Goal: Transaction & Acquisition: Purchase product/service

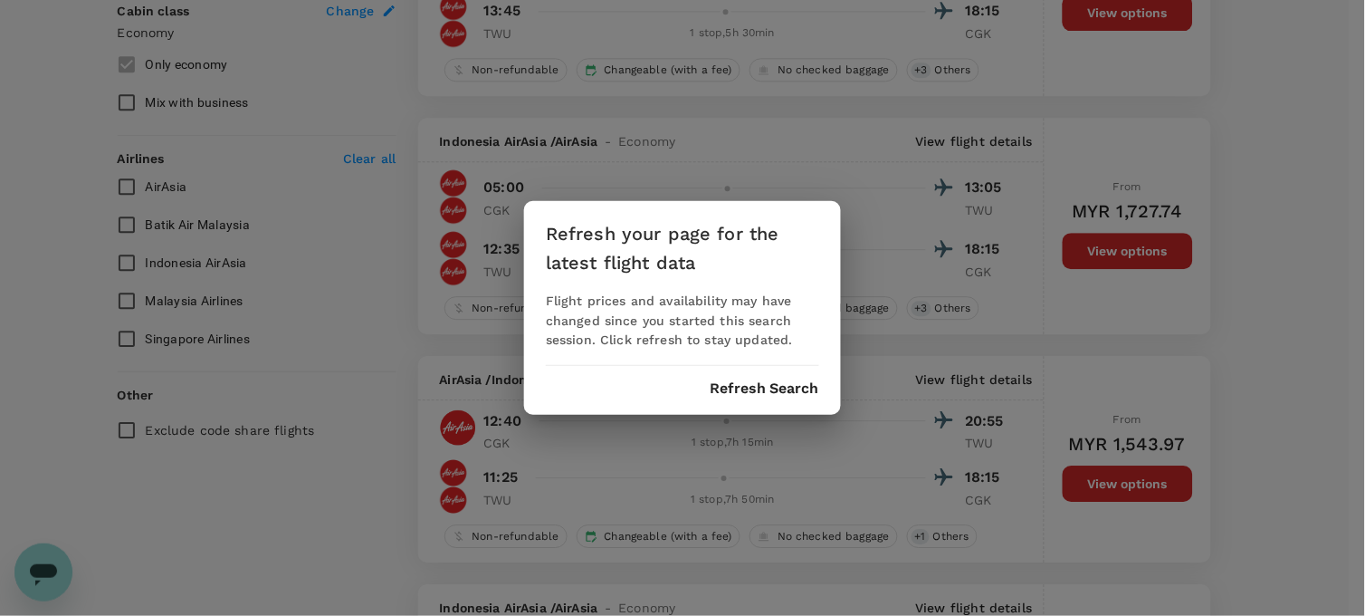
click at [737, 400] on div "Refresh your page for the latest flight data Flight prices and availability may…" at bounding box center [682, 308] width 317 height 215
click at [739, 384] on button "Refresh Search" at bounding box center [765, 388] width 110 height 16
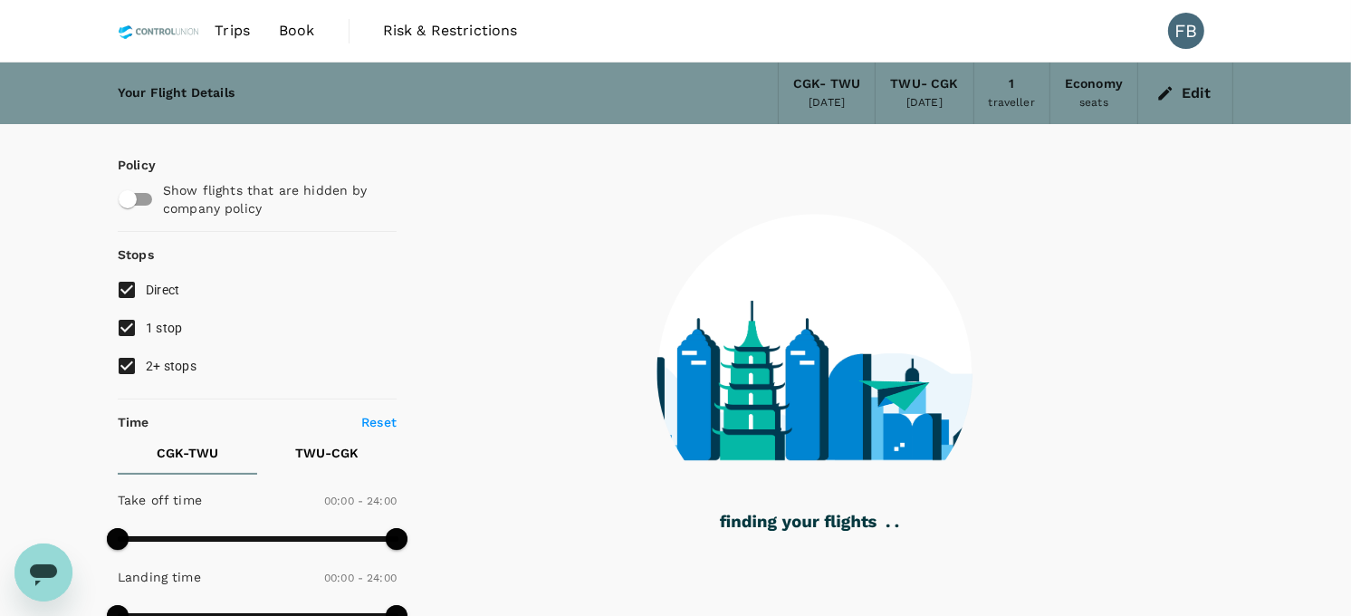
click at [241, 24] on span "Trips" at bounding box center [232, 31] width 35 height 22
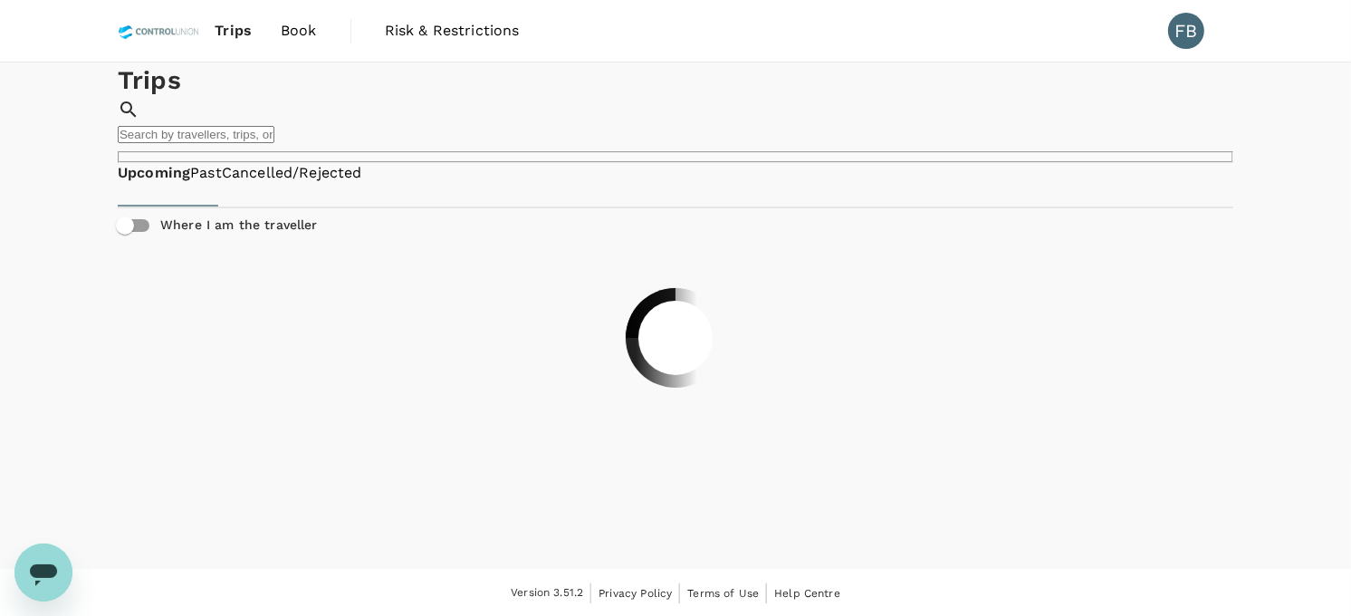
click at [296, 32] on span "Book" at bounding box center [299, 31] width 36 height 22
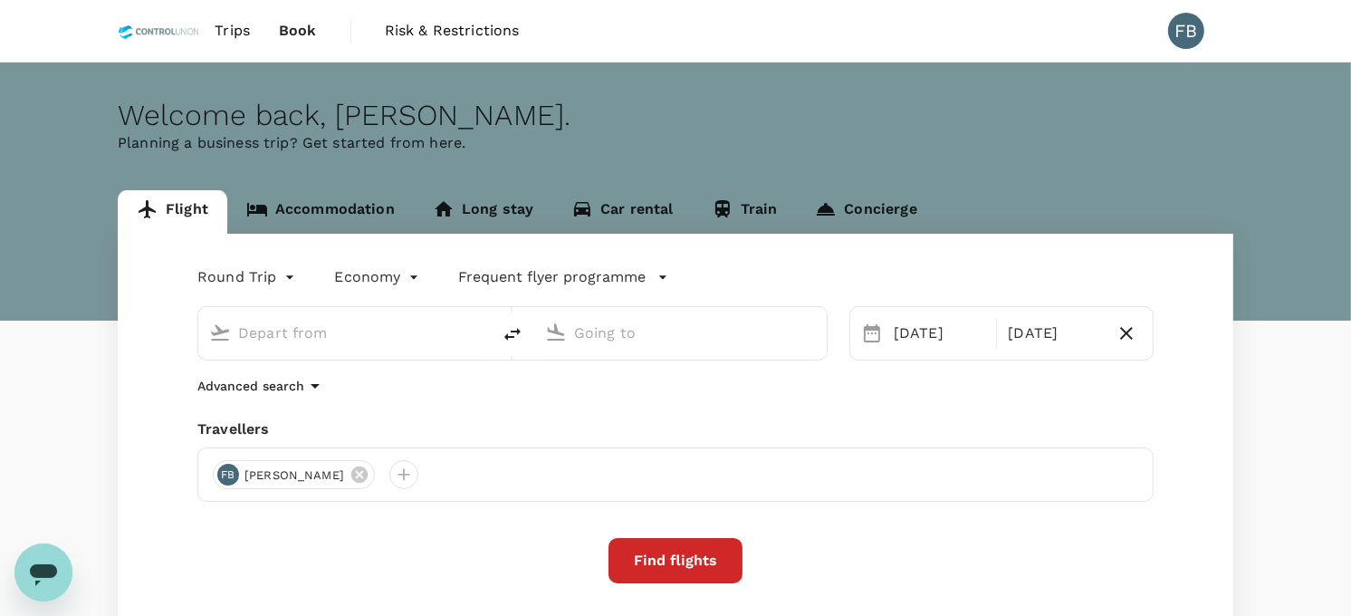
type input "Soekarno-Hatta Intl (CGK)"
type input "Tawau (TWU)"
type input "Soekarno-Hatta Intl (CGK)"
type input "Tawau (TWU)"
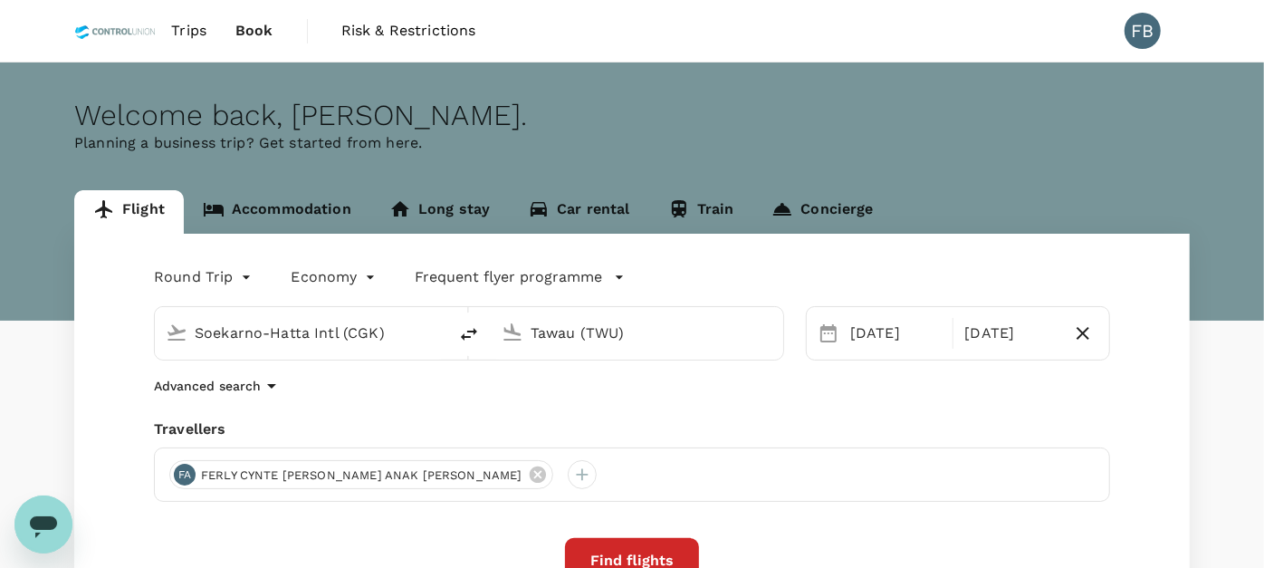
click at [255, 330] on input "Soekarno-Hatta Intl (CGK)" at bounding box center [302, 333] width 215 height 28
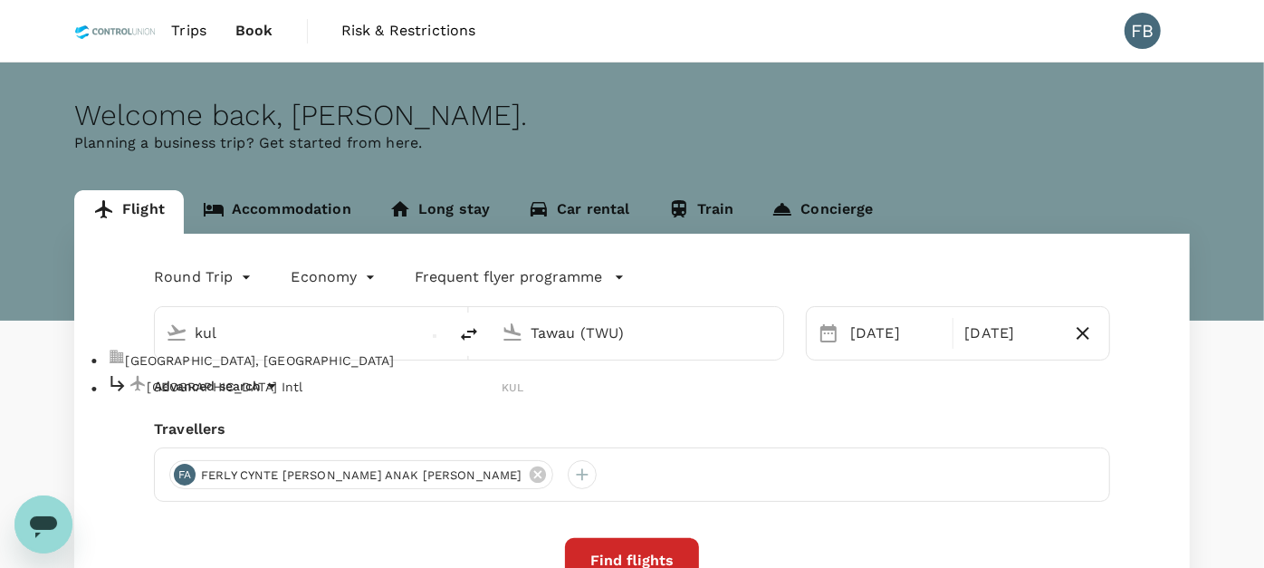
click at [269, 390] on div "Kuala Lumpur Intl KUL" at bounding box center [315, 387] width 416 height 28
type input "Kuala Lumpur Intl (KUL)"
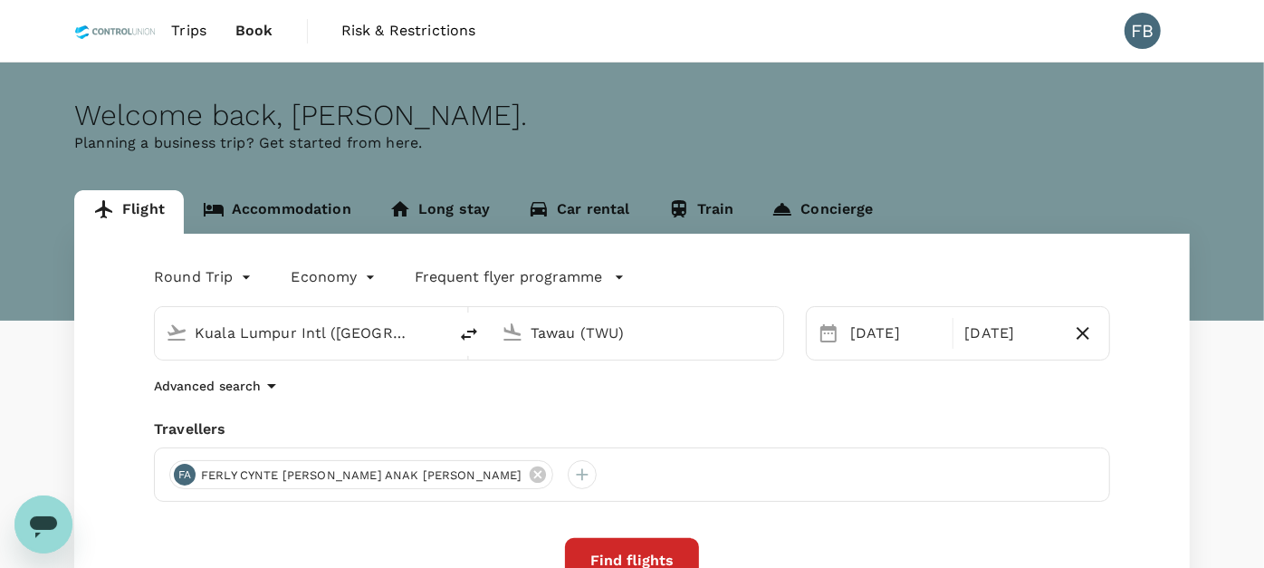
click at [583, 336] on input "Tawau (TWU)" at bounding box center [637, 333] width 215 height 28
click at [588, 396] on p "Sultan Syarif Kasim II Intl" at bounding box center [660, 386] width 354 height 18
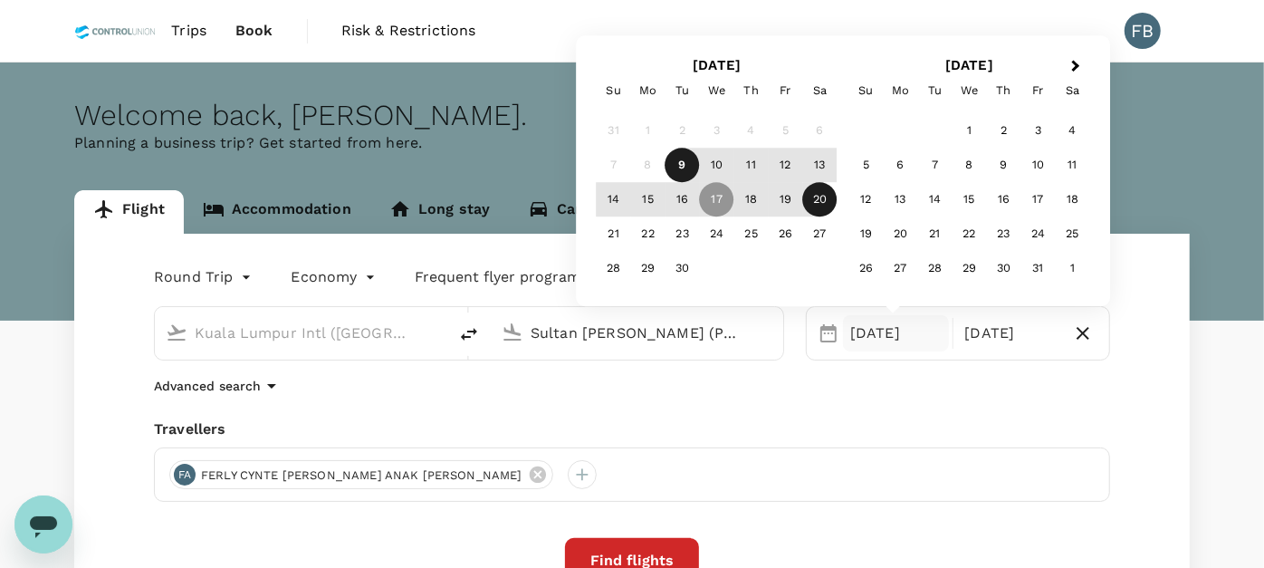
type input "Sultan Syarif Kasim II Intl (PKU)"
click at [1077, 337] on icon "button" at bounding box center [1083, 333] width 22 height 22
type input "oneway"
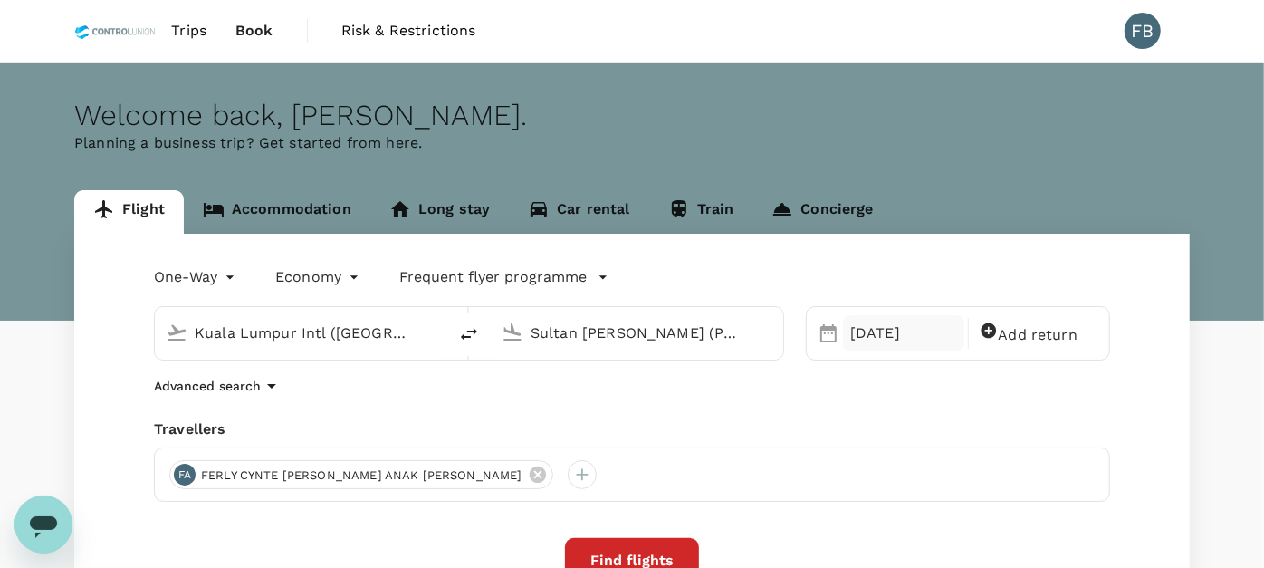
click at [874, 335] on div "17 Sep" at bounding box center [903, 333] width 121 height 36
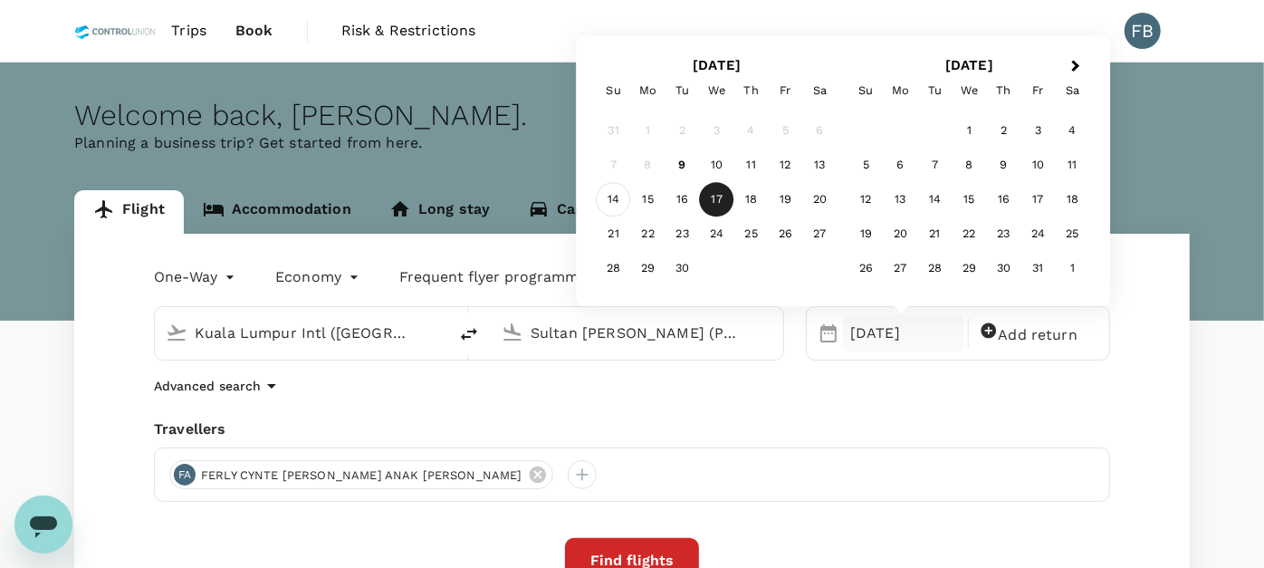
click at [607, 196] on div "14" at bounding box center [614, 200] width 34 height 34
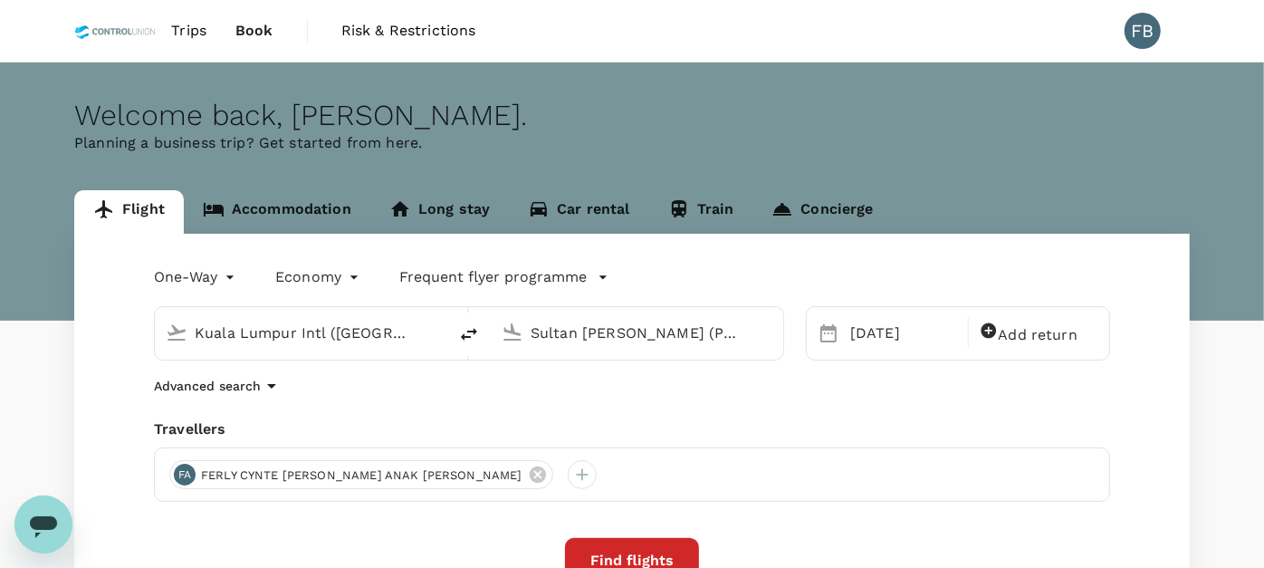
click at [627, 549] on button "Find flights" at bounding box center [632, 560] width 134 height 45
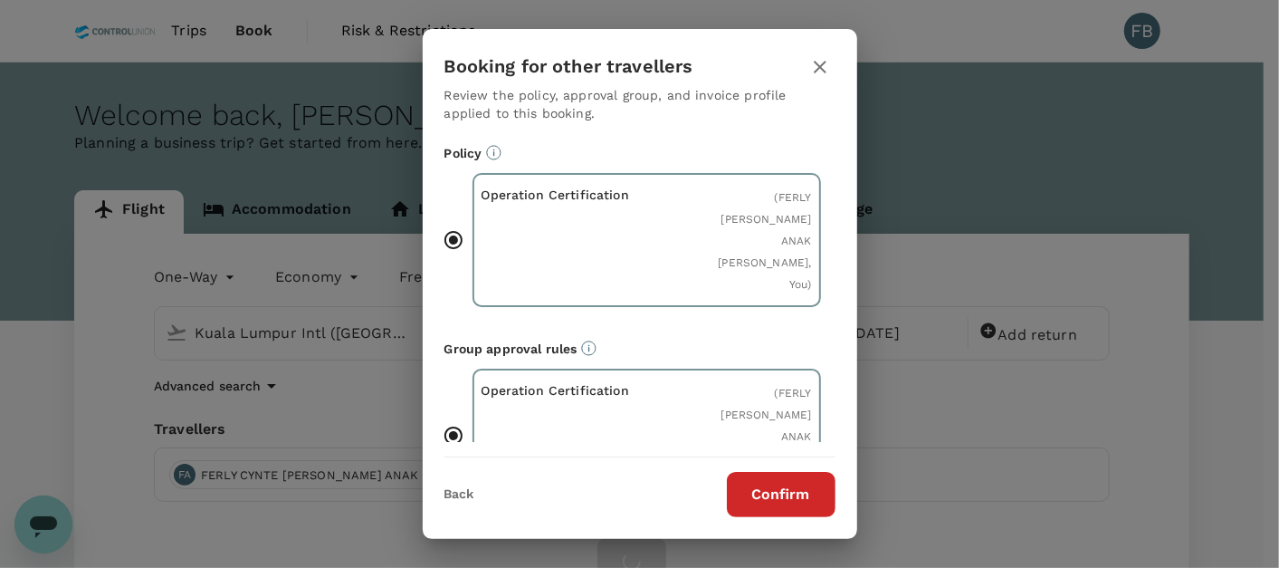
click at [798, 482] on button "Confirm" at bounding box center [781, 494] width 109 height 45
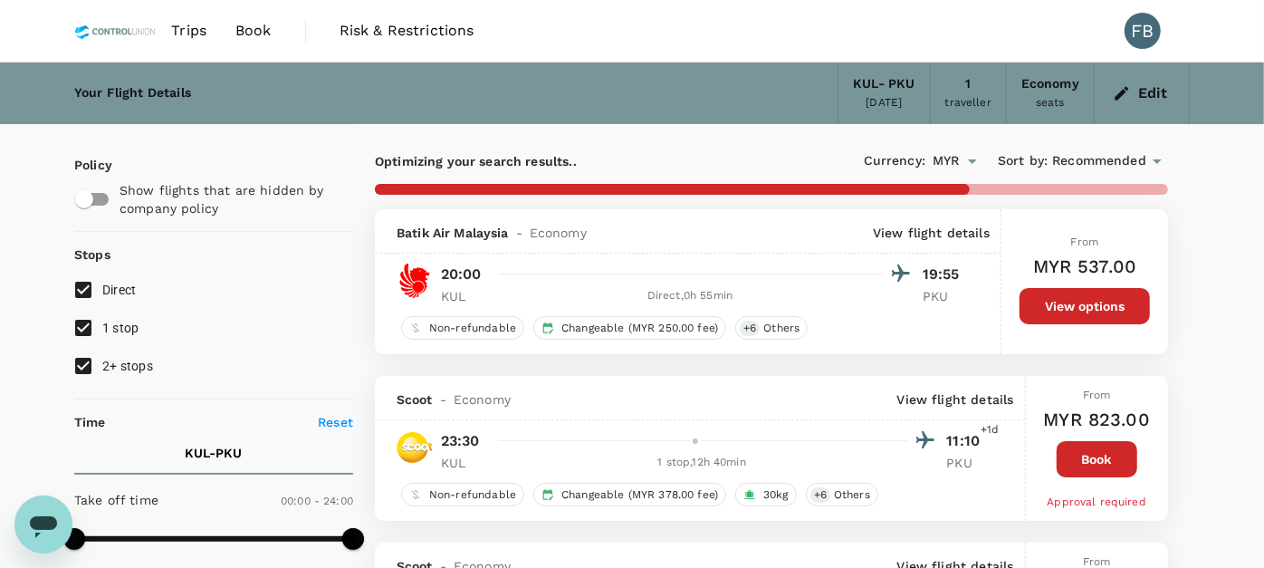
type input "1635"
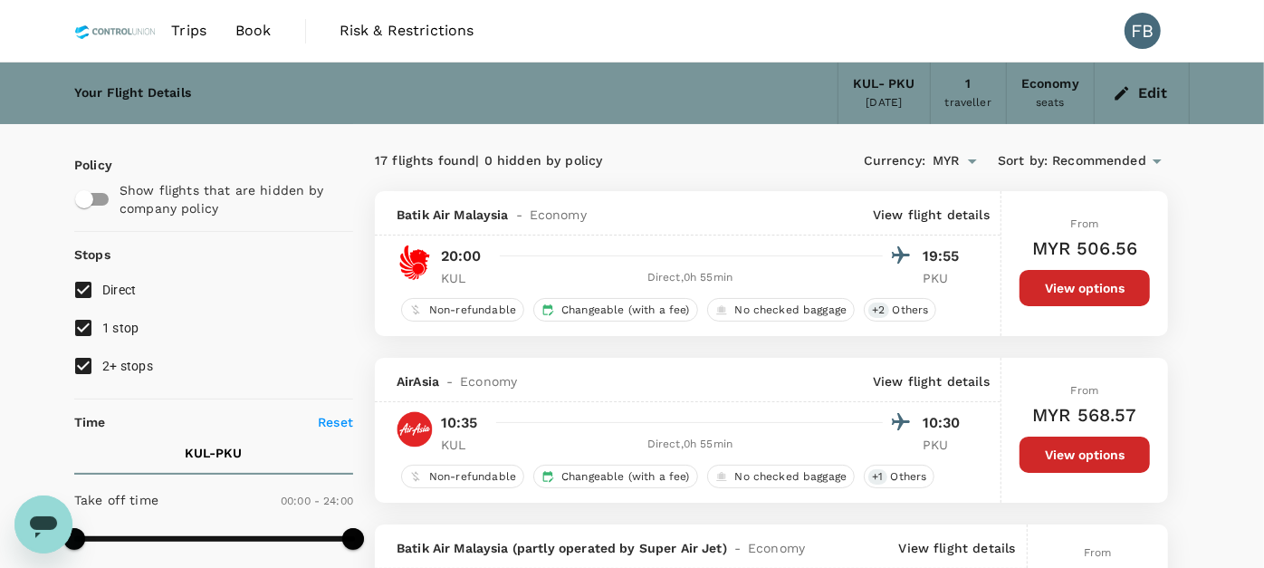
click at [82, 366] on input "2+ stops" at bounding box center [83, 366] width 38 height 38
checkbox input "false"
click at [80, 320] on input "1 stop" at bounding box center [83, 328] width 38 height 38
checkbox input "false"
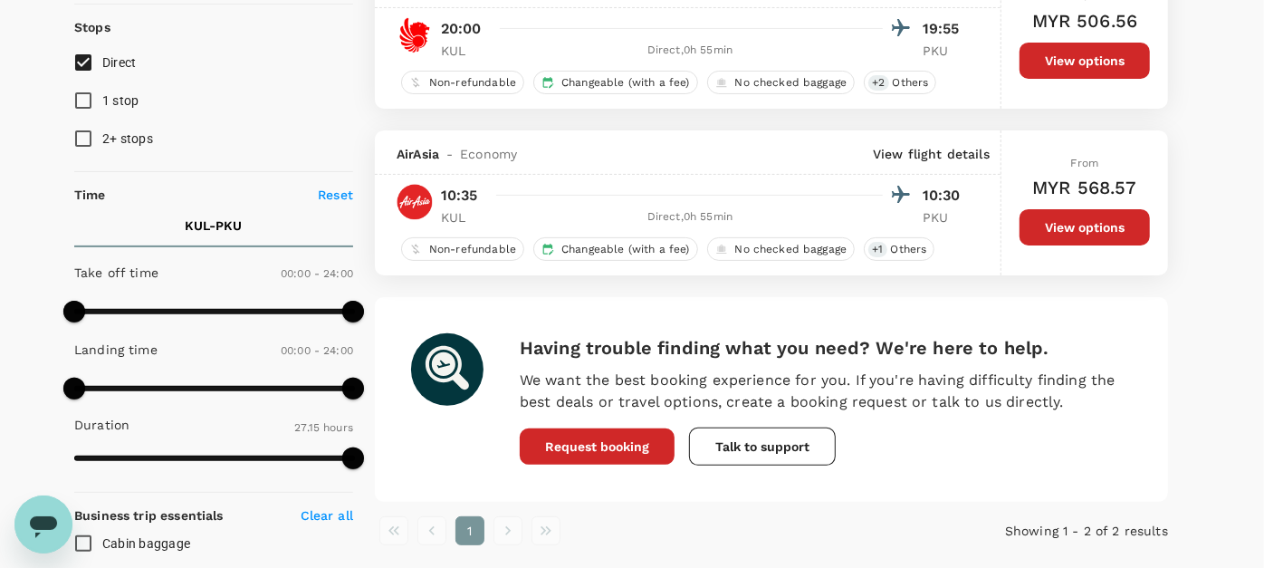
scroll to position [201, 0]
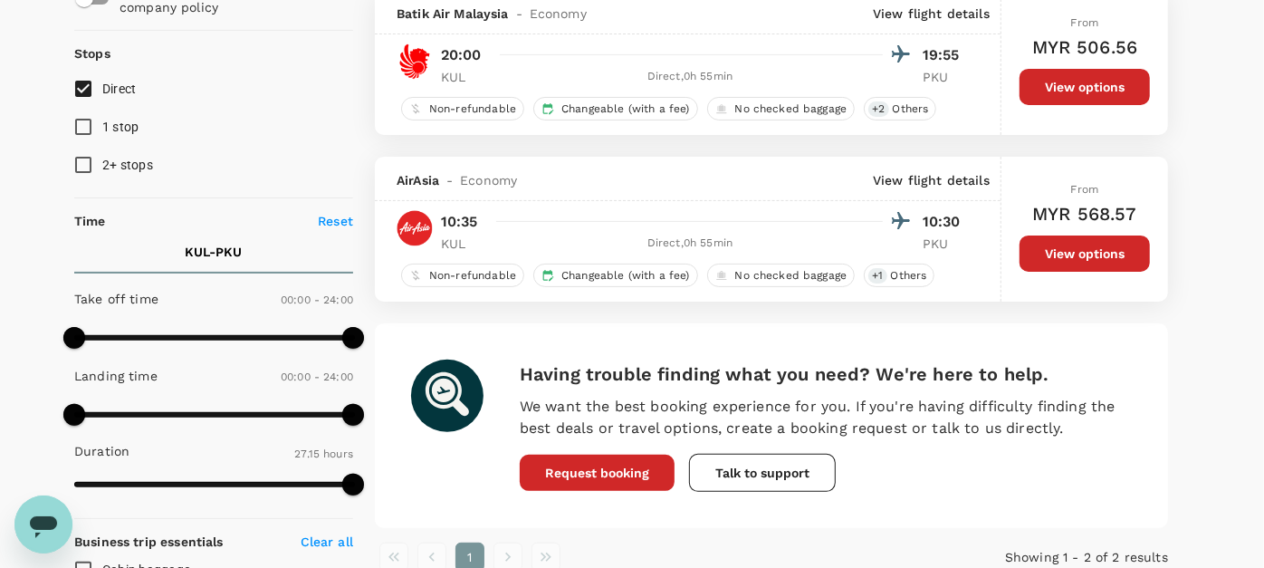
click at [1034, 269] on button "View options" at bounding box center [1084, 253] width 130 height 36
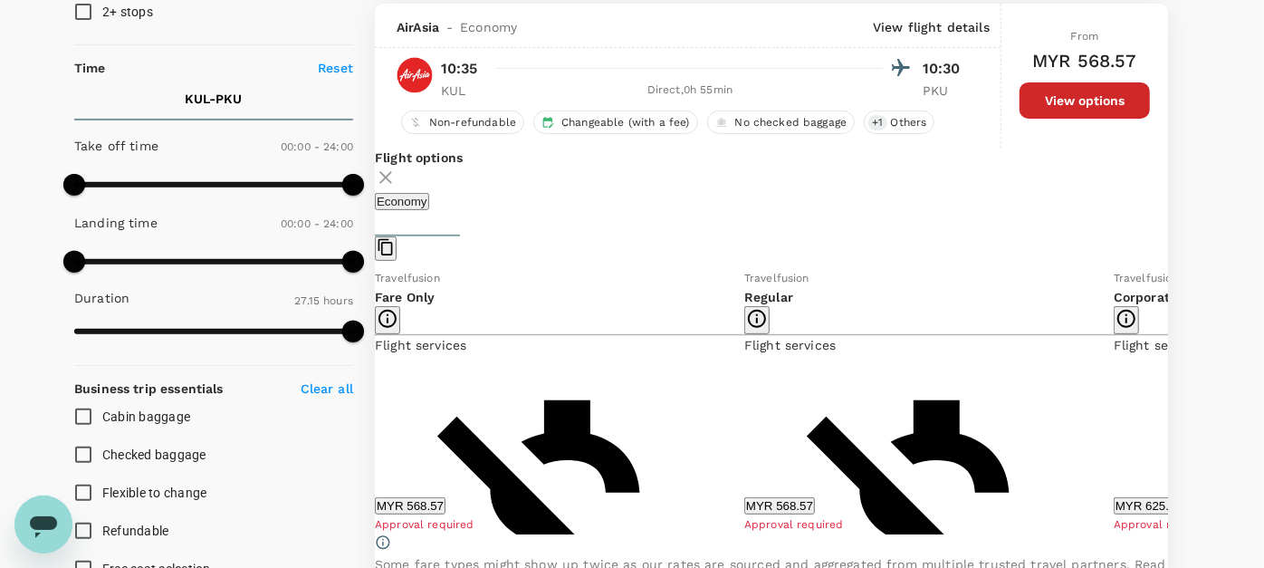
scroll to position [357, 0]
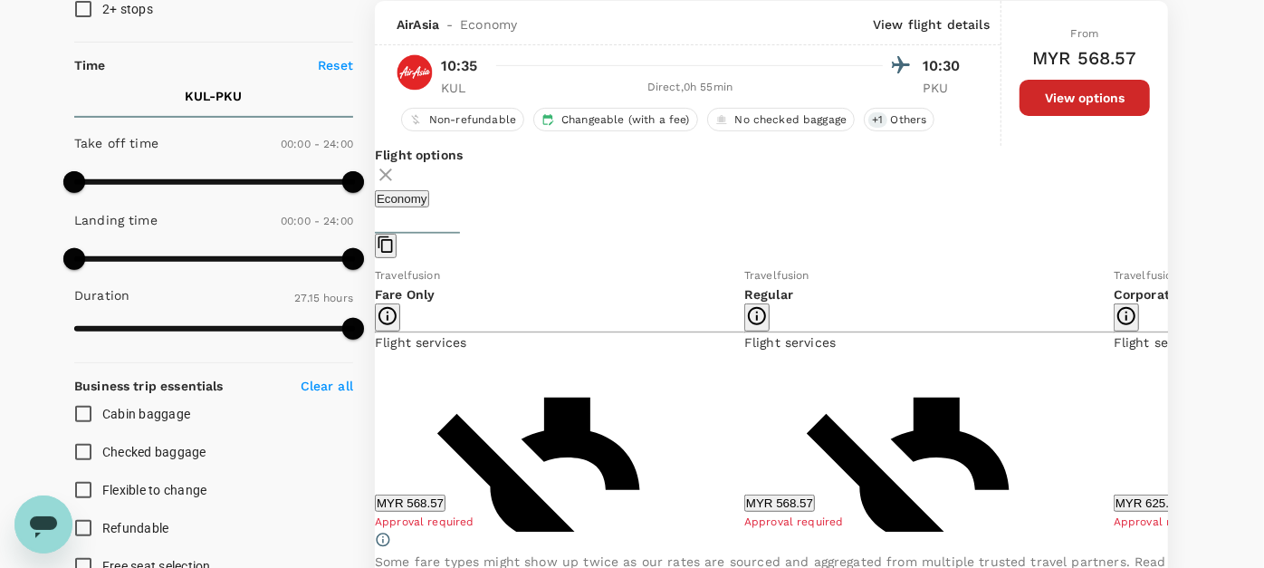
click at [1177, 406] on icon at bounding box center [1181, 398] width 9 height 15
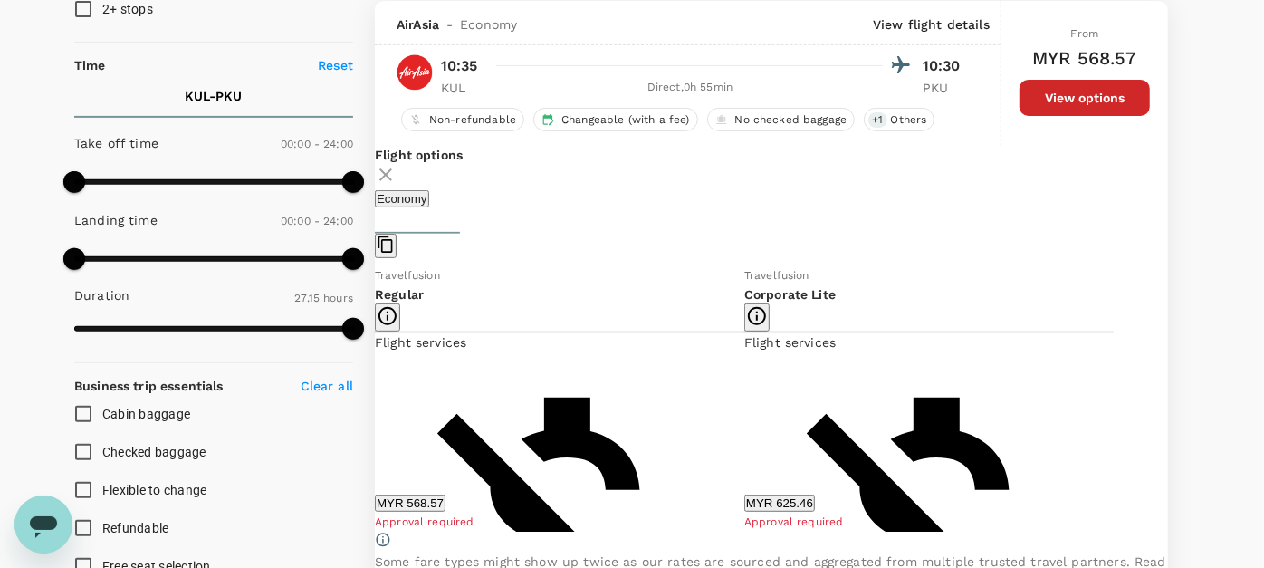
click at [744, 494] on button "MYR 625.46" at bounding box center [779, 502] width 71 height 17
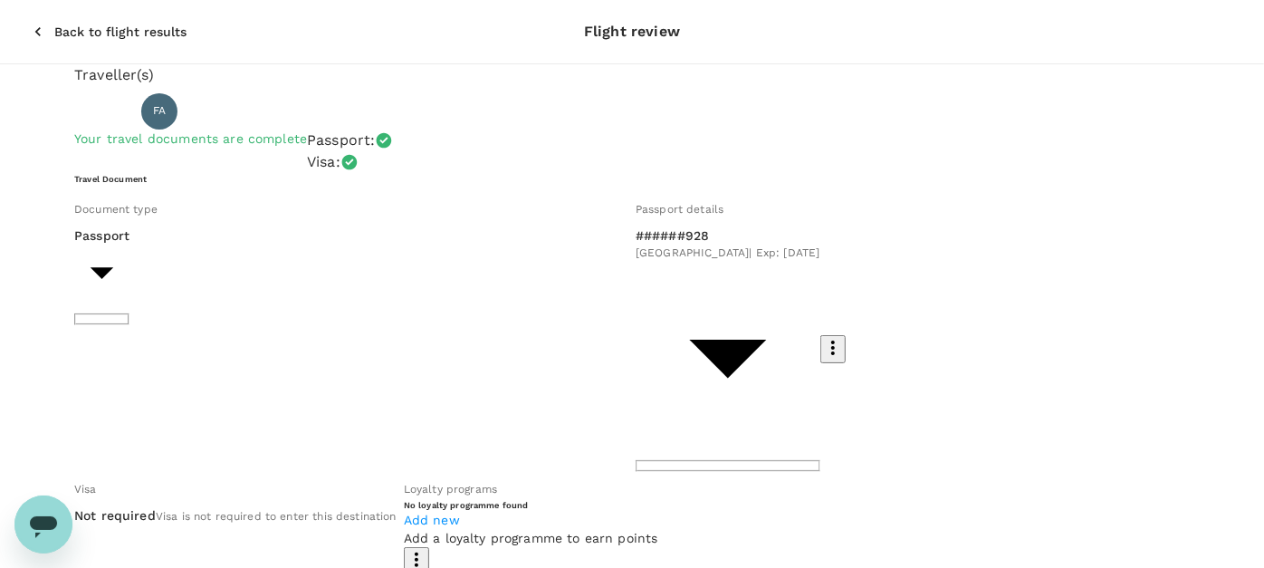
click at [74, 29] on button "Back to flight results" at bounding box center [109, 31] width 205 height 47
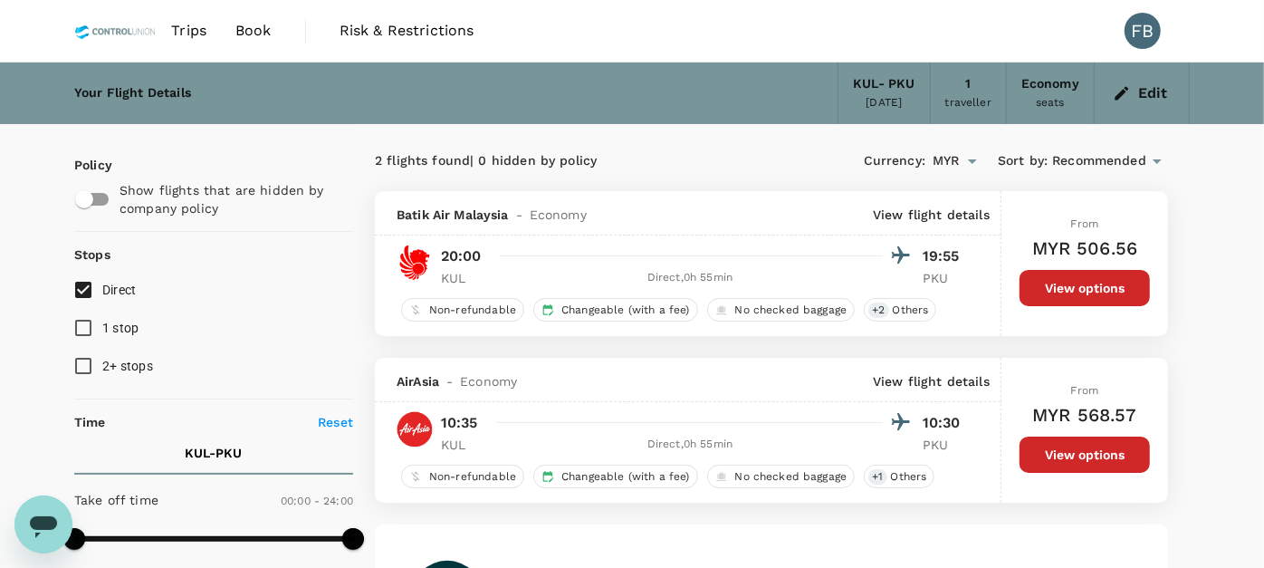
click at [100, 83] on div "Your Flight Details" at bounding box center [132, 93] width 117 height 20
click at [245, 23] on span "Book" at bounding box center [253, 31] width 36 height 22
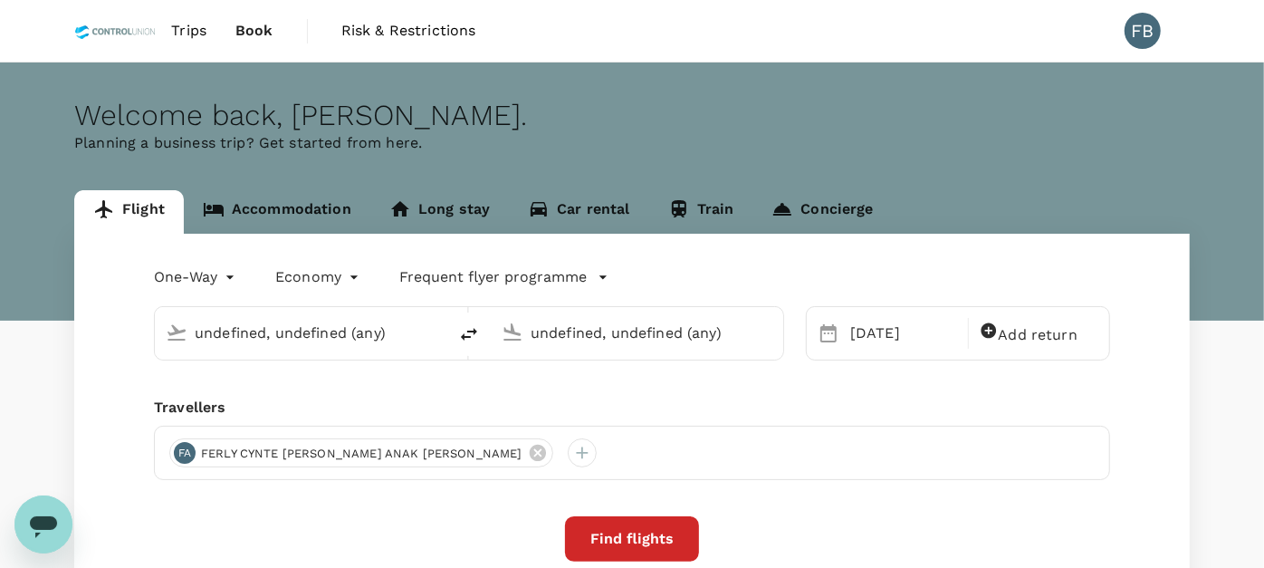
type input "Kuala Lumpur Intl (KUL)"
type input "Sultan Syarif Kasim II Intl (PKU)"
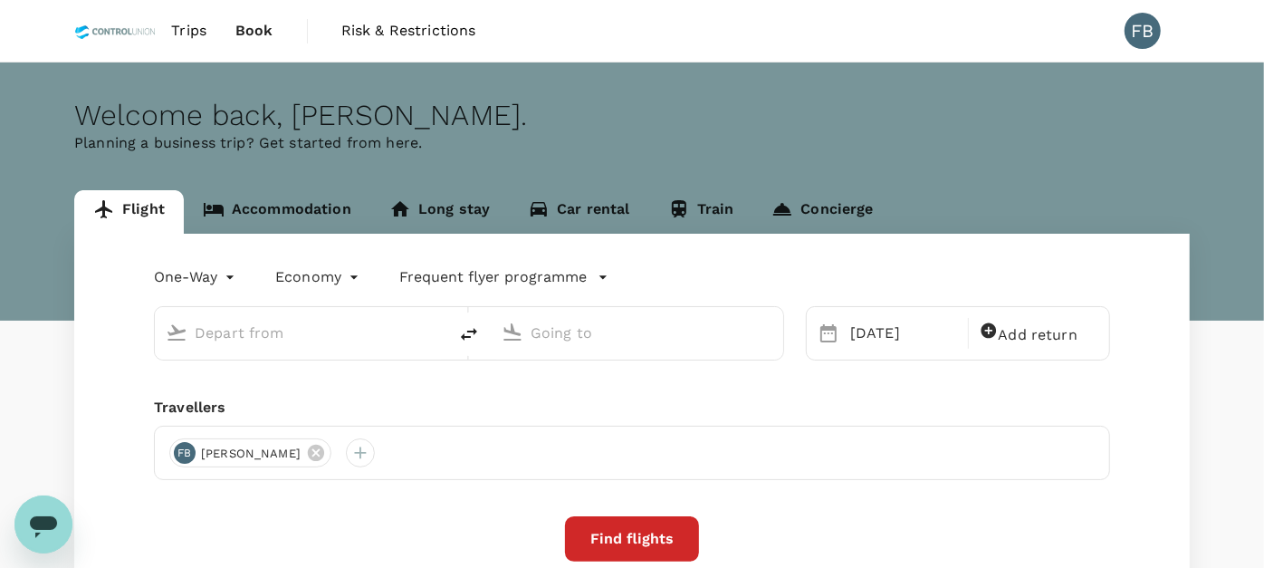
type input "Kuala Lumpur Intl (KUL)"
type input "Sultan Syarif Kasim II Intl (PKU)"
type input "Kuala Lumpur Intl (KUL)"
type input "Sultan Syarif Kasim II Intl (PKU)"
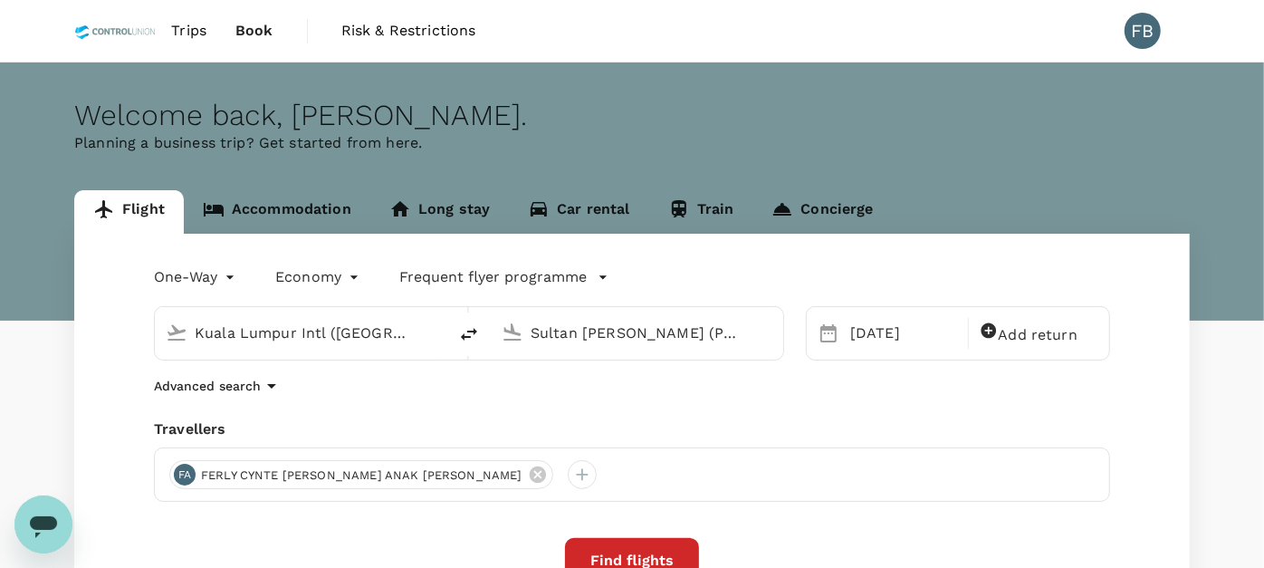
click at [369, 333] on input "Kuala Lumpur Intl (KUL)" at bounding box center [302, 333] width 215 height 28
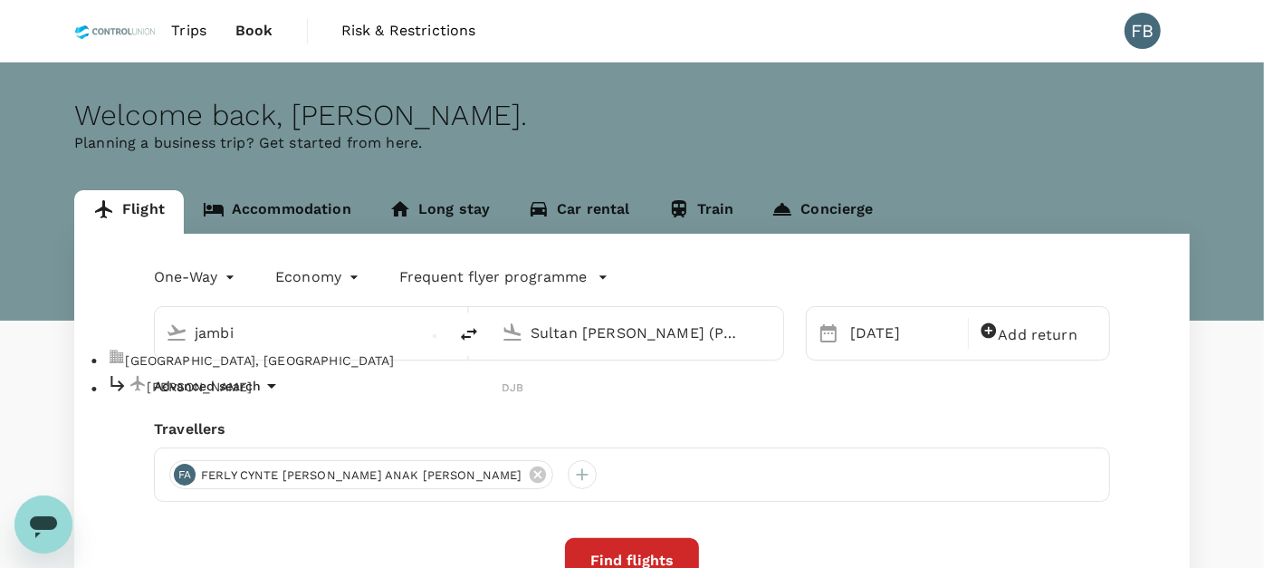
drag, startPoint x: 295, startPoint y: 400, endPoint x: 354, endPoint y: 400, distance: 58.8
click at [302, 396] on p "Sultan Thaha" at bounding box center [324, 386] width 355 height 18
type input "[PERSON_NAME] (DJB)"
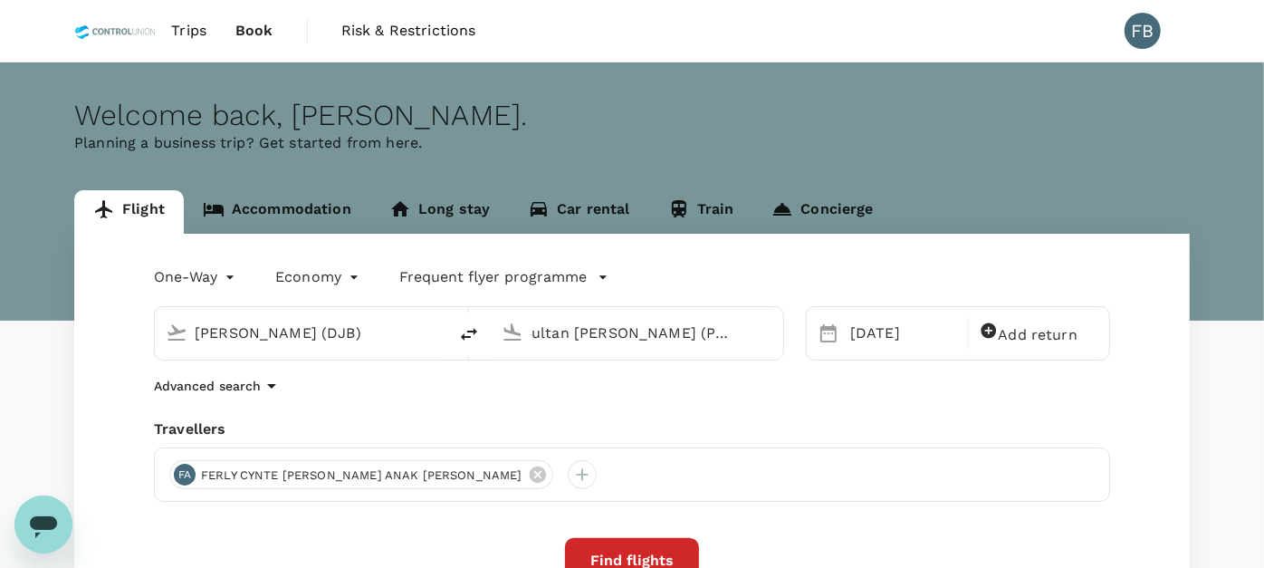
click at [644, 334] on input "Sultan Syarif Kasim II Intl (PKU)" at bounding box center [637, 333] width 215 height 28
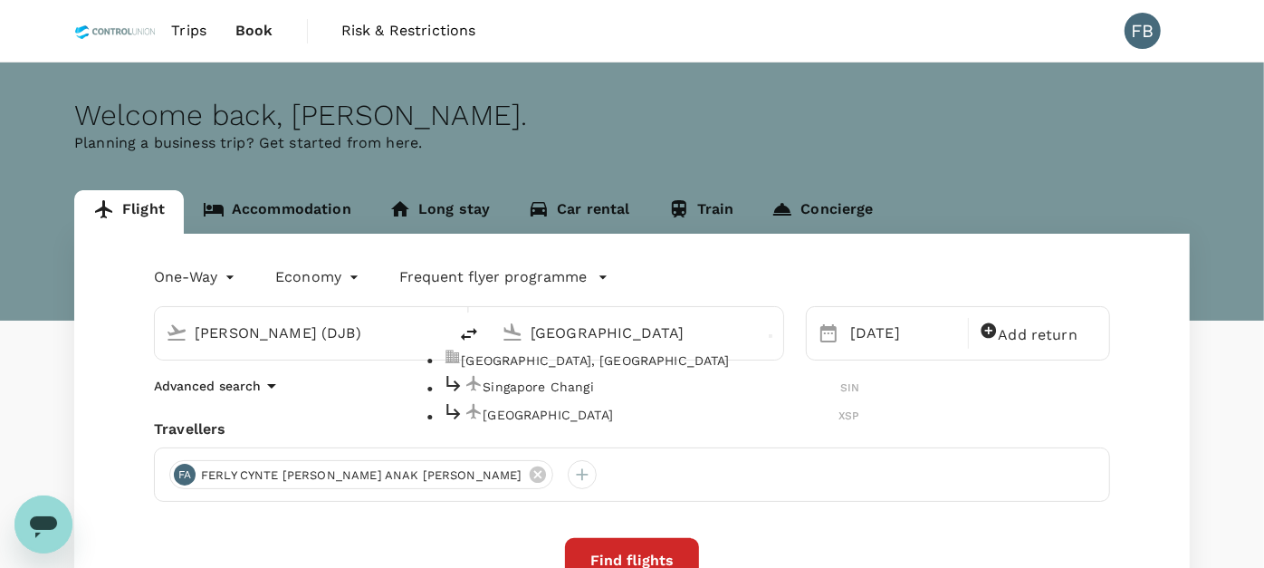
click at [617, 396] on p "Singapore Changi" at bounding box center [662, 386] width 358 height 18
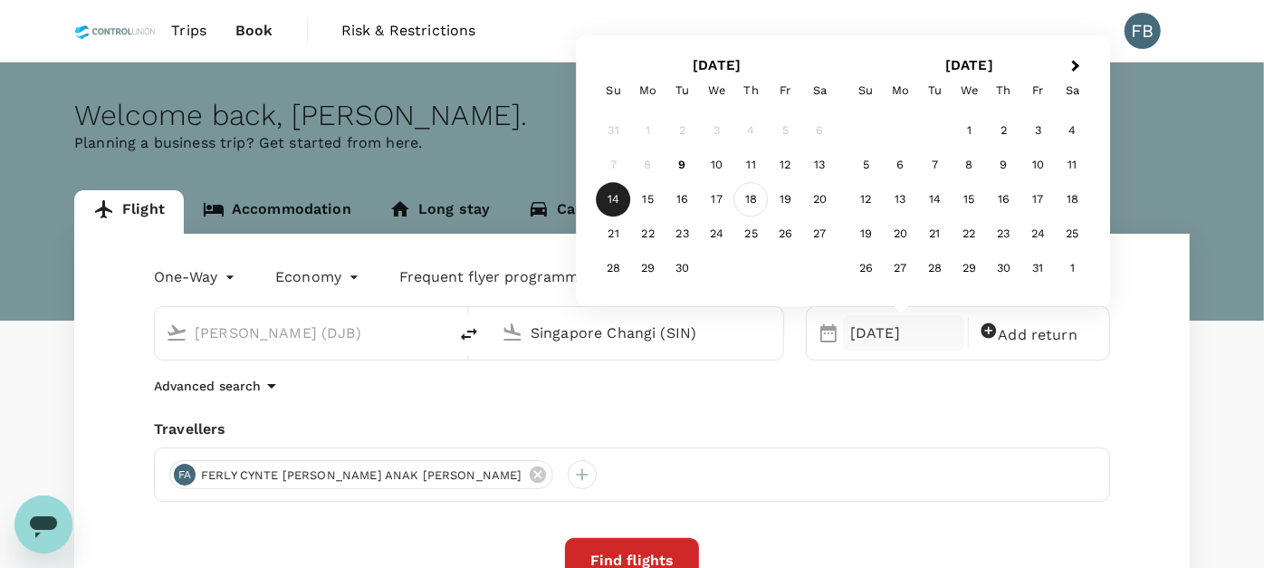
type input "Singapore Changi (SIN)"
click at [755, 202] on div "18" at bounding box center [751, 200] width 34 height 34
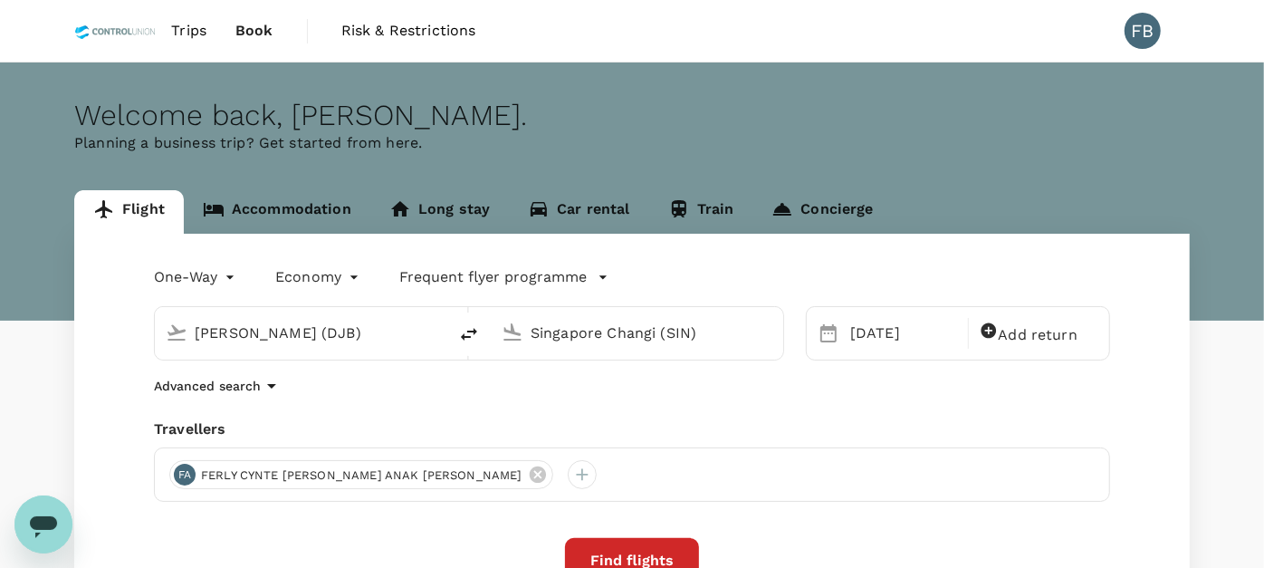
click at [653, 556] on button "Find flights" at bounding box center [632, 560] width 134 height 45
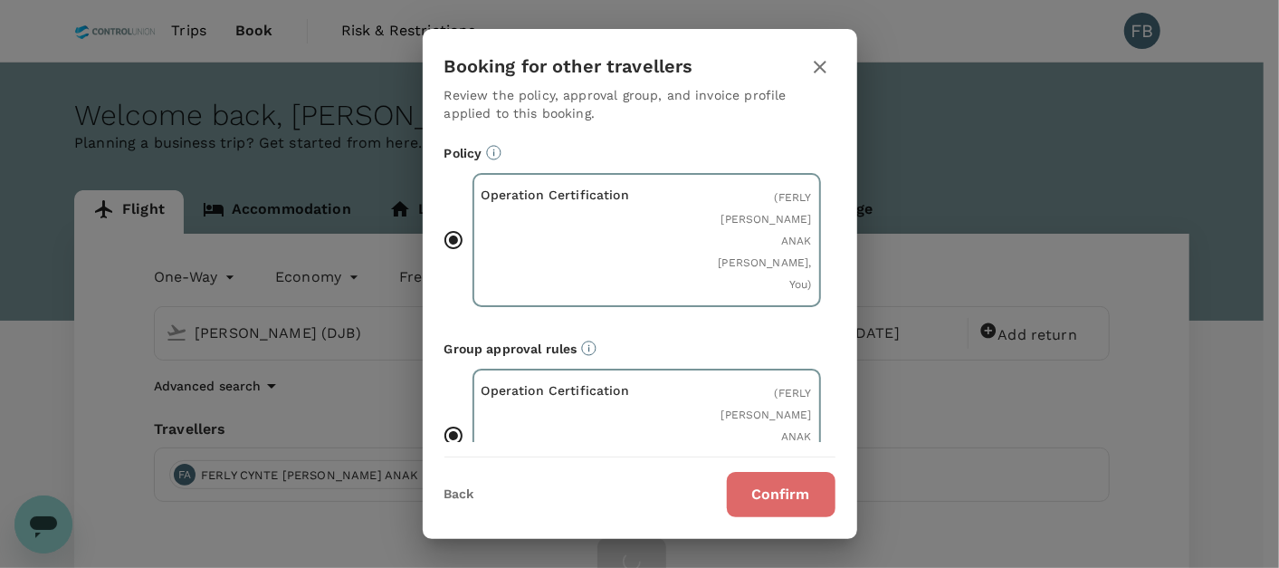
click at [769, 502] on button "Confirm" at bounding box center [781, 494] width 109 height 45
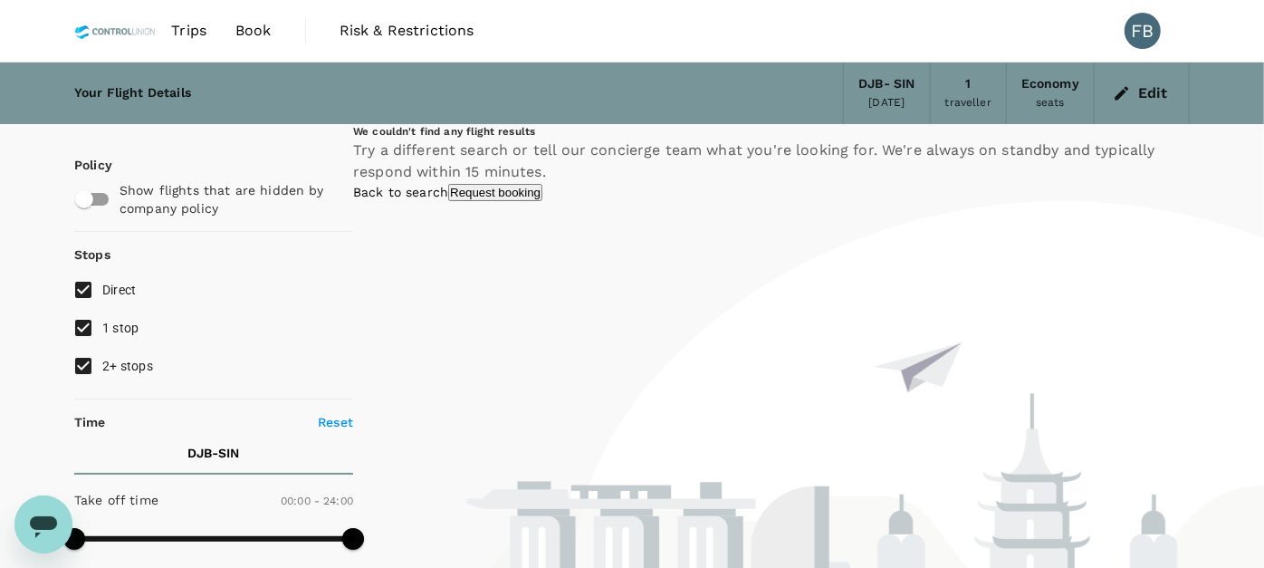
click at [448, 199] on link "Back to search" at bounding box center [400, 192] width 95 height 14
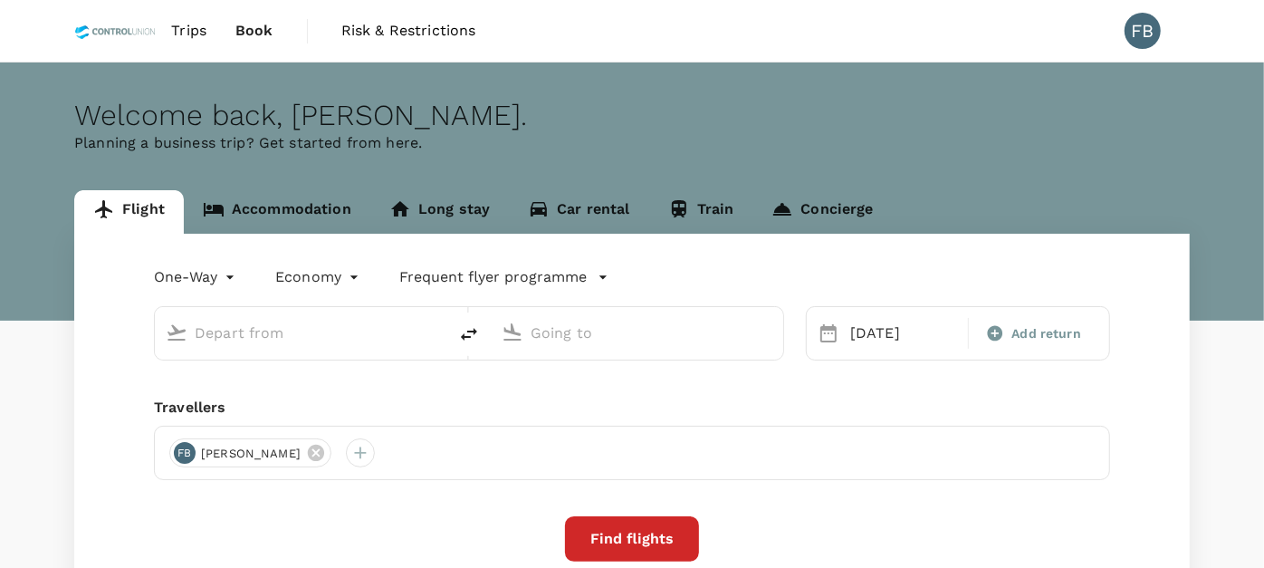
type input "[PERSON_NAME] (DJB)"
type input "Singapore Changi (SIN)"
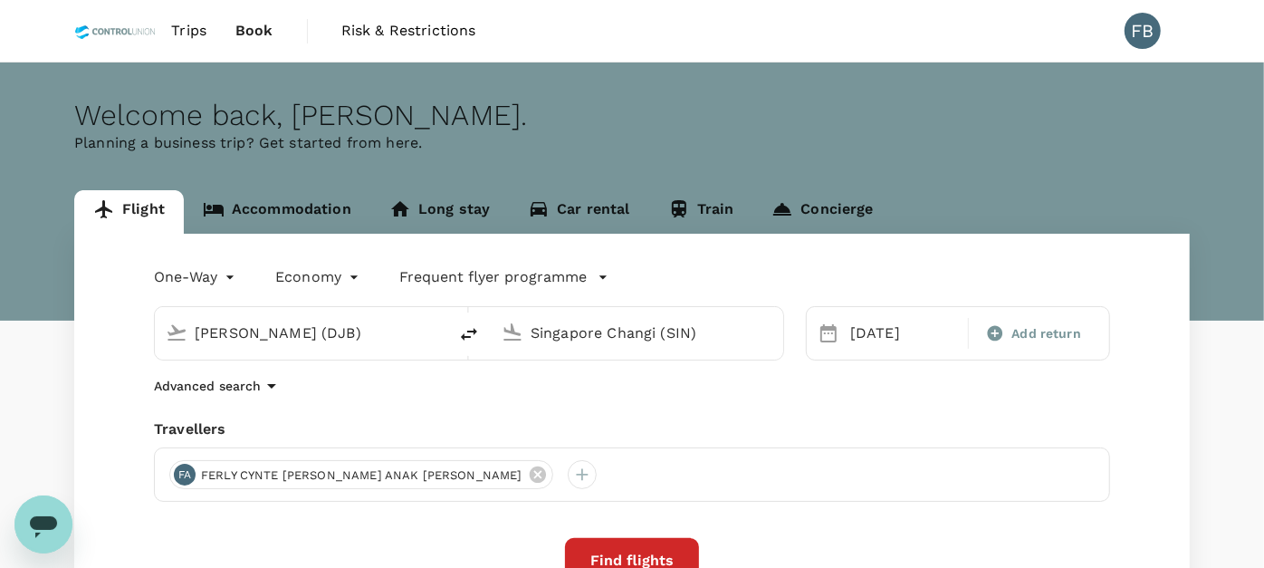
click at [351, 330] on input "[PERSON_NAME] (DJB)" at bounding box center [302, 333] width 215 height 28
click at [345, 336] on input "[PERSON_NAME] (DJB)" at bounding box center [302, 333] width 215 height 28
click at [346, 336] on input "[PERSON_NAME] (DJB)" at bounding box center [302, 333] width 215 height 28
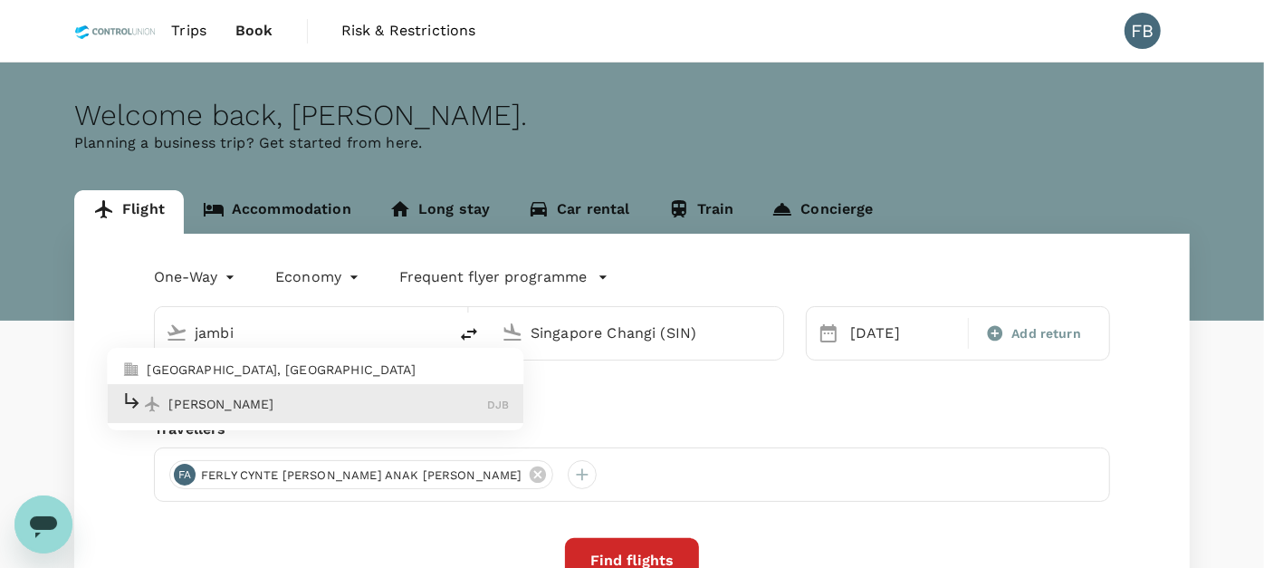
click at [294, 398] on p "Sultan Thaha" at bounding box center [327, 404] width 319 height 18
type input "[PERSON_NAME] (DJB)"
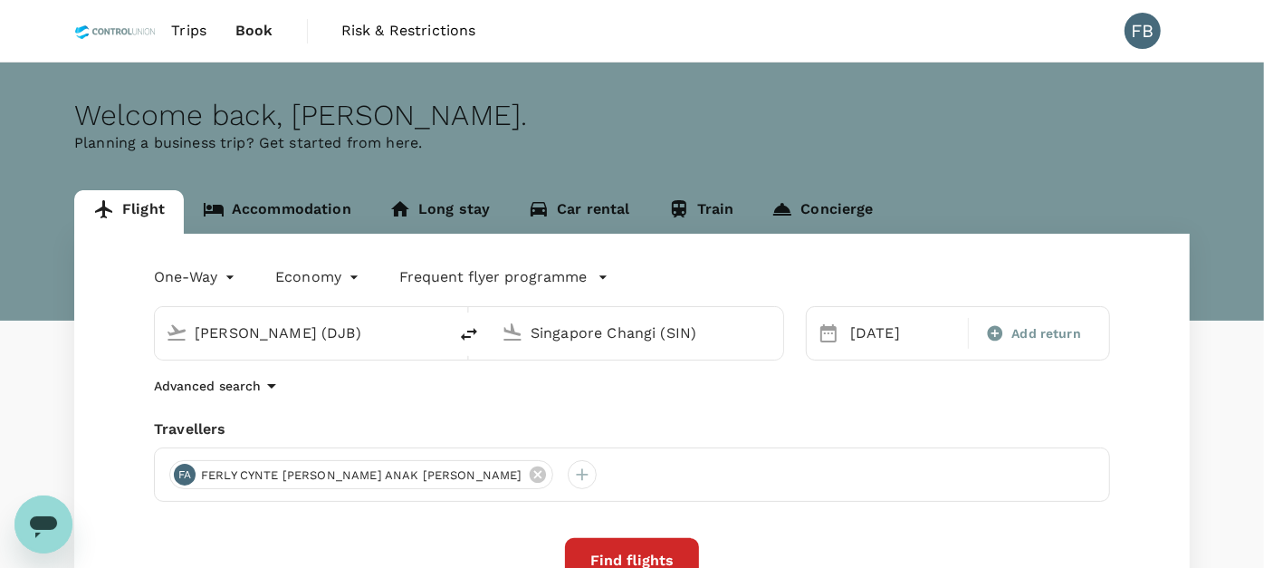
click at [649, 541] on button "Find flights" at bounding box center [632, 560] width 134 height 45
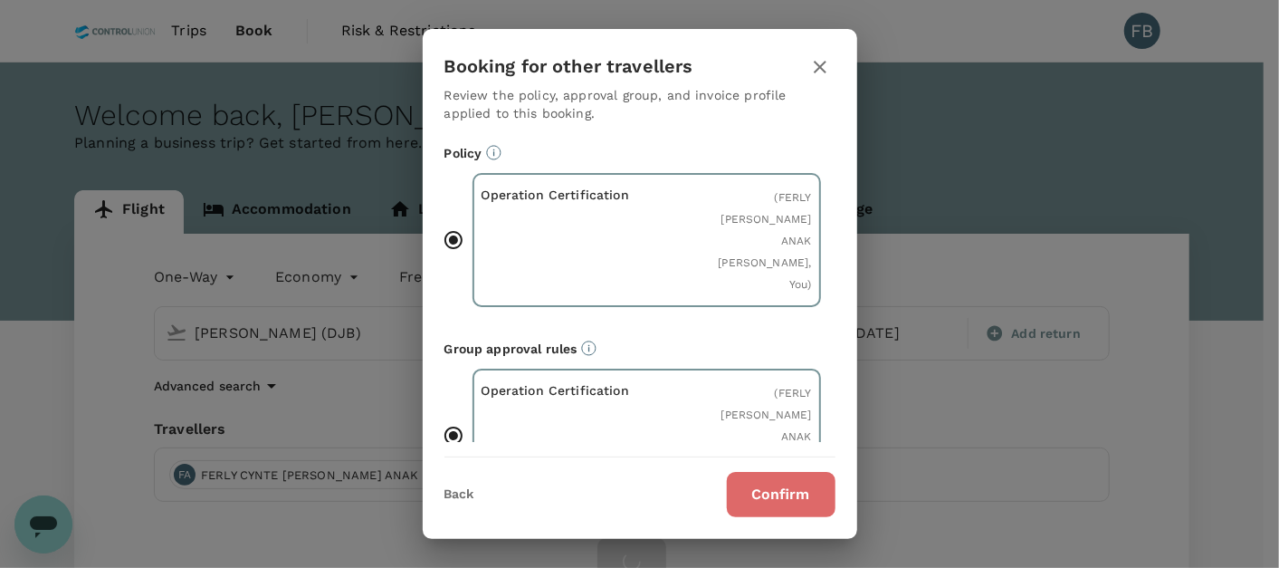
click at [751, 486] on button "Confirm" at bounding box center [781, 494] width 109 height 45
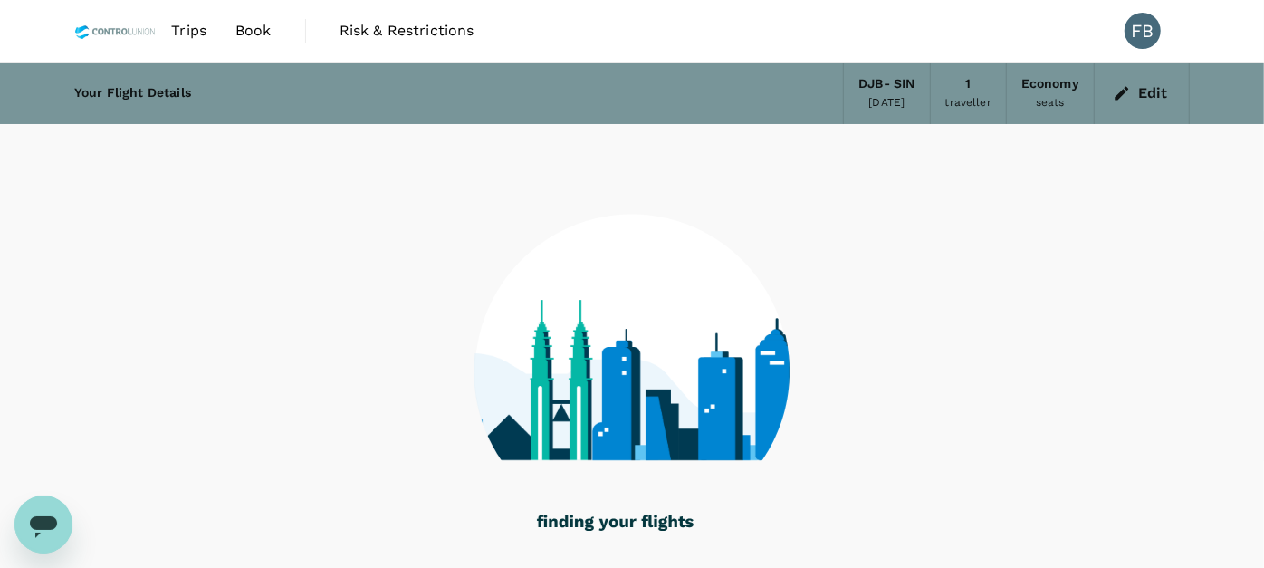
click at [1152, 95] on button "Edit" at bounding box center [1141, 93] width 65 height 29
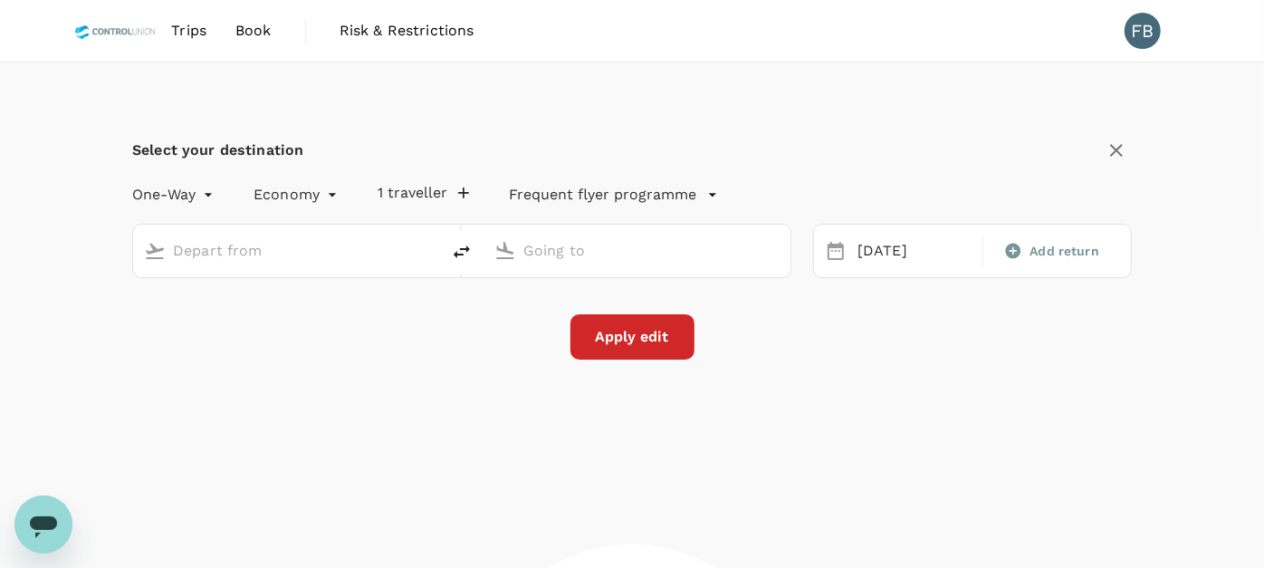
type input "[PERSON_NAME] (DJB)"
type input "Singapore Changi (SIN)"
click at [339, 256] on input "[PERSON_NAME] (DJB)" at bounding box center [287, 250] width 229 height 28
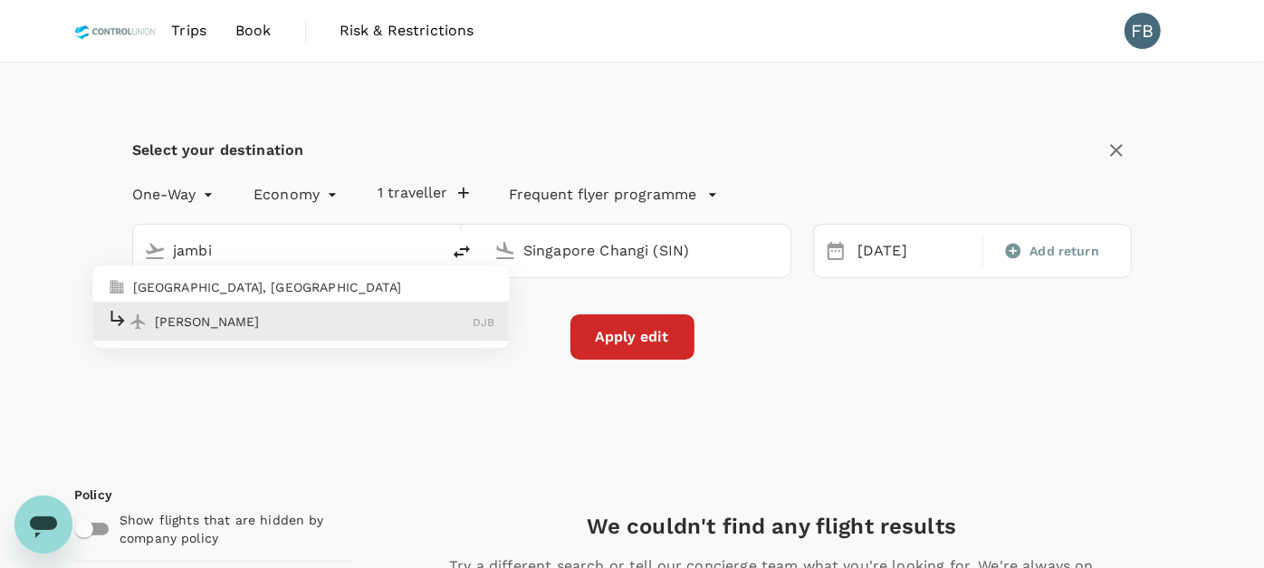
click at [370, 305] on li "Sultan Thaha DJB" at bounding box center [301, 320] width 416 height 39
type input "[PERSON_NAME] (DJB)"
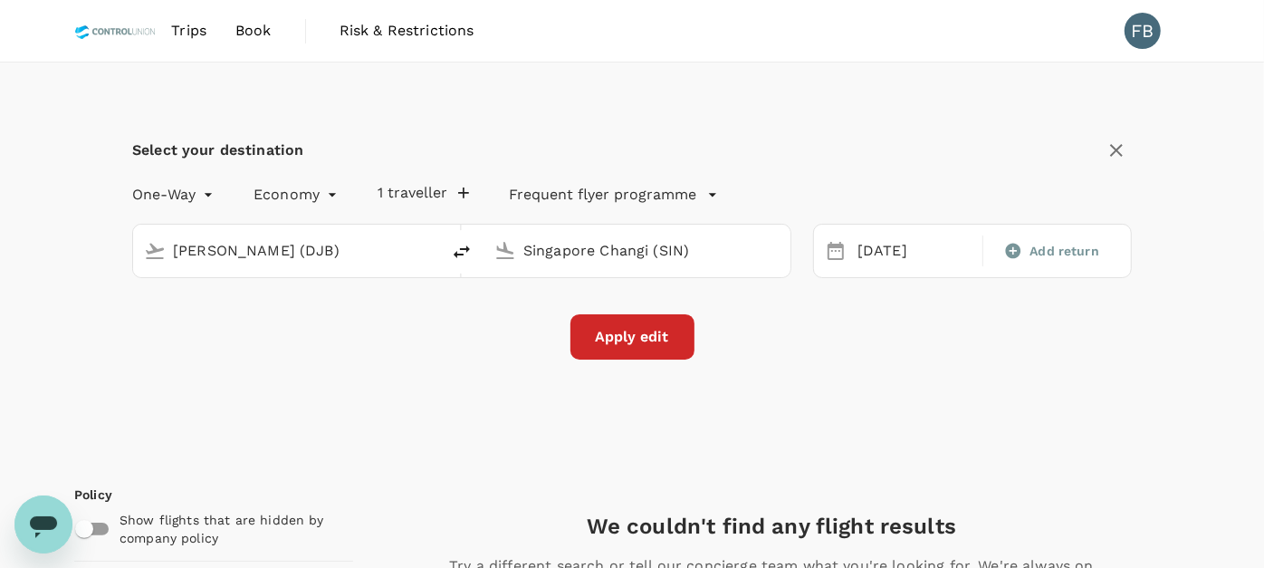
click at [650, 331] on button "Apply edit" at bounding box center [632, 336] width 124 height 45
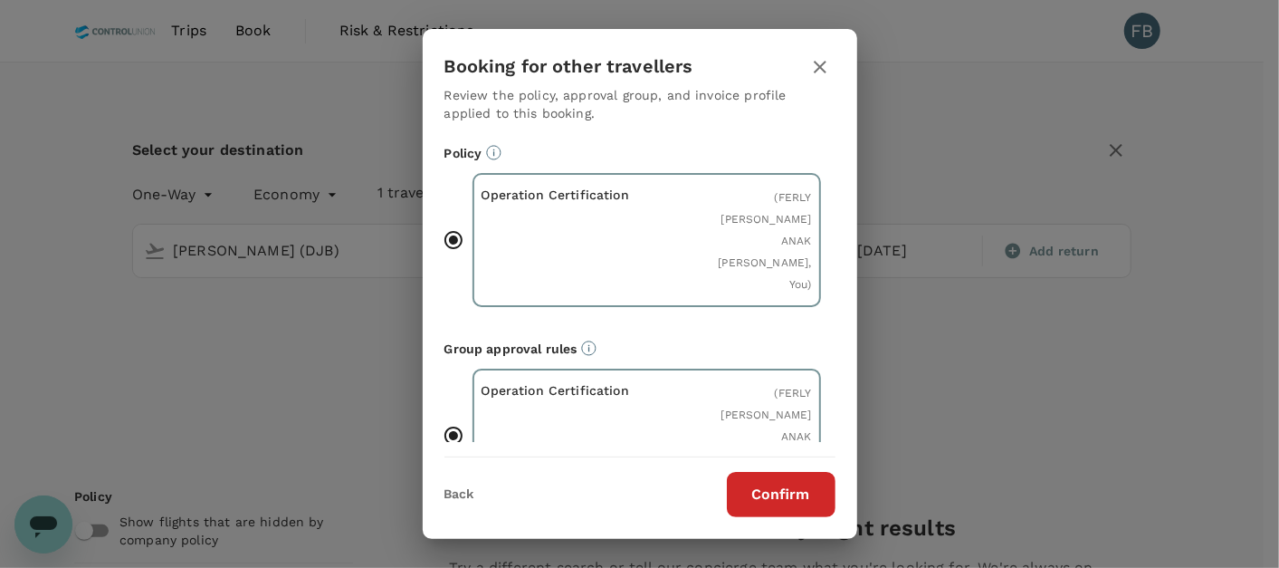
click at [794, 491] on button "Confirm" at bounding box center [781, 494] width 109 height 45
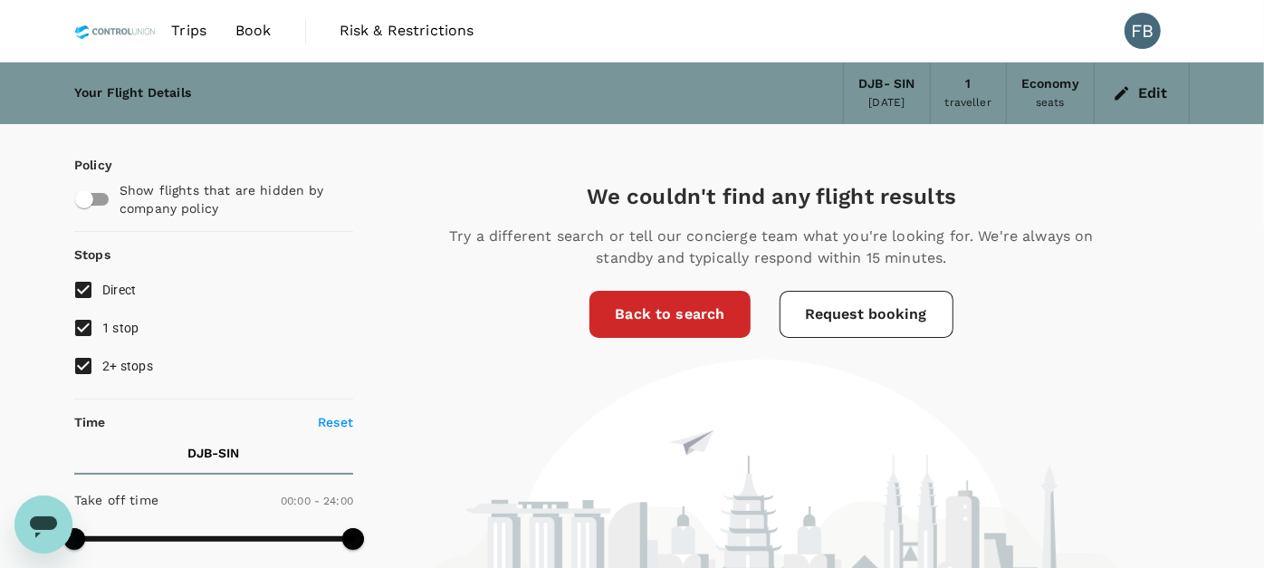
click at [1148, 92] on button "Edit" at bounding box center [1141, 93] width 65 height 29
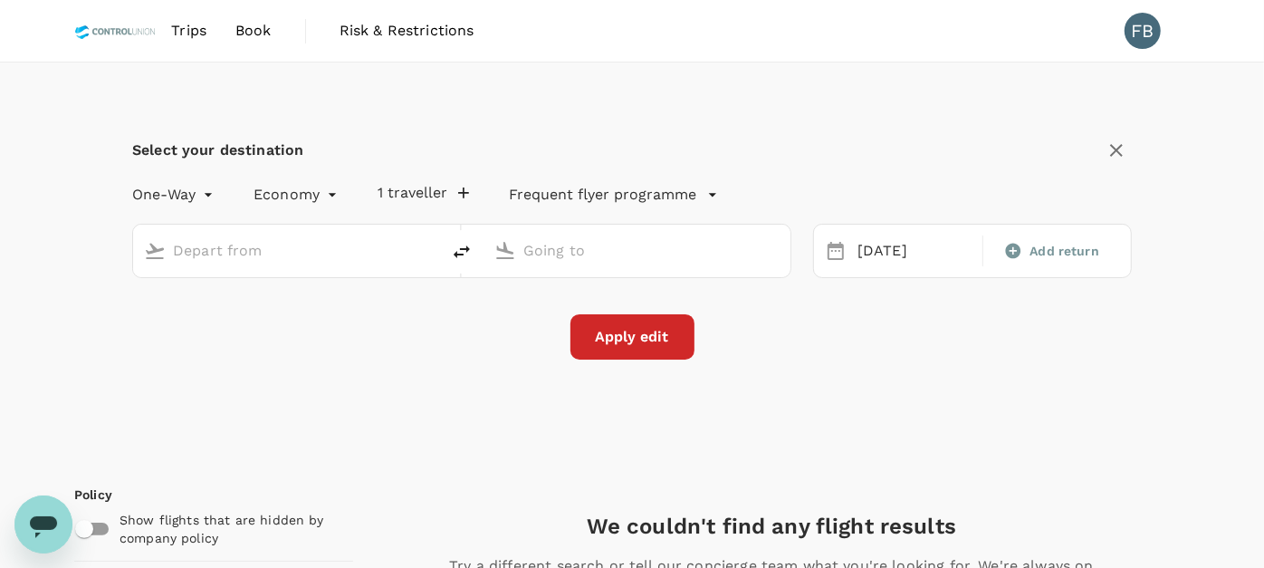
type input "[PERSON_NAME] (DJB)"
click at [628, 249] on input "Singapore Changi (SIN)" at bounding box center [637, 250] width 229 height 28
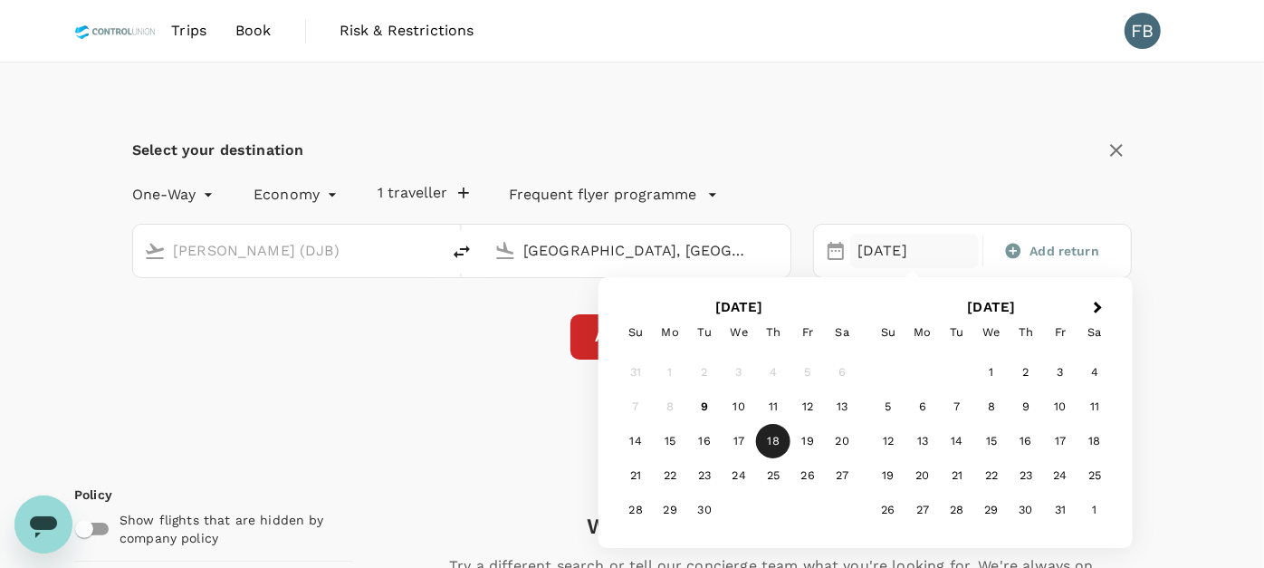
type input "Jambi, Indonesia (any)"
click at [778, 436] on div "18" at bounding box center [773, 441] width 34 height 34
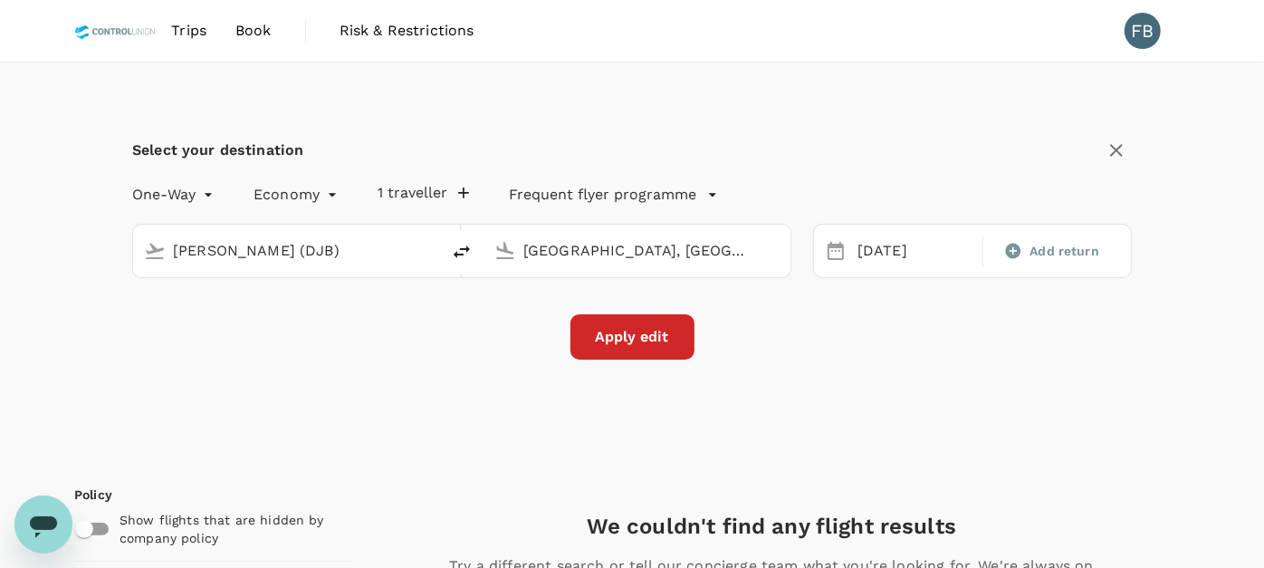
click at [631, 331] on button "Apply edit" at bounding box center [632, 336] width 124 height 45
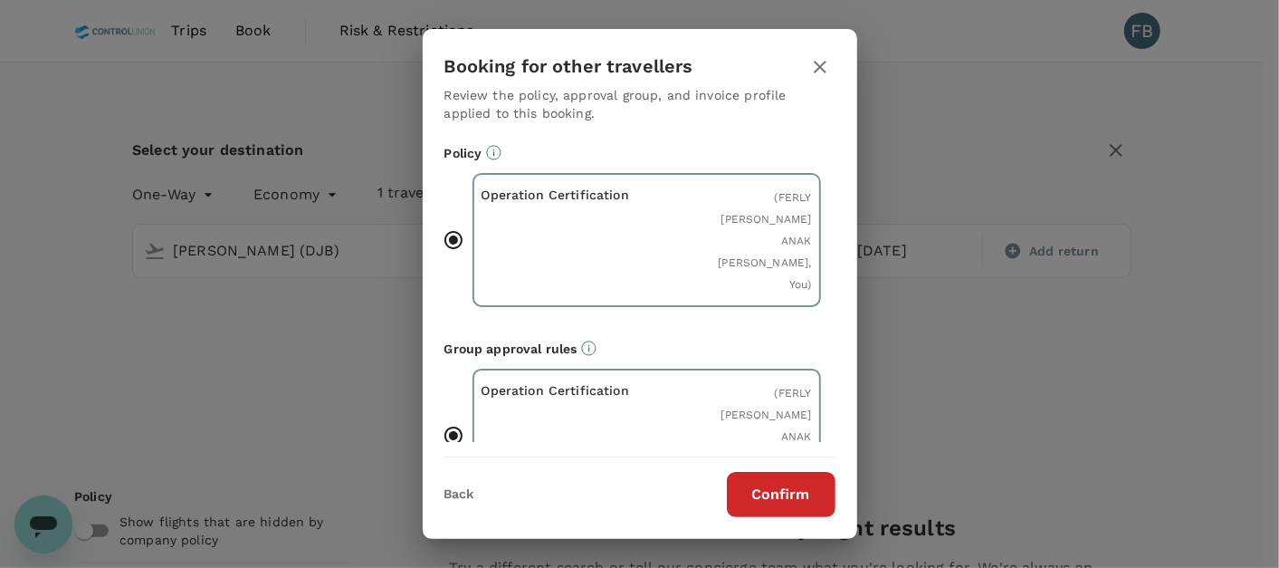
click at [789, 527] on div "Booking for other travellers Review the policy, approval group, and invoice pro…" at bounding box center [640, 284] width 435 height 510
click at [790, 500] on button "Confirm" at bounding box center [781, 494] width 109 height 45
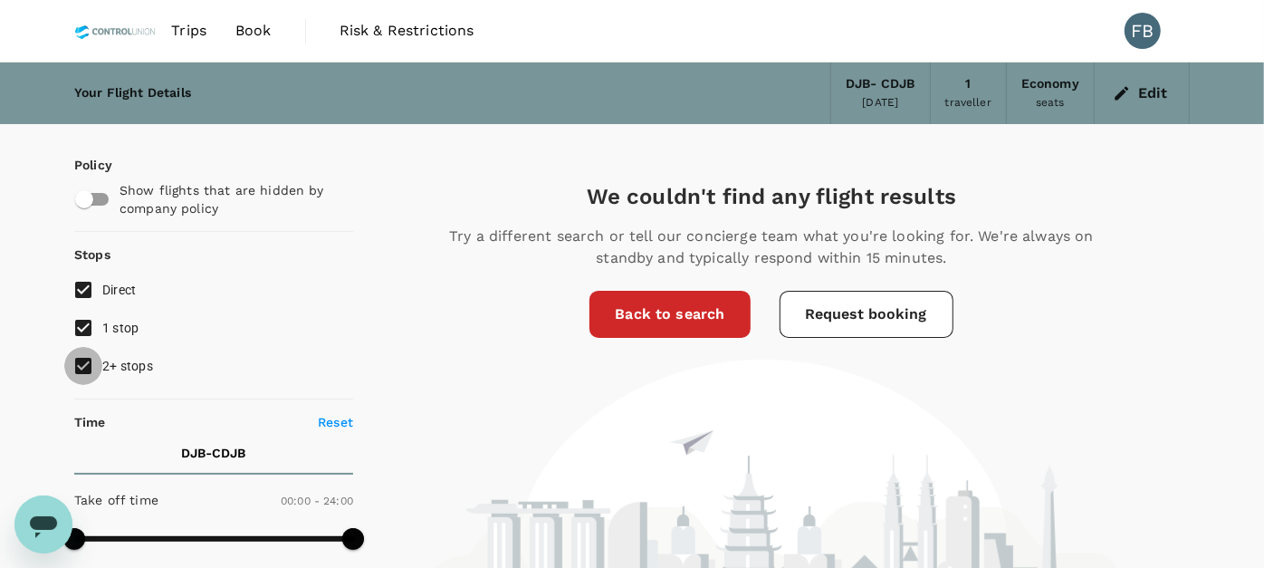
click at [88, 374] on input "2+ stops" at bounding box center [83, 366] width 38 height 38
checkbox input "false"
click at [68, 320] on input "1 stop" at bounding box center [83, 328] width 38 height 38
checkbox input "false"
click at [1129, 91] on icon "button" at bounding box center [1122, 93] width 18 height 18
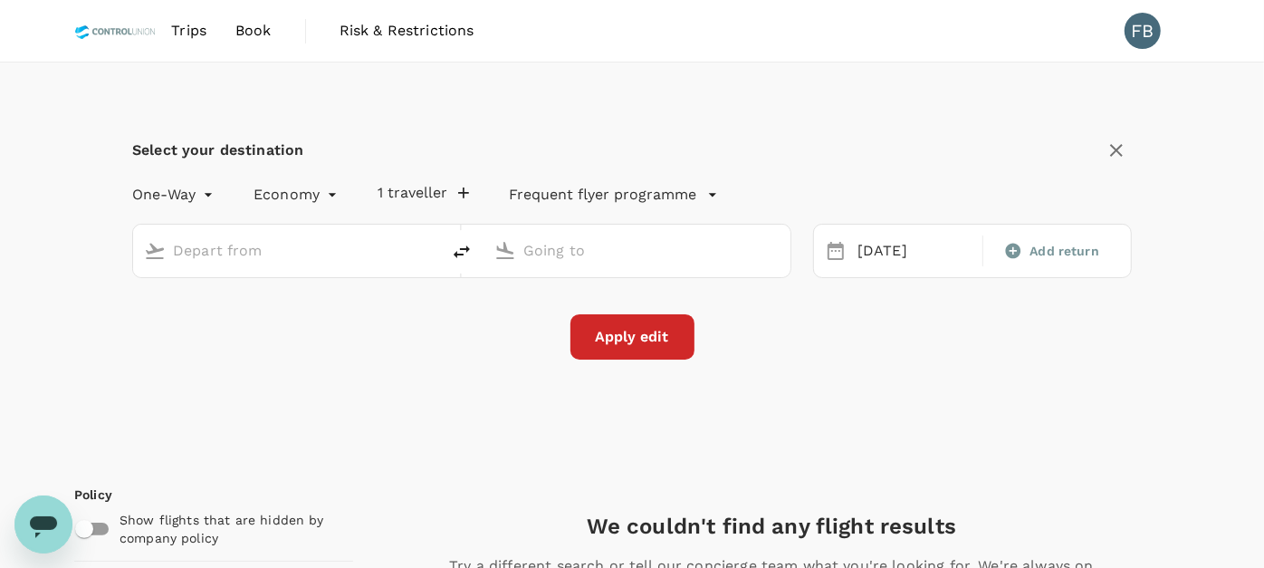
type input "[PERSON_NAME] (DJB)"
click at [326, 254] on input "[PERSON_NAME] (DJB)" at bounding box center [287, 250] width 229 height 28
click at [424, 336] on div "Apply edit" at bounding box center [631, 336] width 999 height 45
click at [600, 253] on input "Jambi, Indonesia (any)" at bounding box center [637, 250] width 229 height 28
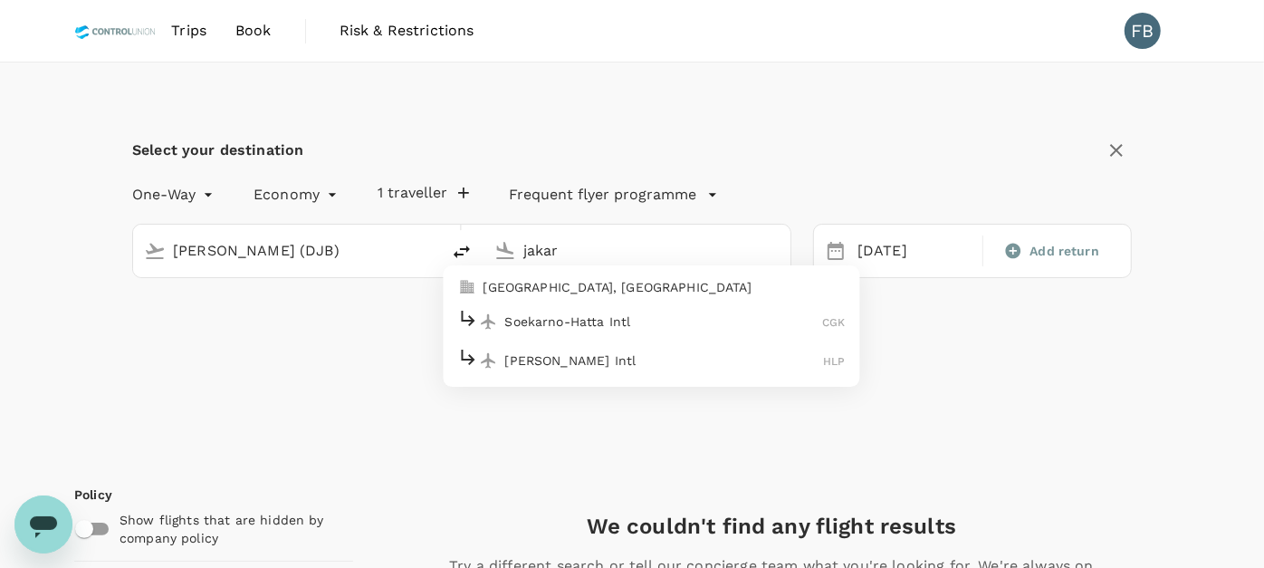
click at [560, 310] on div "Soekarno-Hatta Intl CGK" at bounding box center [651, 321] width 387 height 28
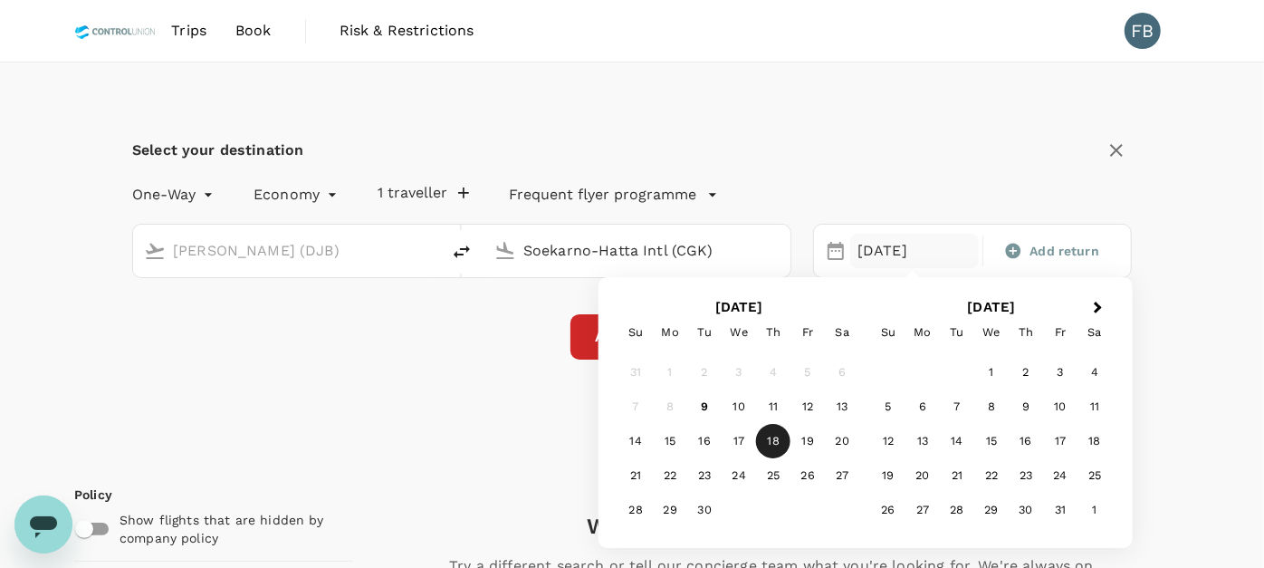
type input "Soekarno-Hatta Intl (CGK)"
click at [870, 176] on div "One-Way oneway Economy economy 1 traveller Frequent flyer programme" at bounding box center [614, 191] width 1036 height 36
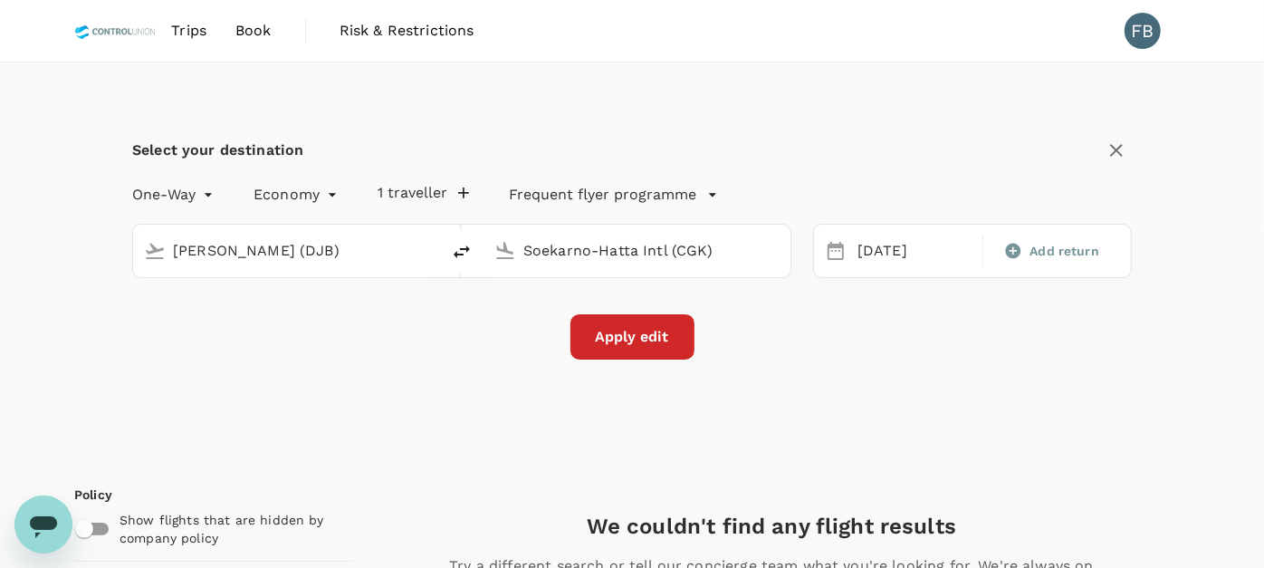
click at [633, 339] on button "Apply edit" at bounding box center [632, 336] width 124 height 45
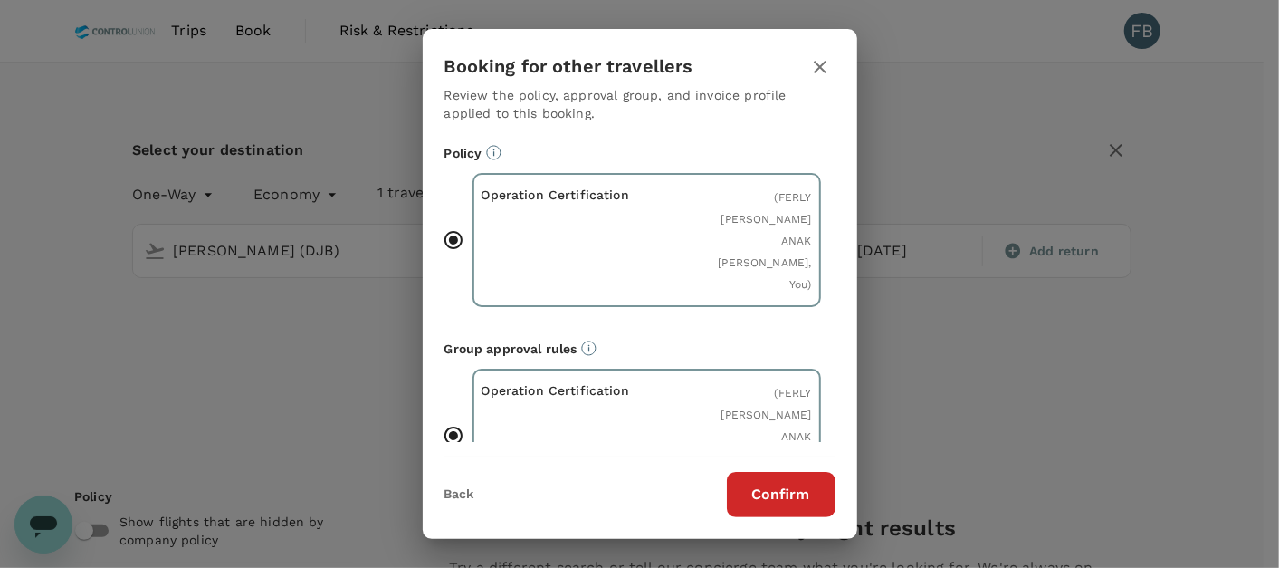
click at [798, 505] on button "Confirm" at bounding box center [781, 494] width 109 height 45
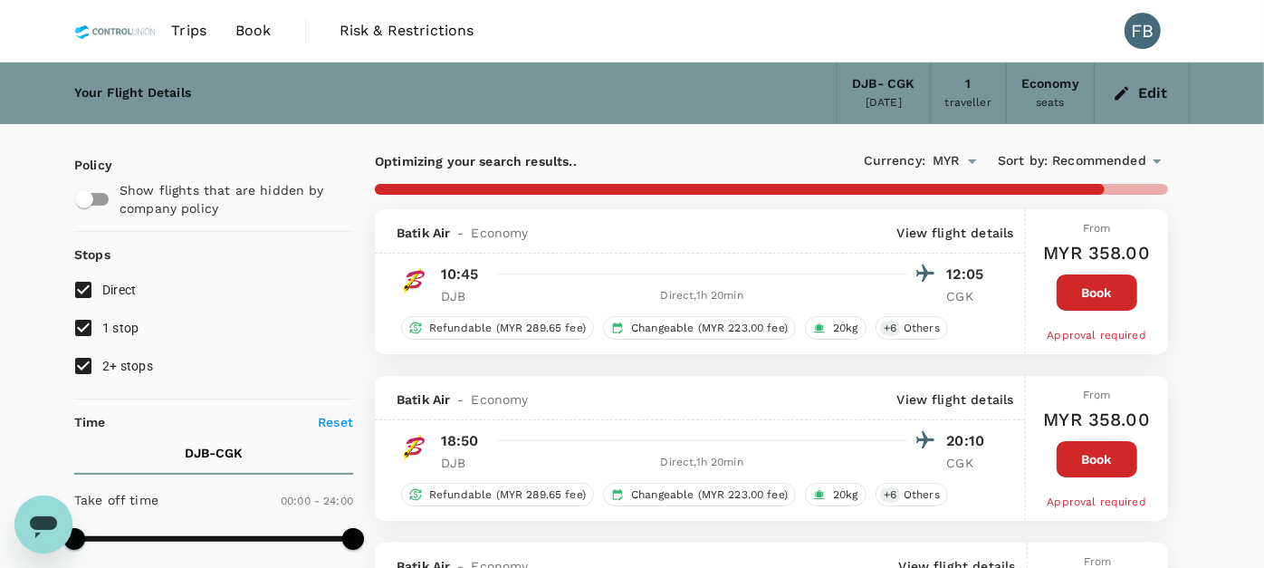
type input "305"
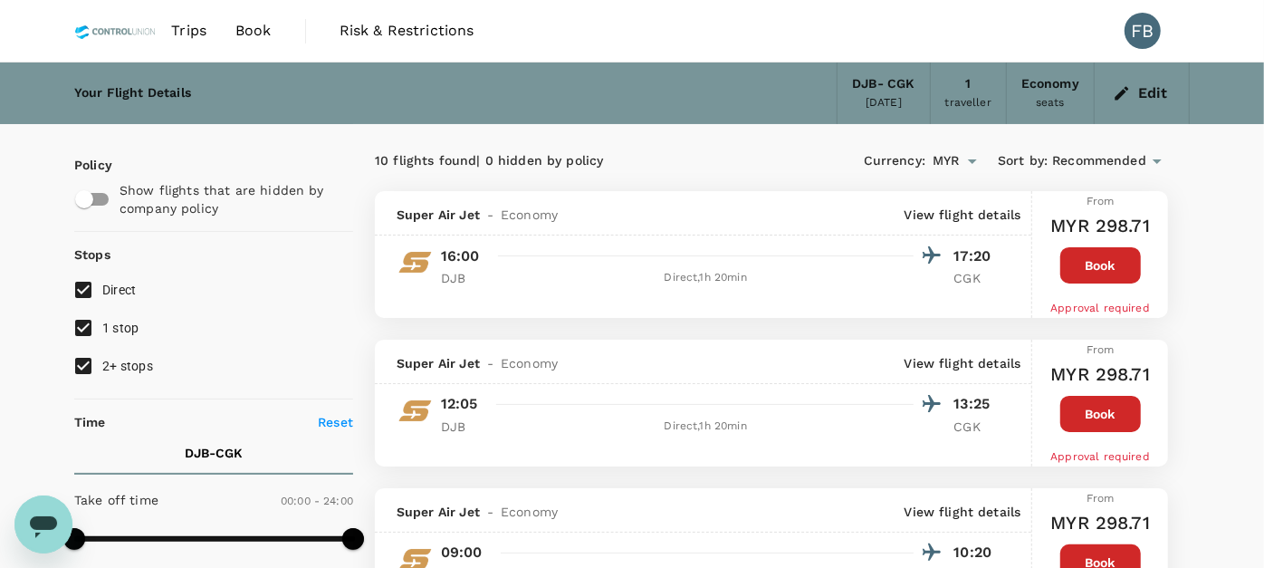
click at [1153, 100] on button "Edit" at bounding box center [1141, 93] width 65 height 29
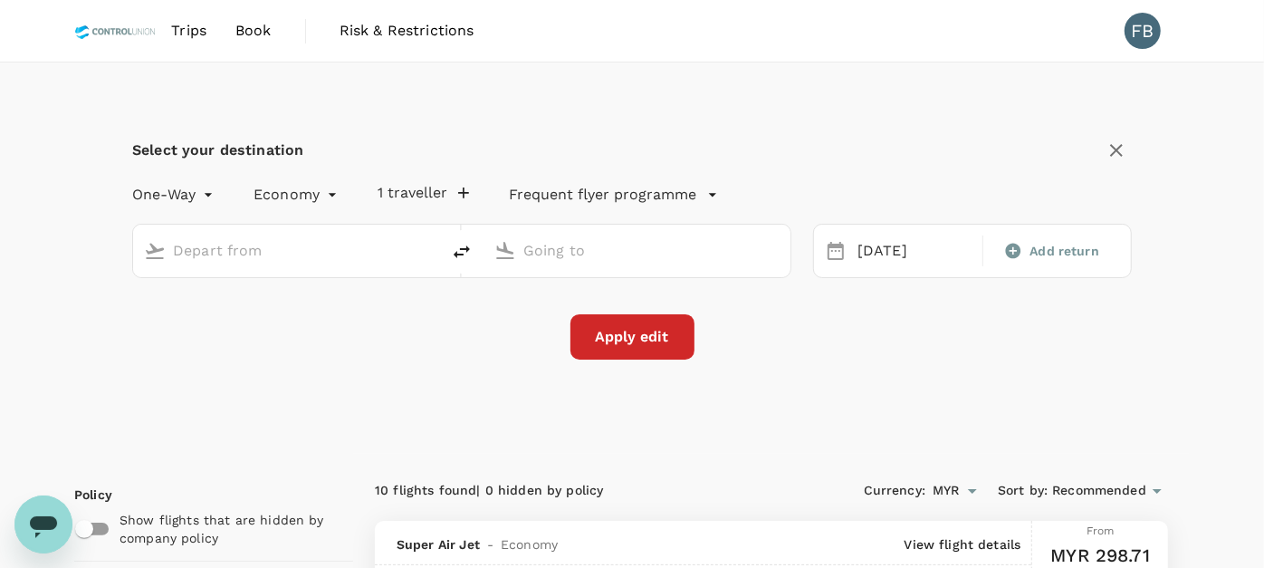
type input "[PERSON_NAME] (DJB)"
click at [617, 252] on input "Soekarno-Hatta Intl (CGK)" at bounding box center [637, 250] width 229 height 28
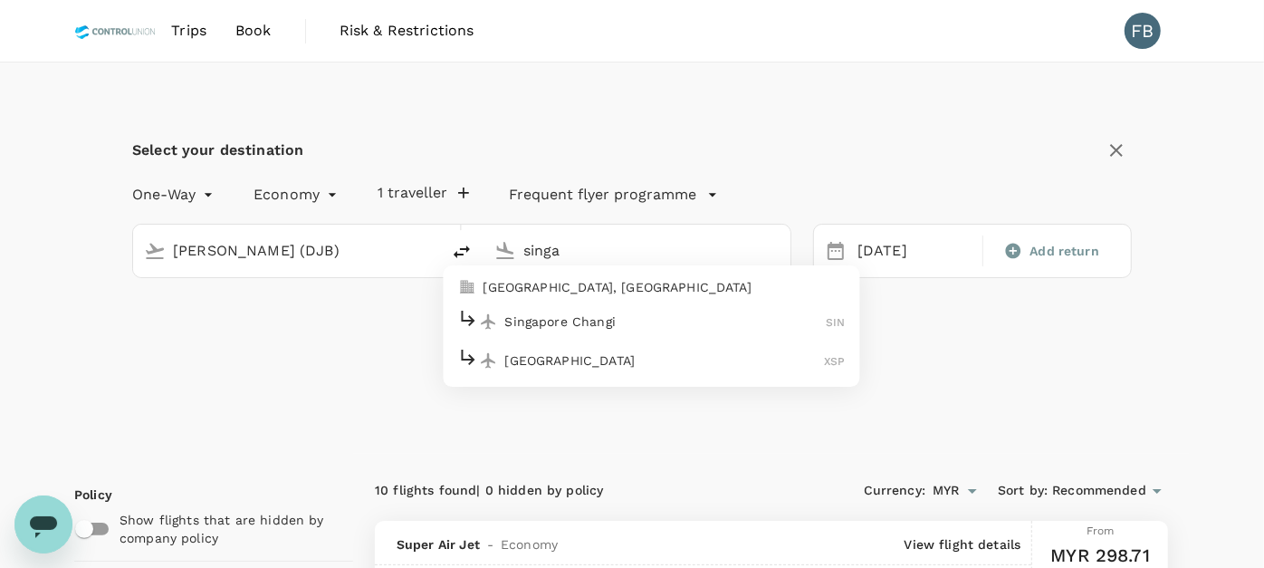
click at [641, 318] on p "Singapore Changi" at bounding box center [665, 321] width 321 height 18
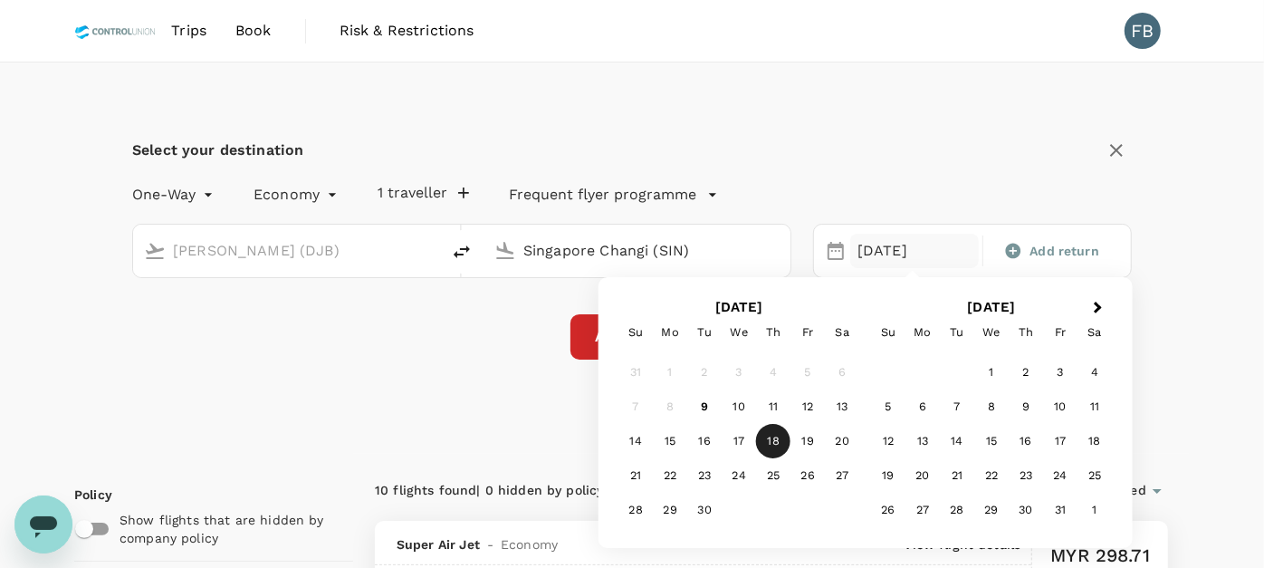
type input "Singapore Changi (SIN)"
click at [776, 440] on div "18" at bounding box center [773, 441] width 34 height 34
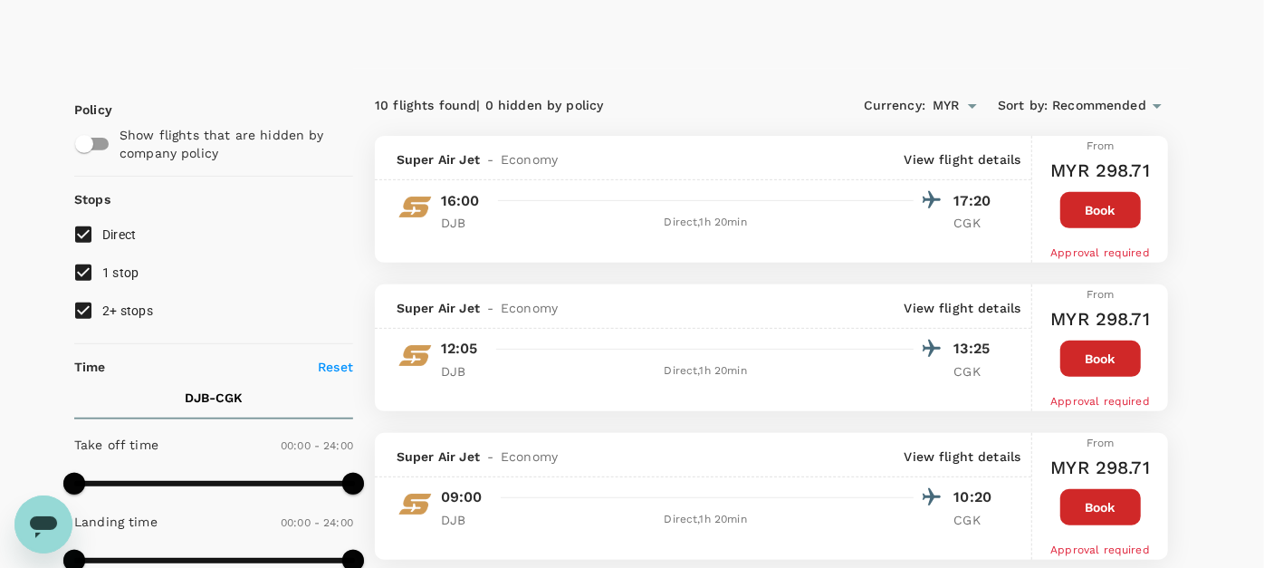
scroll to position [100, 0]
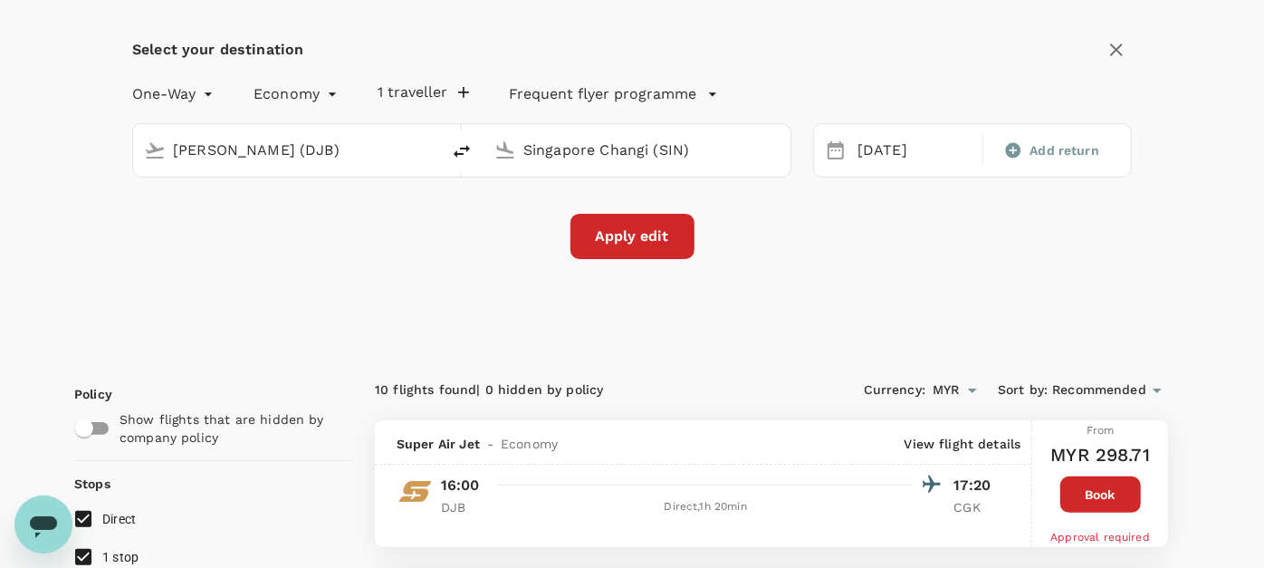
click at [617, 234] on button "Apply edit" at bounding box center [632, 236] width 124 height 45
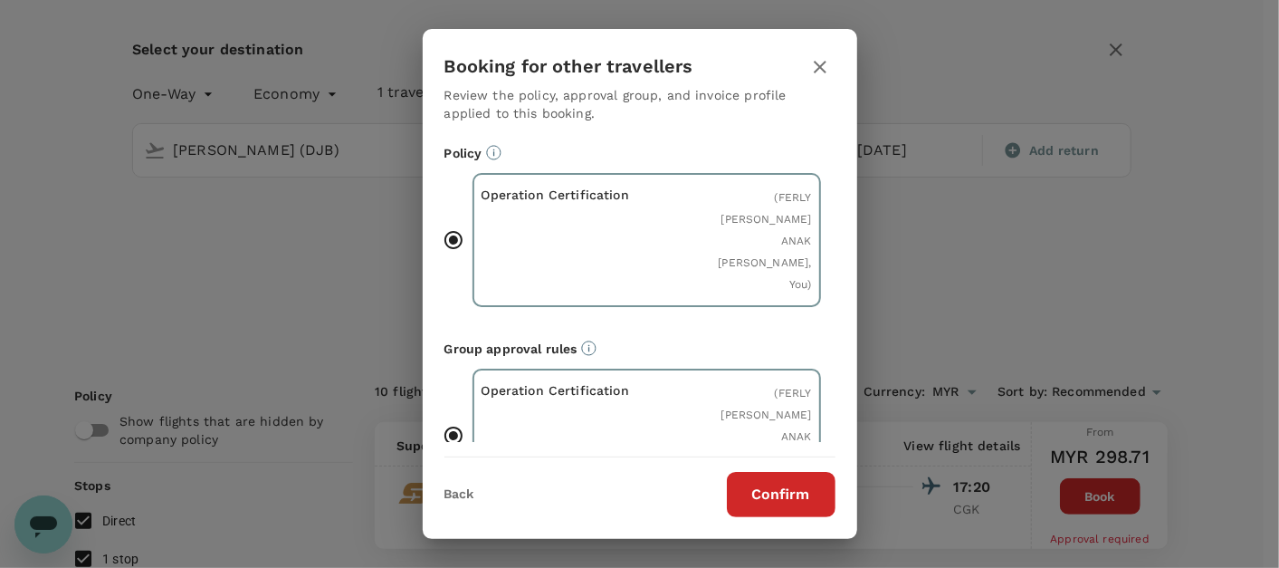
click at [812, 498] on button "Confirm" at bounding box center [781, 494] width 109 height 45
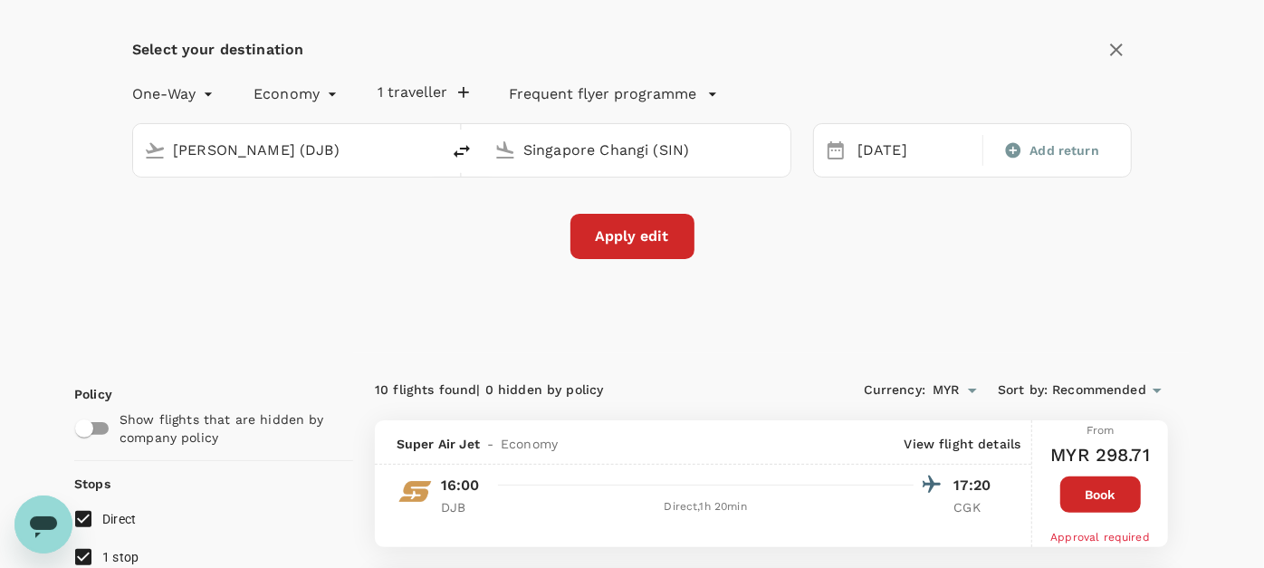
checkbox input "false"
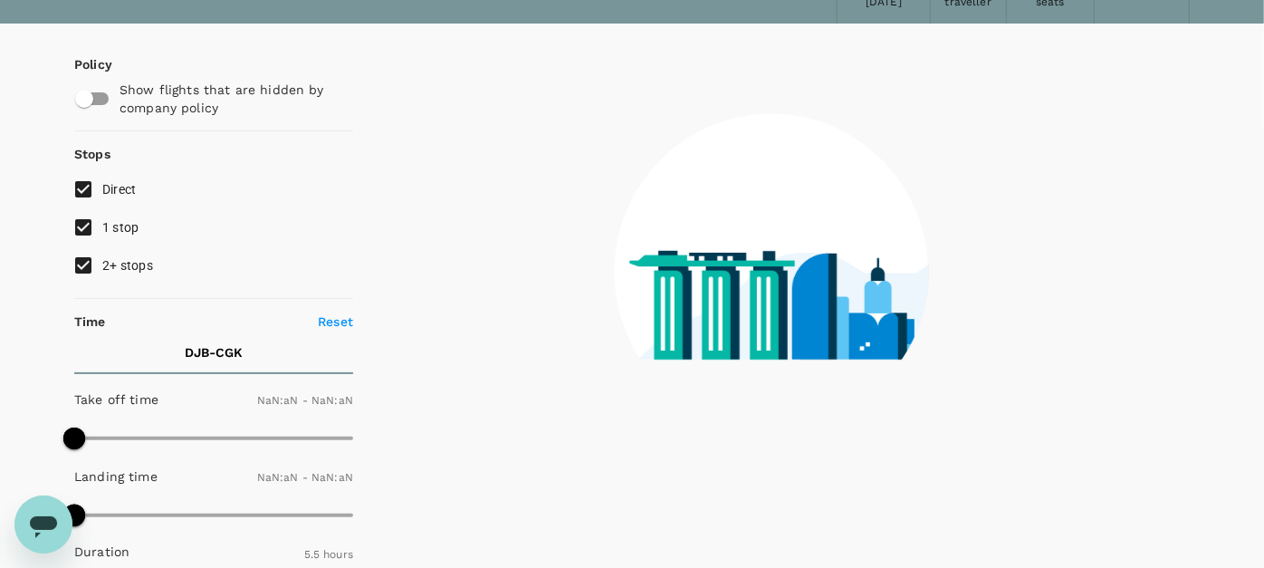
type input "1440"
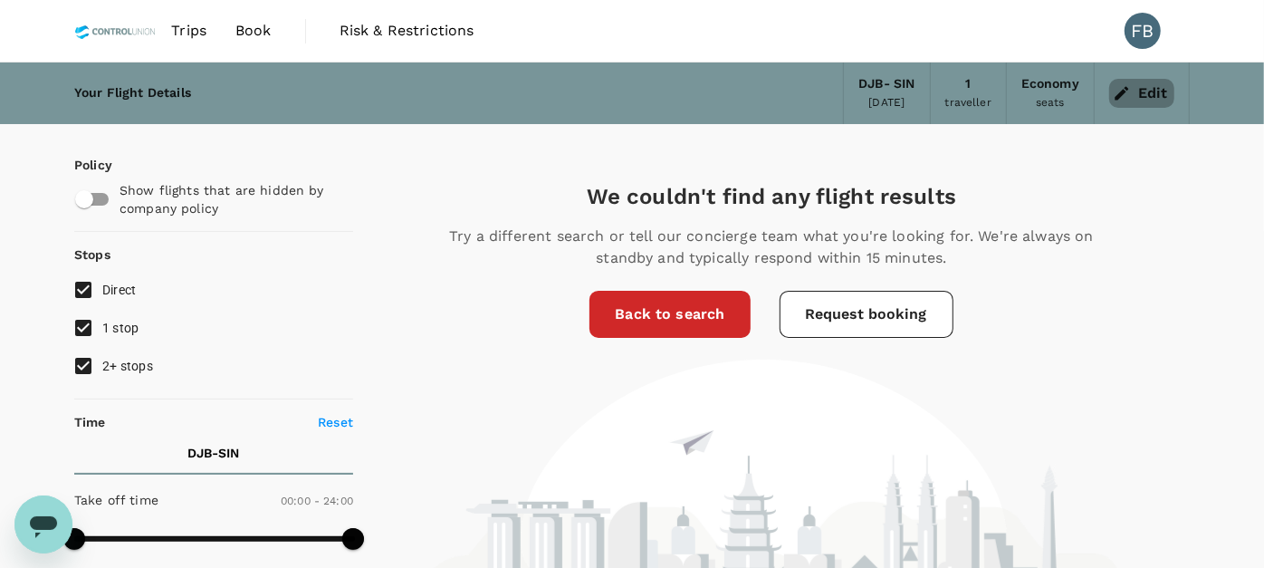
click at [1141, 95] on button "Edit" at bounding box center [1141, 93] width 65 height 29
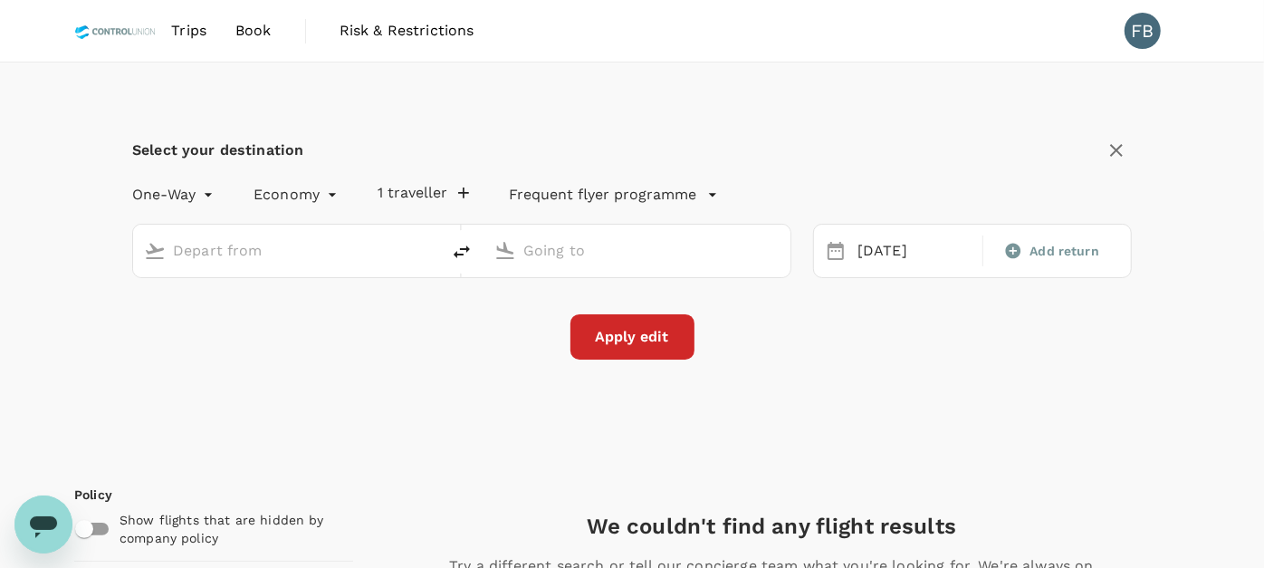
type input "[PERSON_NAME] (DJB)"
type input "Singapore Changi (SIN)"
click at [881, 249] on div "[DATE]" at bounding box center [914, 251] width 129 height 35
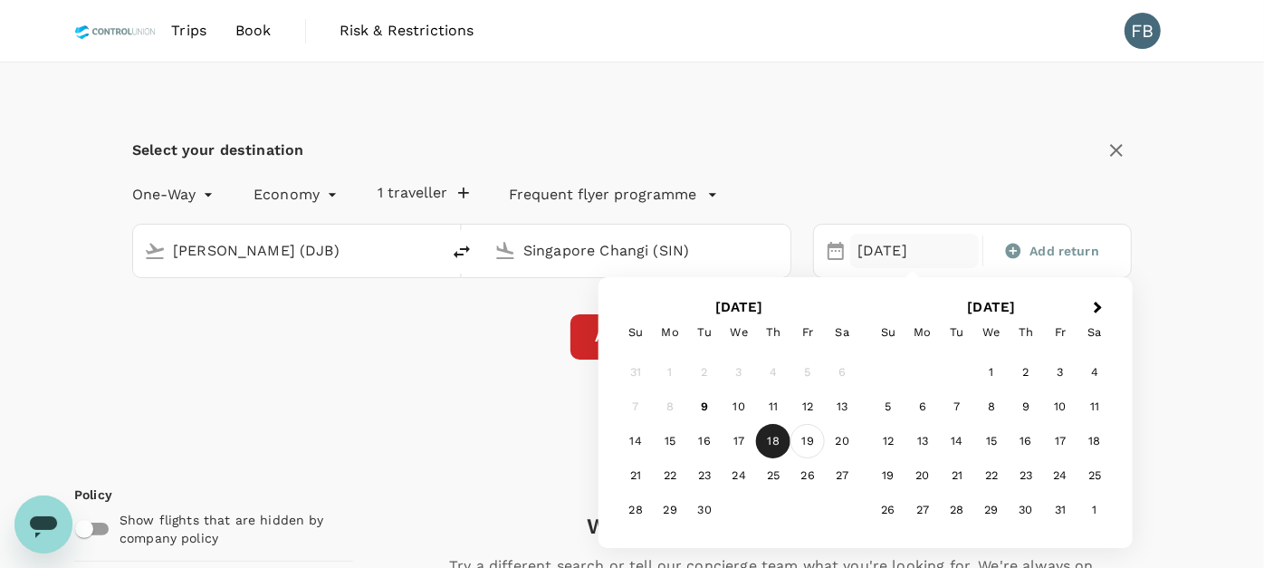
click at [806, 432] on div "19" at bounding box center [807, 441] width 34 height 34
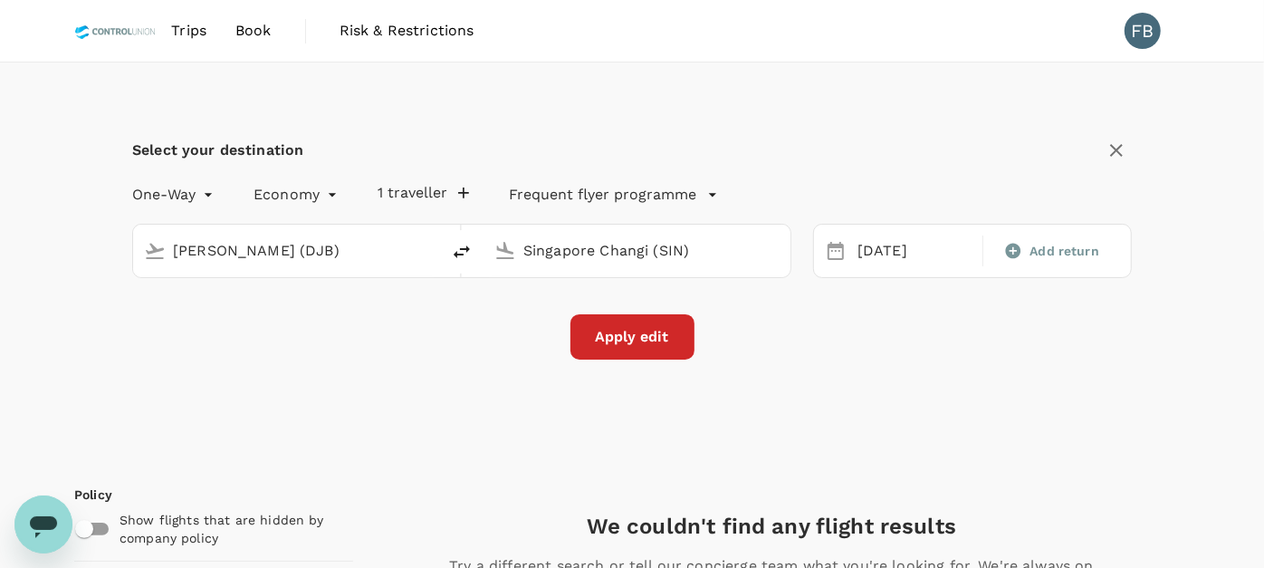
click at [607, 337] on button "Apply edit" at bounding box center [632, 336] width 124 height 45
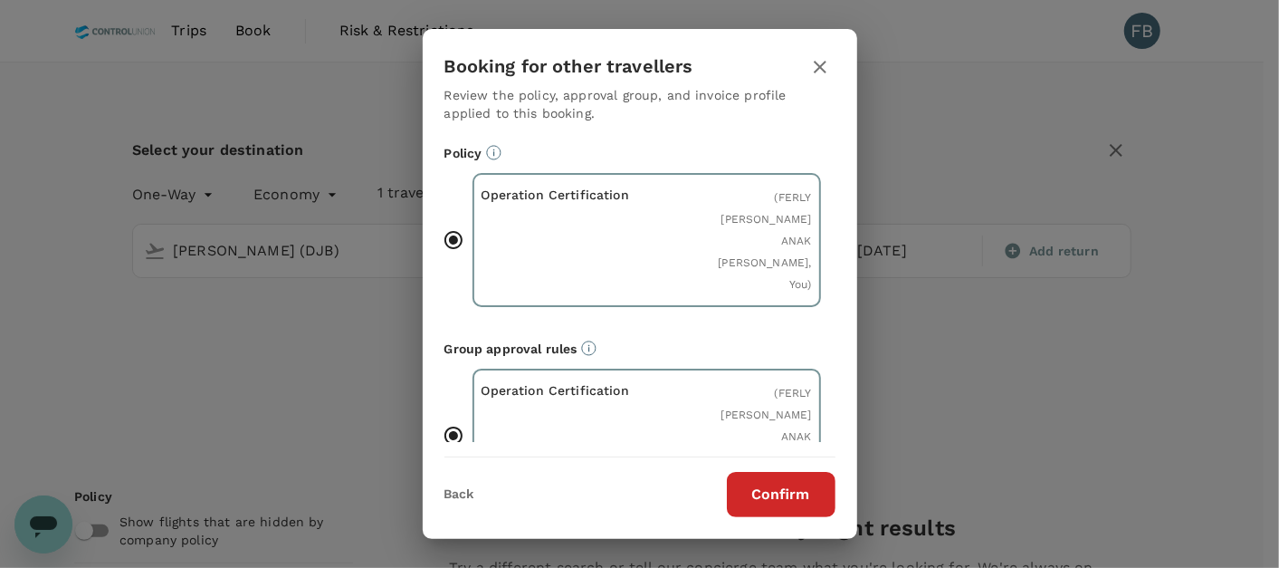
drag, startPoint x: 778, startPoint y: 509, endPoint x: 917, endPoint y: 439, distance: 155.9
click at [778, 508] on button "Confirm" at bounding box center [781, 494] width 109 height 45
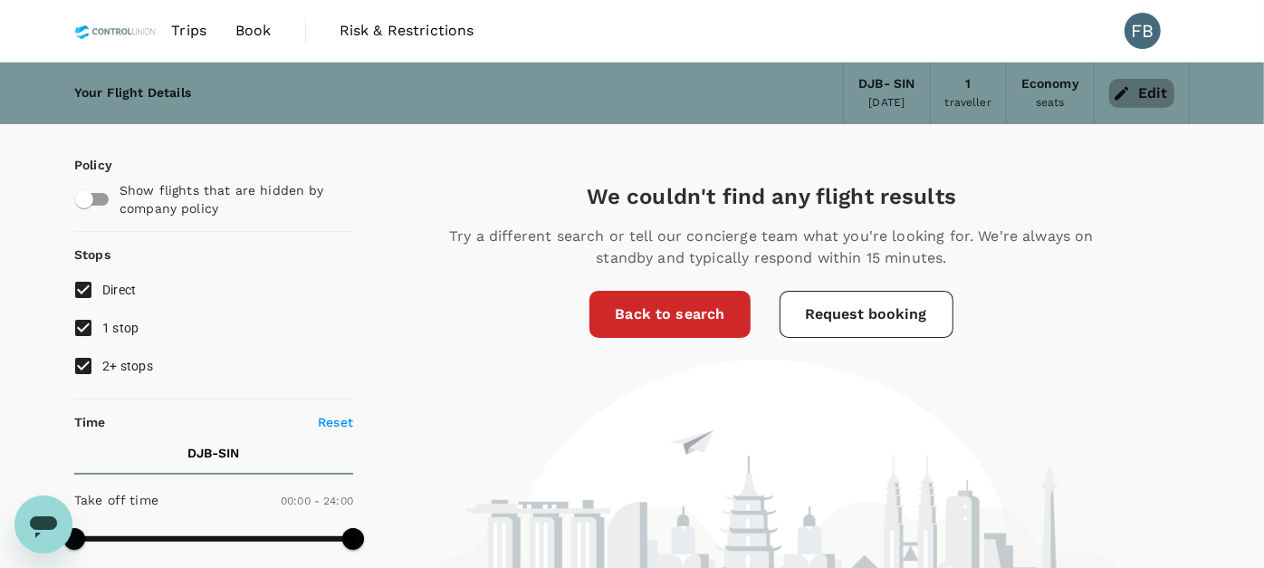
click at [1147, 96] on button "Edit" at bounding box center [1141, 93] width 65 height 29
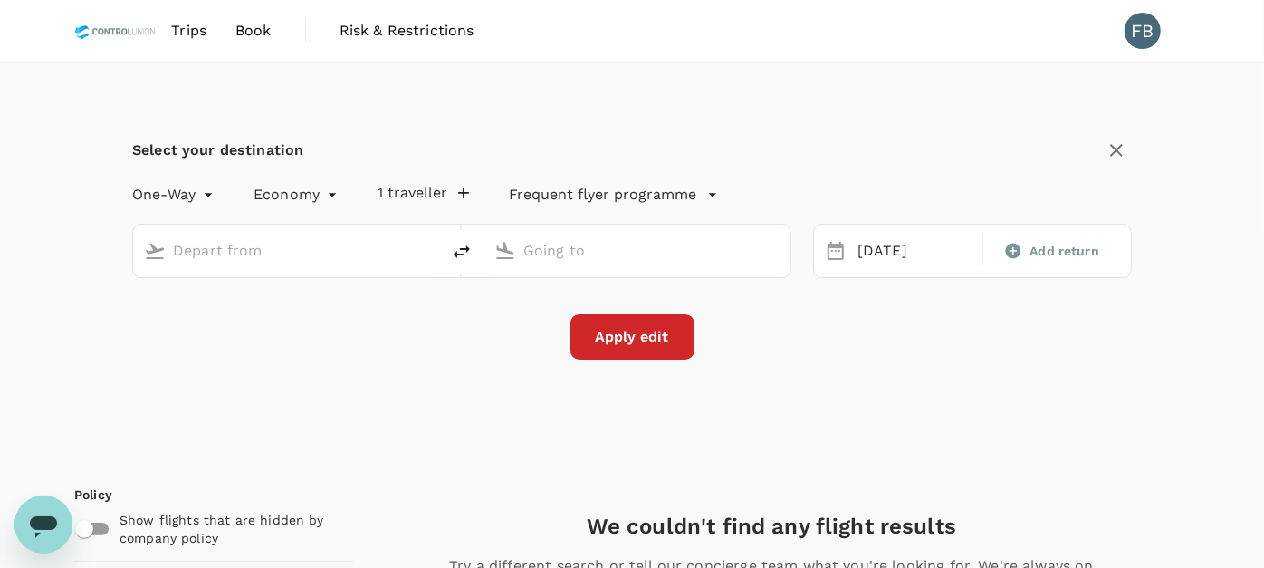
type input "[PERSON_NAME] (DJB)"
click at [719, 242] on input "Singapore Changi (SIN)" at bounding box center [637, 250] width 229 height 28
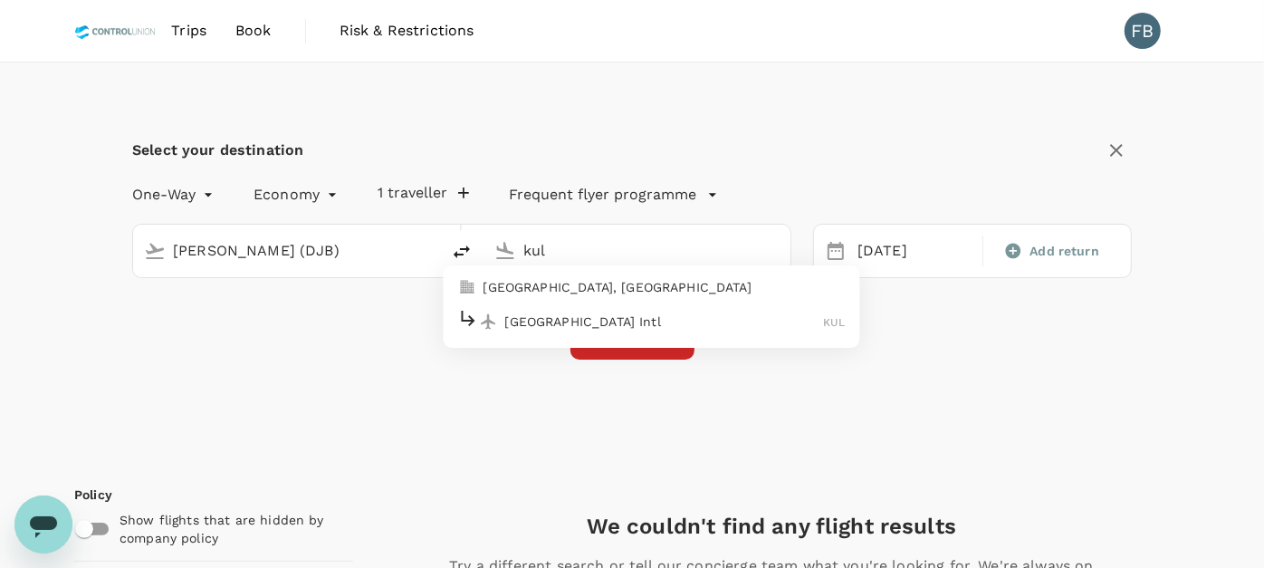
click at [617, 330] on div "[GEOGRAPHIC_DATA] Intl KUL" at bounding box center [651, 321] width 387 height 28
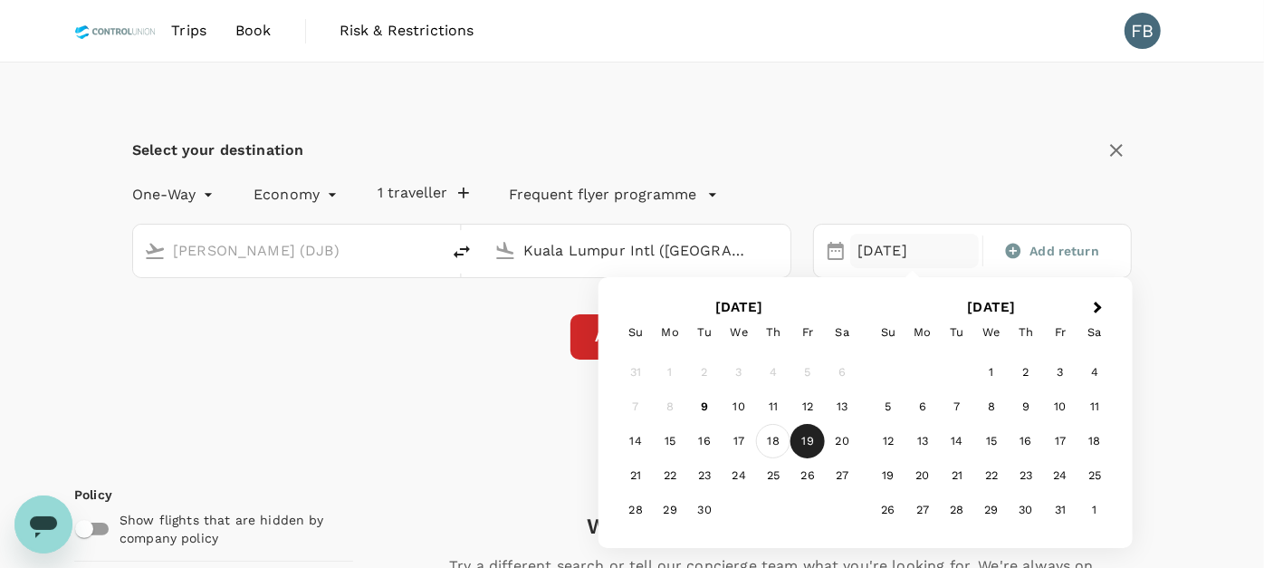
type input "Kuala Lumpur Intl ([GEOGRAPHIC_DATA])"
click at [768, 435] on div "18" at bounding box center [773, 441] width 34 height 34
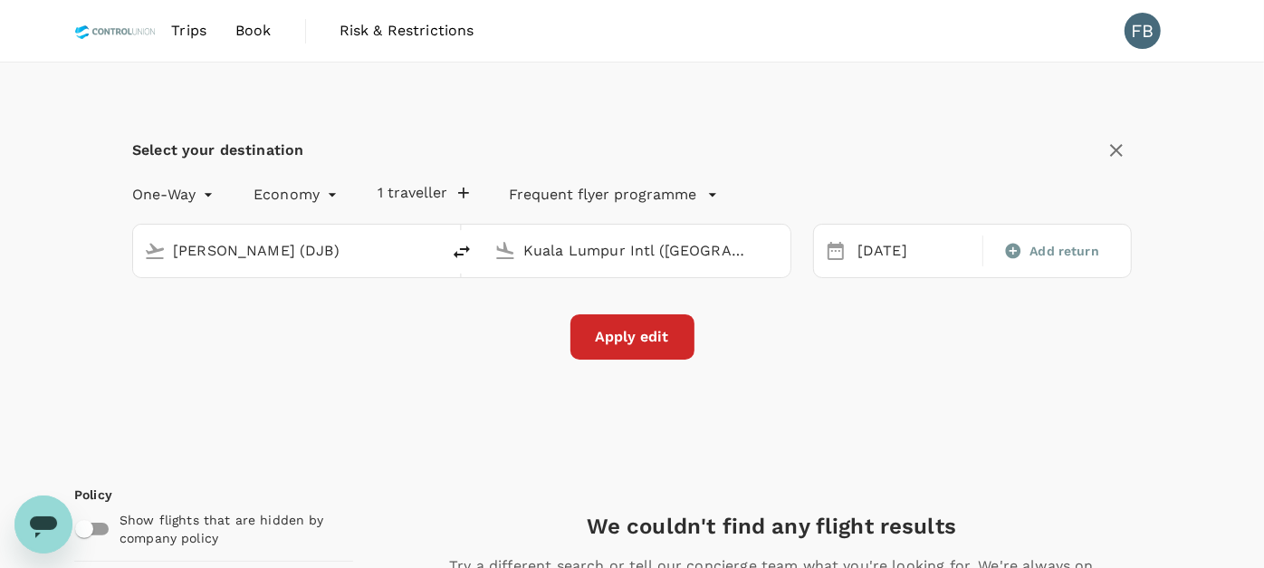
click at [622, 346] on button "Apply edit" at bounding box center [632, 336] width 124 height 45
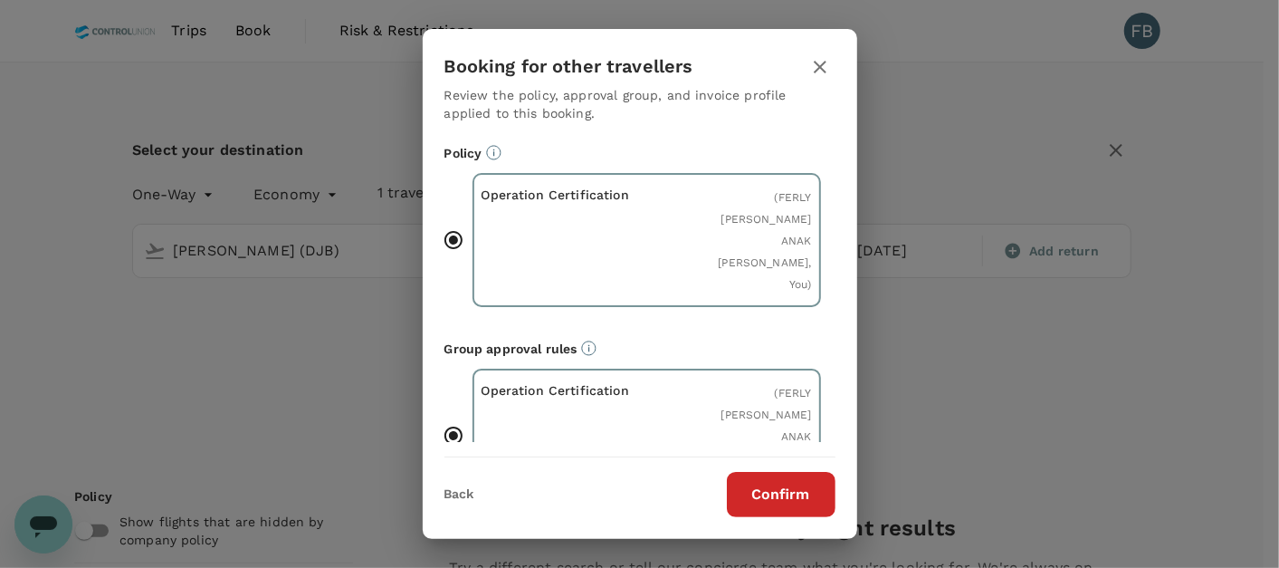
click at [761, 499] on button "Confirm" at bounding box center [781, 494] width 109 height 45
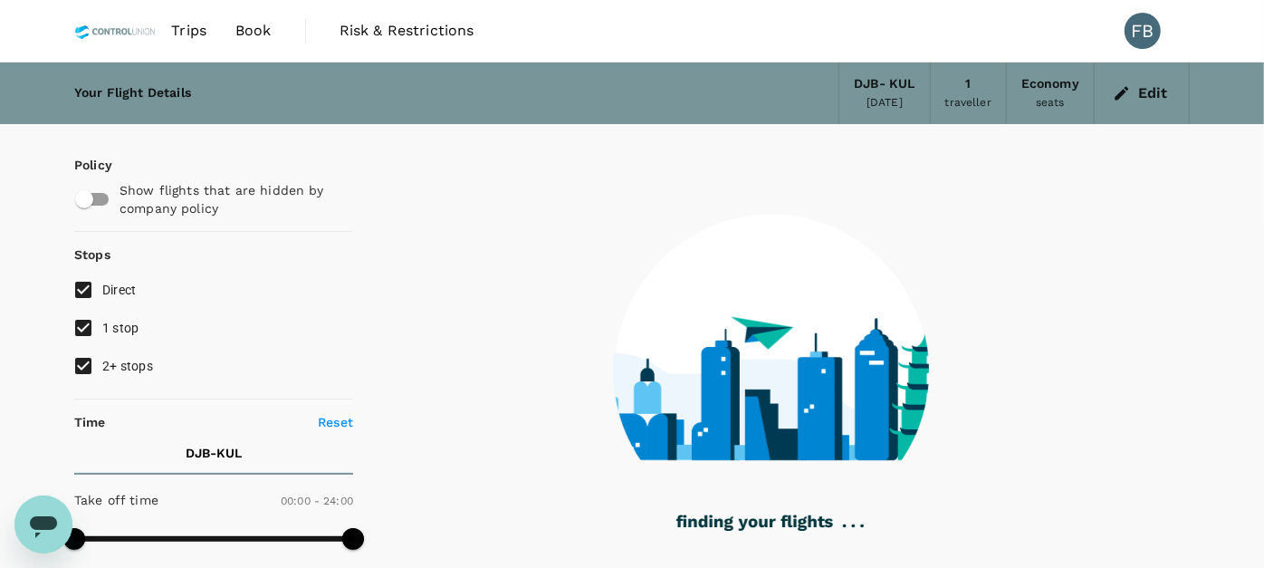
type input "985"
checkbox input "true"
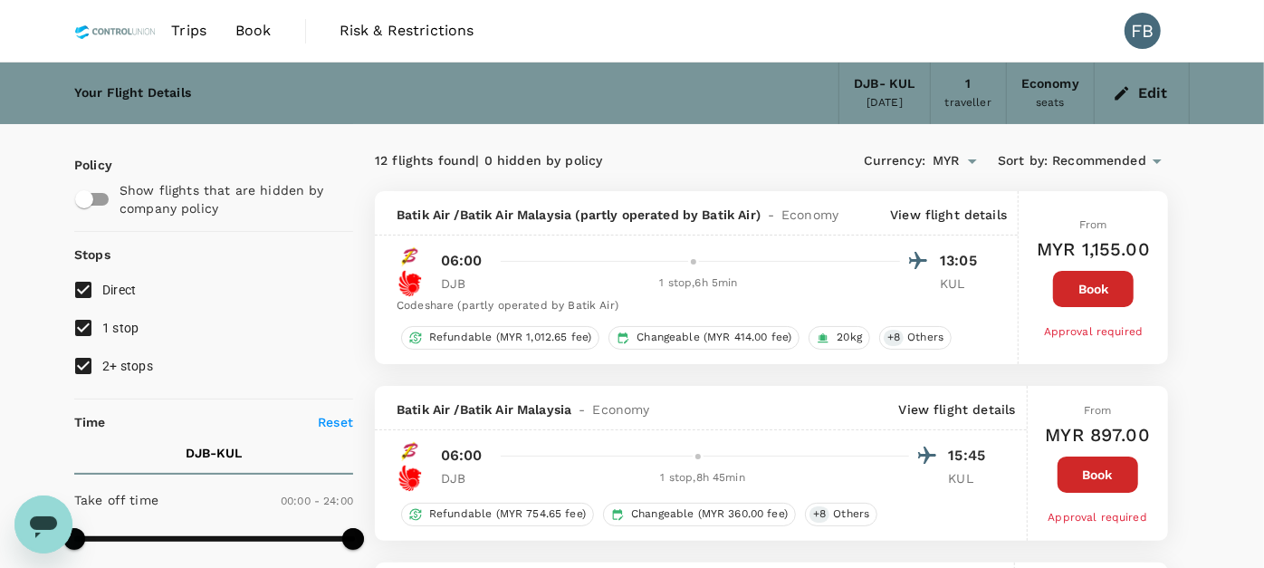
click at [741, 42] on div "Trips Book Risk & Restrictions FB" at bounding box center [631, 31] width 1115 height 62
click at [1127, 95] on icon "button" at bounding box center [1122, 93] width 18 height 18
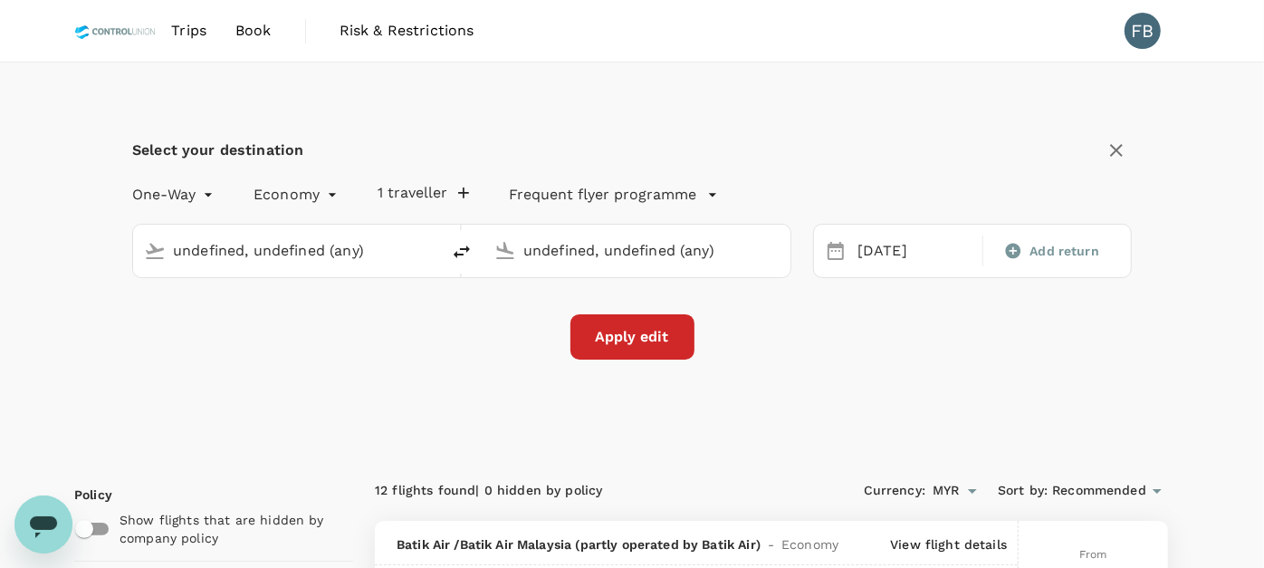
type input "[PERSON_NAME] (DJB)"
type input "Kuala Lumpur Intl ([GEOGRAPHIC_DATA])"
type input "[PERSON_NAME] (DJB)"
click at [627, 248] on input "Kuala Lumpur Intl ([GEOGRAPHIC_DATA])" at bounding box center [637, 250] width 229 height 28
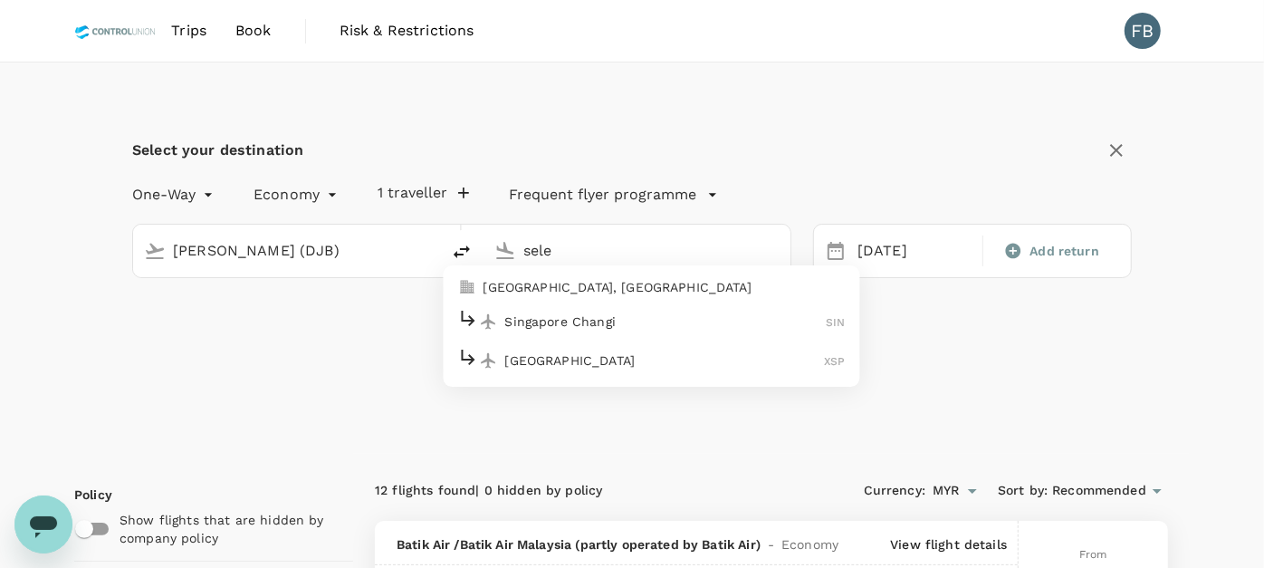
click at [623, 367] on p "[GEOGRAPHIC_DATA]" at bounding box center [665, 360] width 320 height 18
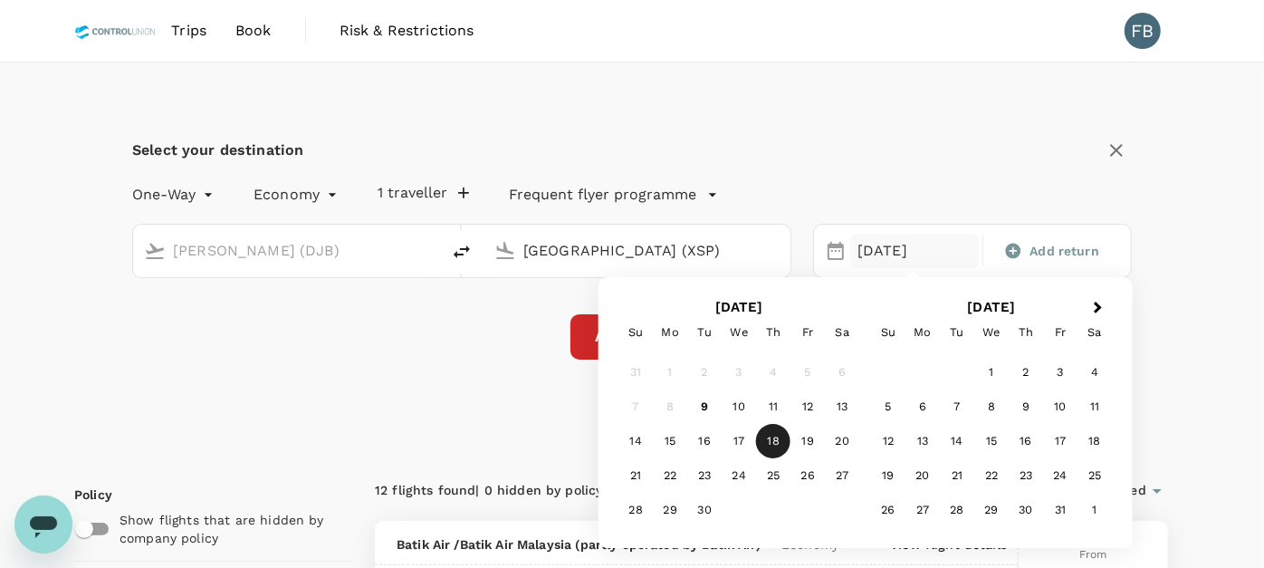
type input "Seletar Airport (XSP)"
click at [776, 435] on div "18" at bounding box center [773, 441] width 34 height 34
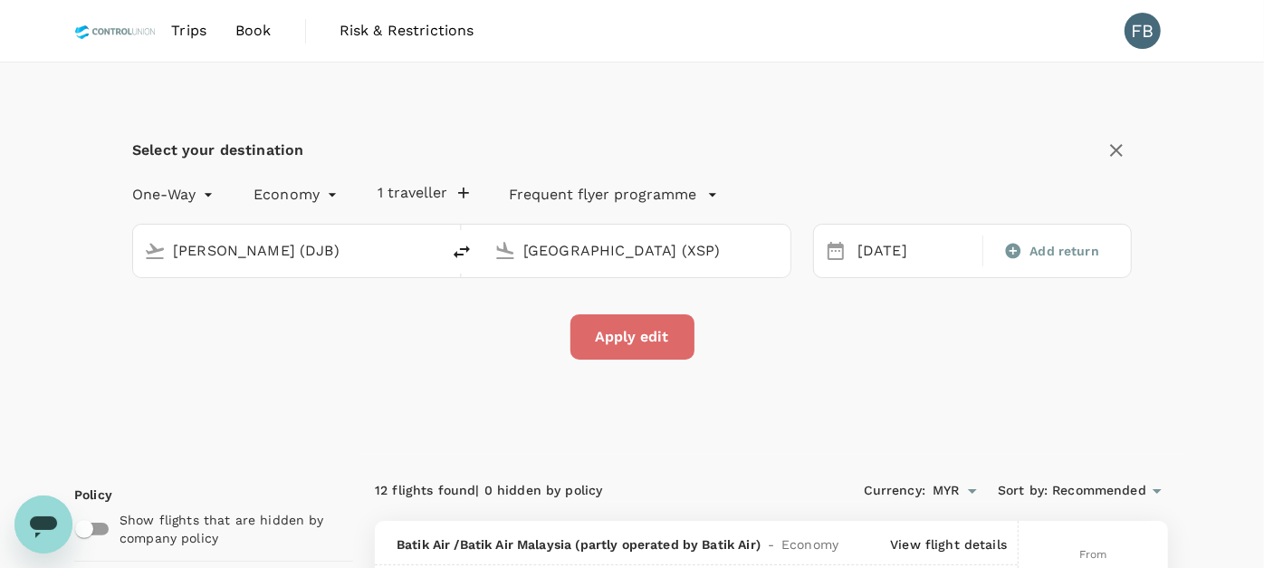
click at [650, 330] on button "Apply edit" at bounding box center [632, 336] width 124 height 45
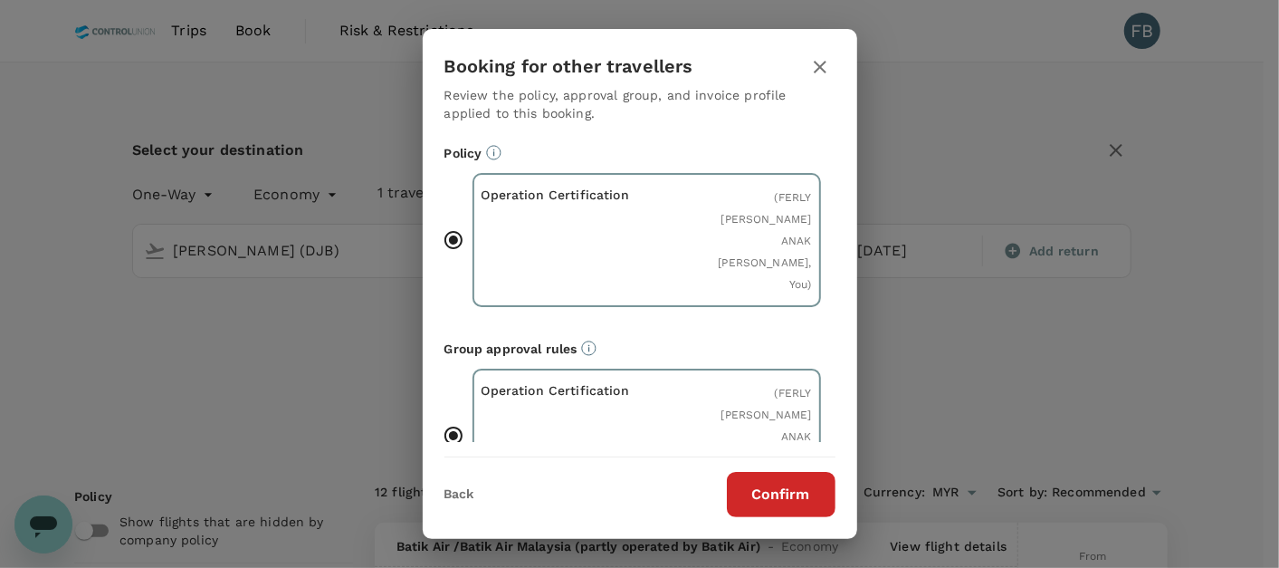
click at [794, 494] on button "Confirm" at bounding box center [781, 494] width 109 height 45
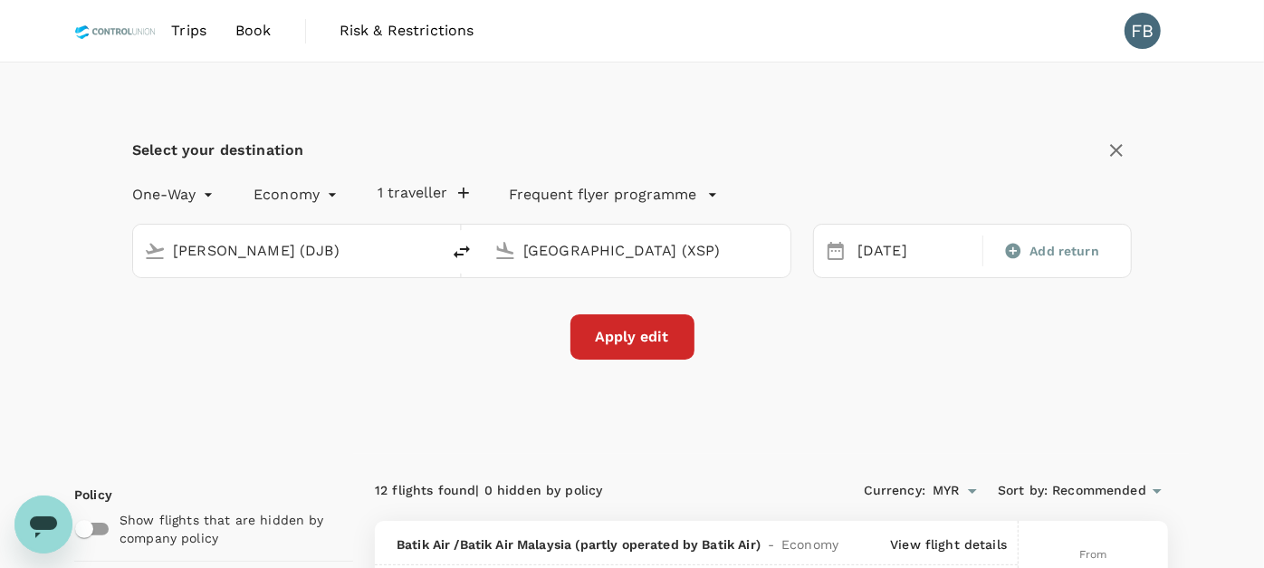
checkbox input "false"
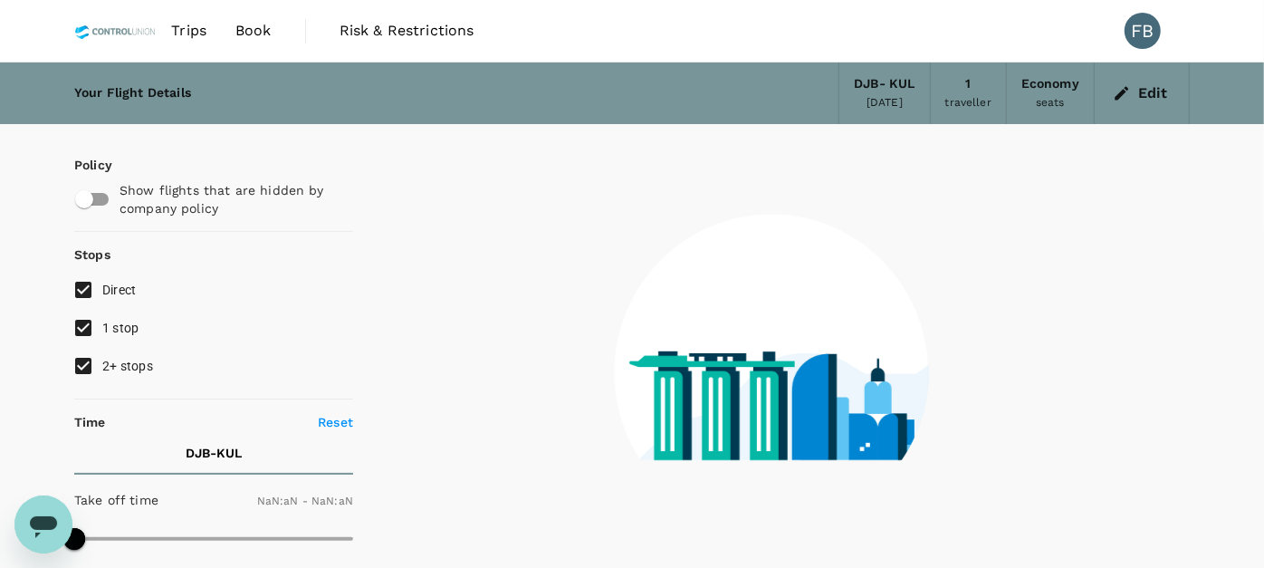
type input "1440"
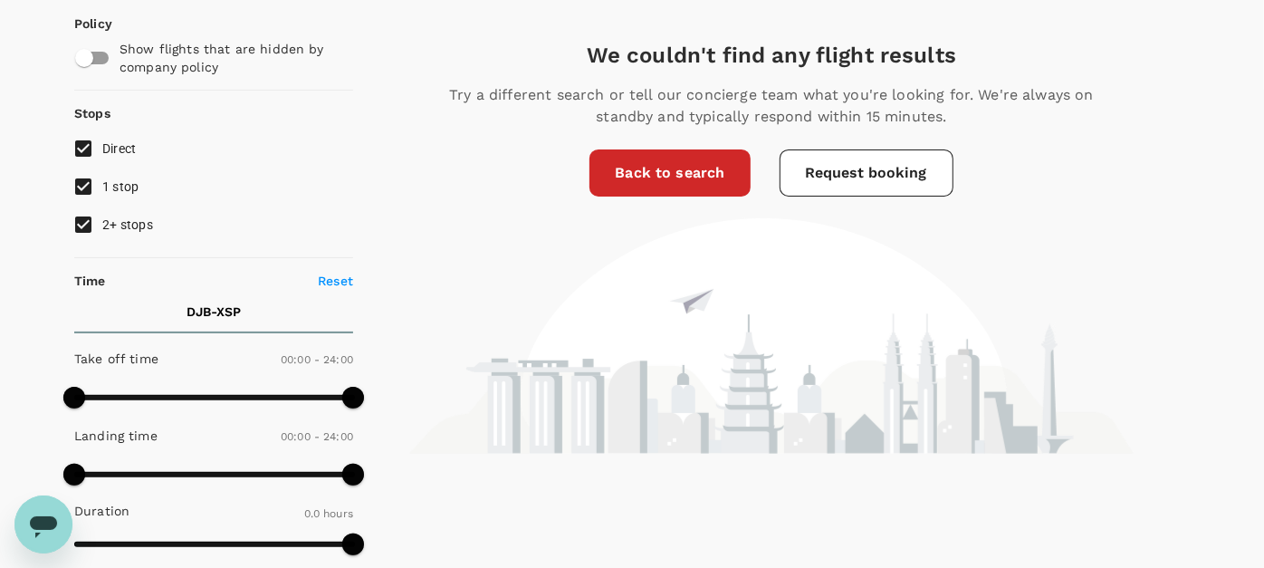
scroll to position [100, 0]
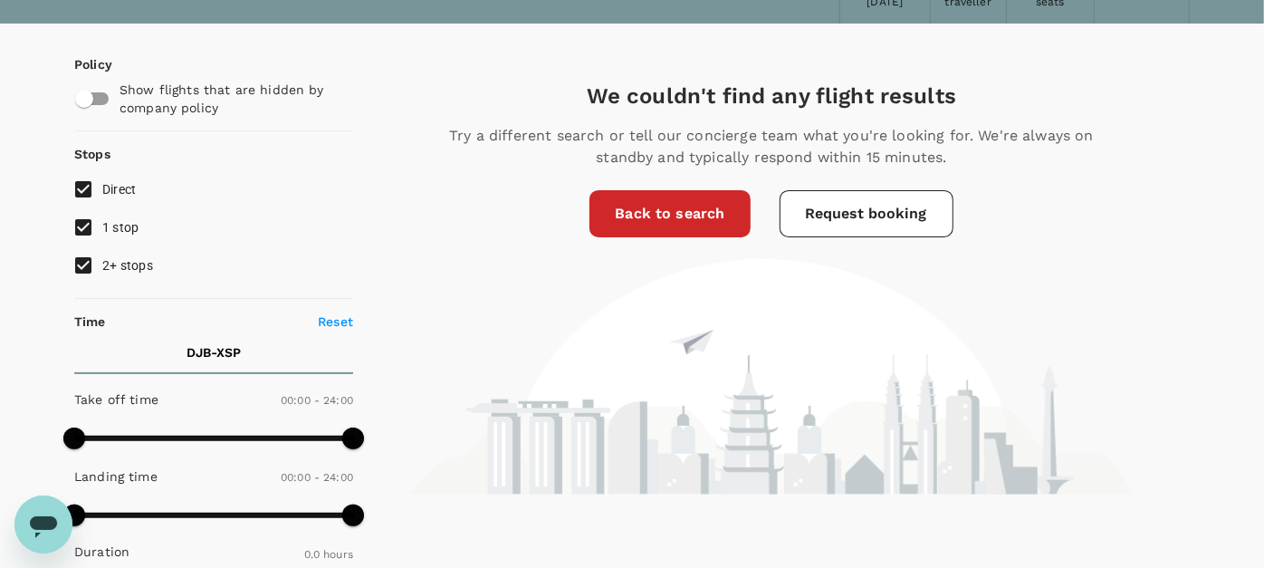
click at [499, 250] on div "We couldn't find any flight results Try a different search or tell our concierg…" at bounding box center [771, 287] width 836 height 413
click at [81, 261] on input "2+ stops" at bounding box center [83, 265] width 38 height 38
checkbox input "false"
click at [39, 515] on icon "Open messaging window" at bounding box center [43, 526] width 27 height 22
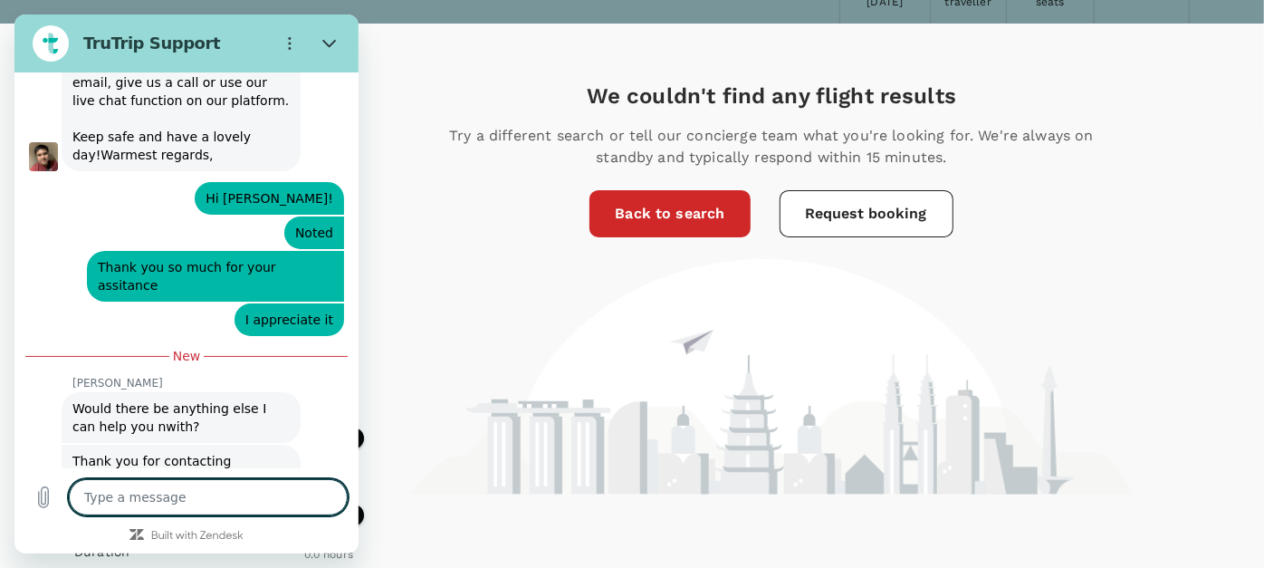
scroll to position [5423, 0]
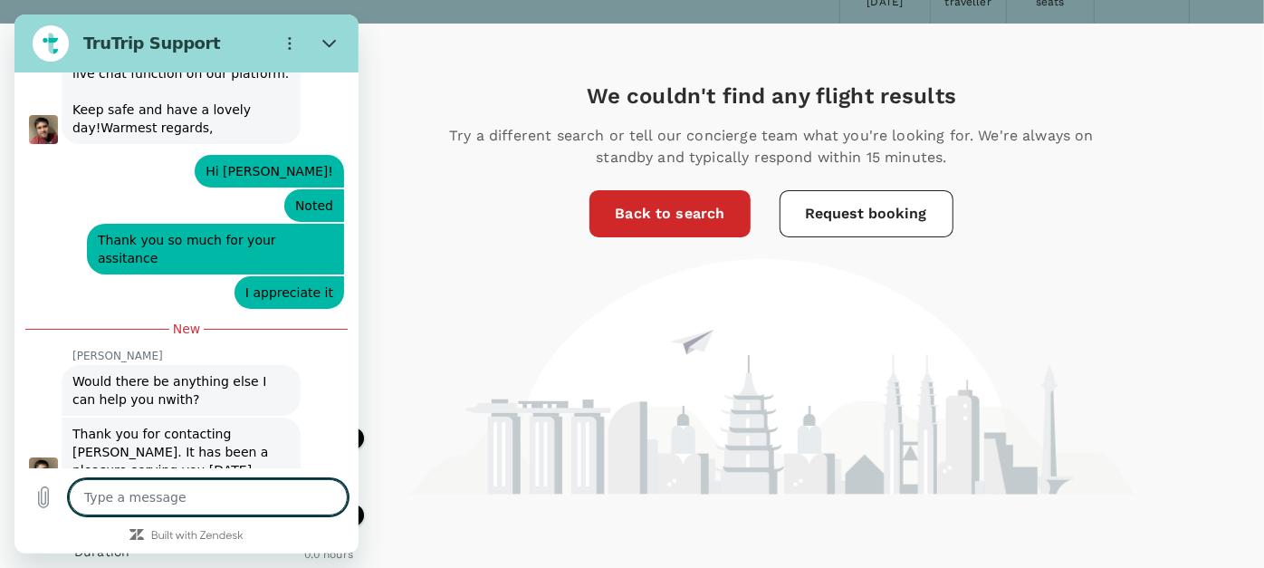
click at [174, 506] on textarea at bounding box center [208, 497] width 279 height 36
type textarea "H"
type textarea "x"
type textarea "Hi"
type textarea "x"
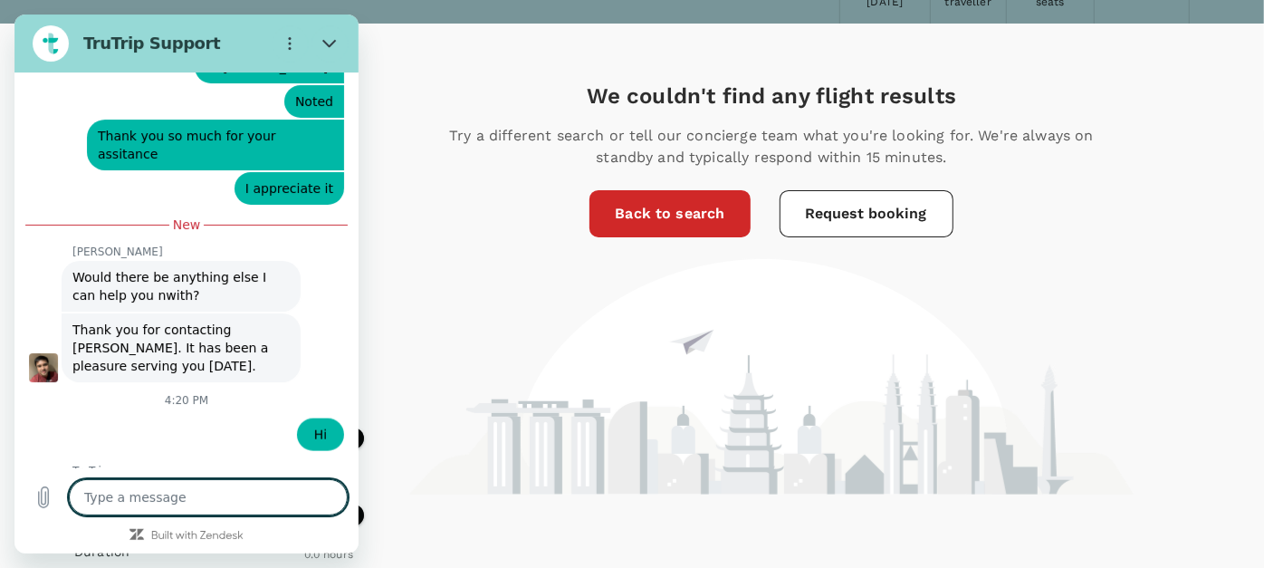
scroll to position [5527, 0]
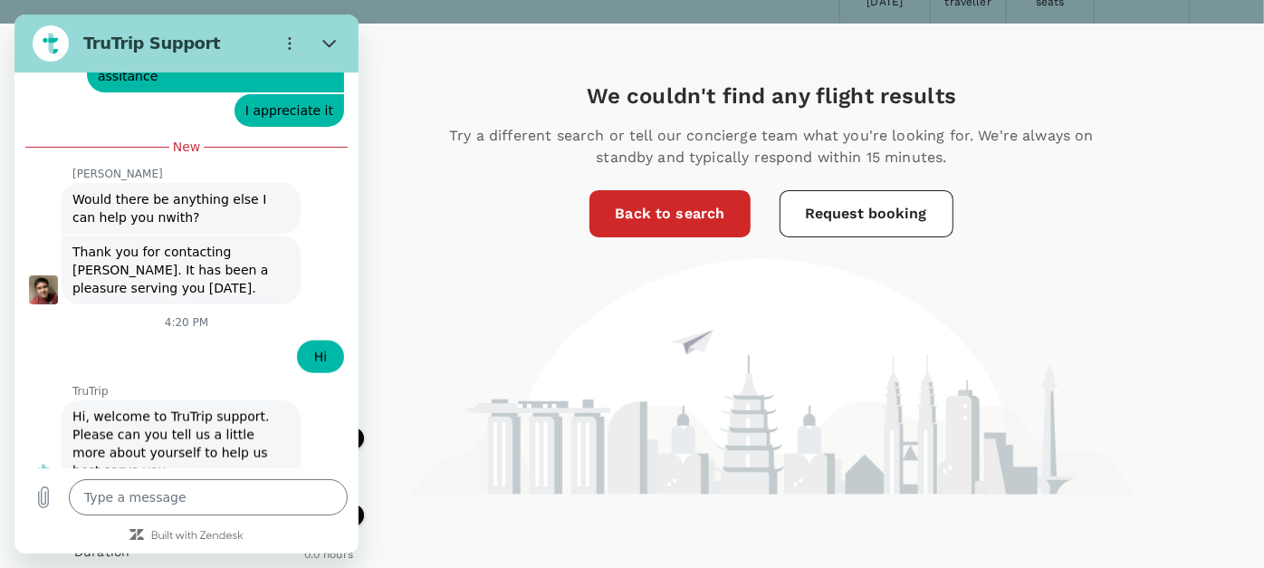
type textarea "x"
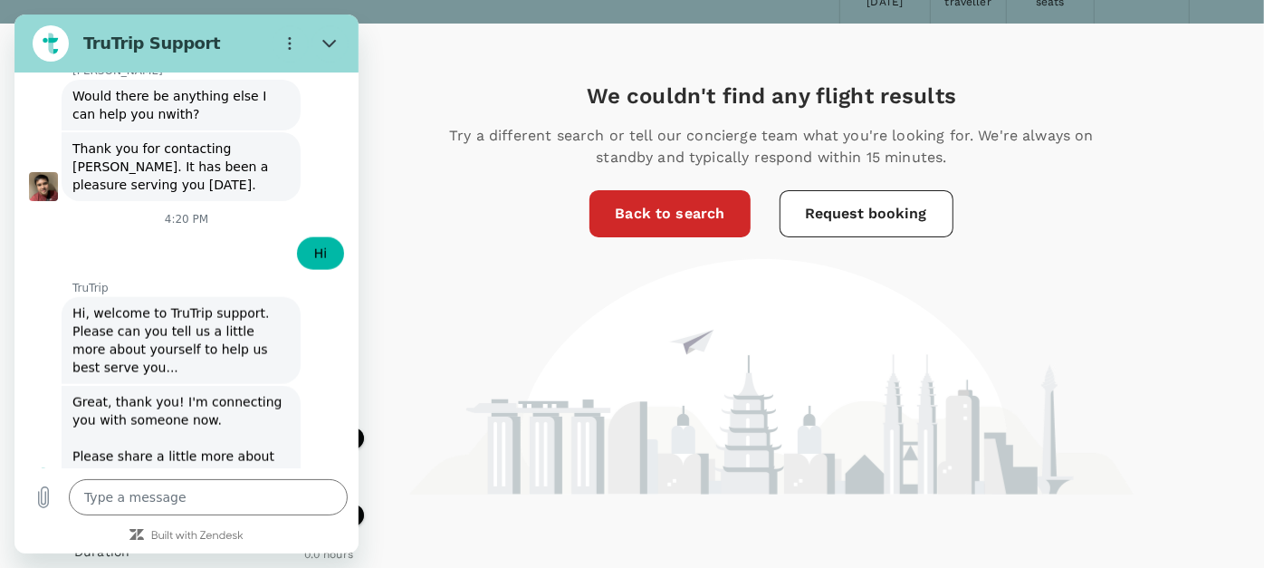
scroll to position [5713, 0]
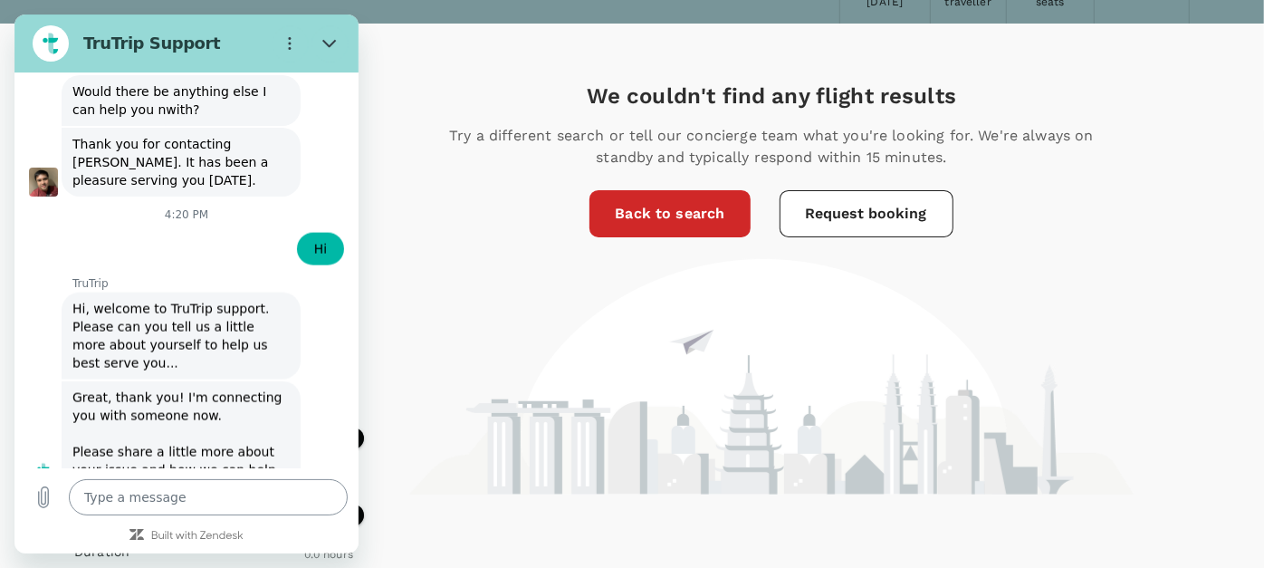
click at [235, 493] on textarea at bounding box center [208, 497] width 279 height 36
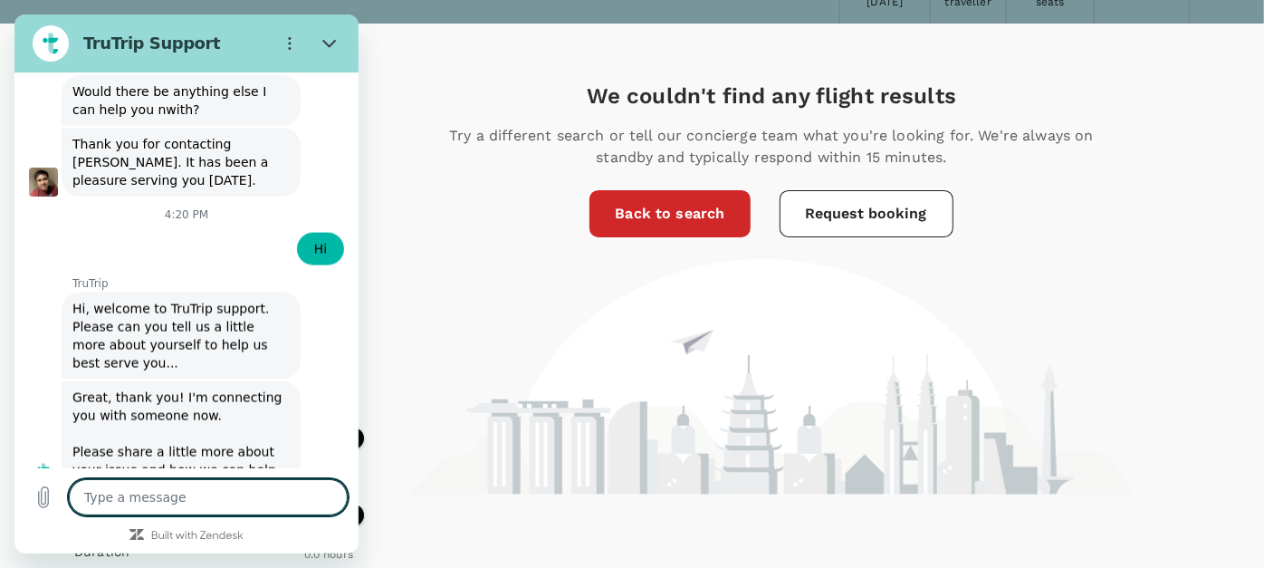
type textarea "I"
type textarea "x"
type textarea "I"
type textarea "x"
type textarea "I w"
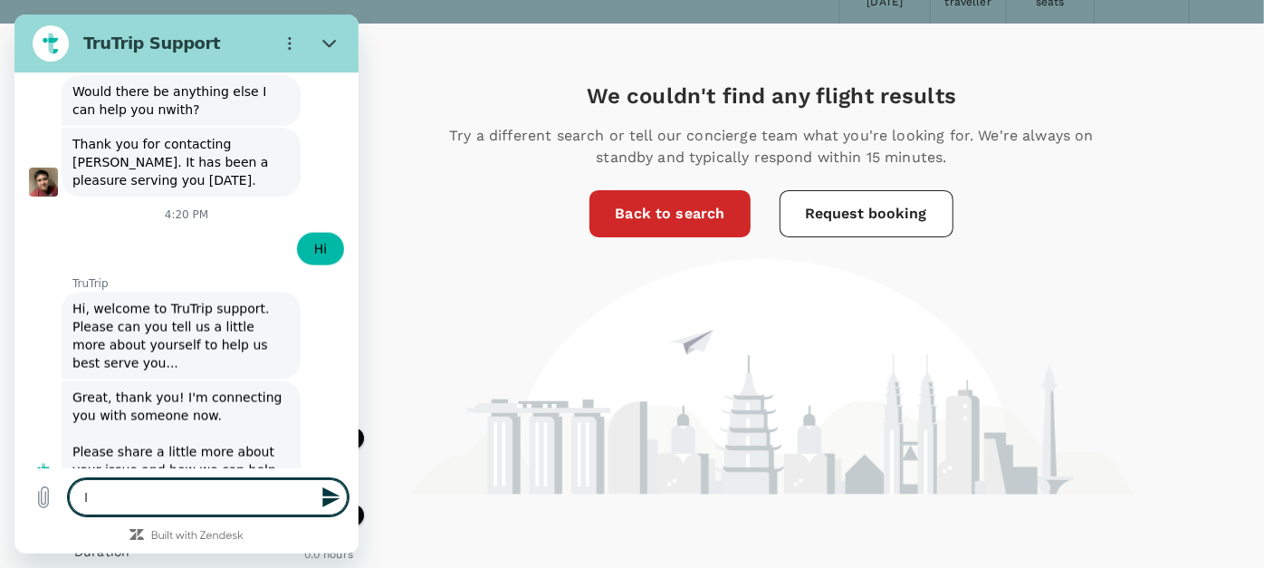
type textarea "x"
type textarea "I wa"
type textarea "x"
type textarea "I wan"
type textarea "x"
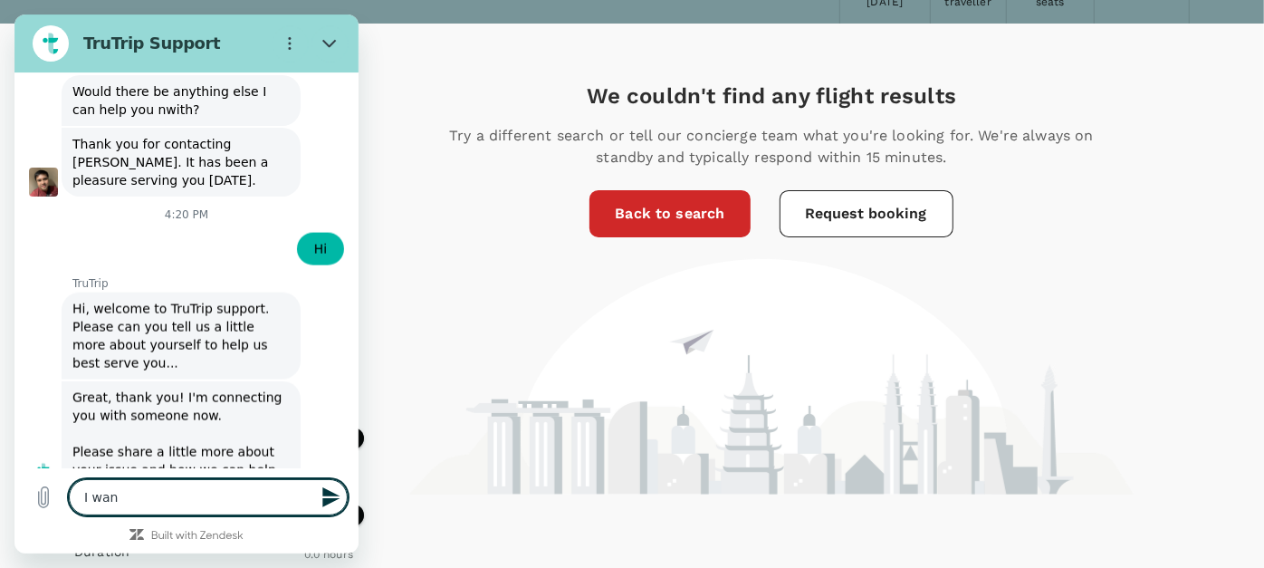
type textarea "I want"
type textarea "x"
type textarea "I want"
type textarea "x"
type textarea "I want t"
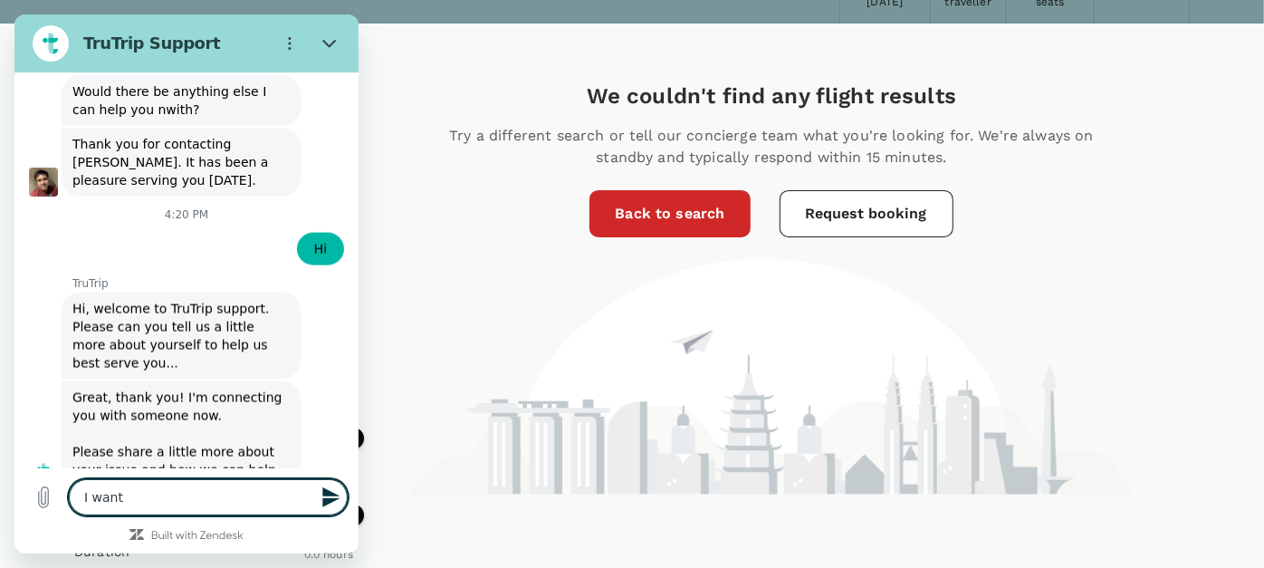
type textarea "x"
type textarea "I want to"
type textarea "x"
type textarea "I want to"
type textarea "x"
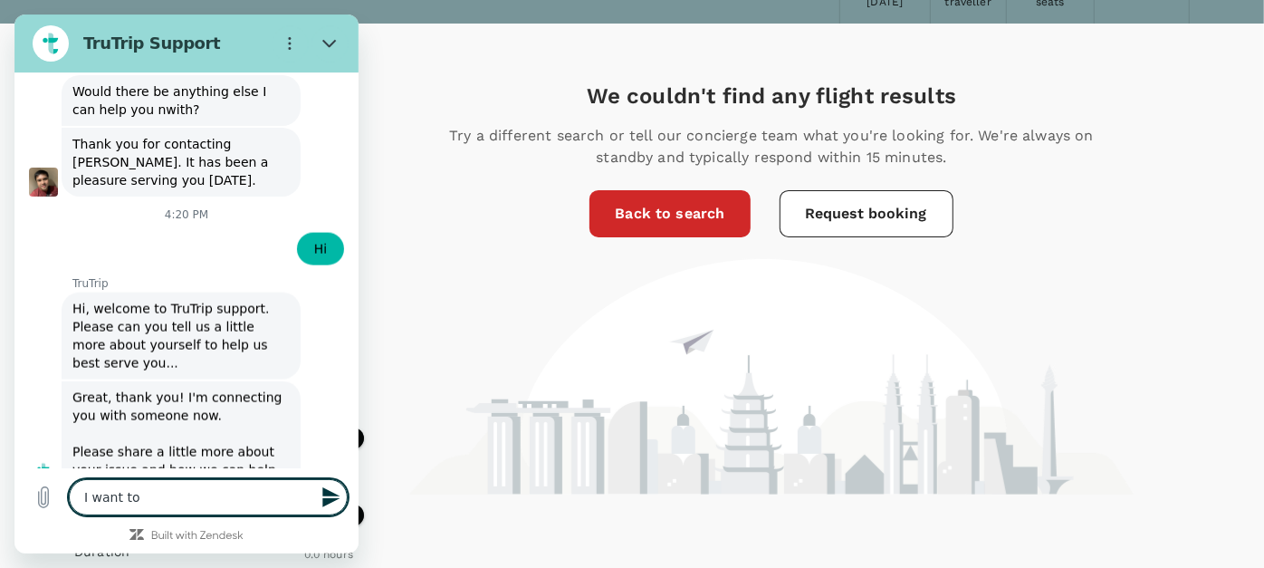
type textarea "I want to f"
type textarea "x"
type textarea "I want to fl"
type textarea "x"
type textarea "I want to flio"
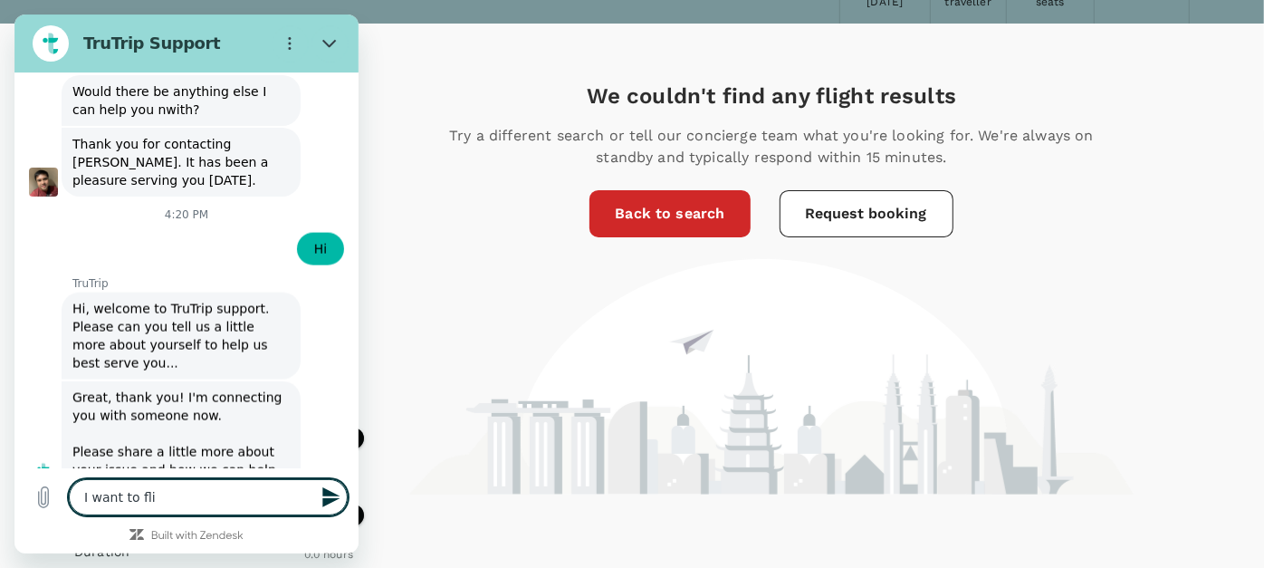
type textarea "x"
type textarea "I want to fli"
type textarea "x"
type textarea "I want to fl"
type textarea "x"
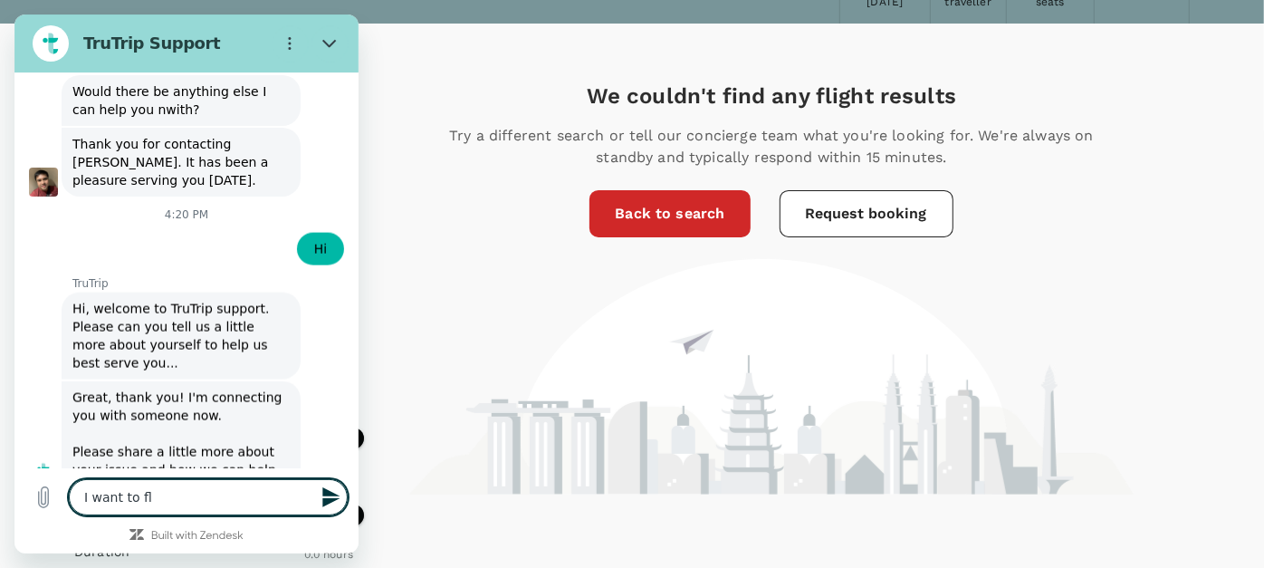
type textarea "I want to f"
type textarea "x"
type textarea "I want to fi"
type textarea "x"
type textarea "I want to fin"
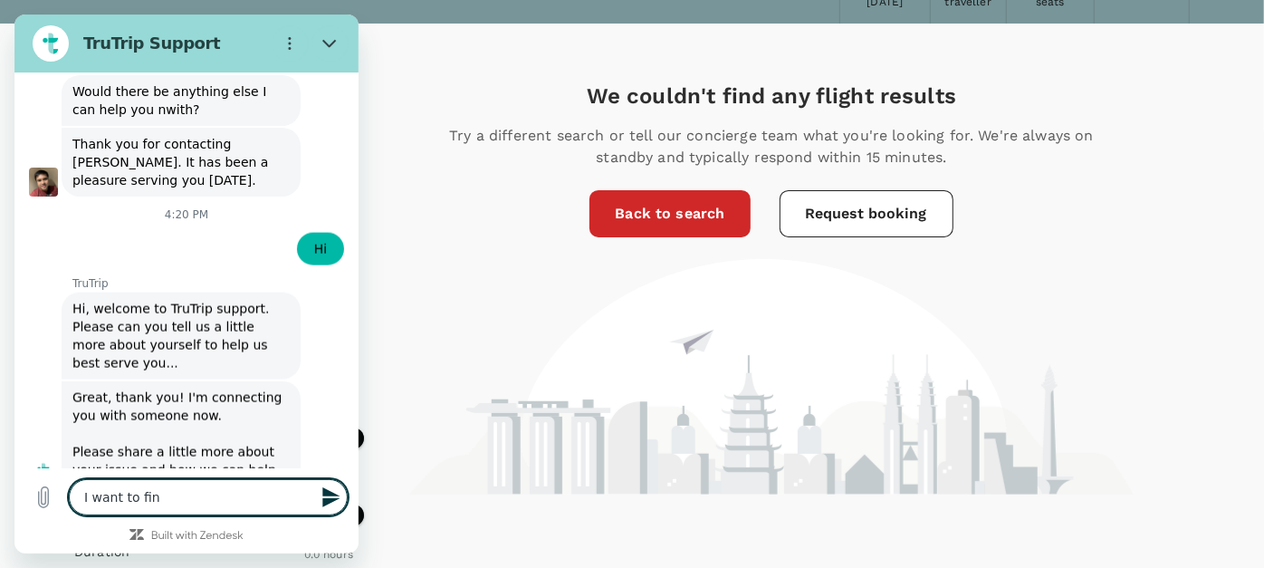
type textarea "x"
type textarea "I want to find"
type textarea "x"
type textarea "I want to find"
type textarea "x"
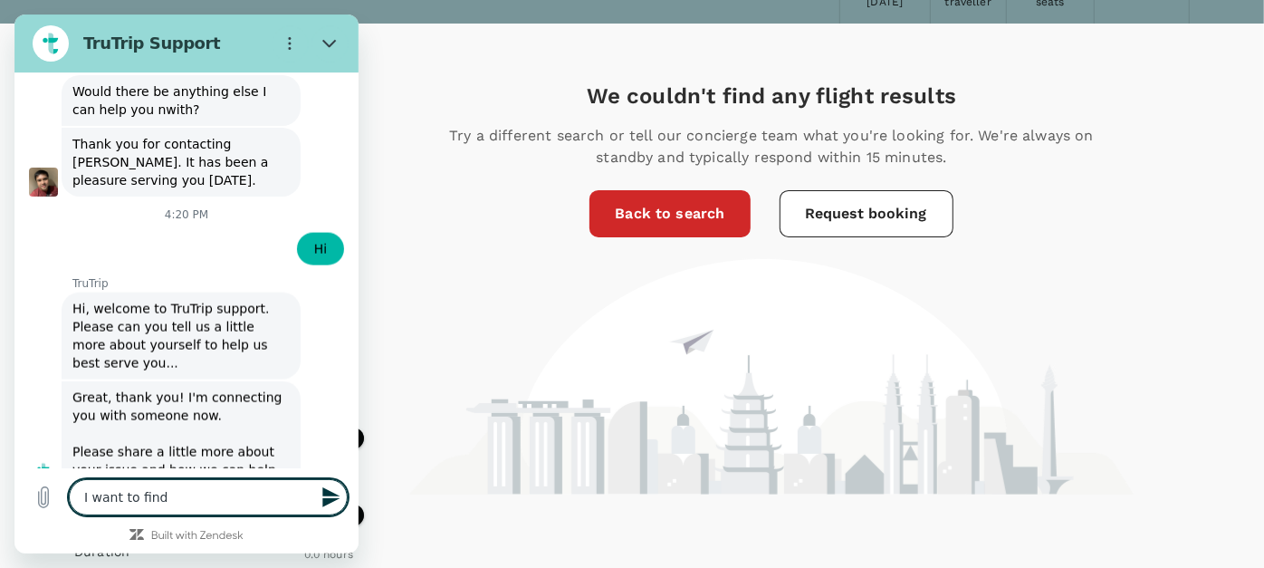
type textarea "I want to find f"
type textarea "x"
type textarea "I want to find fl"
type textarea "x"
type textarea "I want to find fli"
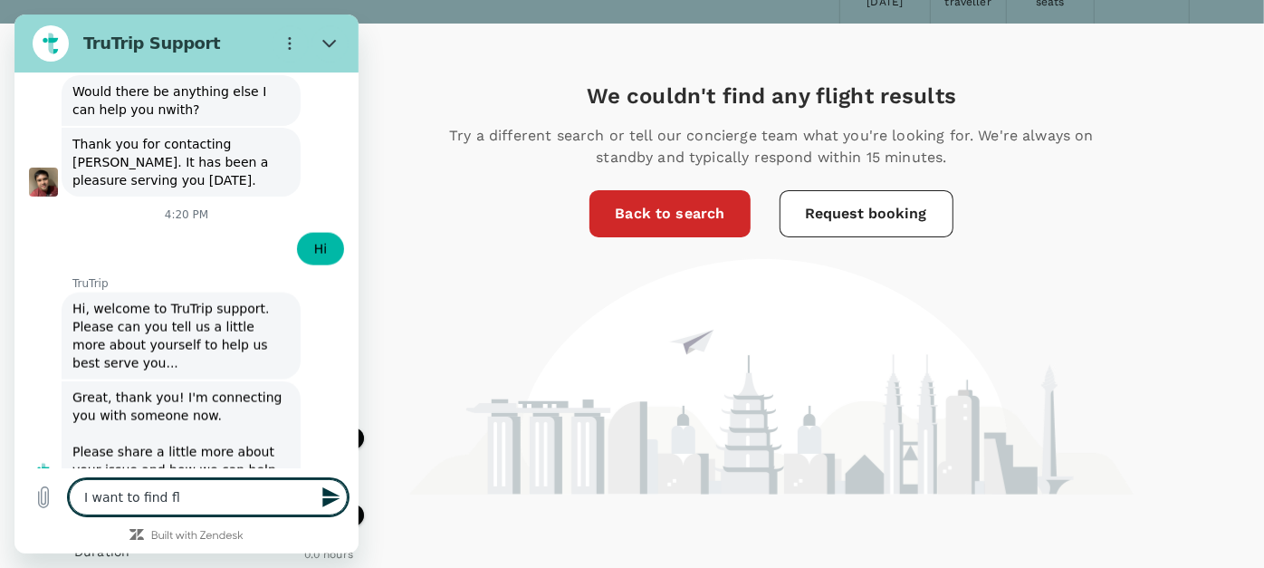
type textarea "x"
type textarea "I want to find flig"
type textarea "x"
type textarea "I want to find fligh"
type textarea "x"
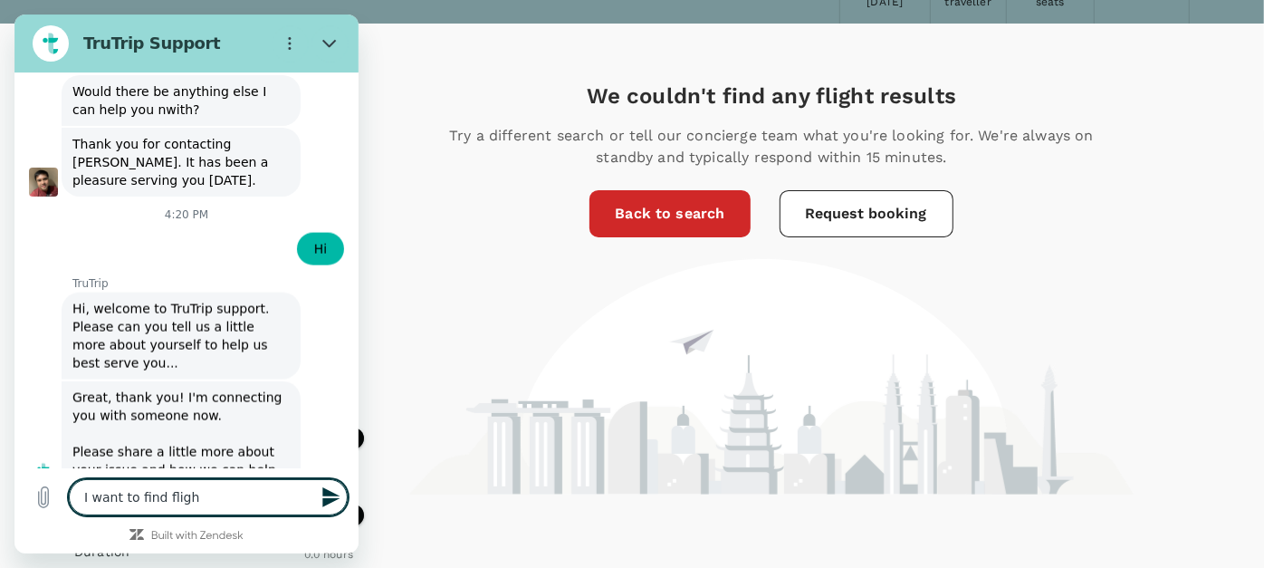
type textarea "I want to find flight"
type textarea "x"
type textarea "I want to find flight"
type textarea "x"
type textarea "I want to find flight f"
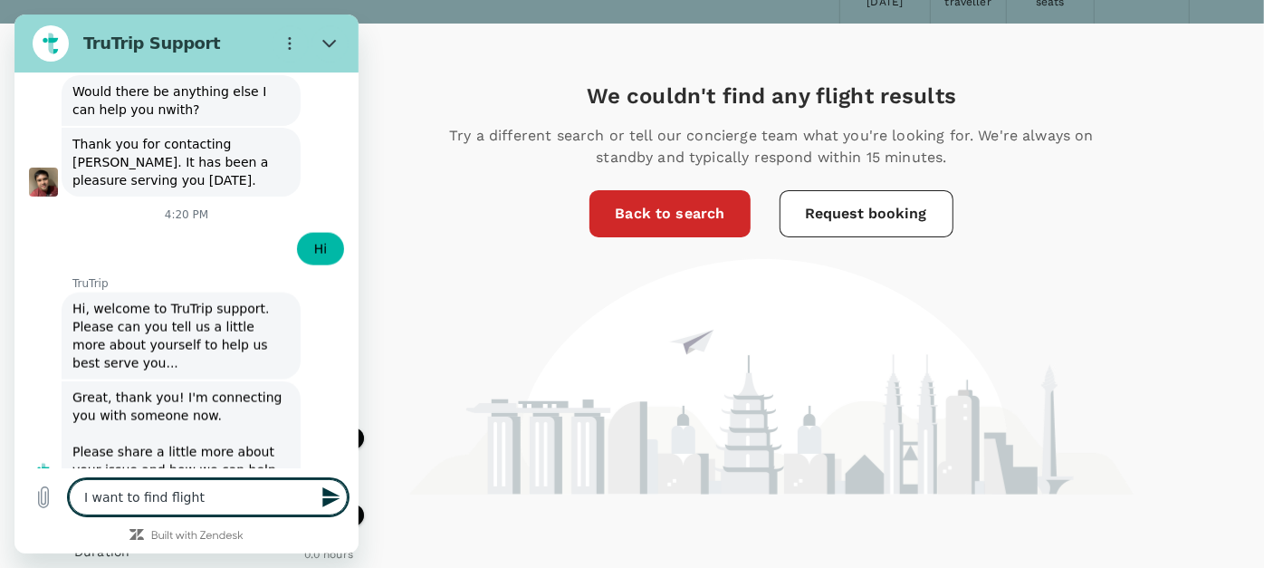
type textarea "x"
type textarea "I want to find flight fo"
type textarea "x"
type textarea "I want to find flight for"
type textarea "x"
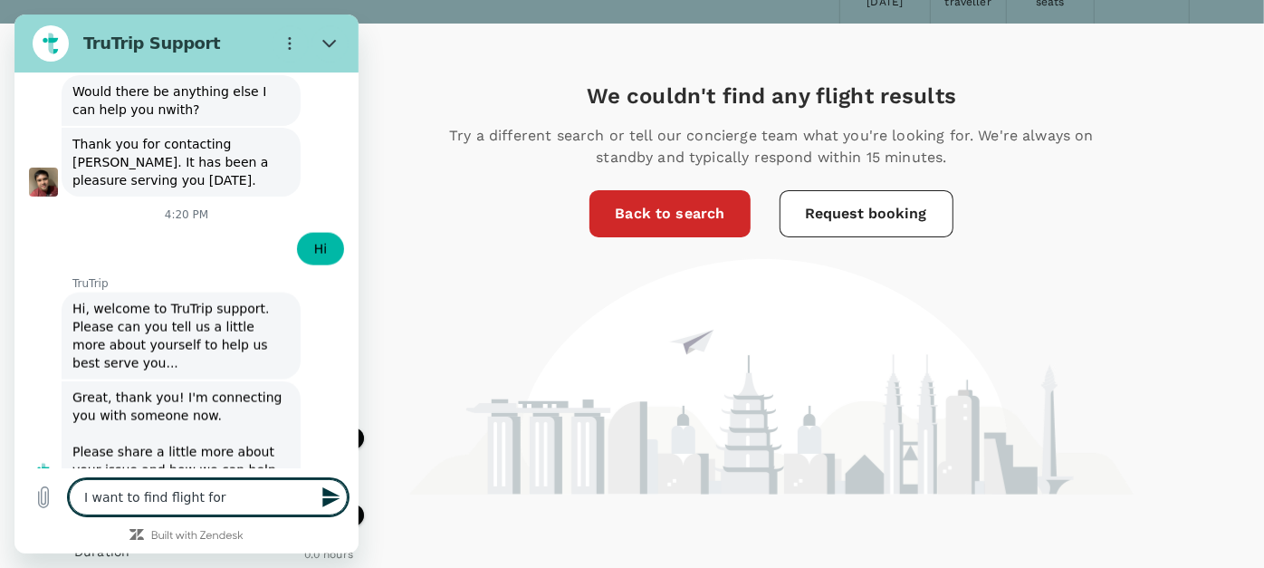
type textarea "I want to find flight for"
type textarea "x"
type textarea "I want to find flight for"
type textarea "x"
type textarea "I want to find flight fo"
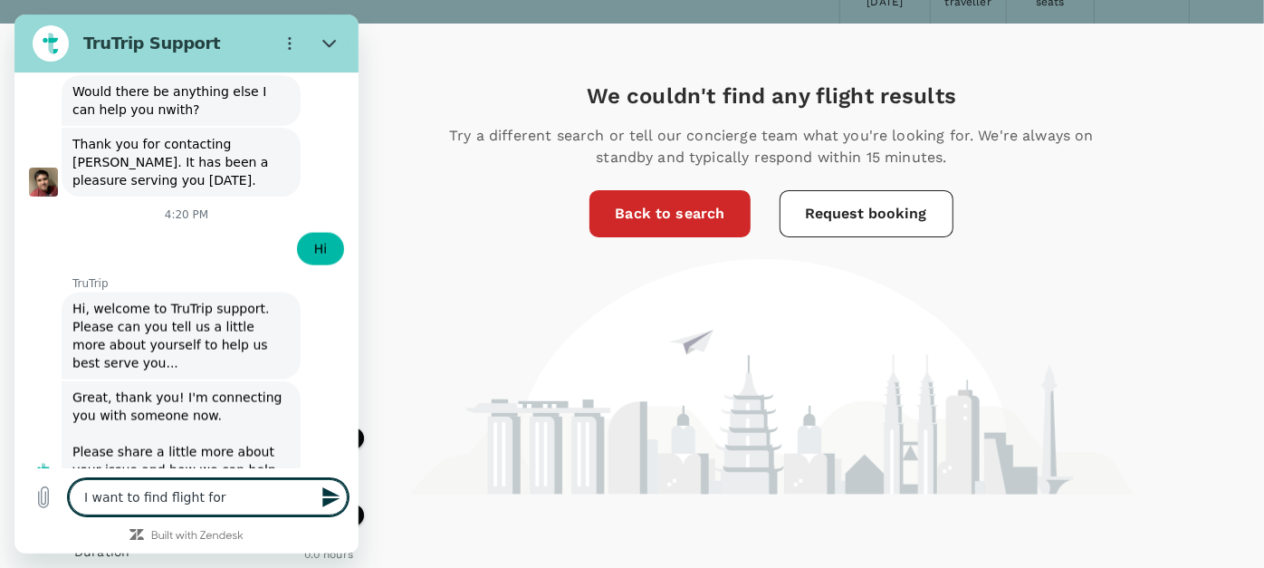
type textarea "x"
type textarea "I want to find flight f"
type textarea "x"
type textarea "I want to find flight fr"
type textarea "x"
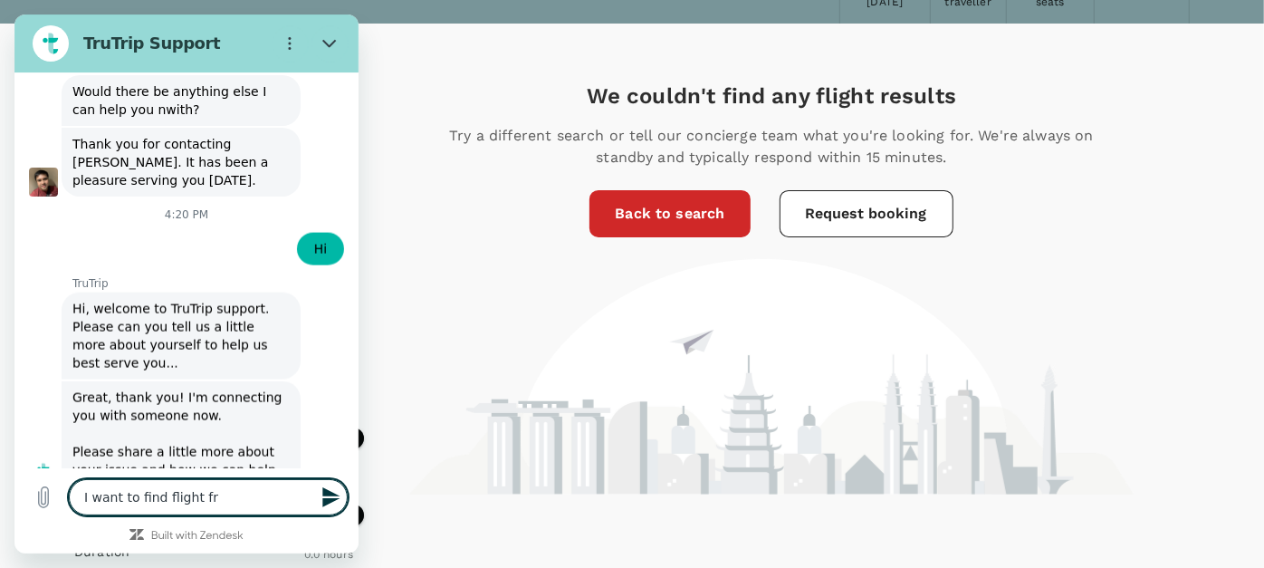
type textarea "I want to find flight fro"
type textarea "x"
type textarea "I want to find flight from"
type textarea "x"
type textarea "I want to find flight from"
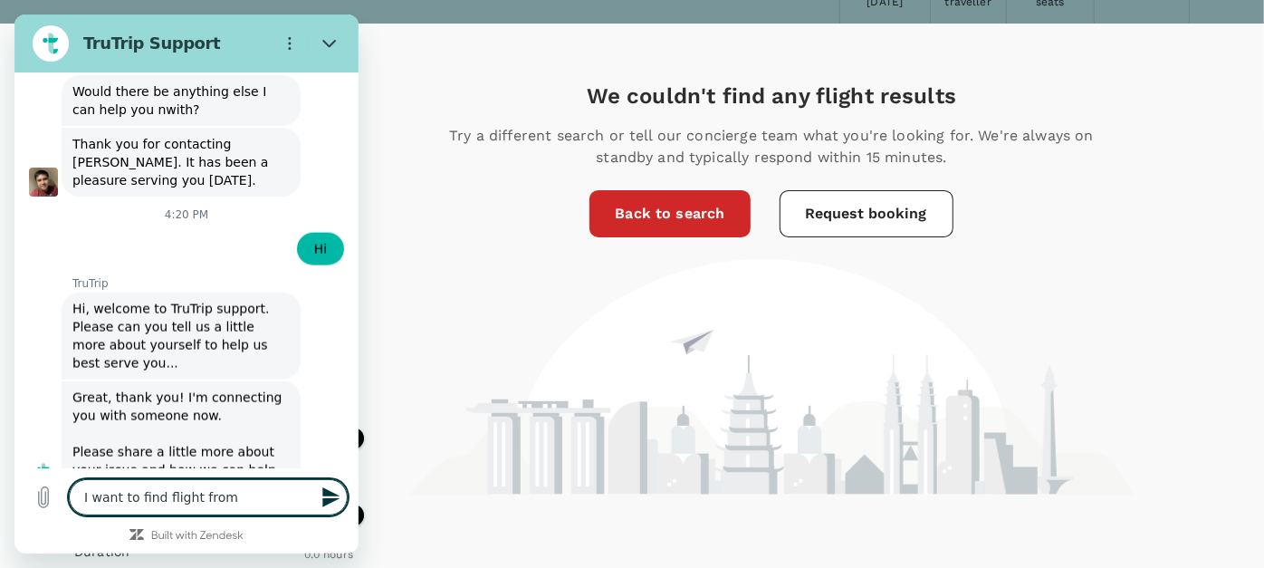
type textarea "x"
type textarea "I want to find flight from J"
type textarea "x"
type textarea "I want to find flight from Ja"
type textarea "x"
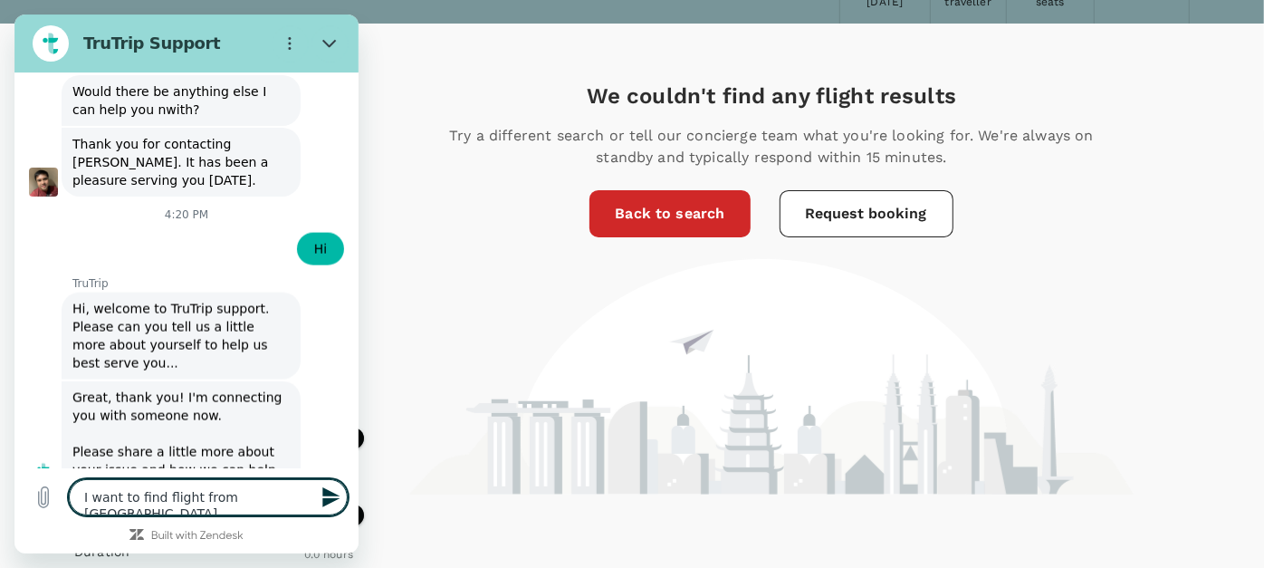
type textarea "I want to find flight from Jam"
type textarea "x"
type textarea "I want to find flight from Jamb"
type textarea "x"
type textarea "I want to find flight from Jambi"
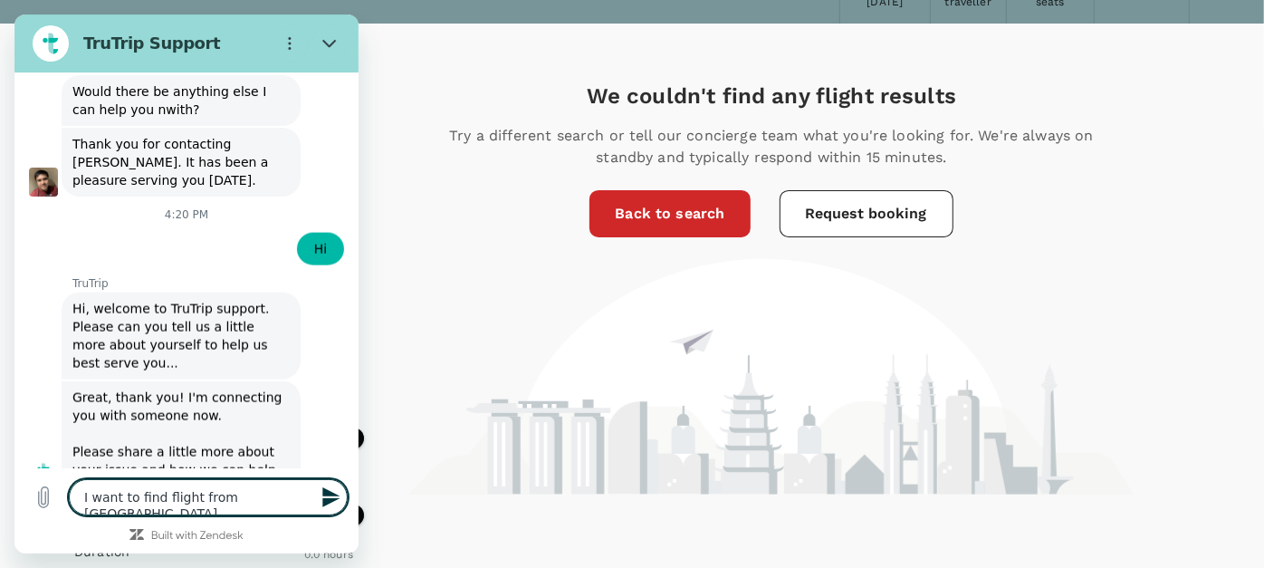
type textarea "x"
type textarea "I want to find flight from Jambi"
type textarea "x"
type textarea "I want to find flight from Jambi t"
type textarea "x"
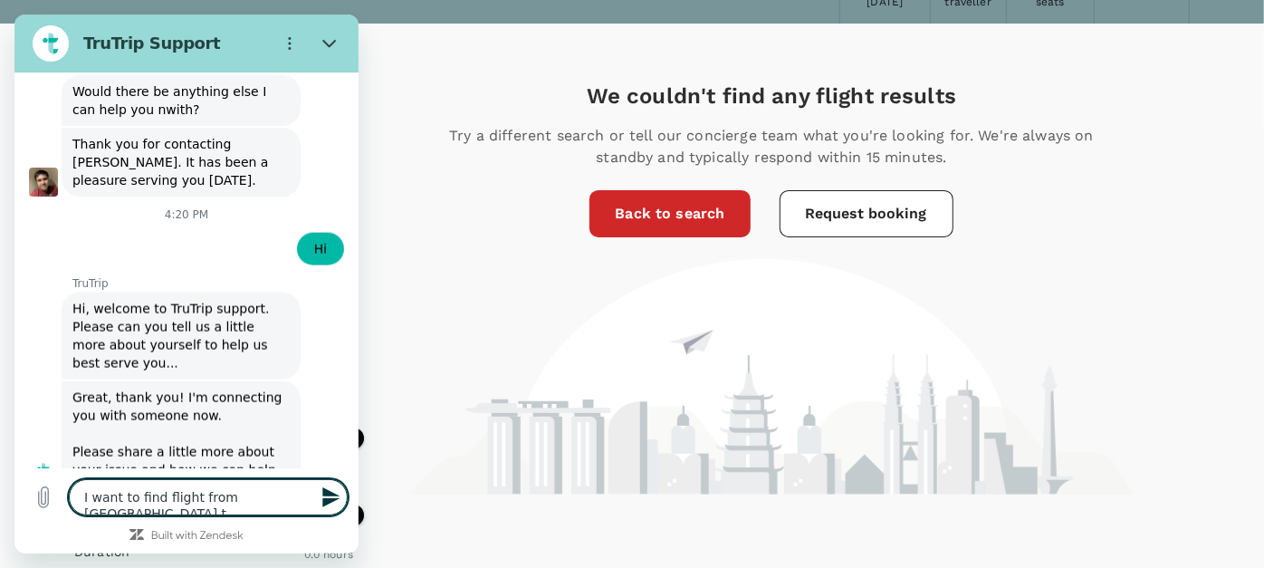
type textarea "I want to find flight from Jambi to"
type textarea "x"
type textarea "I want to find flight from Jambi to"
type textarea "x"
type textarea "I want to find flight from Jambi to S"
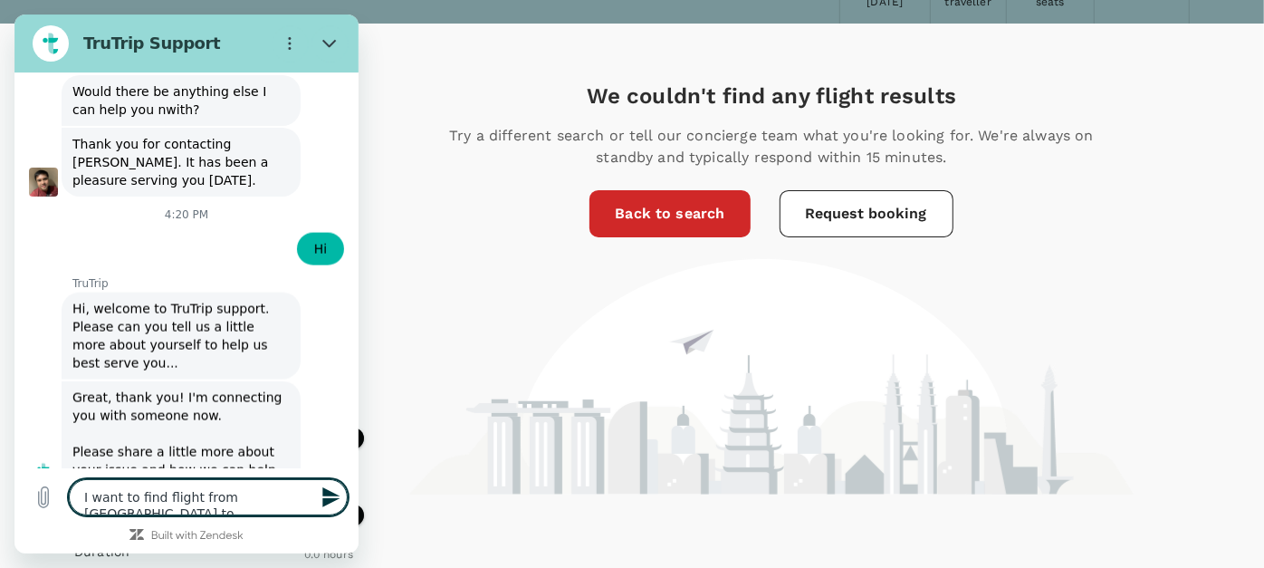
type textarea "x"
type textarea "I want to find flight from Jambi to Si"
type textarea "x"
type textarea "I want to find flight from Jambi to Sin"
type textarea "x"
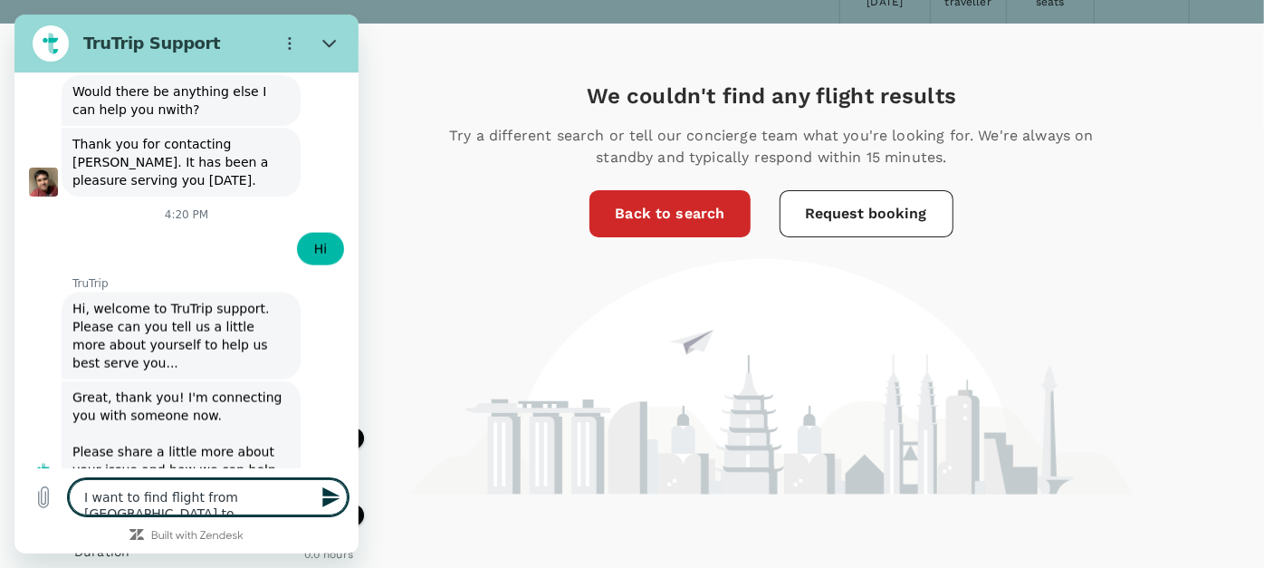
type textarea "I want to find flight from Jambi to Sing"
type textarea "x"
type textarea "I want to find flight from Jambi to Singa"
type textarea "x"
type textarea "I want to find flight from Jambi to Singap"
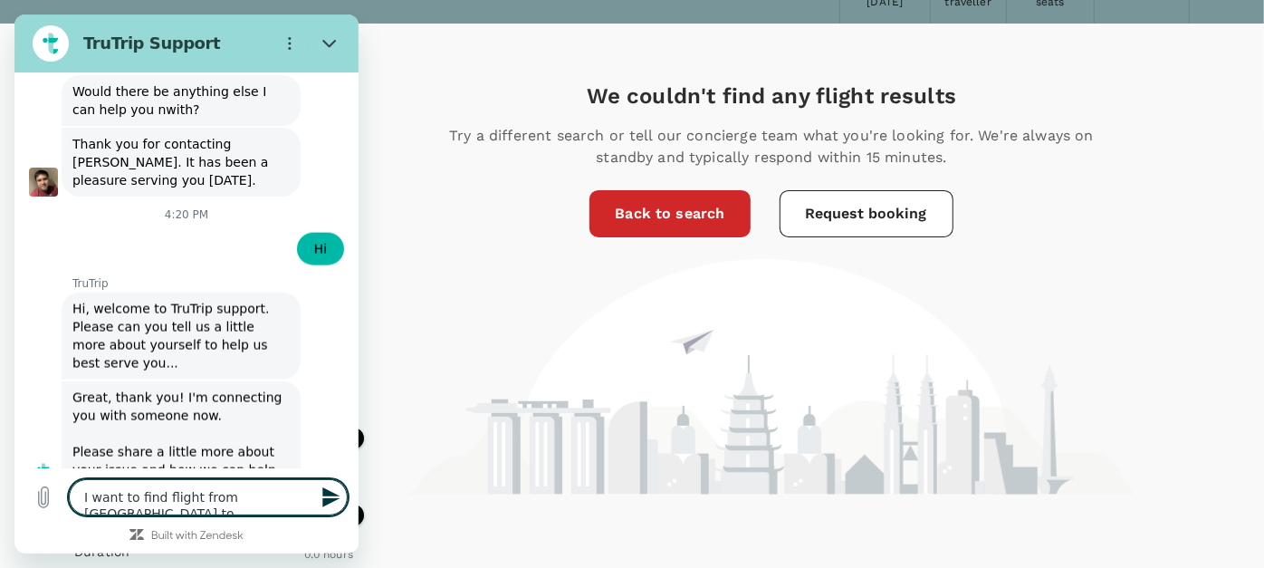
type textarea "x"
type textarea "I want to find flight from Jambi to Singapo"
type textarea "x"
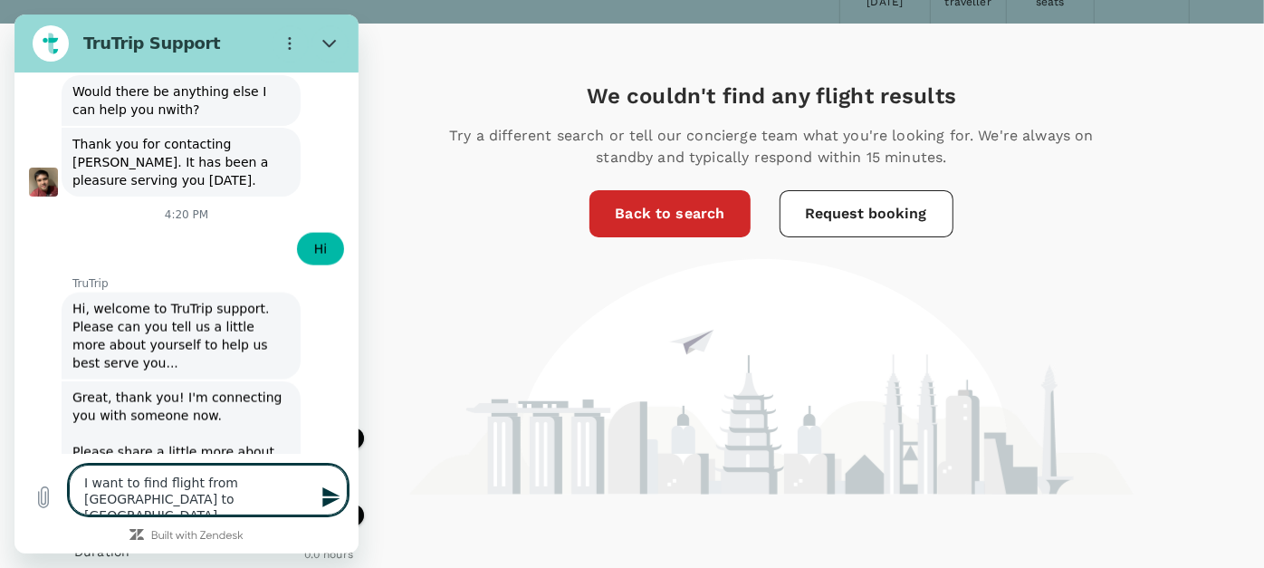
type textarea "I want to find flight from Jambi to Singapor"
type textarea "x"
type textarea "I want to find flight from Jambi to Singapore"
type textarea "x"
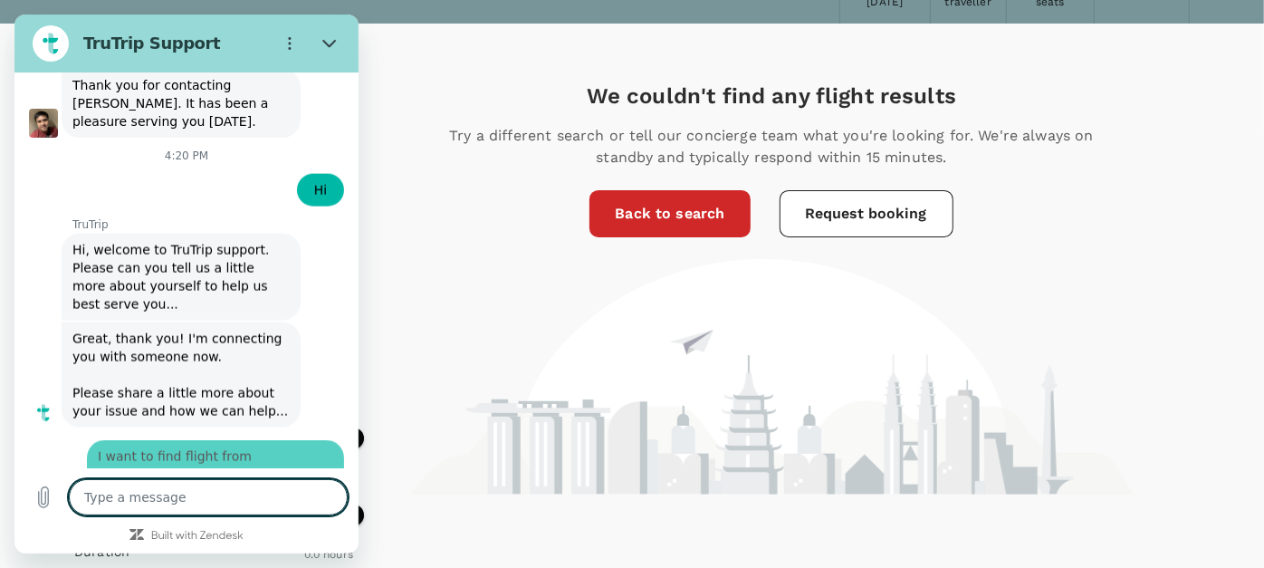
type textarea "x"
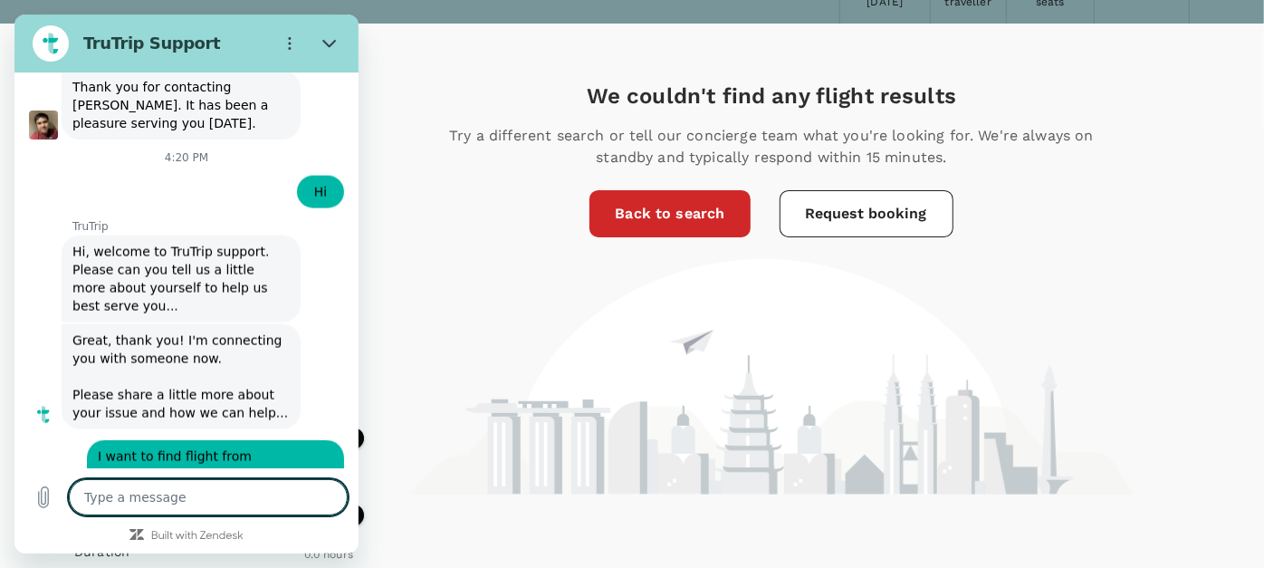
scroll to position [5775, 0]
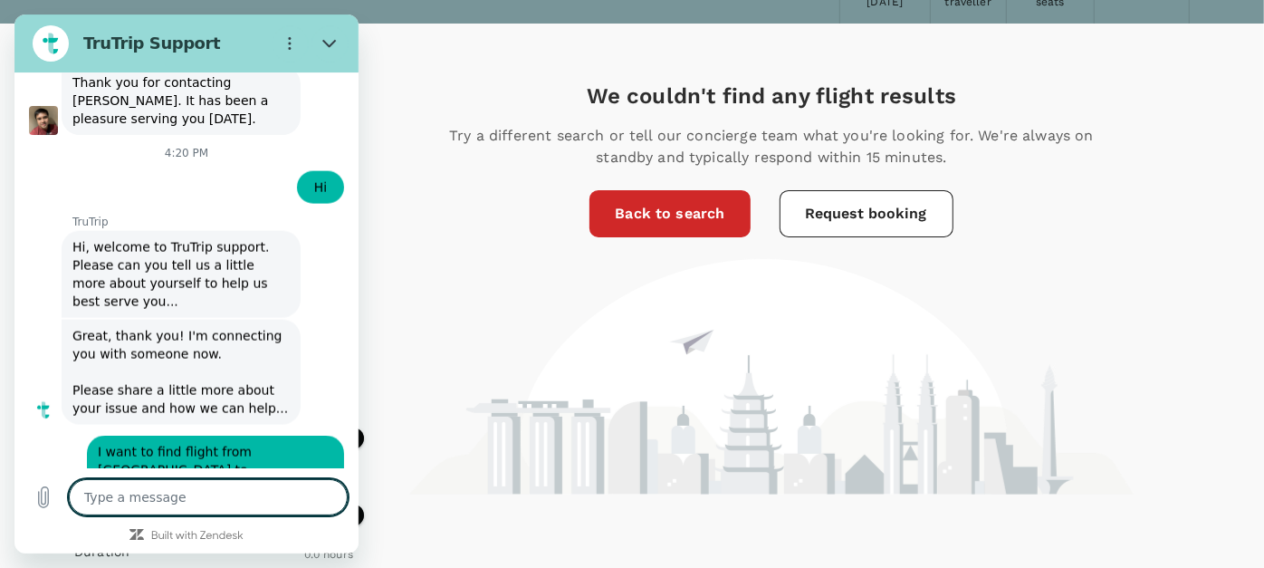
type textarea "b"
type textarea "x"
type textarea "be"
type textarea "x"
type textarea "bec"
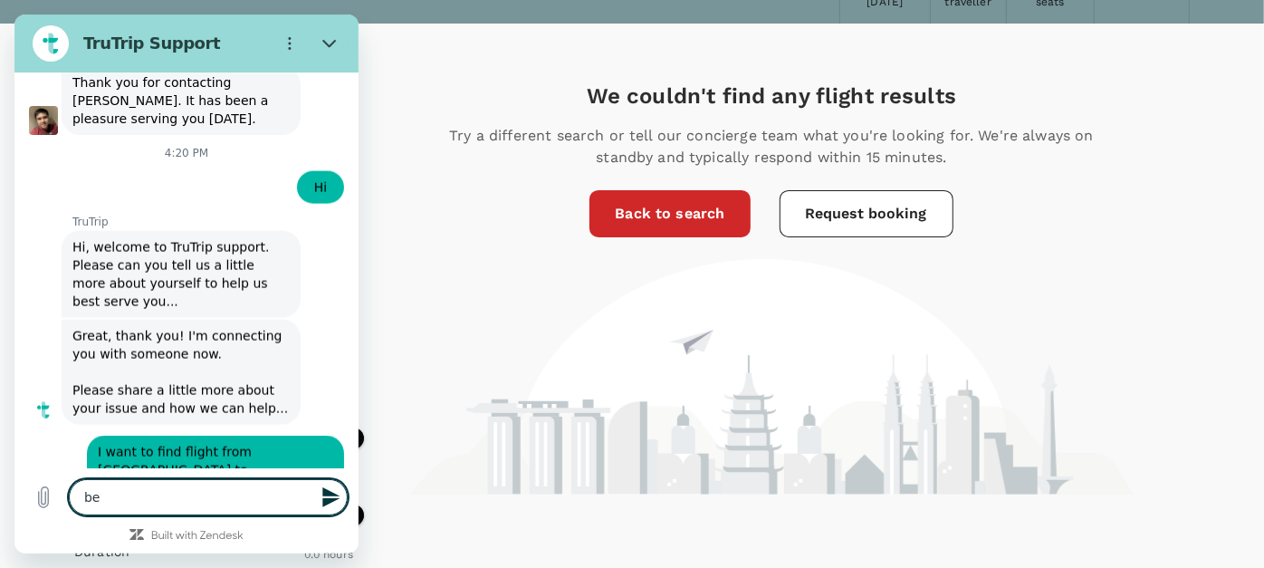
type textarea "x"
type textarea "beca"
type textarea "x"
type textarea "becau"
type textarea "x"
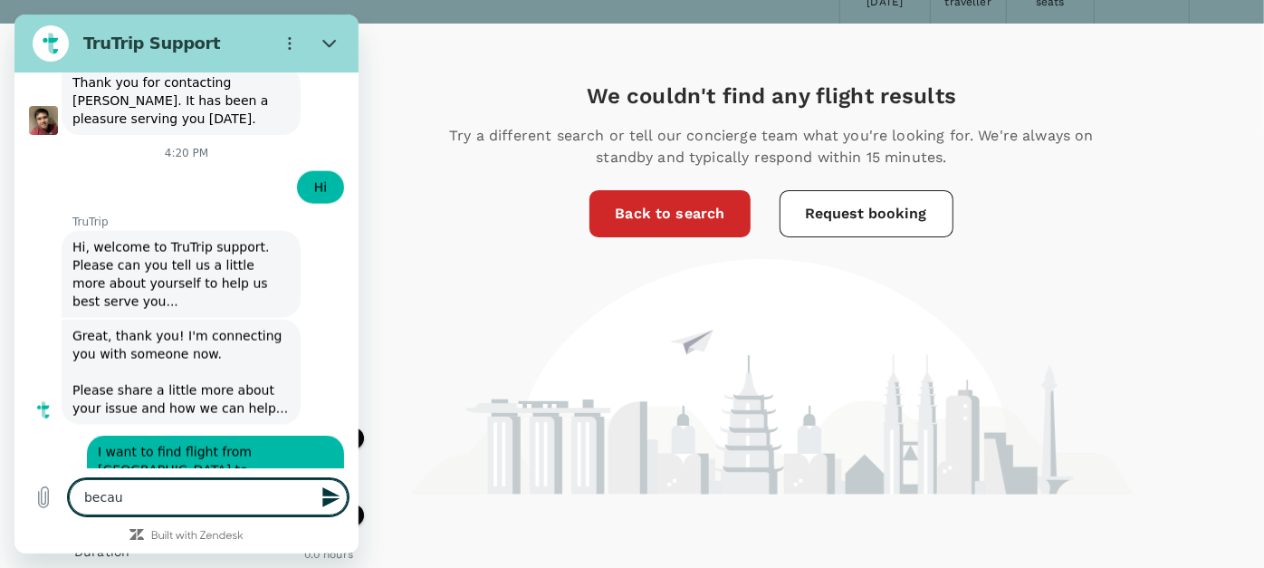
type textarea "becaus"
type textarea "x"
type textarea "because"
type textarea "x"
type textarea "because"
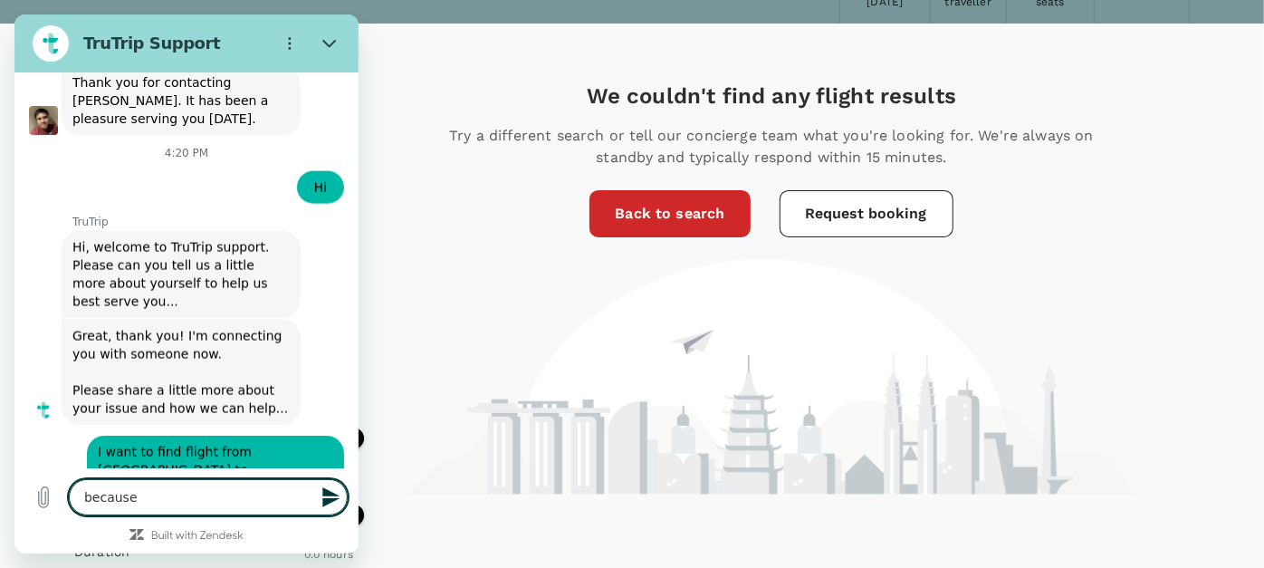
type textarea "x"
type textarea "because i"
type textarea "x"
type textarea "because it"
type textarea "x"
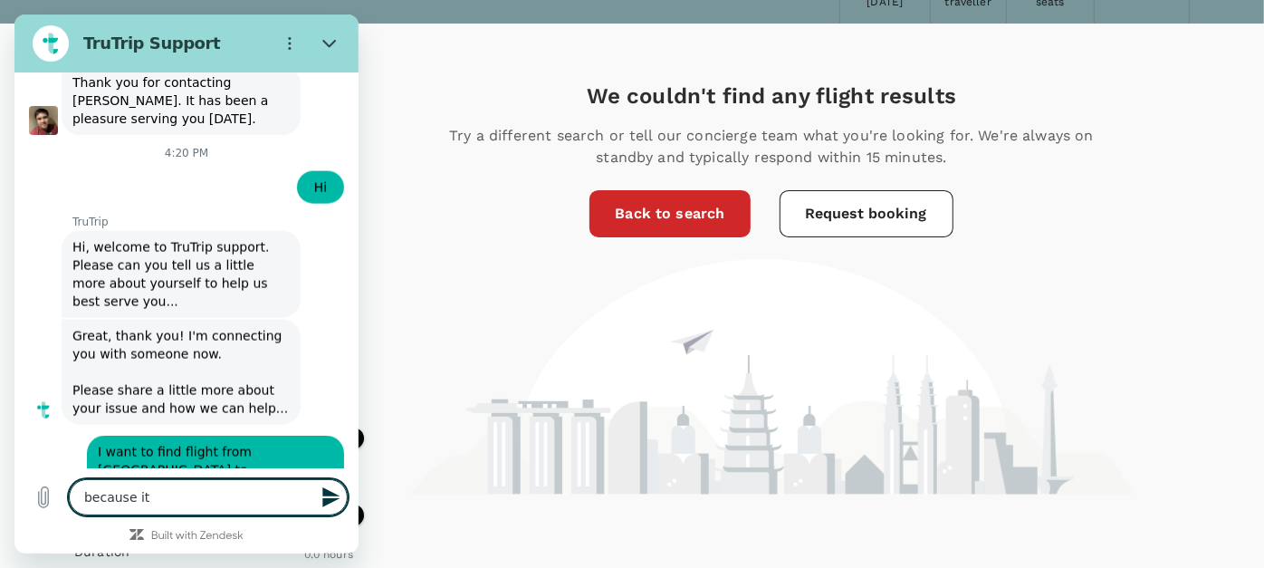
type textarea "because it"
type textarea "x"
type textarea "because it i"
type textarea "x"
type textarea "because it is"
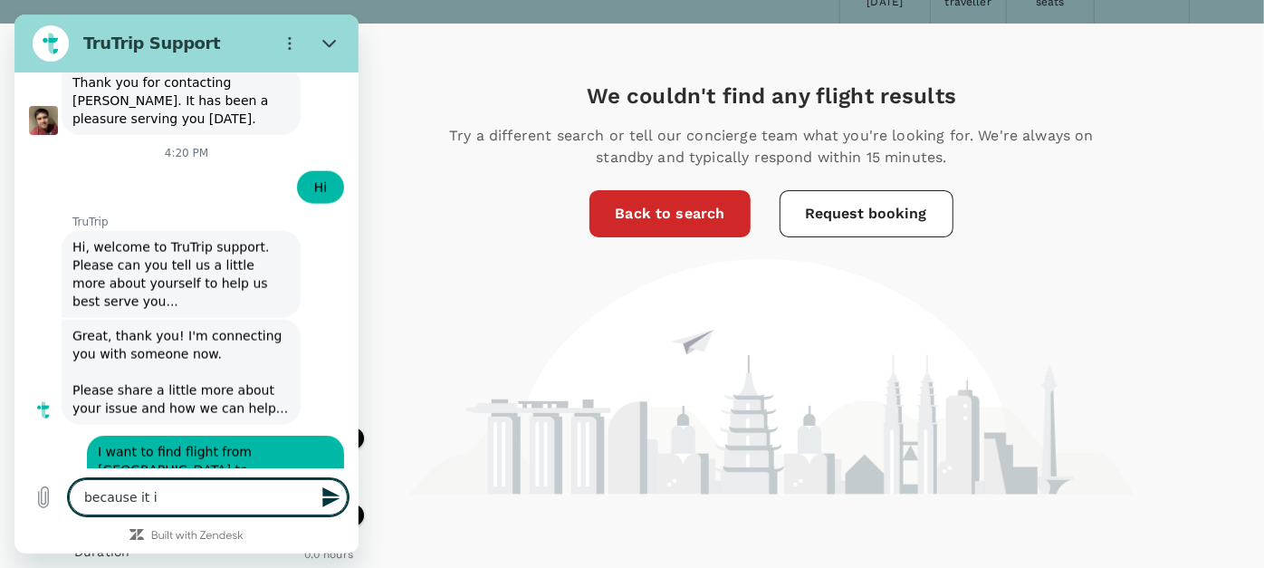
type textarea "x"
type textarea "because it is"
type textarea "x"
type textarea "because it is n"
type textarea "x"
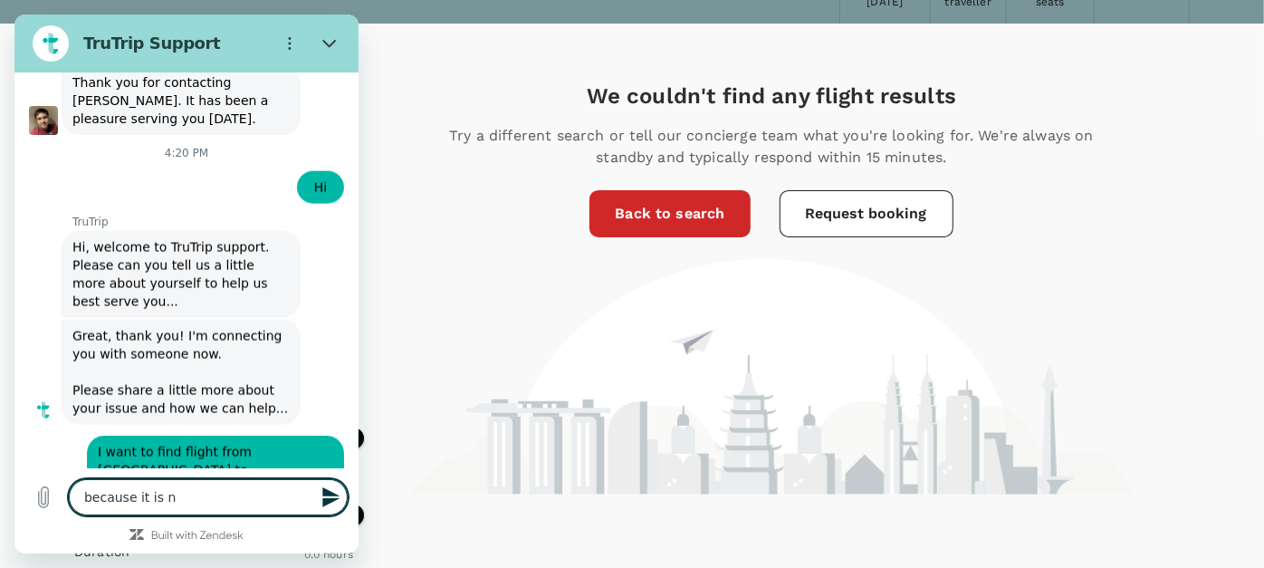
type textarea "because it is no"
type textarea "x"
type textarea "because it is not"
type textarea "x"
type textarea "because it is not"
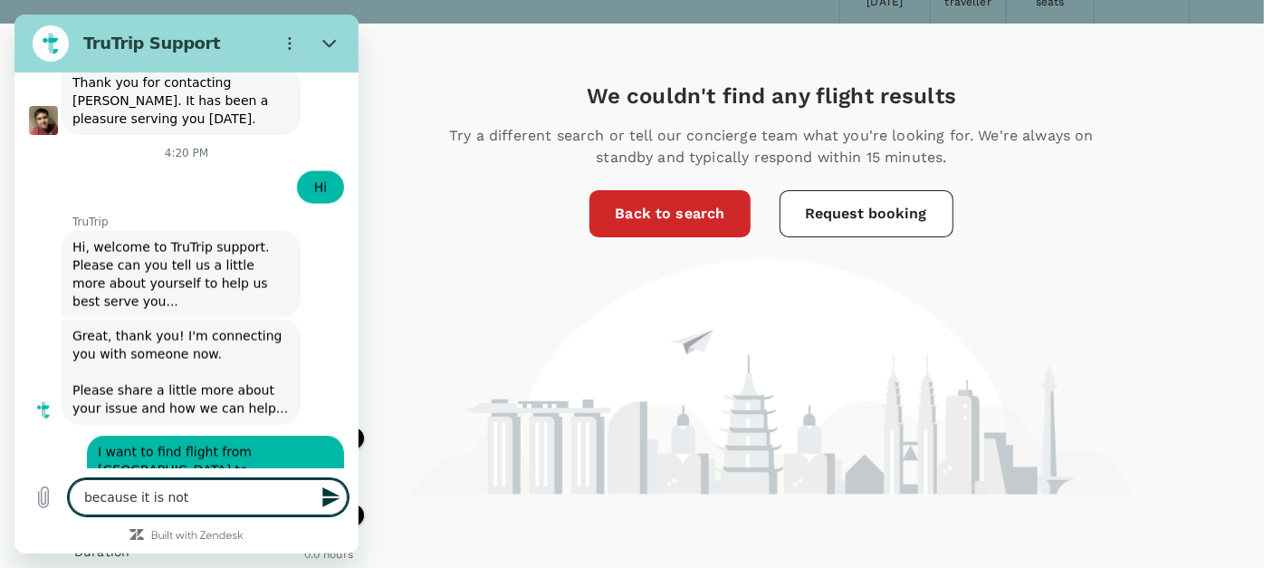
type textarea "x"
type textarea "because it is not a"
type textarea "x"
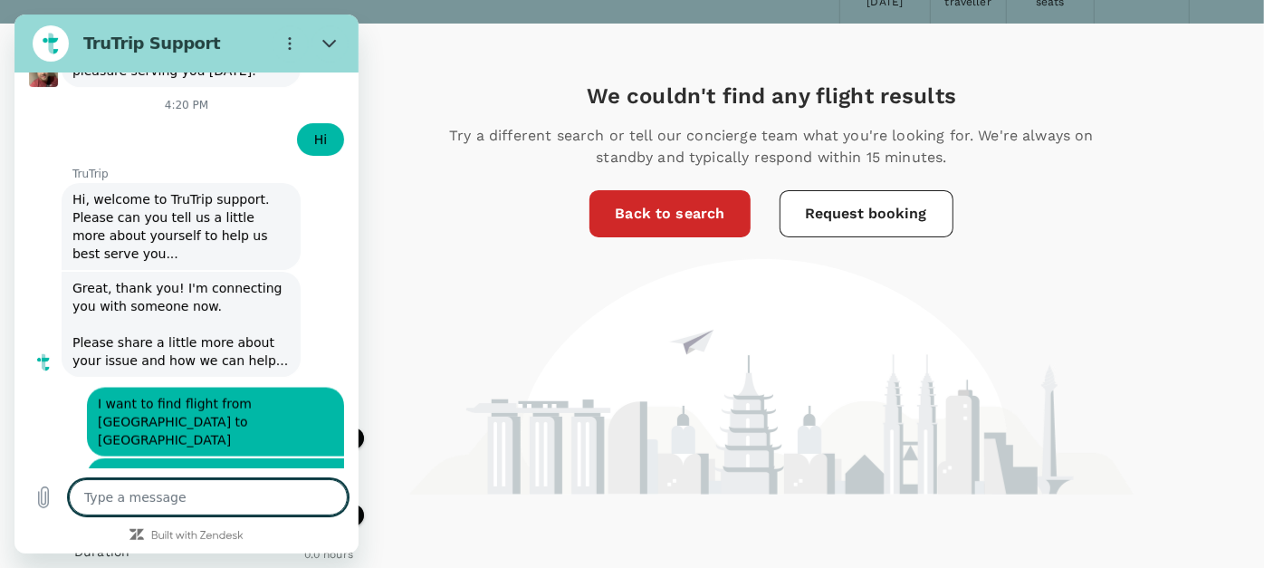
scroll to position [5827, 0]
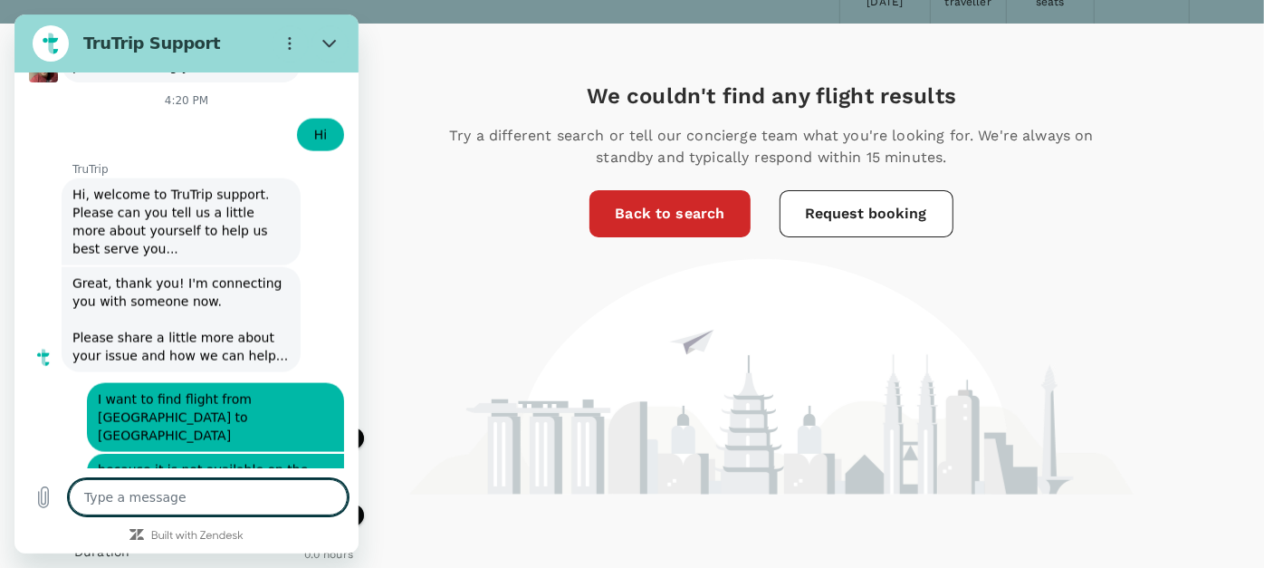
click at [538, 91] on h5 "We couldn't find any flight results" at bounding box center [771, 95] width 688 height 29
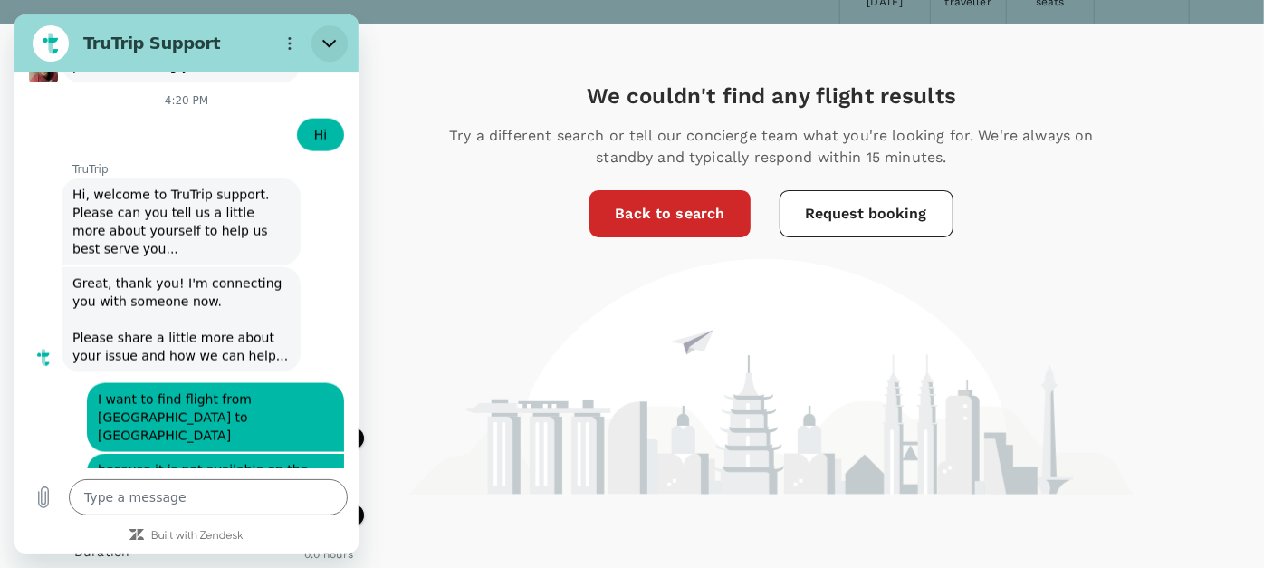
click at [327, 41] on icon "Close" at bounding box center [329, 43] width 14 height 14
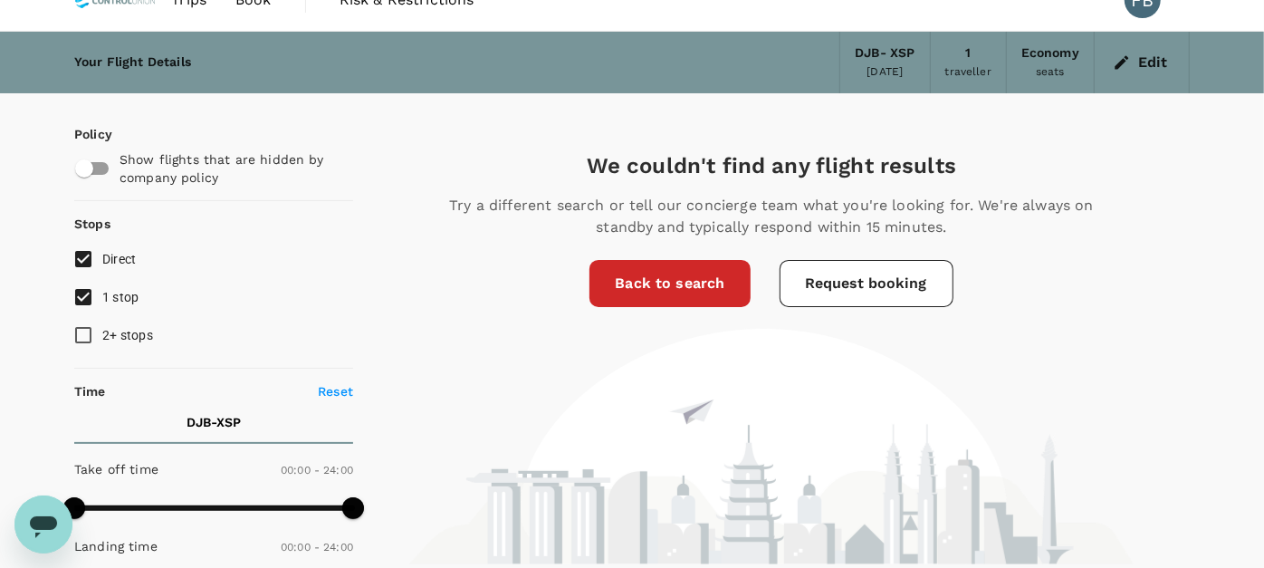
scroll to position [0, 0]
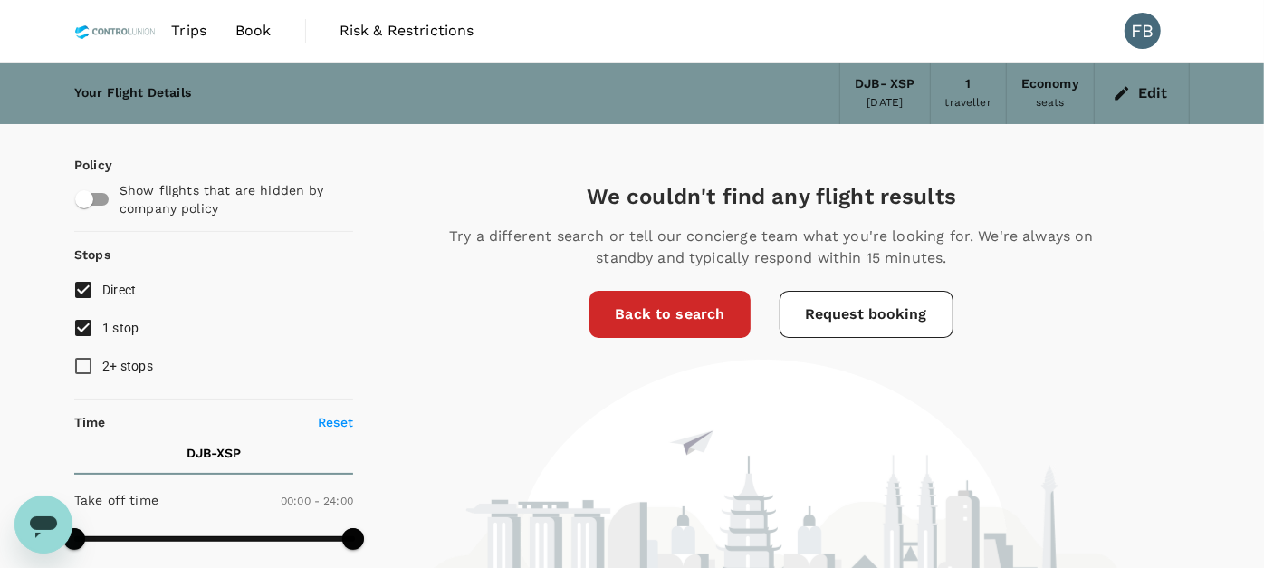
click at [191, 33] on span "Trips" at bounding box center [188, 31] width 35 height 22
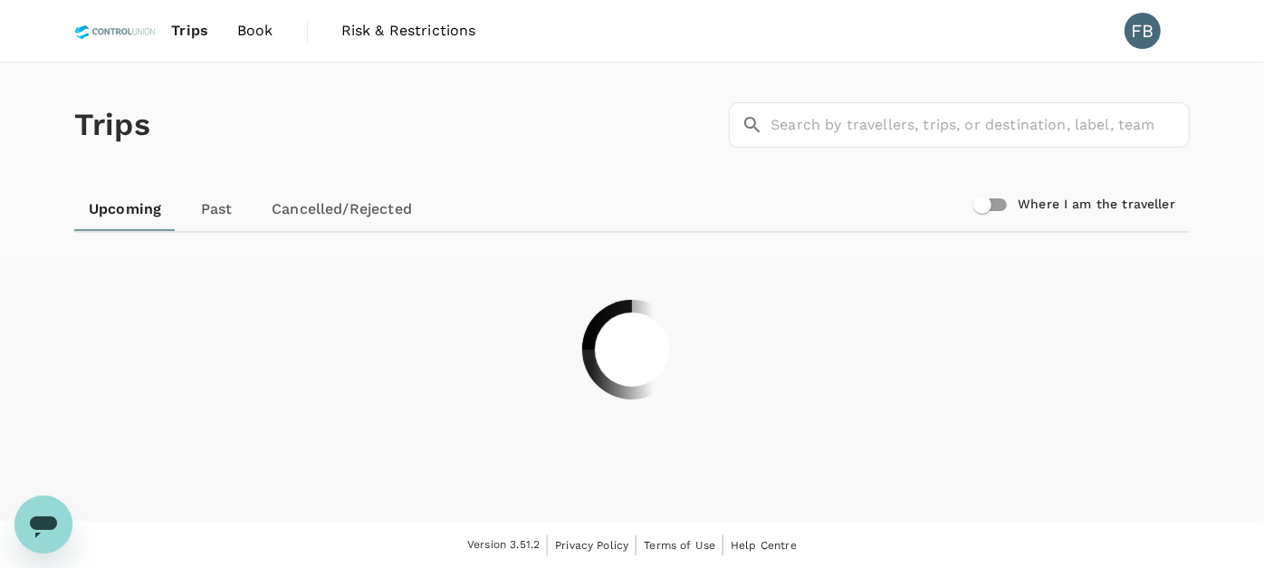
click at [251, 33] on span "Book" at bounding box center [255, 31] width 36 height 22
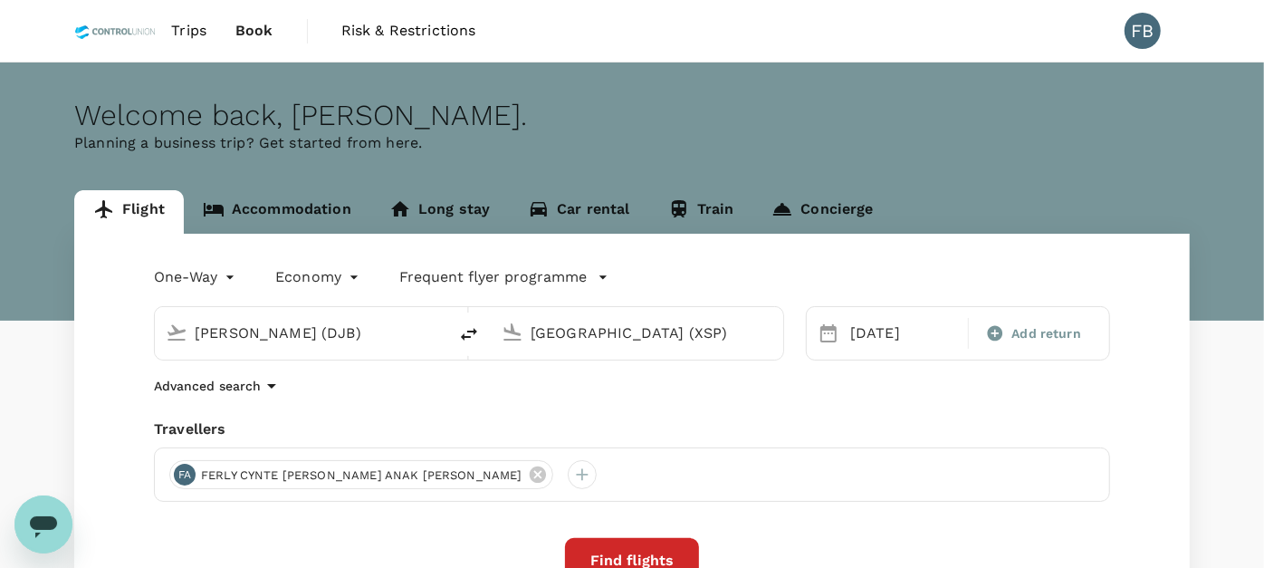
click at [330, 336] on input "[PERSON_NAME] (DJB)" at bounding box center [302, 333] width 215 height 28
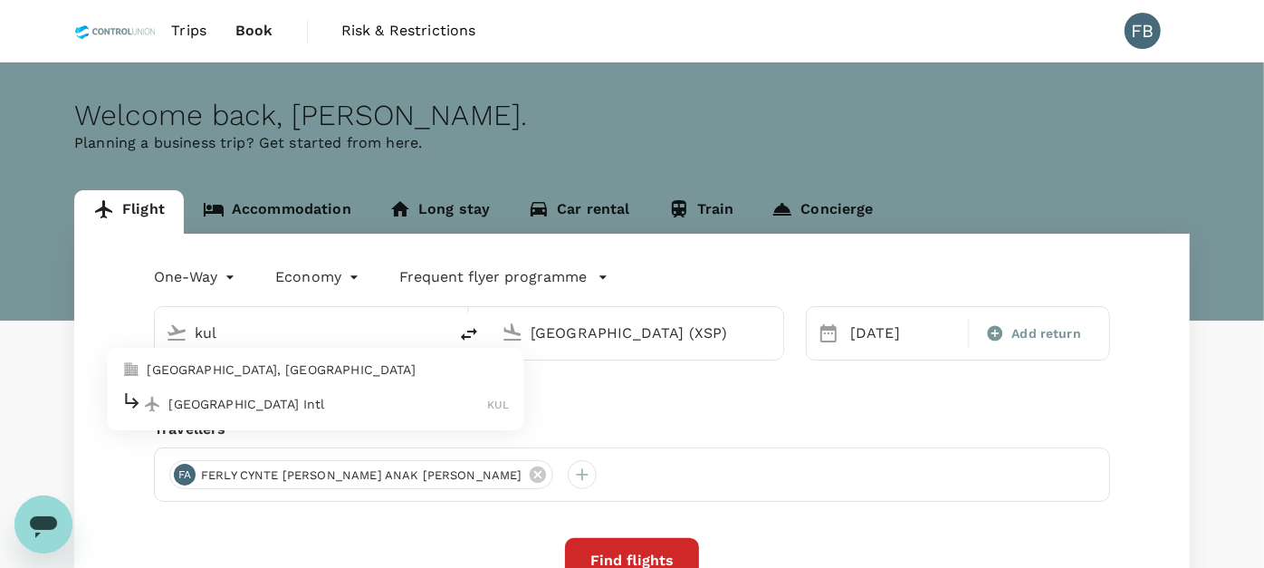
click at [292, 407] on p "Kuala Lumpur Intl" at bounding box center [327, 404] width 319 height 18
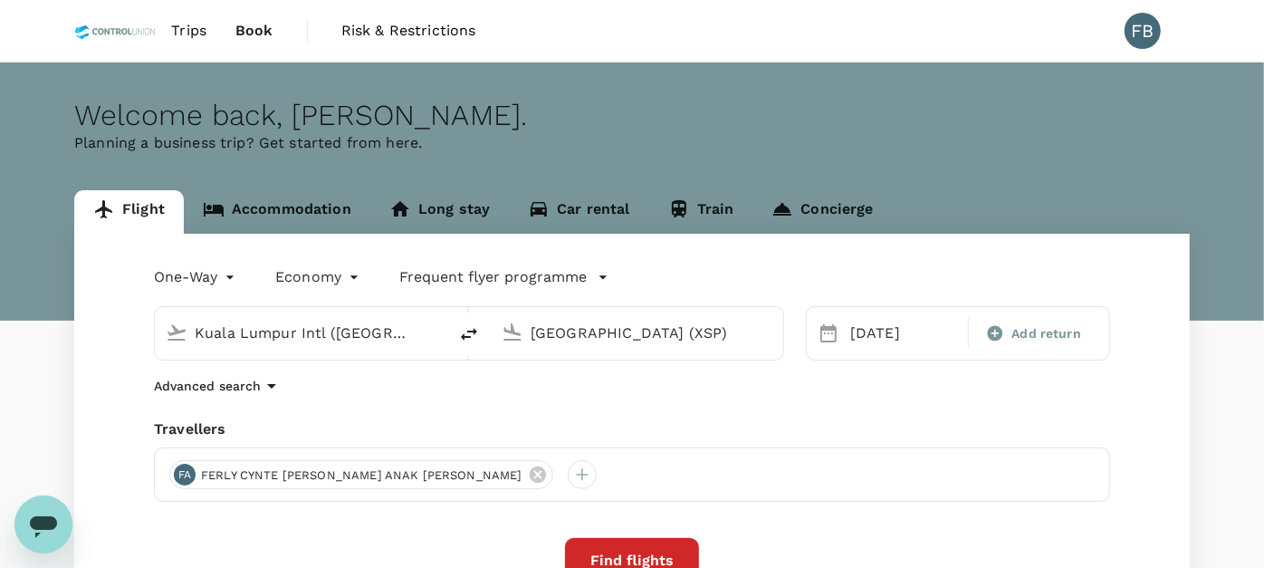
click at [576, 332] on input "Seletar Airport (XSP)" at bounding box center [637, 333] width 215 height 28
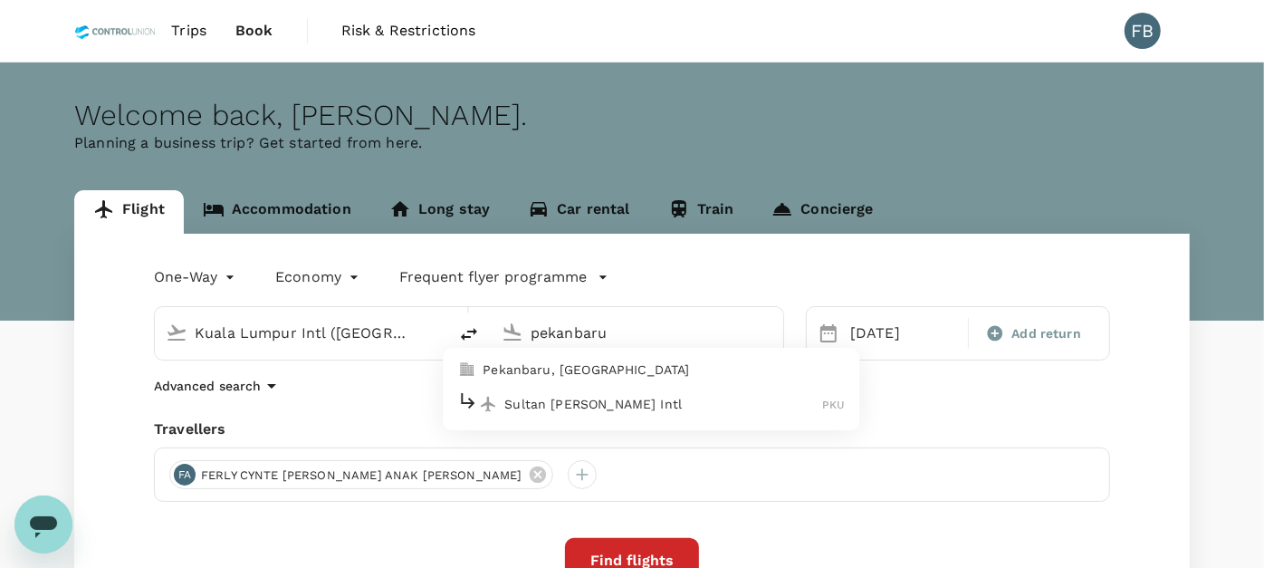
click at [557, 397] on p "Sultan Syarif Kasim II Intl" at bounding box center [663, 404] width 318 height 18
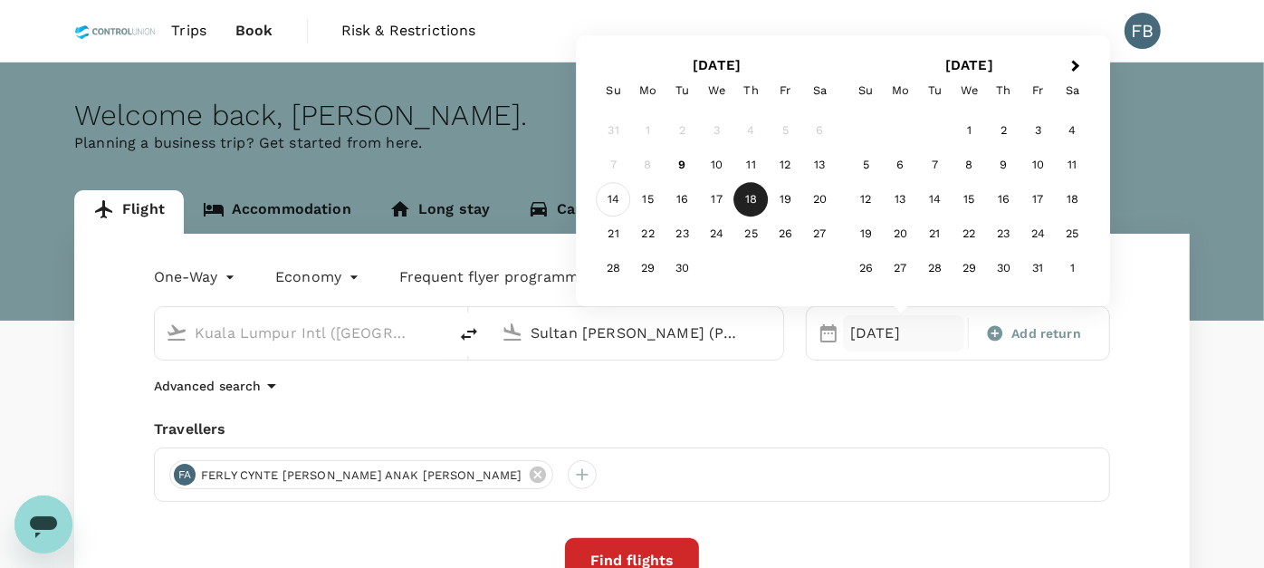
click at [614, 202] on div "14" at bounding box center [614, 200] width 34 height 34
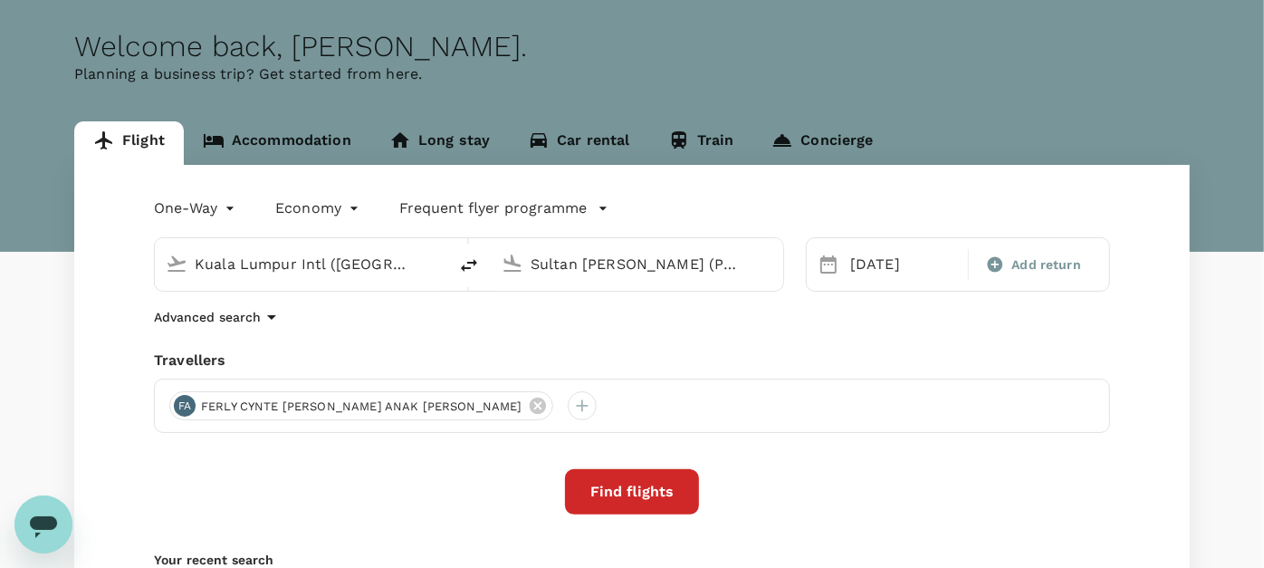
scroll to position [100, 0]
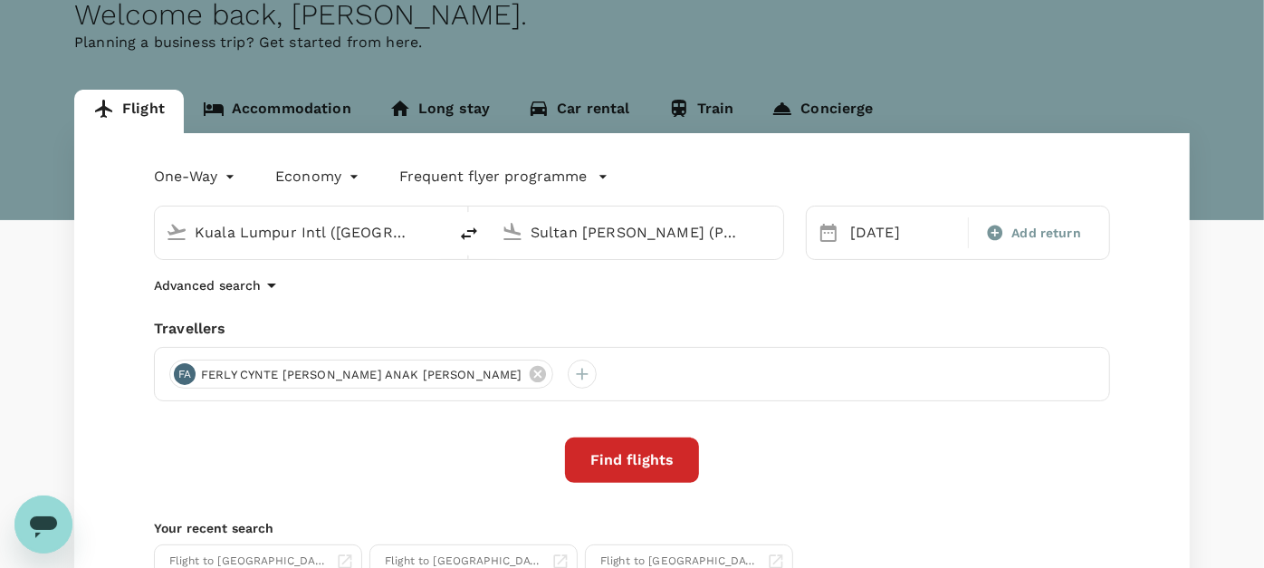
click at [671, 454] on button "Find flights" at bounding box center [632, 459] width 134 height 45
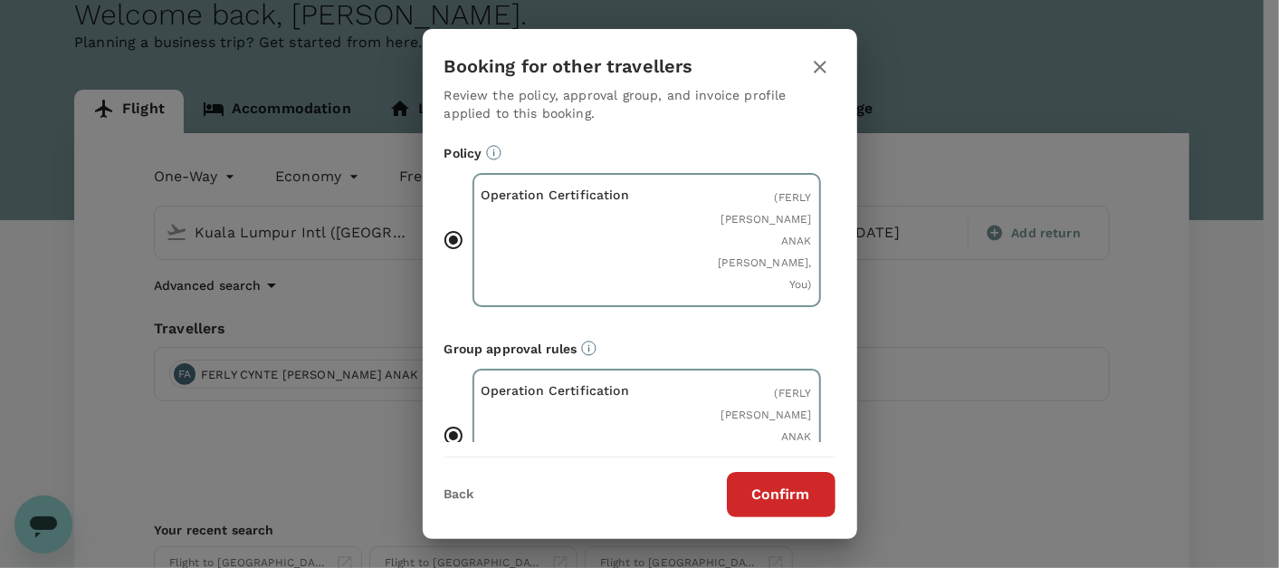
click at [798, 491] on button "Confirm" at bounding box center [781, 494] width 109 height 45
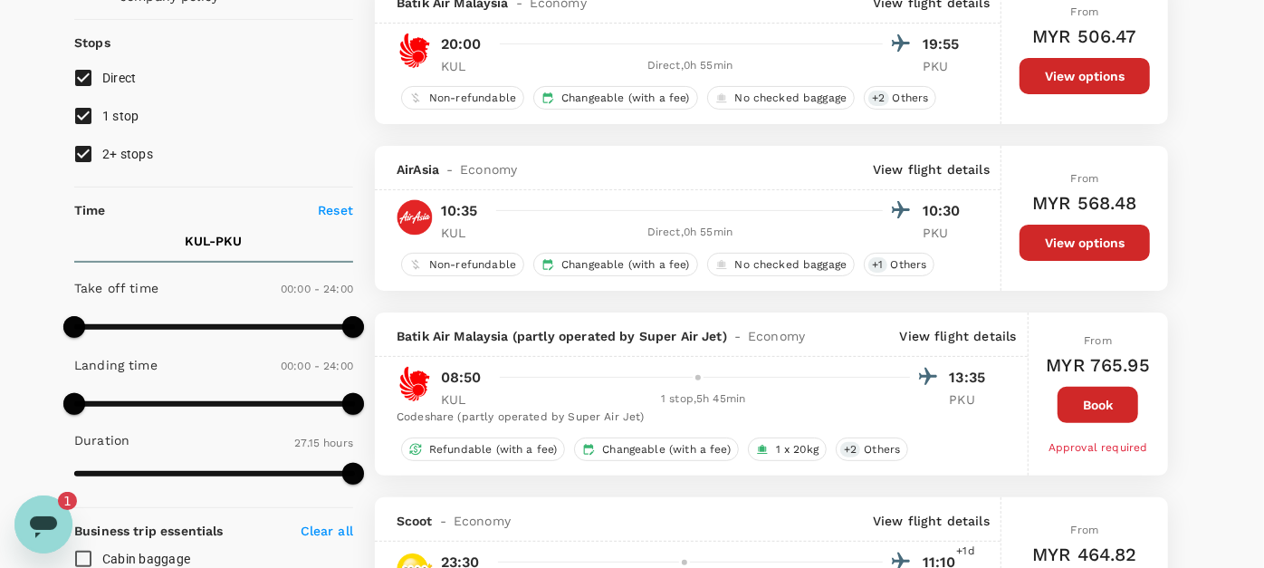
scroll to position [100, 0]
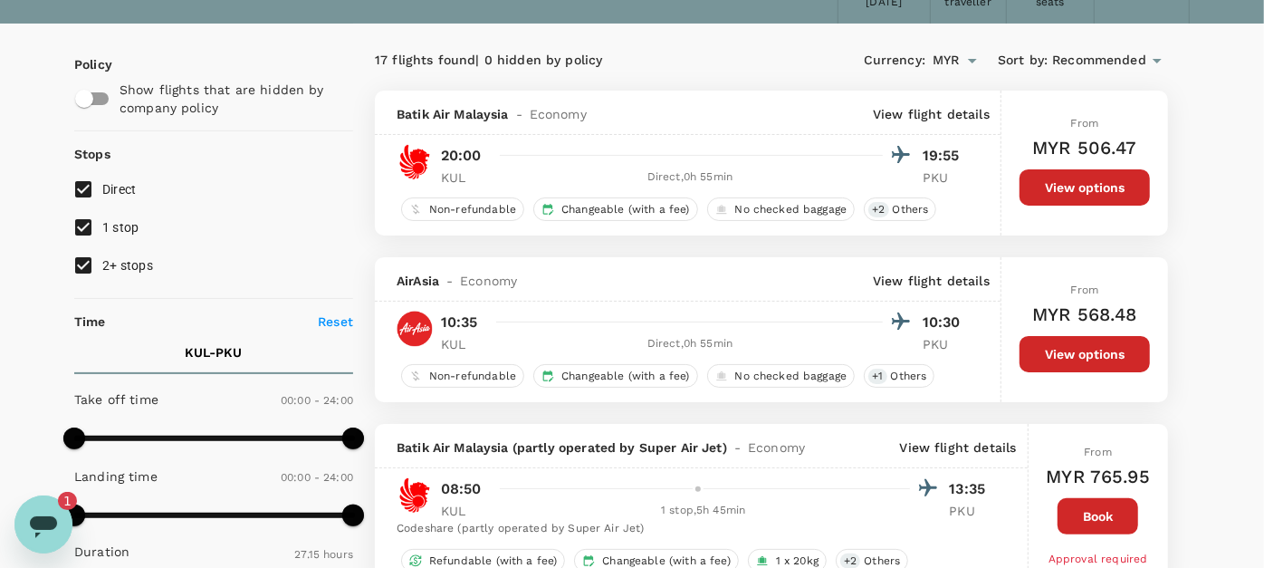
click at [1052, 343] on button "View options" at bounding box center [1084, 354] width 130 height 36
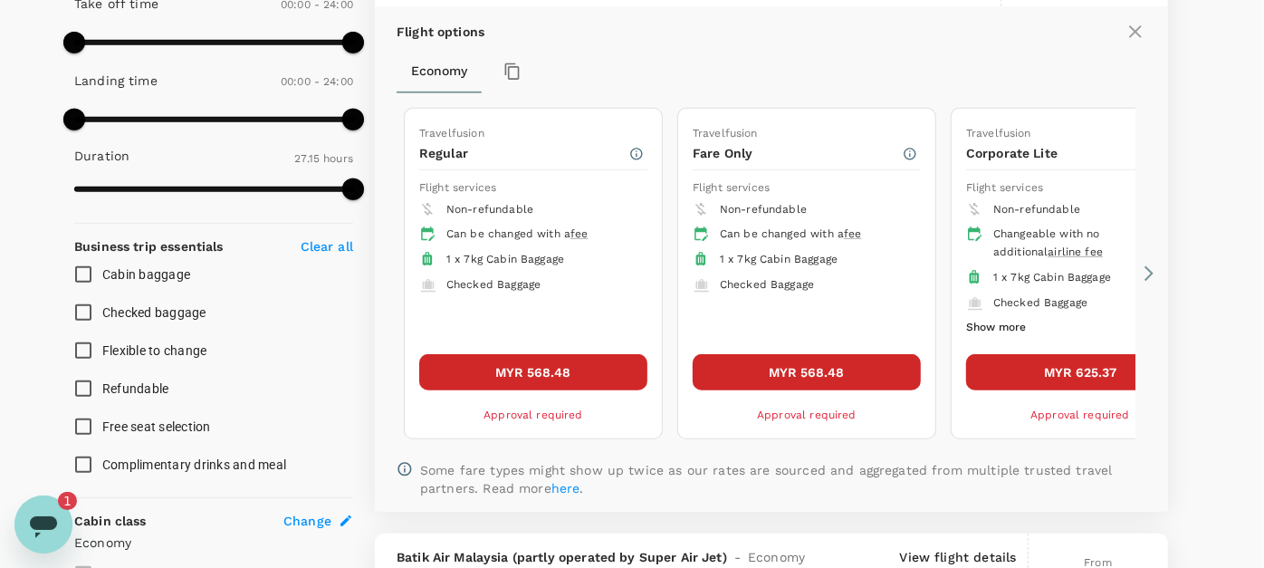
scroll to position [558, 0]
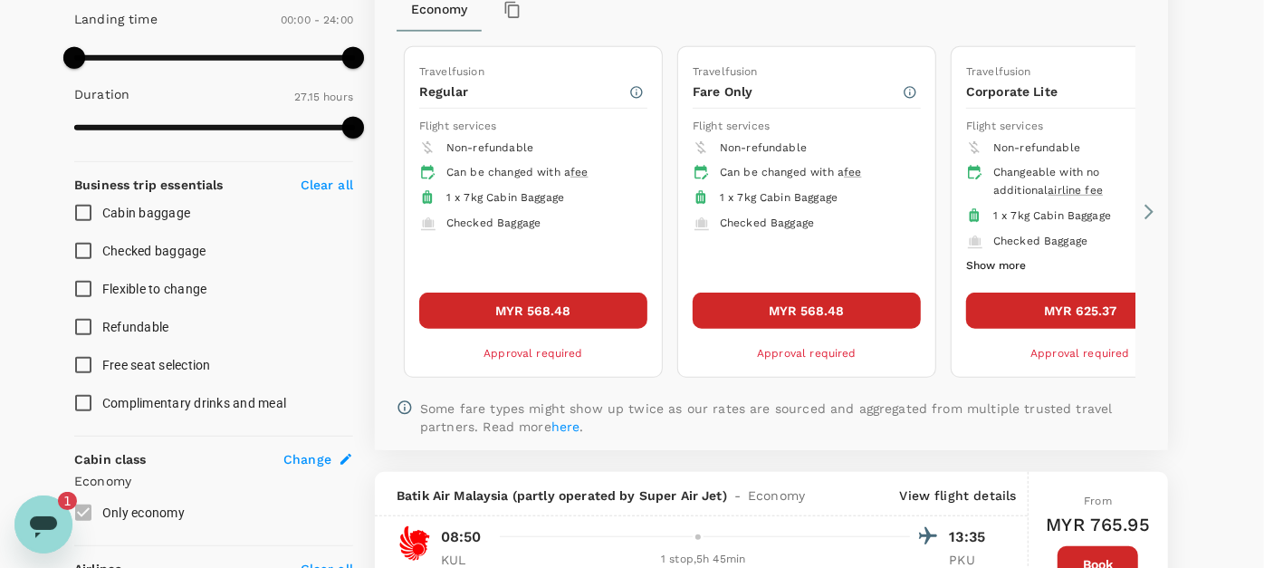
click at [1151, 209] on icon at bounding box center [1148, 212] width 9 height 15
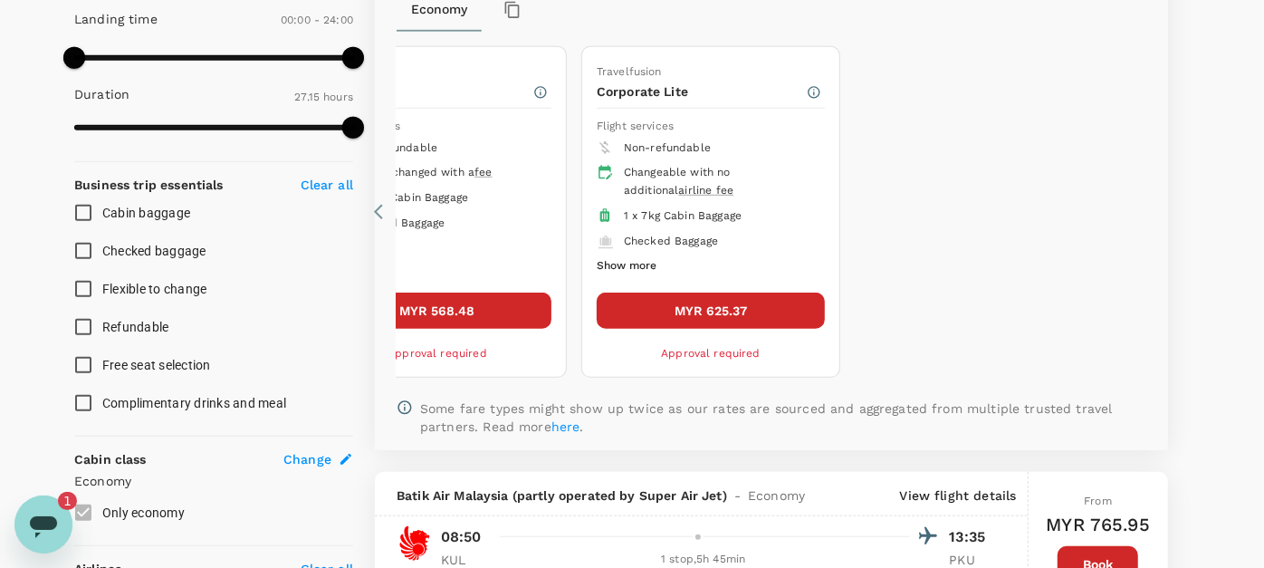
click at [626, 260] on button "Show more" at bounding box center [627, 266] width 60 height 24
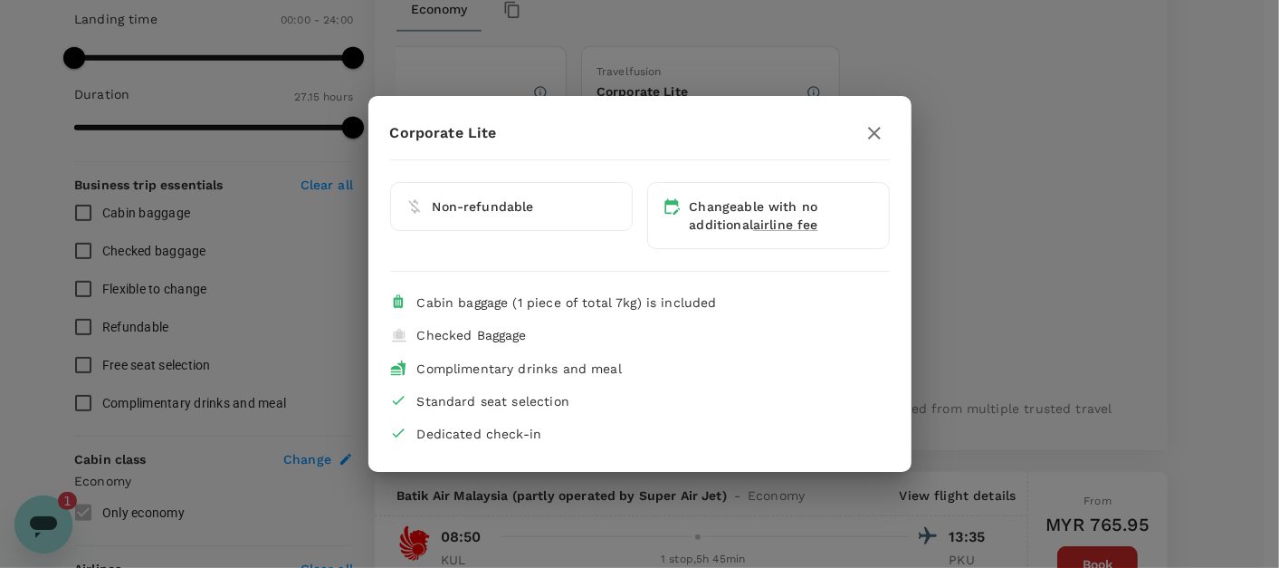
click at [869, 123] on icon "button" at bounding box center [875, 133] width 22 height 22
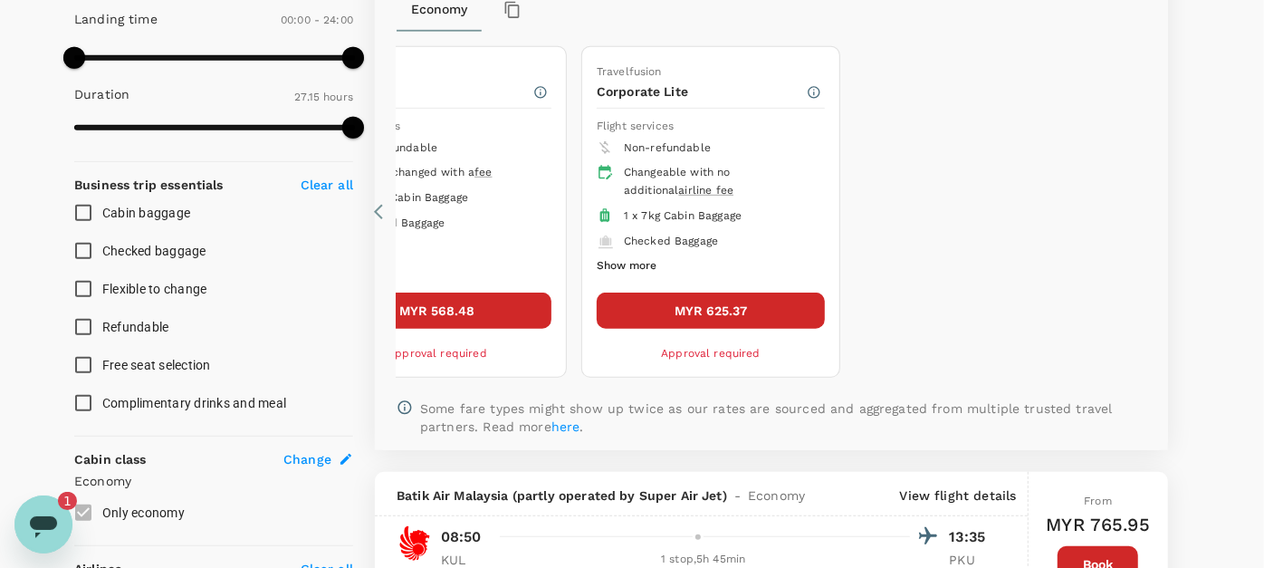
click at [382, 215] on icon at bounding box center [383, 212] width 18 height 18
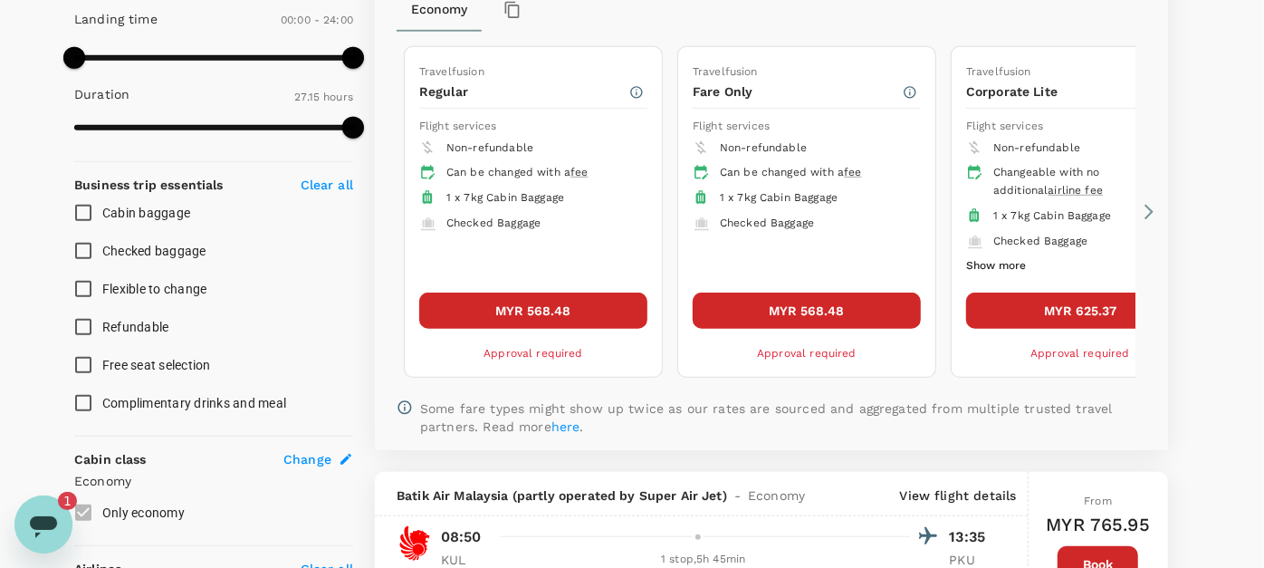
click at [822, 305] on button "MYR 568.48" at bounding box center [807, 310] width 228 height 36
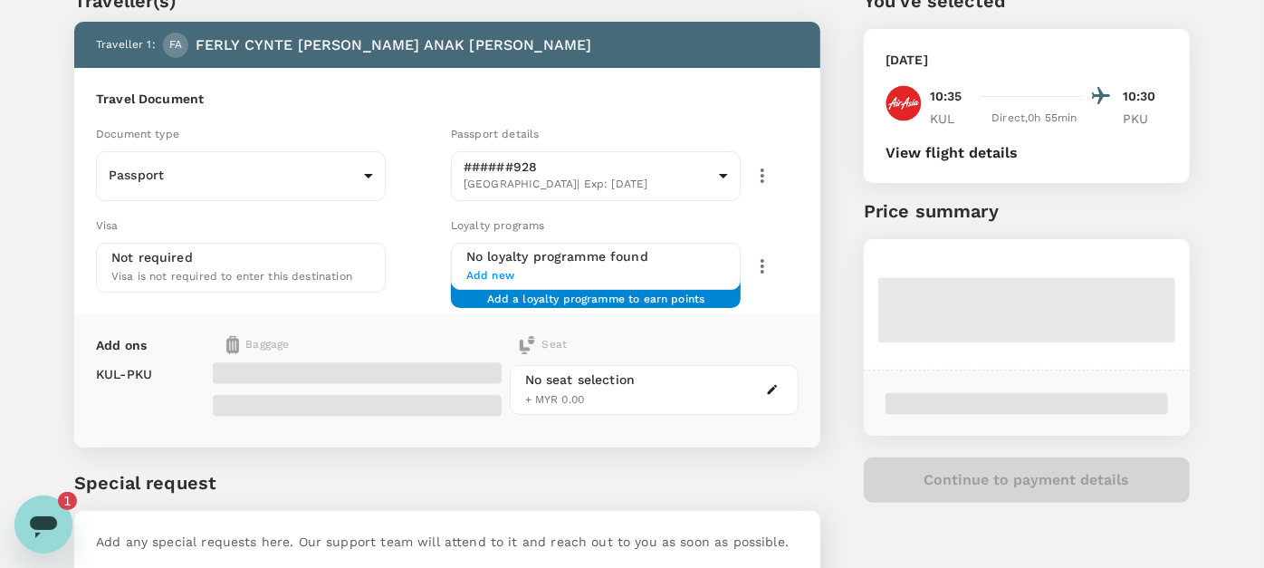
scroll to position [100, 0]
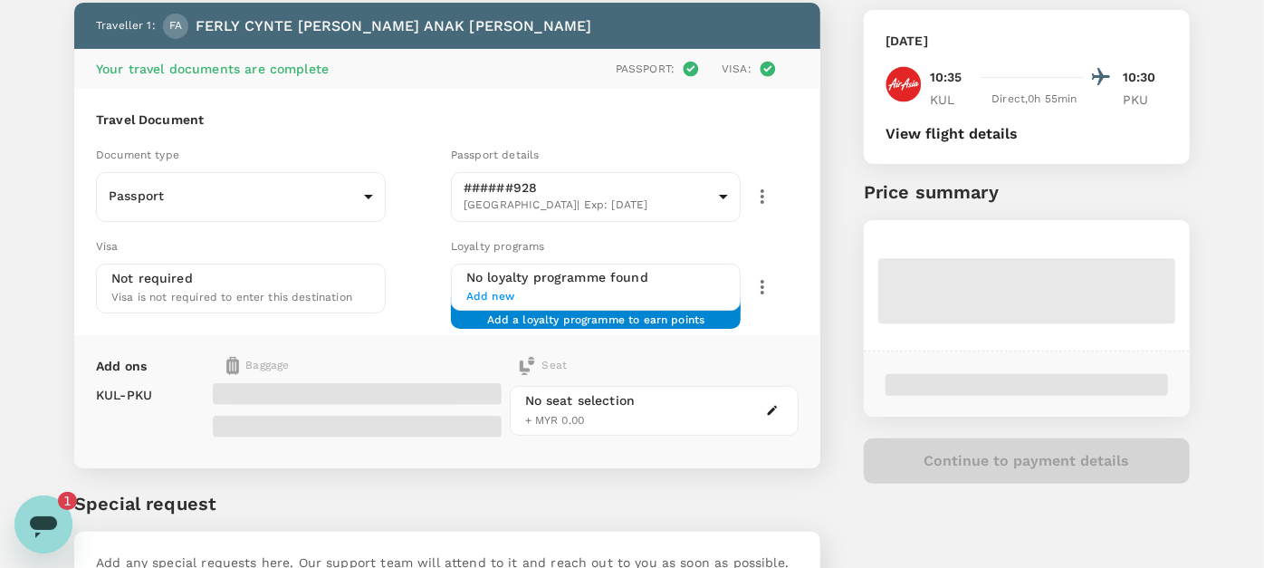
click at [314, 243] on div "Visa" at bounding box center [270, 246] width 348 height 20
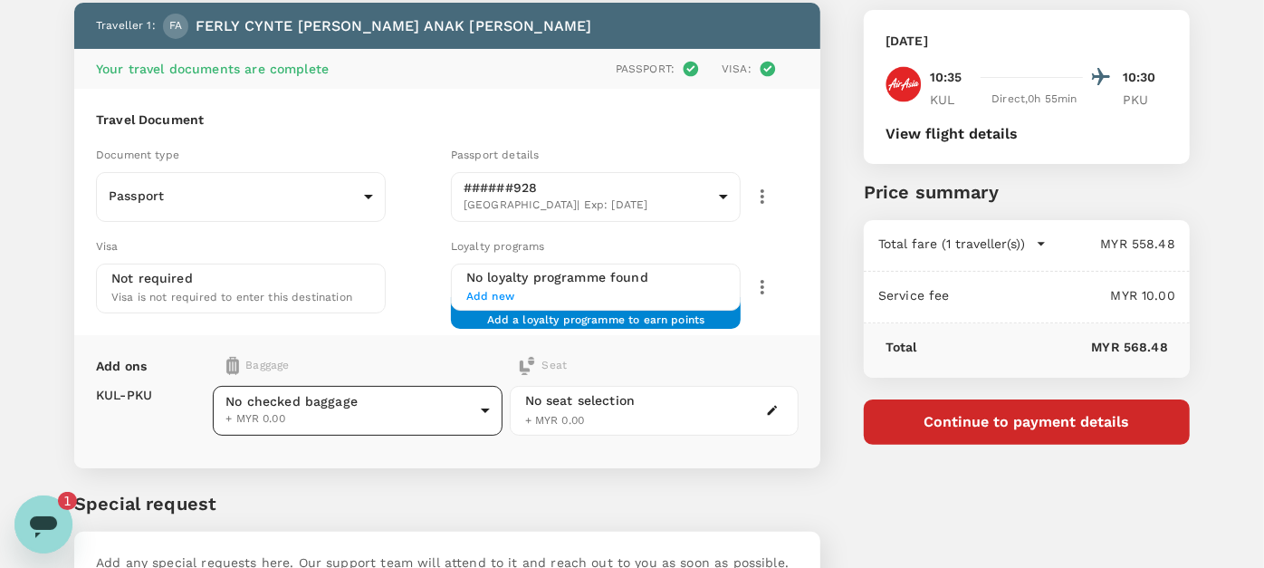
click at [318, 421] on body "Back to flight results Flight review Traveller(s) Traveller 1 : FA FERLY CYNTE …" at bounding box center [632, 300] width 1264 height 800
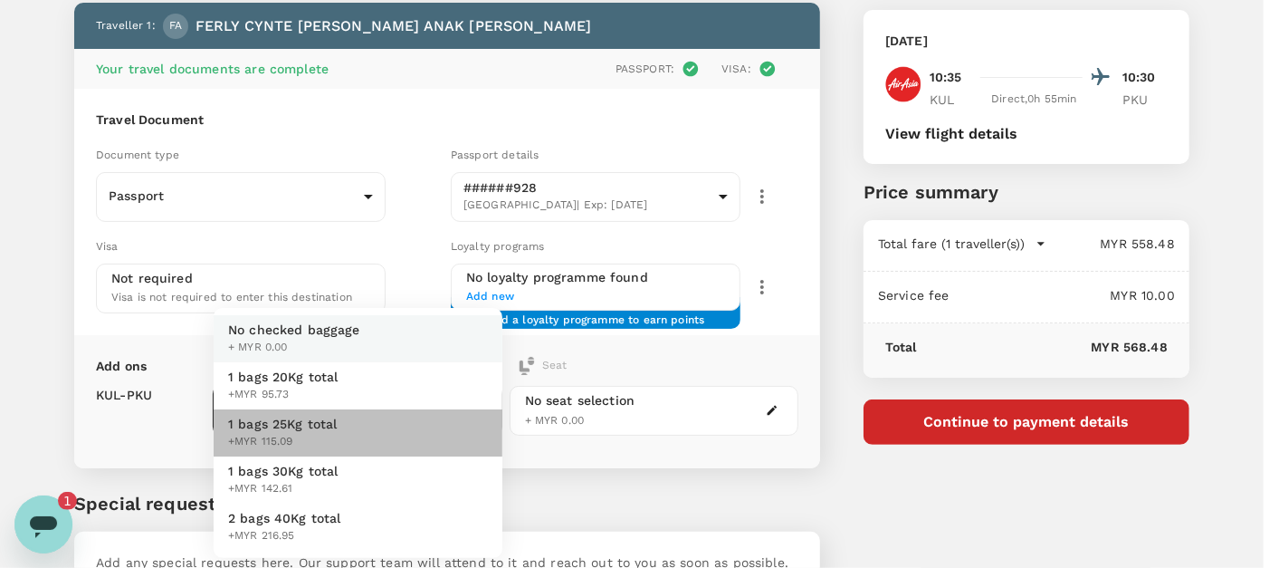
click at [344, 435] on li "1 bags 25Kg total +MYR 115.09" at bounding box center [358, 432] width 289 height 47
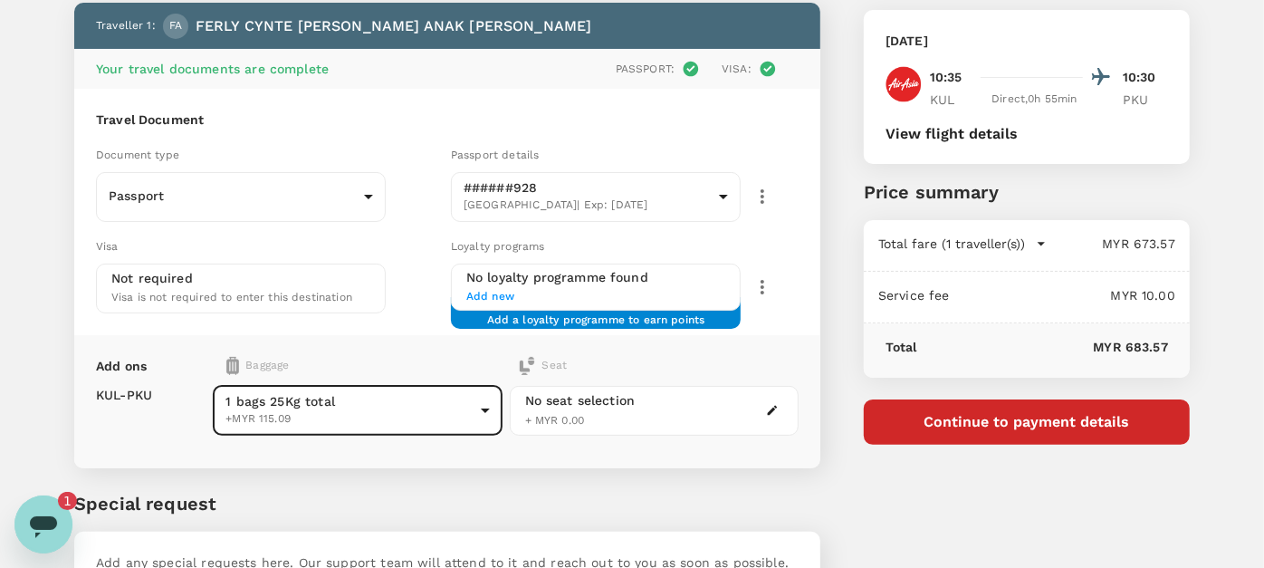
click at [592, 416] on div "No seat selection + MYR 0.00" at bounding box center [580, 410] width 110 height 39
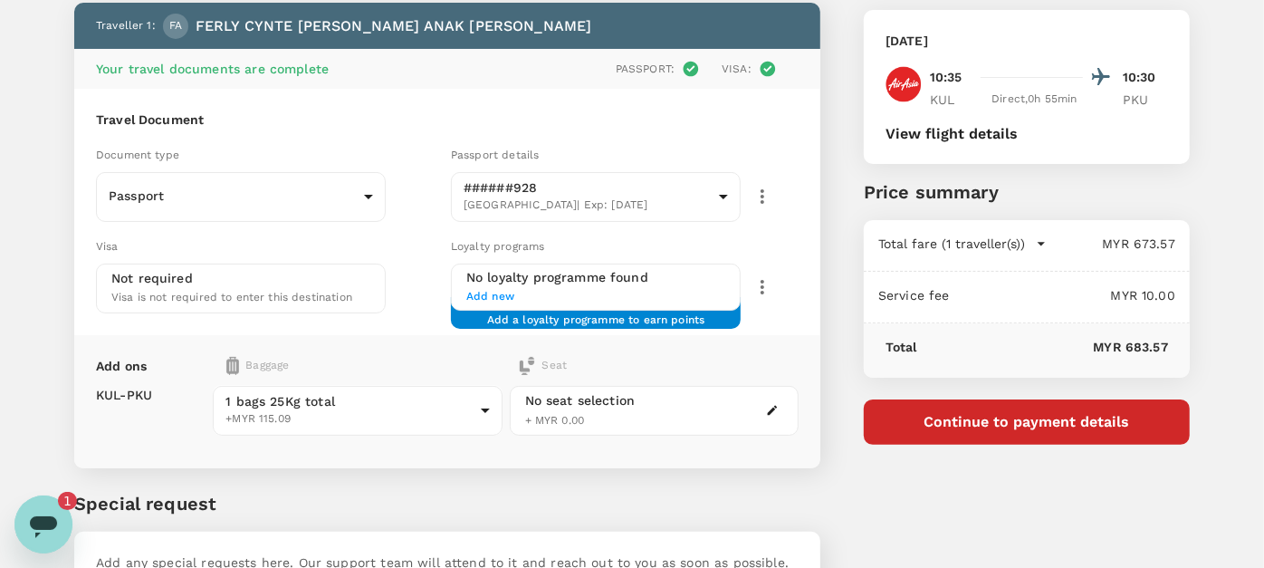
click at [779, 414] on button "button" at bounding box center [772, 410] width 22 height 22
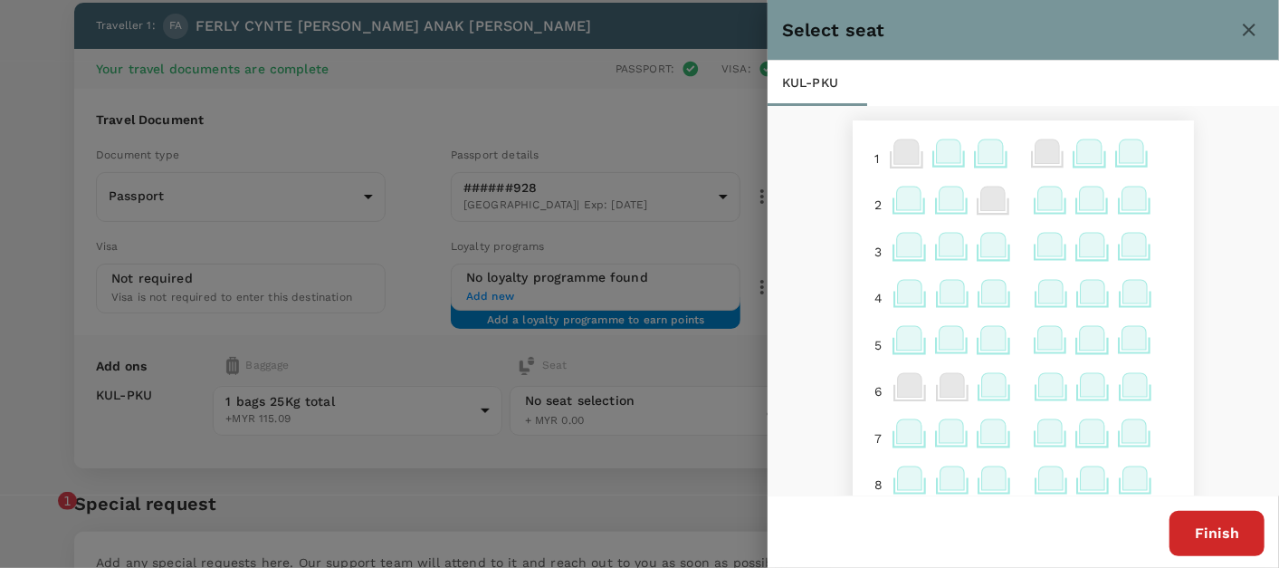
click at [982, 385] on icon at bounding box center [994, 385] width 24 height 24
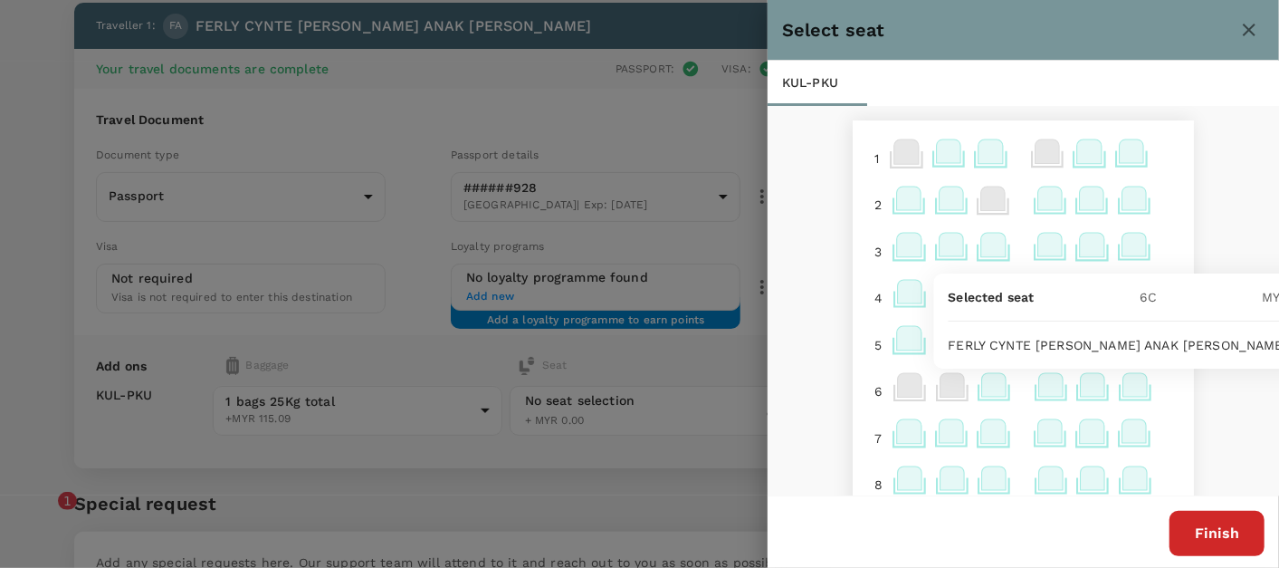
click at [719, 374] on div at bounding box center [639, 284] width 1279 height 568
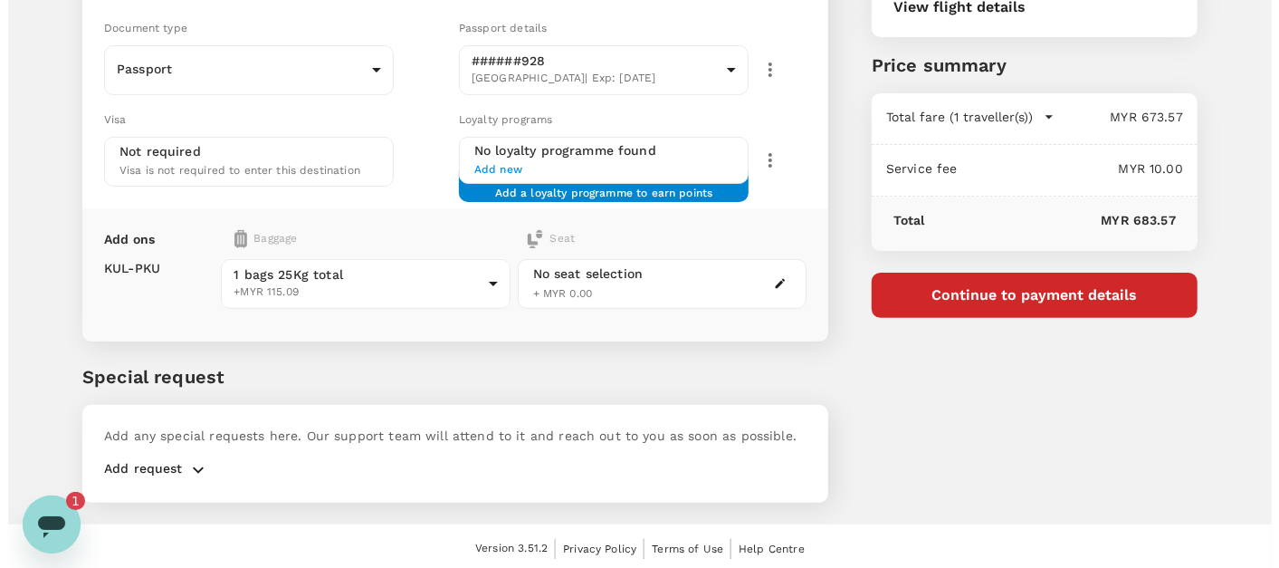
scroll to position [230, 0]
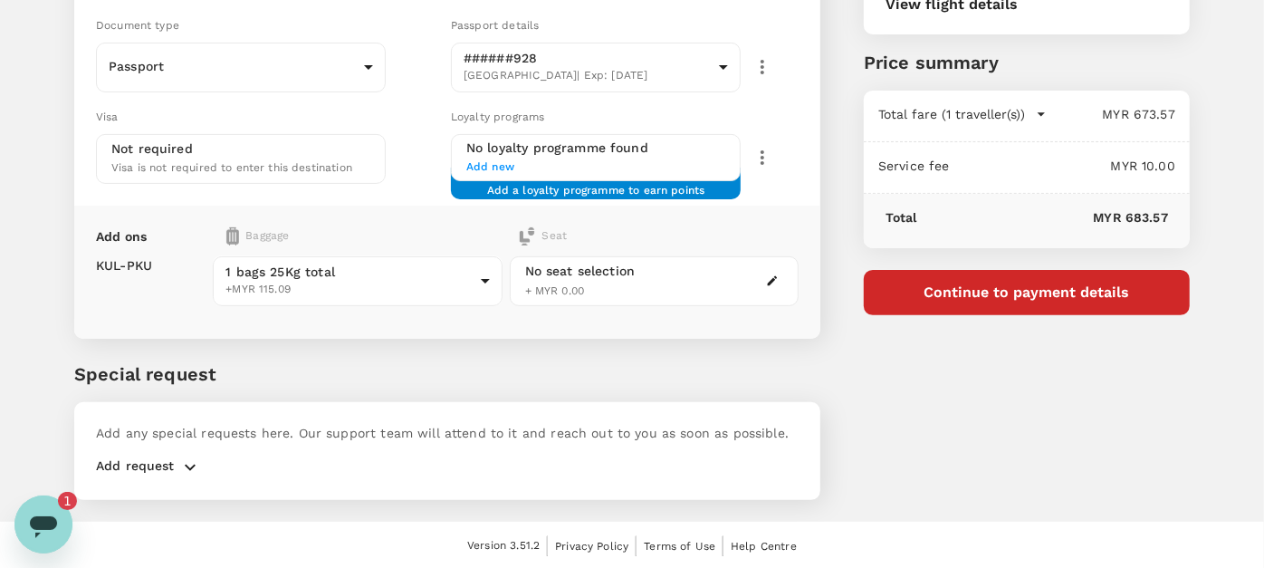
click at [958, 305] on button "Continue to payment details" at bounding box center [1027, 292] width 326 height 45
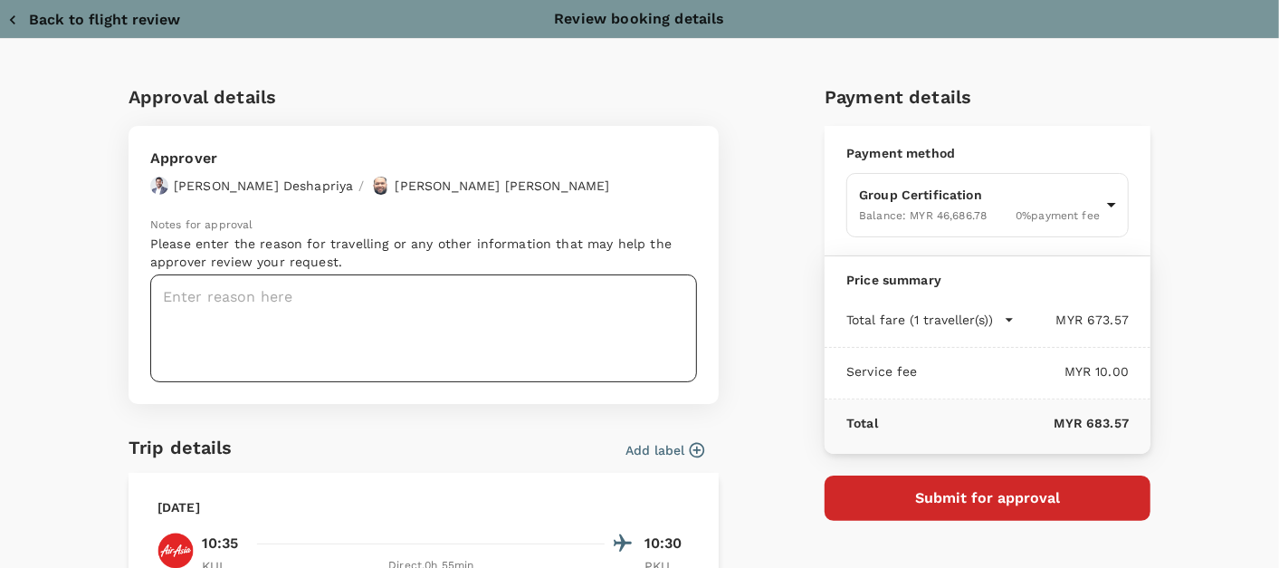
click at [476, 292] on textarea at bounding box center [423, 328] width 547 height 108
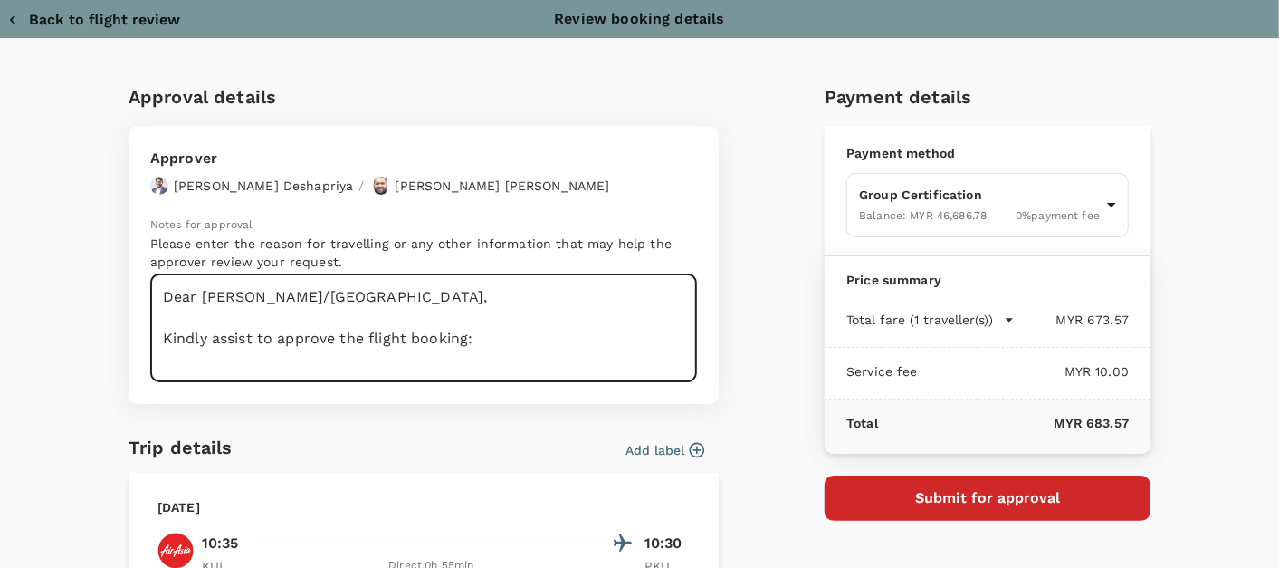
drag, startPoint x: 496, startPoint y: 325, endPoint x: 124, endPoint y: 258, distance: 378.0
click at [129, 258] on div "Approver Chathuranga Iroshan Deshapriya / Muhammad Hariz Bin Abdul Rahman Notes…" at bounding box center [424, 265] width 590 height 278
paste textarea "Kindly assist to review and approve the flight booking: Program: ASC/MSC Progra…"
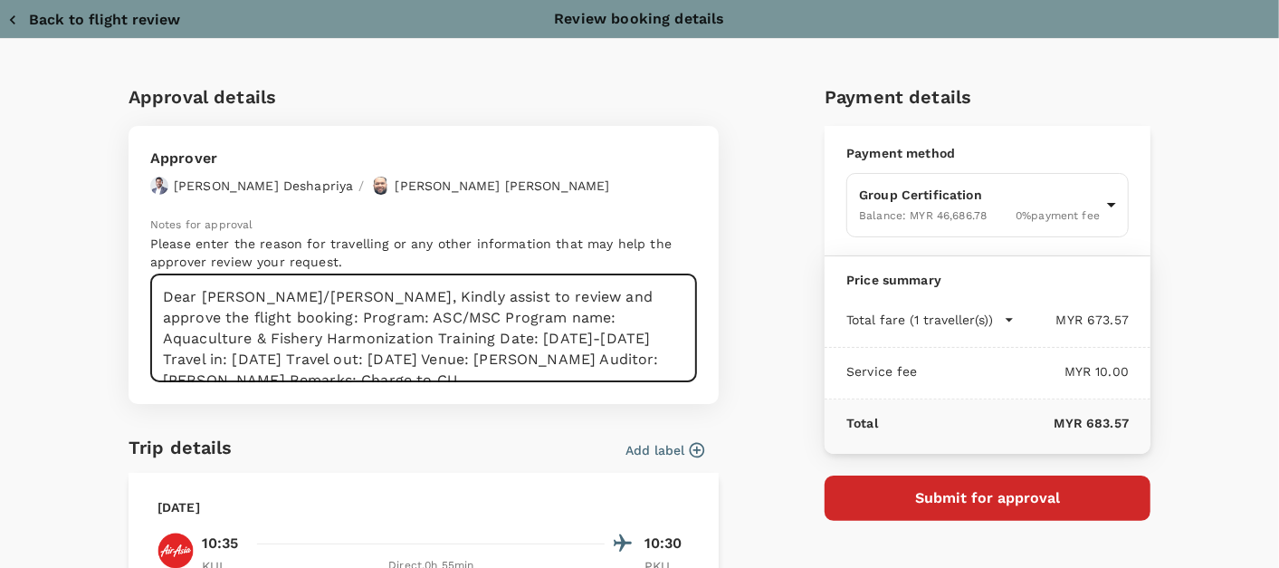
scroll to position [6, 0]
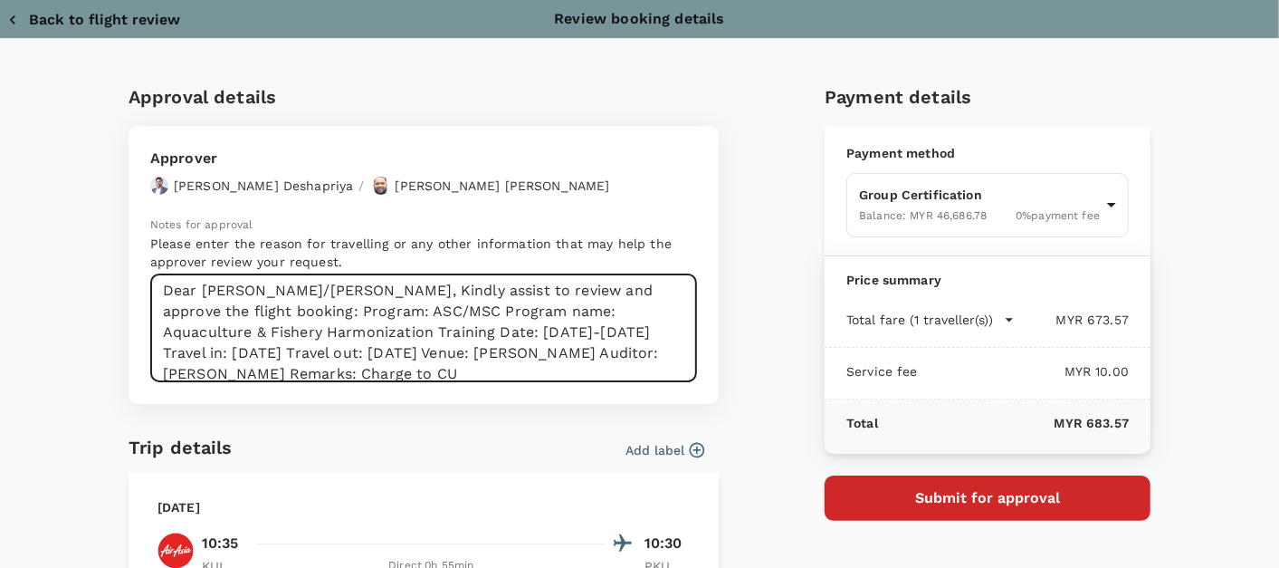
click at [339, 287] on textarea "Dear Hariz/Chathuranga, Kindly assist to review and approve the flight booking:…" at bounding box center [423, 328] width 547 height 108
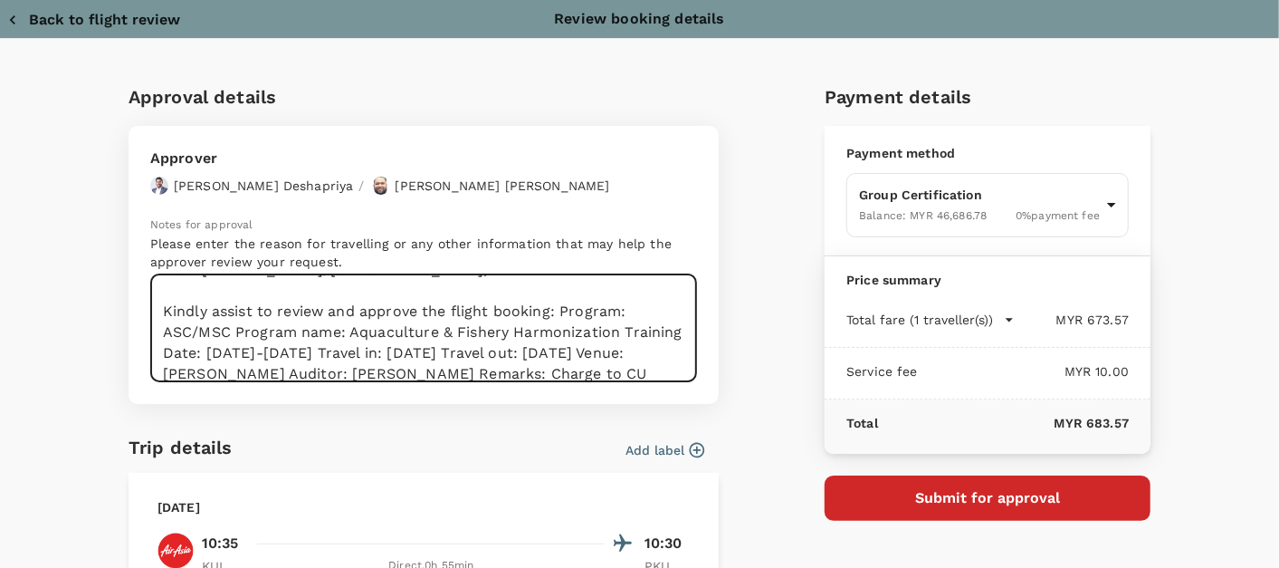
scroll to position [48, 0]
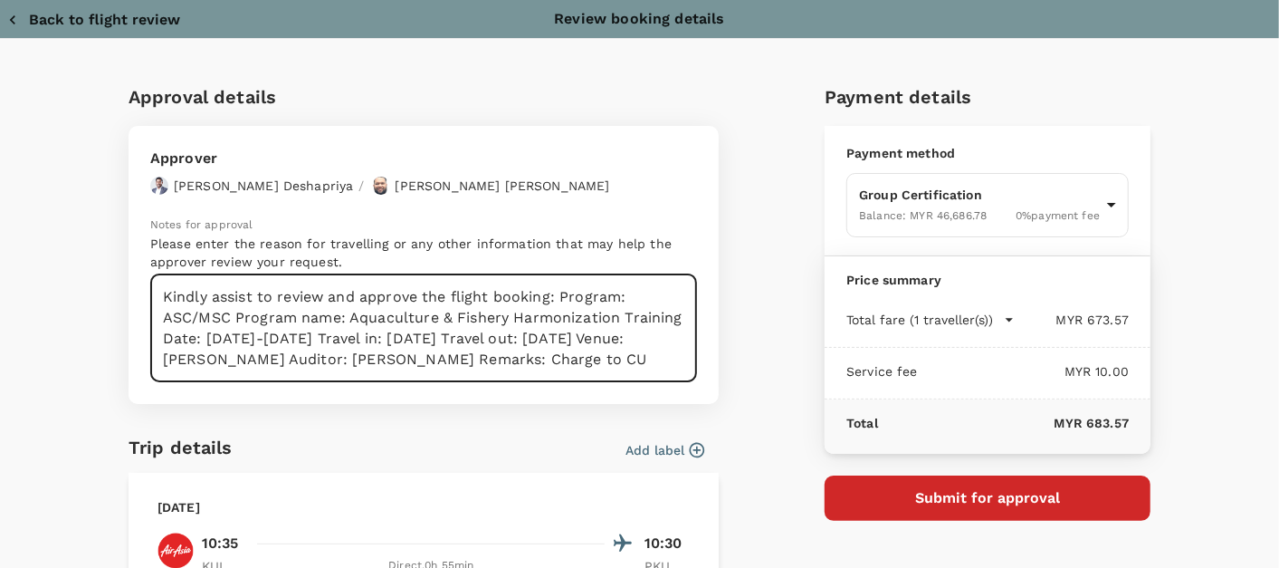
click at [551, 286] on textarea "Dear Hariz/Chathuranga, Kindly assist to review and approve the flight booking:…" at bounding box center [423, 328] width 547 height 108
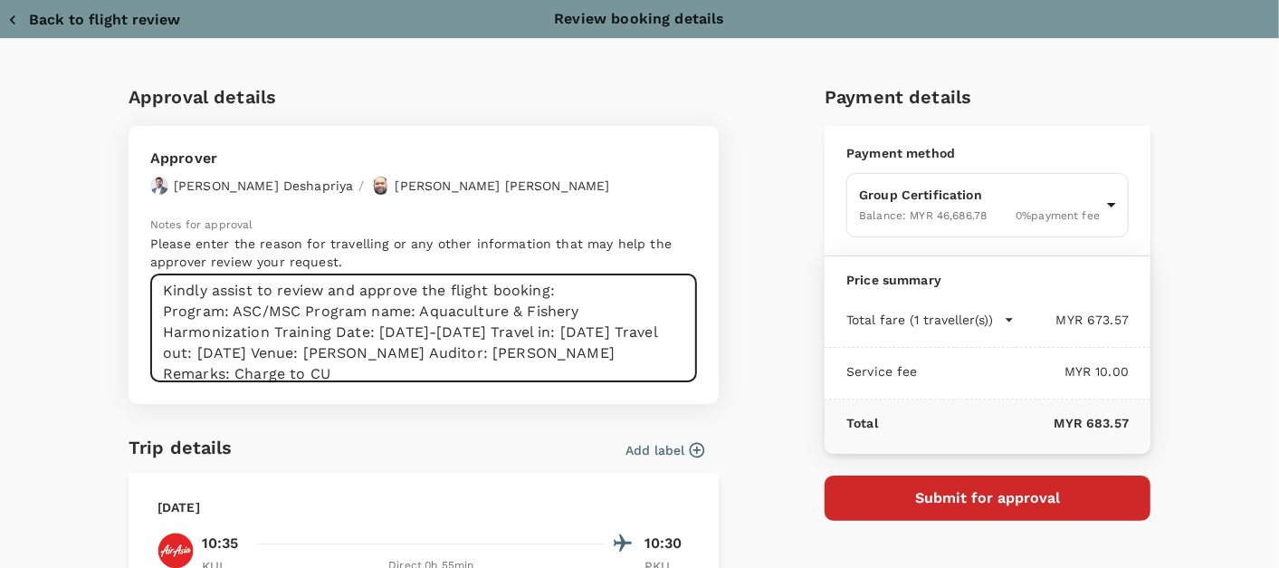
scroll to position [69, 0]
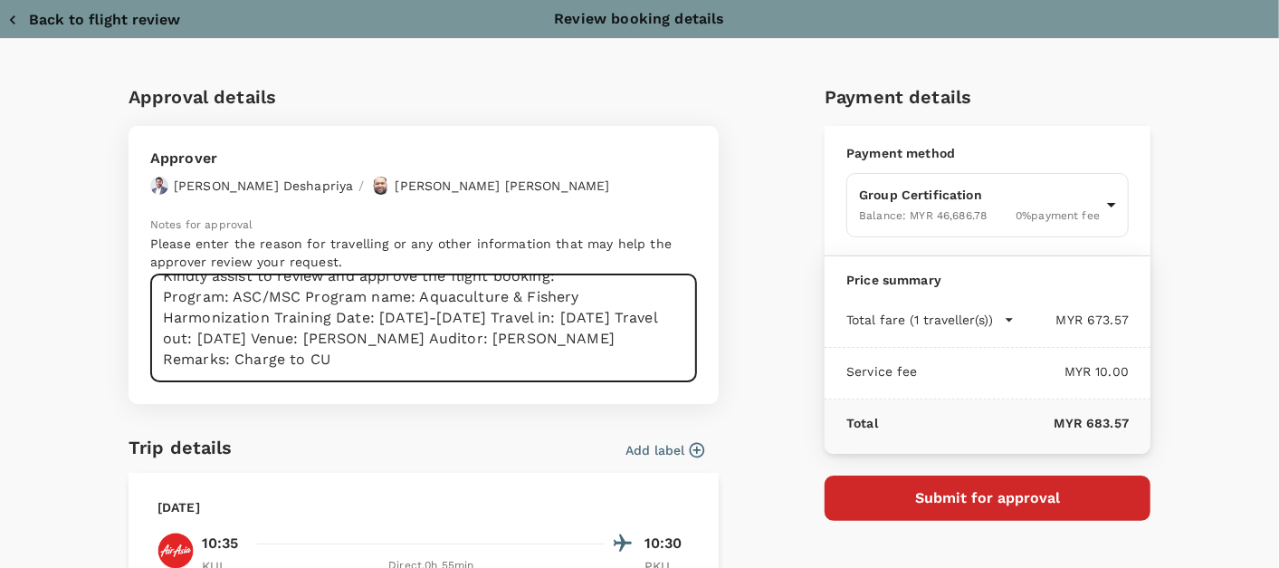
click at [300, 286] on textarea "Dear Hariz/Chathuranga, Kindly assist to review and approve the flight booking:…" at bounding box center [423, 328] width 547 height 108
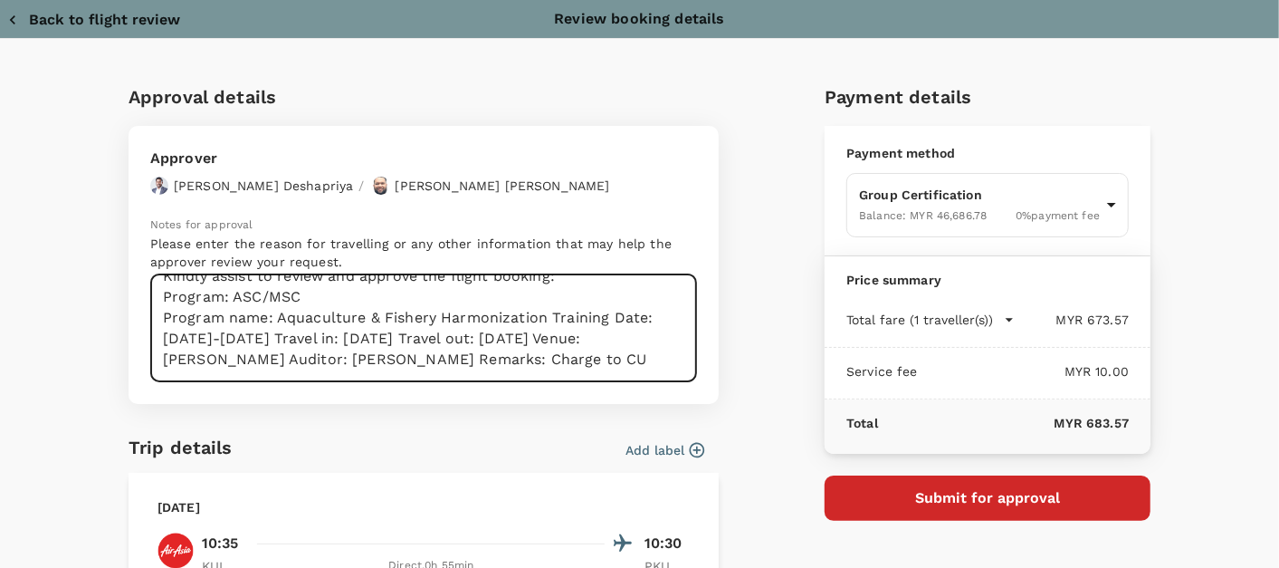
scroll to position [90, 0]
click at [543, 291] on textarea "Dear Hariz/Chathuranga, Kindly assist to review and approve the flight booking:…" at bounding box center [423, 328] width 547 height 108
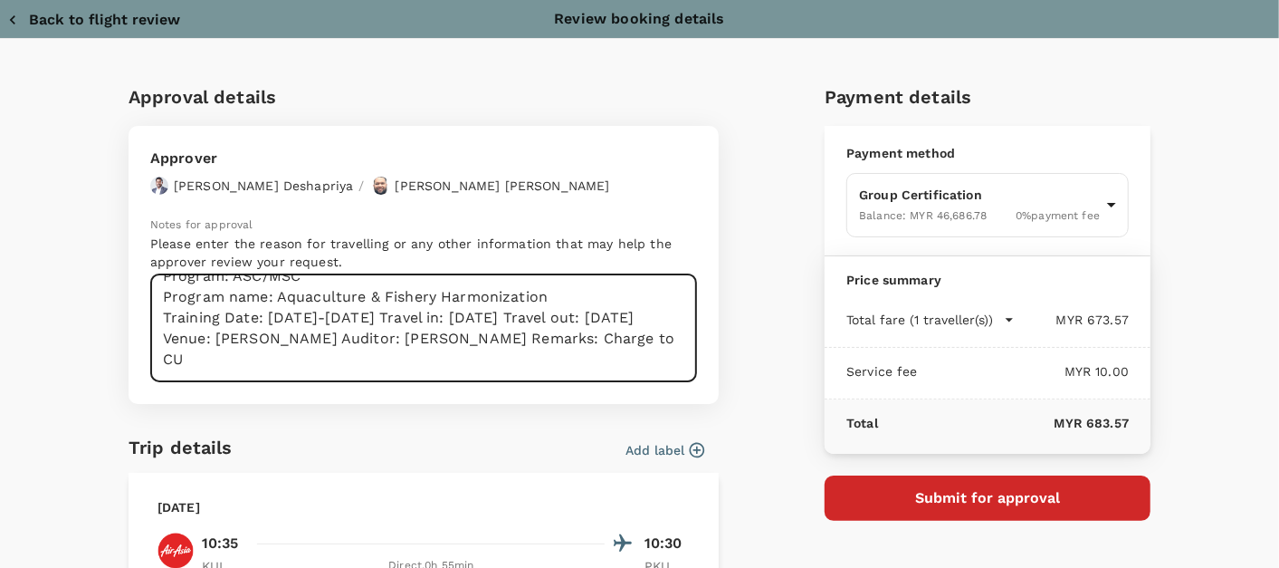
scroll to position [110, 0]
click at [414, 290] on textarea "Dear Hariz/Chathuranga, Kindly assist to review and approve the flight booking:…" at bounding box center [423, 328] width 547 height 108
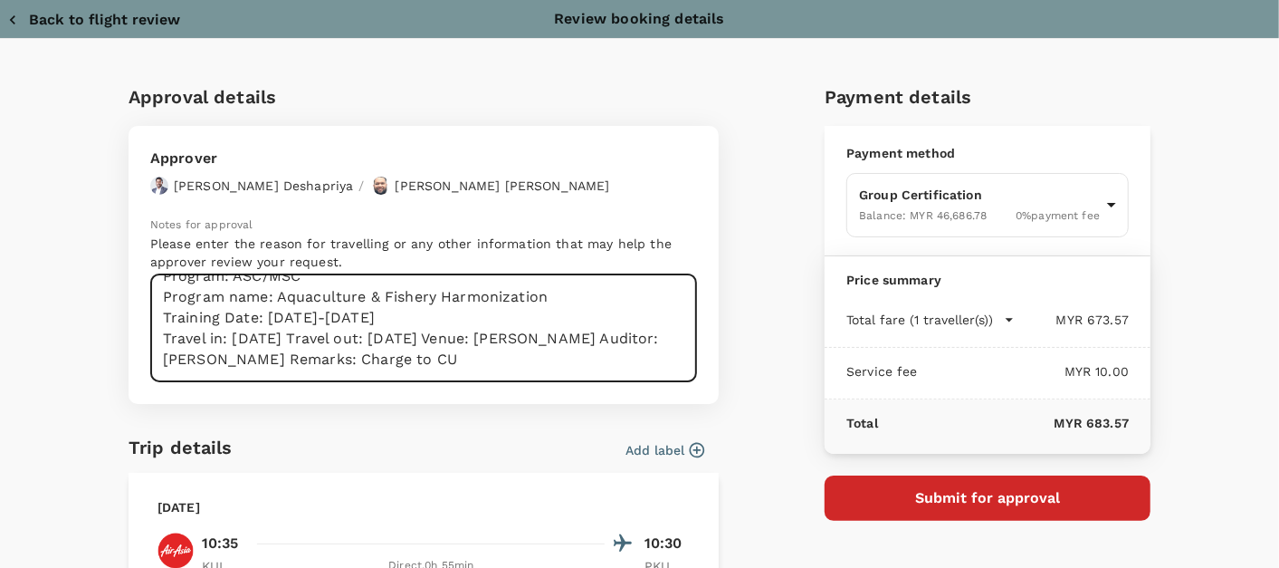
scroll to position [124, 0]
click at [320, 292] on textarea "Dear Hariz/Chathuranga, Kindly assist to review and approve the flight booking:…" at bounding box center [423, 328] width 547 height 108
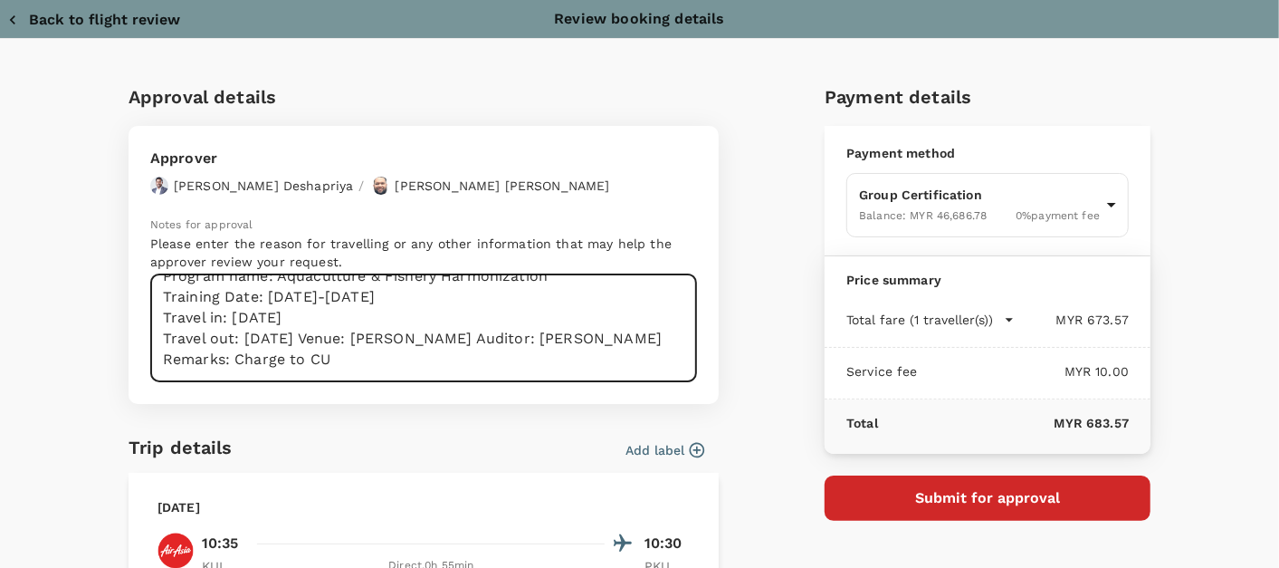
scroll to position [145, 0]
drag, startPoint x: 340, startPoint y: 295, endPoint x: 478, endPoint y: 303, distance: 137.8
click at [478, 303] on textarea "Dear Hariz/Chathuranga, Kindly assist to review and approve the flight booking:…" at bounding box center [423, 328] width 547 height 108
click at [293, 317] on textarea "Dear Hariz/Chathuranga, Kindly assist to review and approve the flight booking:…" at bounding box center [423, 328] width 547 height 108
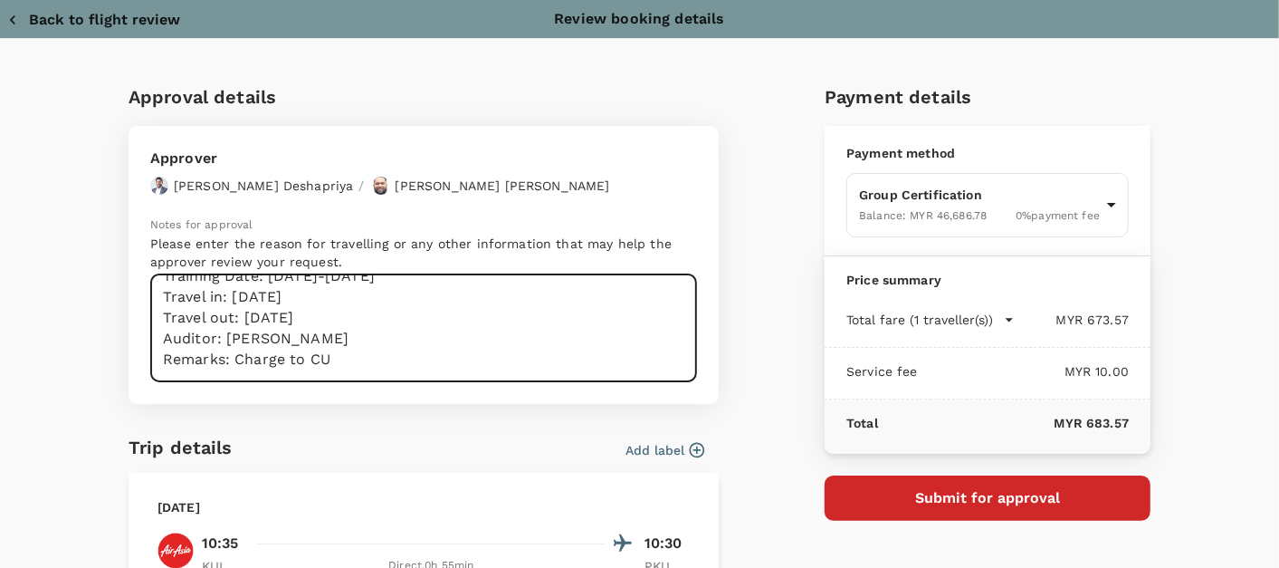
scroll to position [166, 0]
click at [267, 349] on textarea "Dear Hariz/Chathuranga, Kindly assist to review and approve the flight booking:…" at bounding box center [423, 328] width 547 height 108
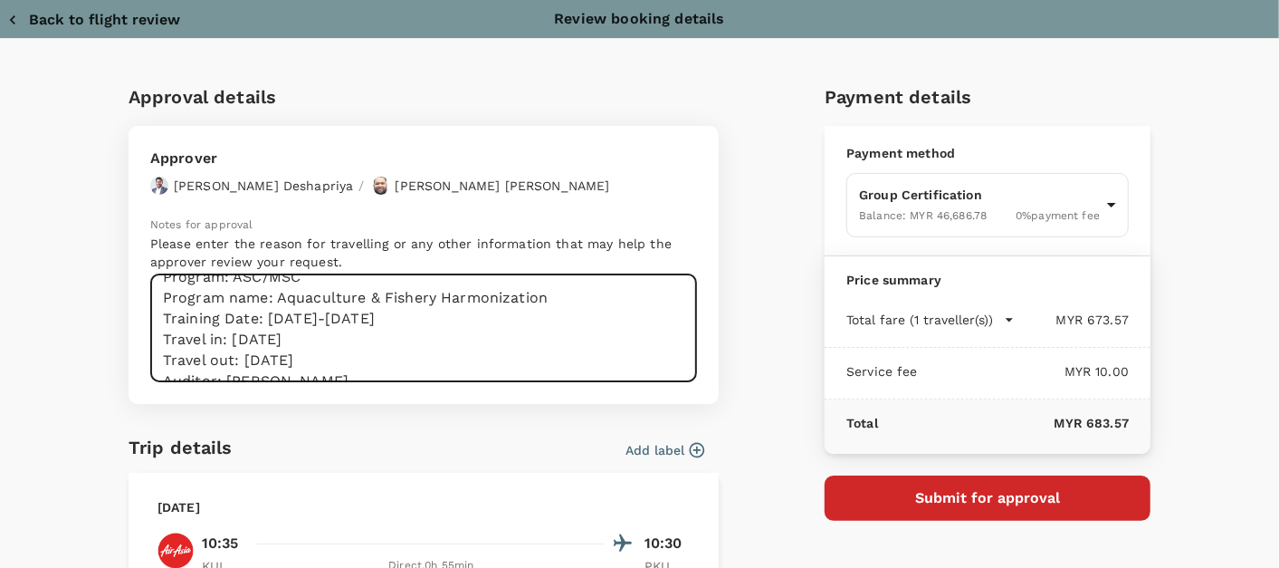
scroll to position [0, 0]
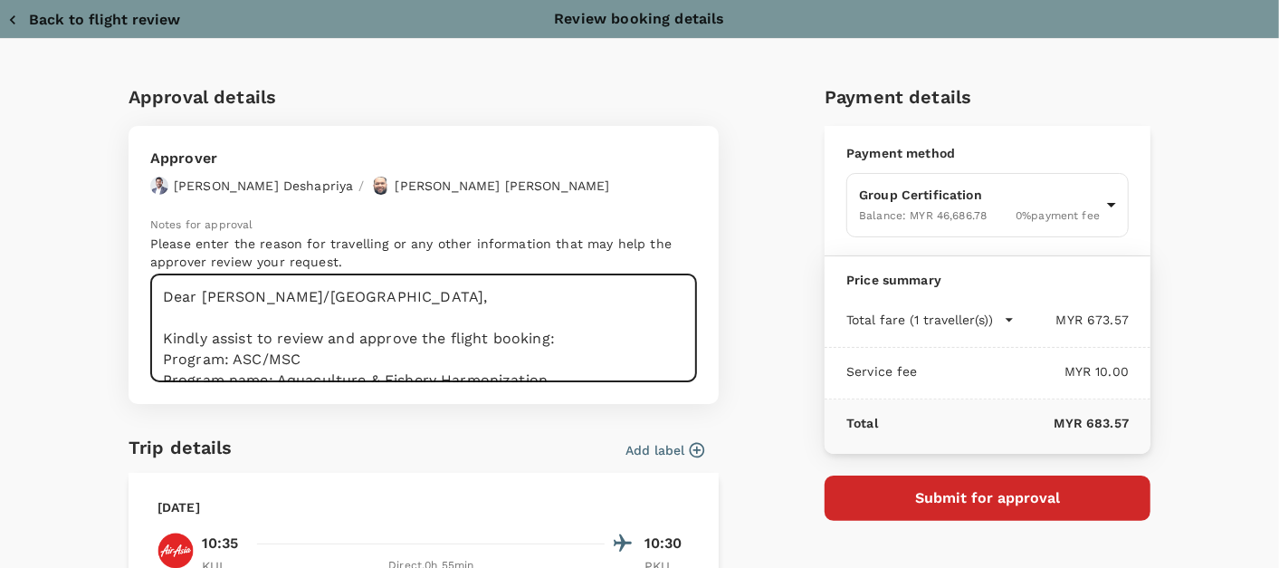
drag, startPoint x: 301, startPoint y: 353, endPoint x: 225, endPoint y: 359, distance: 77.2
click at [225, 359] on textarea "Dear Hariz/Chathuranga, Kindly assist to review and approve the flight booking:…" at bounding box center [423, 328] width 547 height 108
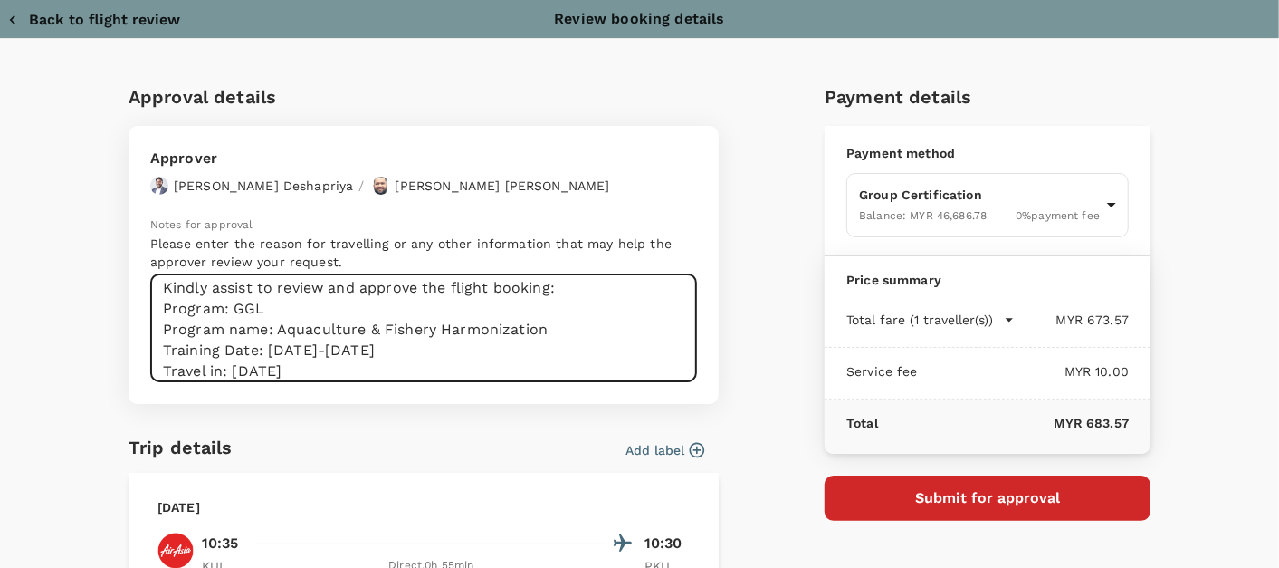
scroll to position [82, 0]
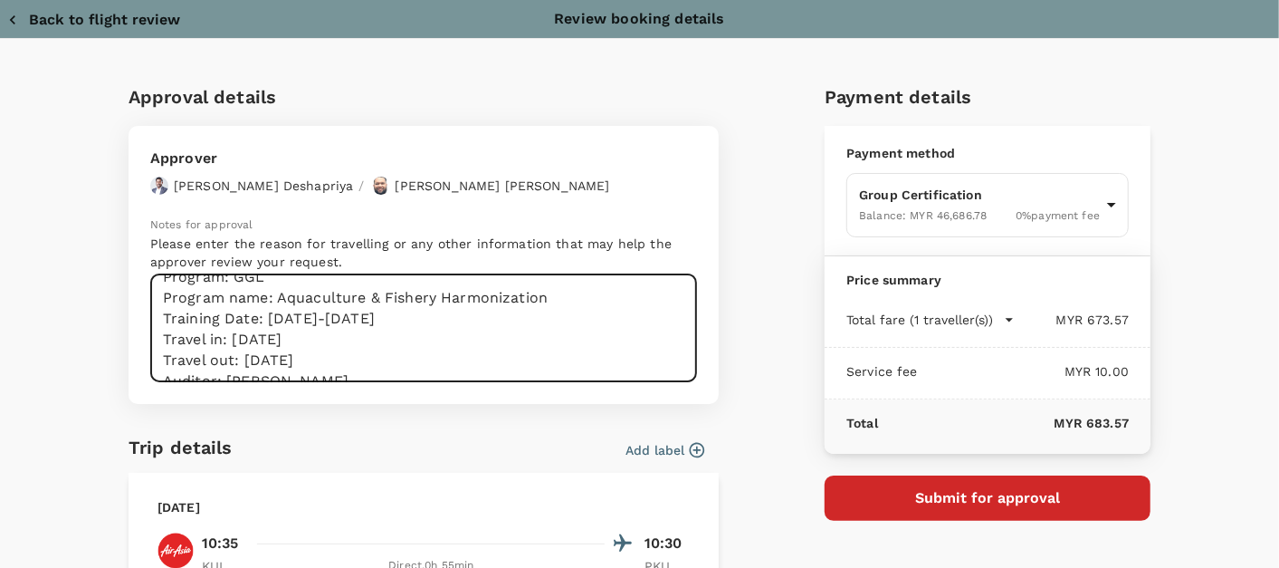
drag, startPoint x: 588, startPoint y: 374, endPoint x: 158, endPoint y: 302, distance: 435.9
click at [158, 302] on textarea "Dear Hariz/Chathuranga, Kindly assist to review and approve the flight booking:…" at bounding box center [423, 328] width 547 height 108
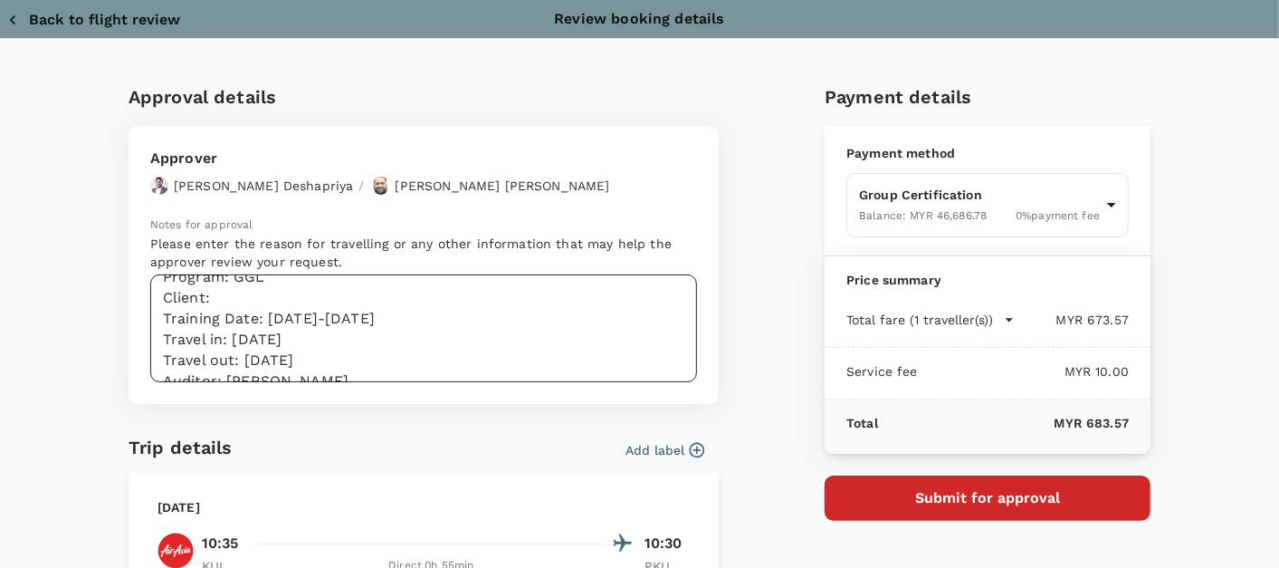
click at [219, 305] on textarea "Dear Hariz/Chathuranga, Kindly assist to review and approve the flight booking:…" at bounding box center [423, 328] width 547 height 108
paste textarea "888720"
click at [307, 293] on textarea "Dear Hariz/Chathuranga, Kindly assist to review and approve the flight booking:…" at bounding box center [423, 328] width 547 height 108
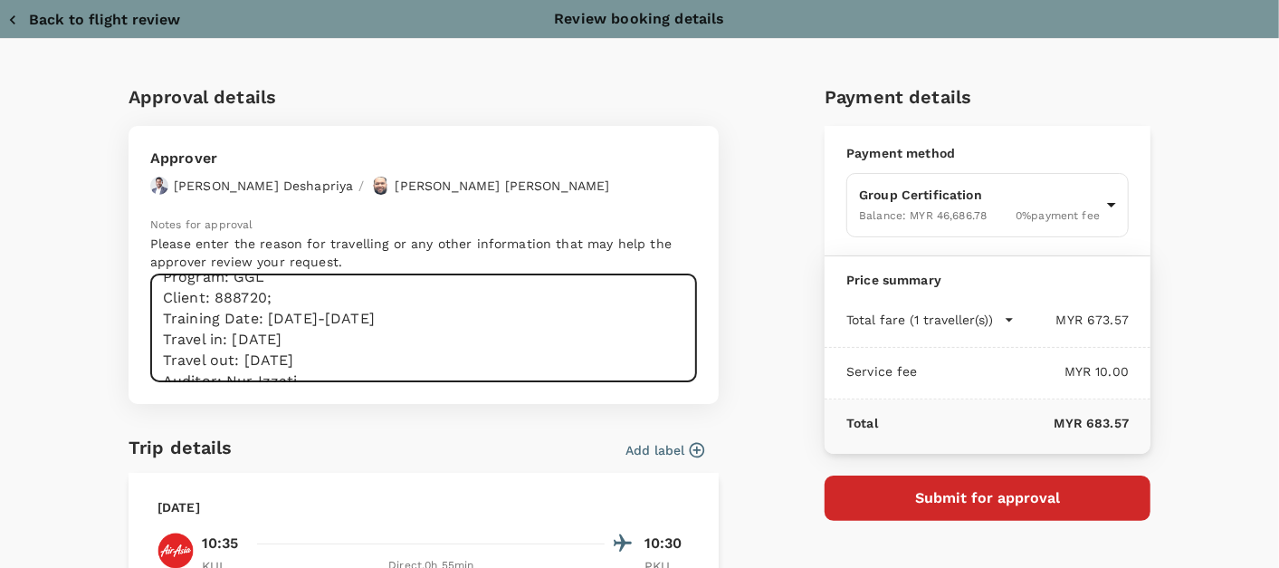
paste textarea "AAA Oils and Fats Pte Ltd"
click at [422, 330] on textarea "Dear Hariz/Chathuranga, Kindly assist to review and approve the flight booking:…" at bounding box center [423, 328] width 547 height 108
drag, startPoint x: 424, startPoint y: 320, endPoint x: 253, endPoint y: 310, distance: 170.5
click at [253, 310] on textarea "Dear Hariz/Chathuranga, Kindly assist to review and approve the flight booking:…" at bounding box center [423, 328] width 547 height 108
click at [170, 320] on textarea "Dear Hariz/Chathuranga, Kindly assist to review and approve the flight booking:…" at bounding box center [423, 328] width 547 height 108
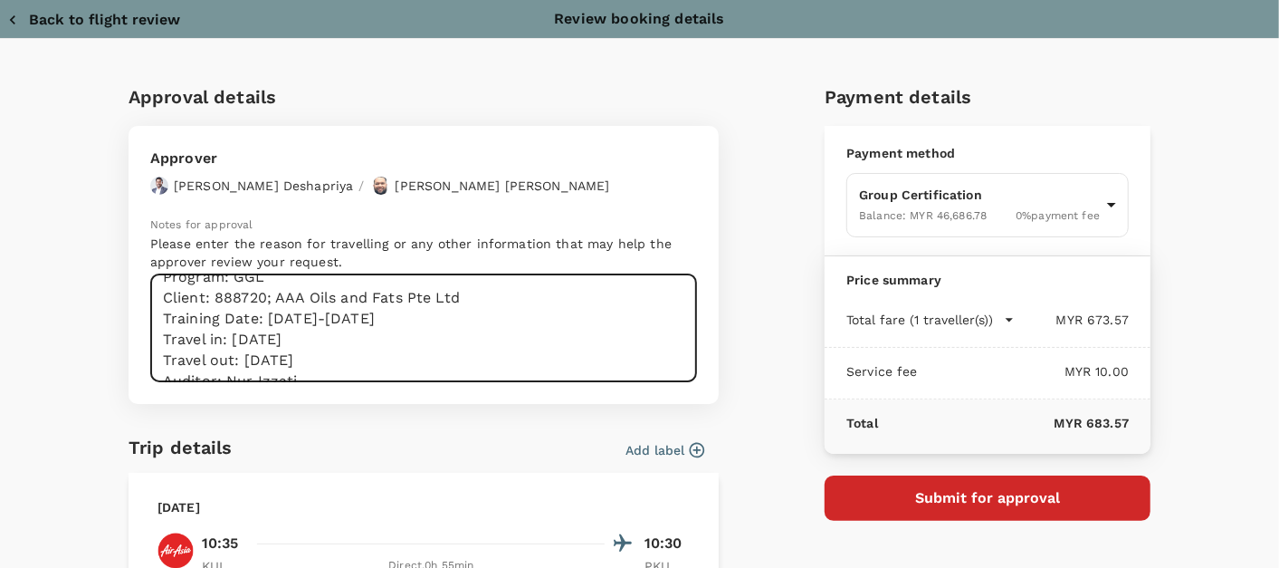
click at [170, 320] on textarea "Dear Hariz/Chathuranga, Kindly assist to review and approve the flight booking:…" at bounding box center [423, 328] width 547 height 108
drag, startPoint x: 263, startPoint y: 320, endPoint x: 244, endPoint y: 321, distance: 19.9
click at [244, 321] on textarea "Dear Hariz/Chathuranga, Kindly assist to review and approve the flight booking:…" at bounding box center [423, 328] width 547 height 108
click at [372, 333] on textarea "Dear Hariz/Chathuranga, Kindly assist to review and approve the flight booking:…" at bounding box center [423, 328] width 547 height 108
click at [227, 336] on textarea "Dear Hariz/Chathuranga, Kindly assist to review and approve the flight booking:…" at bounding box center [423, 328] width 547 height 108
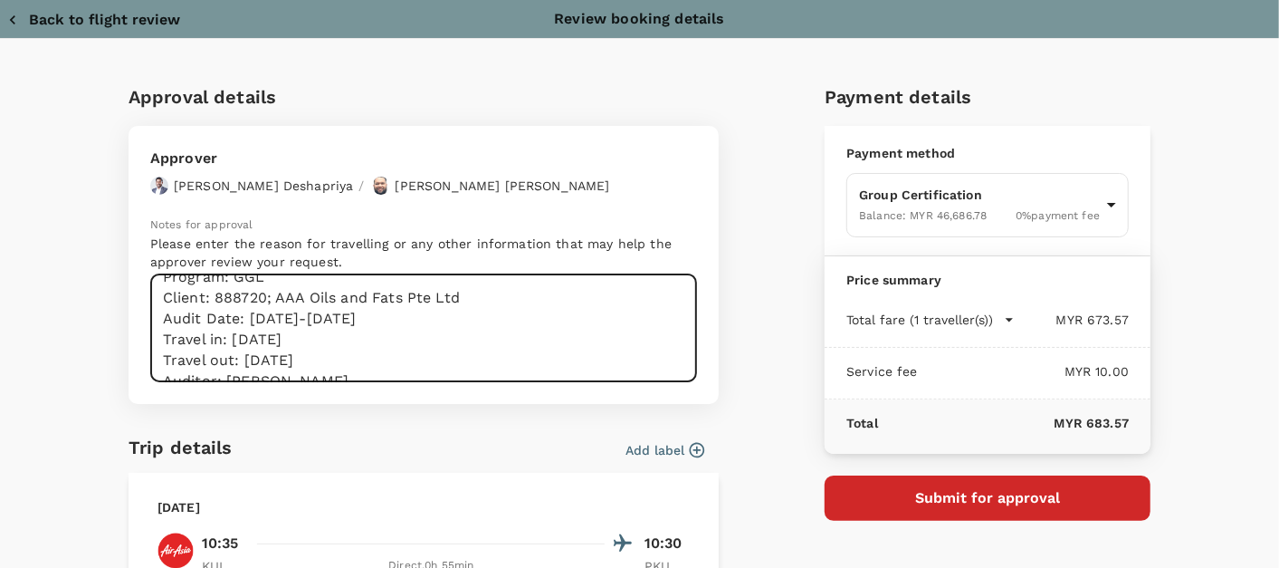
click at [227, 336] on textarea "Dear Hariz/Chathuranga, Kindly assist to review and approve the flight booking:…" at bounding box center [423, 328] width 547 height 108
click at [357, 336] on textarea "Dear Hariz/Chathuranga, Kindly assist to review and approve the flight booking:…" at bounding box center [423, 328] width 547 height 108
click at [346, 361] on textarea "Dear Hariz/Chathuranga, Kindly assist to review and approve the flight booking:…" at bounding box center [423, 328] width 547 height 108
drag, startPoint x: 354, startPoint y: 358, endPoint x: 155, endPoint y: 365, distance: 199.3
click at [155, 365] on textarea "Dear Hariz/Chathuranga, Kindly assist to review and approve the flight booking:…" at bounding box center [423, 328] width 547 height 108
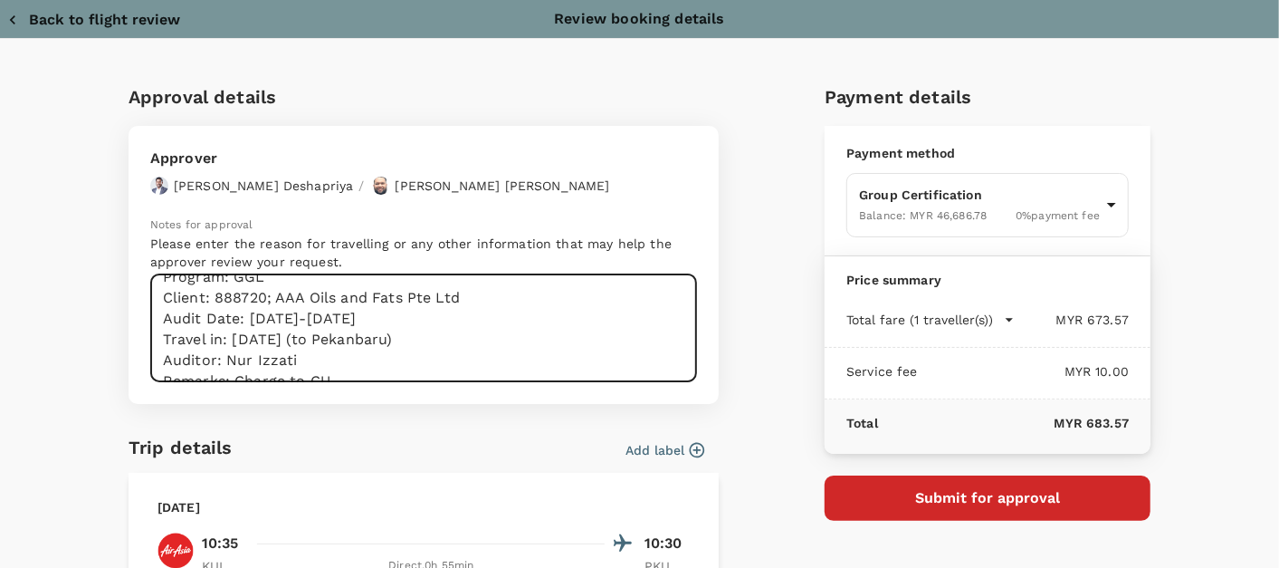
drag, startPoint x: 293, startPoint y: 357, endPoint x: 219, endPoint y: 362, distance: 74.4
click at [219, 362] on textarea "Dear Hariz/Chathuranga, Kindly assist to review and approve the flight booking:…" at bounding box center [423, 328] width 547 height 108
click at [424, 372] on textarea "Dear Hariz/Chathuranga, Kindly assist to review and approve the flight booking:…" at bounding box center [423, 328] width 547 height 108
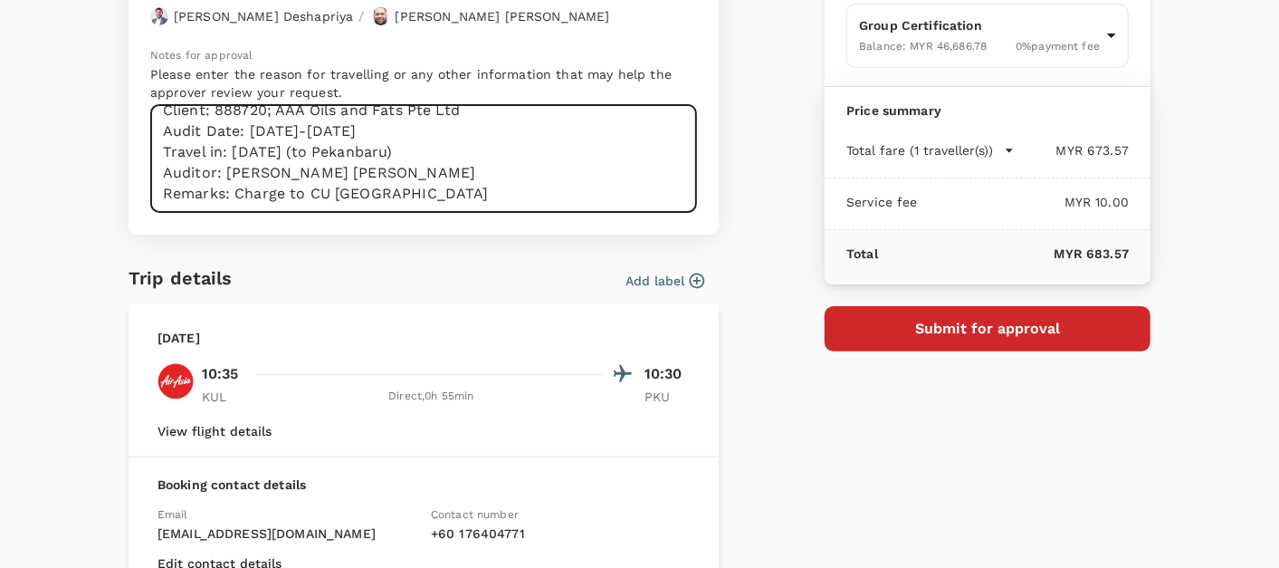
scroll to position [201, 0]
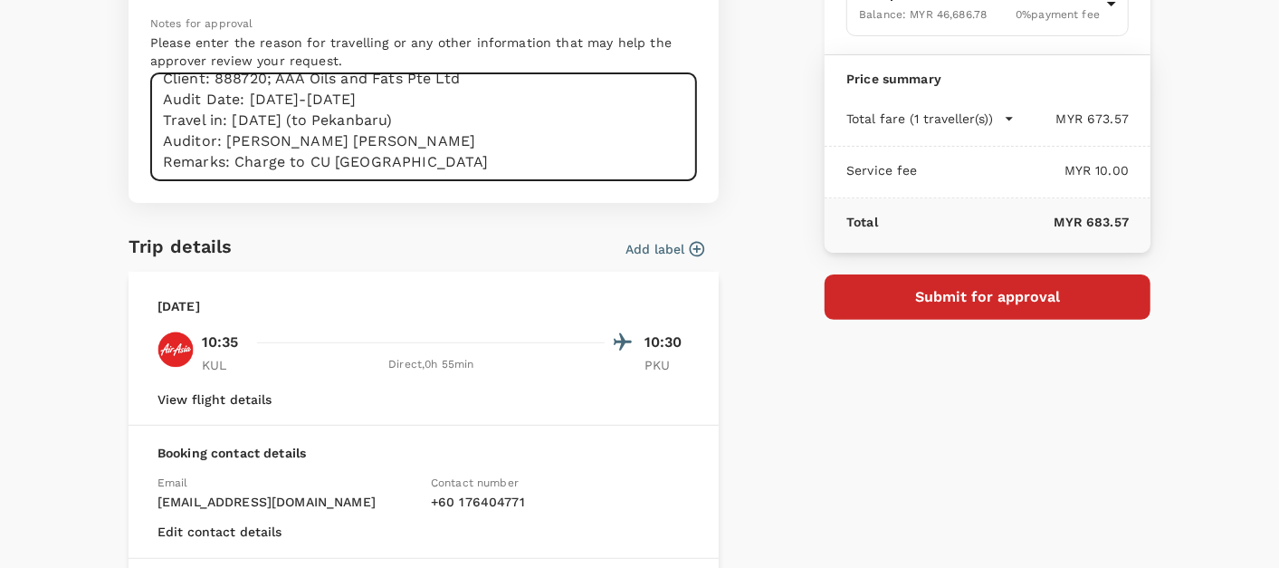
click at [876, 304] on button "Submit for approval" at bounding box center [988, 296] width 326 height 45
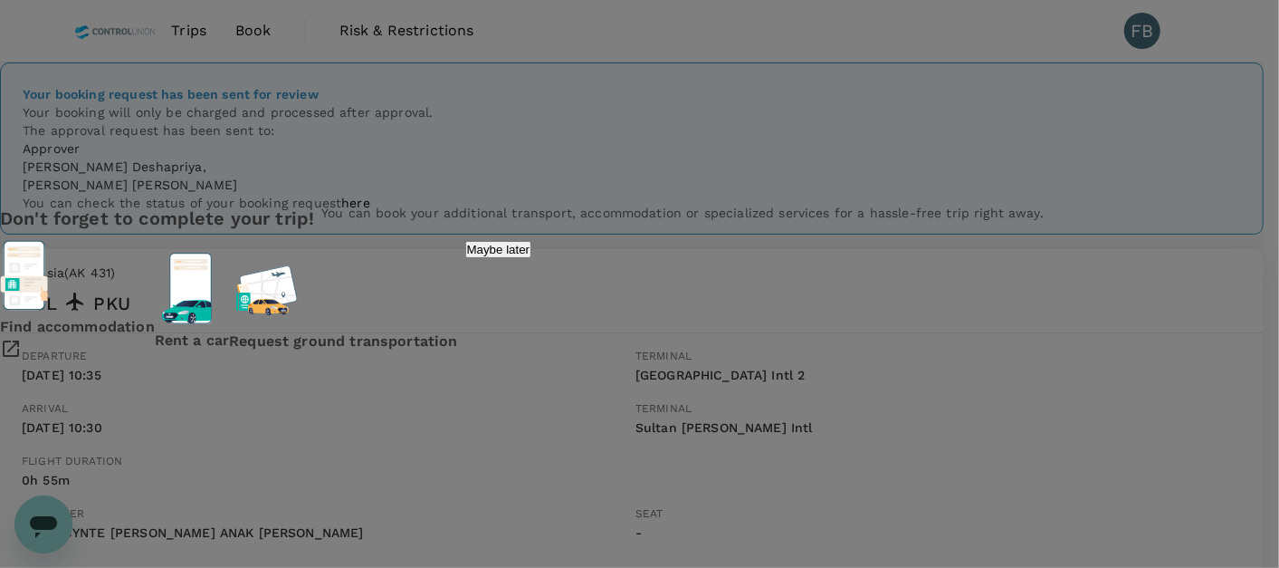
click at [966, 363] on div "Don't forget to complete your trip! You can book your additional transport, acc…" at bounding box center [639, 283] width 1279 height 159
click at [530, 256] on p "Maybe later" at bounding box center [498, 250] width 63 height 14
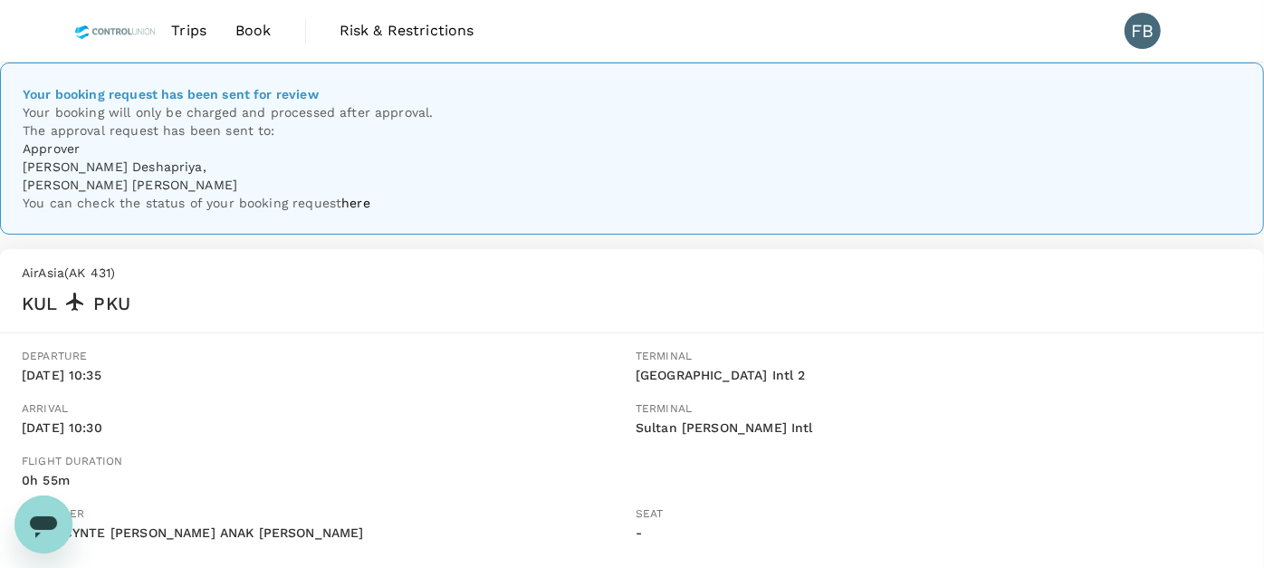
click at [91, 34] on img at bounding box center [115, 31] width 82 height 40
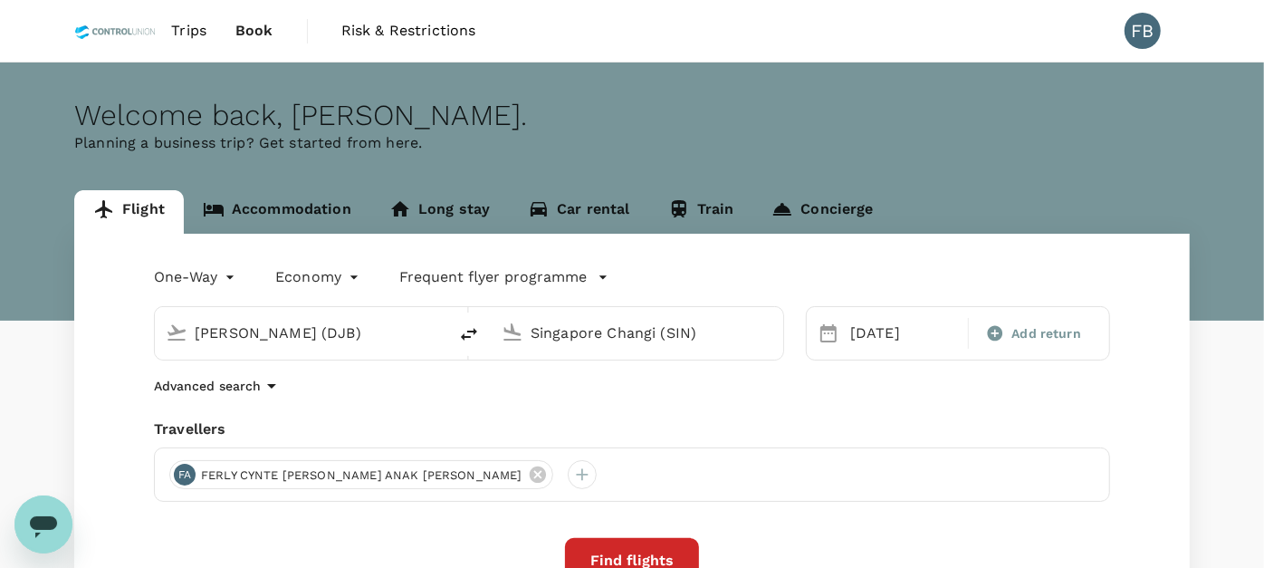
click at [49, 532] on icon "Open messaging window" at bounding box center [43, 523] width 33 height 33
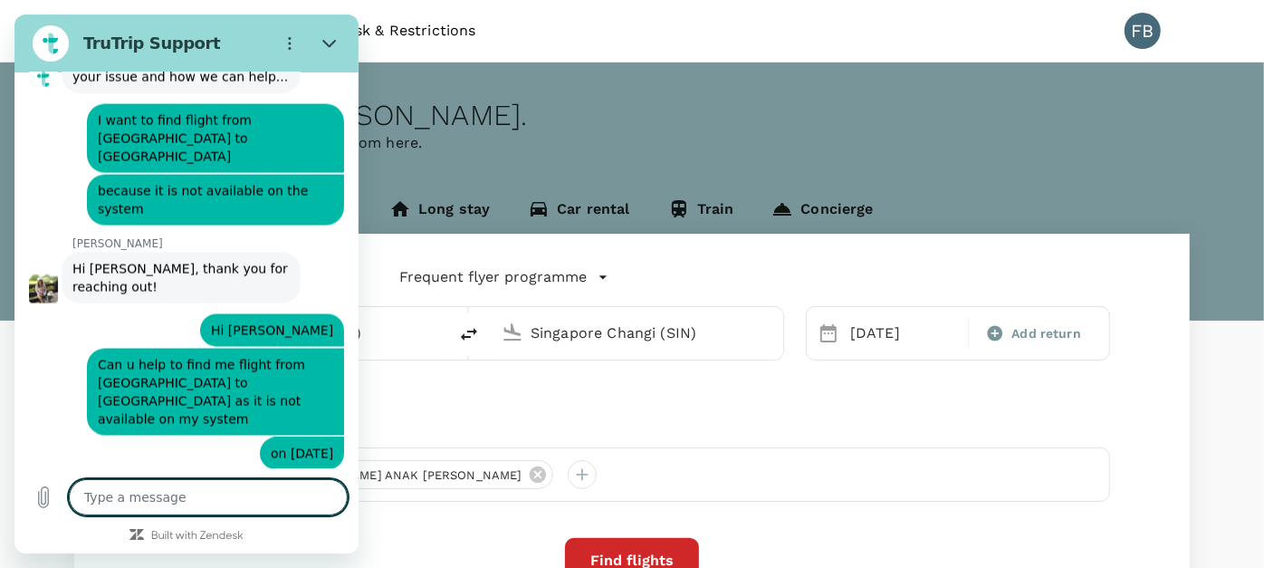
scroll to position [6118, 0]
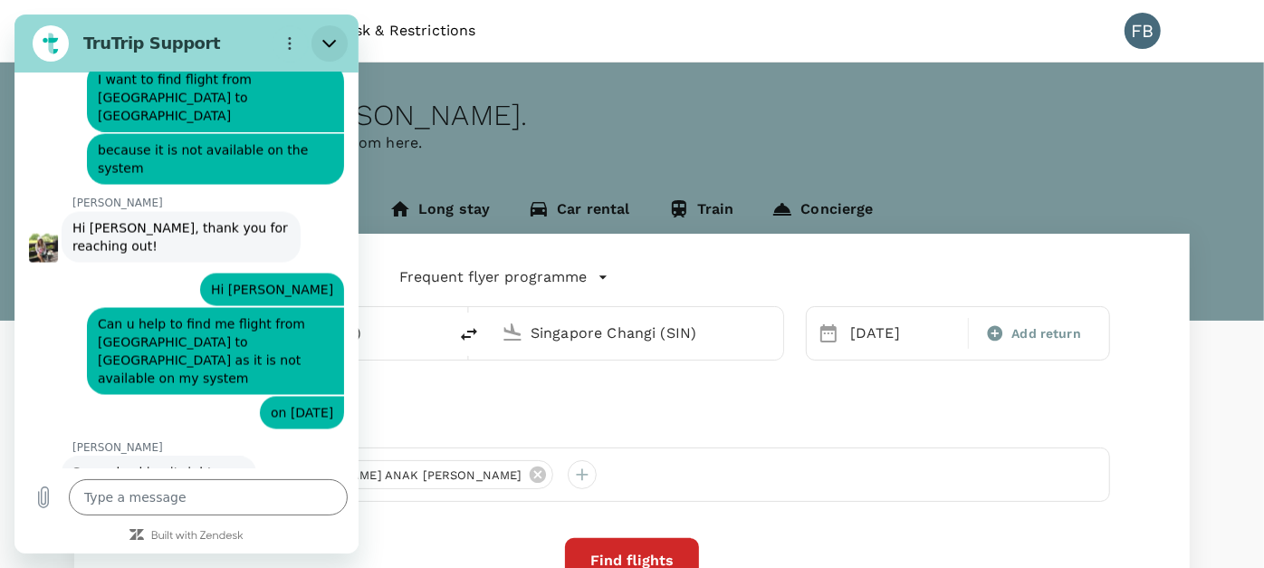
click at [332, 38] on icon "Close" at bounding box center [329, 43] width 14 height 14
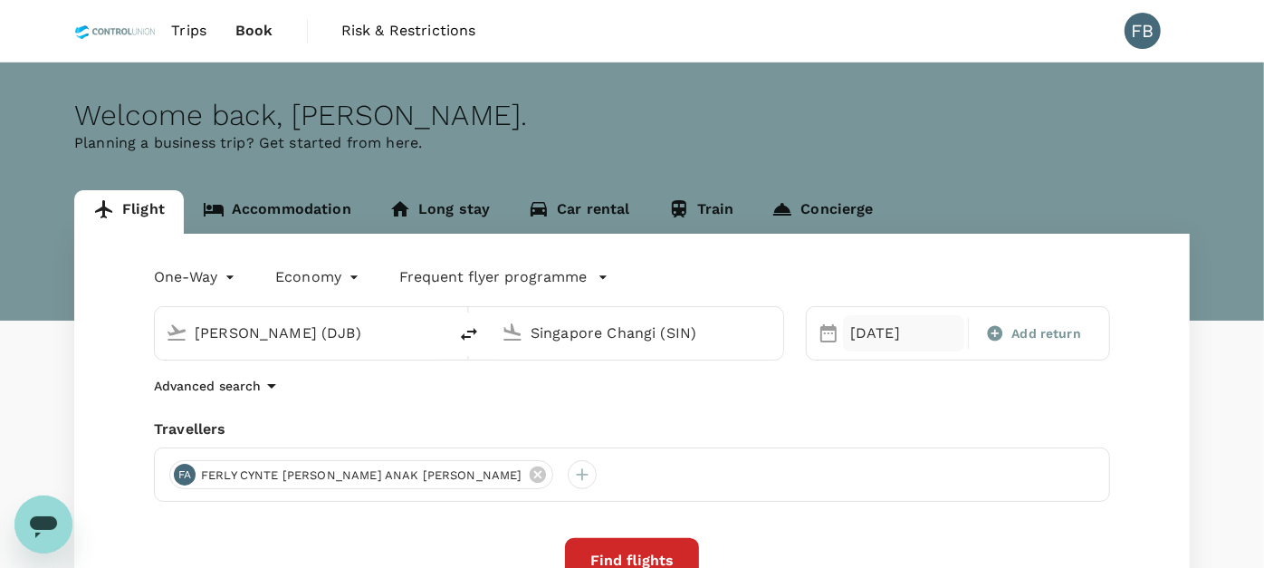
click at [855, 337] on div "19 Sep" at bounding box center [903, 333] width 121 height 36
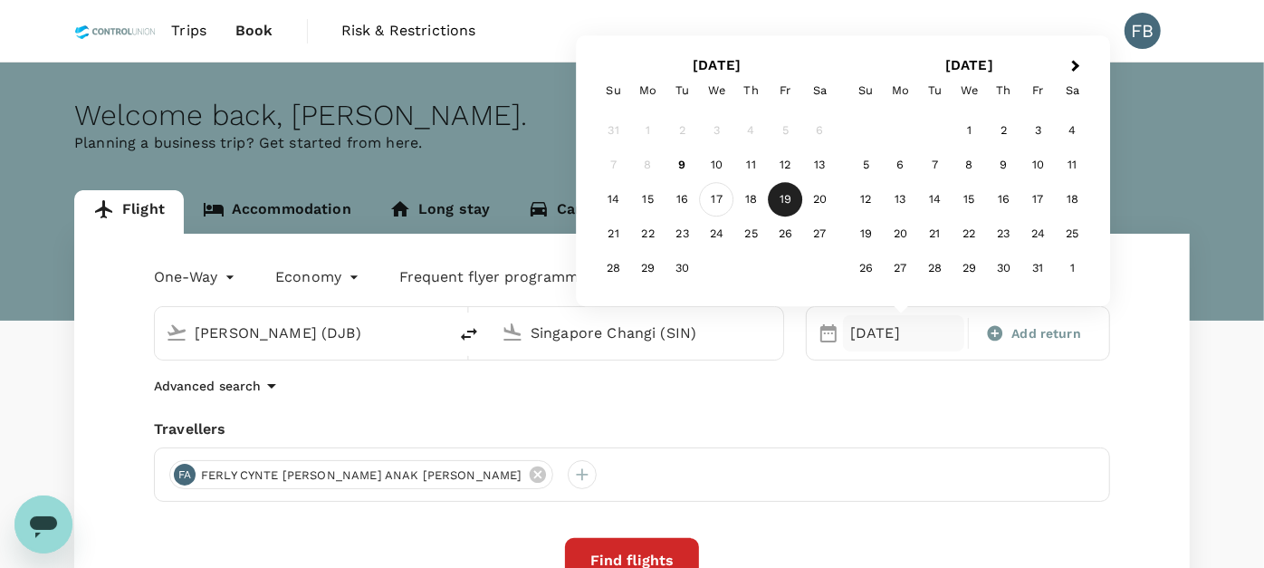
click at [726, 206] on div "17" at bounding box center [717, 200] width 34 height 34
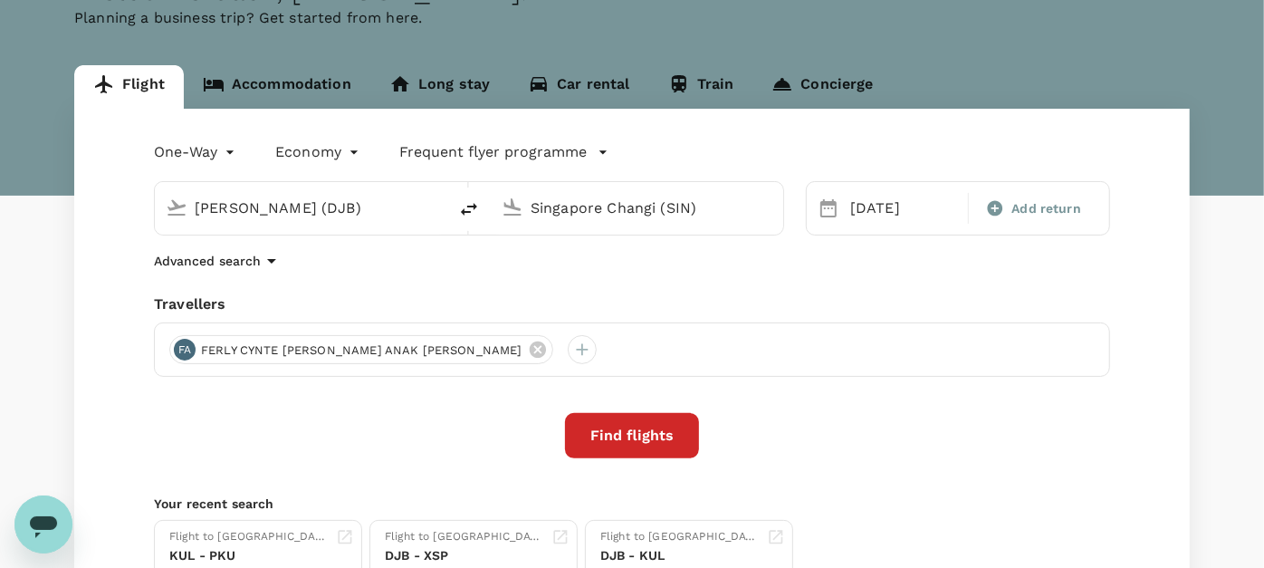
scroll to position [201, 0]
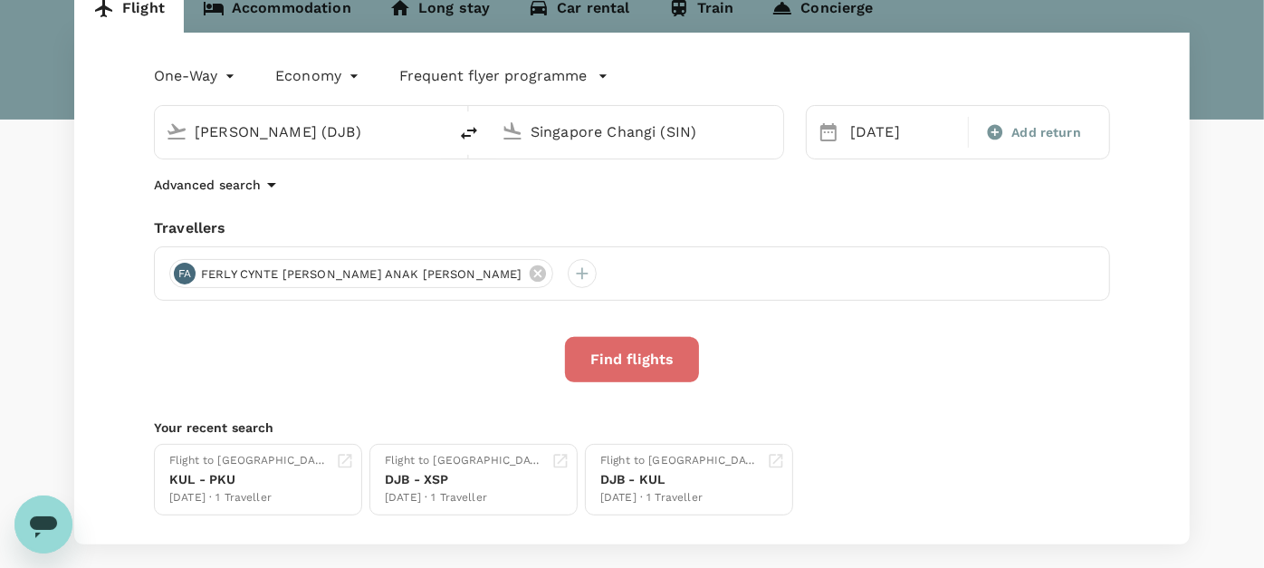
click at [616, 358] on button "Find flights" at bounding box center [632, 359] width 134 height 45
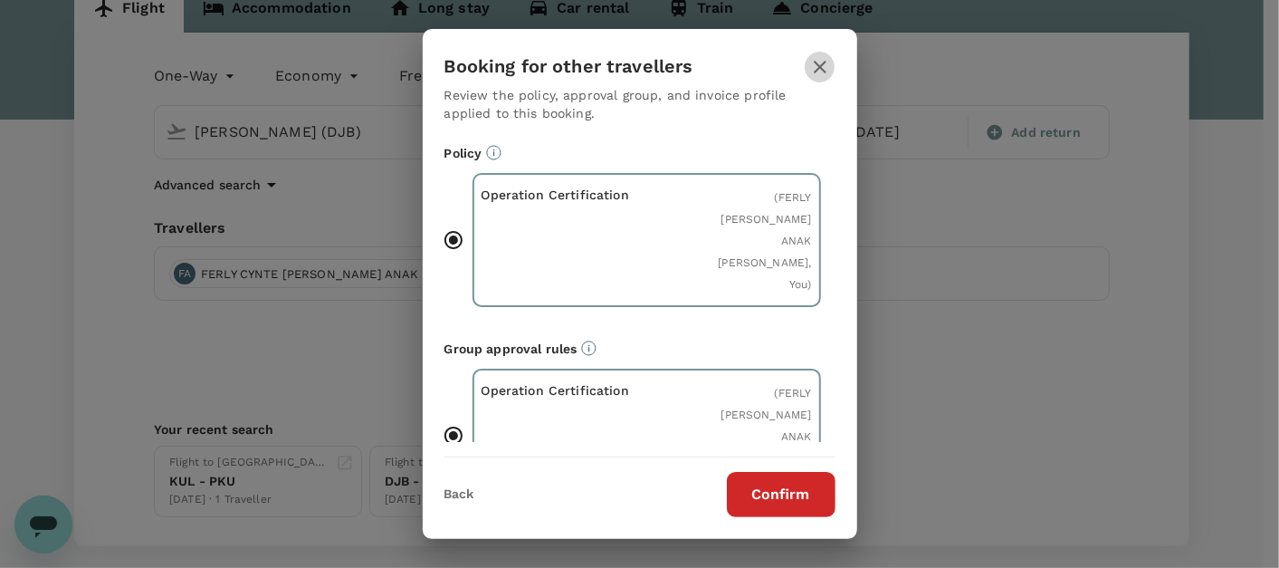
click at [830, 62] on icon "button" at bounding box center [820, 67] width 22 height 22
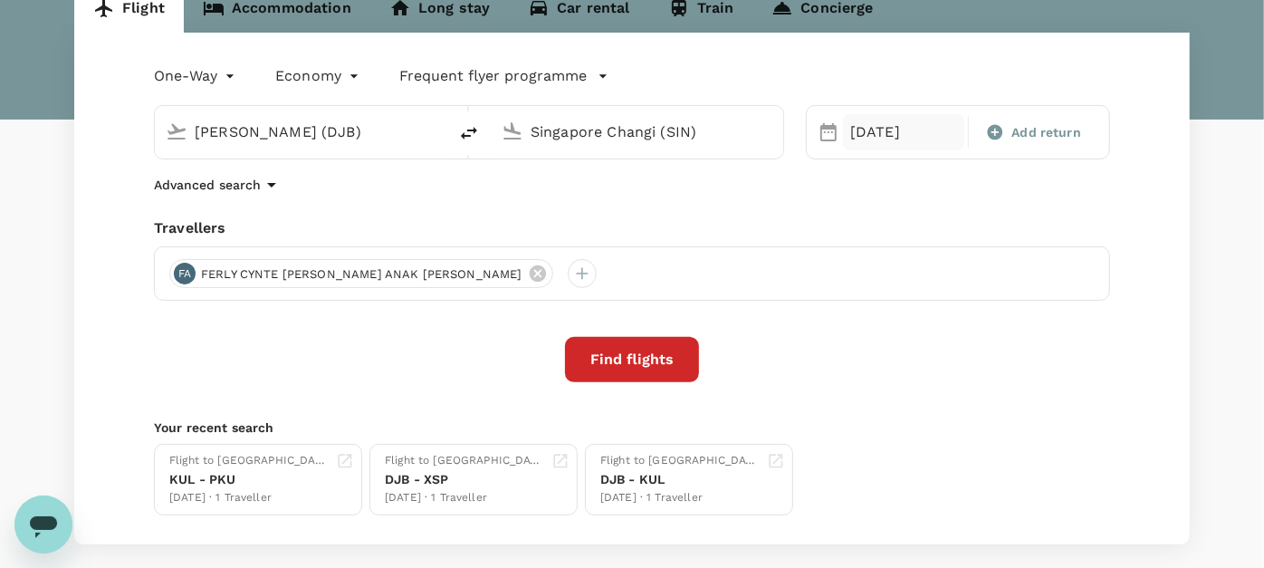
click at [892, 129] on div "17 Sep" at bounding box center [903, 132] width 121 height 36
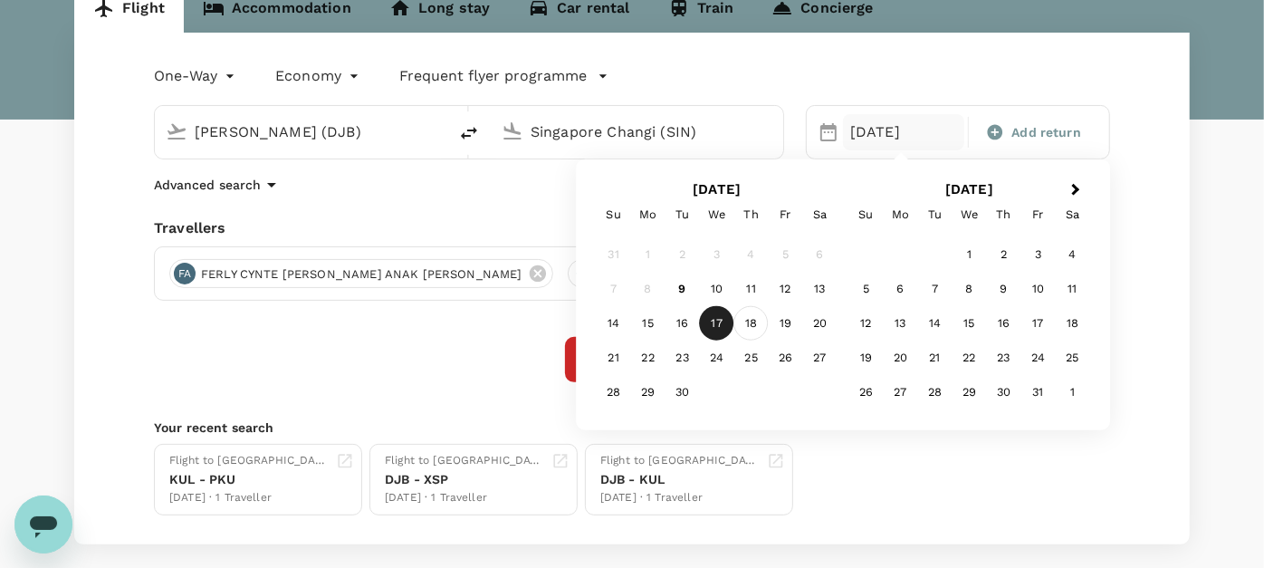
click at [752, 323] on div "18" at bounding box center [751, 323] width 34 height 34
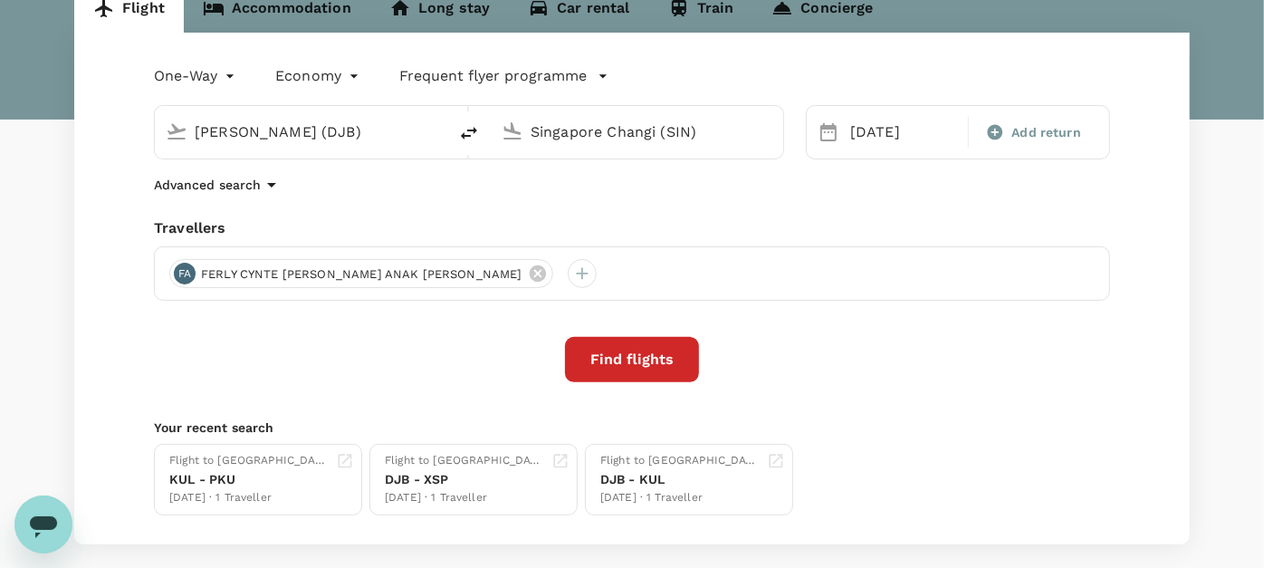
click at [628, 357] on button "Find flights" at bounding box center [632, 359] width 134 height 45
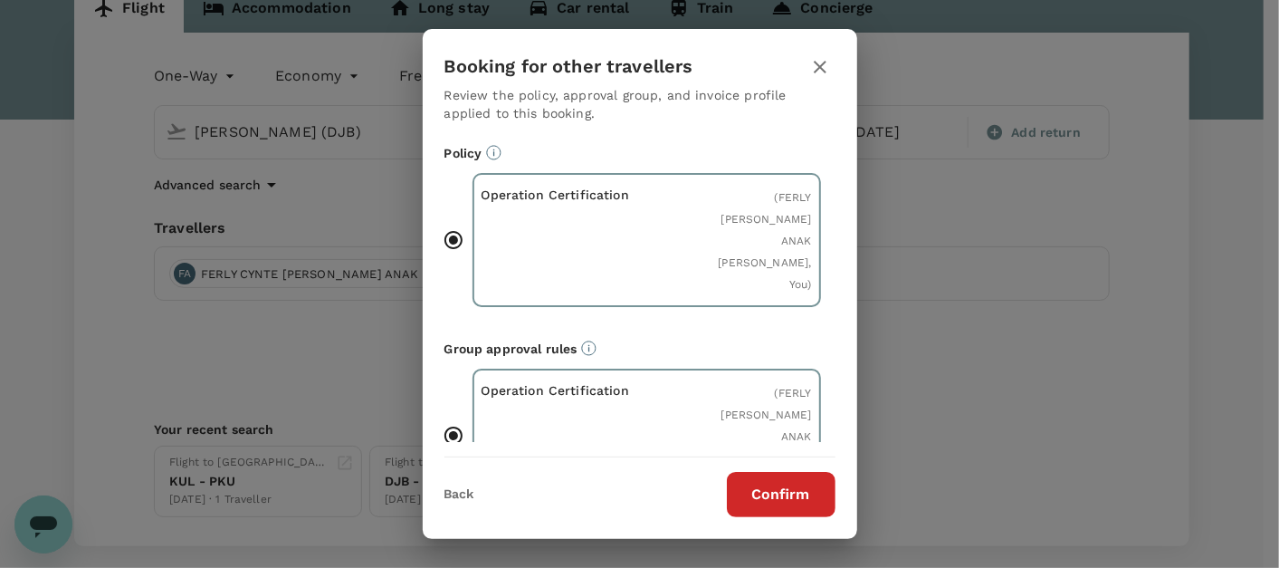
click at [769, 495] on button "Confirm" at bounding box center [781, 494] width 109 height 45
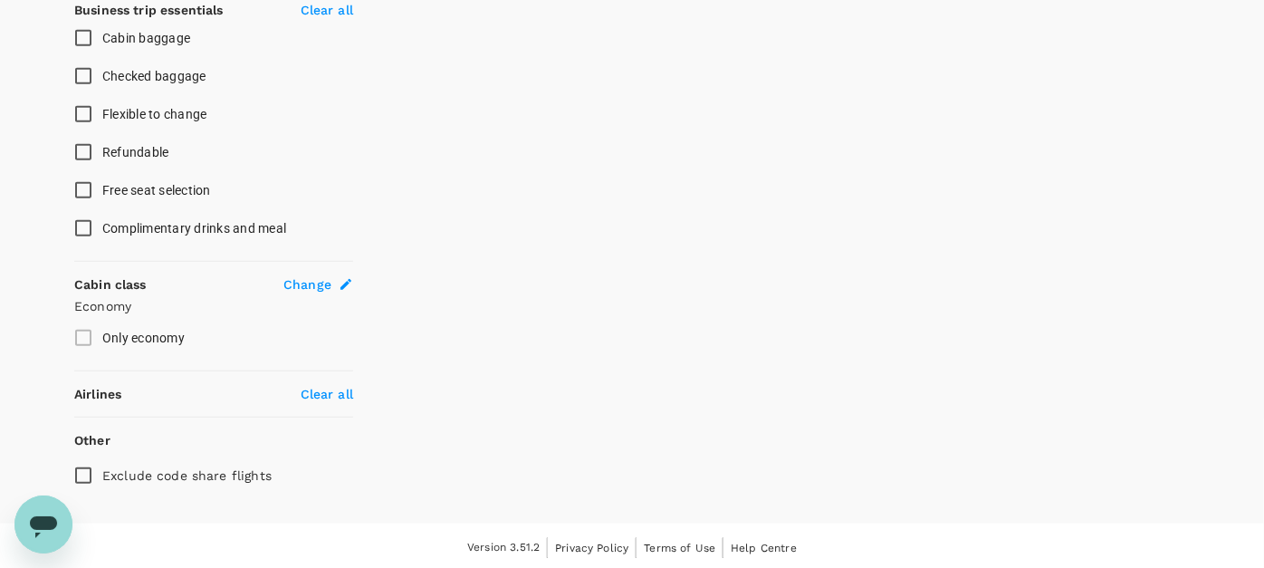
scroll to position [734, 0]
click at [83, 331] on label "Only economy" at bounding box center [201, 336] width 274 height 38
click at [82, 327] on label "Only economy" at bounding box center [201, 336] width 274 height 38
click at [87, 329] on label "Only economy" at bounding box center [201, 336] width 274 height 38
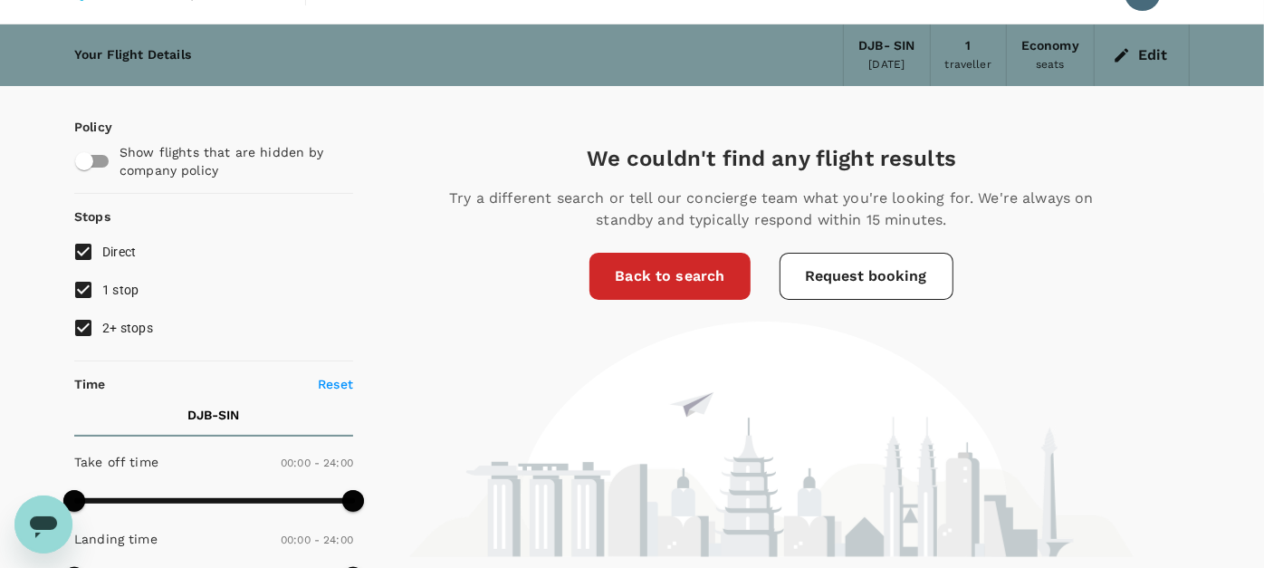
scroll to position [0, 0]
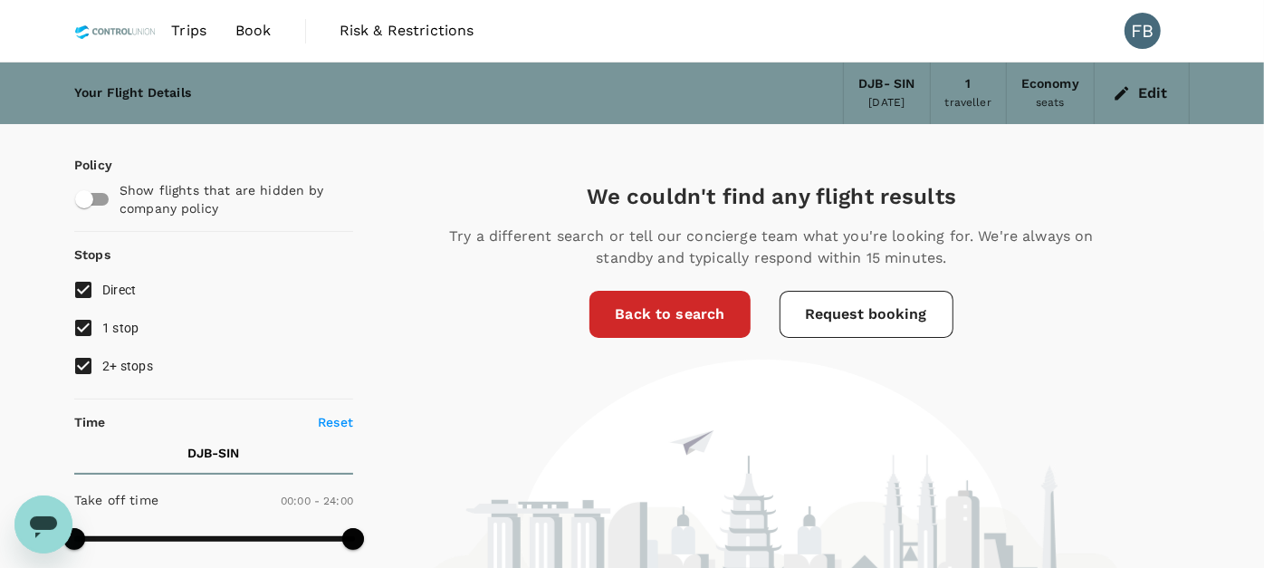
click at [1048, 193] on h5 "We couldn't find any flight results" at bounding box center [771, 196] width 688 height 29
click at [700, 313] on link "Back to search" at bounding box center [669, 314] width 160 height 47
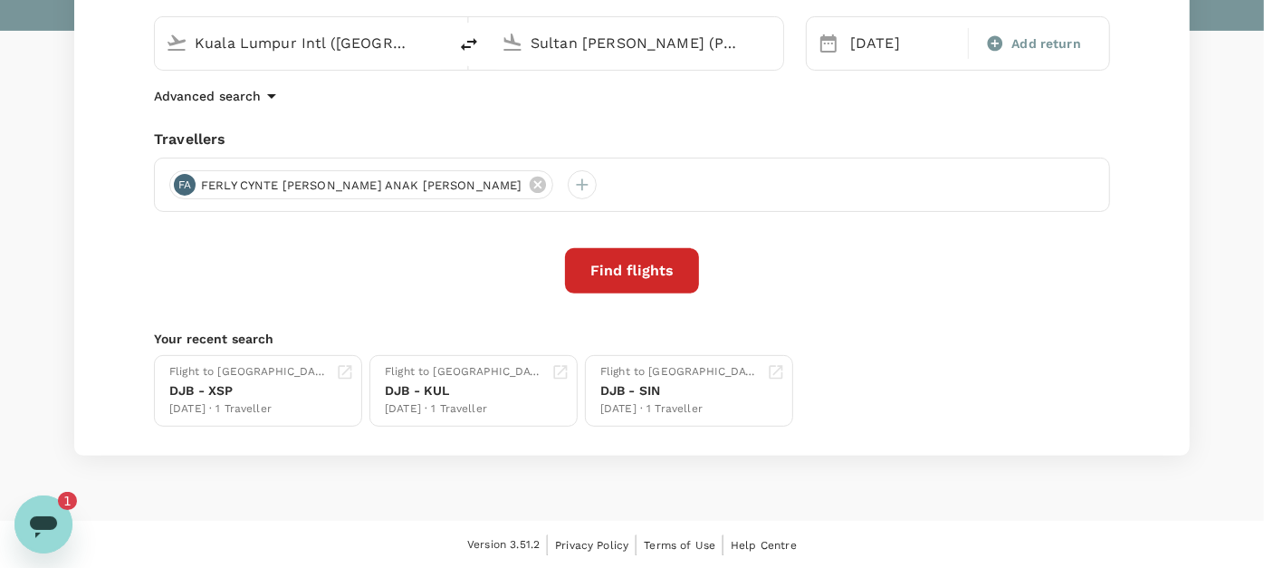
click at [49, 519] on icon "Open messaging window, 1 unread message" at bounding box center [43, 526] width 27 height 22
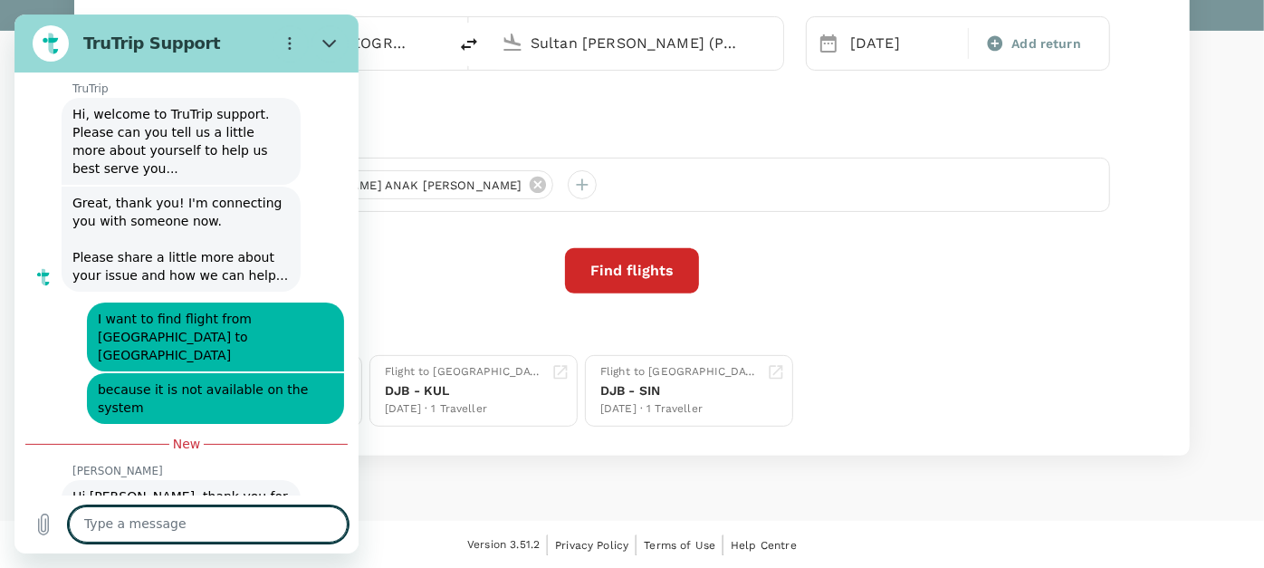
scroll to position [5904, 0]
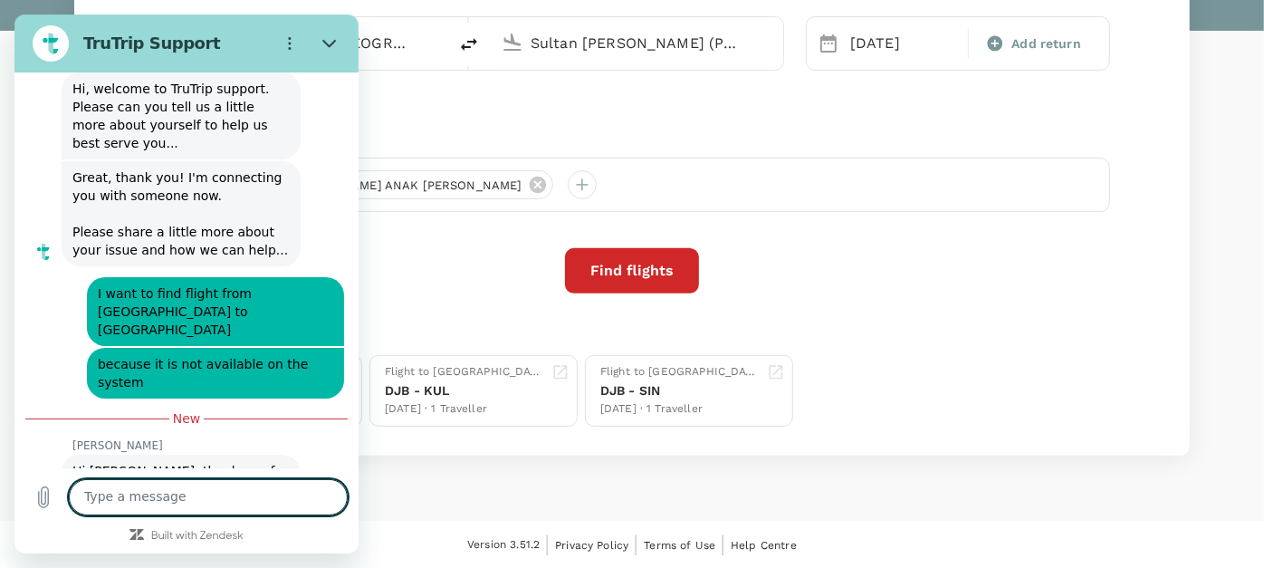
click at [240, 495] on textarea at bounding box center [208, 497] width 279 height 36
type textarea "H"
type textarea "x"
type textarea "Hi"
type textarea "x"
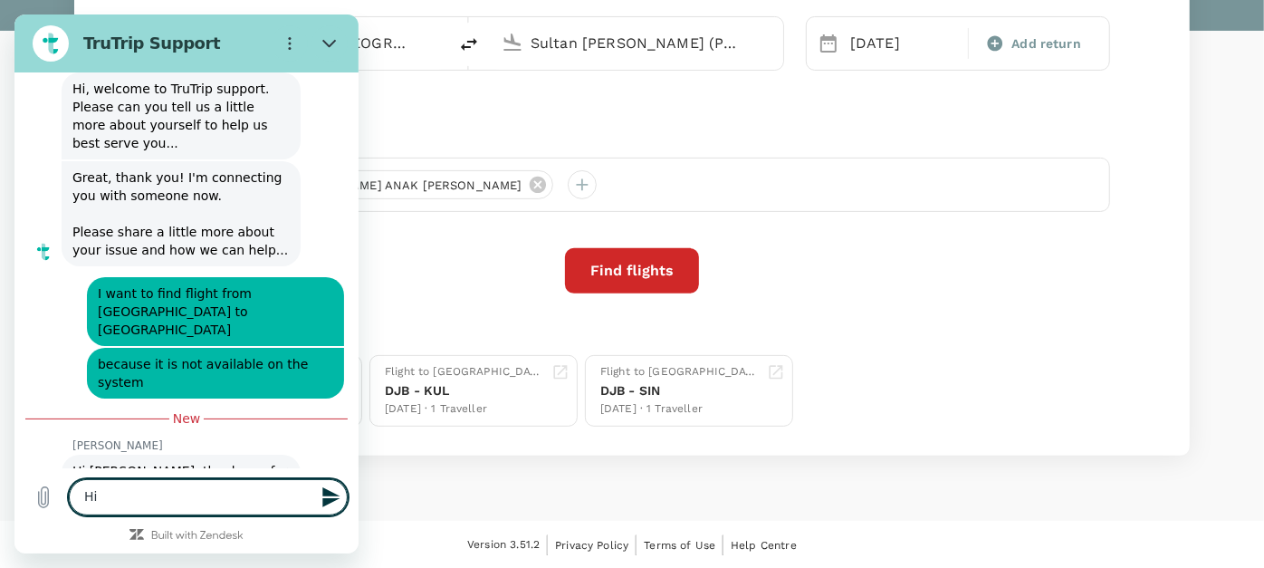
type textarea "Hi"
type textarea "x"
type textarea "Hi S"
type textarea "x"
type textarea "Hi Sh"
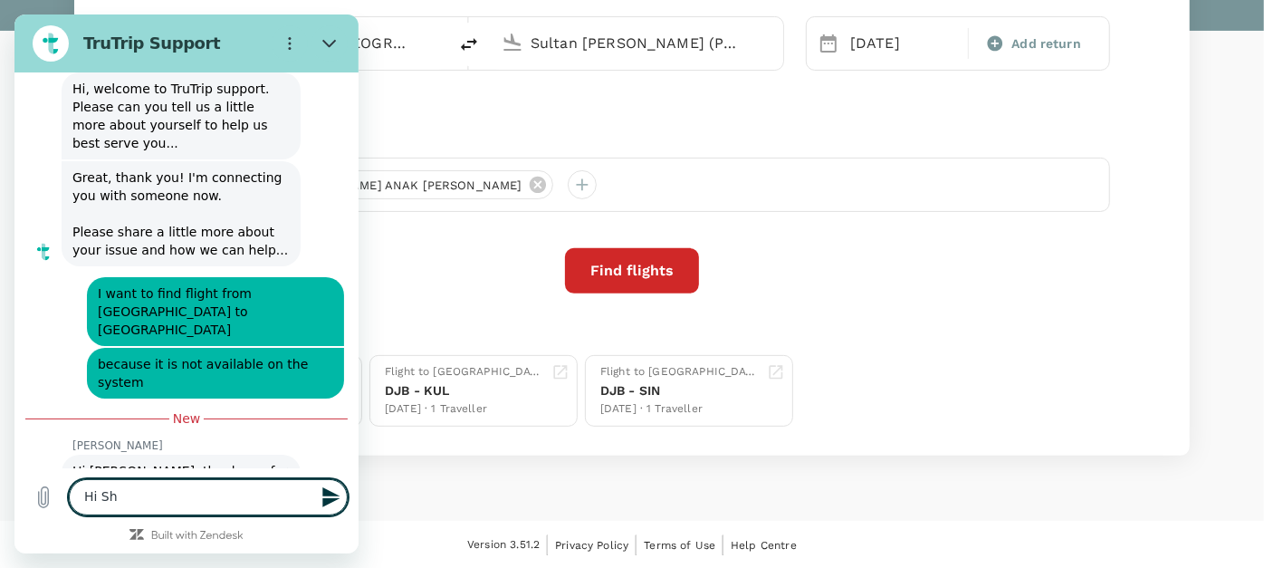
type textarea "x"
type textarea "Hi Sho"
type textarea "x"
type textarea "Hi Shob"
type textarea "x"
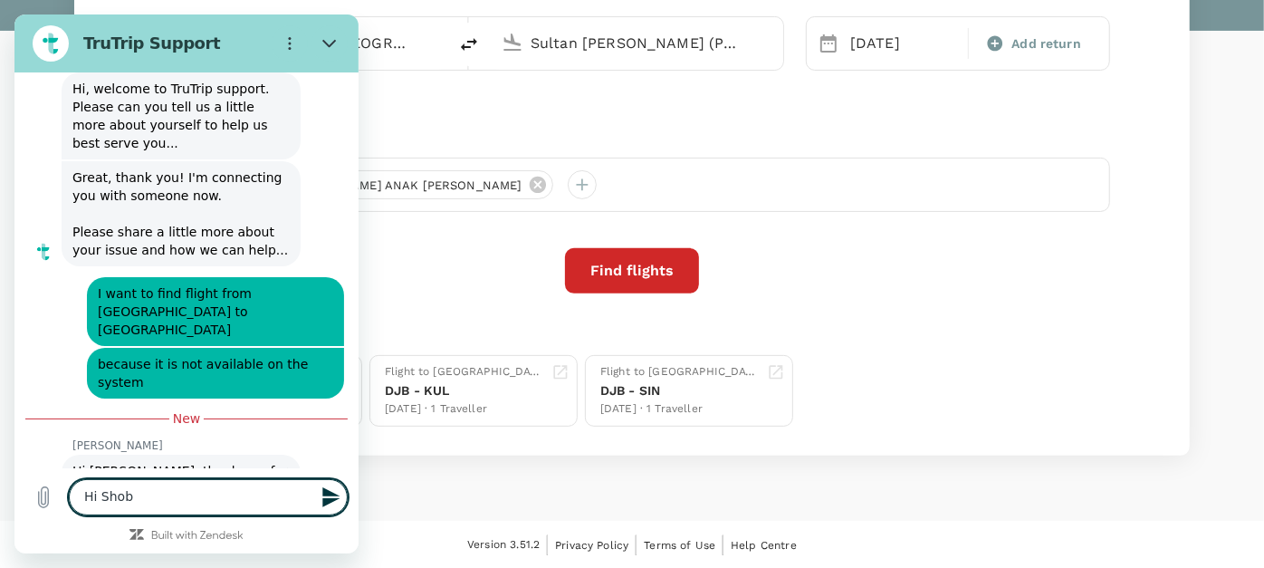
type textarea "Hi [PERSON_NAME]"
type textarea "x"
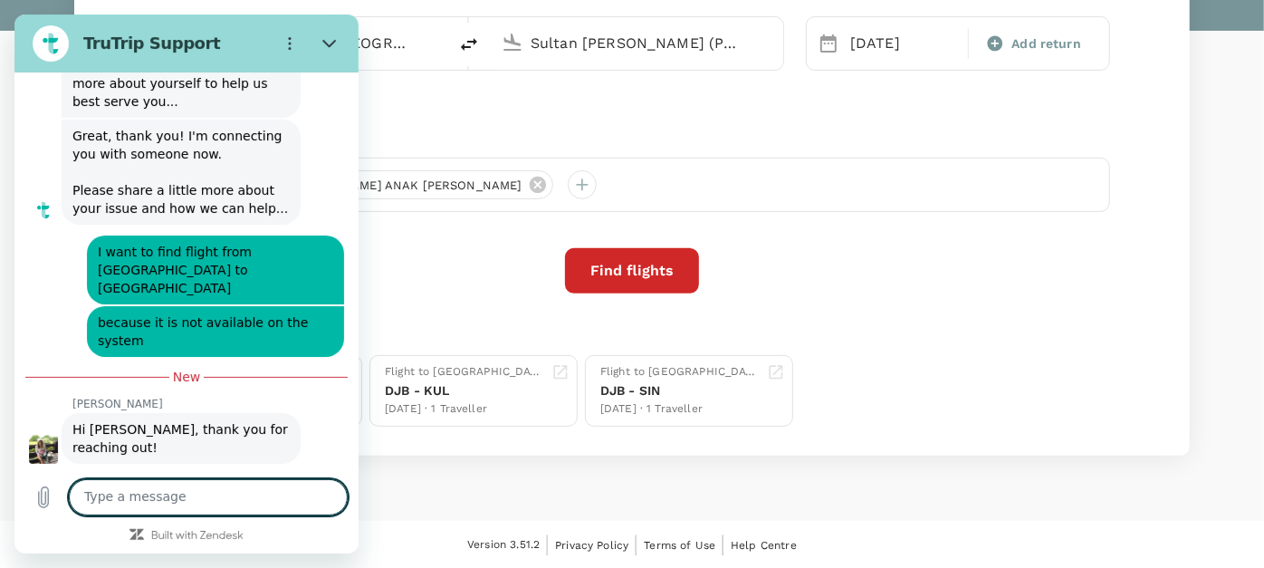
type textarea "x"
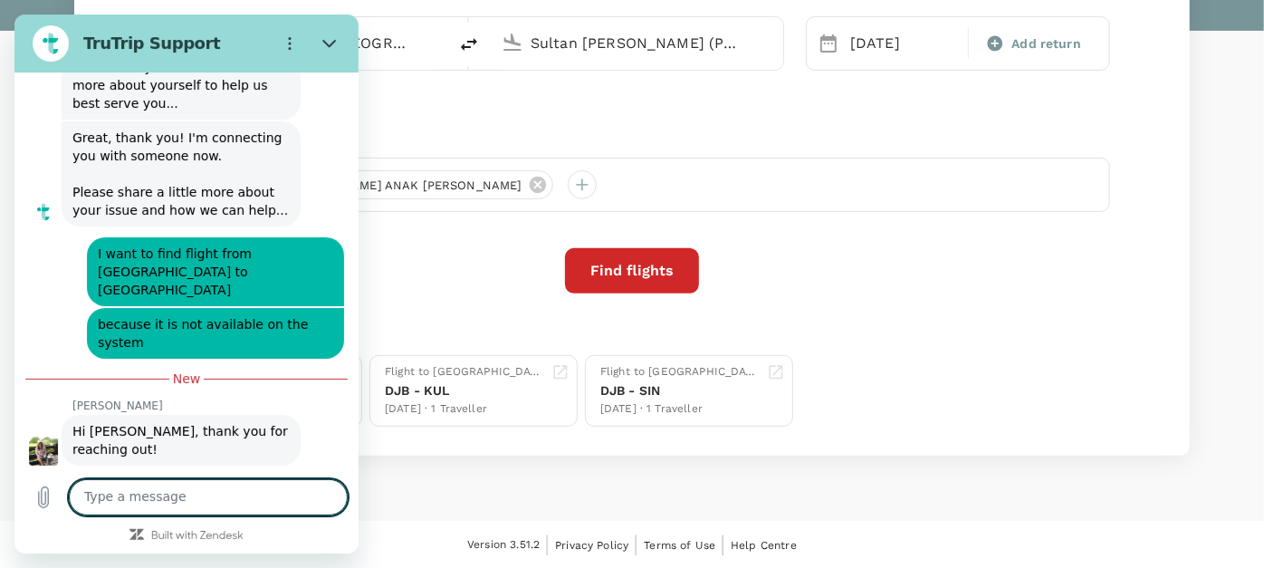
scroll to position [5948, 0]
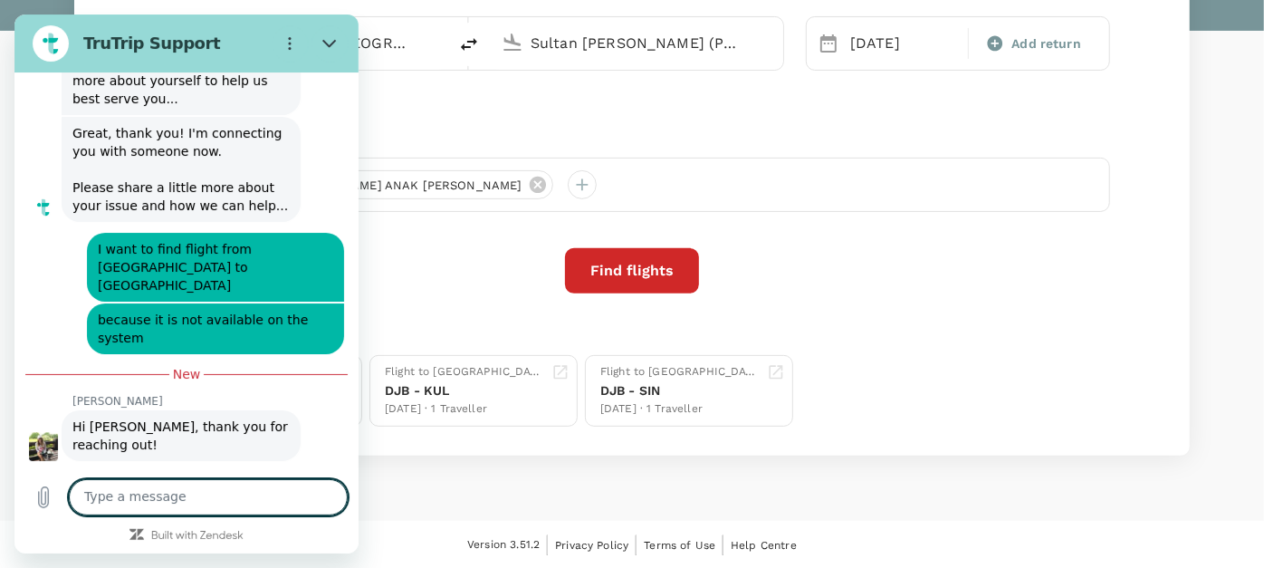
type textarea "C"
type textarea "x"
type textarea "Ca"
type textarea "x"
type textarea "Can"
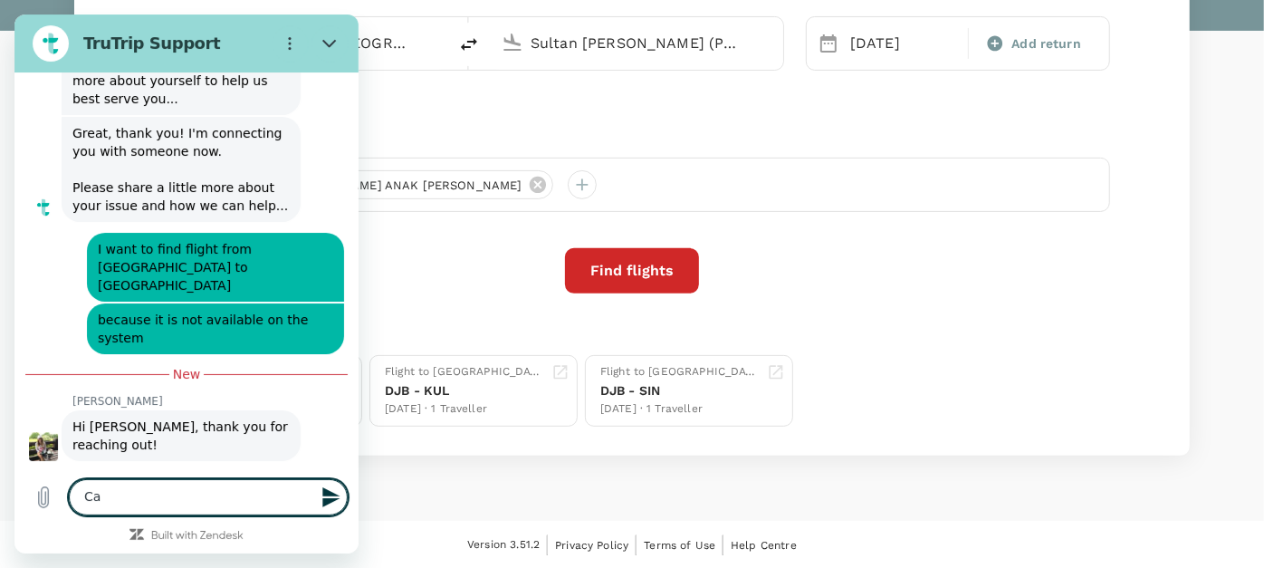
type textarea "x"
type textarea "Can"
type textarea "x"
type textarea "Can u"
type textarea "x"
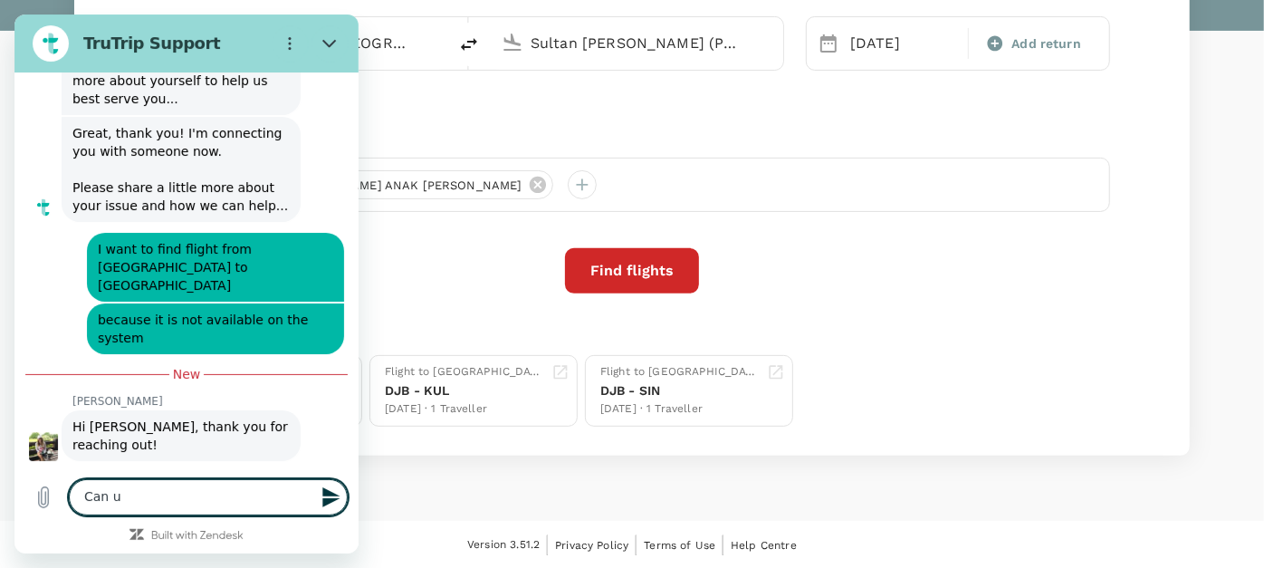
type textarea "Can u"
type textarea "x"
type textarea "Can u h"
type textarea "x"
type textarea "Can u he"
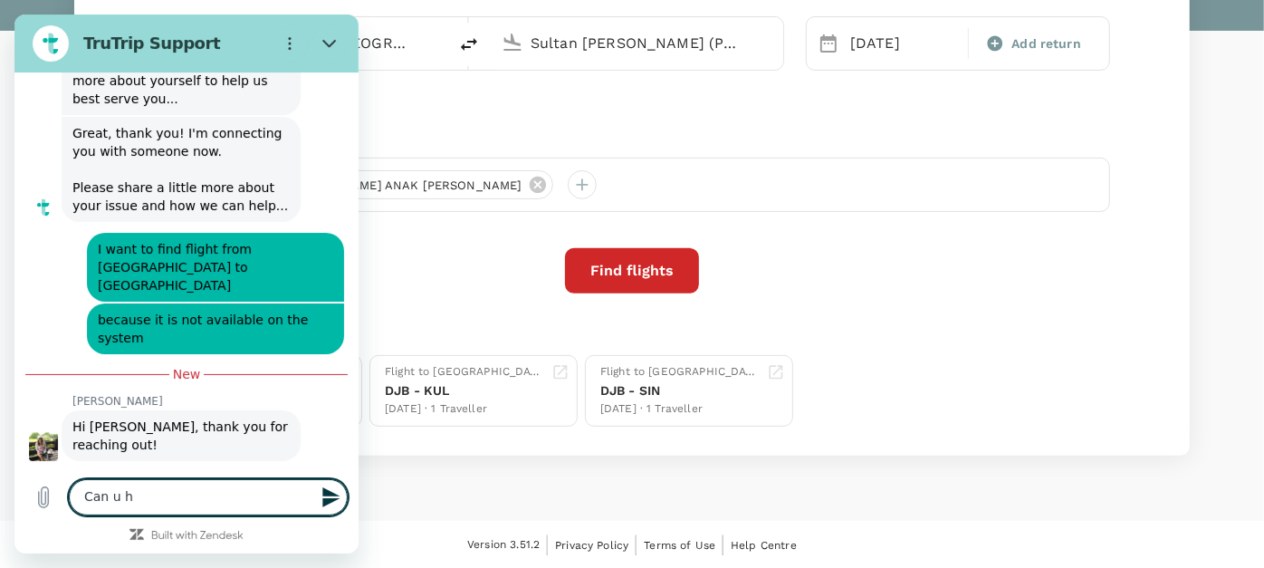
type textarea "x"
type textarea "Can u hel"
type textarea "x"
type textarea "Can u help"
type textarea "x"
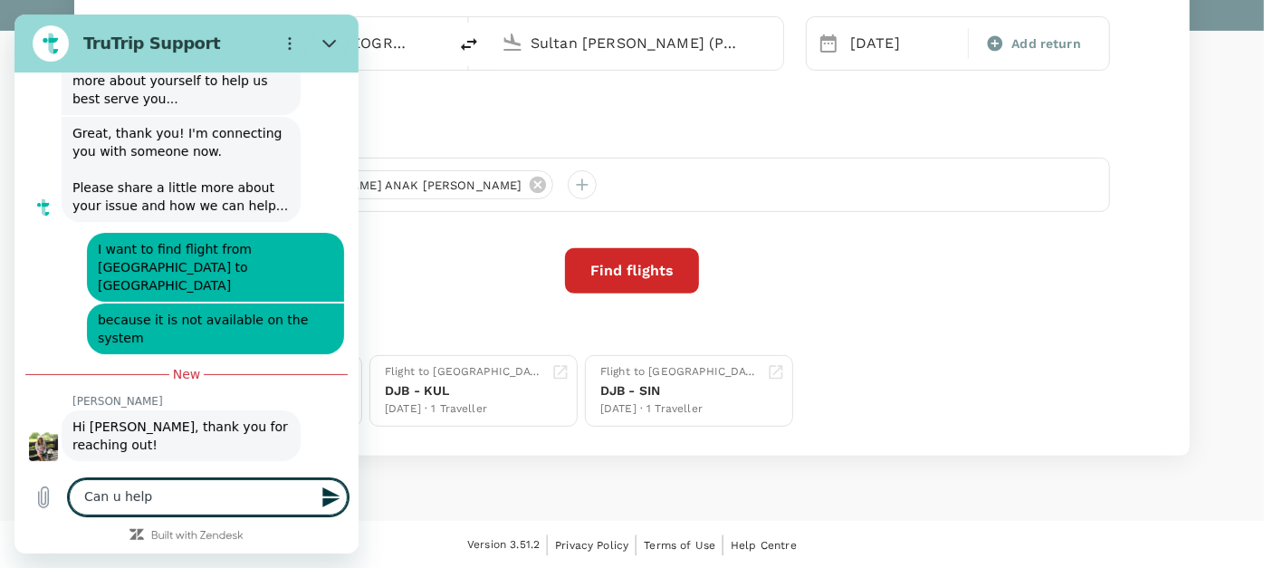
type textarea "Can u help"
type textarea "x"
type textarea "Can u help t"
type textarea "x"
type textarea "Can u help to"
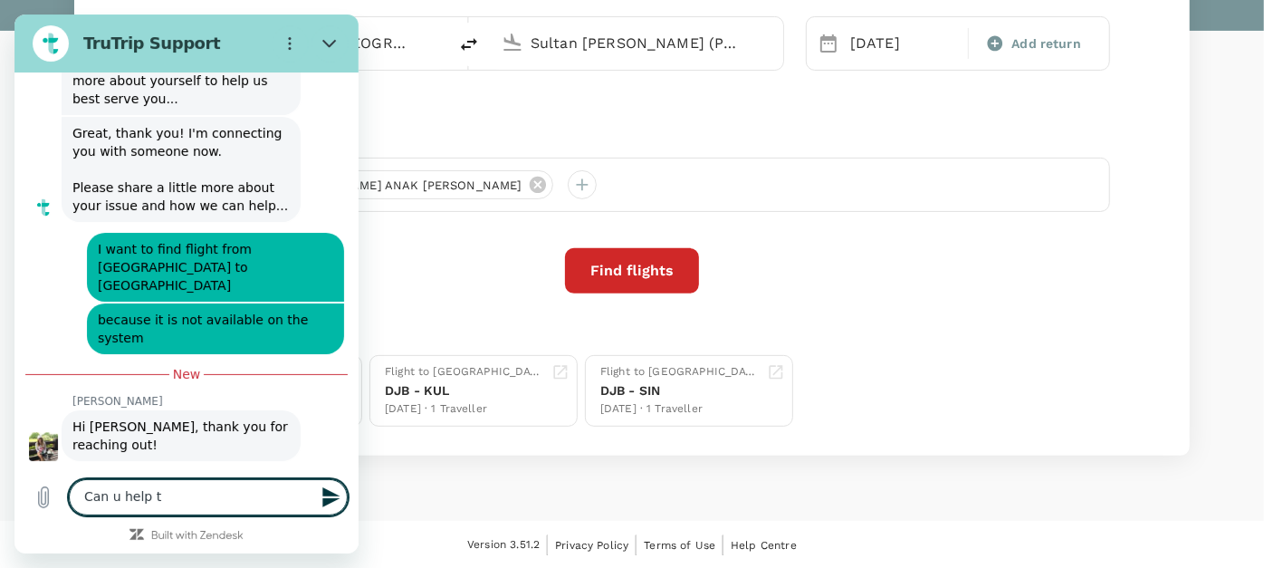
type textarea "x"
type textarea "Can u help to"
type textarea "x"
type textarea "Can u help to f"
type textarea "x"
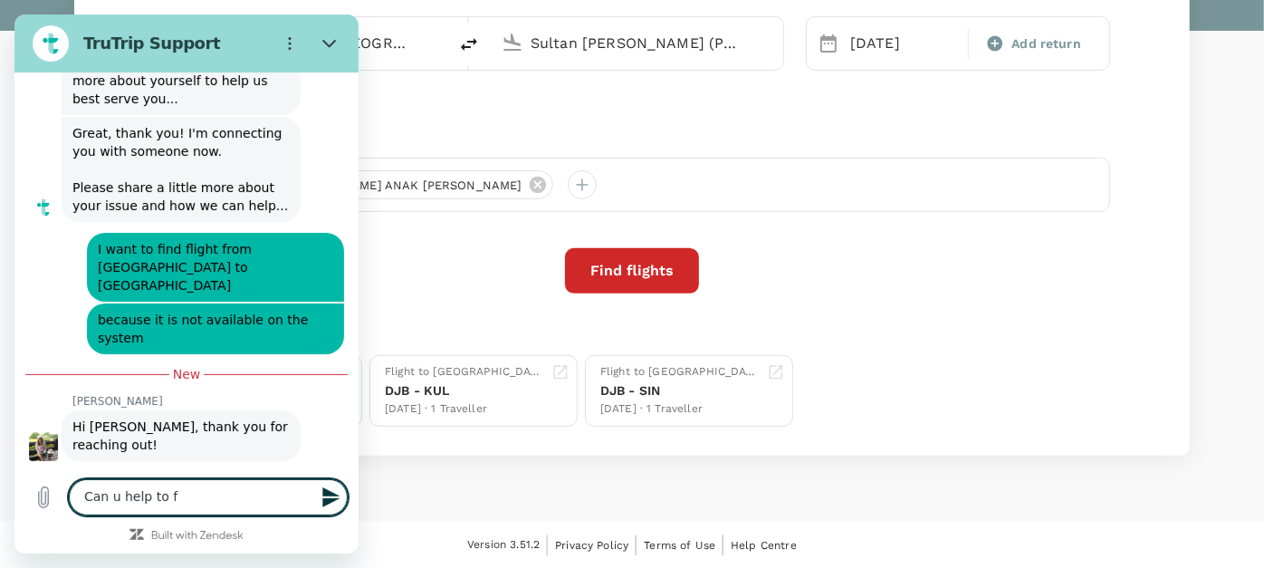
type textarea "Can u help to fi"
type textarea "x"
type textarea "Can u help to fin"
type textarea "x"
type textarea "Can u help to find"
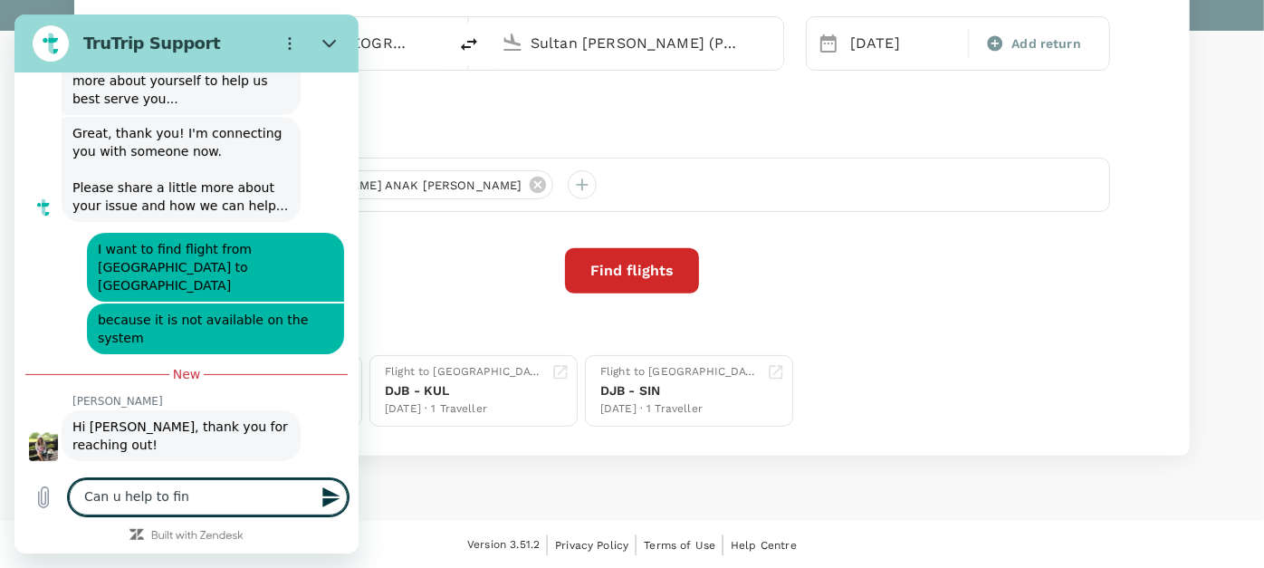
type textarea "x"
type textarea "Can u help to find"
type textarea "x"
type textarea "Can u help to find m"
type textarea "x"
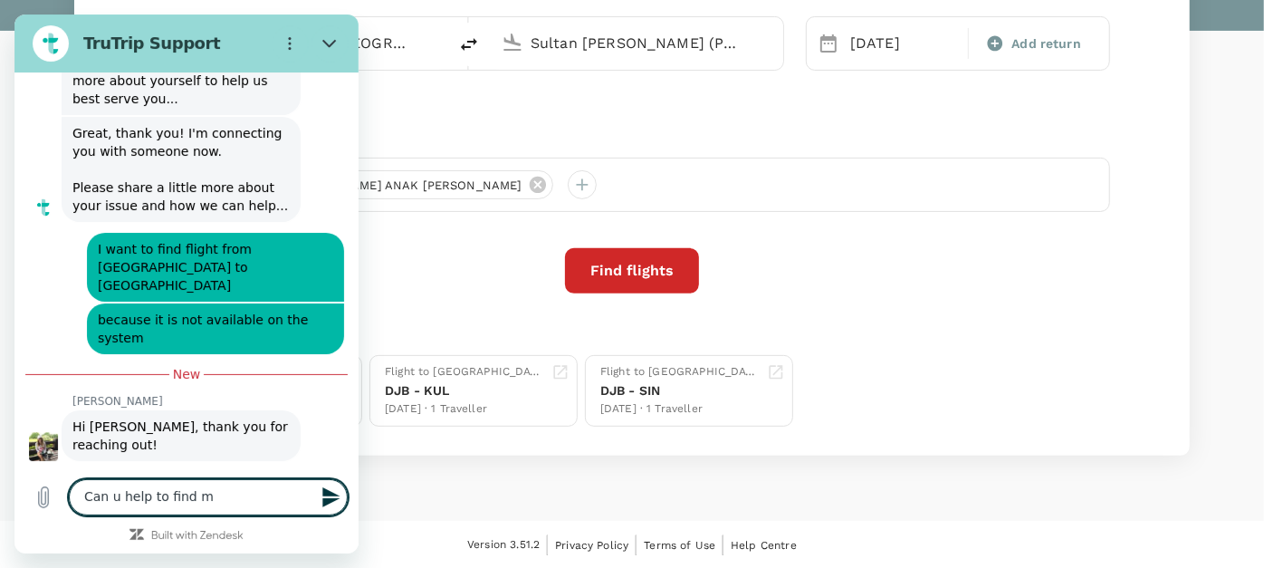
type textarea "Can u help to find me"
type textarea "x"
type textarea "Can u help to find me"
type textarea "x"
type textarea "Can u help to find me f"
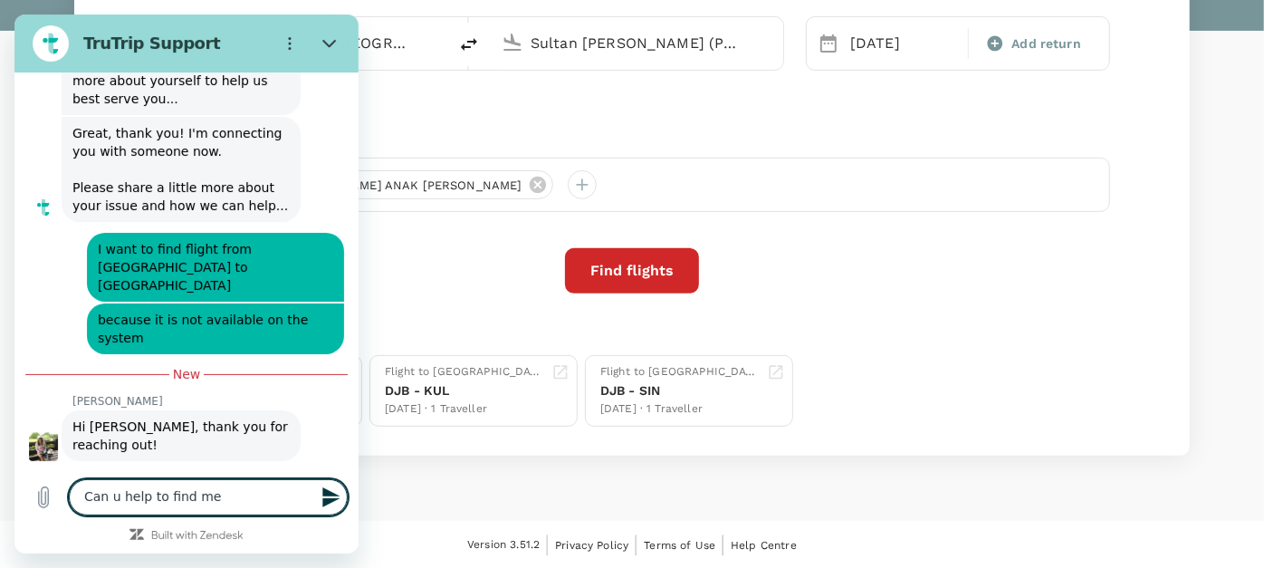
type textarea "x"
type textarea "Can u help to find me fl"
type textarea "x"
type textarea "Can u help to find me fli"
type textarea "x"
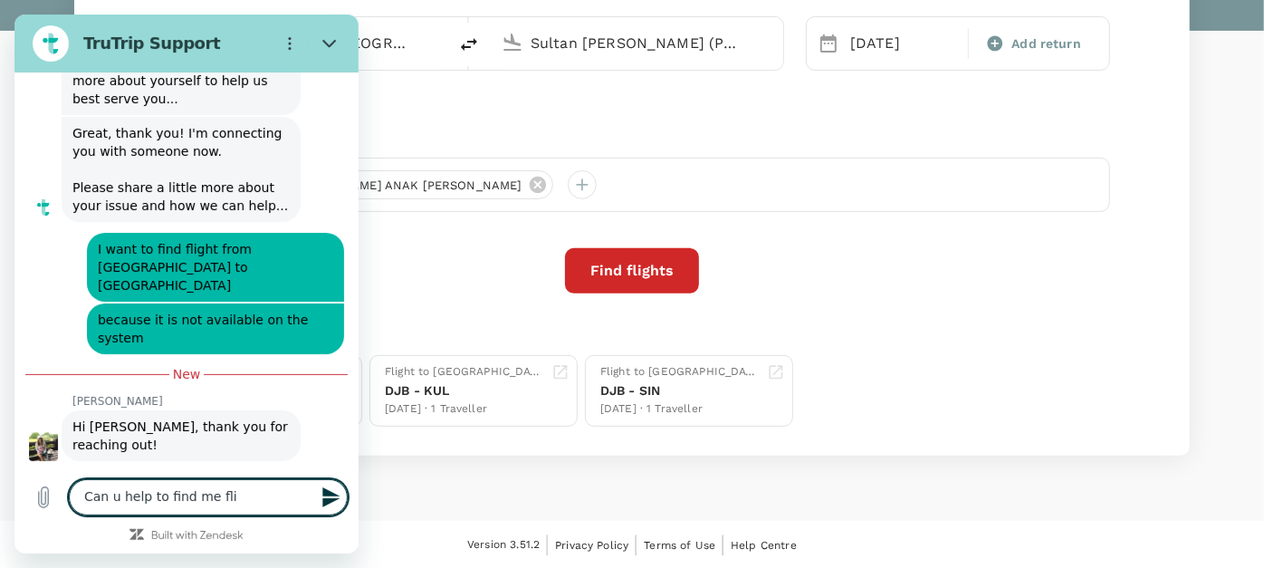
type textarea "Can u help to find me flig"
type textarea "x"
type textarea "Can u help to find me fligh"
type textarea "x"
type textarea "Can u help to find me flight"
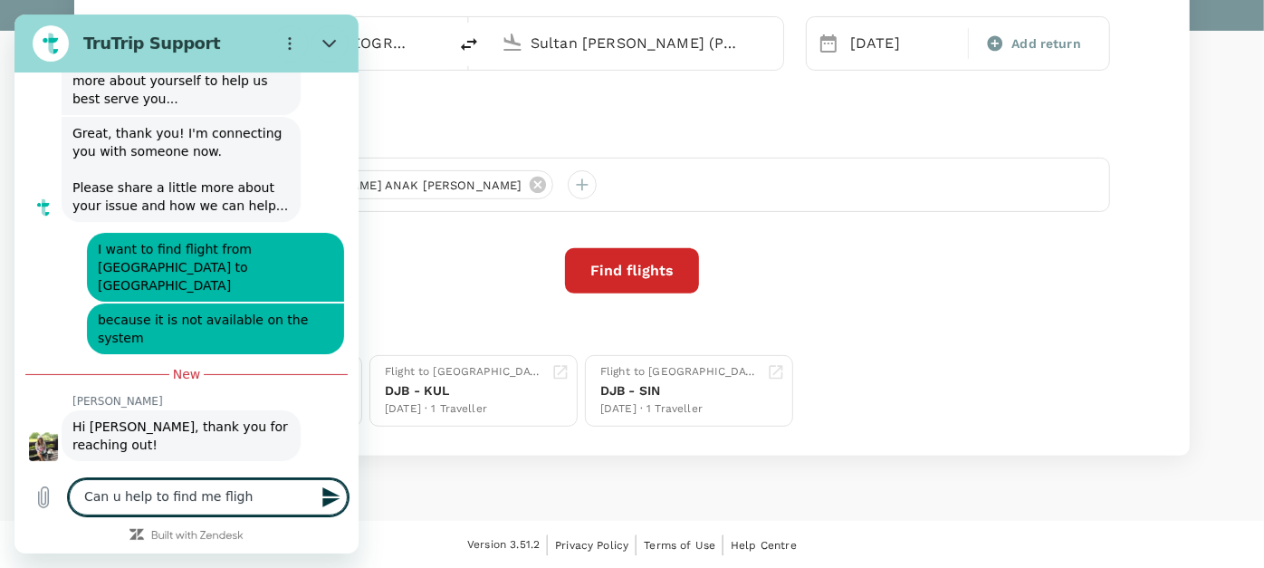
type textarea "x"
type textarea "Can u help to find me flight"
type textarea "x"
type textarea "Can u help to find me flight f"
type textarea "x"
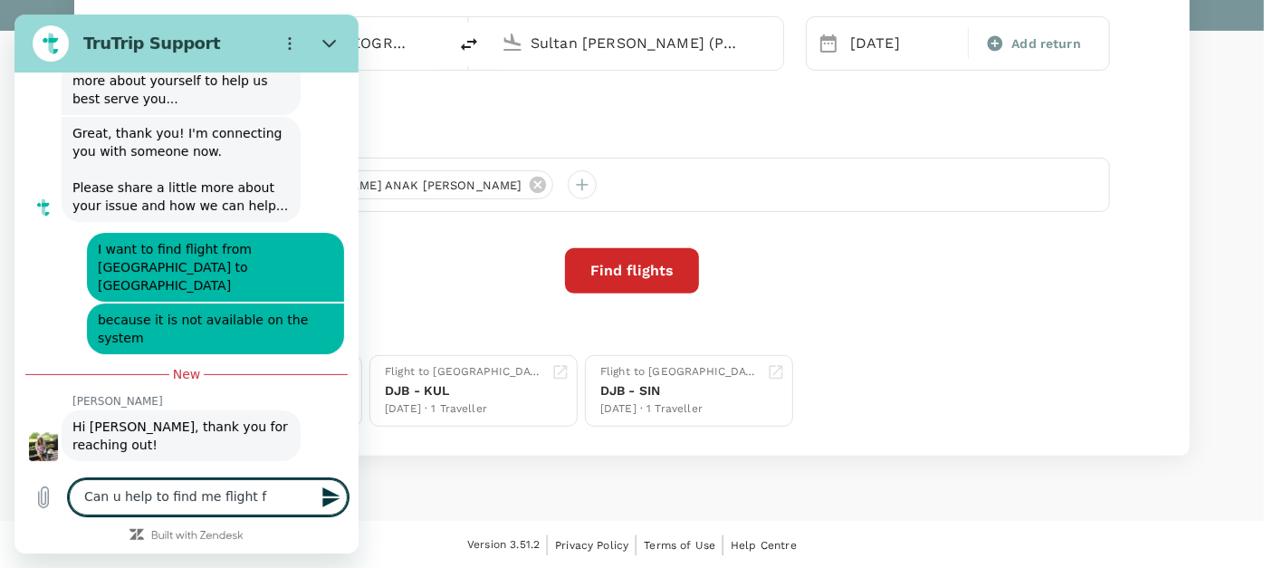
type textarea "Can u help to find me flight fr"
type textarea "x"
type textarea "Can u help to find me flight fro"
type textarea "x"
type textarea "Can u help to find me flight from"
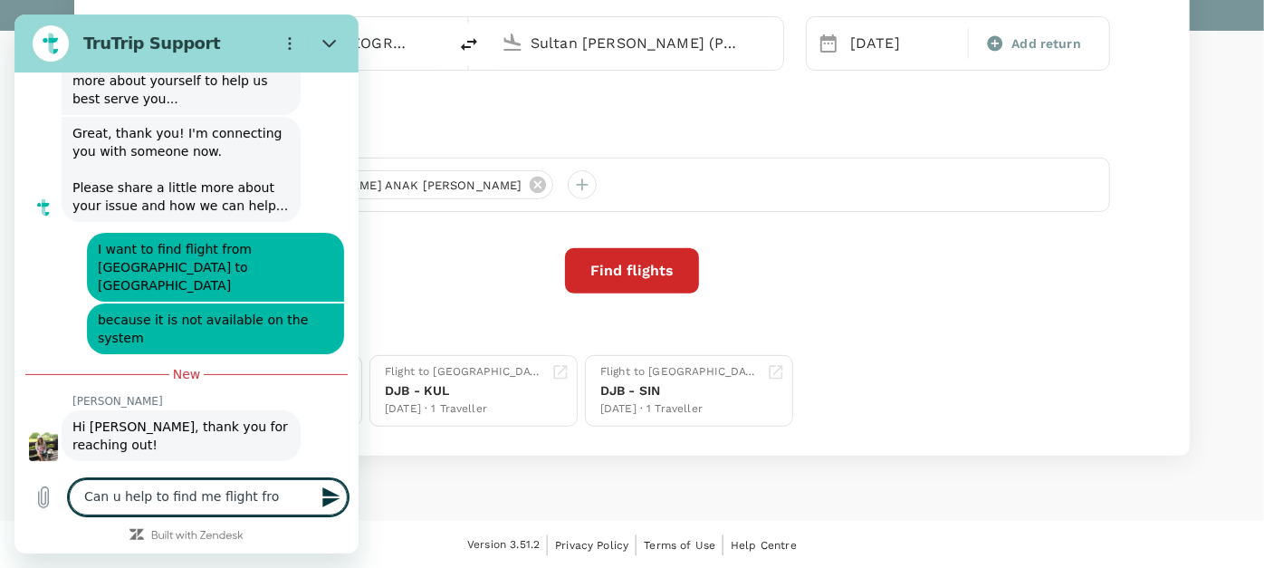
type textarea "x"
type textarea "Can u help to find me flight from"
type textarea "x"
type textarea "Can u help to find me flight from J"
type textarea "x"
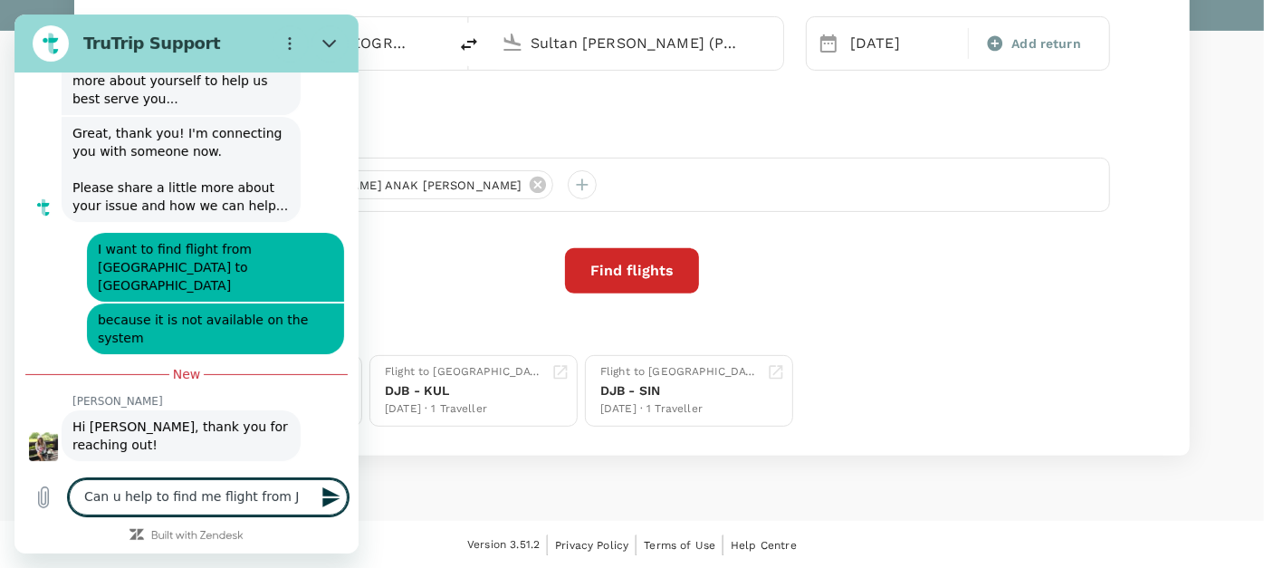
type textarea "Can u help to find me flight from Ja"
type textarea "x"
type textarea "Can u help to find me flight from Jam"
type textarea "x"
type textarea "Can u help to find me flight from Jamb"
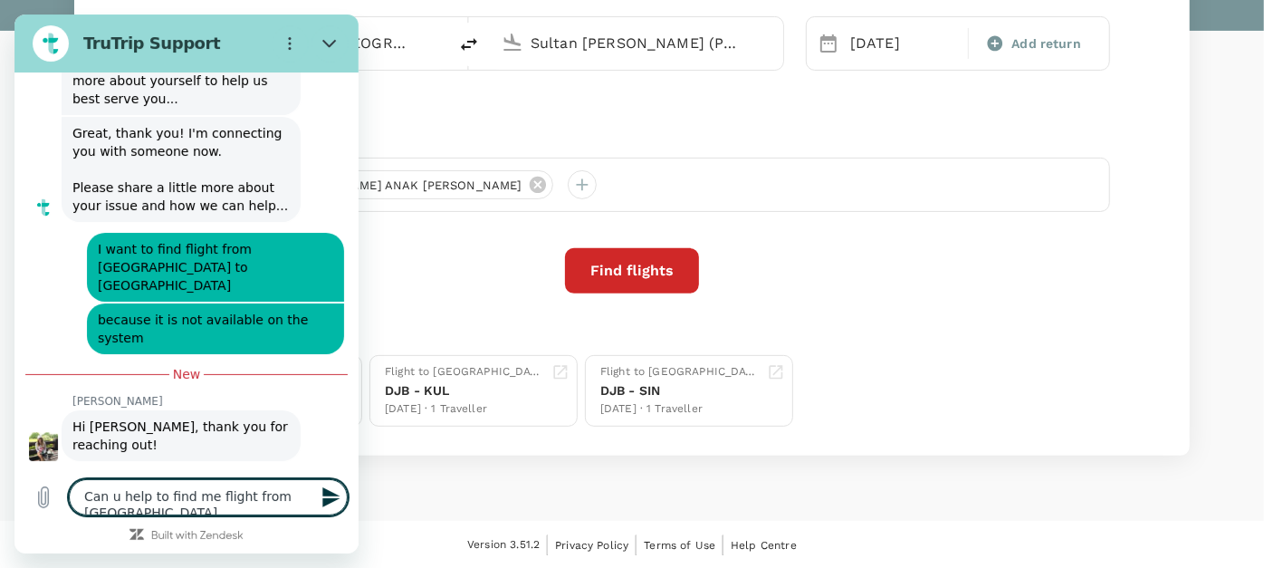
type textarea "x"
type textarea "Can u help to find me flight from Jambi"
type textarea "x"
type textarea "Can u help to find me flight from Jambi"
type textarea "x"
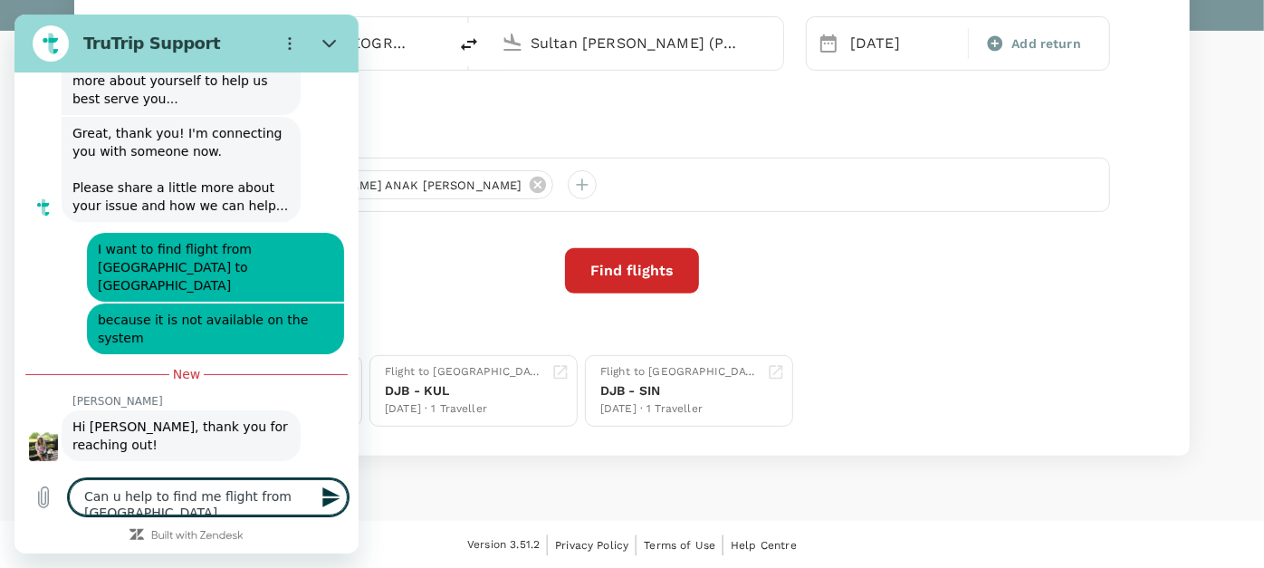
type textarea "Can u help to find me flight from Jambi t"
type textarea "x"
type textarea "Can u help to find me flight from Jambi to"
type textarea "x"
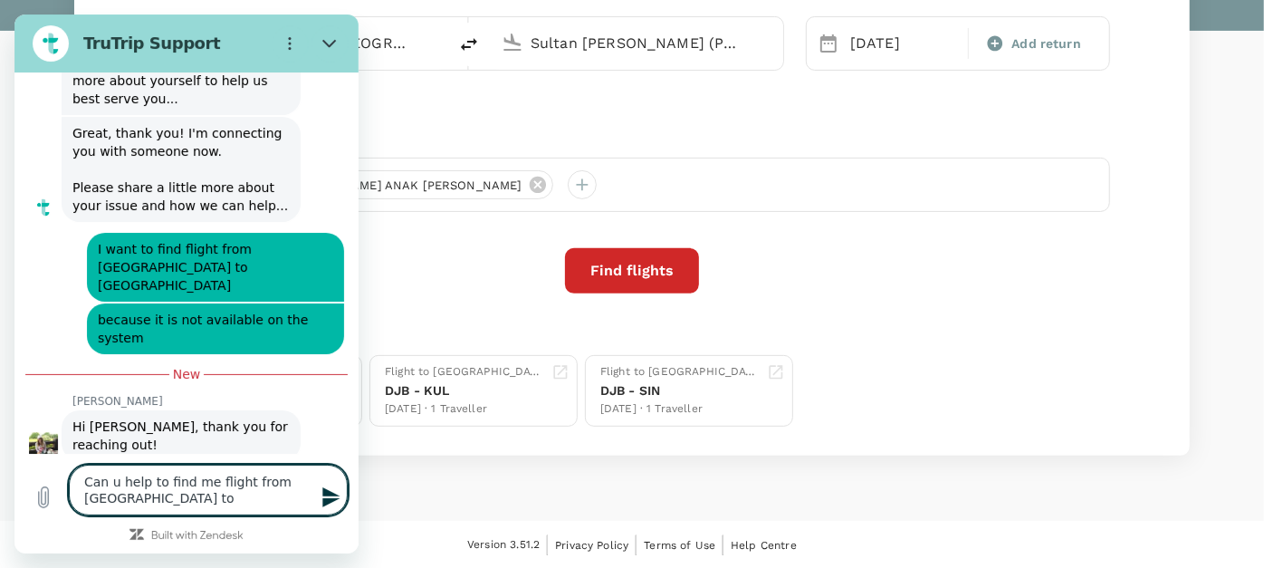
type textarea "Can u help to find me flight from Jambi to"
type textarea "x"
type textarea "Can u help to find me flight from Jambi to S"
type textarea "x"
type textarea "Can u help to find me flight from Jambi to Si"
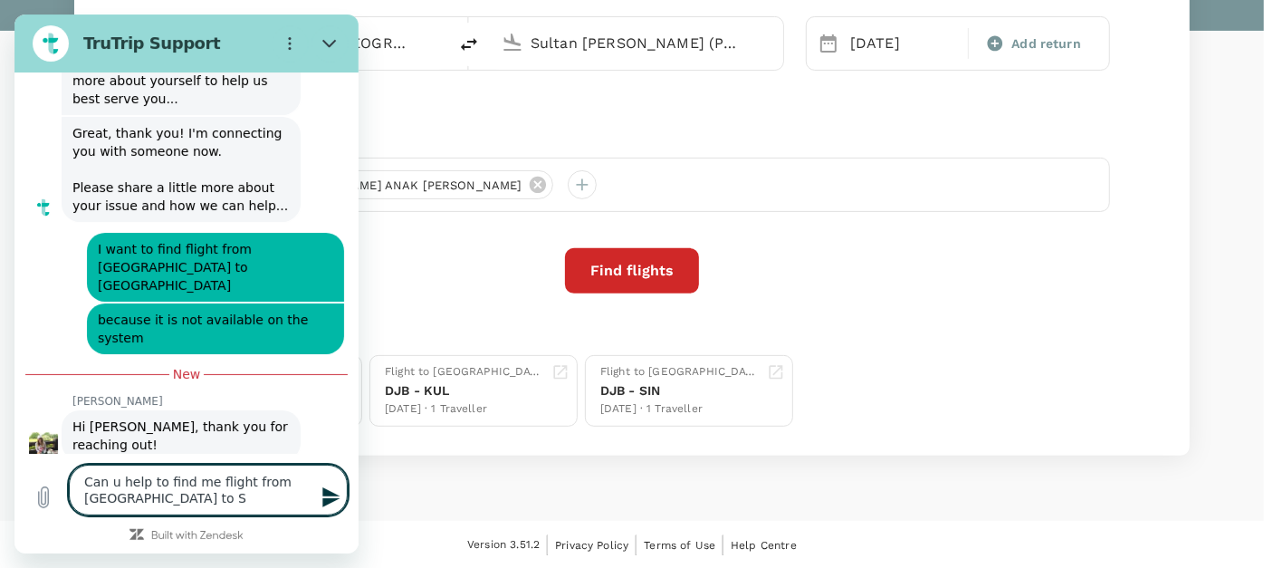
type textarea "x"
type textarea "Can u help to find me flight from Jambi to Sin"
type textarea "x"
type textarea "Can u help to find me flight from Jambi to Sing"
type textarea "x"
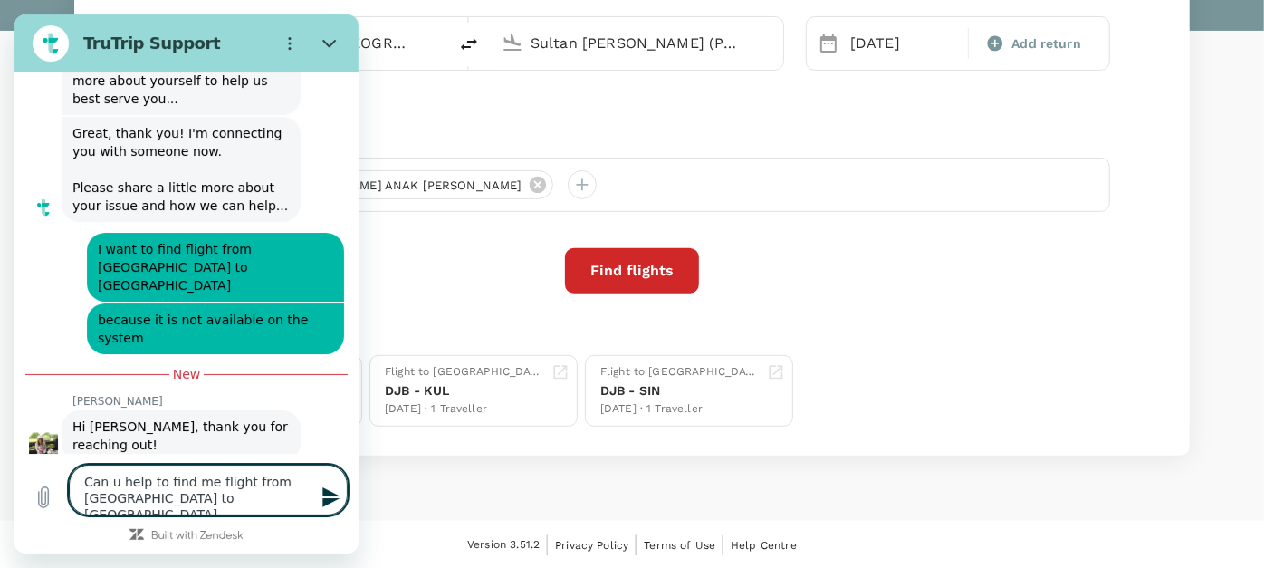
type textarea "Can u help to find me flight from Jambi to Singa"
type textarea "x"
type textarea "Can u help to find me flight from Jambi to Singap"
type textarea "x"
type textarea "Can u help to find me flight from Jambi to Singapo"
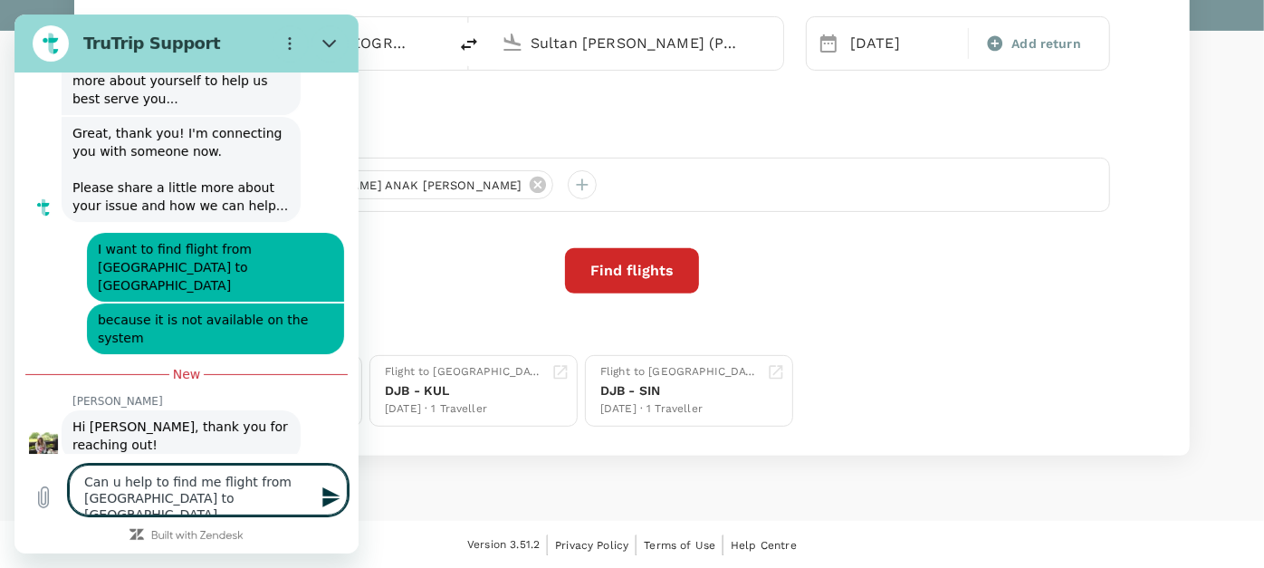
type textarea "x"
type textarea "Can u help to find me flight from Jambi to Singapor"
type textarea "x"
type textarea "Can u help to find me flight from Jambi to Singapore"
type textarea "x"
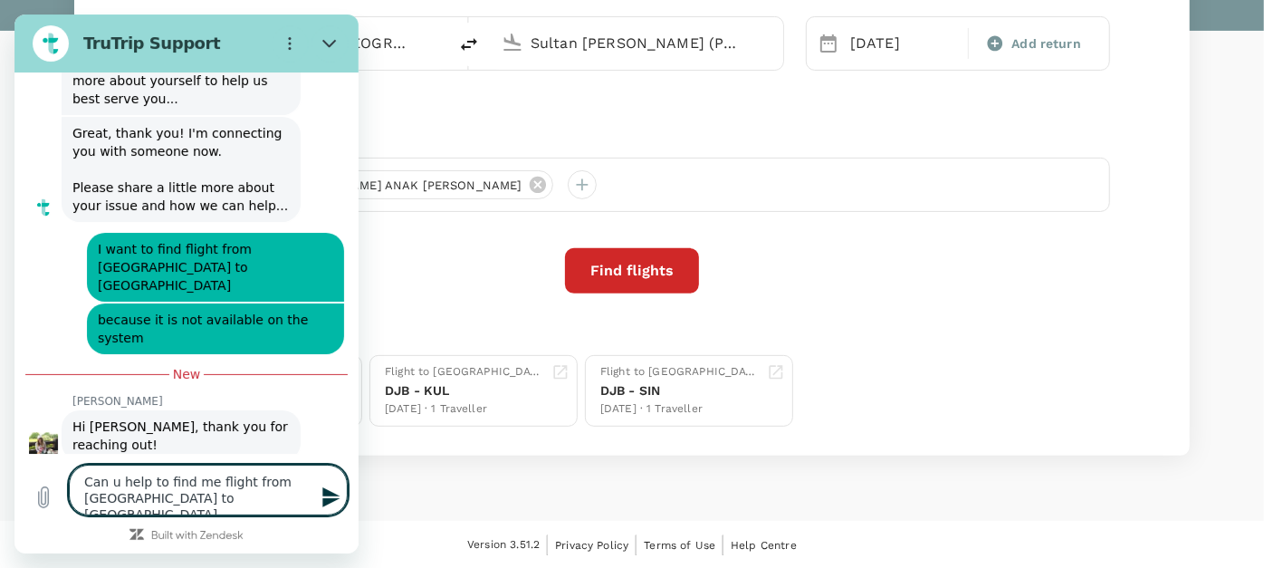
type textarea "Can u help to find me flight from Jambi to Singapore"
type textarea "x"
type textarea "Can u help to find me flight from Jambi to Singapore a"
type textarea "x"
type textarea "Can u help to find me flight from Jambi to Singapore as"
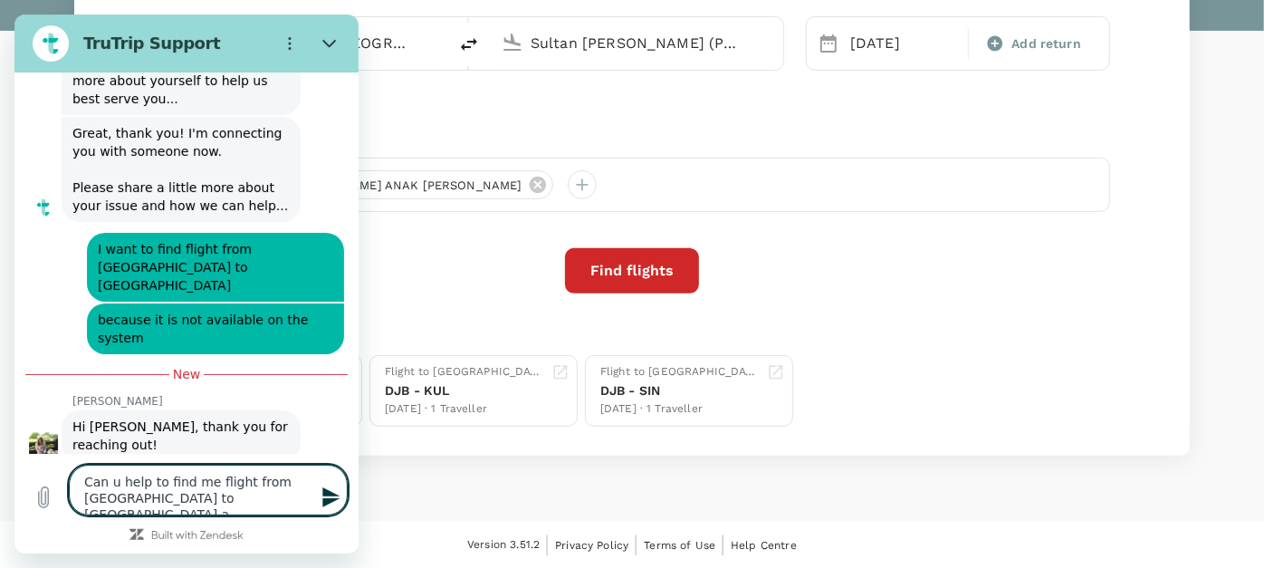
type textarea "x"
type textarea "Can u help to find me flight from Jambi to Singapore as"
type textarea "x"
type textarea "Can u help to find me flight from Jambi to Singapore as i"
type textarea "x"
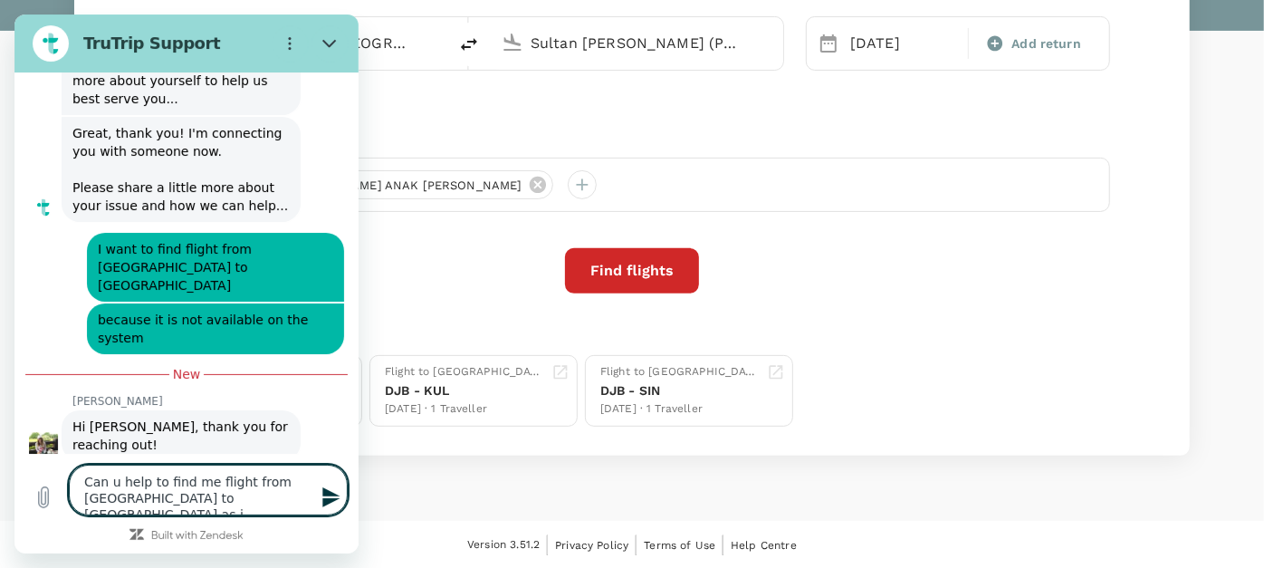
type textarea "Can u help to find me flight from Jambi to Singapore as it"
type textarea "x"
type textarea "Can u help to find me flight from Jambi to Singapore as it"
type textarea "x"
type textarea "Can u help to find me flight from Jambi to Singapore as it i"
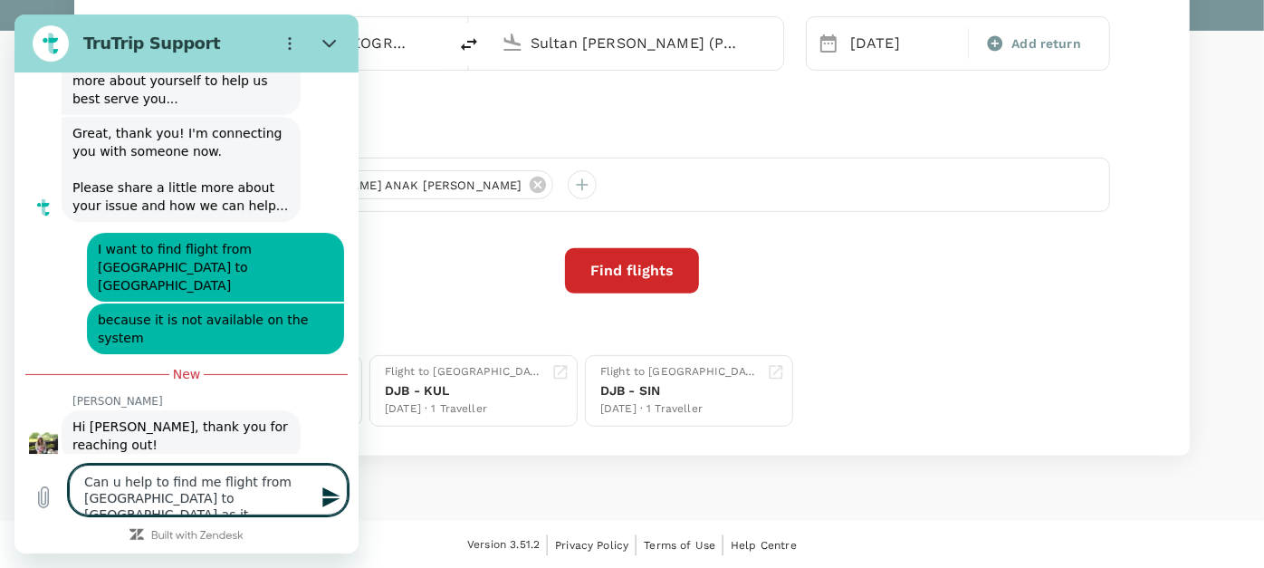
type textarea "x"
type textarea "Can u help to find me flight from Jambi to Singapore as it is"
type textarea "x"
type textarea "Can u help to find me flight from Jambi to Singapore as it is"
type textarea "x"
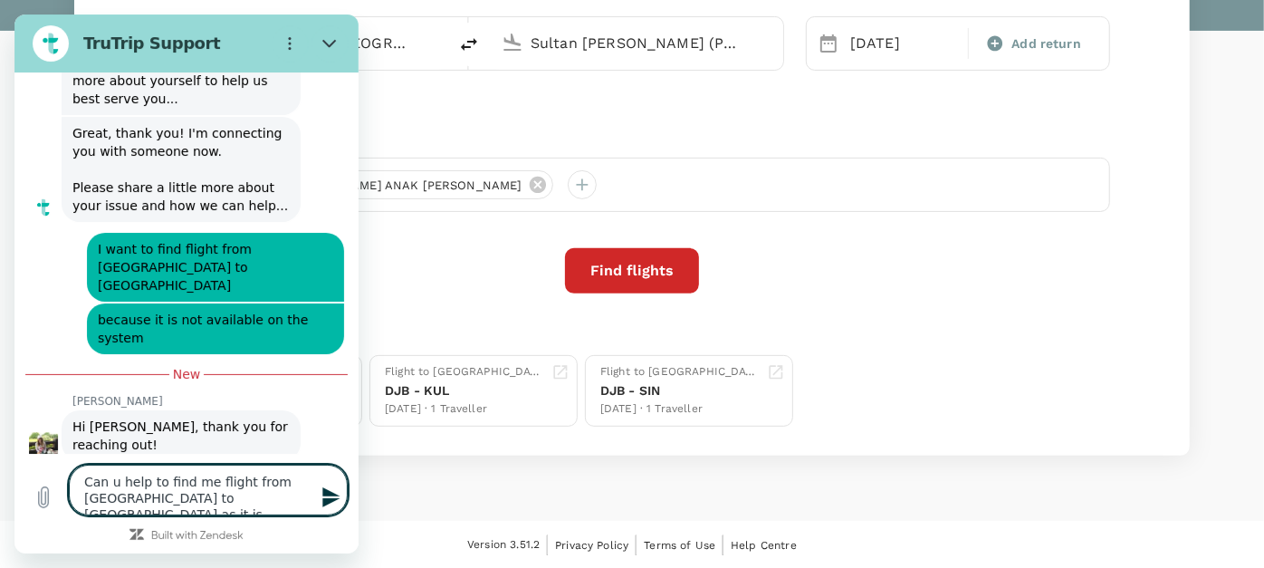
type textarea "Can u help to find me flight from Jambi to Singapore as it is n"
type textarea "x"
type textarea "Can u help to find me flight from Jambi to Singapore as it is no"
type textarea "x"
type textarea "Can u help to find me flight from Jambi to Singapore as it is not"
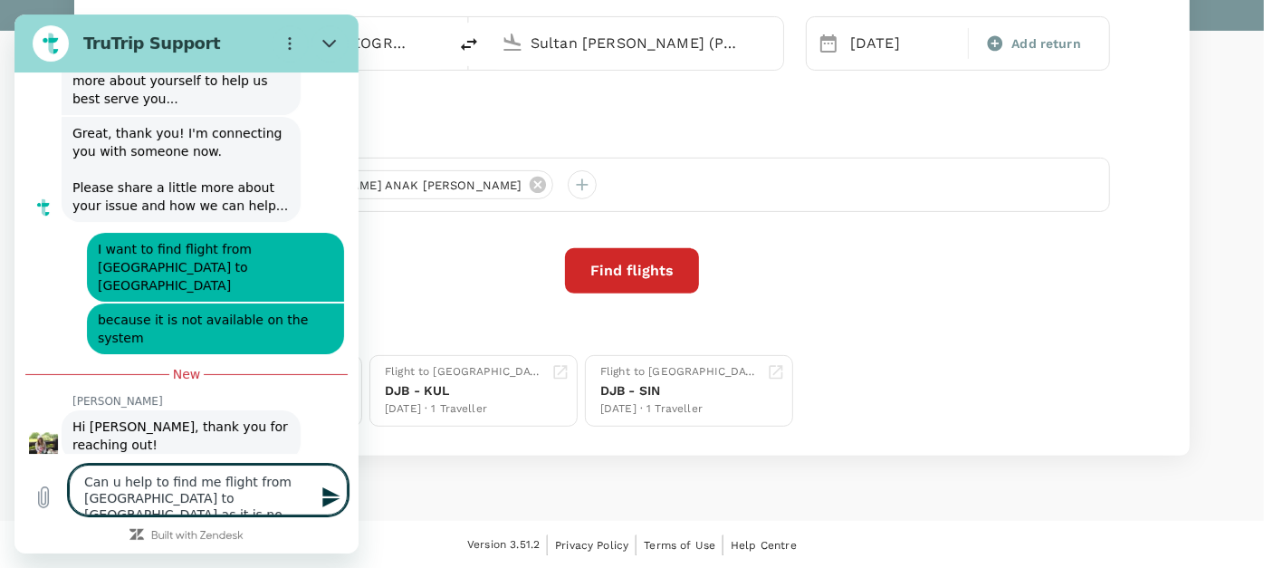
type textarea "x"
type textarea "Can u help to find me flight from Jambi to Singapore as it is not"
type textarea "x"
type textarea "Can u help to find me flight from Jambi to Singapore as it is not a"
type textarea "x"
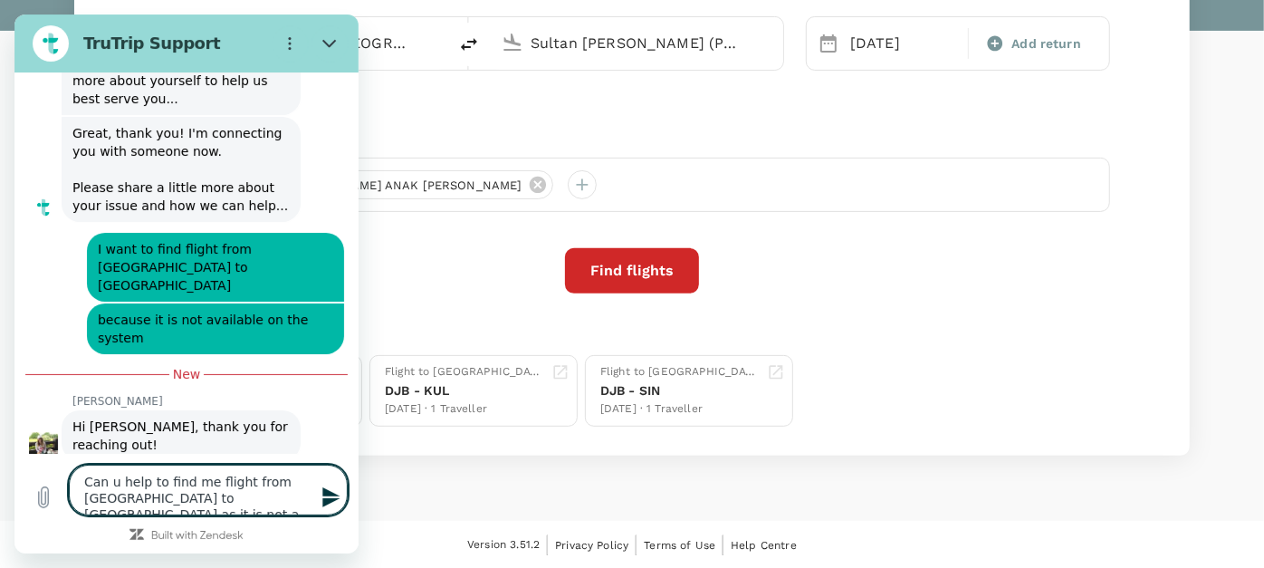
type textarea "Can u help to find me flight from Jambi to Singapore as it is not av"
type textarea "x"
type textarea "Can u help to find me flight from Jambi to Singapore as it is not ava"
type textarea "x"
type textarea "Can u help to find me flight from Jambi to Singapore as it is not avai"
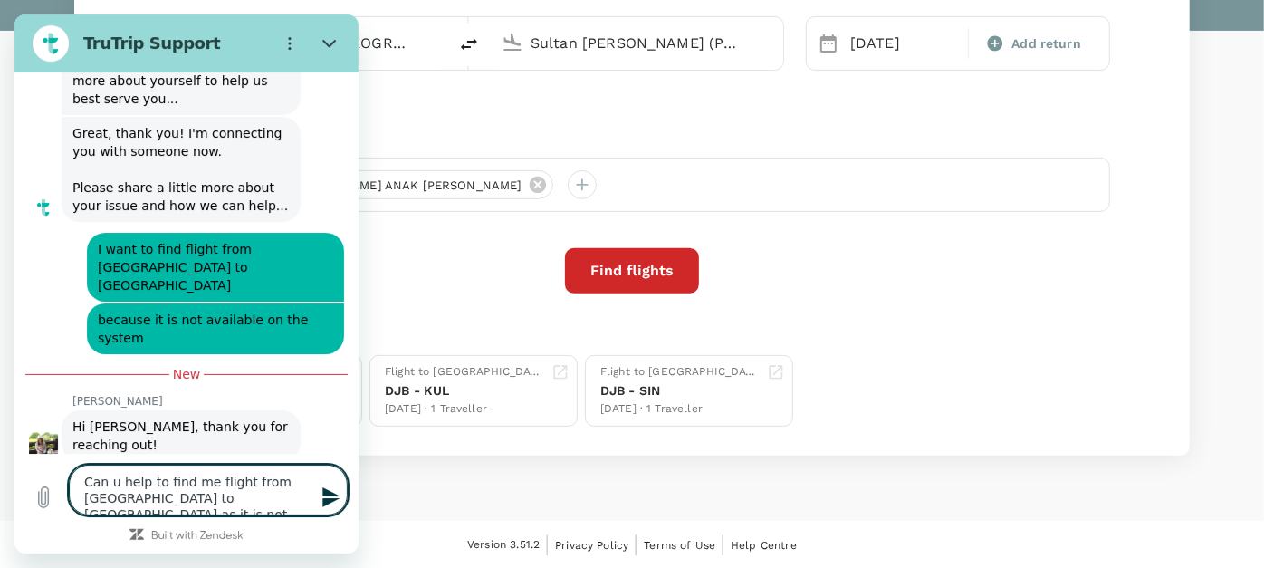
type textarea "x"
type textarea "Can u help to find me flight from Jambi to Singapore as it is not avail"
type textarea "x"
type textarea "Can u help to find me flight from Jambi to Singapore as it is not availa"
type textarea "x"
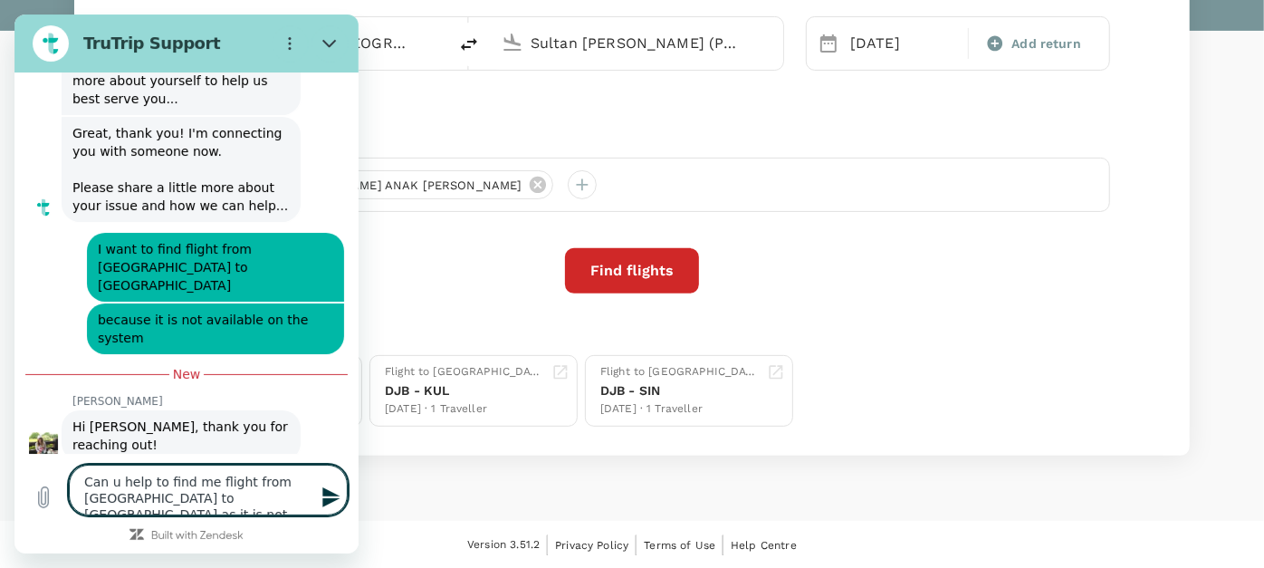
type textarea "Can u help to find me flight from Jambi to Singapore as it is not availab"
type textarea "x"
type textarea "Can u help to find me flight from Jambi to Singapore as it is not availabl"
type textarea "x"
type textarea "Can u help to find me flight from Jambi to Singapore as it is not available"
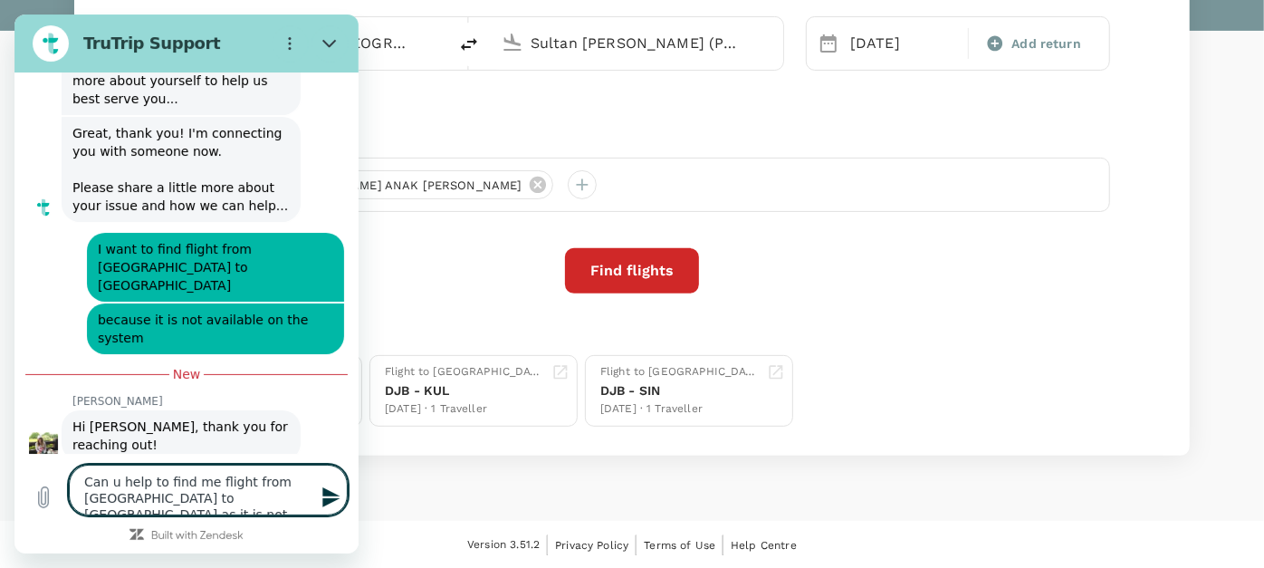
type textarea "x"
type textarea "Can u help to find me flight from Jambi to Singapore as it is not available"
type textarea "x"
type textarea "Can u help to find me flight from Jambi to Singapore as it is not available o"
type textarea "x"
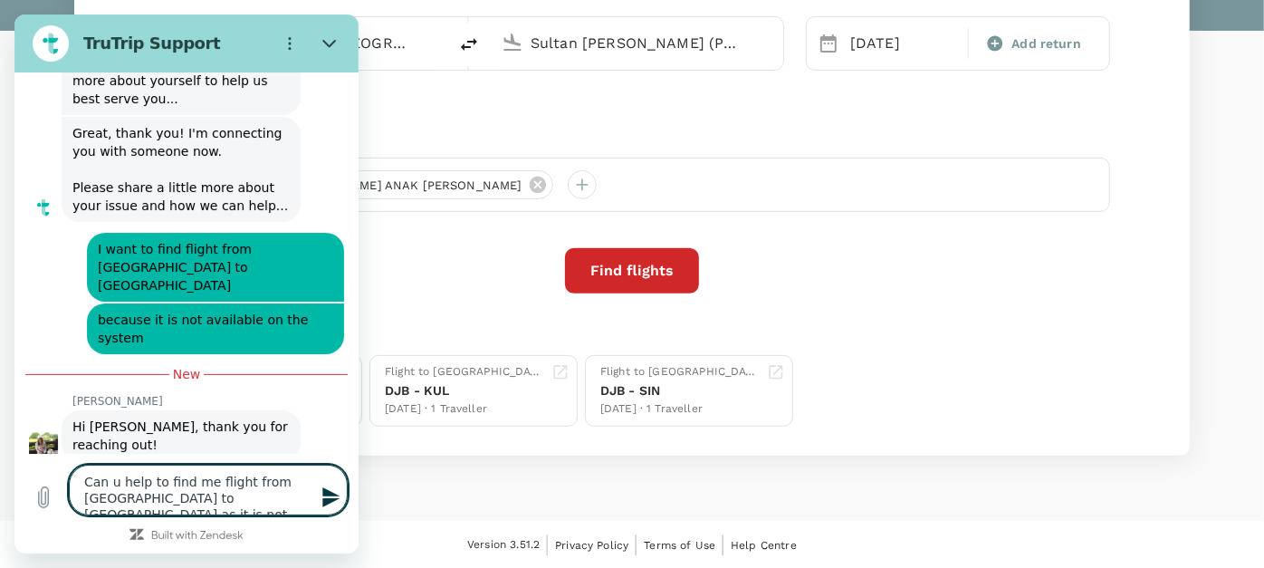
type textarea "Can u help to find me flight from Jambi to Singapore as it is not available on"
type textarea "x"
type textarea "Can u help to find me flight from Jambi to Singapore as it is not available on"
type textarea "x"
type textarea "Can u help to find me flight from Jambi to Singapore as it is not available on m"
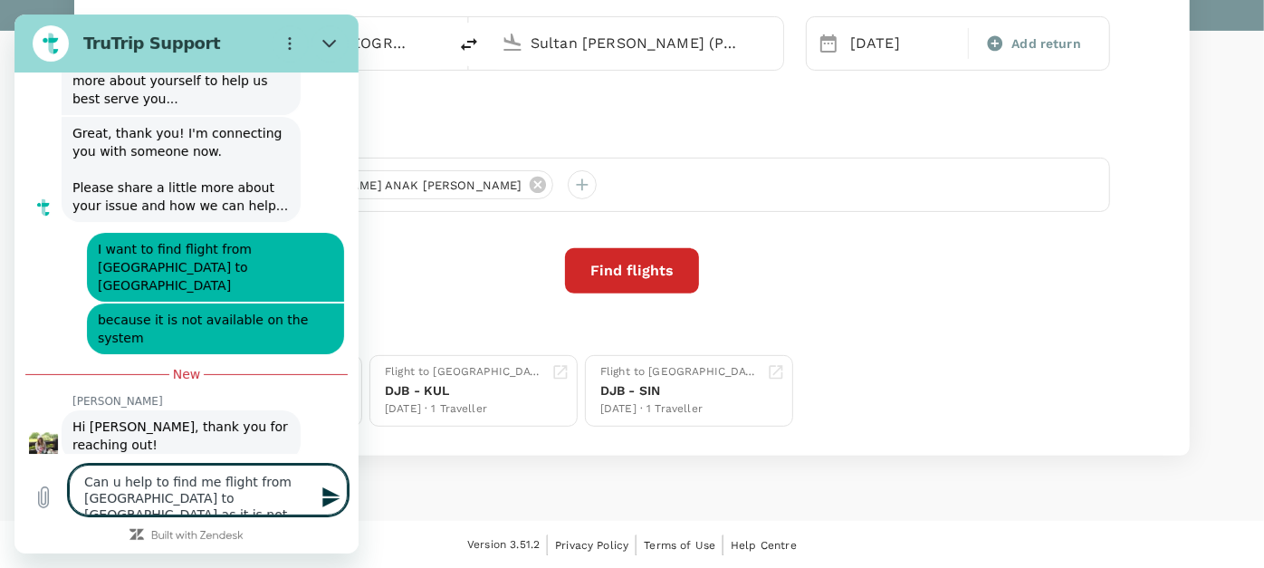
type textarea "x"
type textarea "Can u help to find me flight from Jambi to Singapore as it is not available on …"
type textarea "x"
type textarea "Can u help to find me flight from Jambi to Singapore as it is not available on …"
type textarea "x"
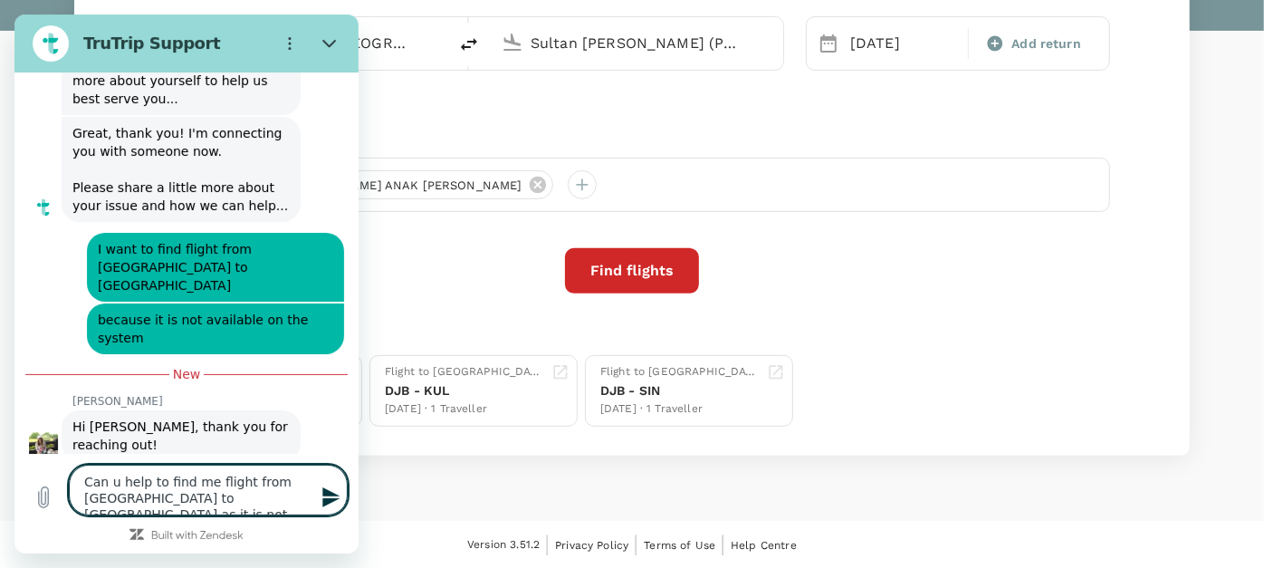
type textarea "Can u help to find me flight from Jambi to Singapore as it is not available on …"
type textarea "x"
type textarea "Can u help to find me flight from Jambi to Singapore as it is not available on …"
type textarea "x"
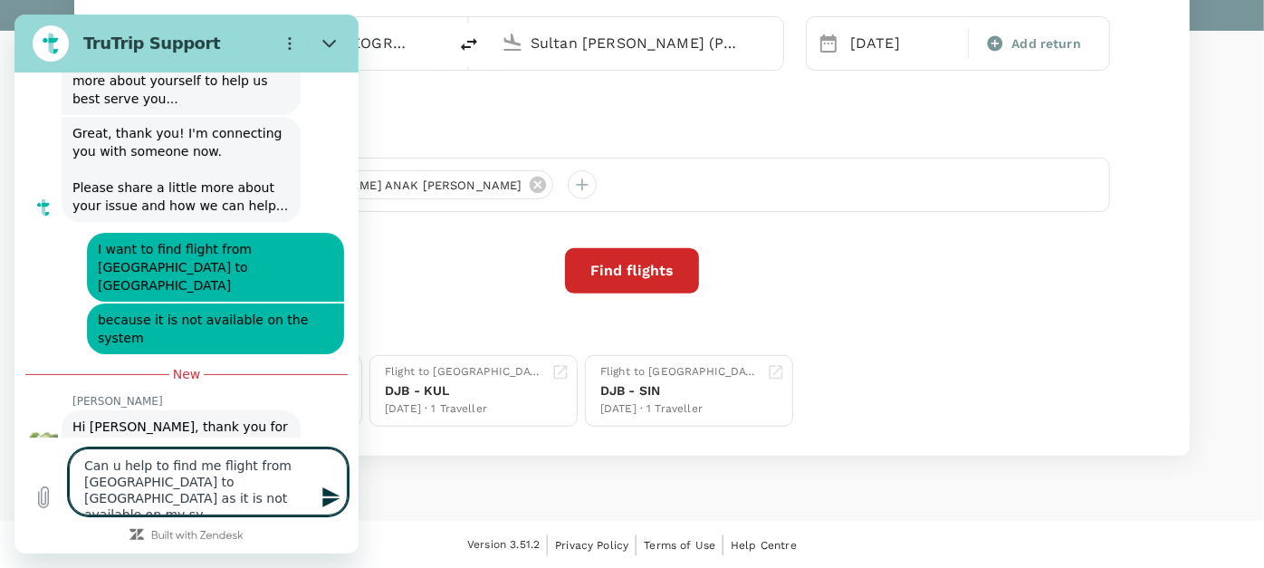
type textarea "Can u help to find me flight from Jambi to Singapore as it is not available on …"
type textarea "x"
type textarea "Can u help to find me flight from Jambi to Singapore as it is not available on …"
type textarea "x"
type textarea "Can u help to find me flight from Jambi to Singapore as it is not available on …"
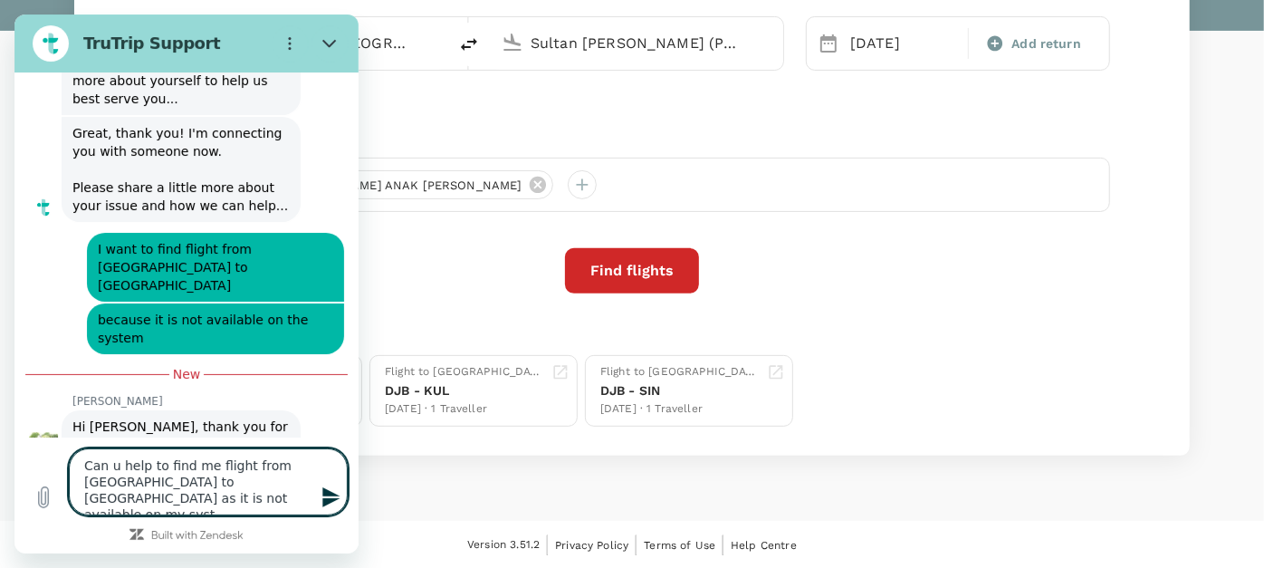
type textarea "x"
type textarea "Can u help to find me flight from Jambi to Singapore as it is not available on …"
type textarea "x"
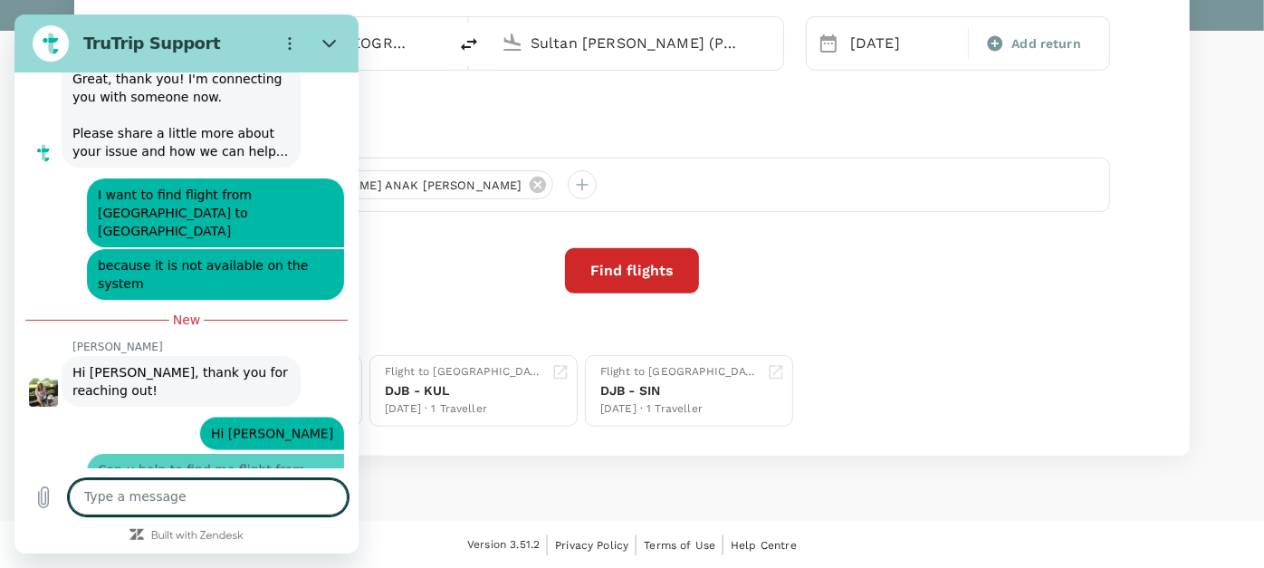
type textarea "x"
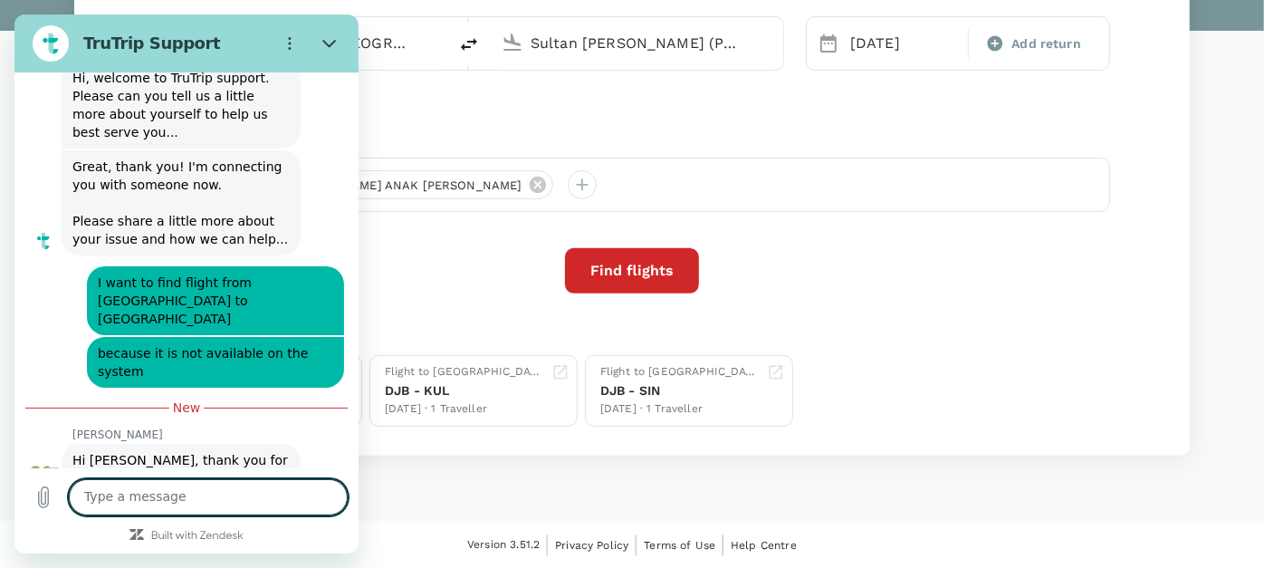
scroll to position [6018, 0]
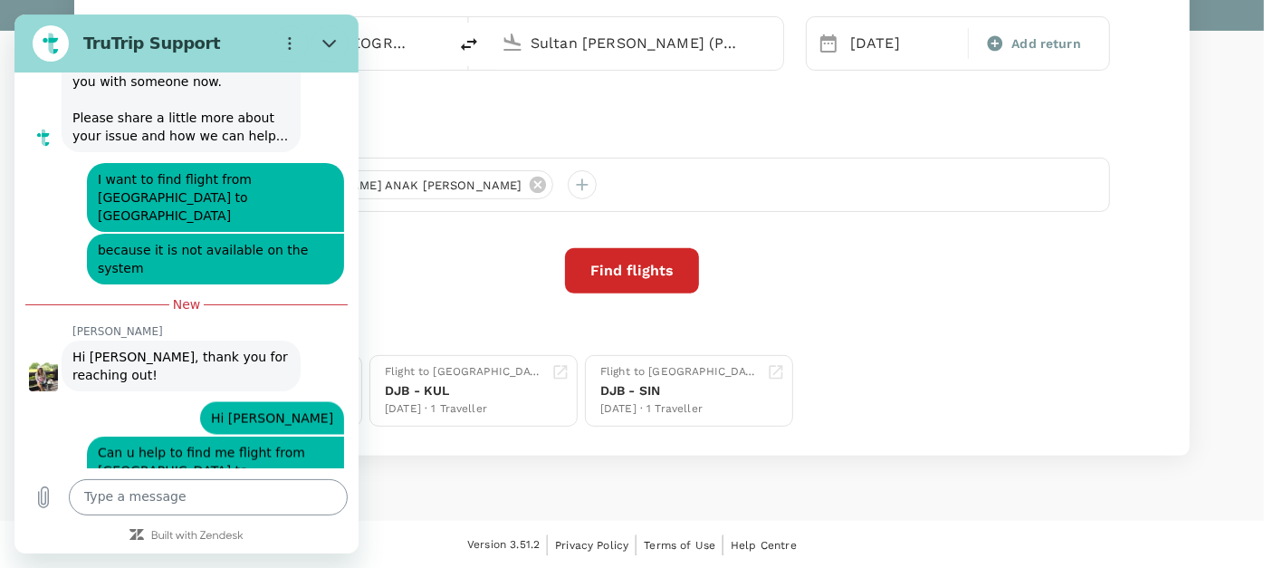
click at [240, 494] on textarea at bounding box center [208, 497] width 279 height 36
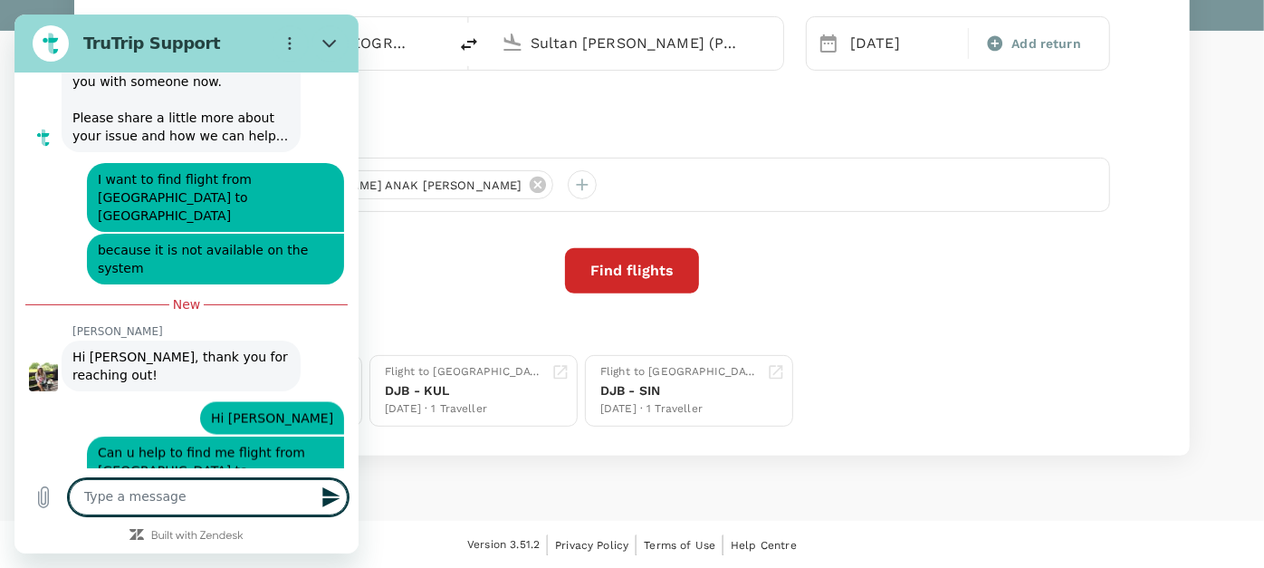
type textarea "o"
type textarea "x"
type textarea "on"
type textarea "x"
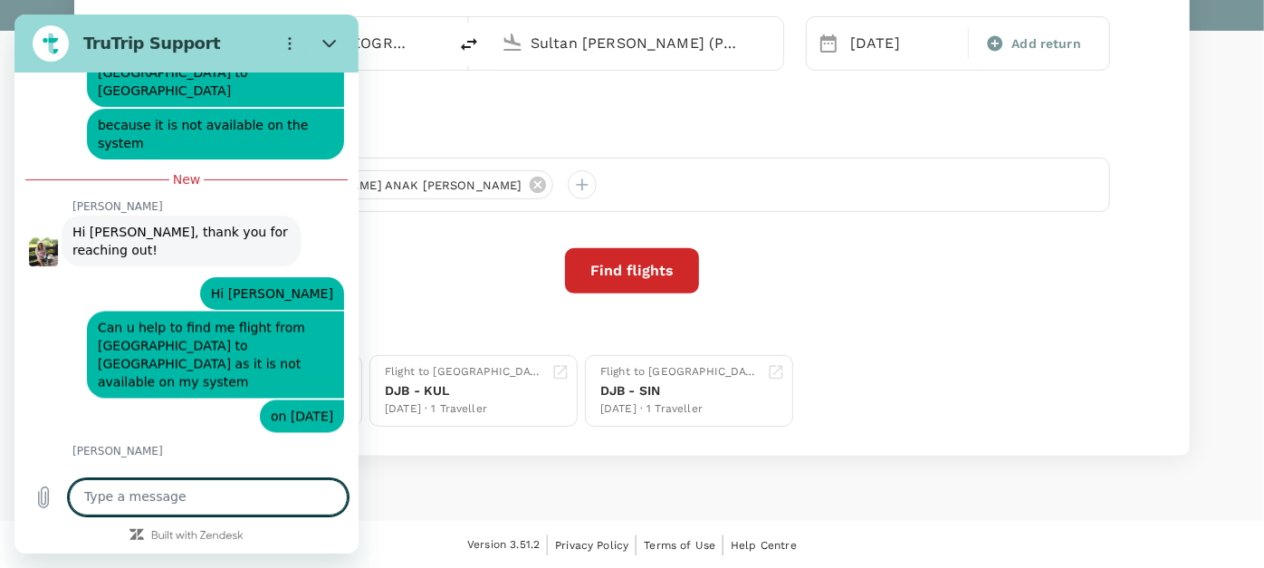
scroll to position [6148, 0]
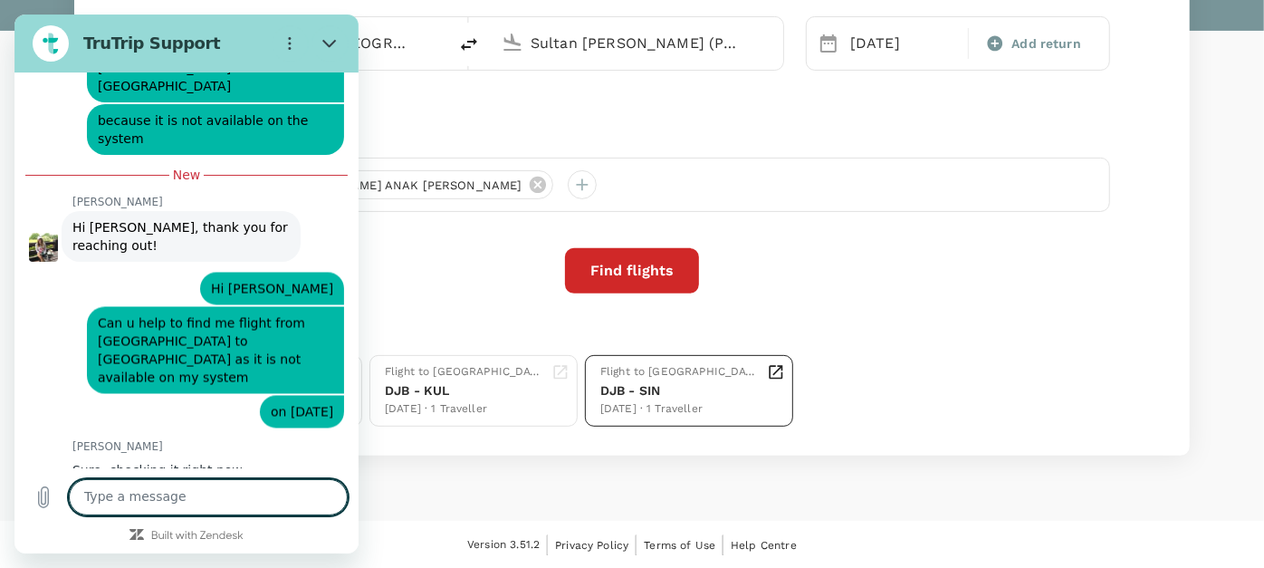
click at [637, 403] on div "19 Sep · 1 Traveller" at bounding box center [679, 409] width 159 height 18
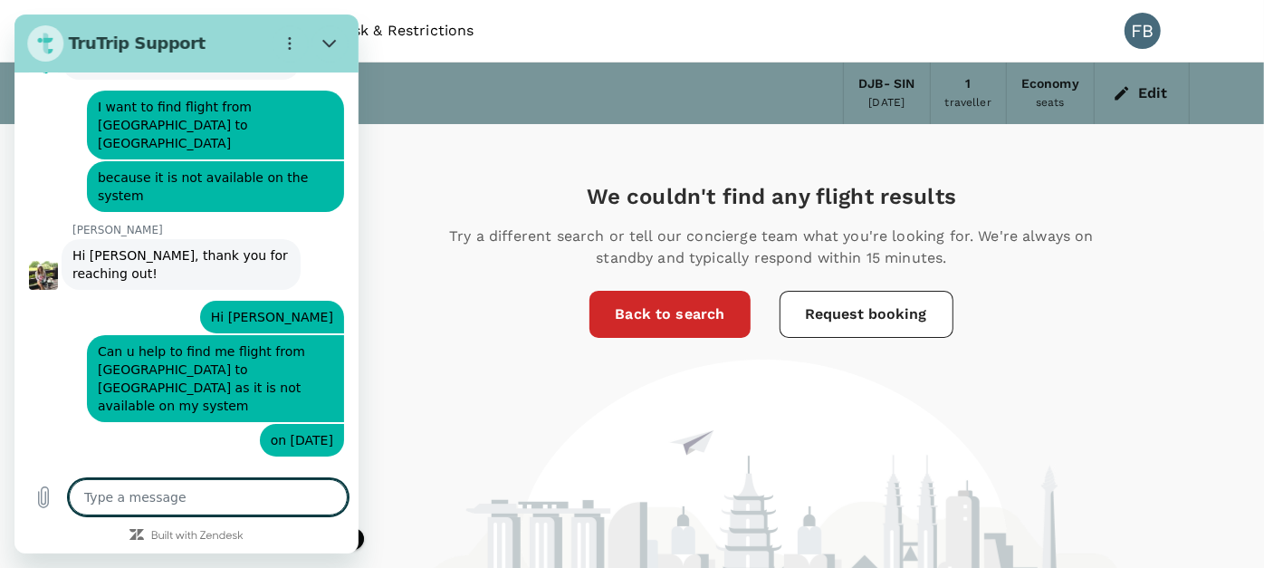
scroll to position [6118, 0]
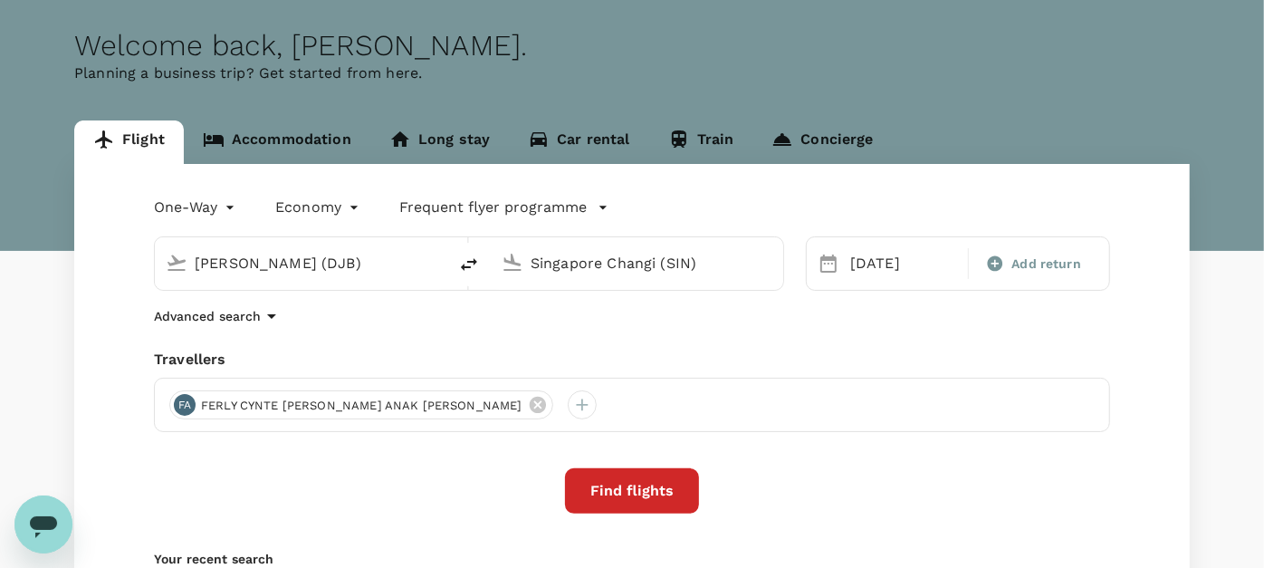
scroll to position [100, 0]
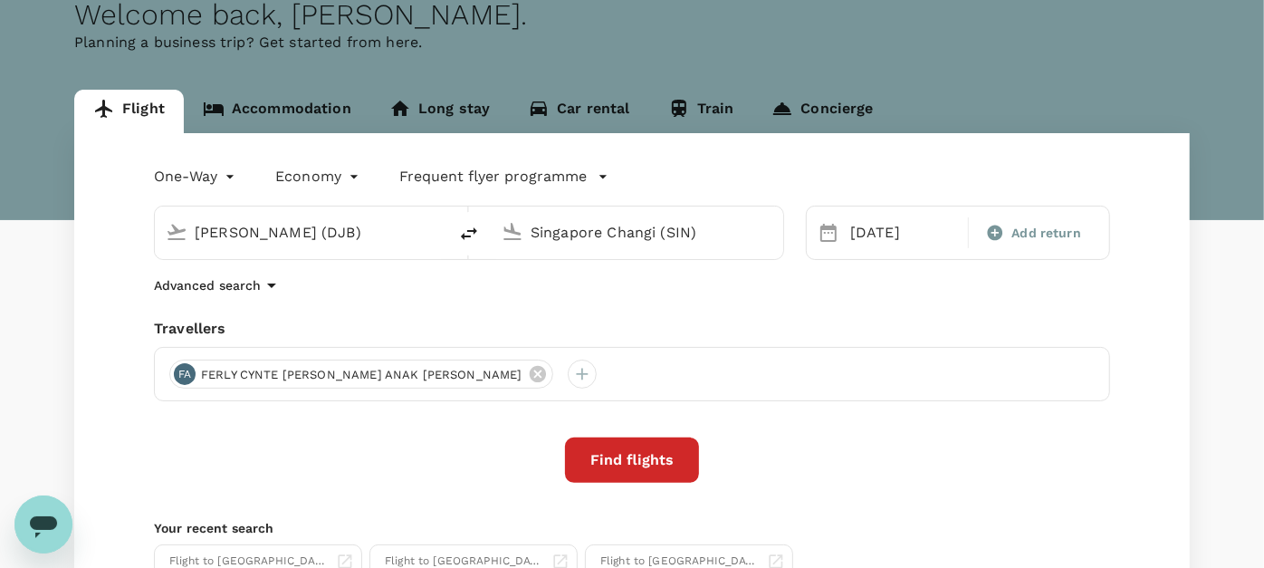
click at [597, 461] on button "Find flights" at bounding box center [632, 459] width 134 height 45
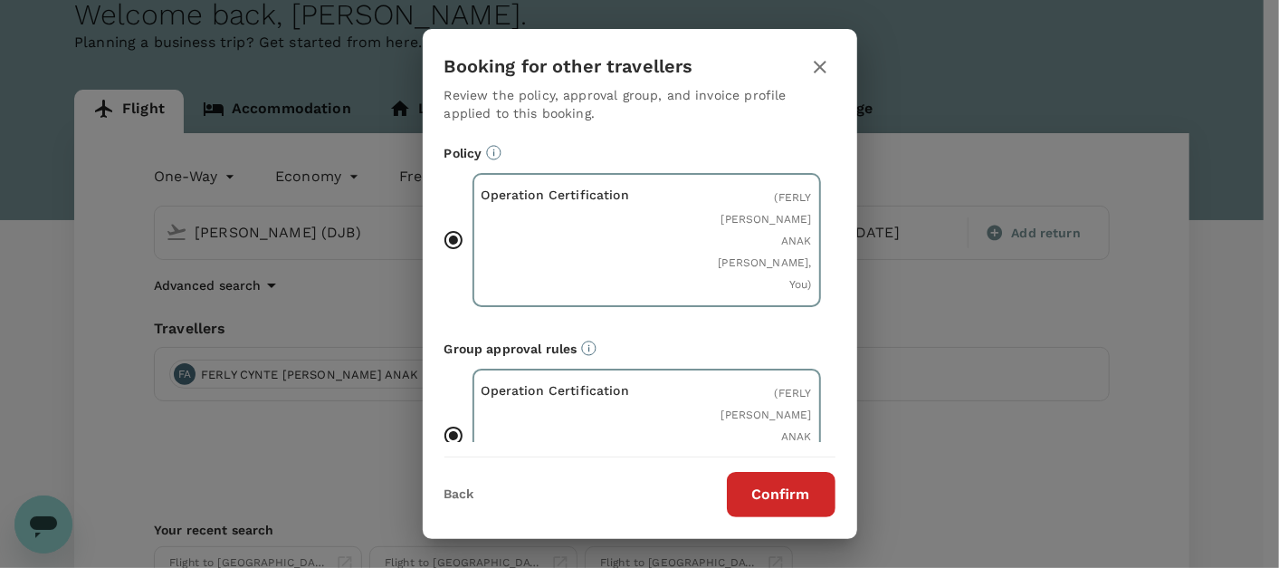
click at [774, 492] on button "Confirm" at bounding box center [781, 494] width 109 height 45
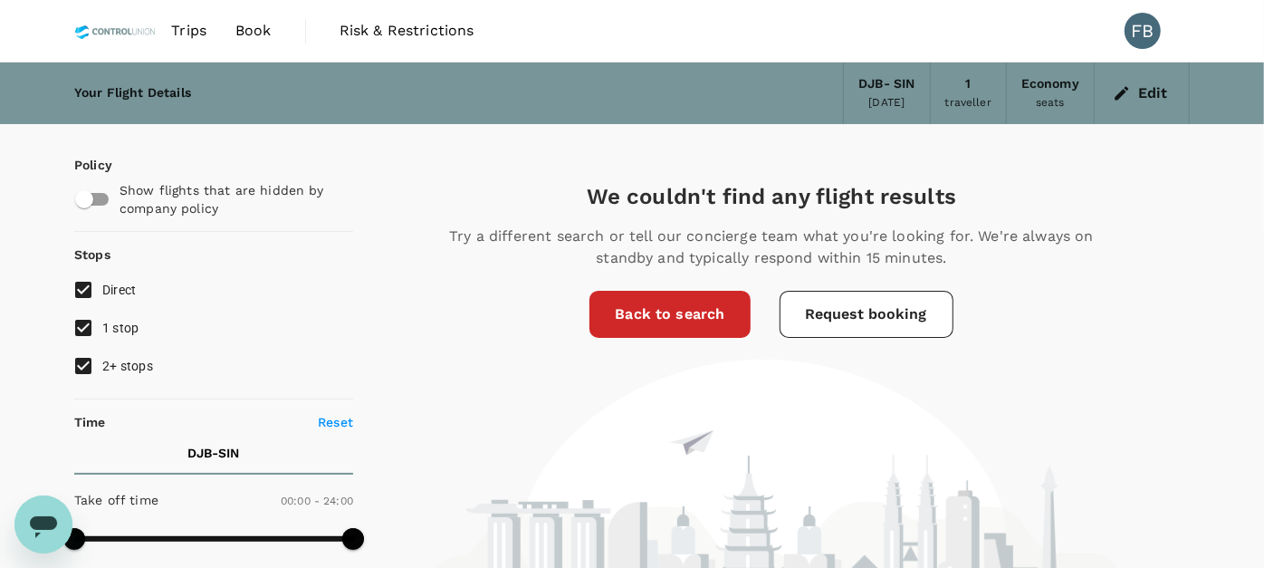
click at [46, 530] on icon "Open messaging window" at bounding box center [43, 523] width 33 height 33
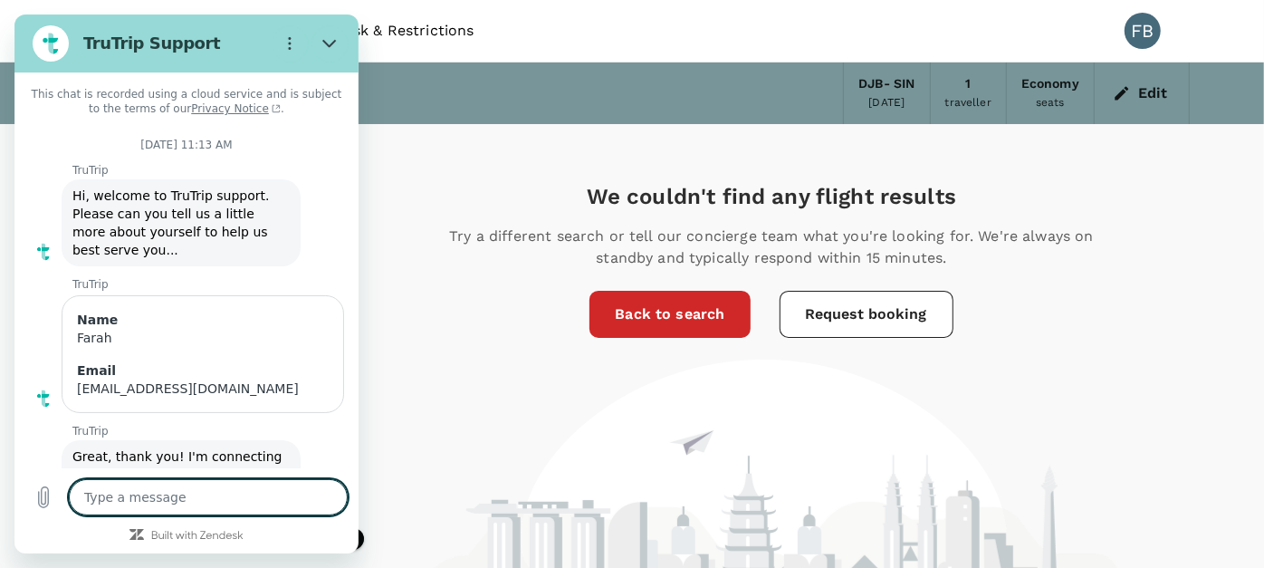
scroll to position [6091, 0]
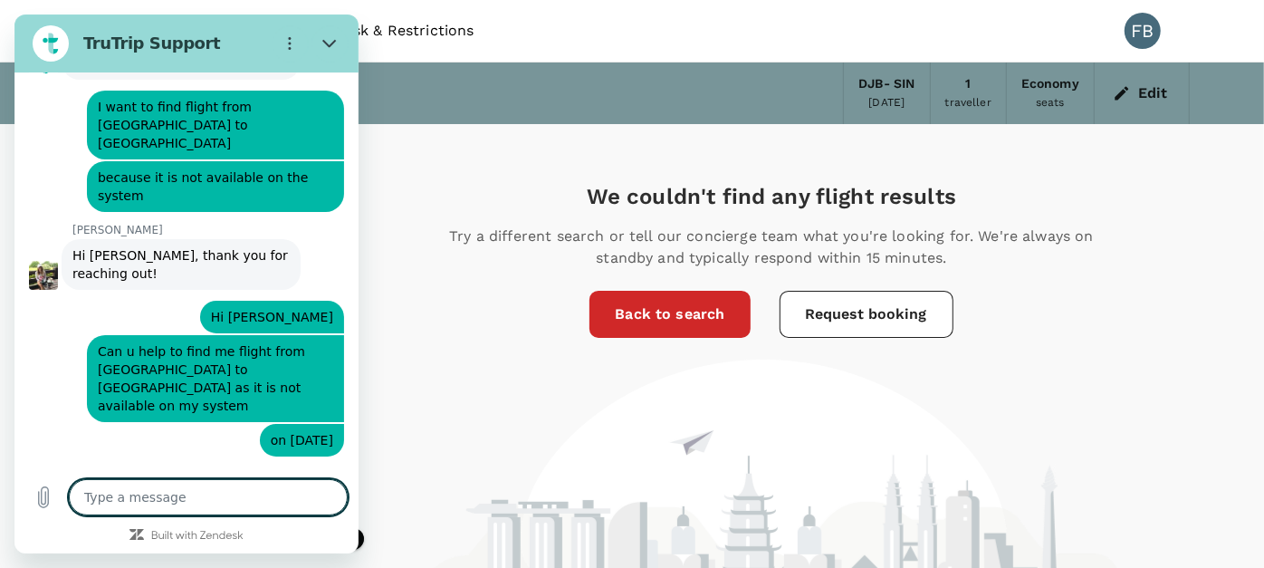
click at [185, 500] on textarea at bounding box center [208, 497] width 279 height 36
type textarea "H"
type textarea "x"
type textarea "Hi"
type textarea "x"
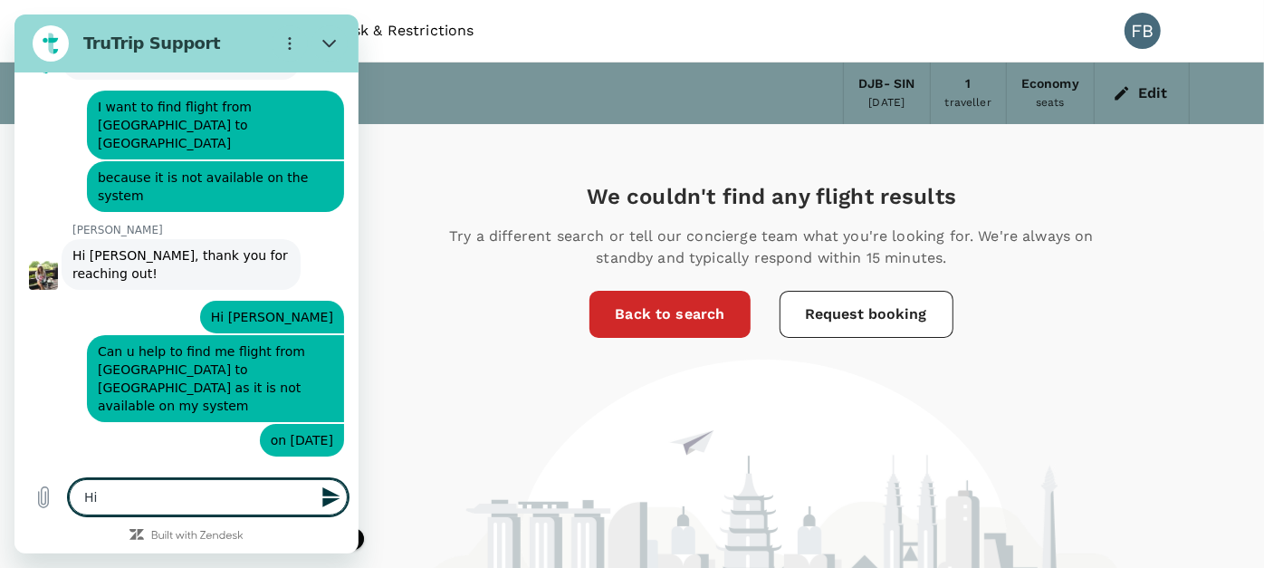
type textarea "Hi"
type textarea "x"
type textarea "Hi S"
type textarea "x"
type textarea "Hi Sh"
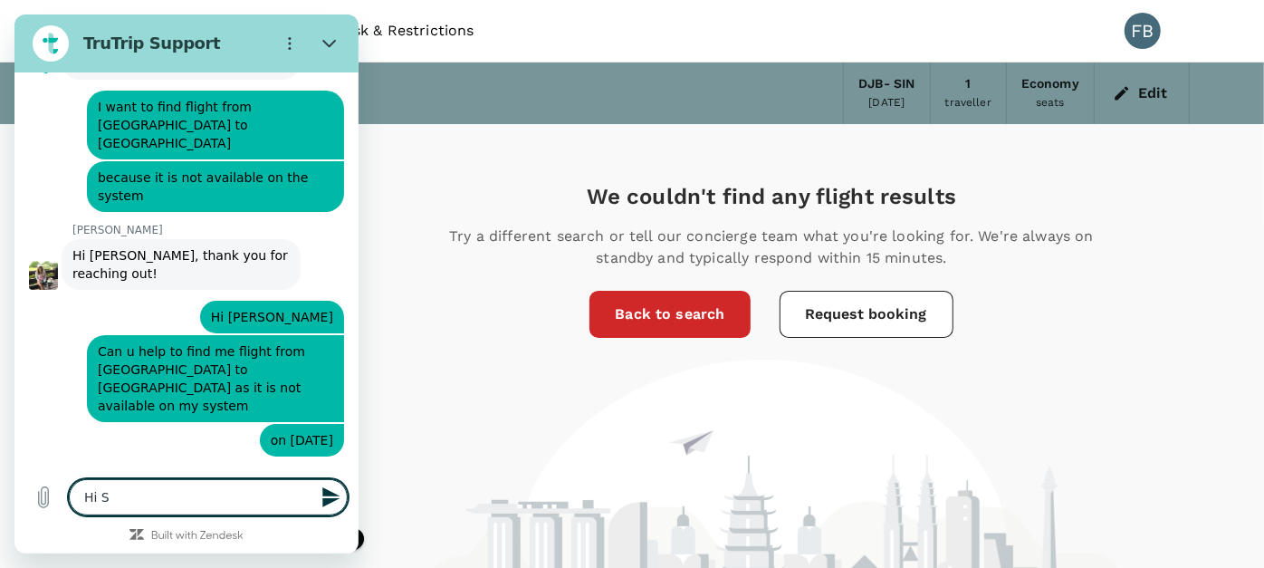
type textarea "x"
type textarea "Hi Sho"
type textarea "x"
type textarea "Hi Shoe"
type textarea "x"
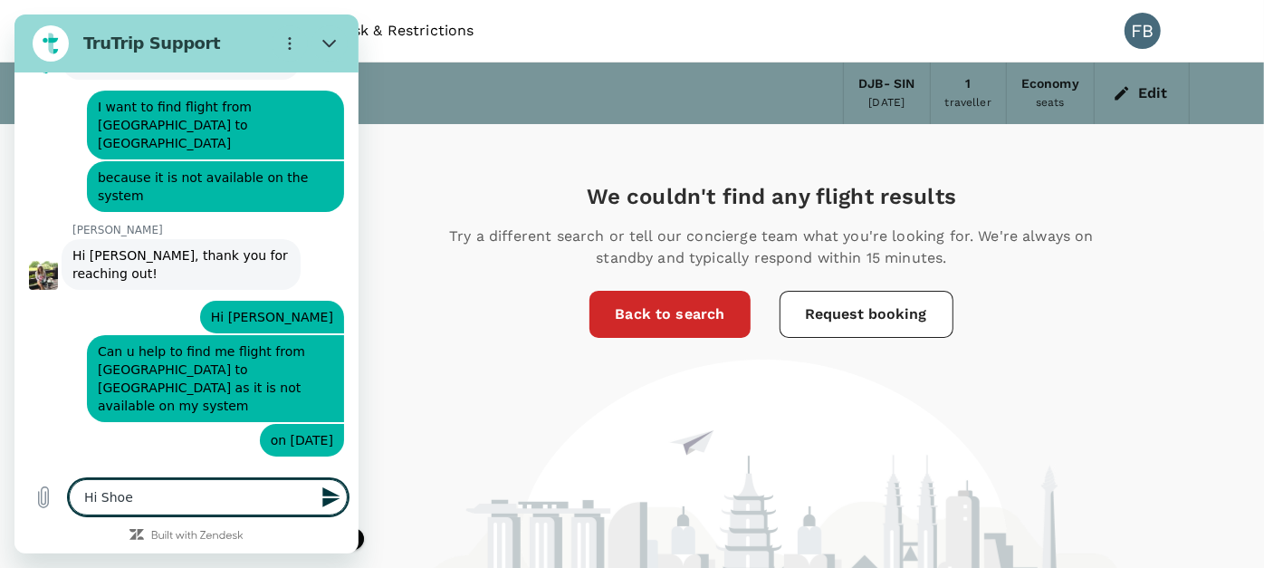
type textarea "Hi Shoeb"
type textarea "x"
type textarea "Hi Shoebe"
type textarea "x"
type textarea "Hi Shoebe,"
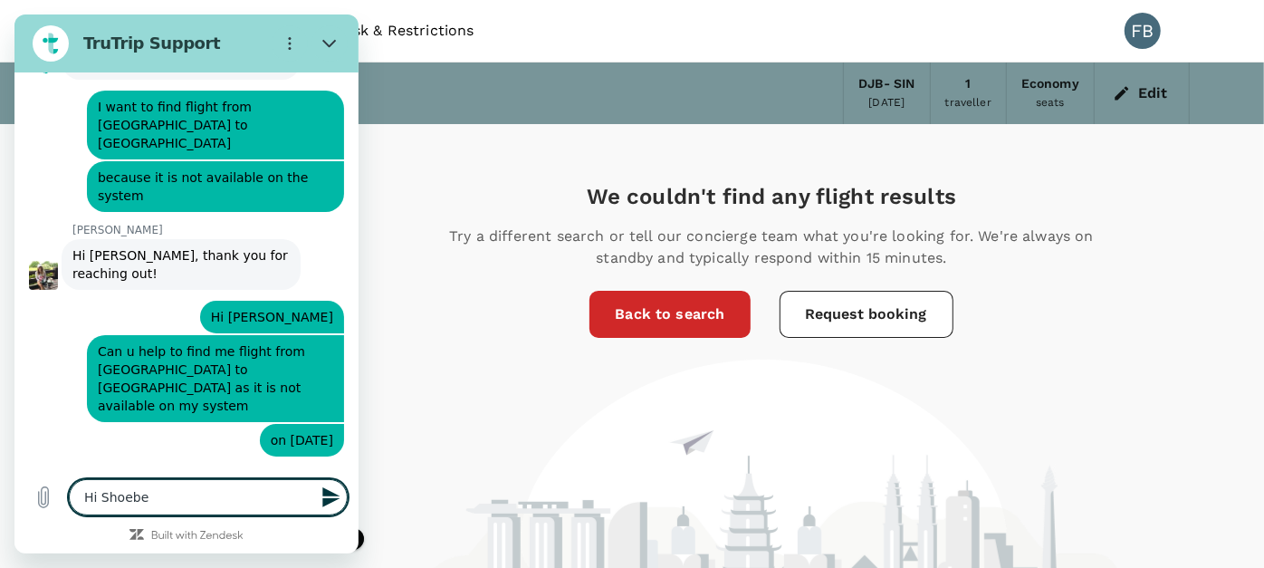
type textarea "x"
type textarea "Hi Shoebe,"
type textarea "x"
type textarea "Hi Shoebe, a"
type textarea "x"
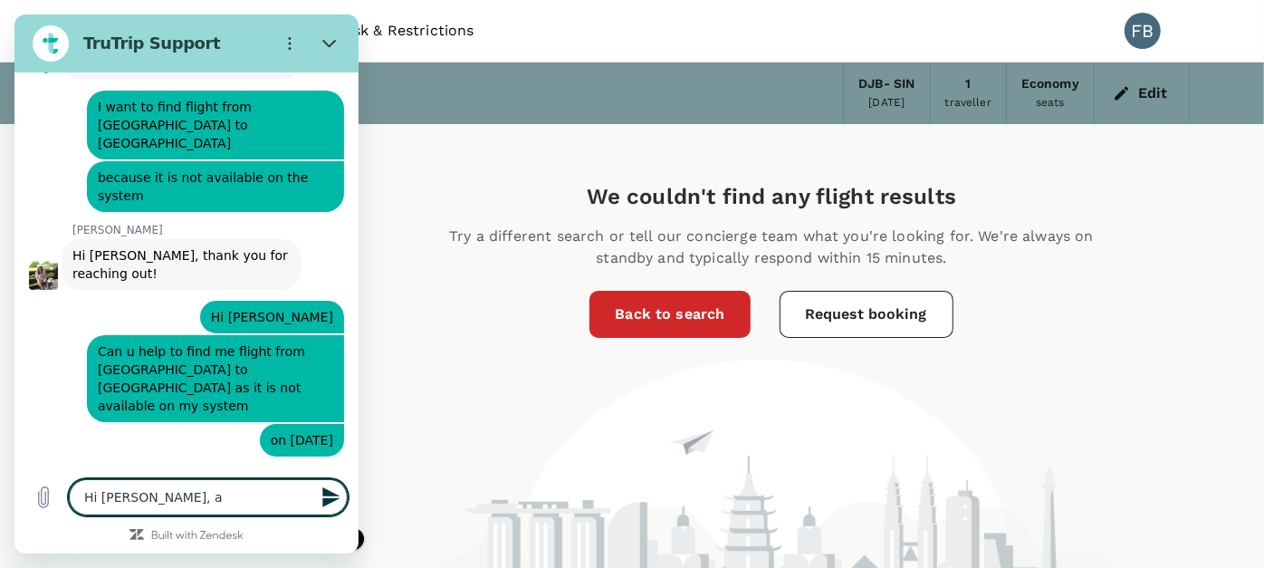
type textarea "Hi Shoebe, an"
type textarea "x"
type textarea "Hi Shoebe, any"
type textarea "x"
type textarea "Hi Shoebe, any"
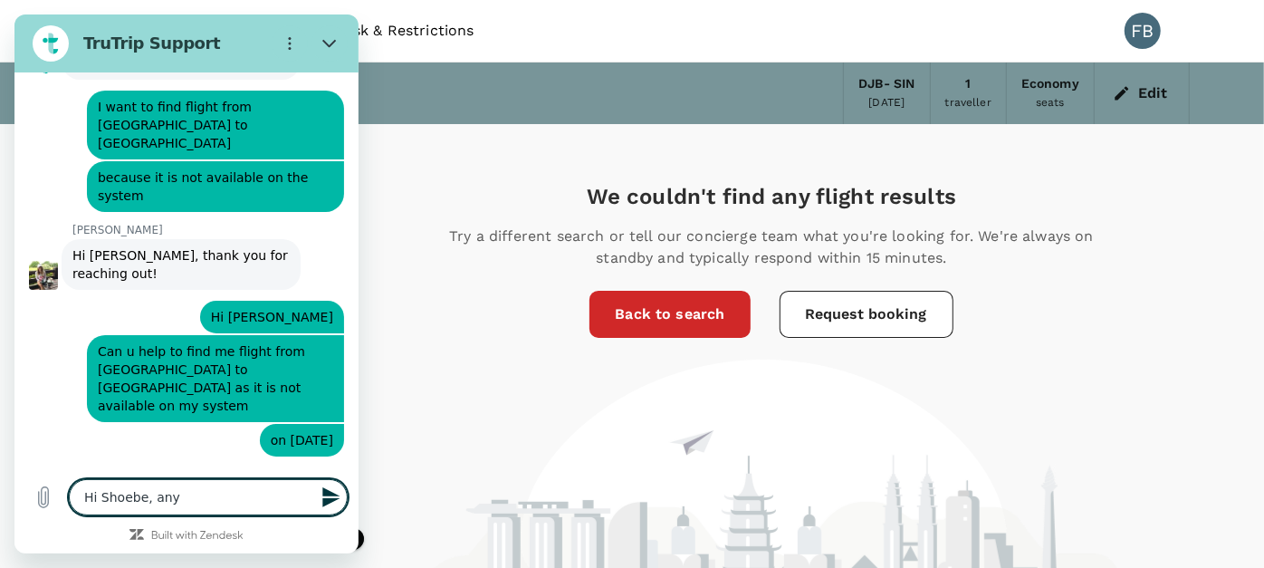
type textarea "x"
type textarea "Hi Shoebe, any u"
type textarea "x"
type textarea "Hi Shoebe, any up"
type textarea "x"
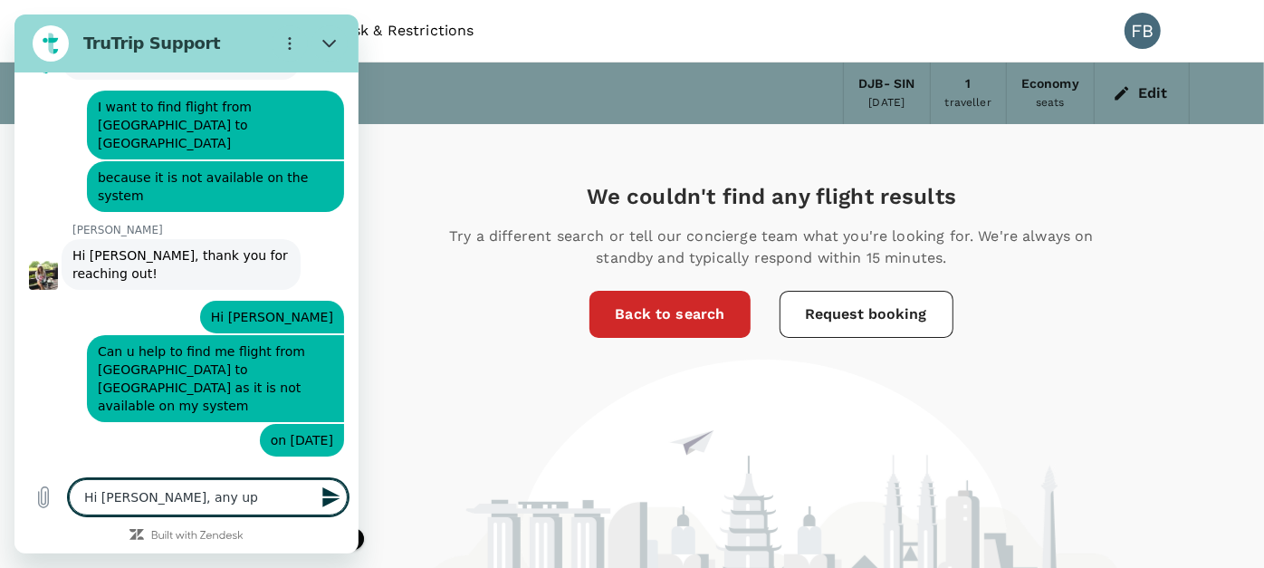
type textarea "Hi Shoebe, any upd"
type textarea "x"
type textarea "Hi Shoebe, any upda"
type textarea "x"
type textarea "Hi Shoebe, any updat"
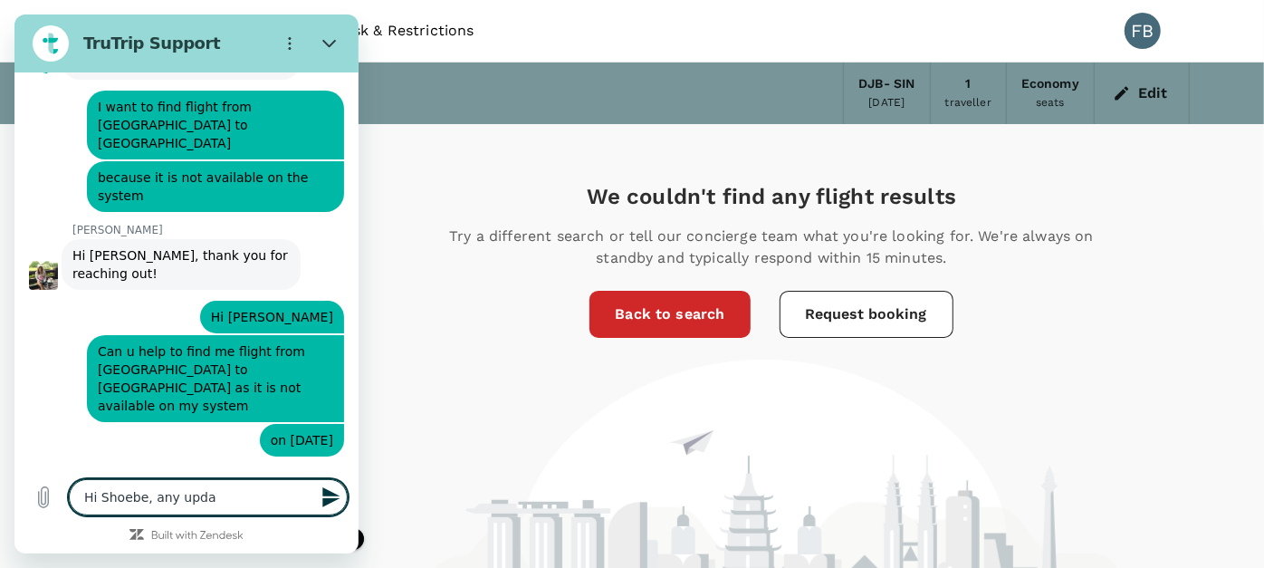
type textarea "x"
type textarea "Hi Shoebe, any update"
type textarea "x"
type textarea "Hi Shoebe, any updat"
type textarea "x"
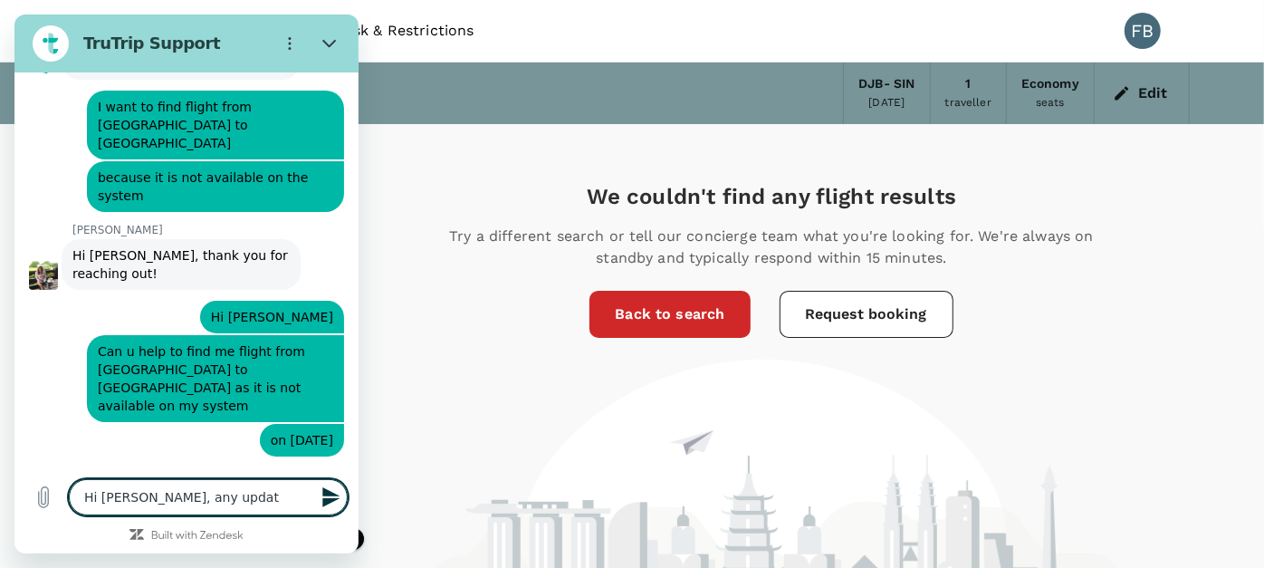
type textarea "Hi Shoebe, any upda"
type textarea "x"
type textarea "Hi Shoebe, any upd"
type textarea "x"
type textarea "Hi Shoebe, any up"
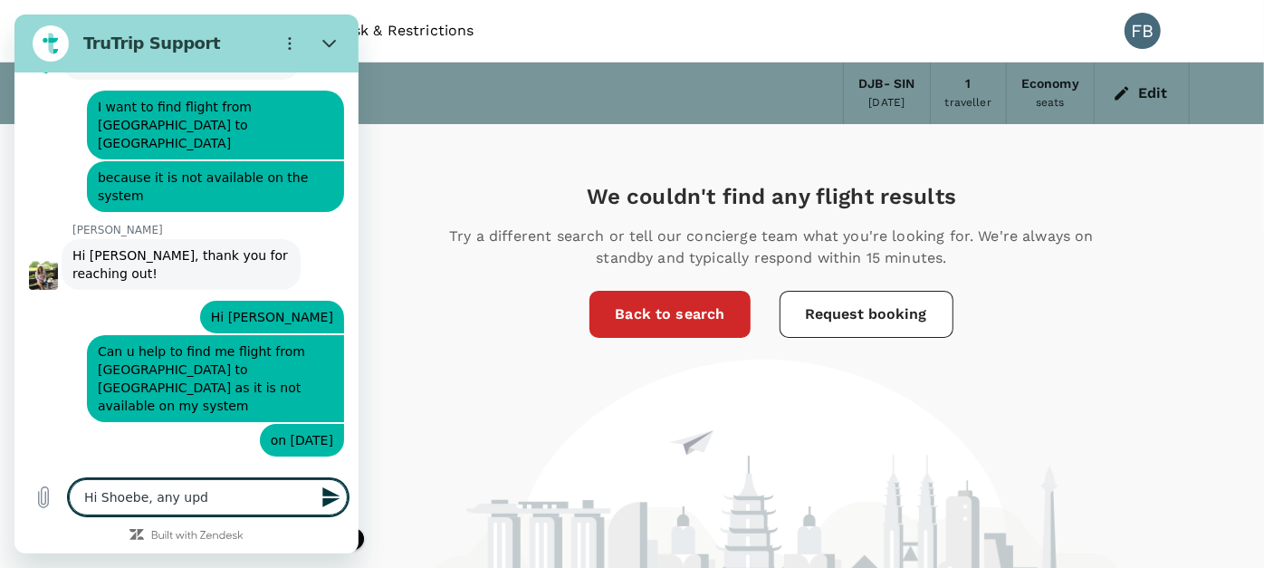
type textarea "x"
type textarea "Hi Shoebe, any u"
type textarea "x"
type textarea "Hi Shoebe, any"
type textarea "x"
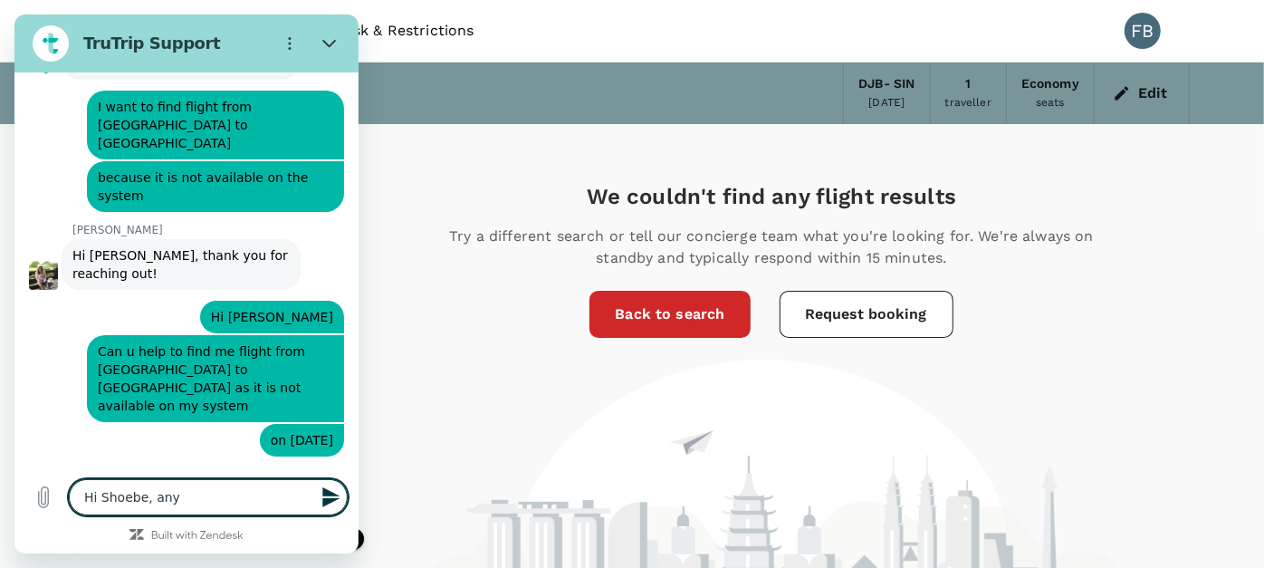
type textarea "Hi Shoebe, any"
type textarea "x"
type textarea "Hi Shoebe, an"
type textarea "x"
type textarea "Hi Shoebe, a"
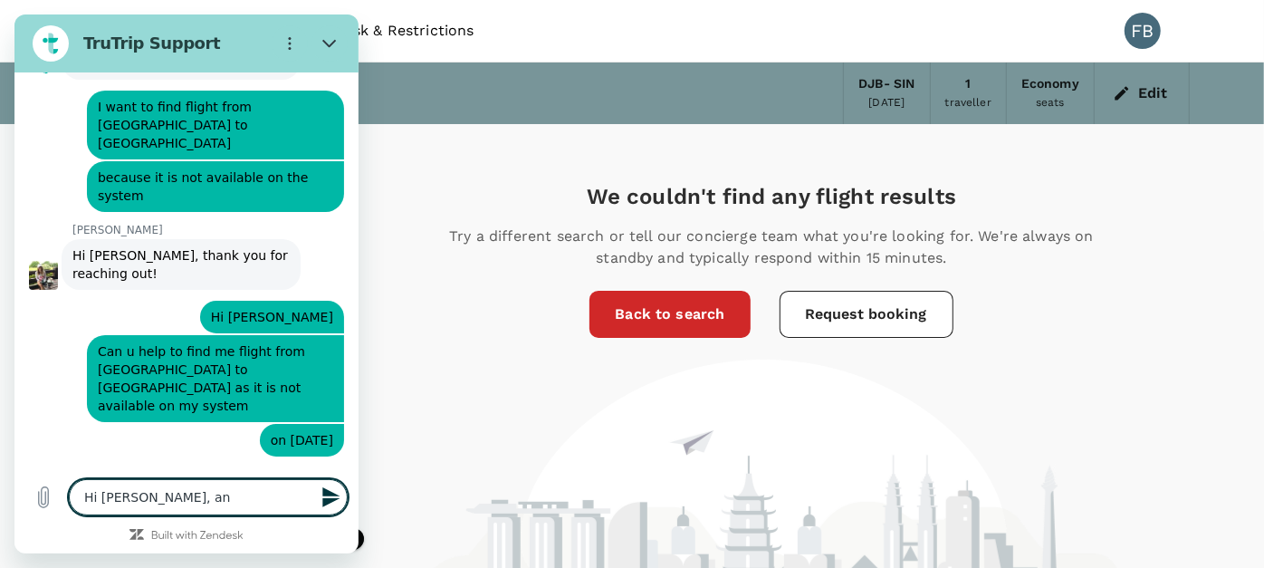
type textarea "x"
type textarea "Hi Shoebe,"
type textarea "x"
type textarea "Hi Shoebe,"
type textarea "x"
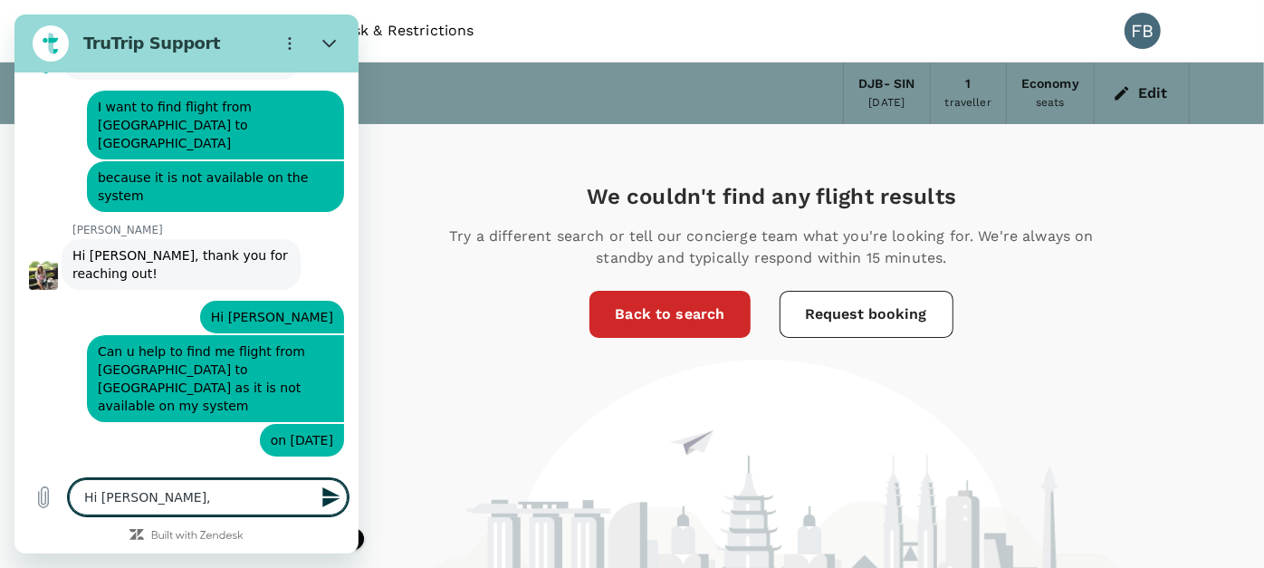
type textarea "Hi Shoebe"
type textarea "x"
type textarea "Hi Shoeb"
type textarea "x"
type textarea "Hi Shoe"
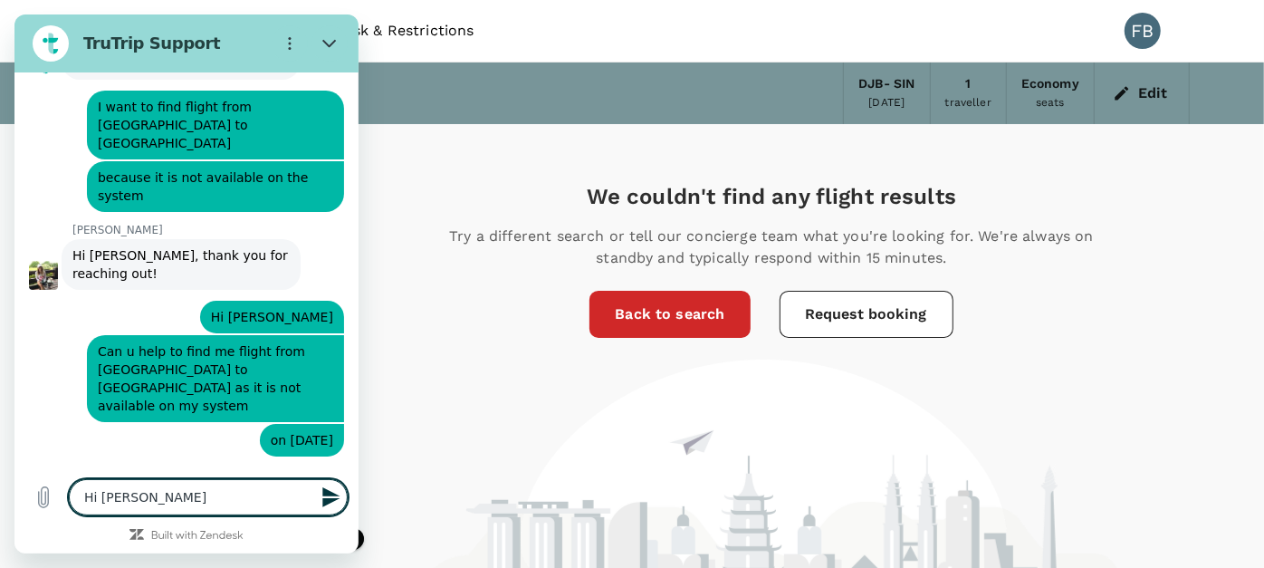
type textarea "x"
type textarea "Hi Sho"
type textarea "x"
type textarea "Hi Sh"
type textarea "x"
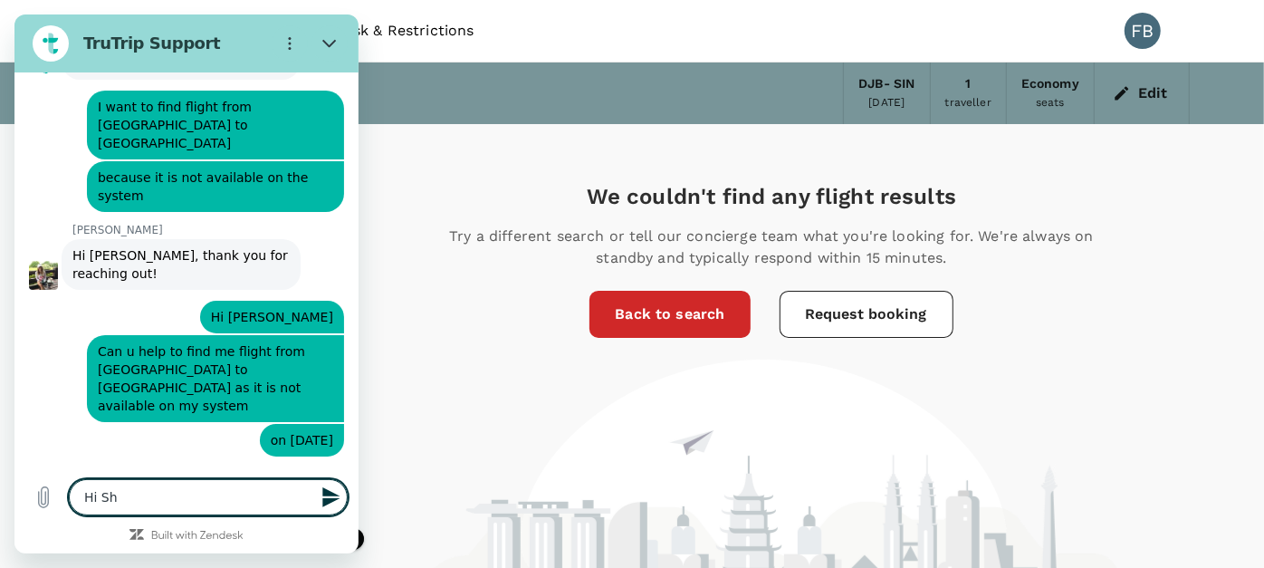
type textarea "Hi S"
type textarea "x"
type textarea "Hi"
type textarea "x"
type textarea "Hi"
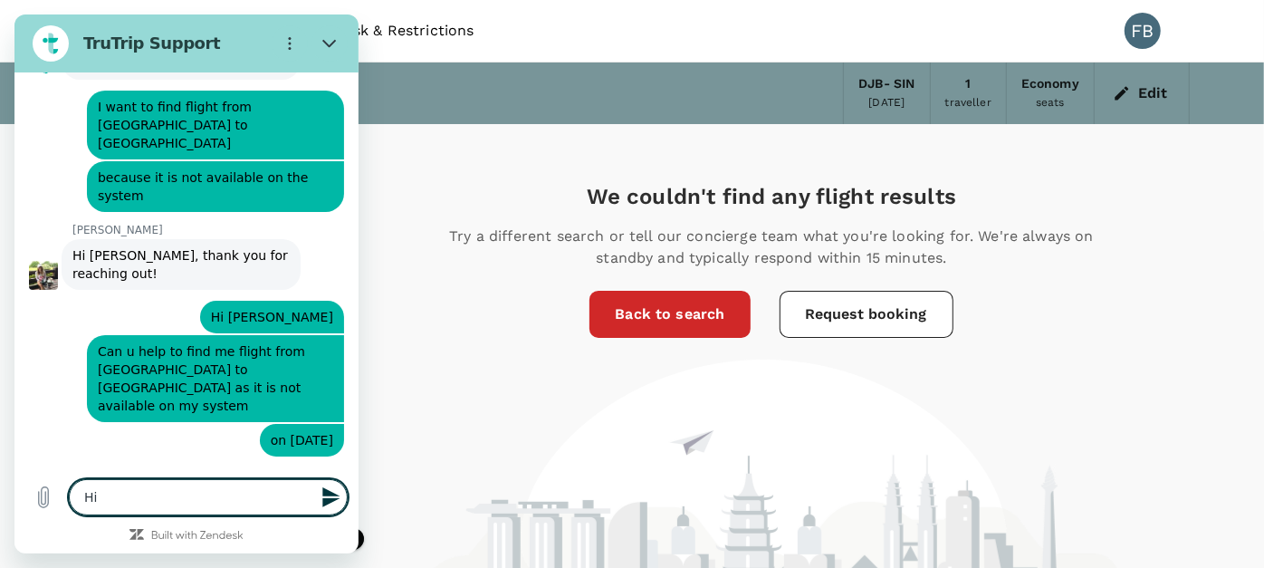
type textarea "x"
type textarea "Hi"
click at [1150, 104] on button "Edit" at bounding box center [1141, 93] width 65 height 29
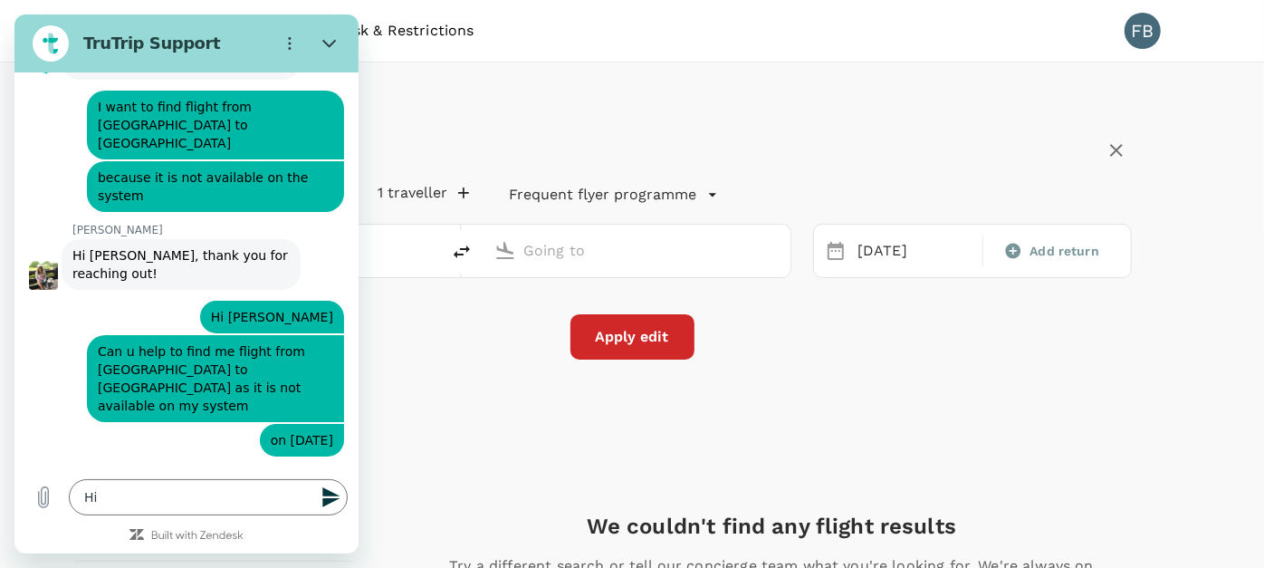
type input "[PERSON_NAME] (DJB)"
type input "Singapore Changi (SIN)"
click at [462, 246] on icon "delete" at bounding box center [462, 252] width 22 height 22
type input "Singapore Changi (SIN)"
type input "[PERSON_NAME] (DJB)"
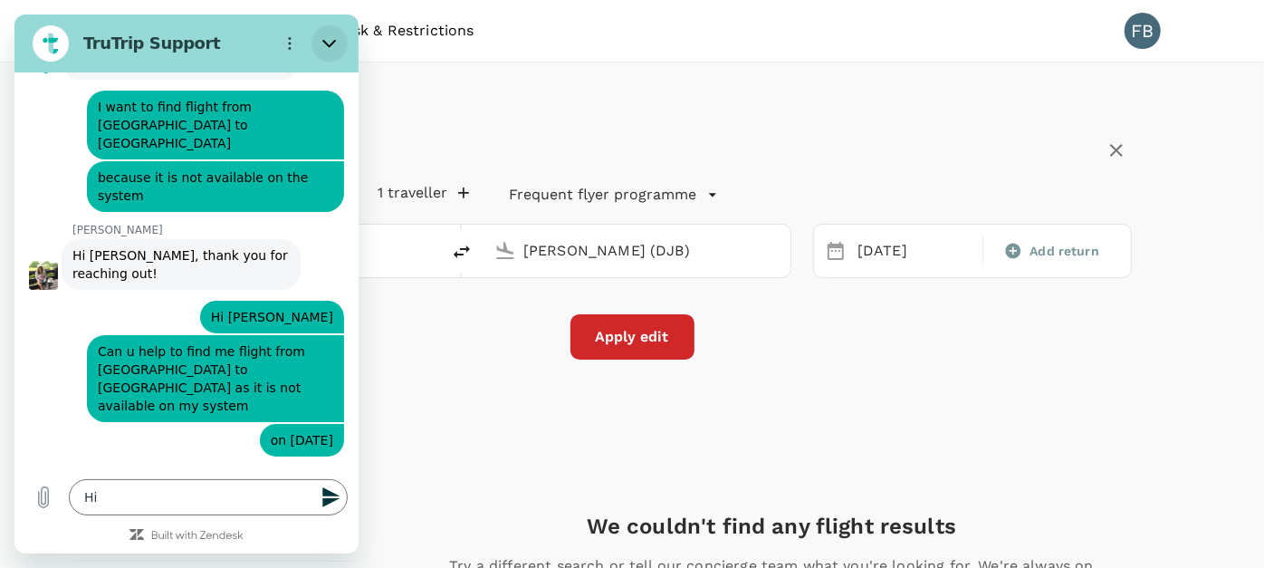
click at [323, 38] on icon "Close" at bounding box center [329, 43] width 14 height 14
type textarea "x"
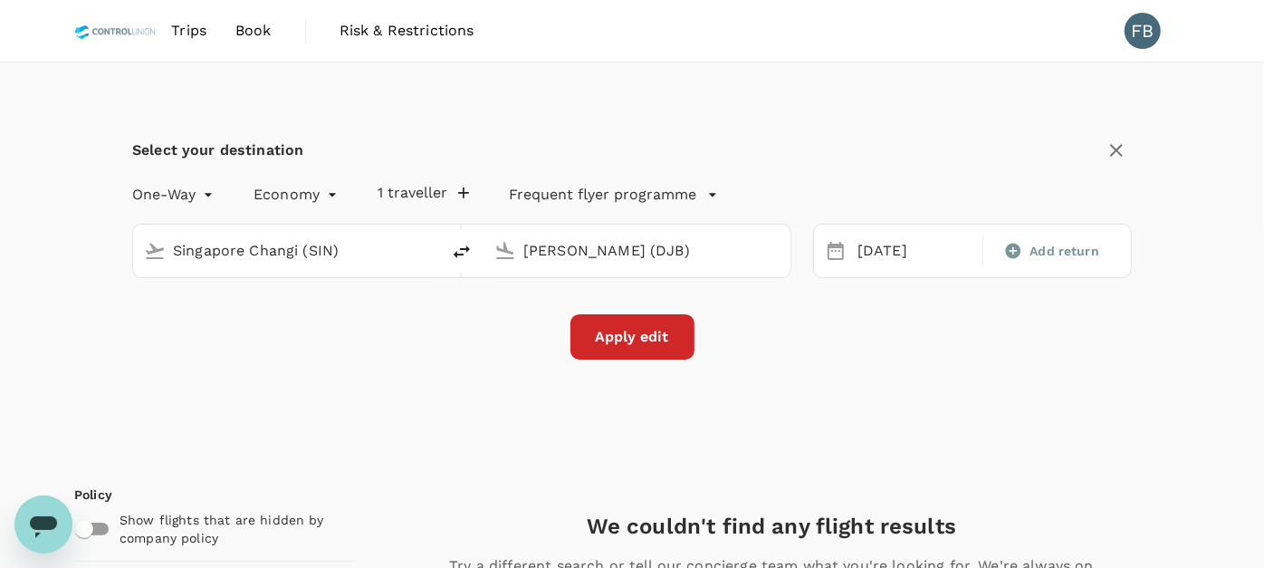
click at [617, 253] on input "[PERSON_NAME] (DJB)" at bounding box center [637, 250] width 229 height 28
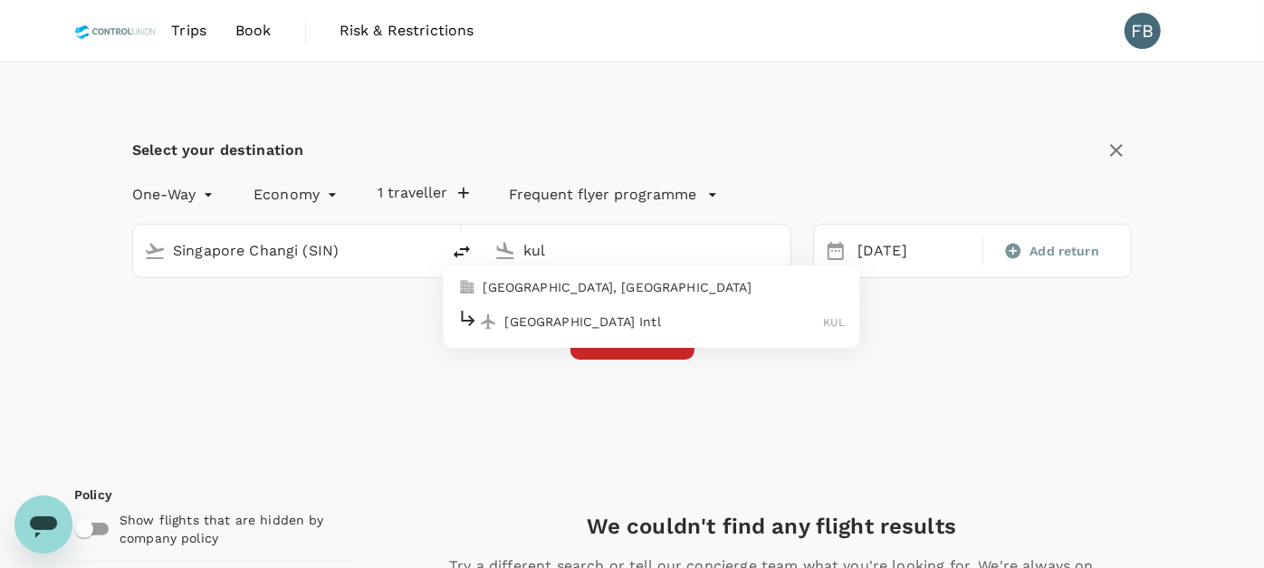
click at [582, 328] on p "[GEOGRAPHIC_DATA] Intl" at bounding box center [664, 321] width 319 height 18
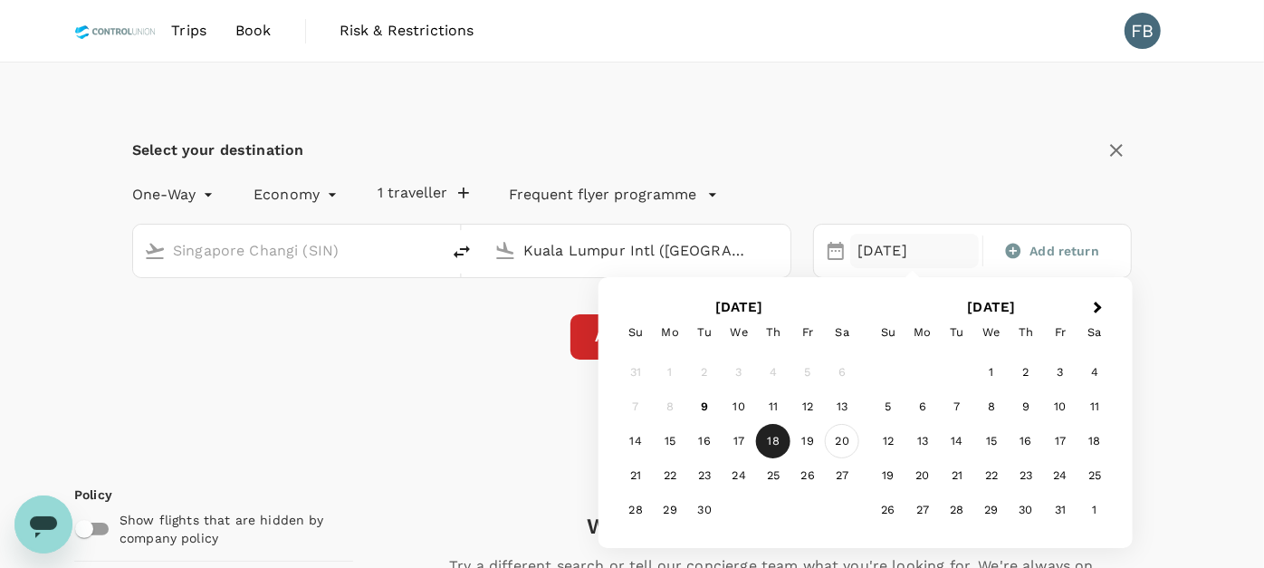
type input "Kuala Lumpur Intl ([GEOGRAPHIC_DATA])"
click at [840, 439] on div "20" at bounding box center [842, 441] width 34 height 34
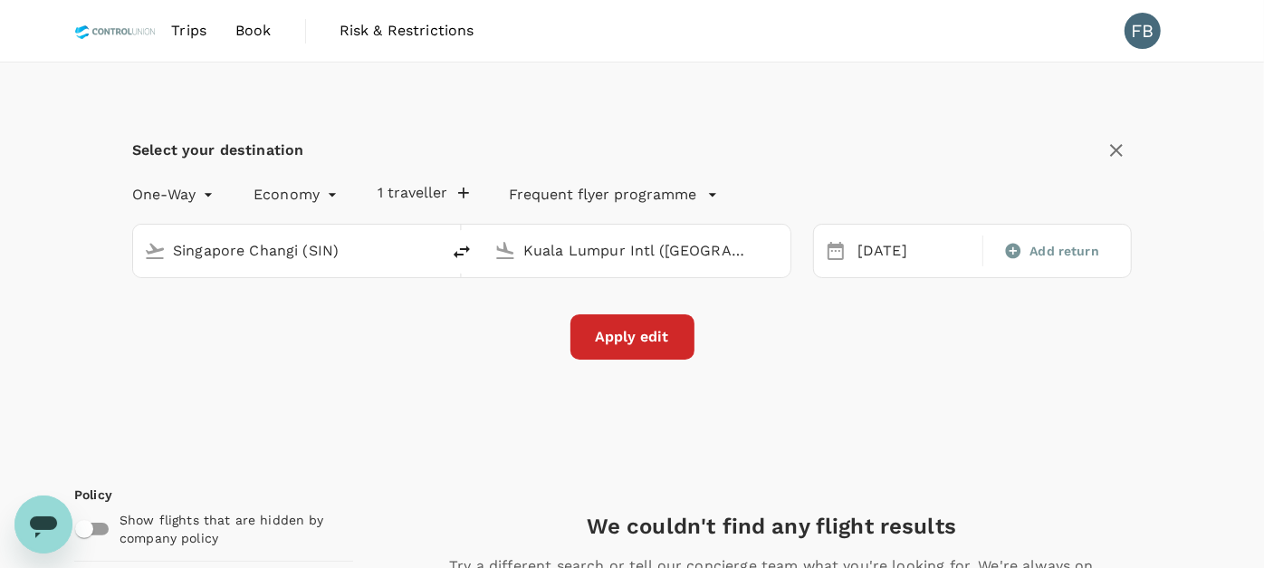
click at [615, 323] on button "Apply edit" at bounding box center [632, 336] width 124 height 45
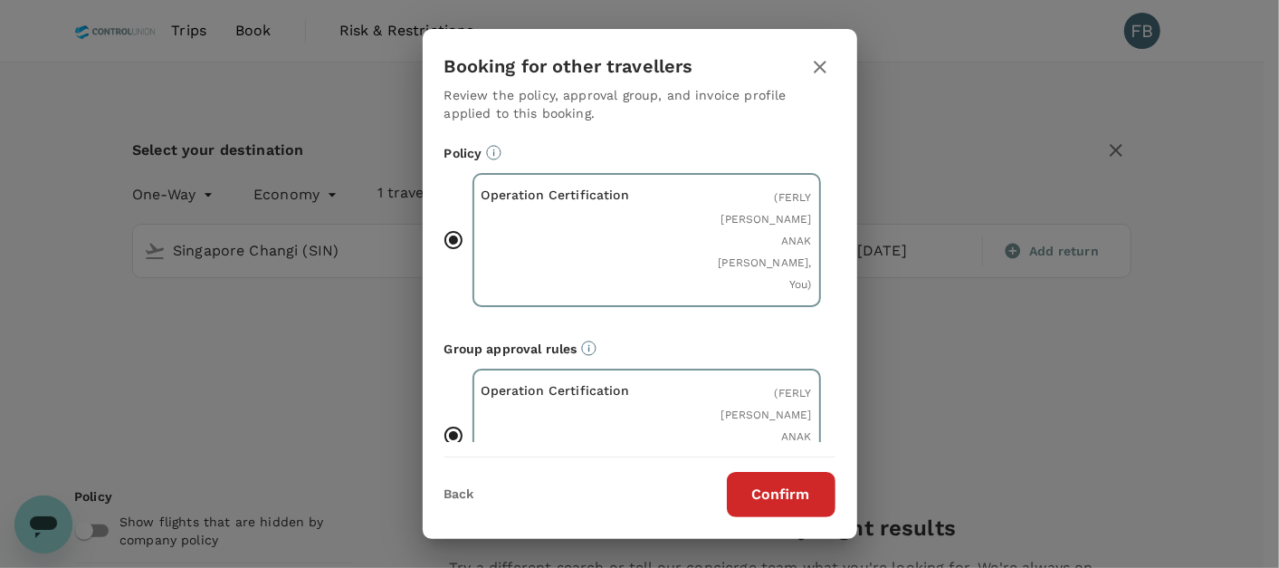
click at [734, 492] on button "Confirm" at bounding box center [781, 494] width 109 height 45
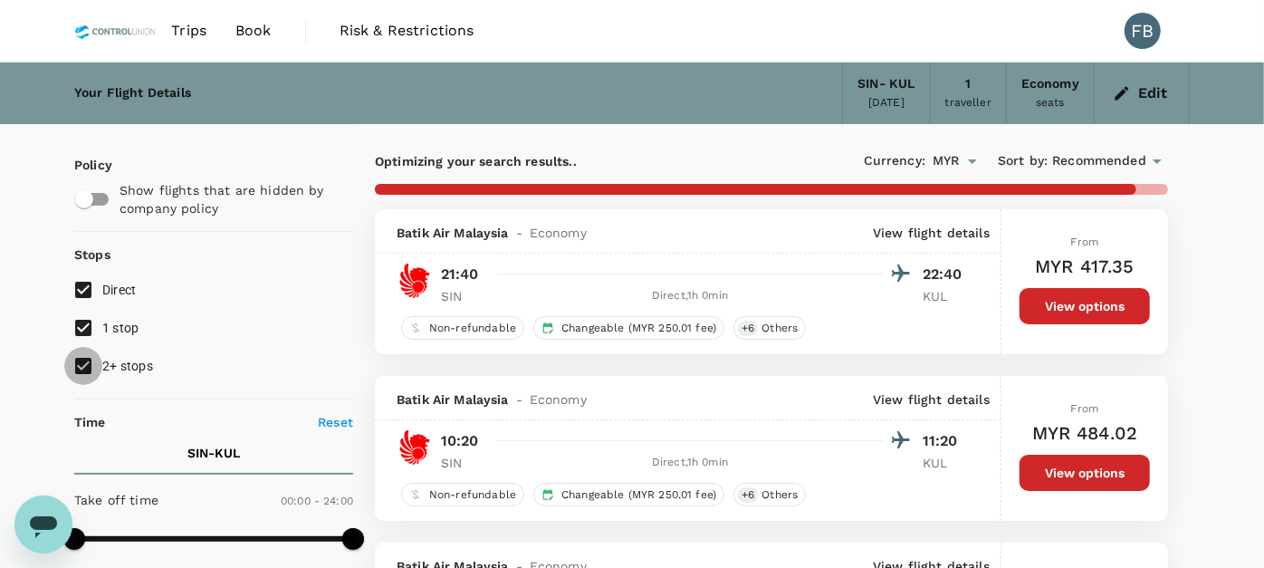
click at [82, 365] on input "2+ stops" at bounding box center [83, 366] width 38 height 38
checkbox input "false"
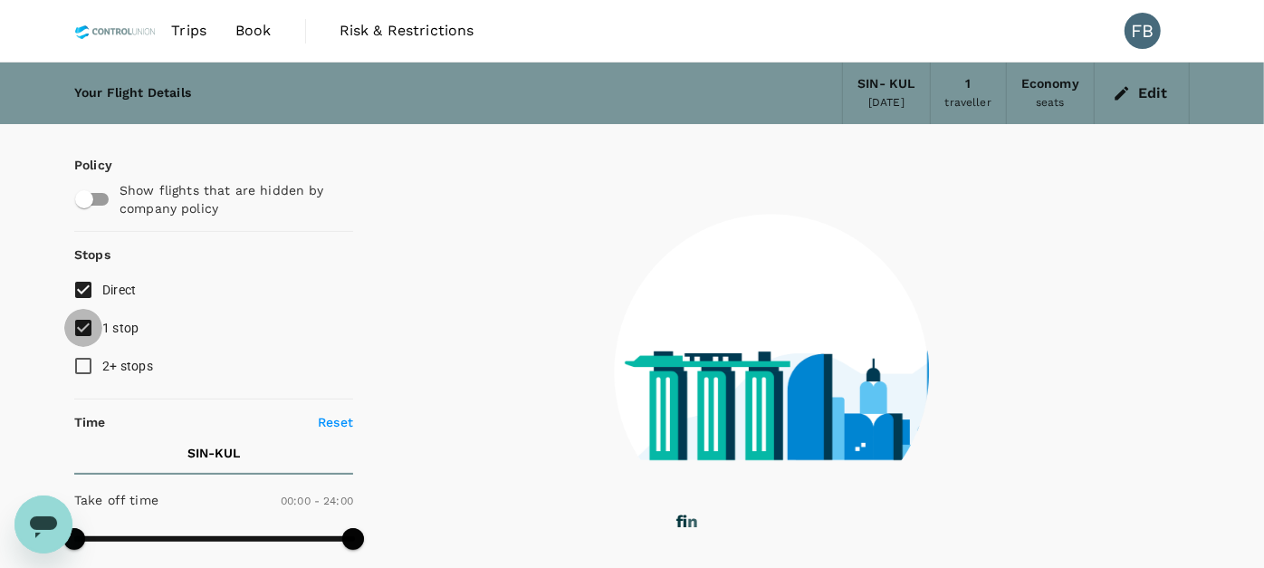
click at [91, 329] on input "1 stop" at bounding box center [83, 328] width 38 height 38
checkbox input "false"
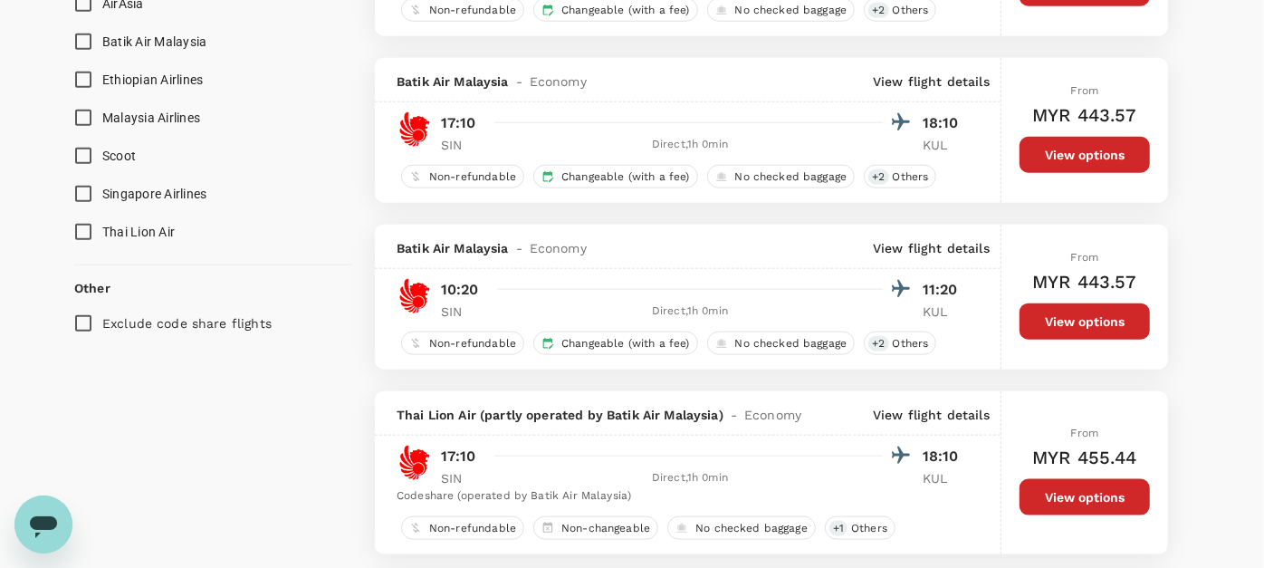
scroll to position [1106, 0]
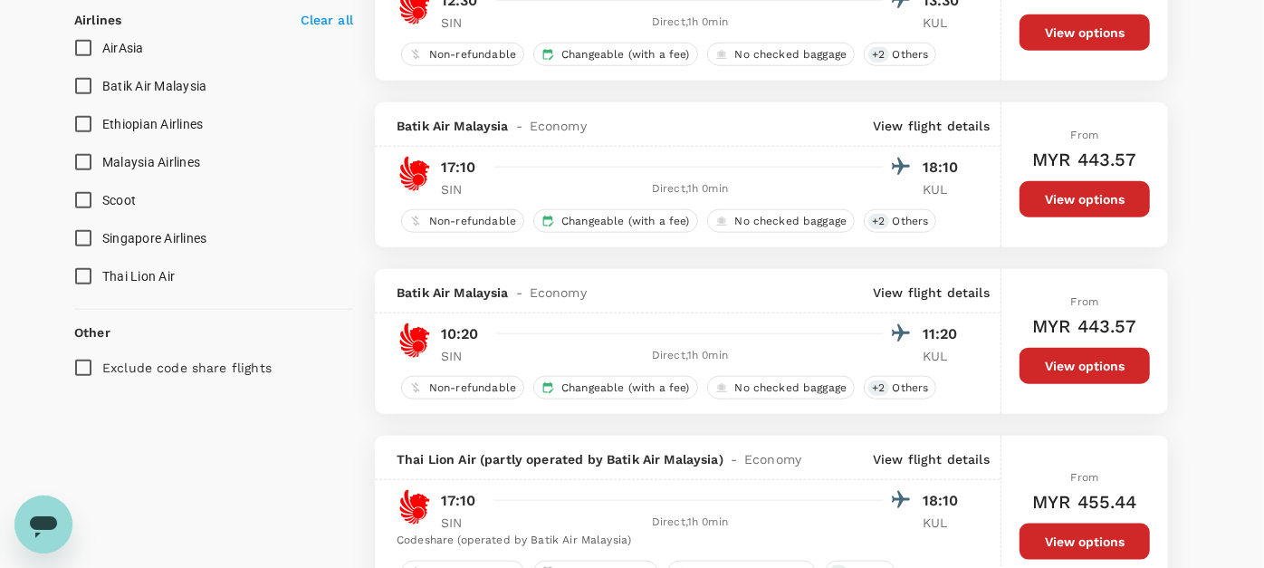
click at [72, 42] on input "AirAsia" at bounding box center [83, 48] width 38 height 38
checkbox input "true"
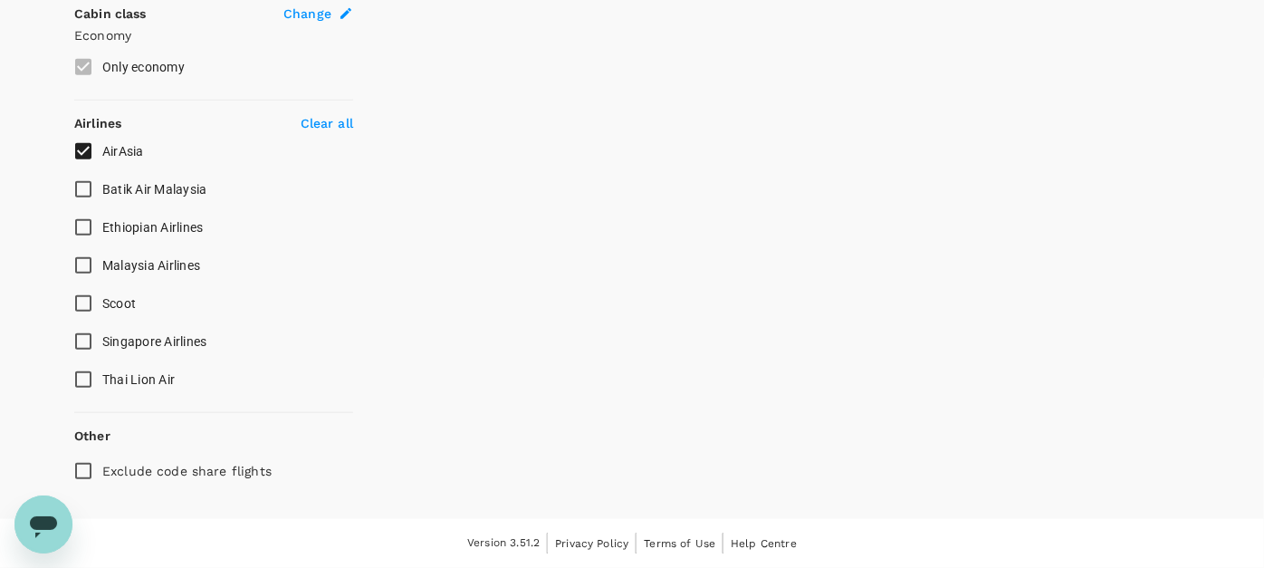
scroll to position [1000, 0]
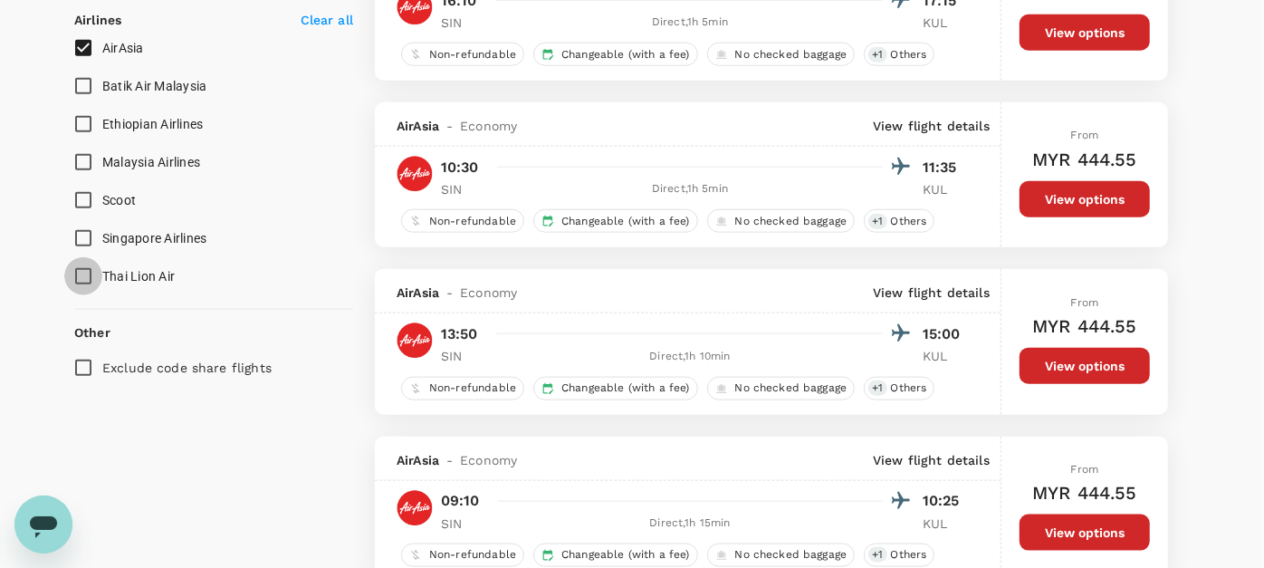
click at [74, 266] on input "Thai Lion Air" at bounding box center [83, 276] width 38 height 38
checkbox input "true"
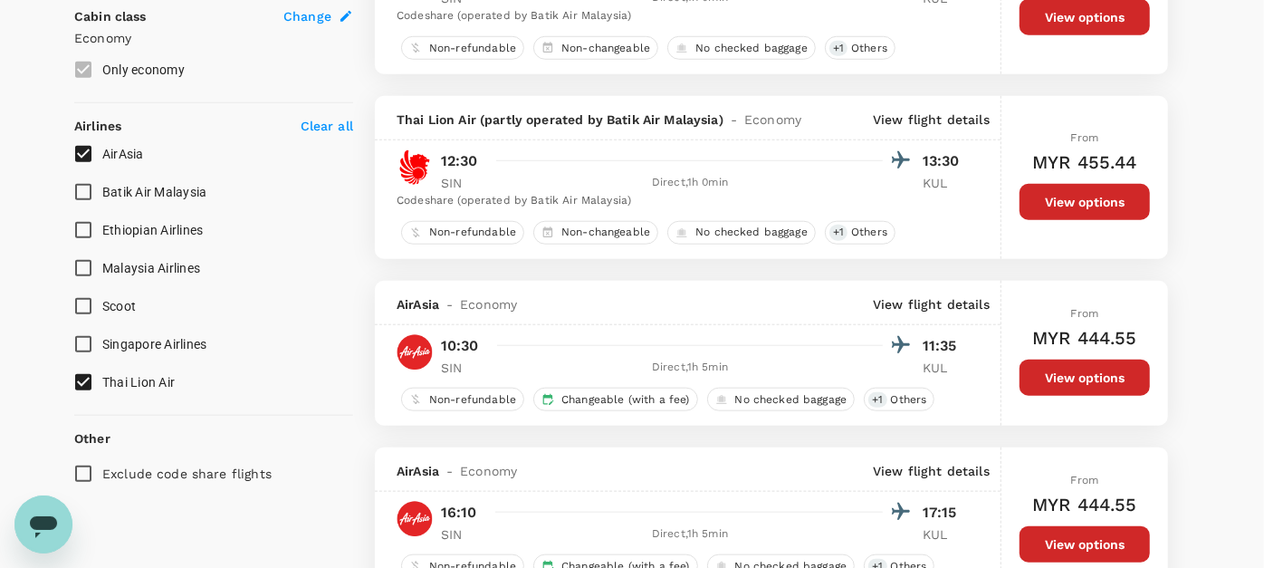
scroll to position [1106, 0]
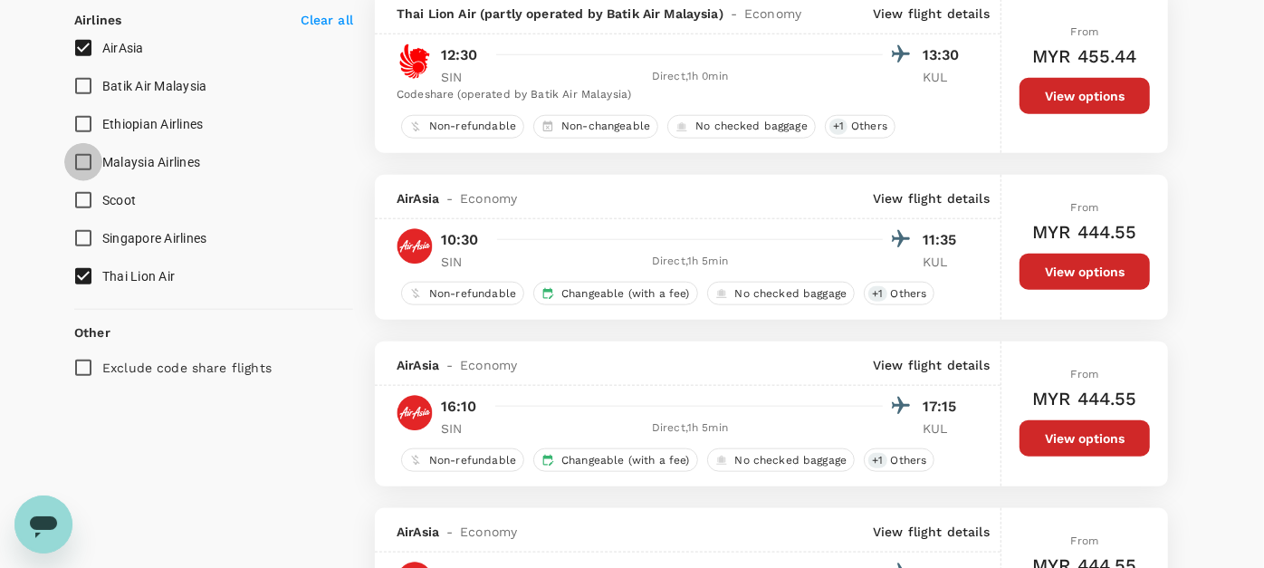
click at [81, 158] on input "Malaysia Airlines" at bounding box center [83, 162] width 38 height 38
checkbox input "true"
type input "1005"
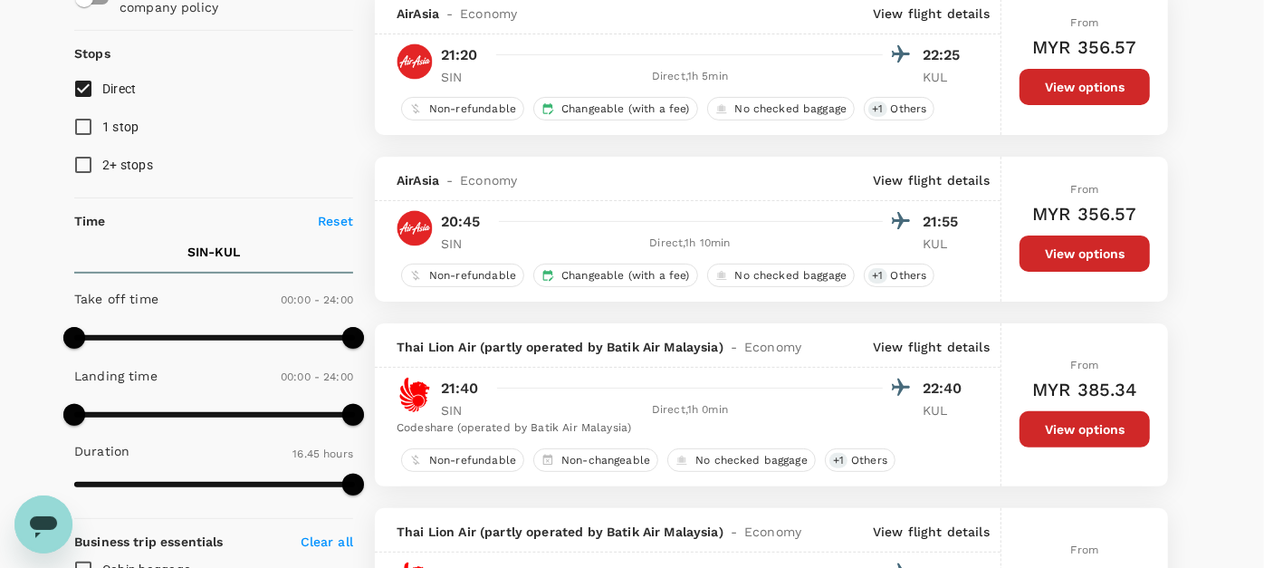
scroll to position [402, 0]
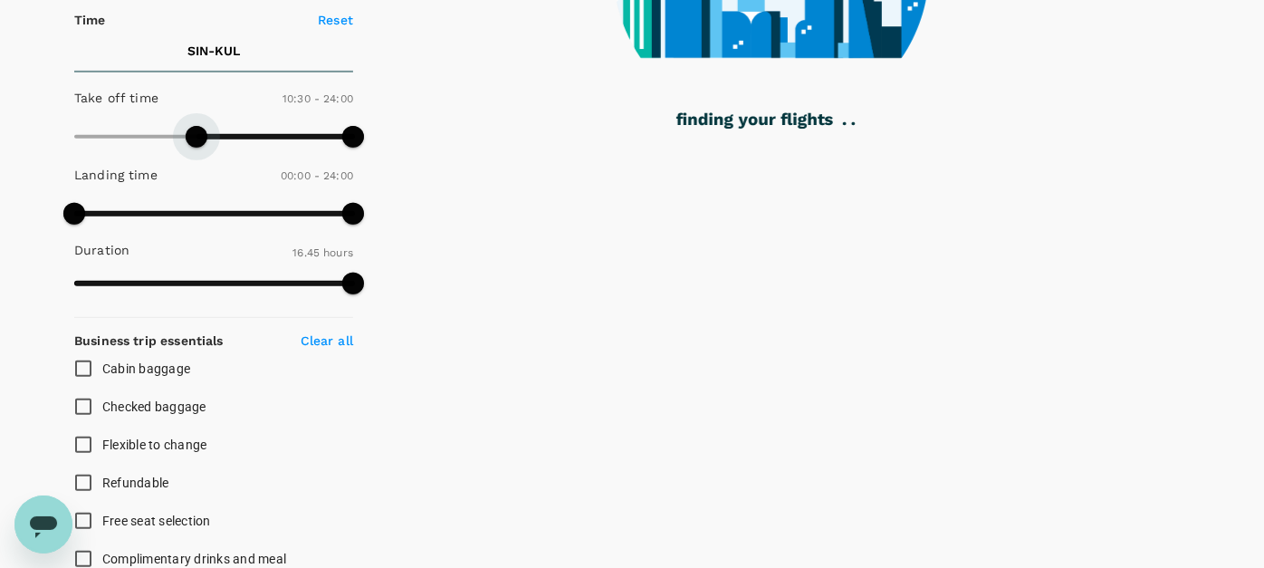
drag, startPoint x: 81, startPoint y: 130, endPoint x: 196, endPoint y: 149, distance: 116.5
click at [196, 148] on span at bounding box center [197, 137] width 22 height 22
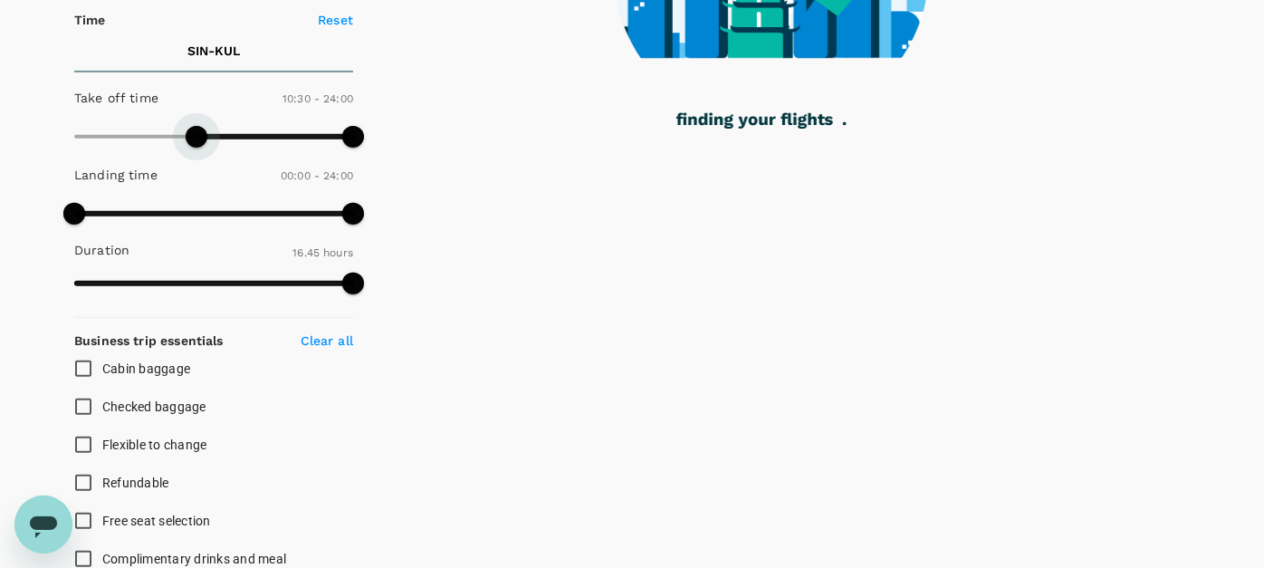
type input "570"
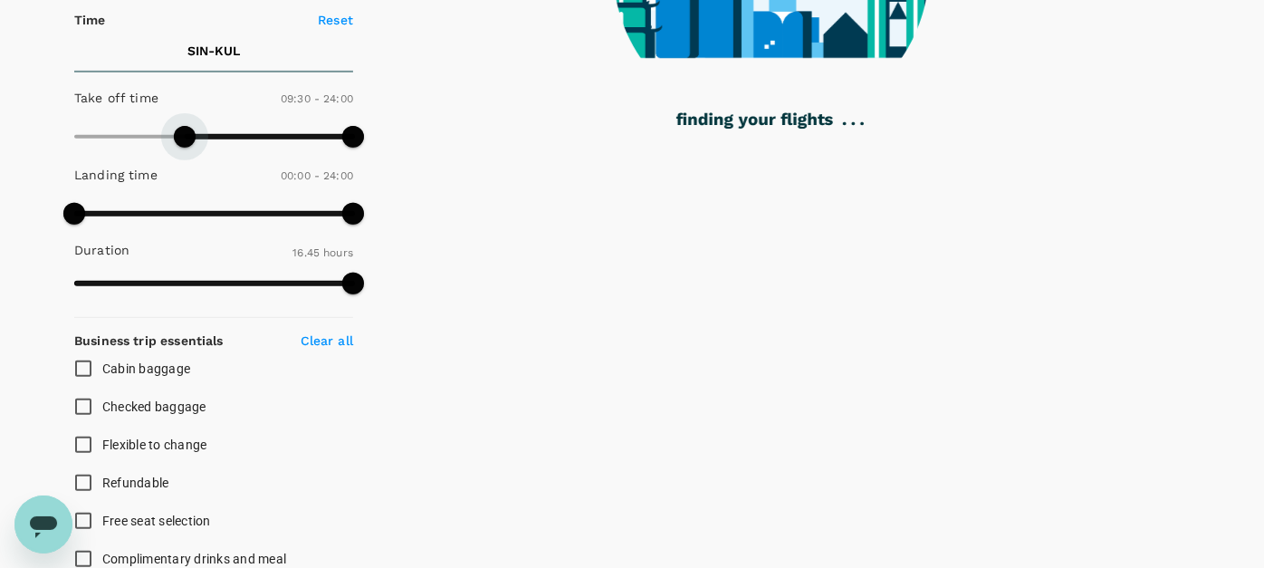
drag, startPoint x: 199, startPoint y: 147, endPoint x: 186, endPoint y: 149, distance: 13.8
click at [186, 148] on span at bounding box center [185, 137] width 22 height 22
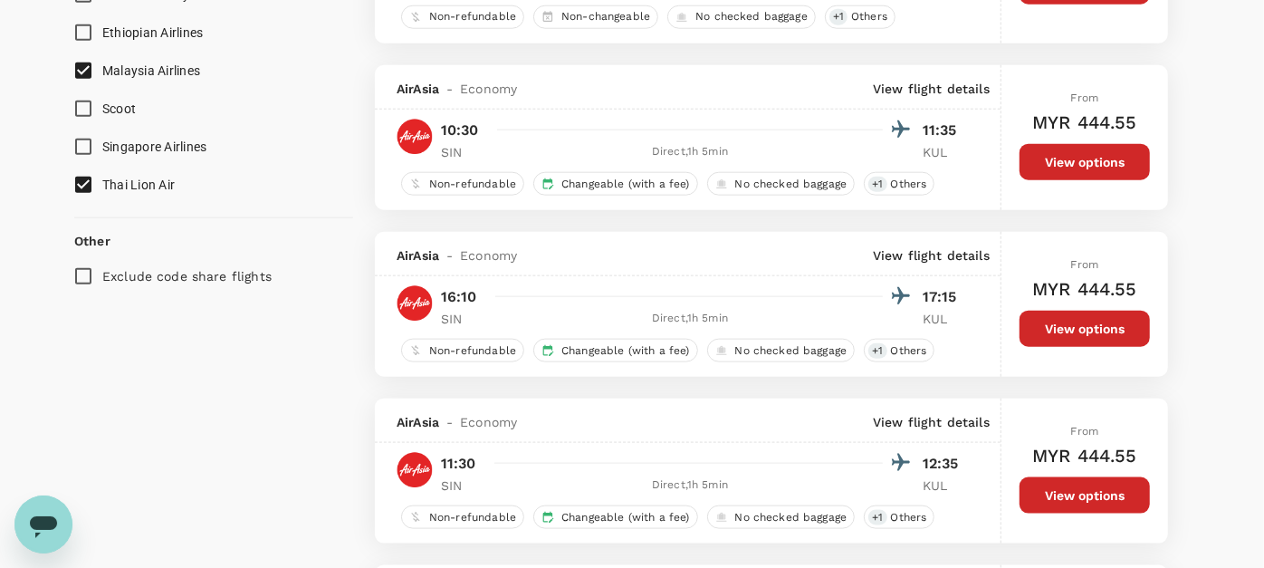
scroll to position [1207, 0]
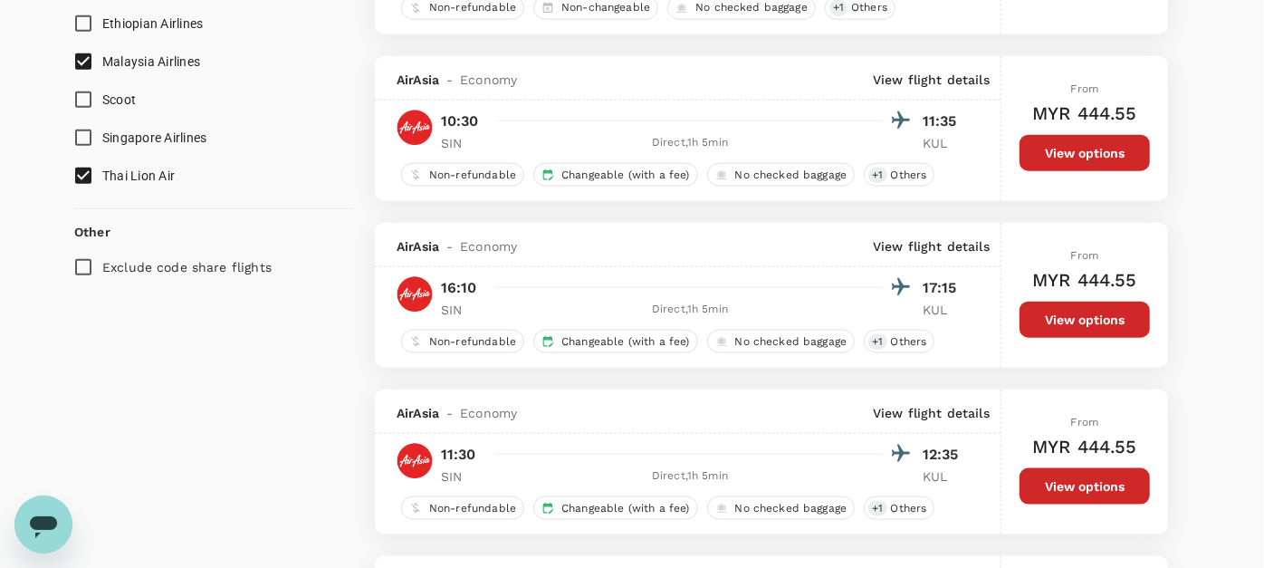
click at [1037, 148] on button "View options" at bounding box center [1084, 153] width 130 height 36
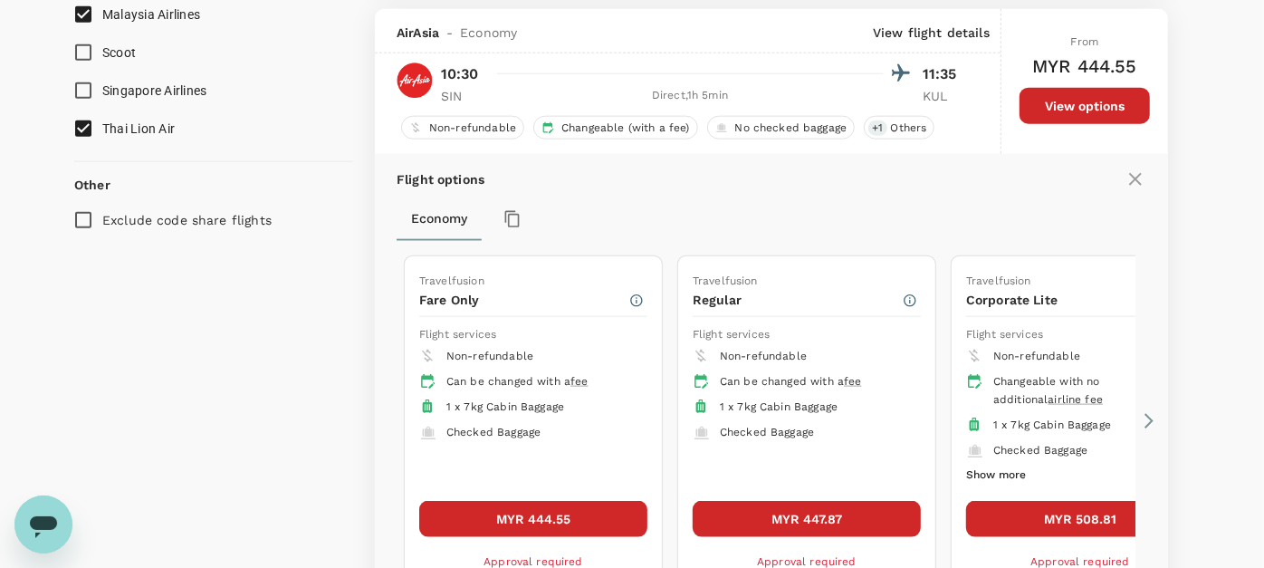
scroll to position [1259, 0]
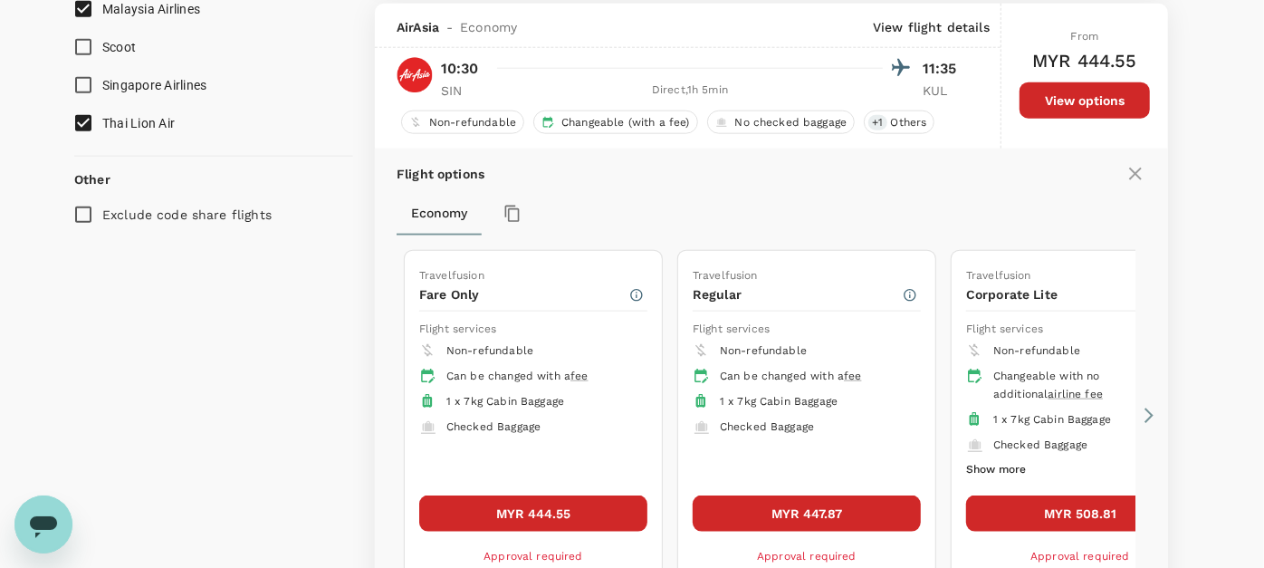
click at [1151, 406] on icon at bounding box center [1149, 415] width 18 height 18
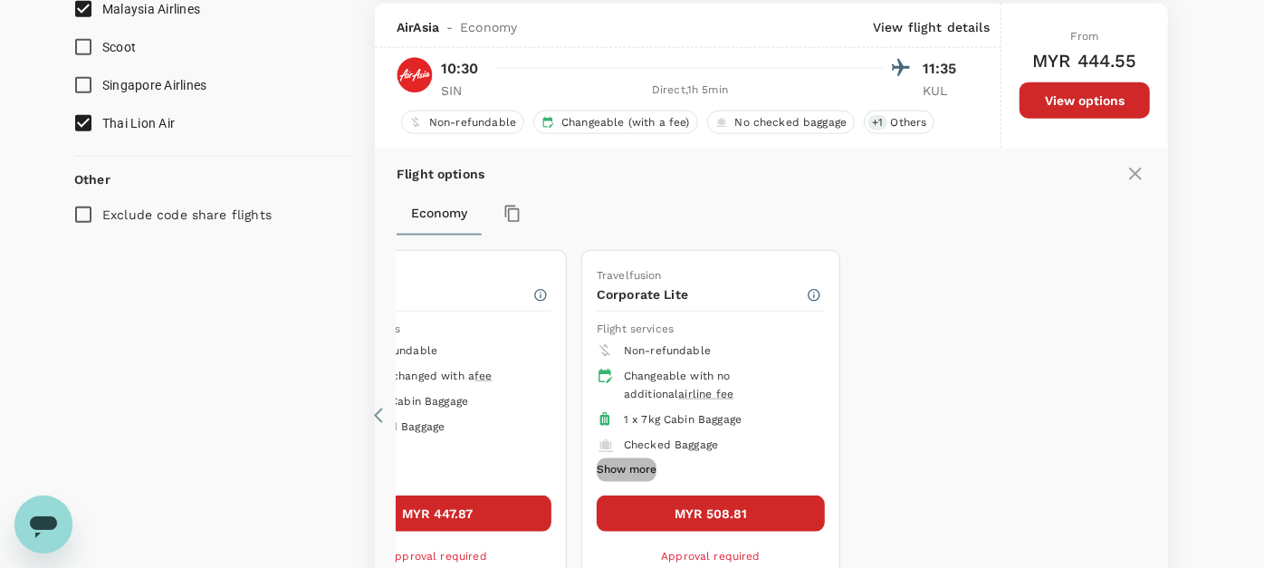
click at [631, 458] on button "Show more" at bounding box center [627, 470] width 60 height 24
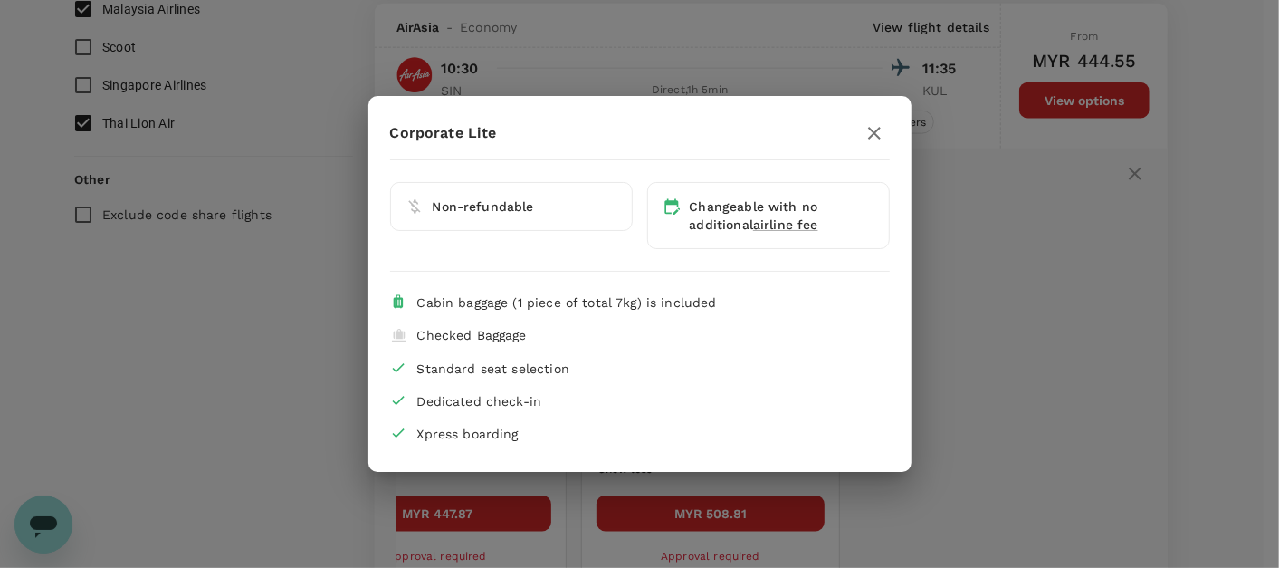
click at [1027, 376] on div "Corporate Lite Non-refundable Changeable with no additional airline fee Cabin b…" at bounding box center [639, 284] width 1279 height 568
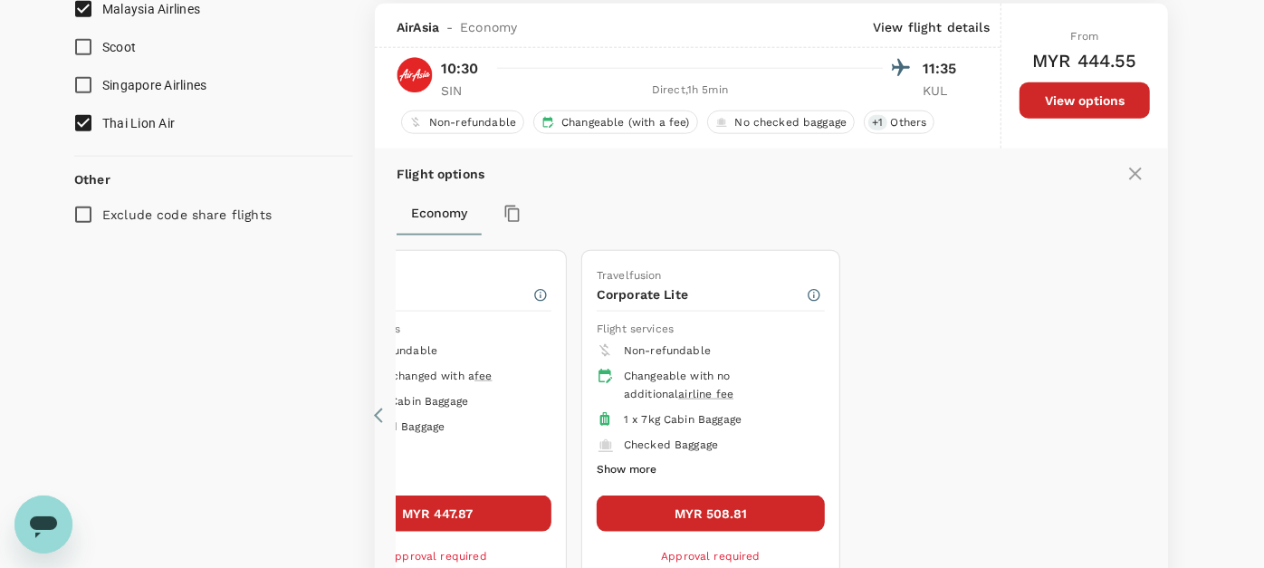
click at [375, 409] on icon at bounding box center [378, 415] width 9 height 15
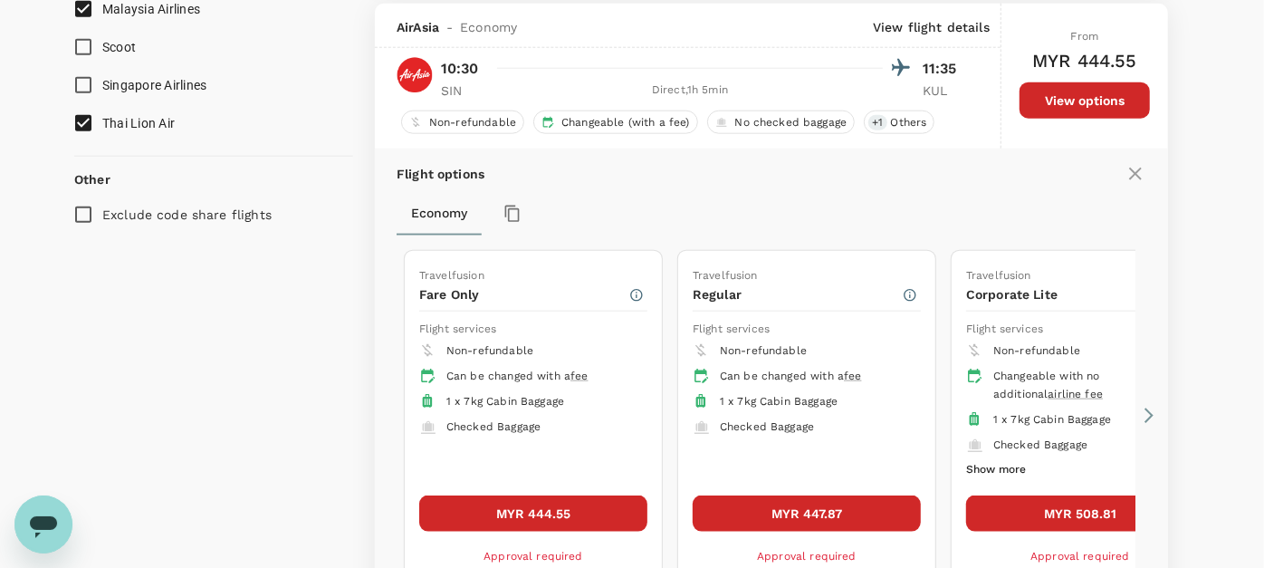
click at [1003, 464] on button "Show more" at bounding box center [996, 470] width 60 height 24
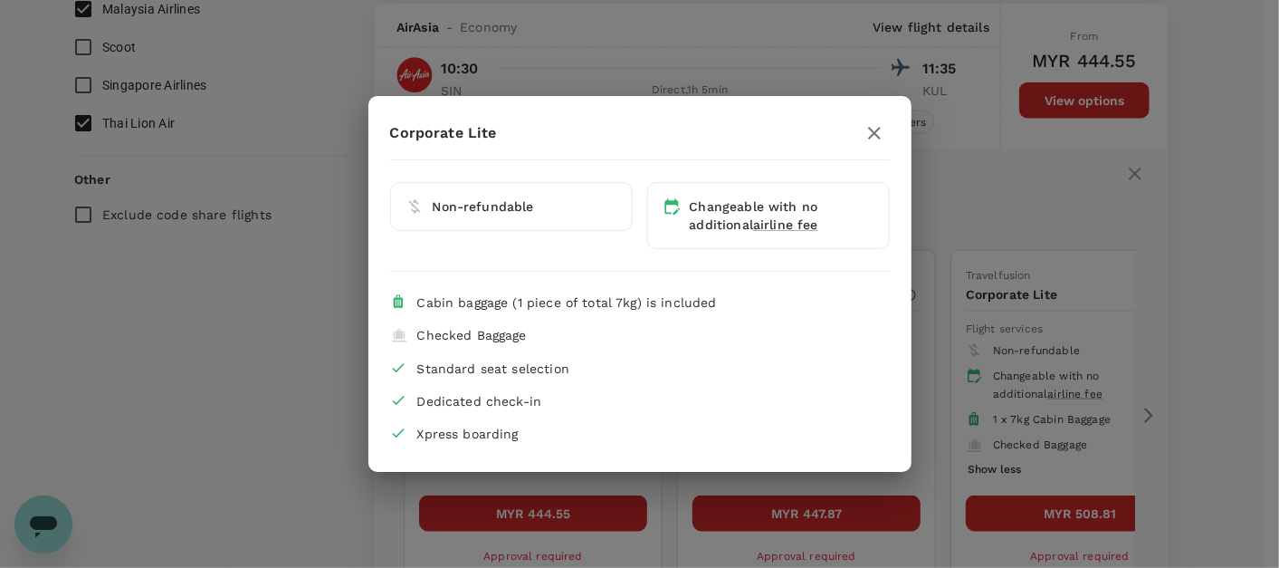
click at [1016, 374] on div "Corporate Lite Non-refundable Changeable with no additional airline fee Cabin b…" at bounding box center [639, 284] width 1279 height 568
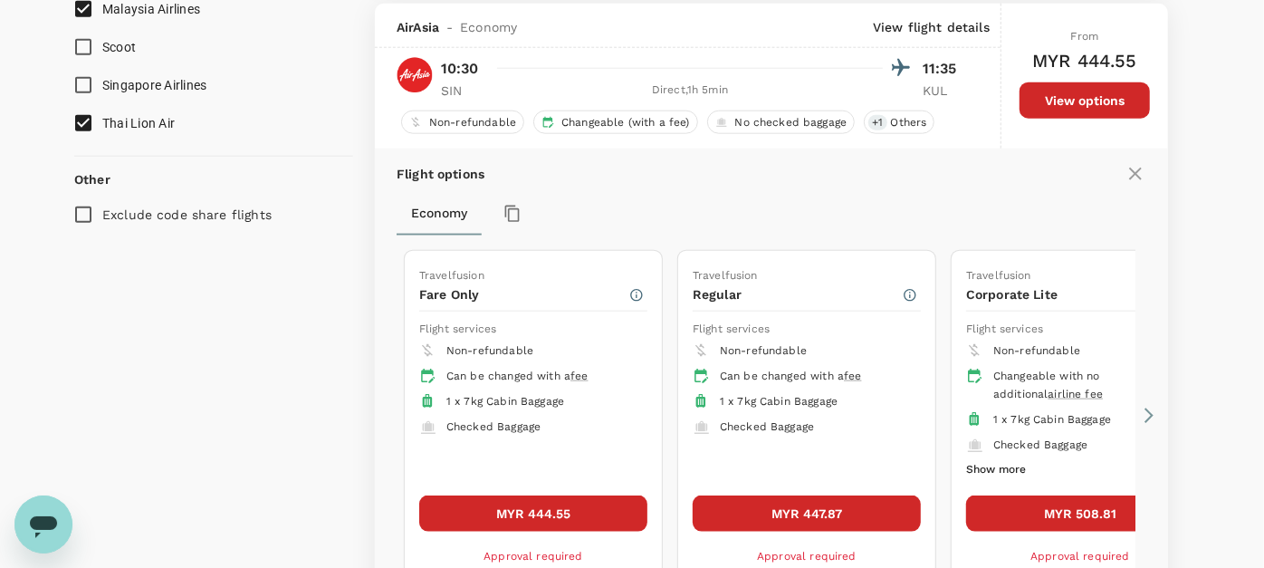
click at [1016, 505] on button "MYR 508.81" at bounding box center [1080, 513] width 228 height 36
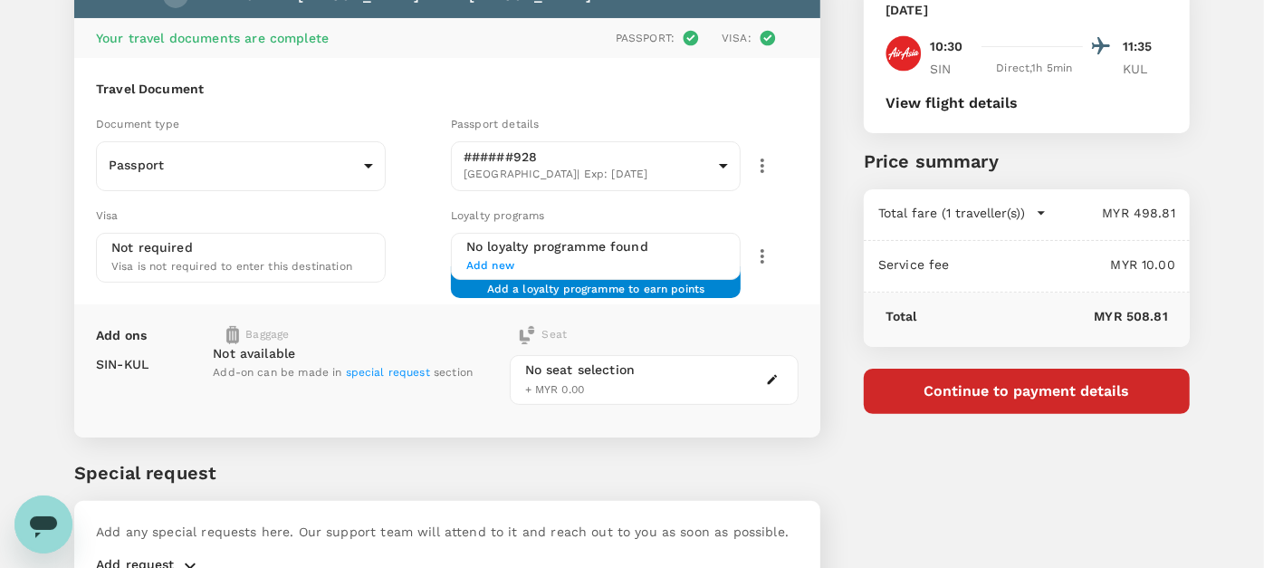
scroll to position [100, 0]
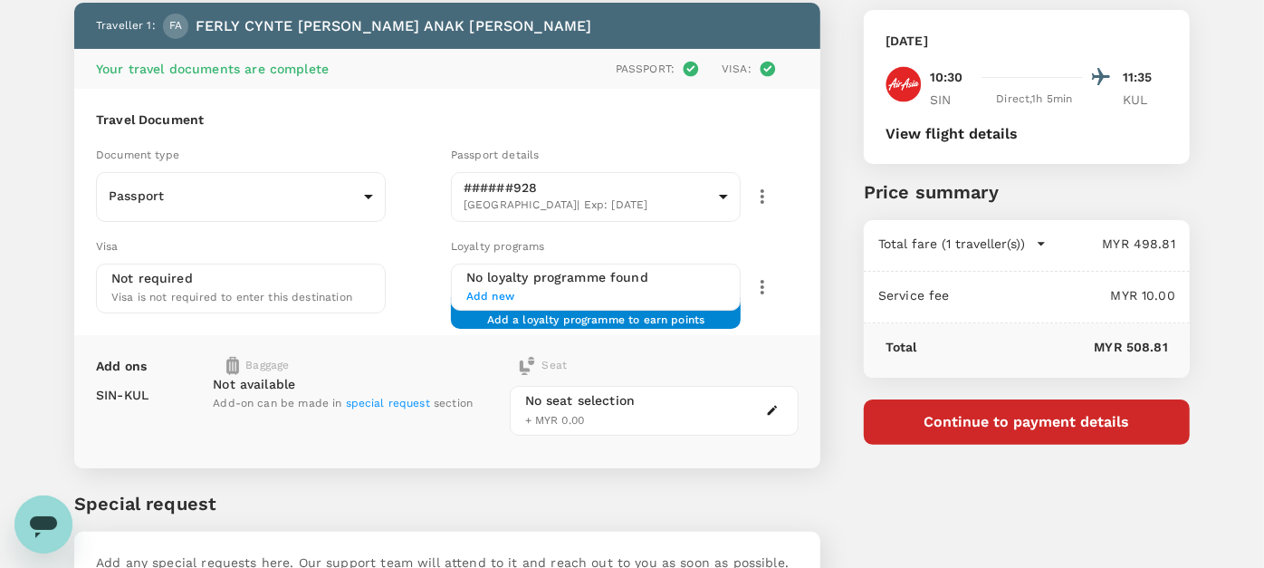
click at [907, 142] on div "Saturday, 20 Sep 2025 10:30 11:35 SIN Direct , 1h 5min KUL View flight details" at bounding box center [1027, 87] width 326 height 154
click at [909, 137] on button "View flight details" at bounding box center [951, 134] width 132 height 16
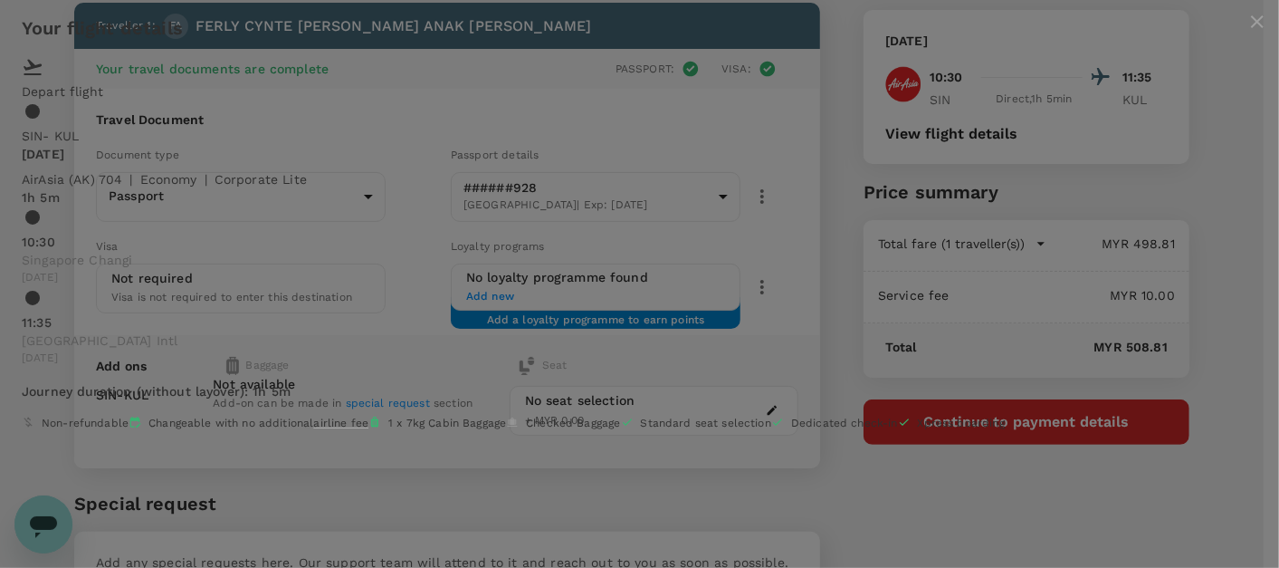
click at [1251, 28] on icon "close" at bounding box center [1257, 21] width 13 height 13
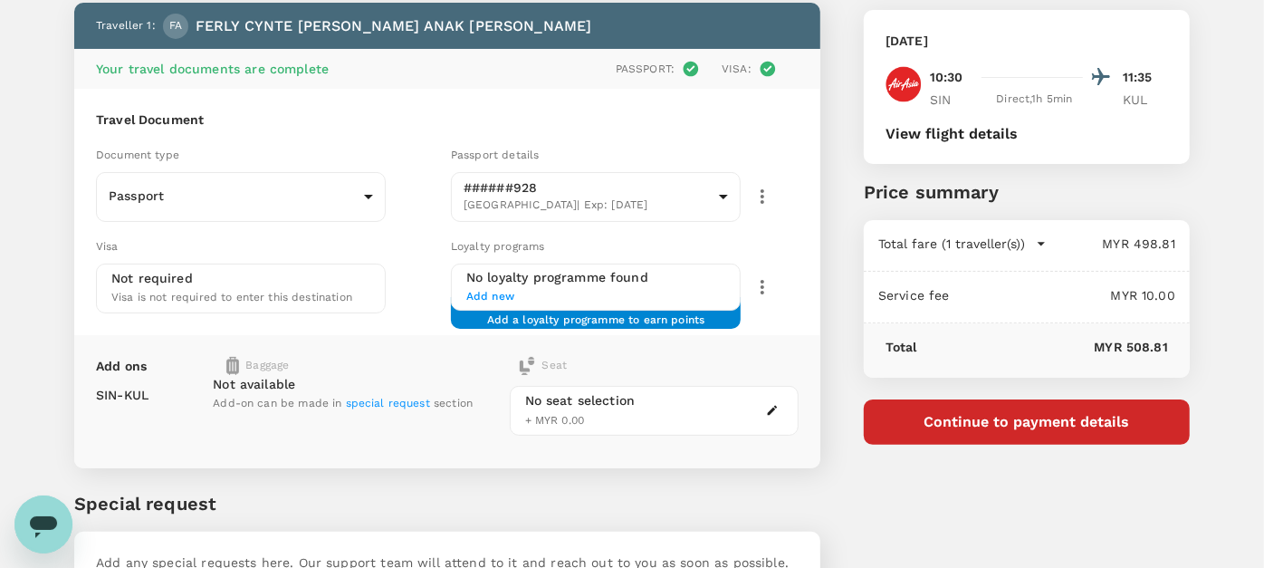
click at [310, 382] on div "Not available Add-on can be made in special request section" at bounding box center [343, 394] width 260 height 38
click at [255, 358] on div "Baggage" at bounding box center [331, 366] width 211 height 18
click at [267, 409] on span "Add-on can be made in special request section" at bounding box center [343, 403] width 260 height 13
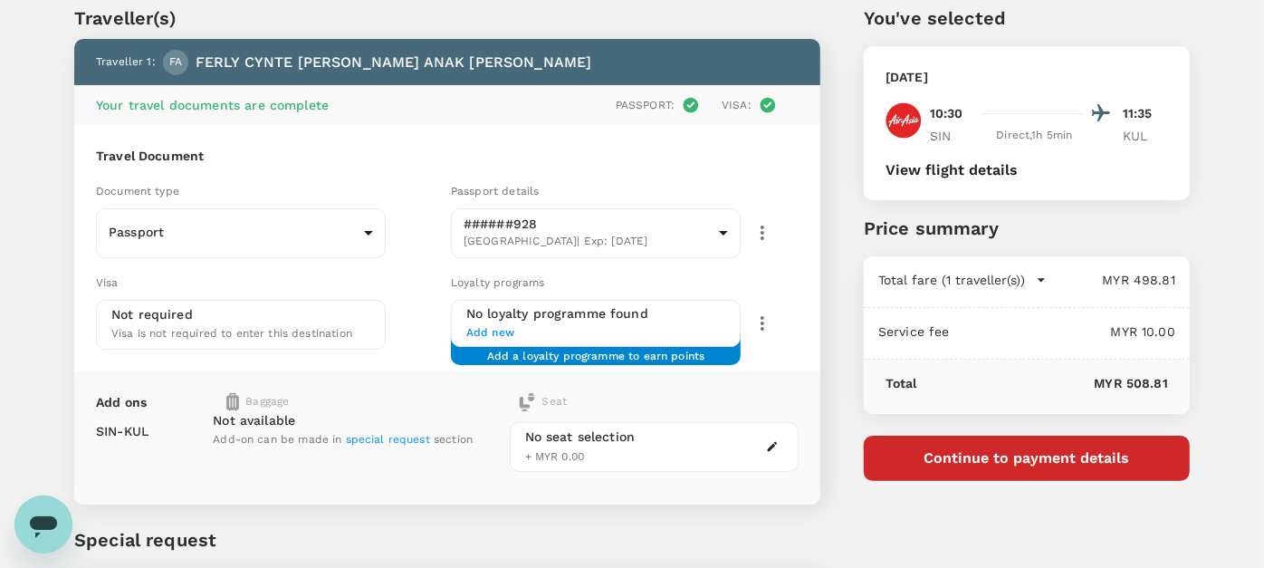
scroll to position [0, 0]
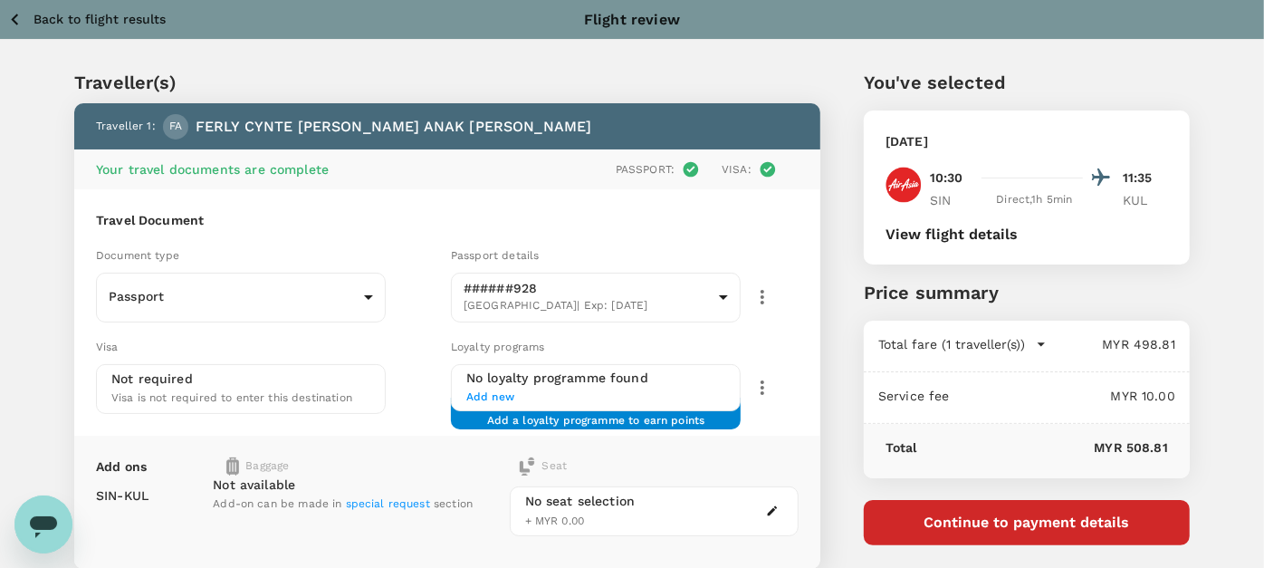
click at [20, 14] on icon "button" at bounding box center [15, 19] width 23 height 23
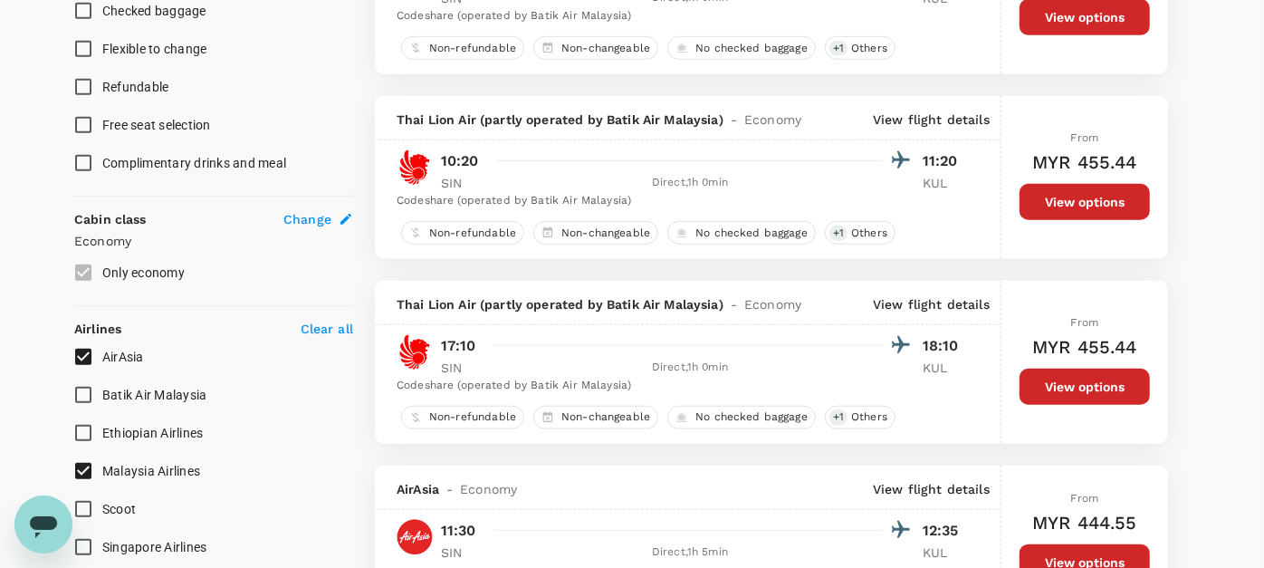
scroll to position [810, 0]
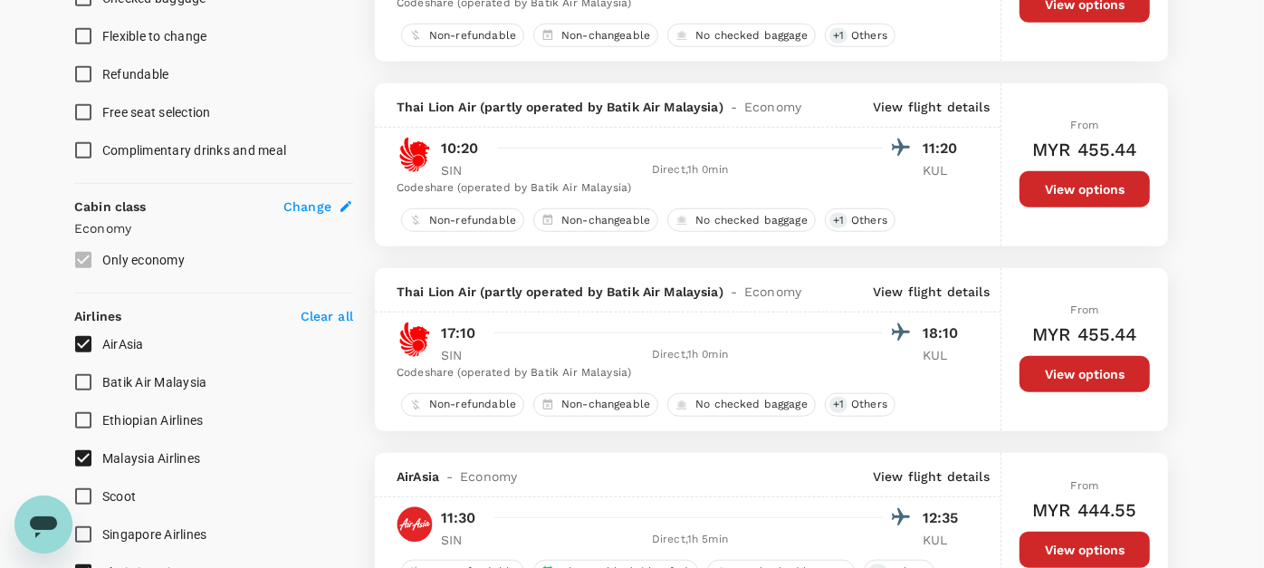
click at [1084, 191] on button "View options" at bounding box center [1084, 189] width 130 height 36
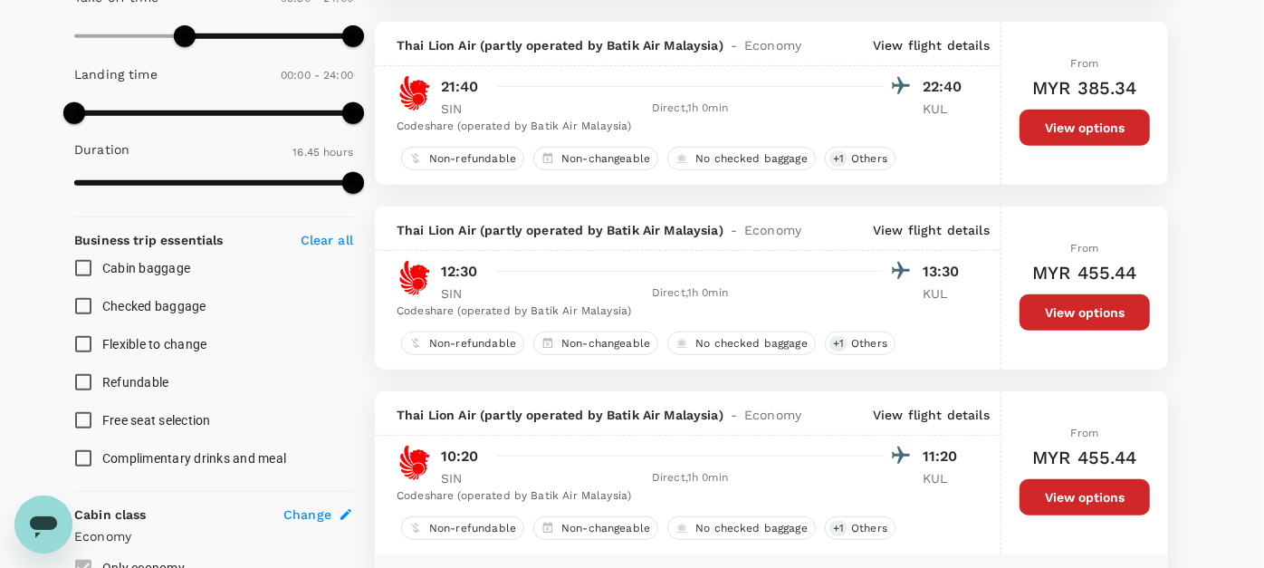
scroll to position [301, 0]
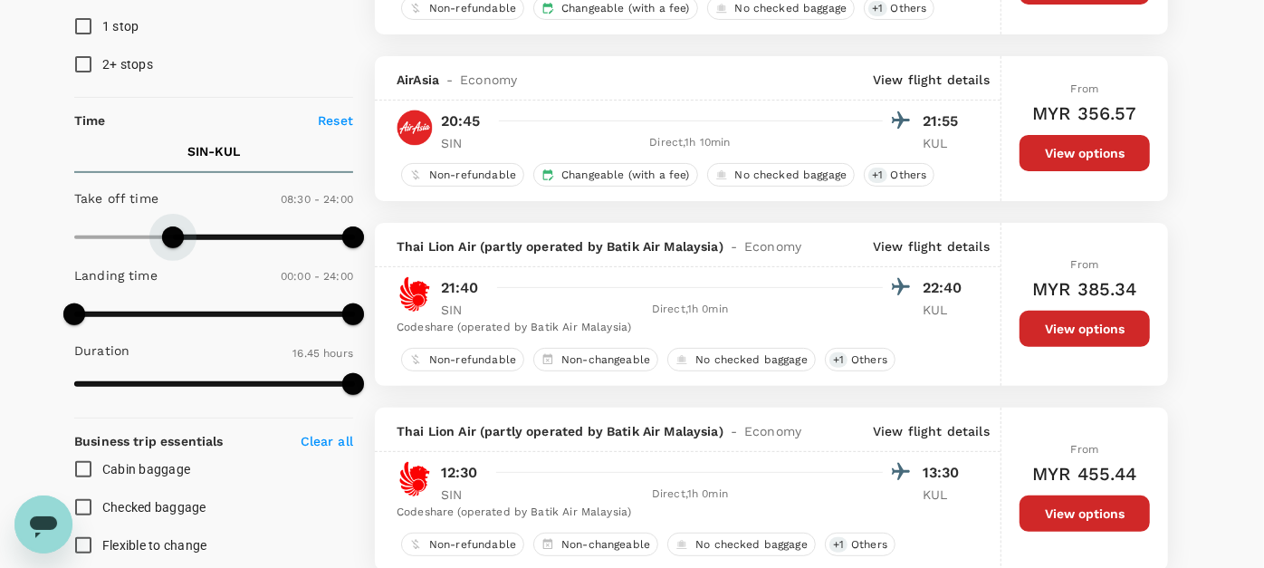
type input "480"
drag, startPoint x: 188, startPoint y: 236, endPoint x: 170, endPoint y: 238, distance: 18.2
click at [170, 238] on span at bounding box center [168, 237] width 22 height 22
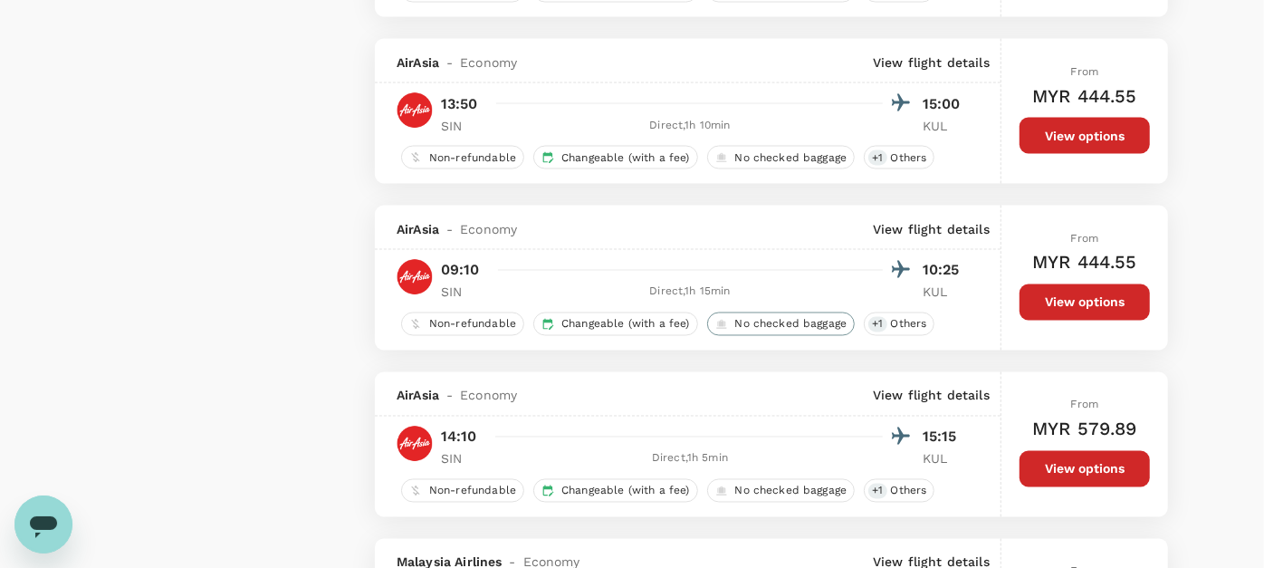
scroll to position [2011, 0]
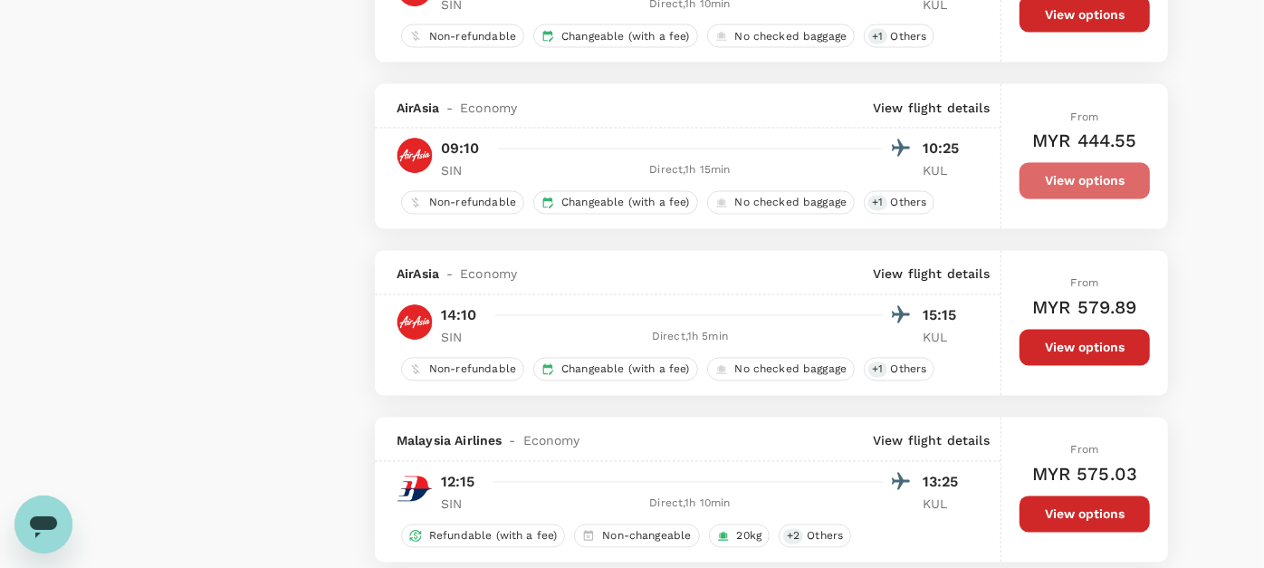
click at [1084, 183] on button "View options" at bounding box center [1084, 181] width 130 height 36
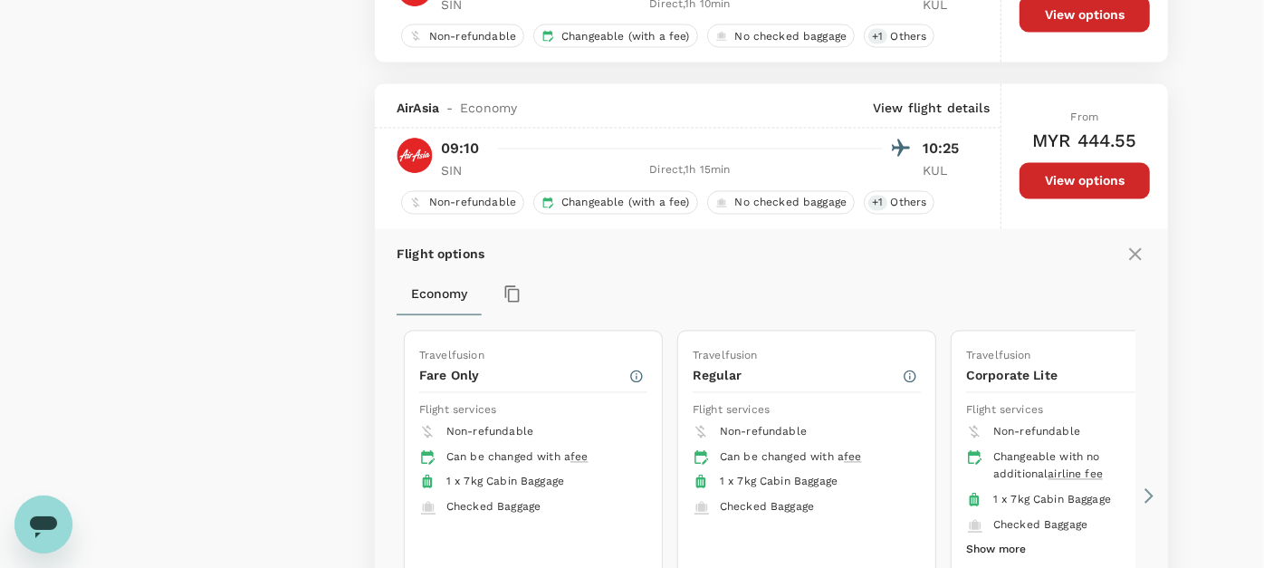
scroll to position [2089, 0]
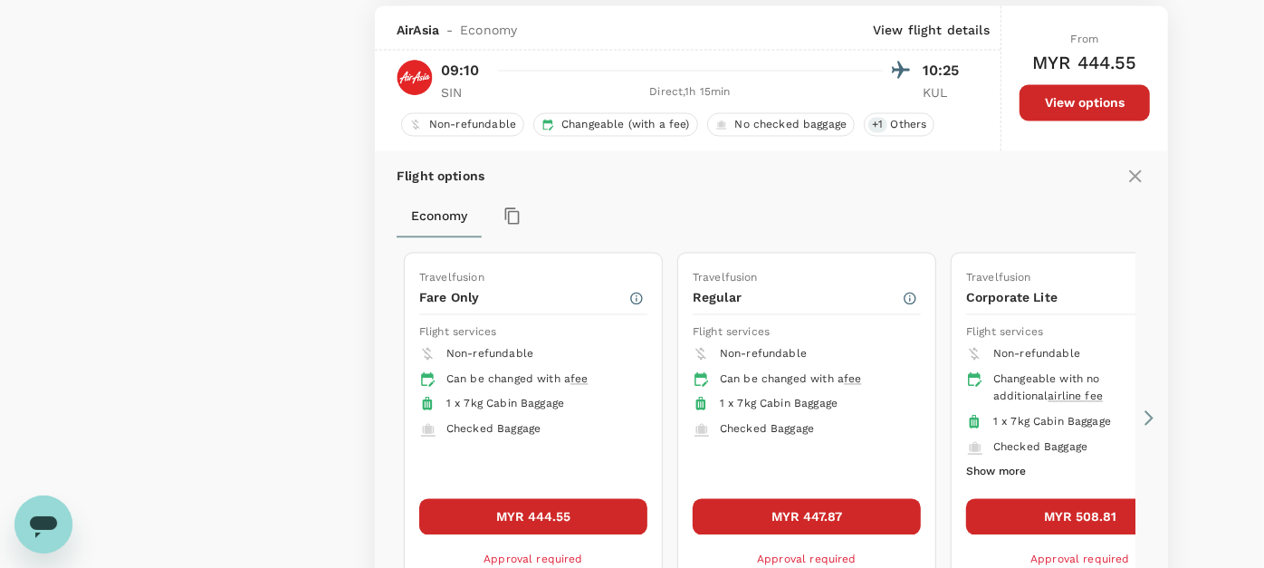
click at [1130, 170] on icon at bounding box center [1135, 176] width 13 height 13
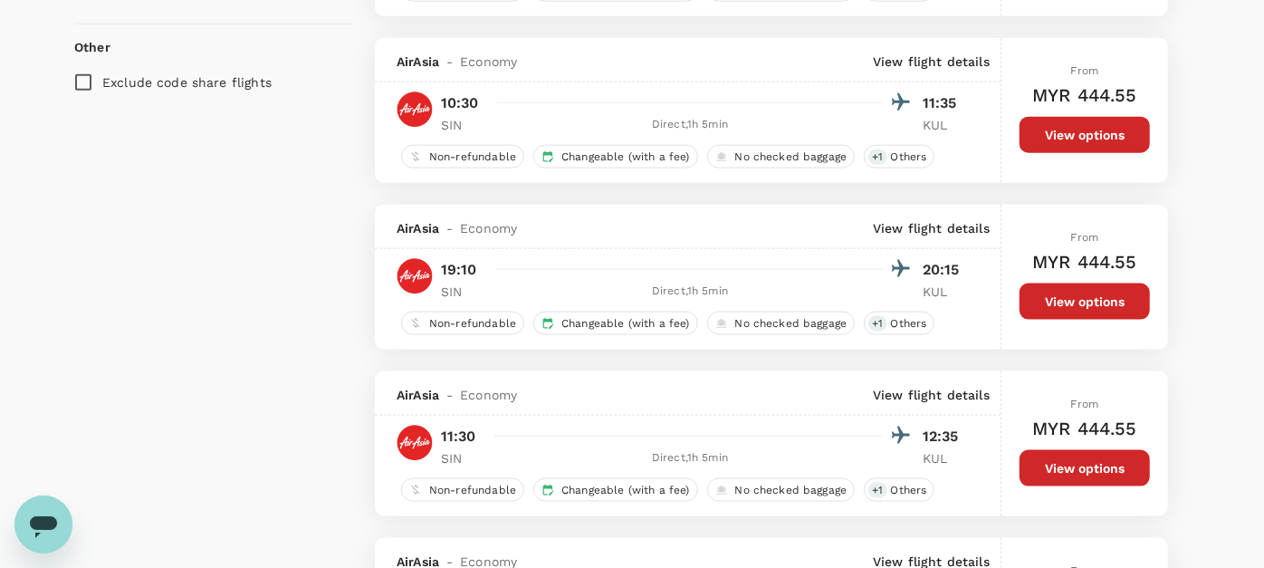
scroll to position [1385, 0]
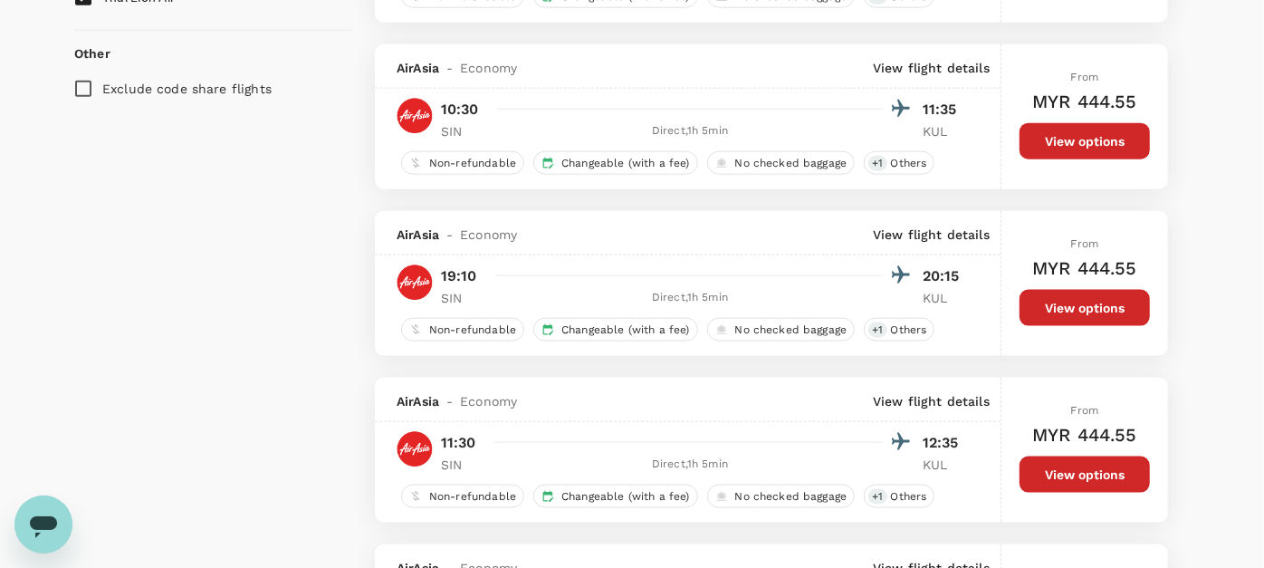
click at [1062, 123] on button "View options" at bounding box center [1084, 141] width 130 height 36
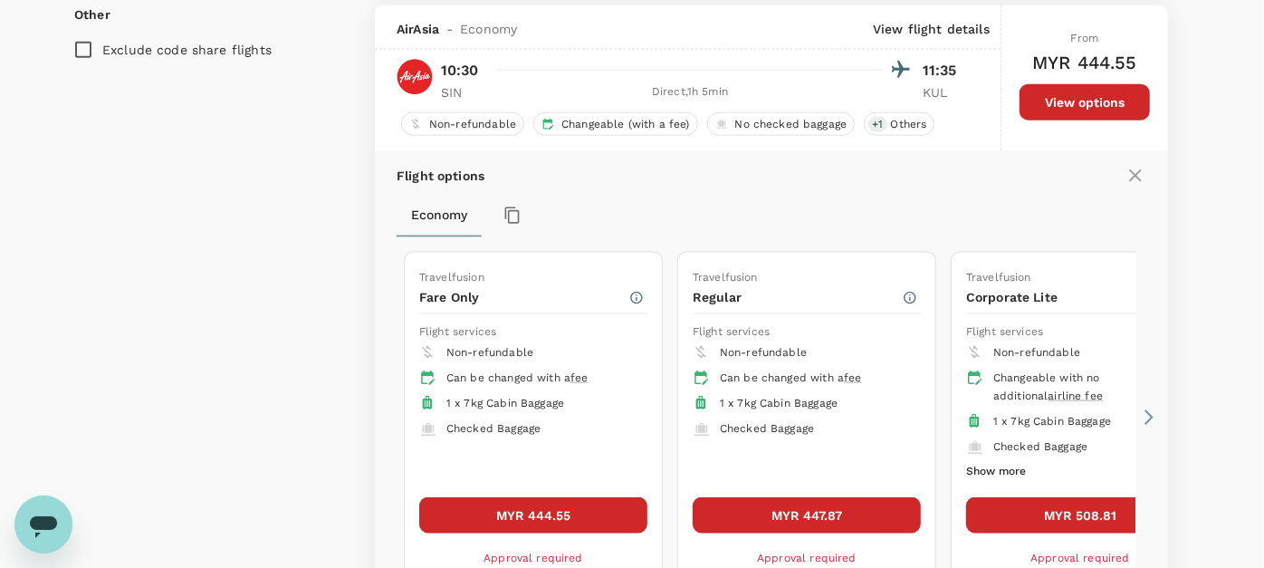
scroll to position [1425, 0]
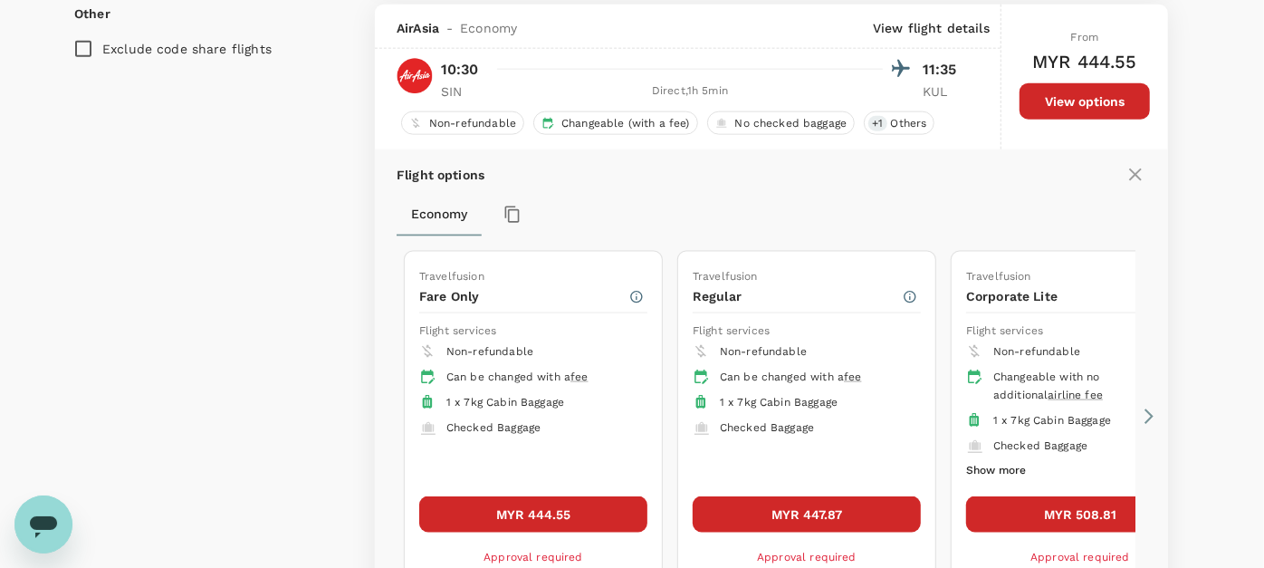
click at [1136, 414] on div "Travelfusion Fare Only Flight services Non-refundable Can be changed with a fee…" at bounding box center [772, 417] width 750 height 346
click at [1146, 409] on icon at bounding box center [1148, 416] width 9 height 15
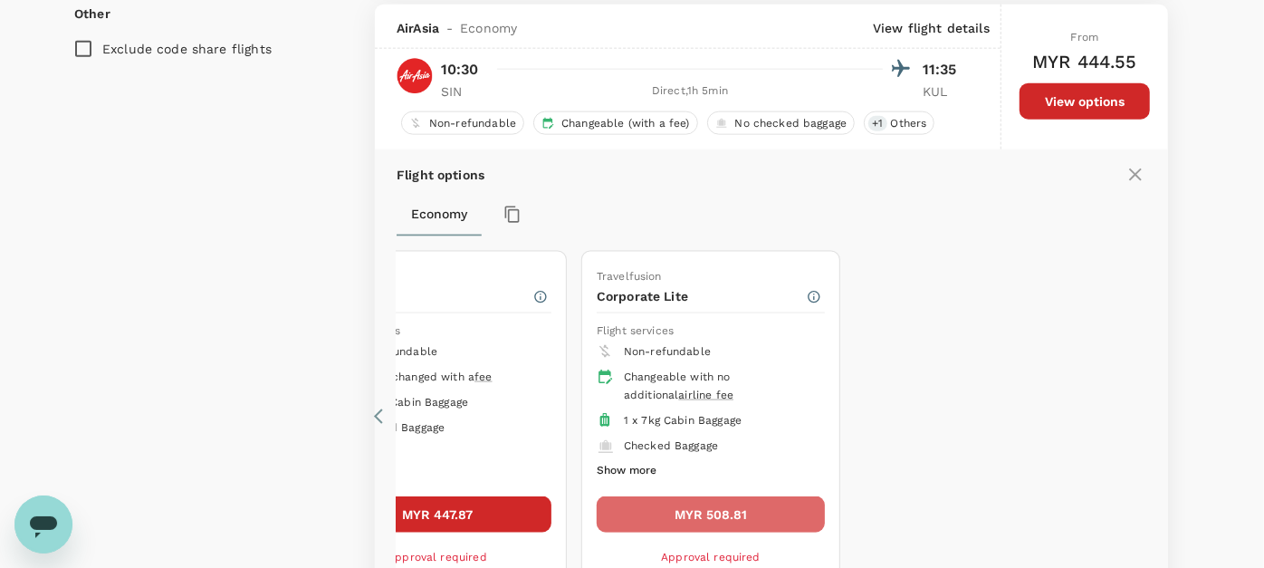
click at [699, 514] on button "MYR 508.81" at bounding box center [711, 514] width 228 height 36
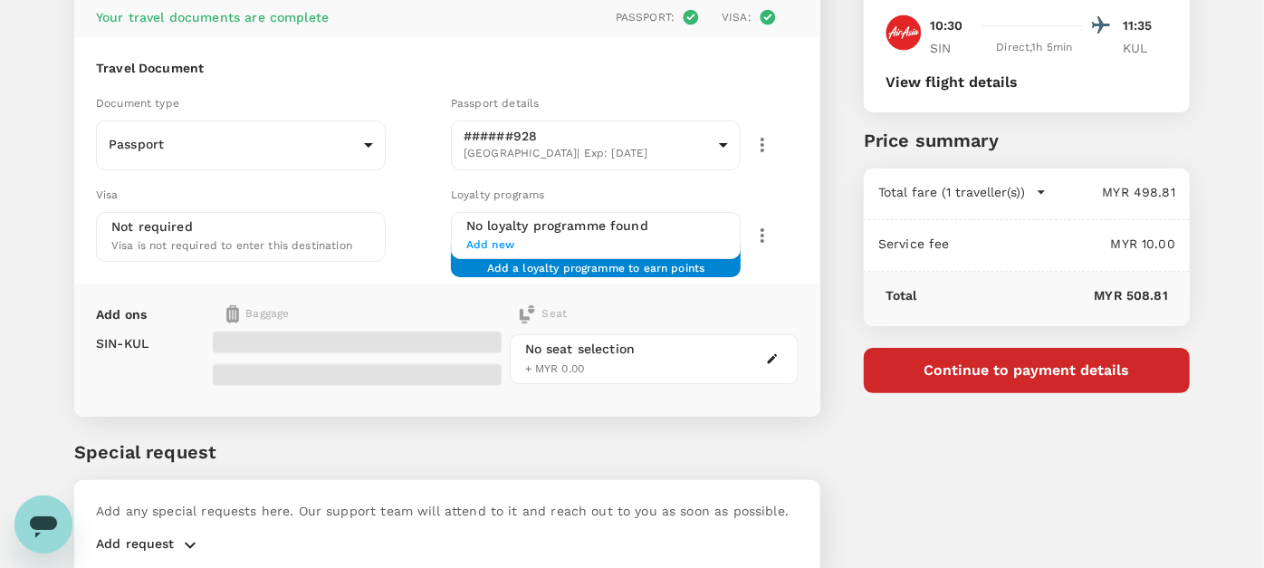
scroll to position [201, 0]
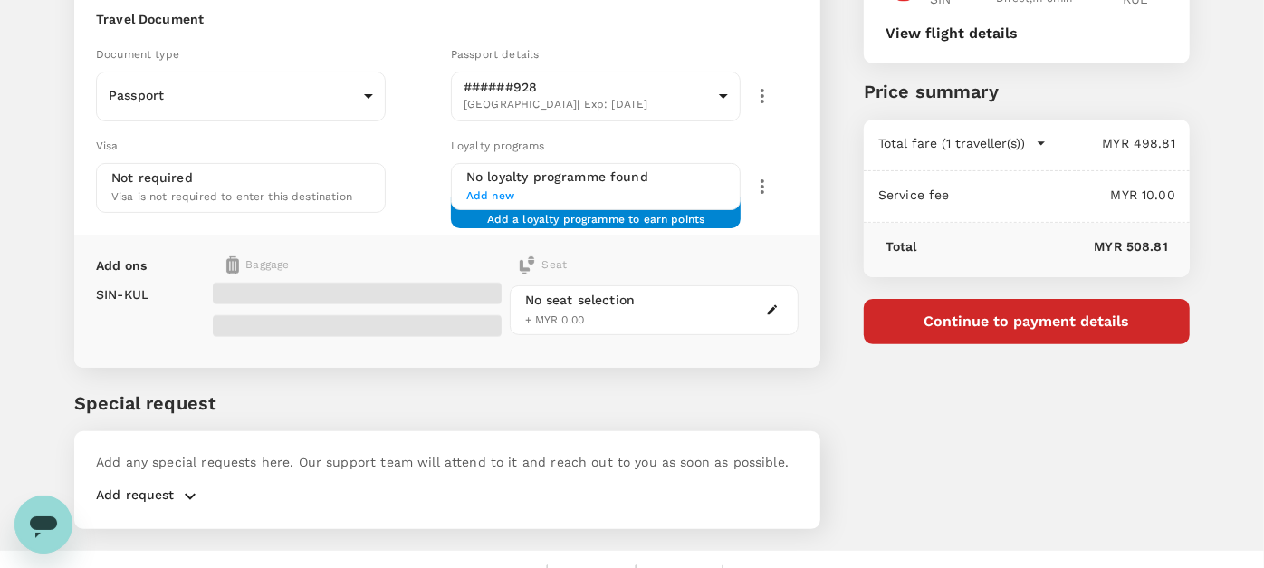
click at [33, 516] on icon "Open messaging window" at bounding box center [43, 526] width 27 height 22
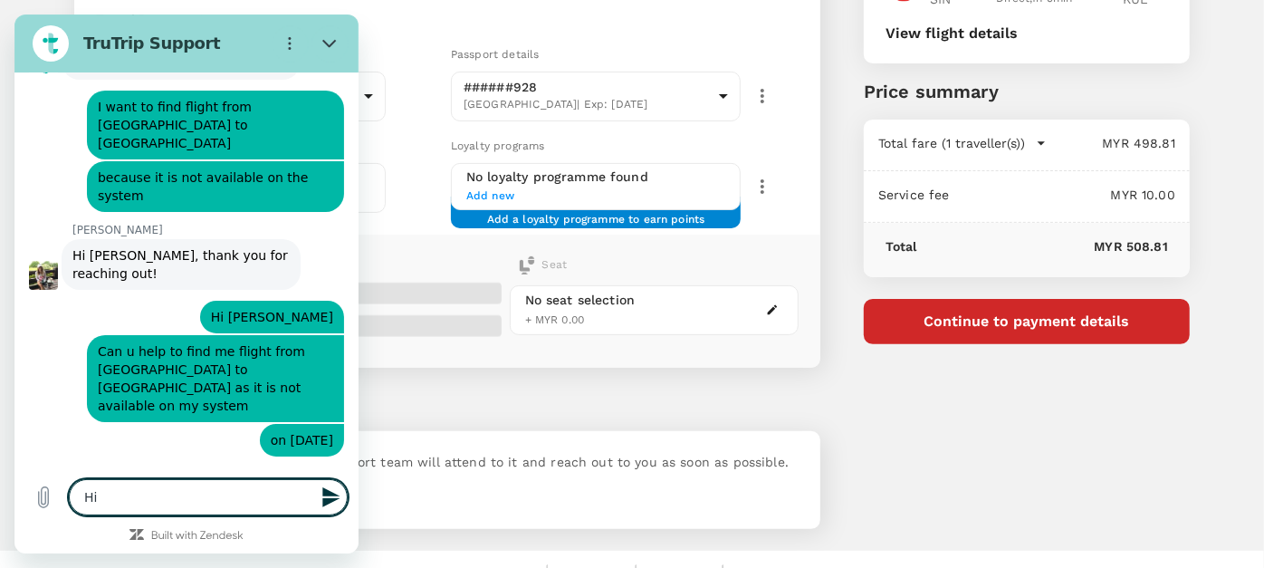
scroll to position [6118, 0]
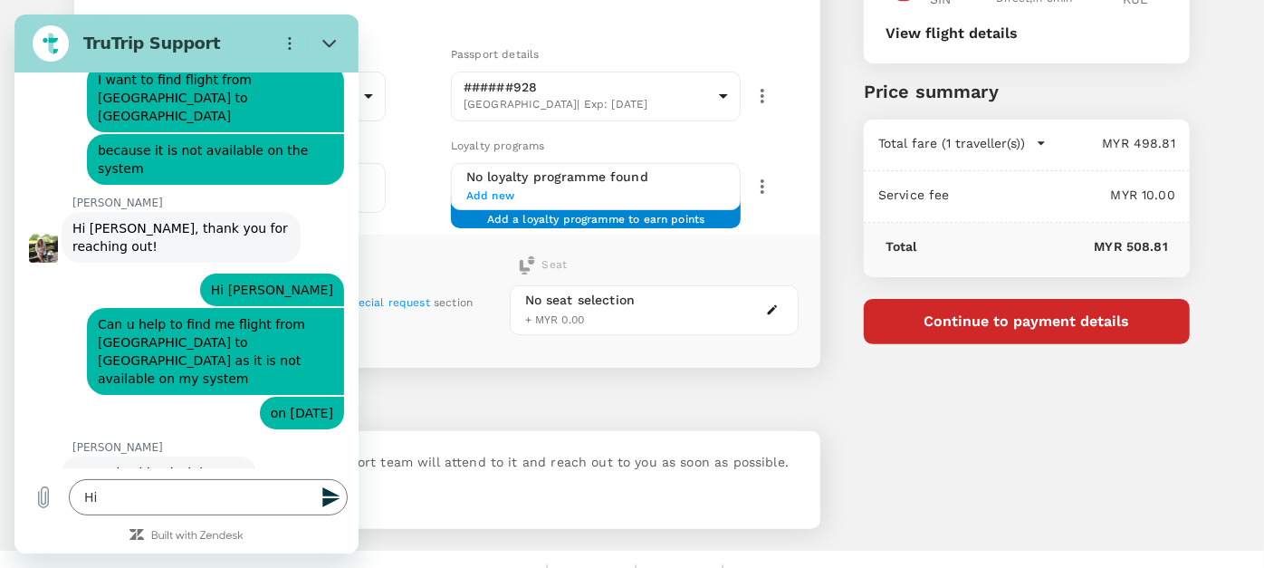
click at [504, 390] on p "Special request" at bounding box center [447, 402] width 746 height 27
click at [333, 49] on icon "Close" at bounding box center [329, 43] width 14 height 14
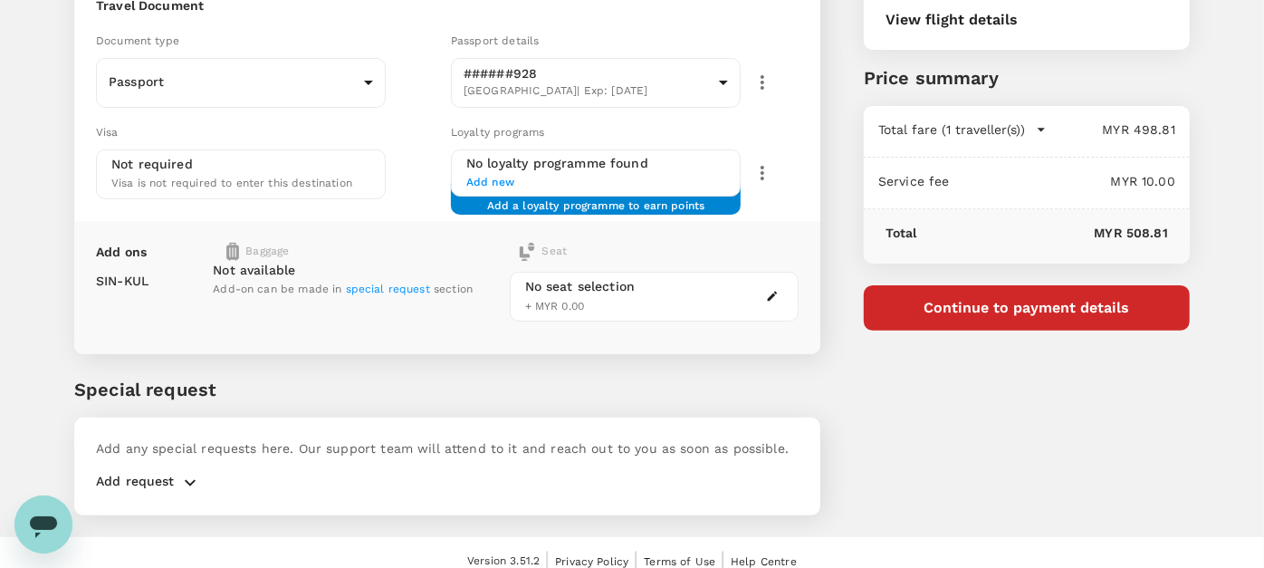
scroll to position [230, 0]
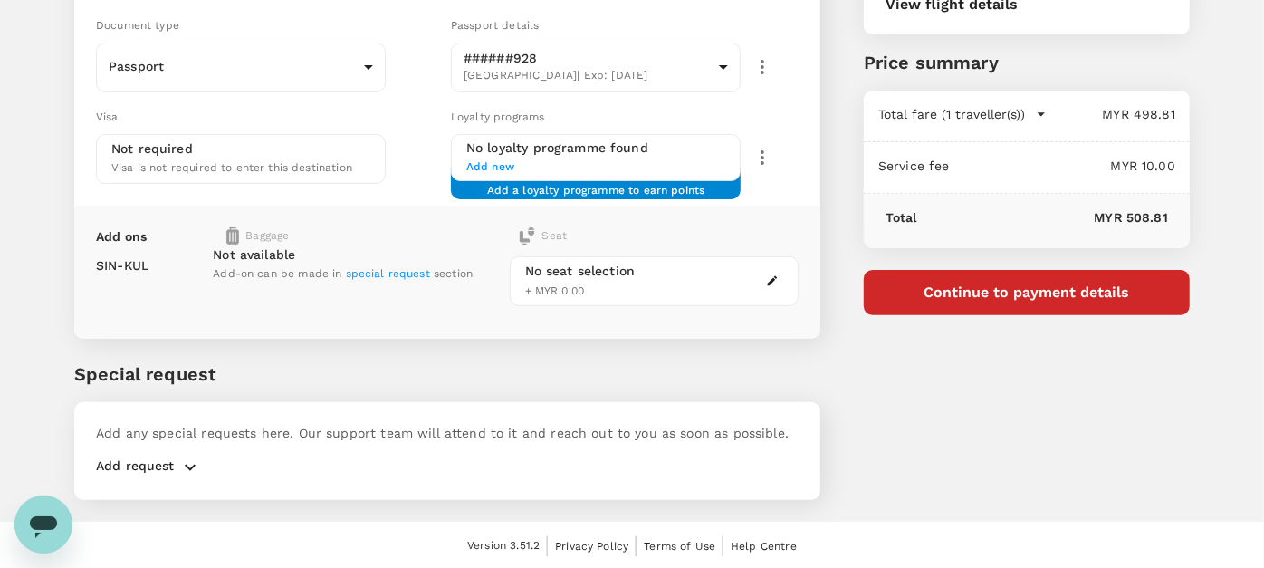
click at [960, 9] on button "View flight details" at bounding box center [951, 4] width 132 height 16
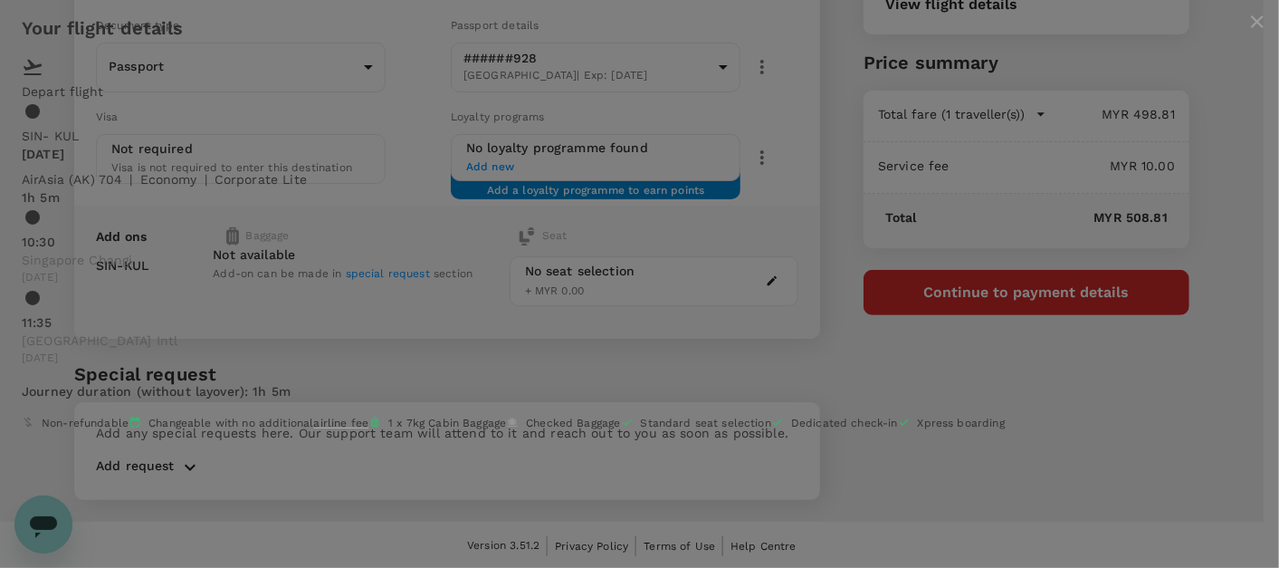
click at [1132, 451] on div "Your flight details Depart flight SIN - KUL Sat, 20 Sep AirAsia (AK) 704 | econ…" at bounding box center [639, 225] width 1279 height 451
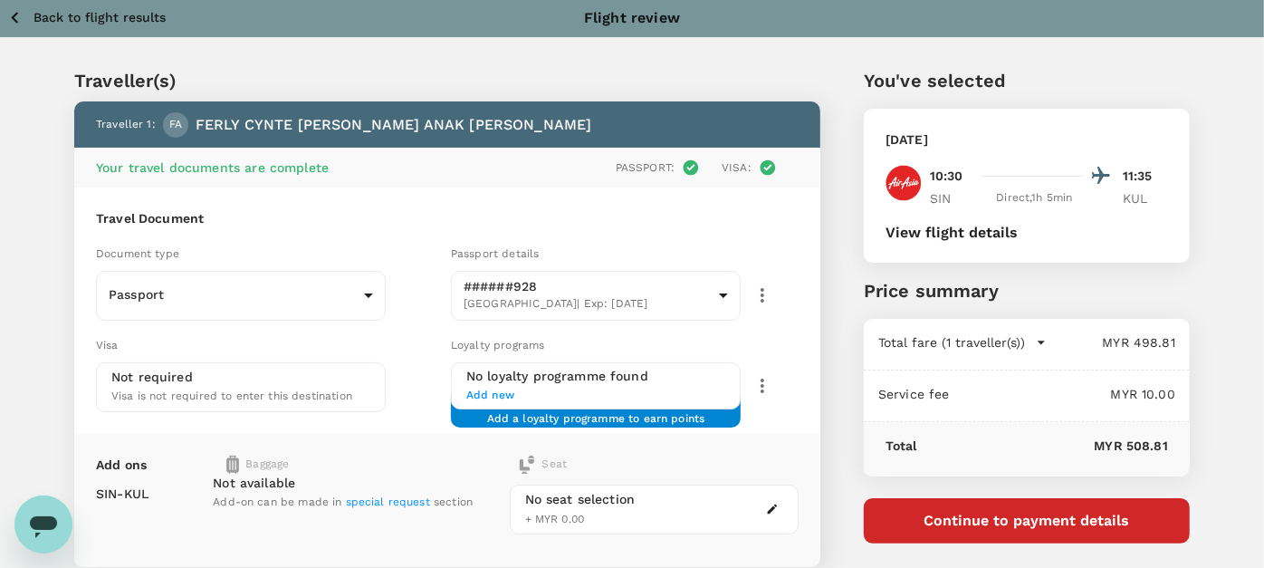
scroll to position [0, 0]
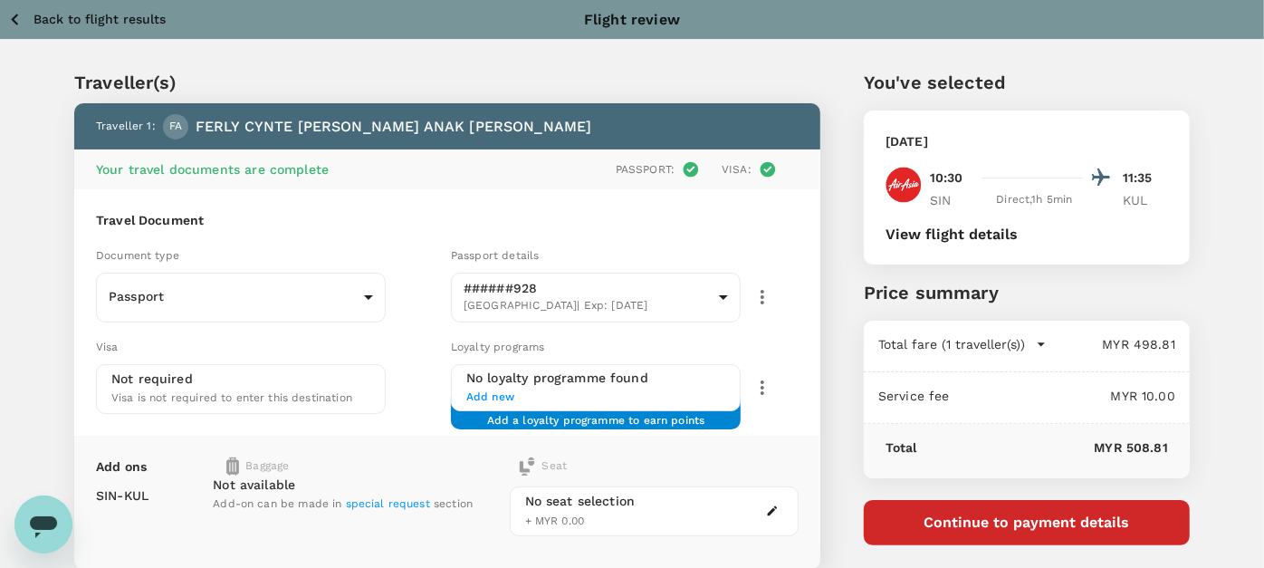
click at [46, 22] on p "Back to flight results" at bounding box center [99, 19] width 132 height 18
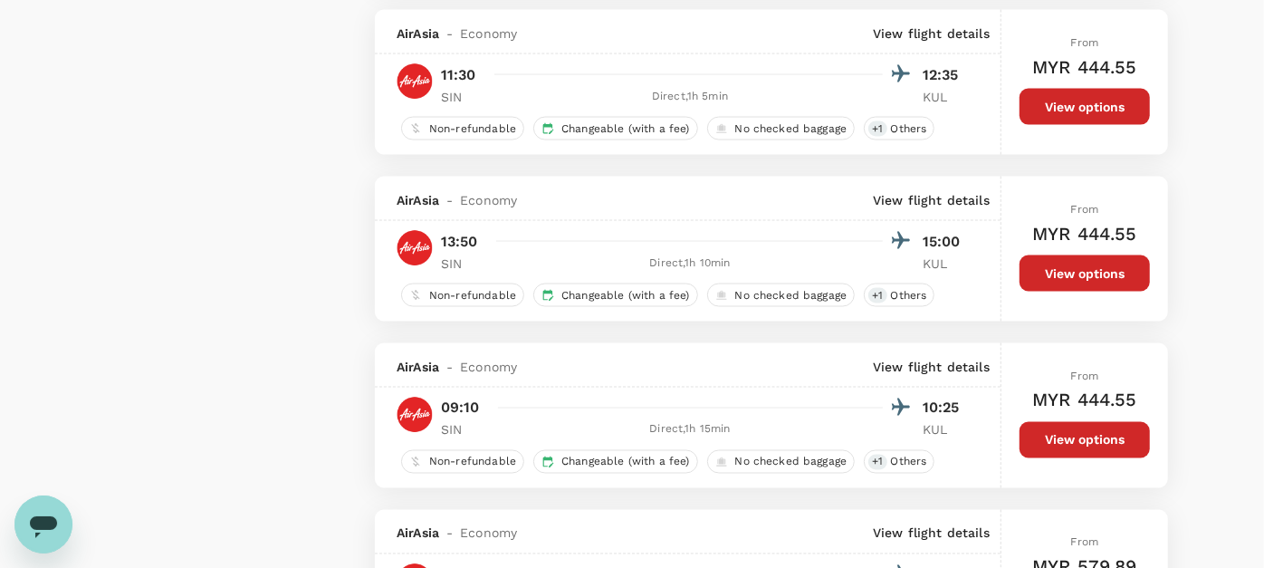
scroll to position [1816, 0]
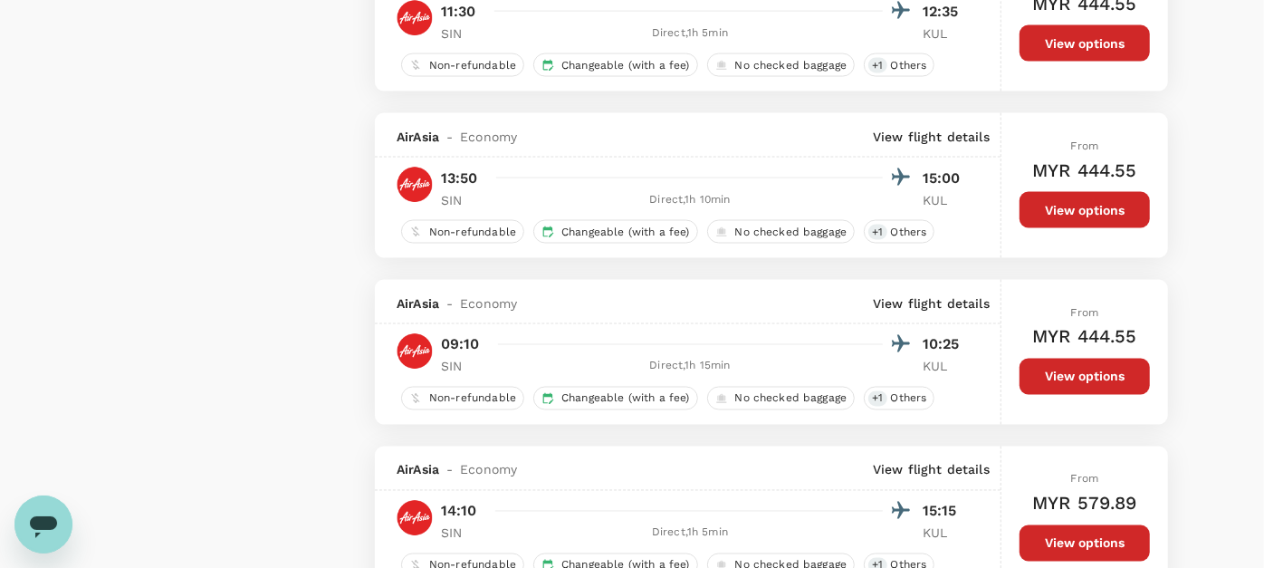
click at [1103, 377] on button "View options" at bounding box center [1084, 376] width 130 height 36
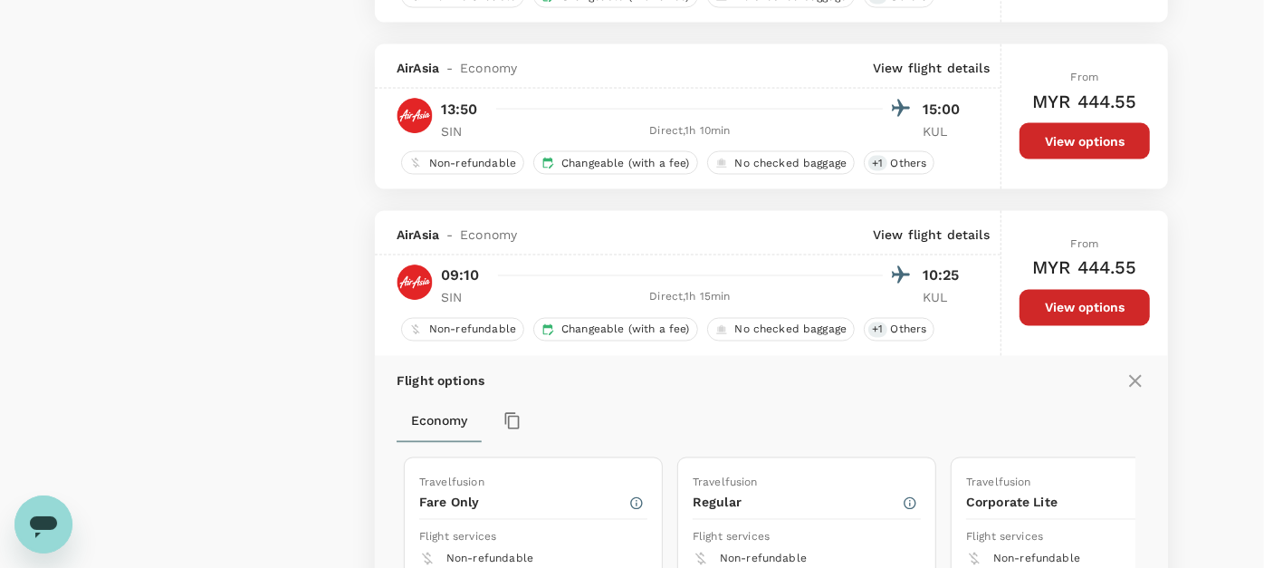
scroll to position [2089, 0]
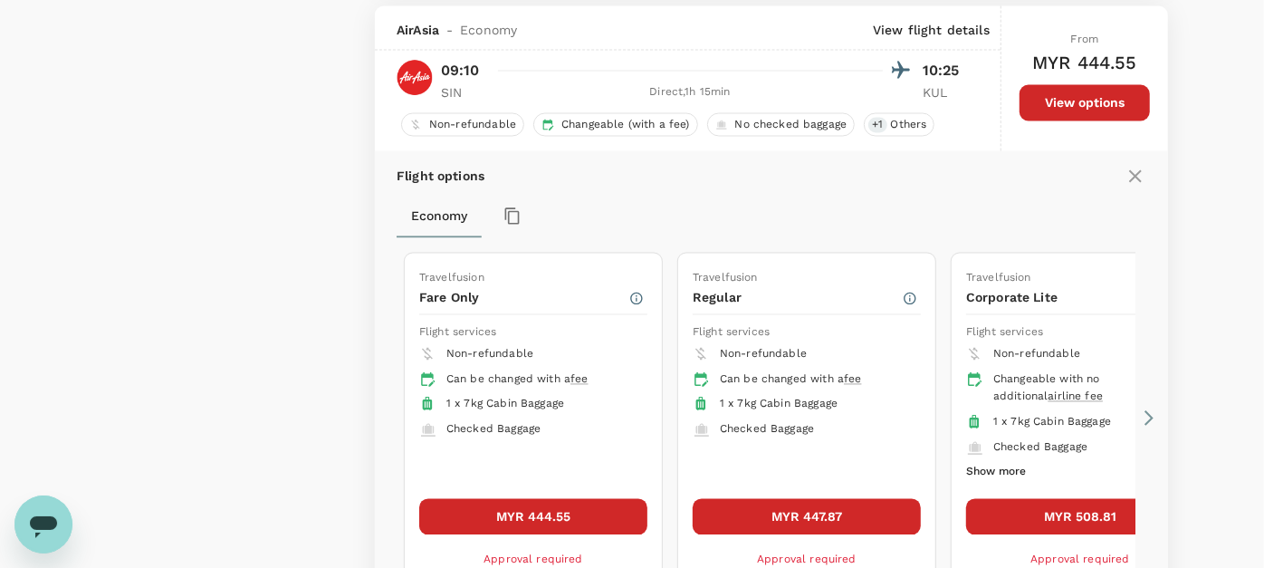
click at [1084, 504] on button "MYR 508.81" at bounding box center [1080, 517] width 228 height 36
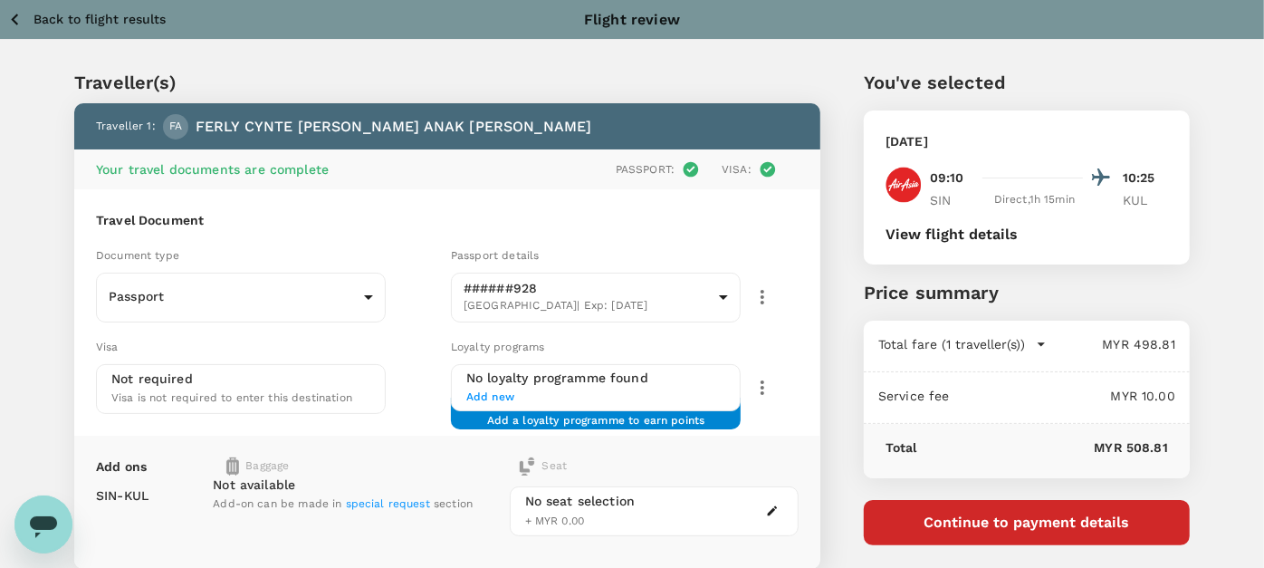
click at [106, 14] on p "Back to flight results" at bounding box center [99, 19] width 132 height 18
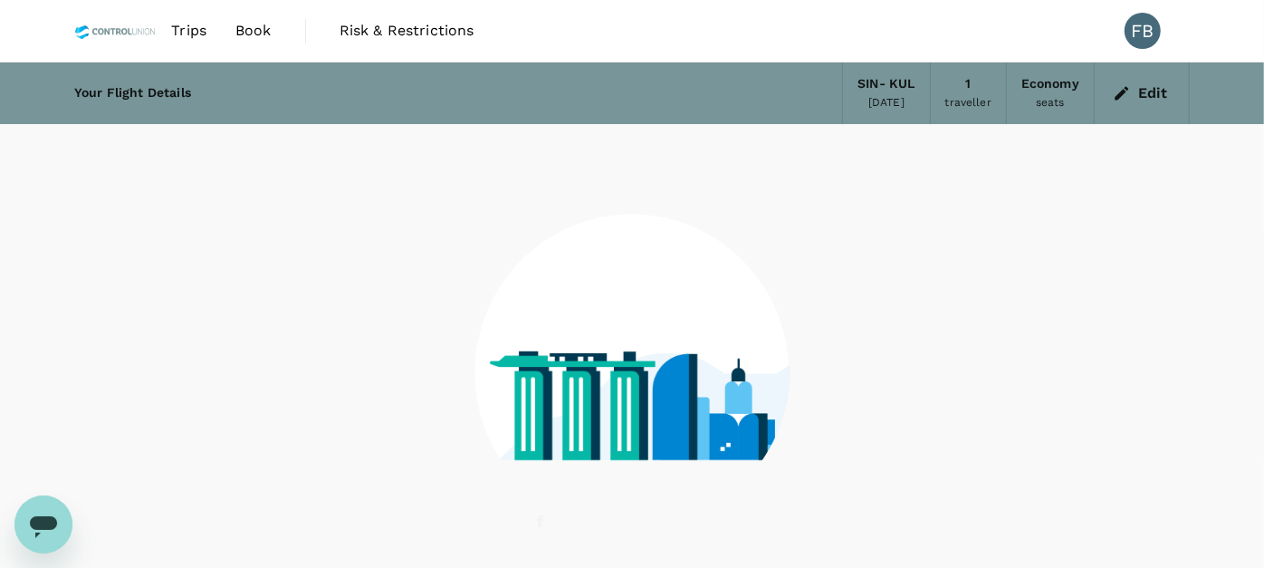
scroll to position [106, 0]
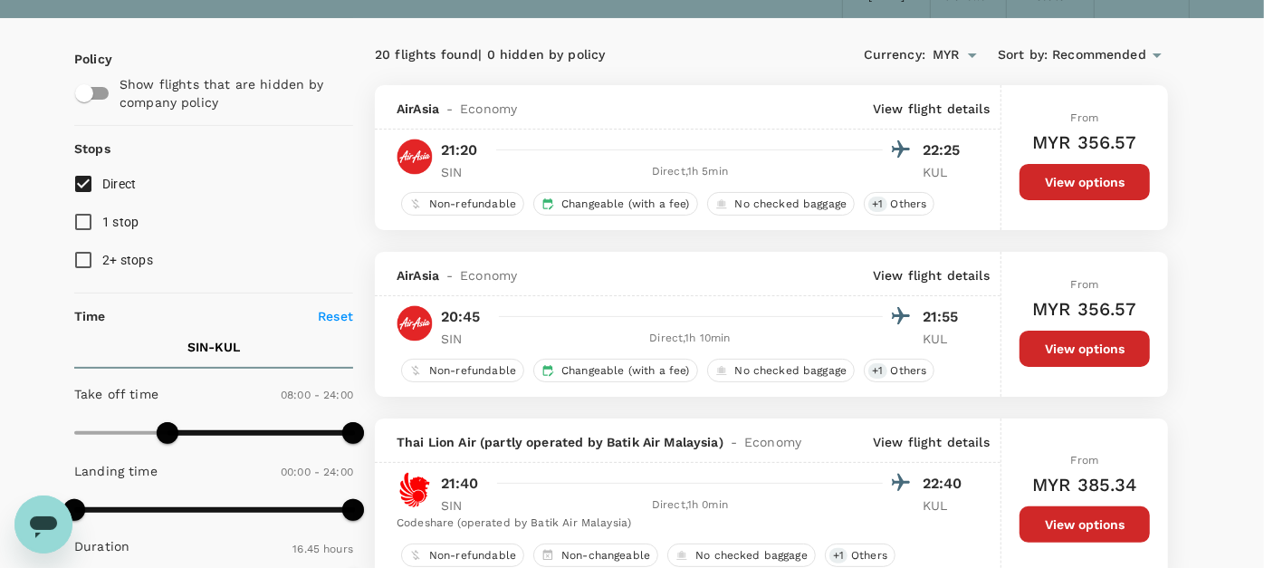
click at [23, 521] on div "Open messaging window" at bounding box center [43, 523] width 54 height 54
type textarea "x"
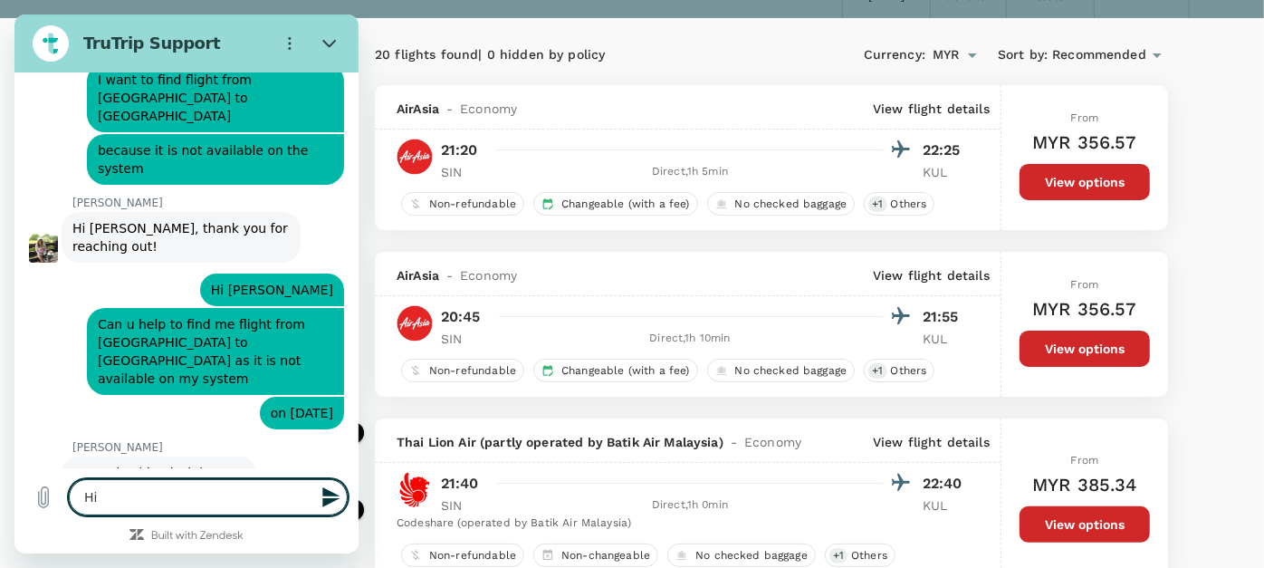
click at [121, 511] on textarea "Hi" at bounding box center [208, 497] width 279 height 36
type textarea "Hi,"
type textarea "x"
type textarea "Hi,"
type textarea "x"
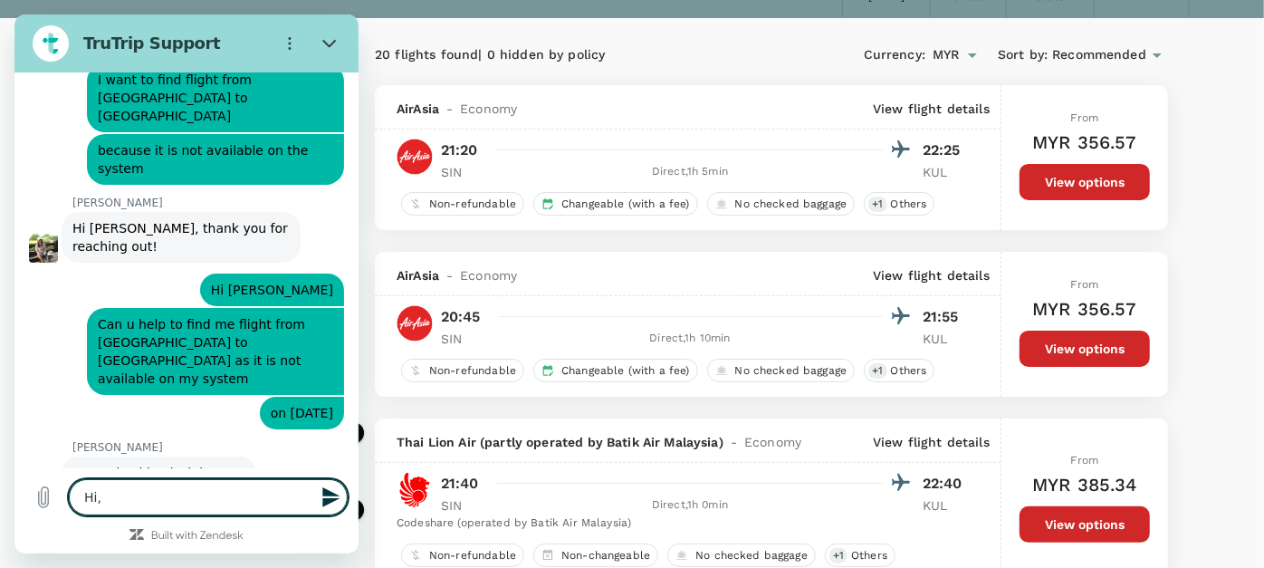
type textarea "Hi, c"
type textarea "x"
type textarea "Hi, ca"
type textarea "x"
type textarea "Hi, can"
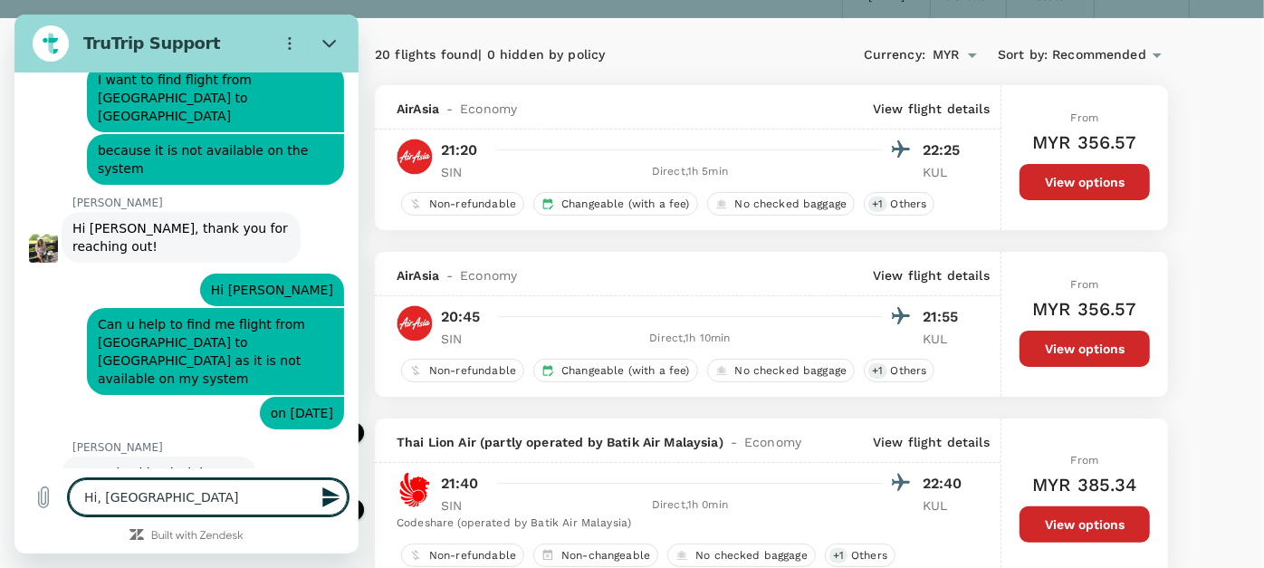
type textarea "x"
type textarea "Hi, can"
type textarea "x"
type textarea "Hi, can I"
type textarea "x"
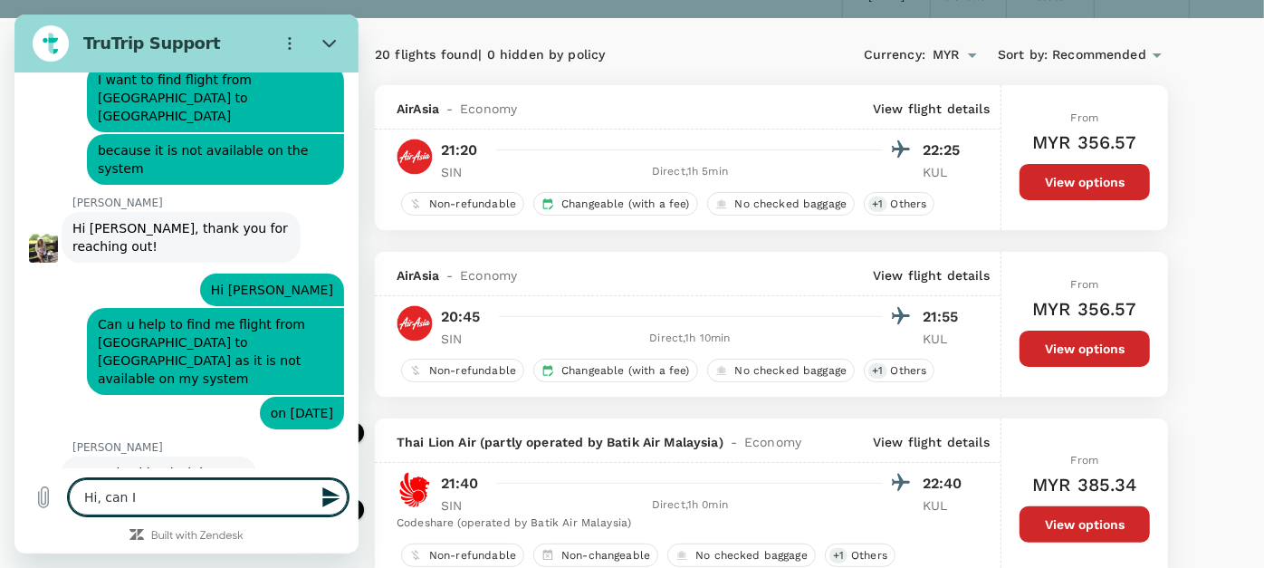
type textarea "Hi, can I"
type textarea "x"
type textarea "Hi, can I g"
type textarea "x"
type textarea "Hi, can I ge"
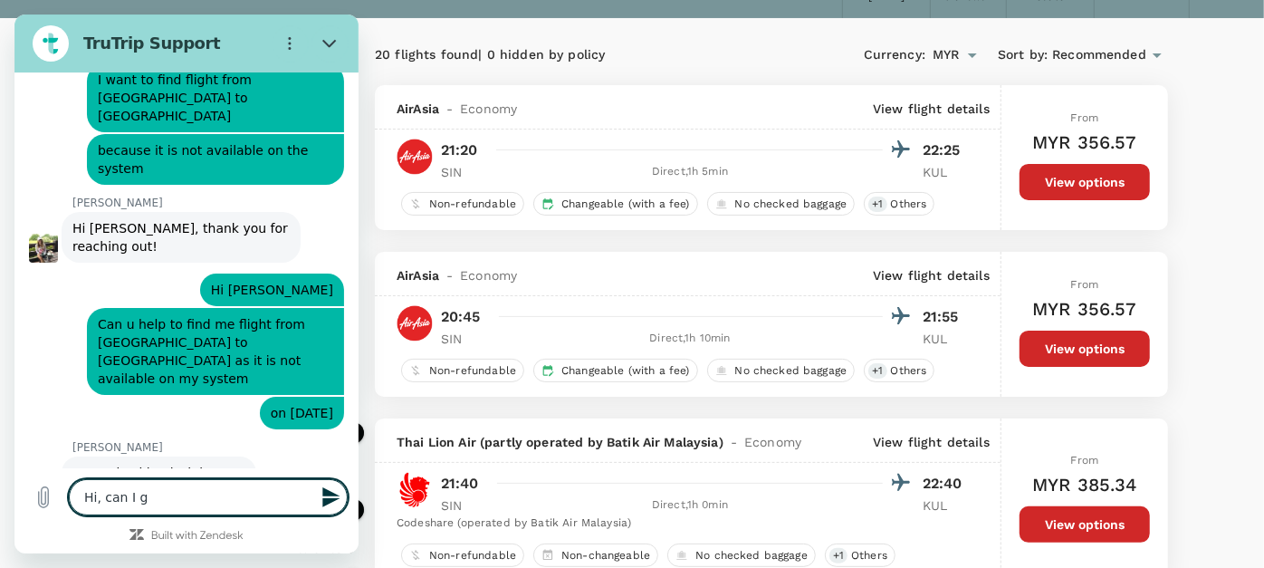
type textarea "x"
type textarea "Hi, can I get"
type textarea "x"
type textarea "Hi, can I get"
type textarea "x"
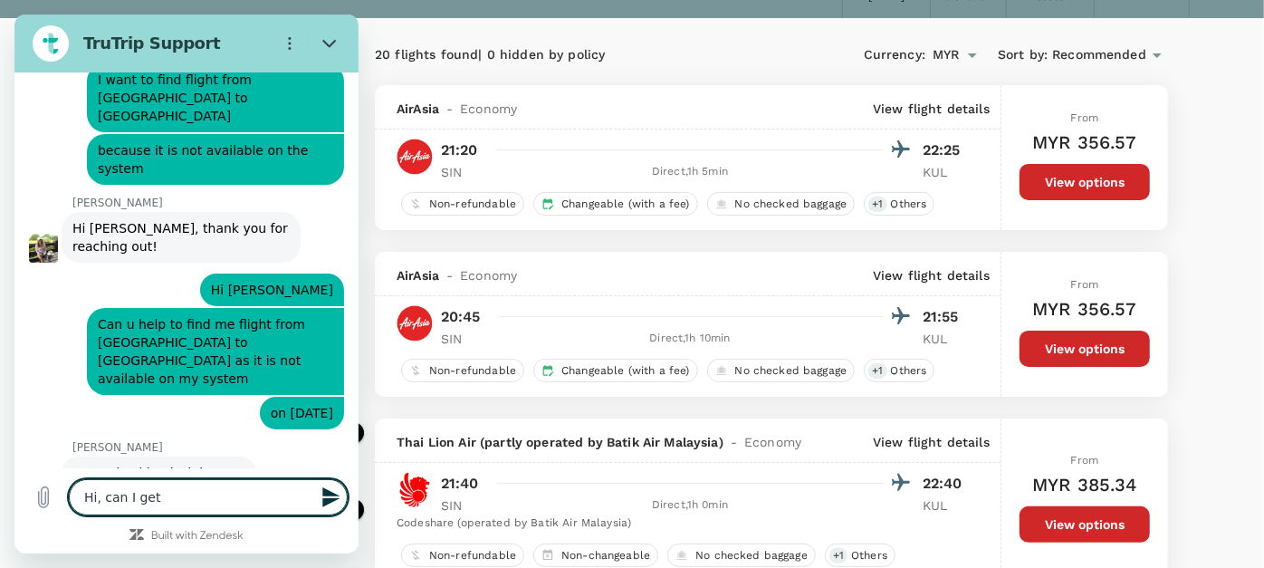
type textarea "Hi, can I get a"
type textarea "x"
type textarea "Hi, can I get an"
type textarea "x"
type textarea "Hi, can I get an"
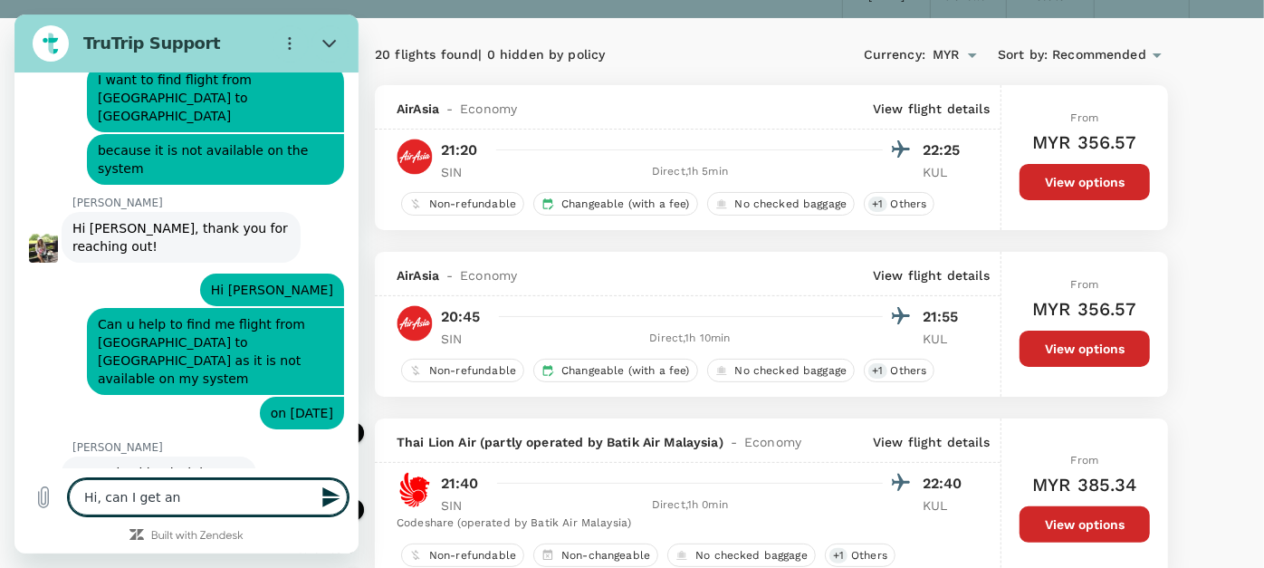
type textarea "x"
type textarea "Hi, can I get an u"
type textarea "x"
type textarea "Hi, can I get an up"
type textarea "x"
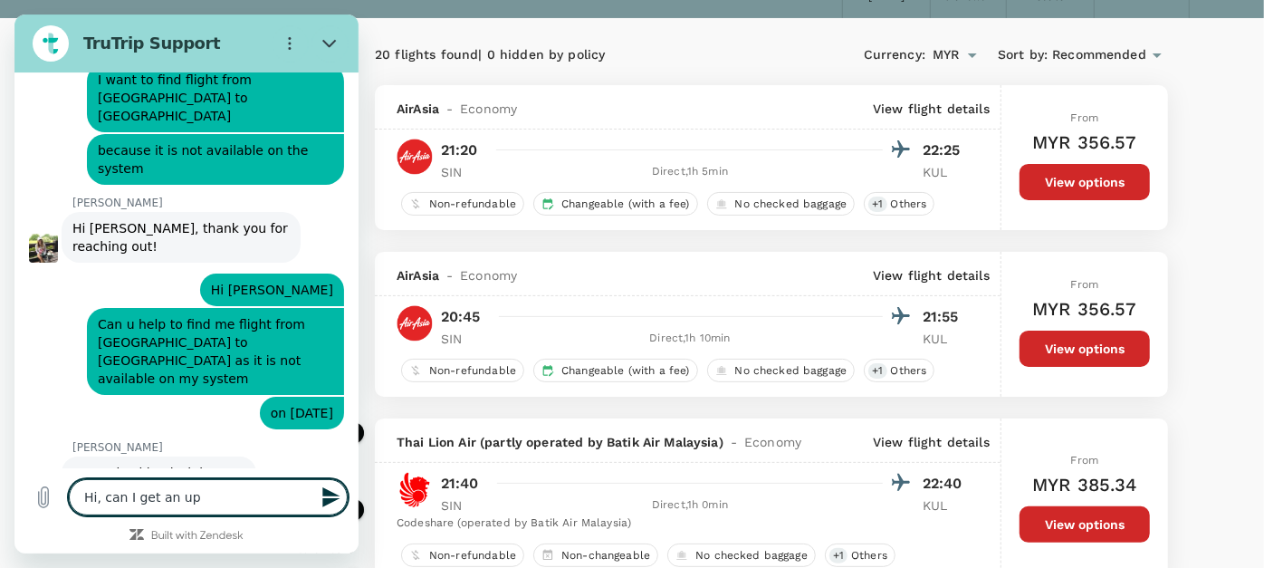
type textarea "Hi, can I get an upd"
type textarea "x"
type textarea "Hi, can I get an upda"
type textarea "x"
type textarea "Hi, can I get an updaty"
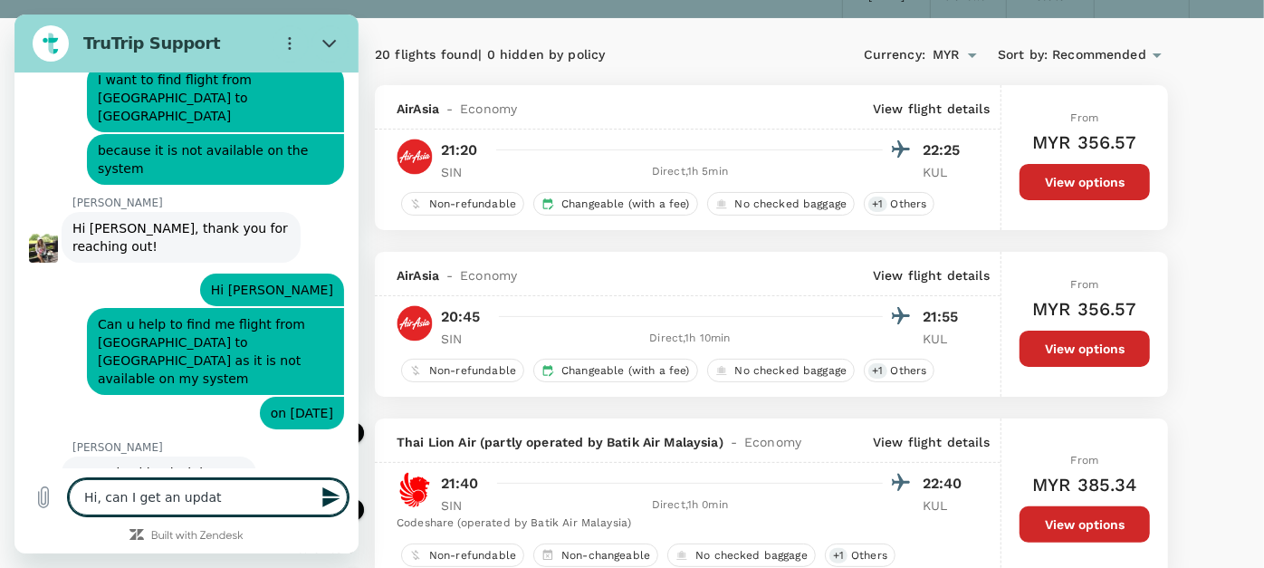
type textarea "x"
type textarea "Hi, can I get an updatye"
type textarea "x"
type textarea "Hi, can I get an updaty"
type textarea "x"
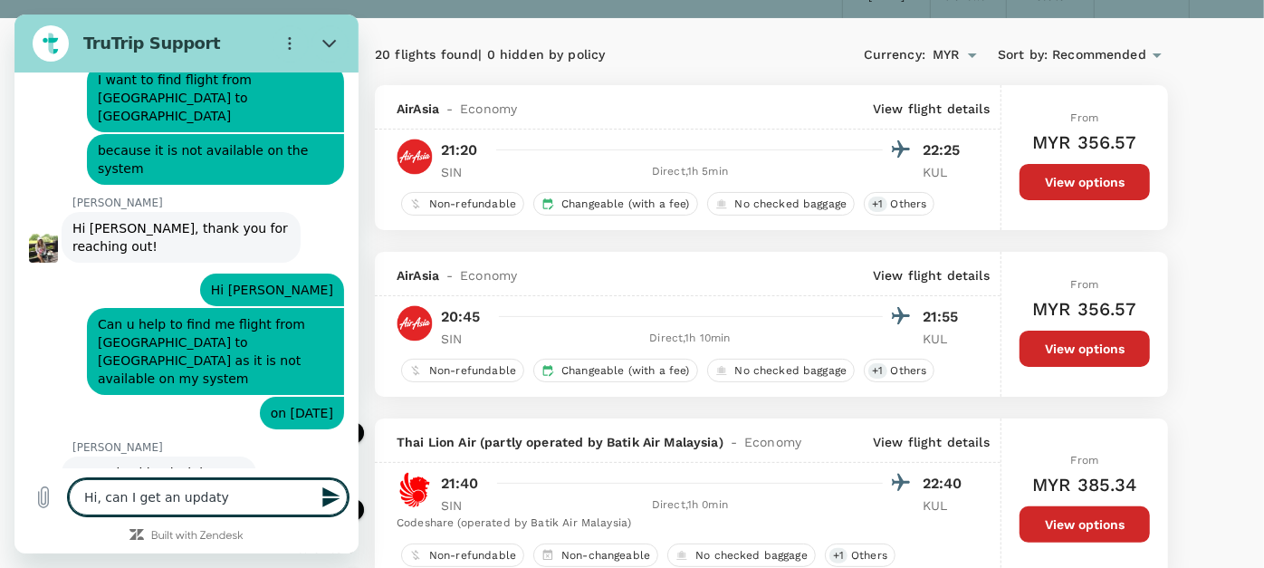
type textarea "Hi, can I get an updat"
type textarea "x"
type textarea "Hi, can I get an update"
type textarea "x"
type textarea "Hi, can I get an update?"
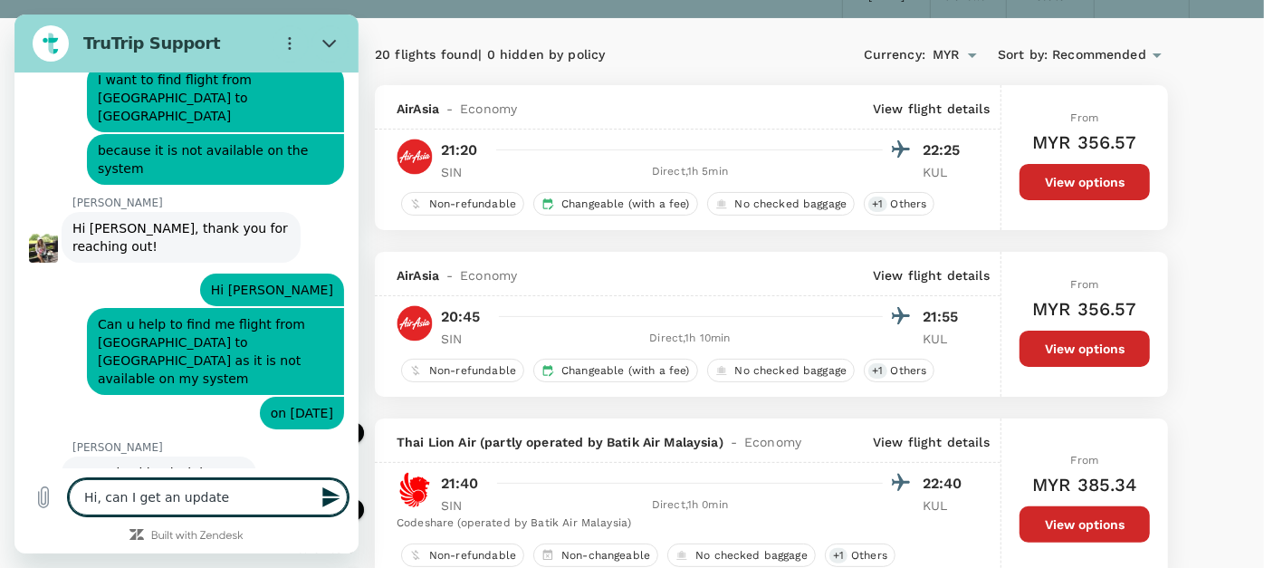
type textarea "x"
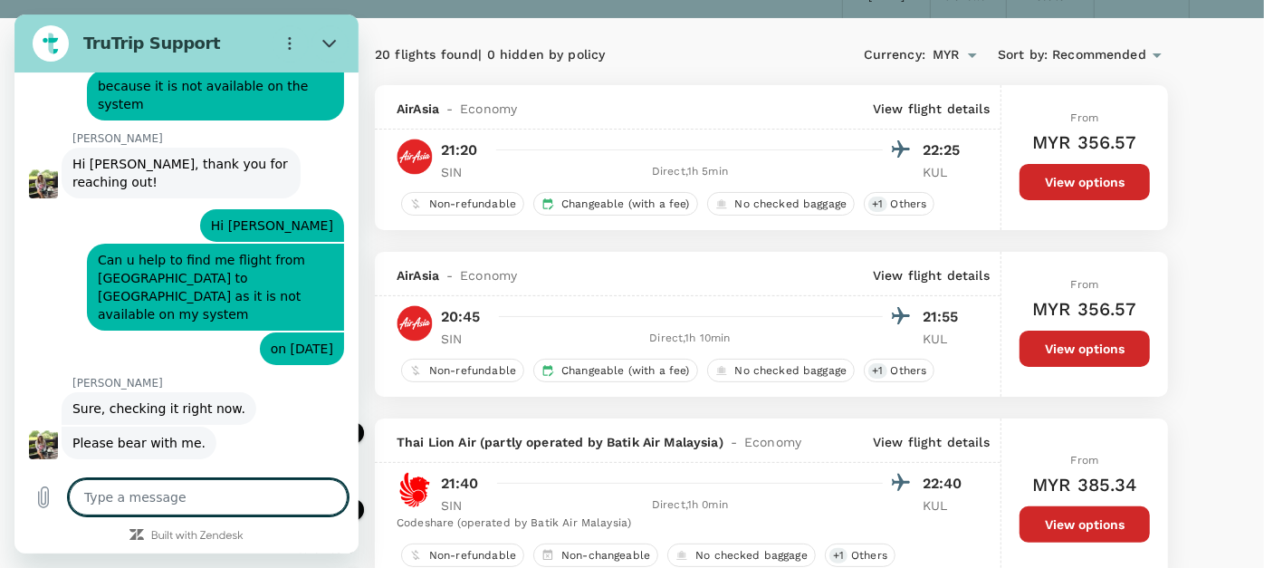
type textarea "x"
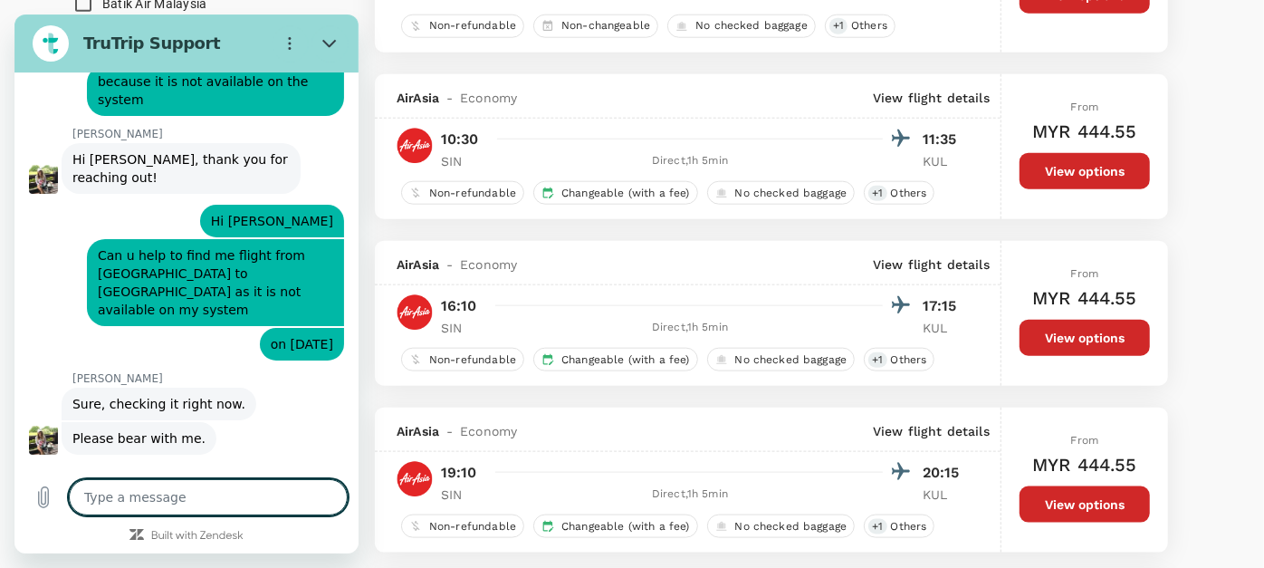
scroll to position [1207, 0]
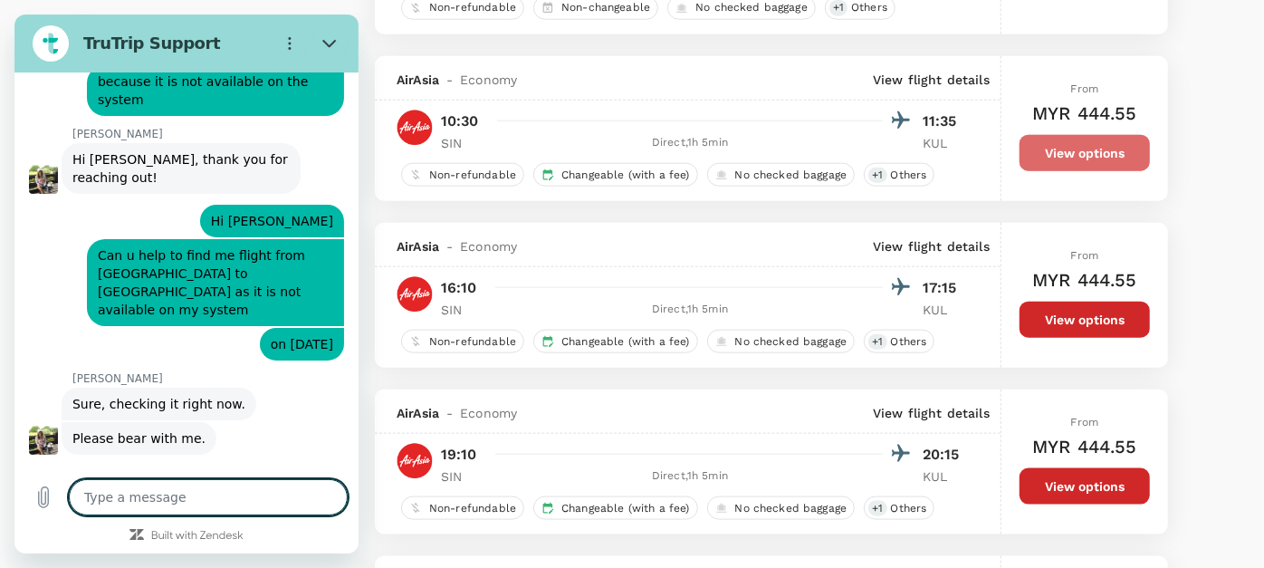
click at [1037, 155] on button "View options" at bounding box center [1084, 153] width 130 height 36
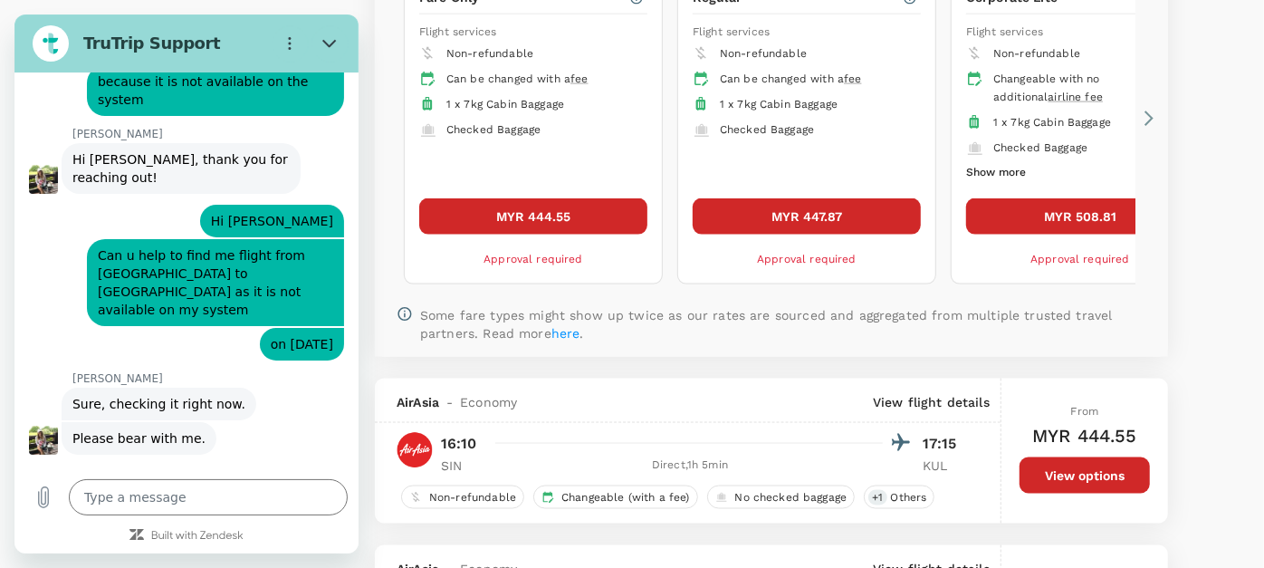
scroll to position [1561, 0]
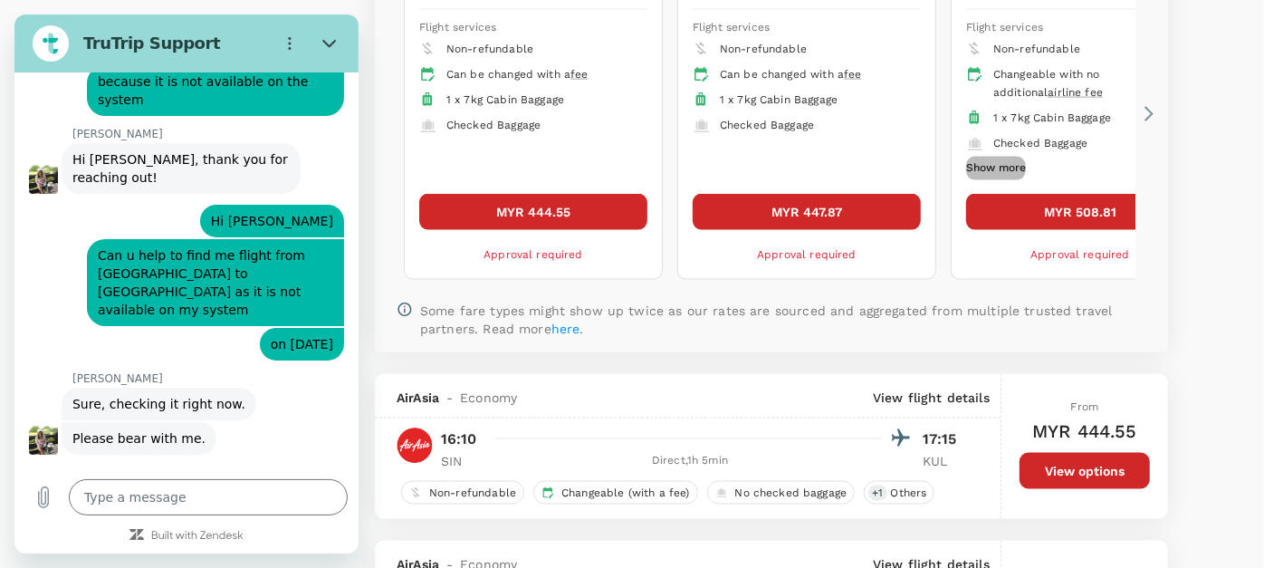
click at [989, 167] on button "Show more" at bounding box center [996, 169] width 60 height 24
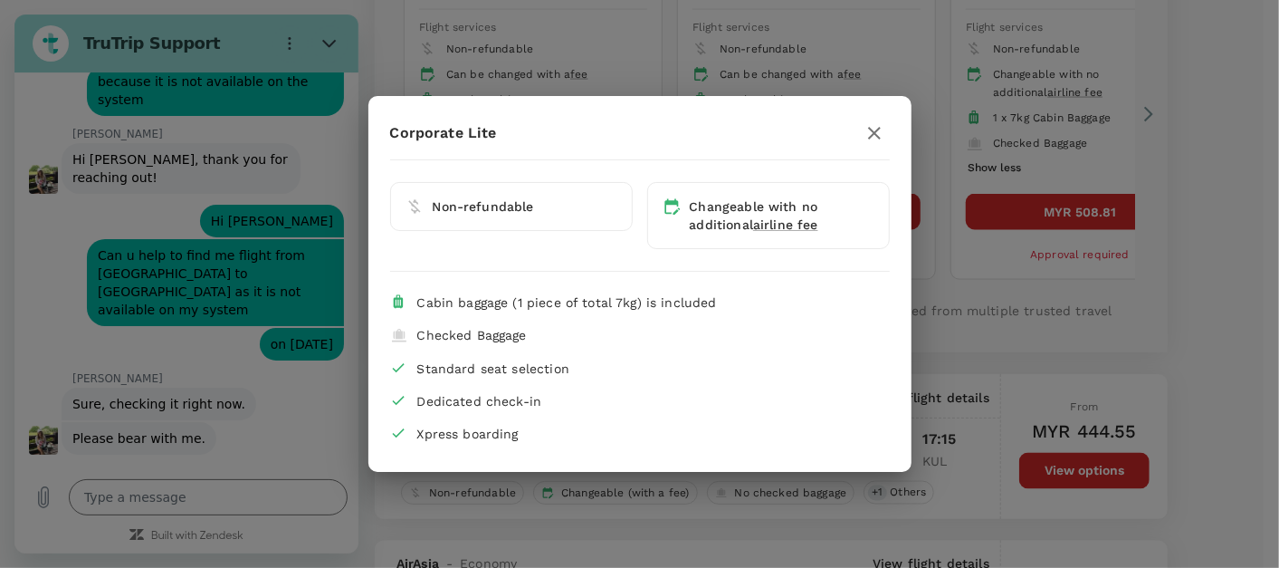
click at [1191, 163] on div "Corporate Lite Non-refundable Changeable with no additional airline fee Cabin b…" at bounding box center [639, 284] width 1279 height 568
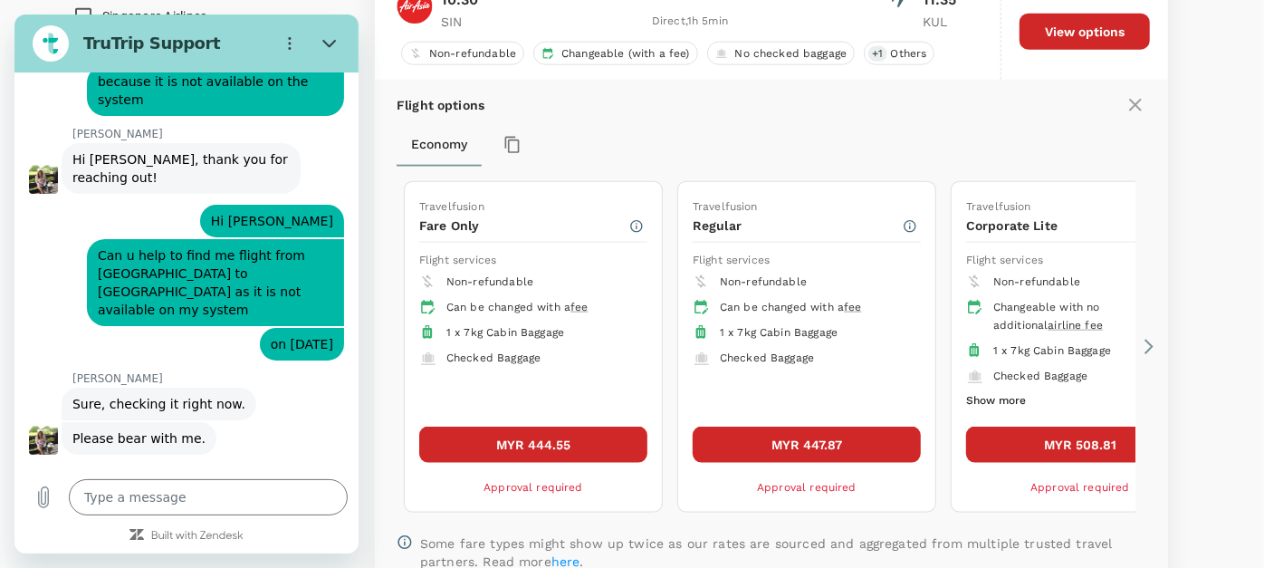
scroll to position [1360, 0]
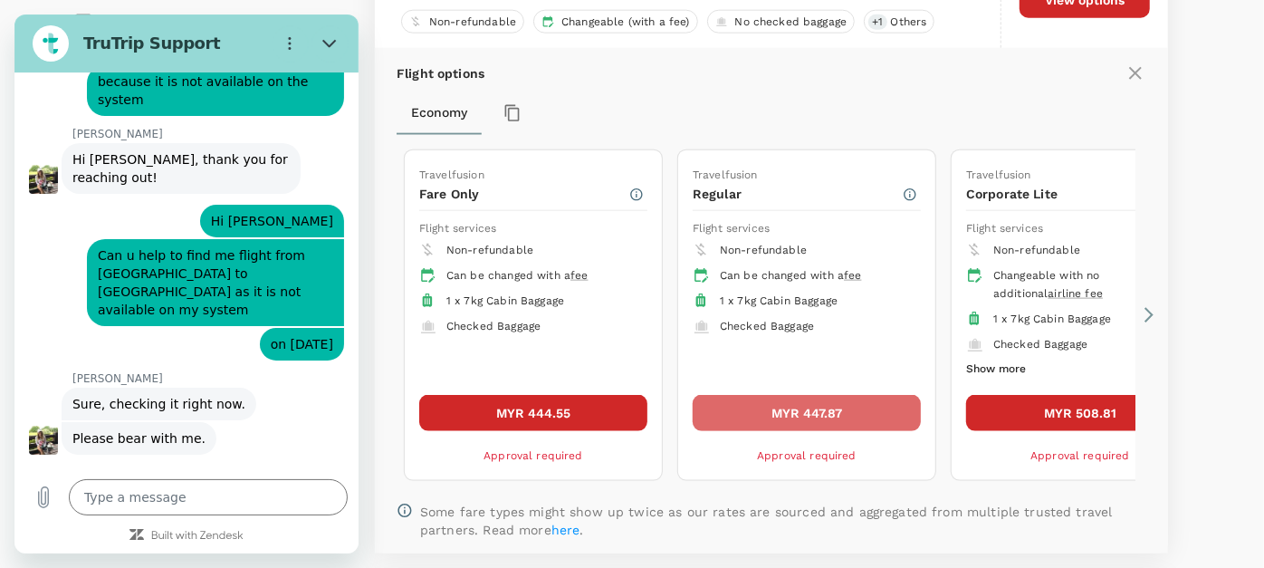
click at [778, 413] on button "MYR 447.87" at bounding box center [807, 413] width 228 height 36
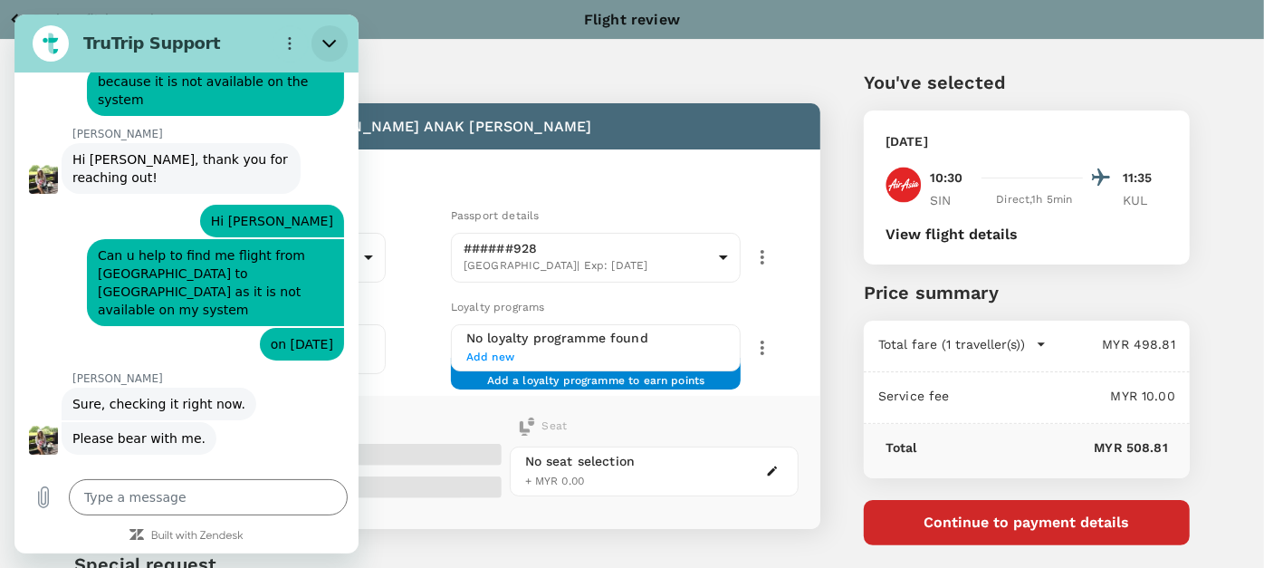
click at [339, 52] on button "Close" at bounding box center [329, 43] width 36 height 36
type textarea "x"
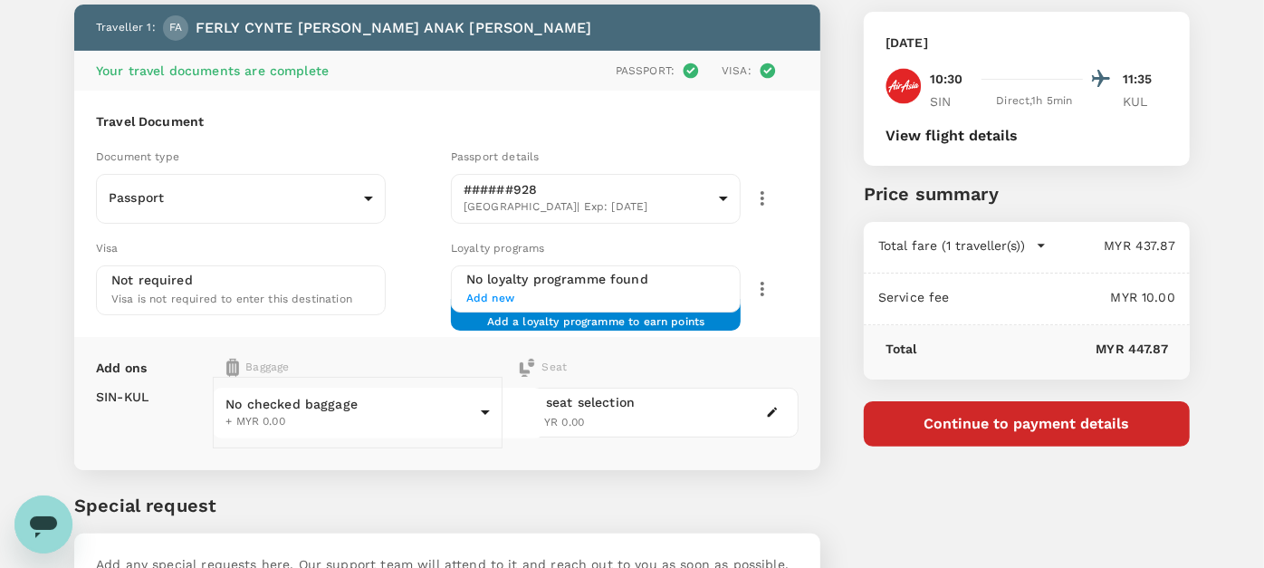
scroll to position [129, 0]
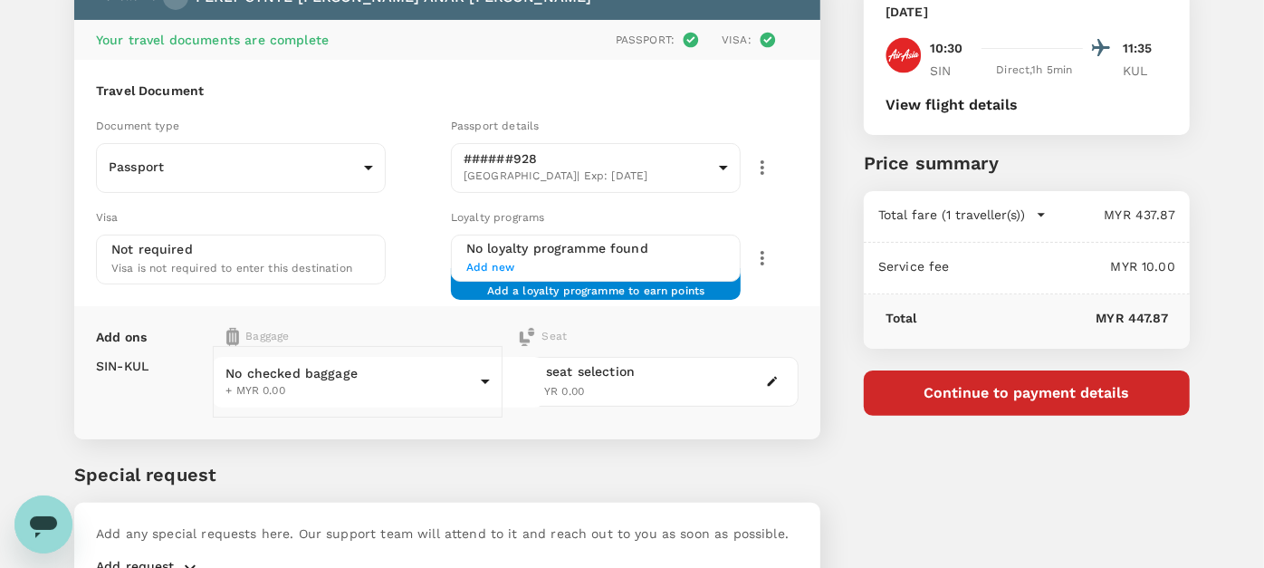
click at [368, 388] on body "Back to flight results Flight review Traveller(s) Traveller 1 : FA FERLY CYNTE …" at bounding box center [632, 271] width 1264 height 800
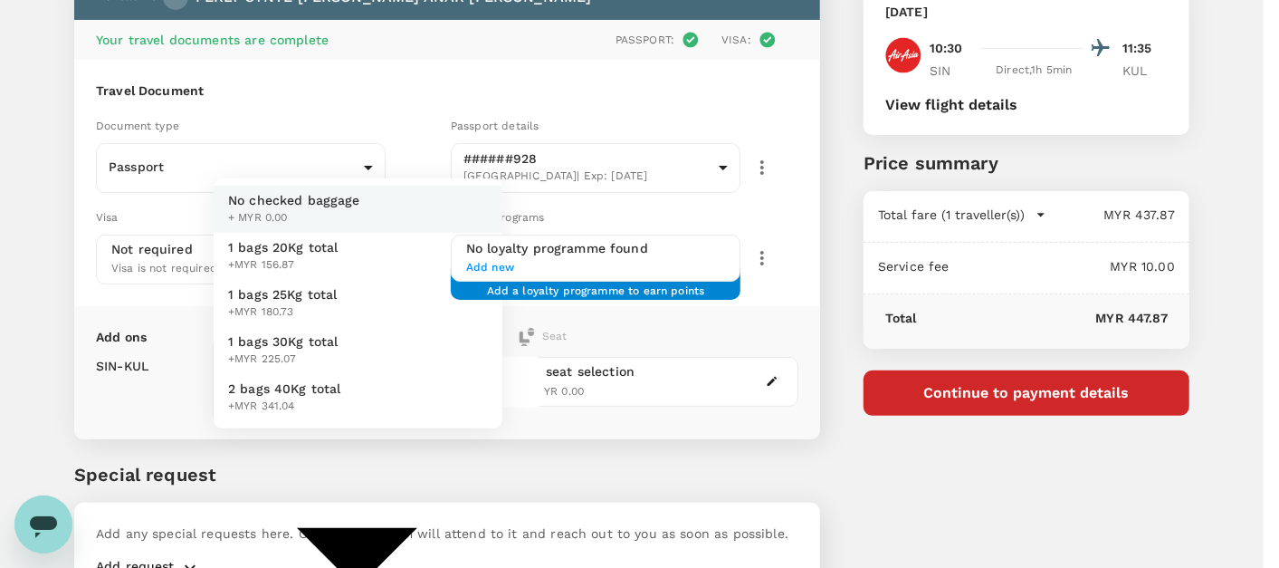
click at [352, 327] on li "1 bags 25Kg total +MYR 180.73" at bounding box center [358, 303] width 289 height 47
type input "2 - 180.73"
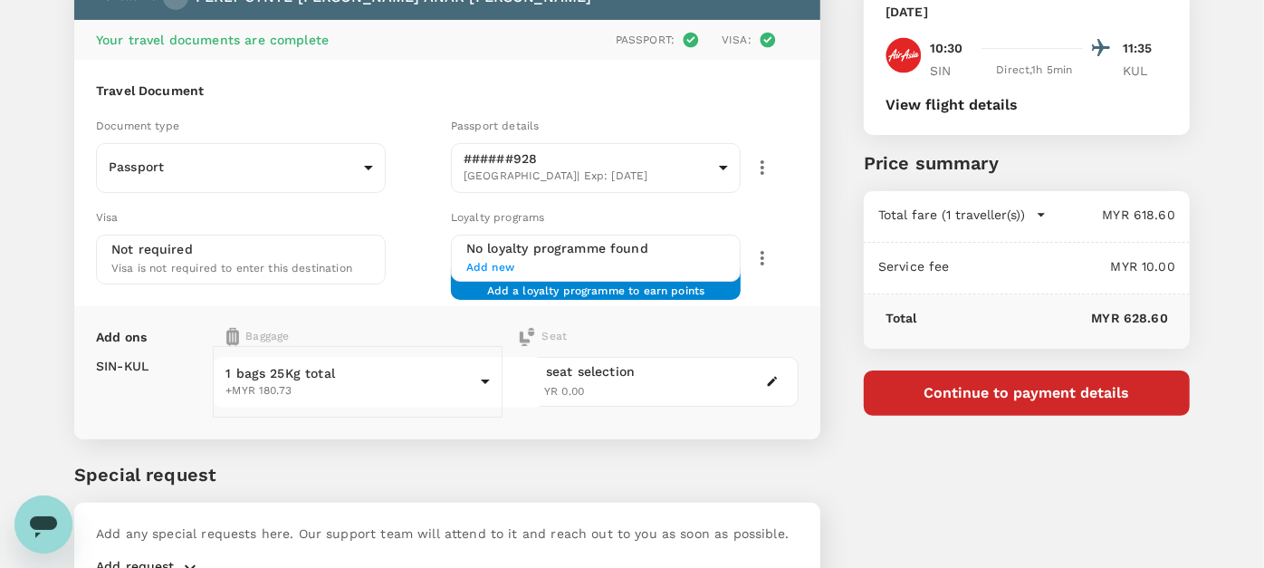
click at [935, 458] on div "You've selected Saturday, 20 Sep 2025 10:30 11:35 SIN Direct , 1h 5min KUL View…" at bounding box center [1004, 259] width 369 height 726
click at [912, 385] on button "Continue to payment details" at bounding box center [1027, 392] width 326 height 45
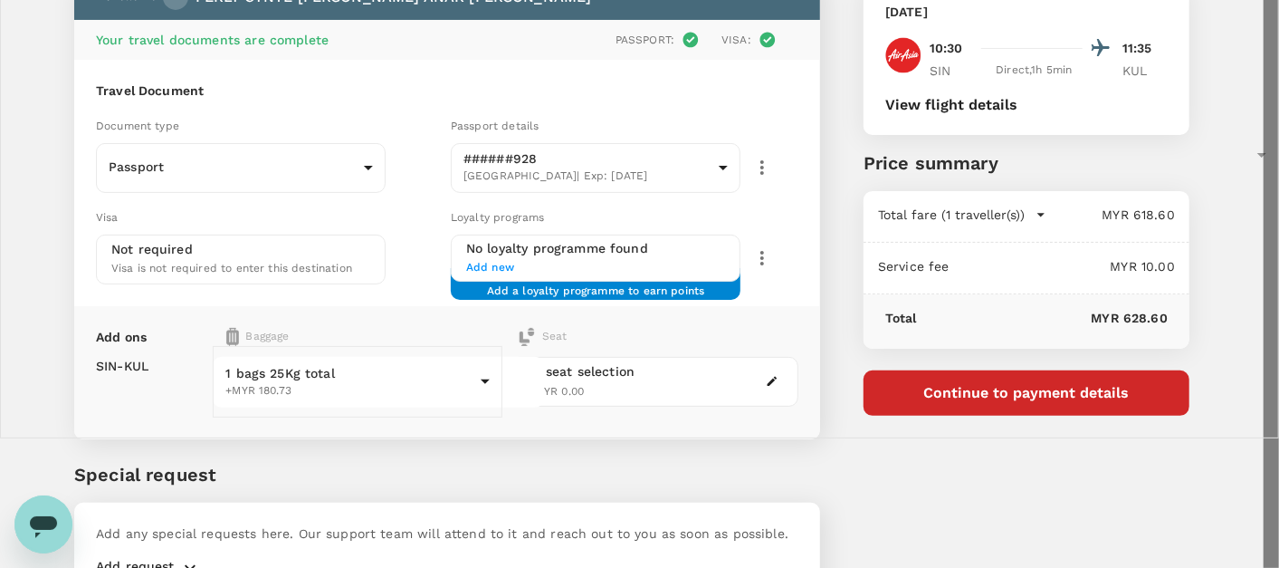
type input "9e254831-a140-43d4-90d9-f4bdc71b84d3"
paste textarea "Dear Hariz/Chathuranga, Kindly assist to review and approve the flight booking:…"
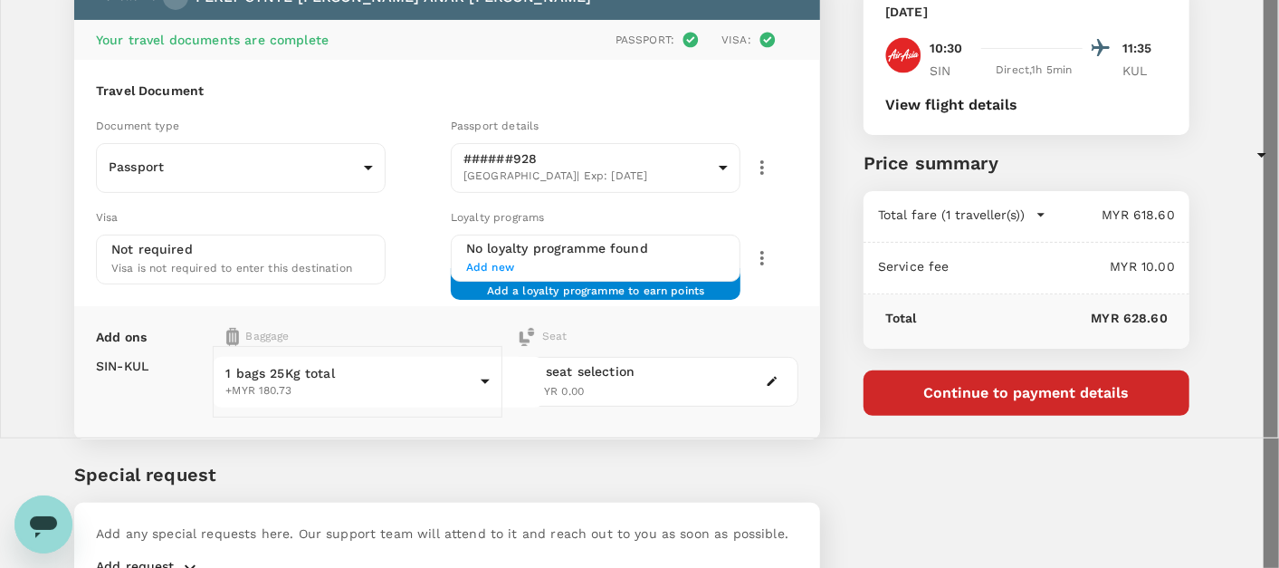
scroll to position [41, 0]
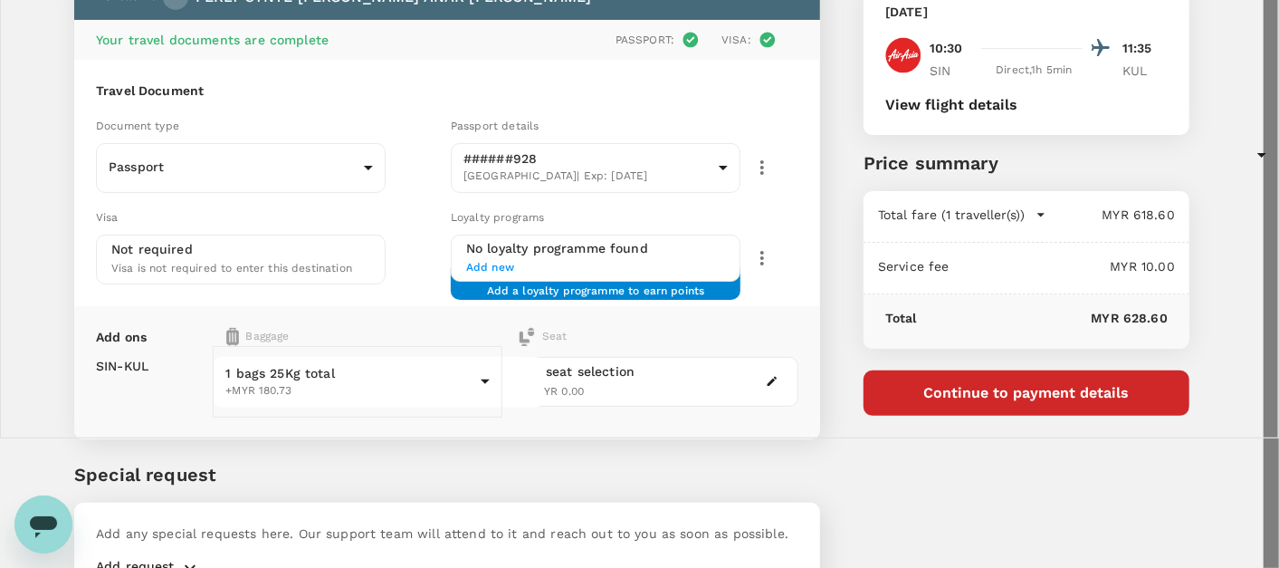
scroll to position [82, 0]
drag, startPoint x: 406, startPoint y: 318, endPoint x: 445, endPoint y: 354, distance: 53.2
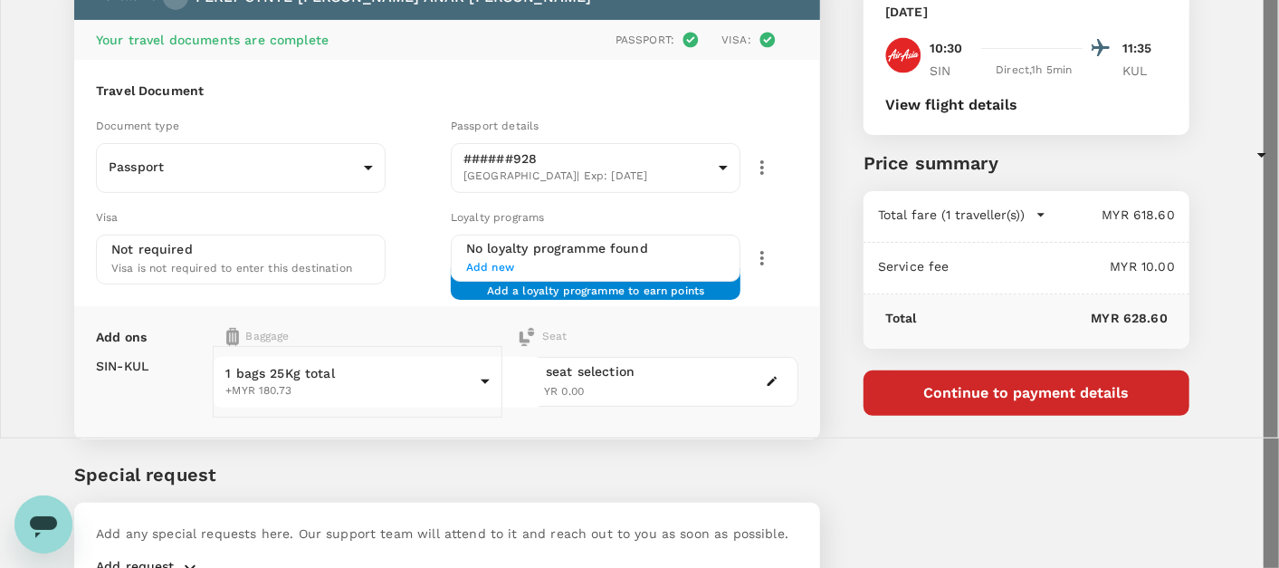
drag, startPoint x: 405, startPoint y: 359, endPoint x: 450, endPoint y: 430, distance: 83.9
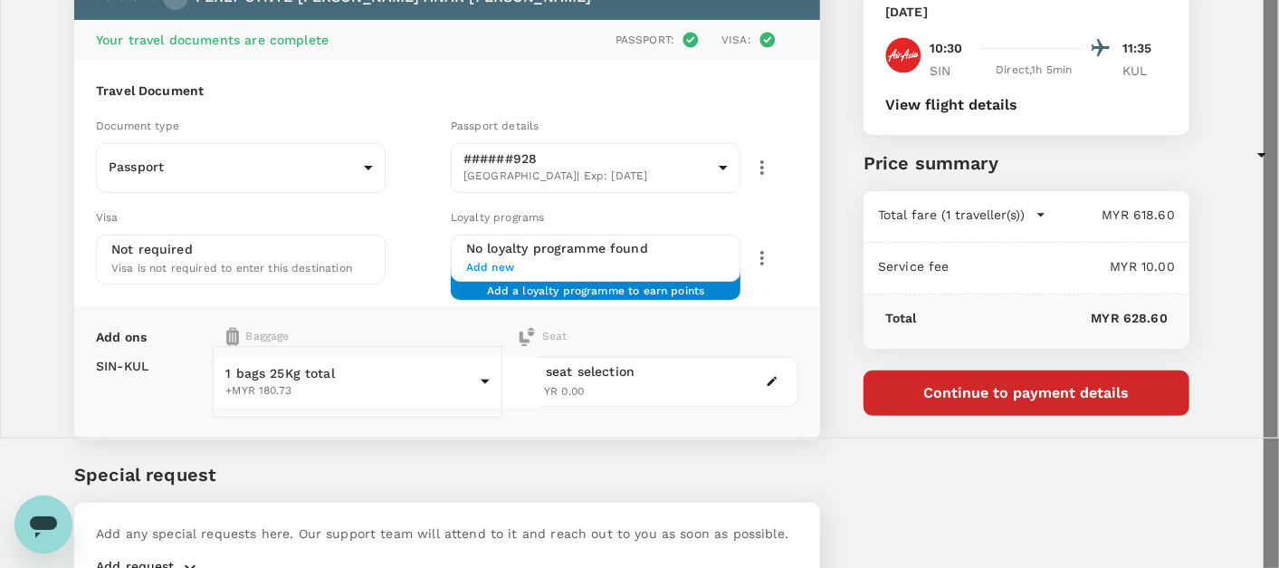
type textarea "Dear Hariz/Chathuranga, Kindly assist to review and approve the flight booking:…"
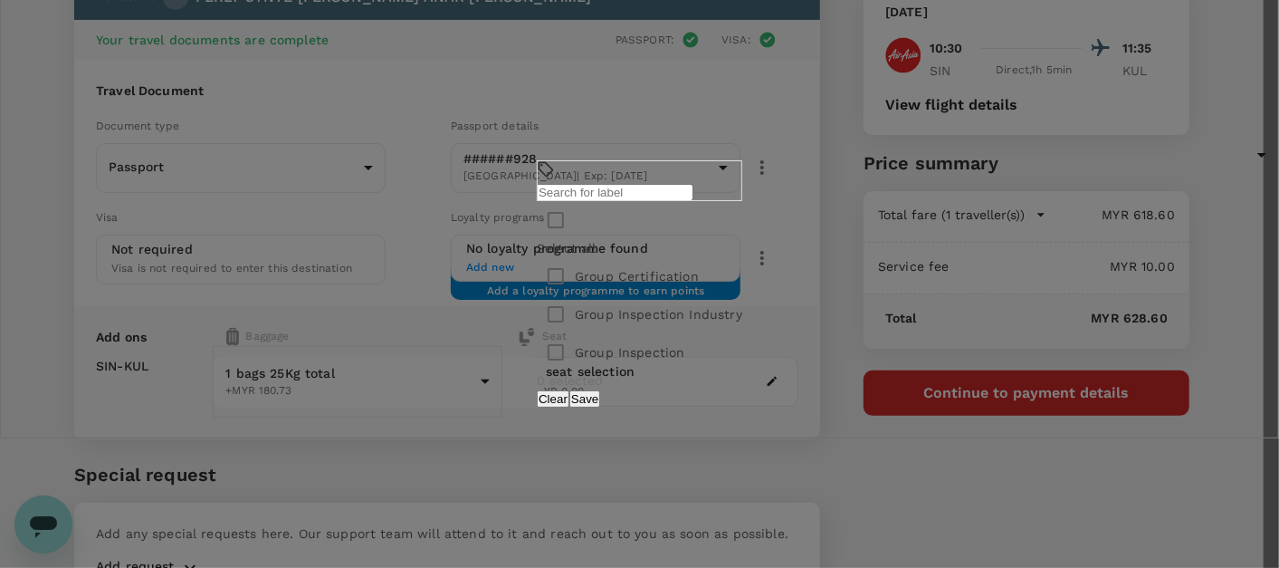
click at [537, 282] on input "checkbox" at bounding box center [556, 276] width 38 height 38
checkbox input "true"
click at [742, 407] on div "1 selected Clear Save" at bounding box center [639, 389] width 205 height 36
click at [600, 407] on button "Save" at bounding box center [584, 398] width 31 height 17
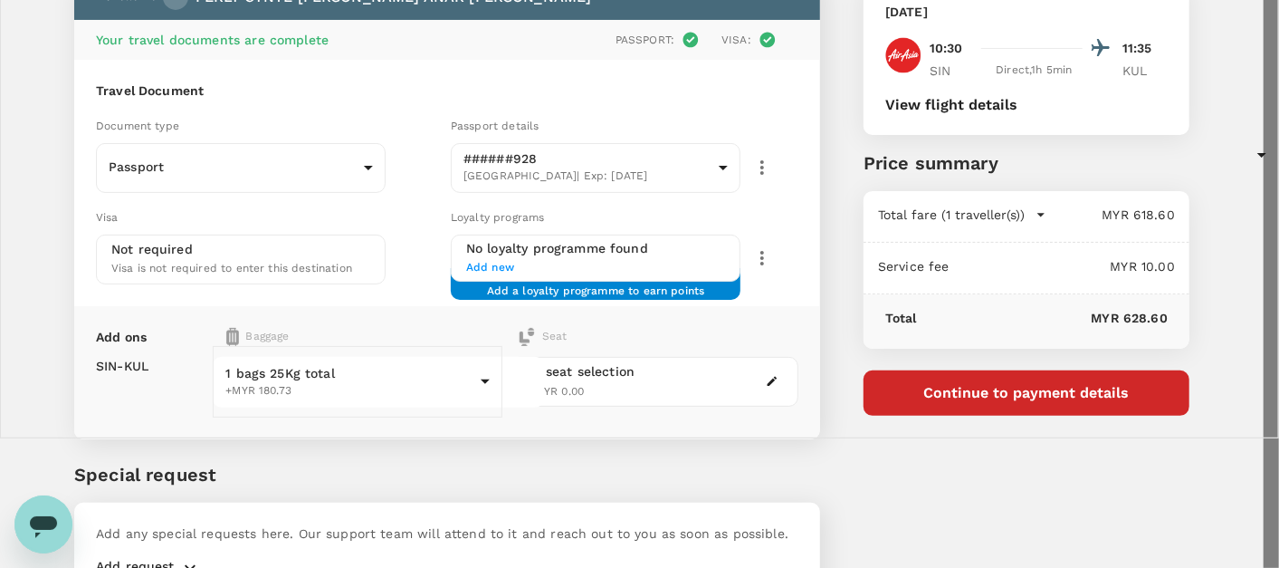
scroll to position [0, 0]
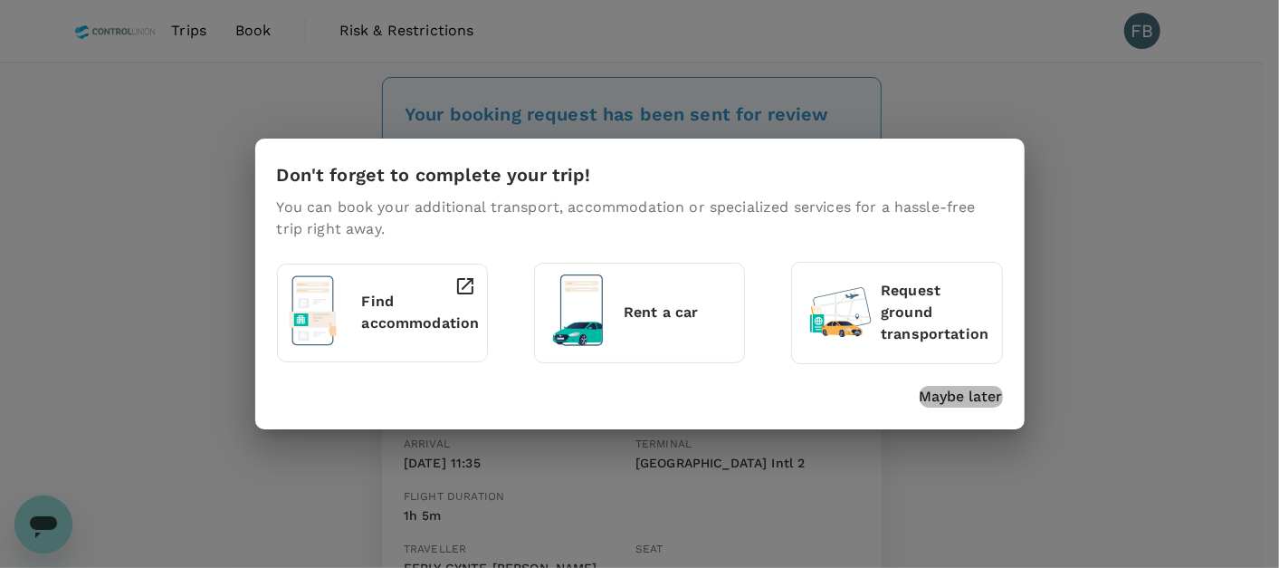
click at [970, 403] on p "Maybe later" at bounding box center [961, 397] width 83 height 22
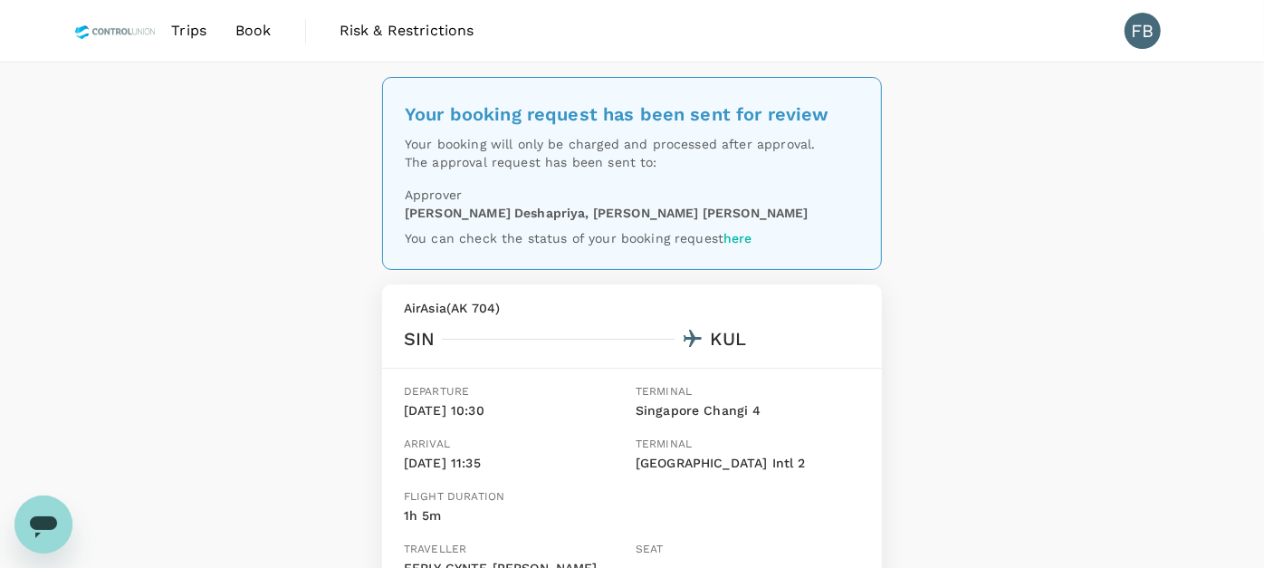
click at [59, 501] on div "Open messaging window" at bounding box center [43, 523] width 54 height 54
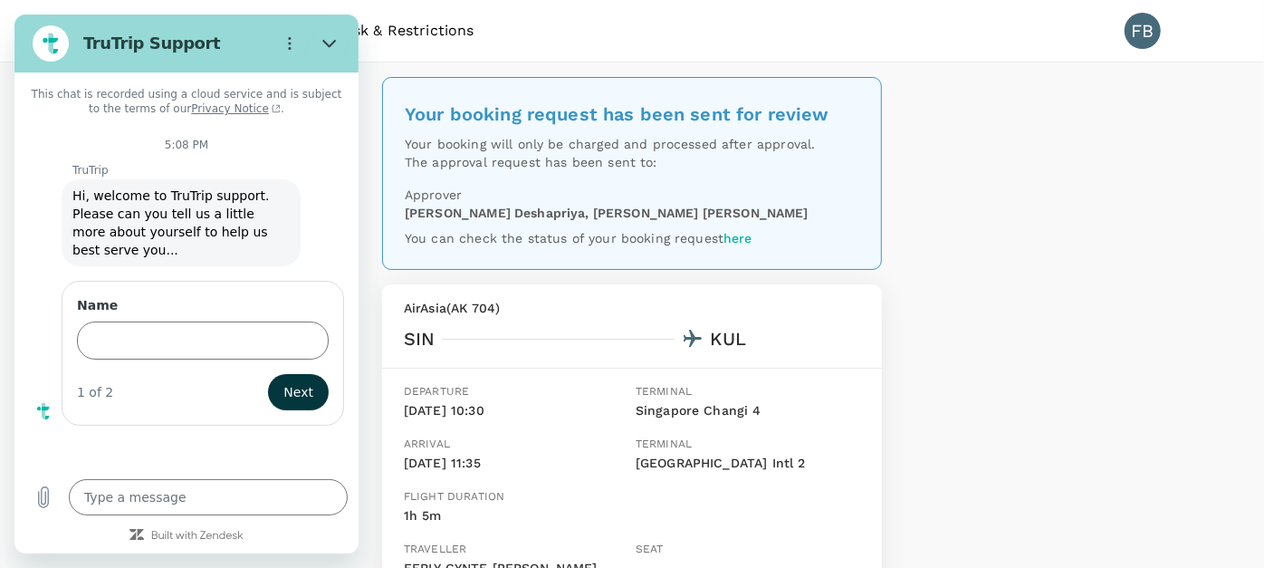
click at [1099, 305] on div "Your booking request has been sent for review Your booking will only be charged…" at bounding box center [632, 441] width 1264 height 759
click at [333, 50] on icon "Close" at bounding box center [329, 43] width 14 height 14
type textarea "x"
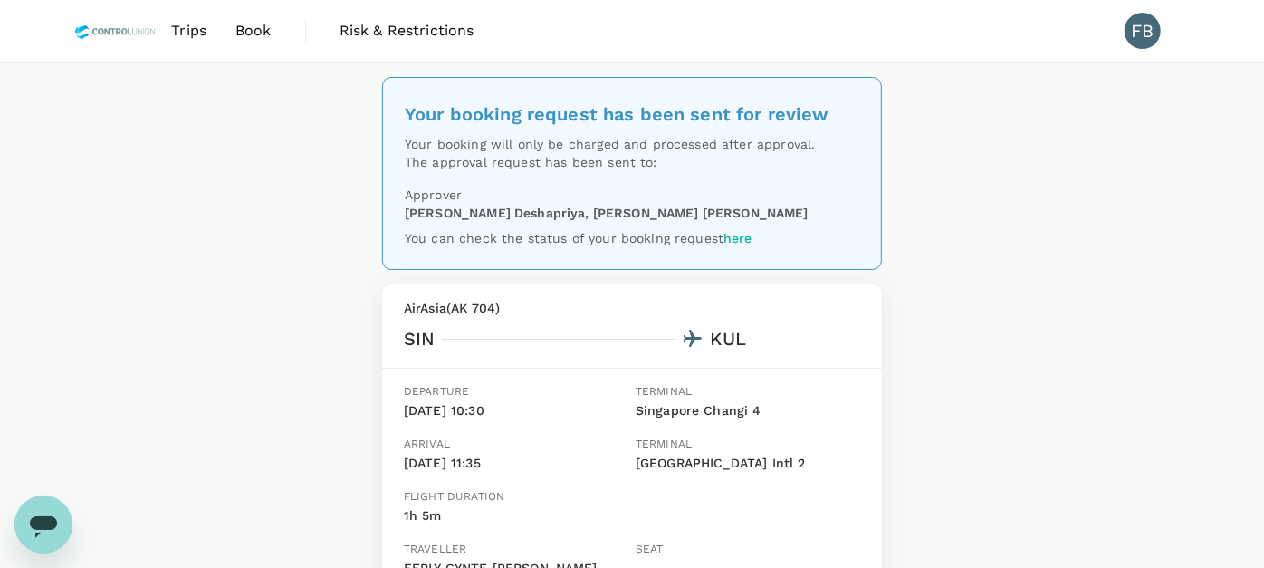
click at [125, 42] on img at bounding box center [115, 31] width 82 height 40
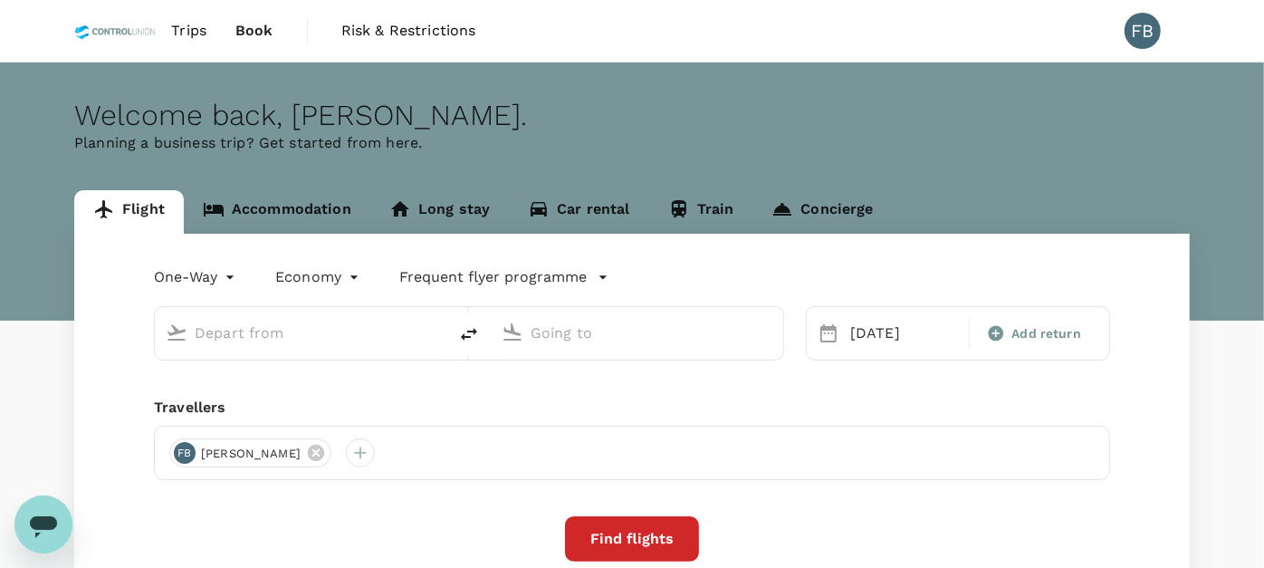
type input "[PERSON_NAME] (DJB)"
type input "Singapore Changi (SIN)"
type input "[PERSON_NAME] (DJB)"
type input "Singapore Changi (SIN)"
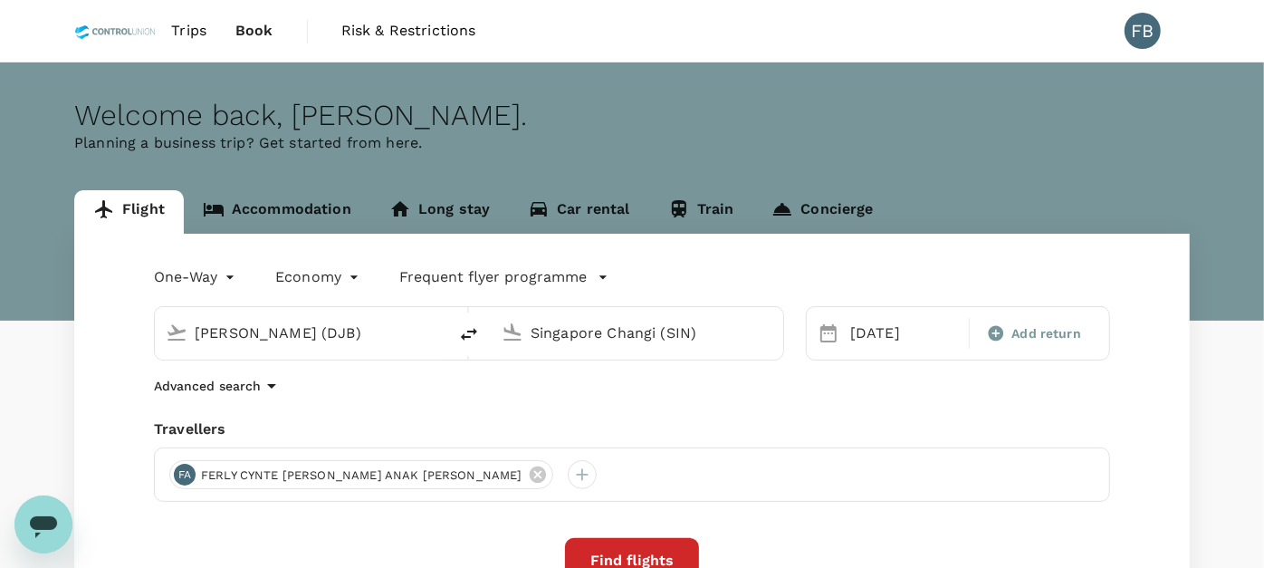
click at [49, 520] on icon "Open messaging window" at bounding box center [43, 526] width 27 height 22
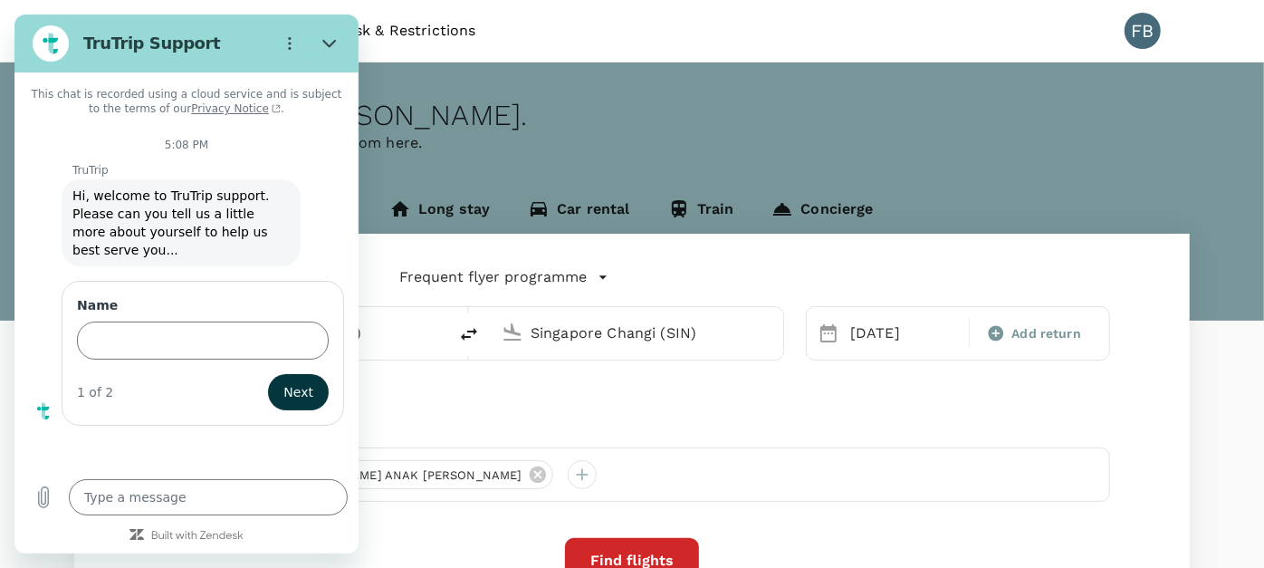
drag, startPoint x: 284, startPoint y: 36, endPoint x: 301, endPoint y: 20, distance: 23.0
click at [297, 25] on div at bounding box center [290, 43] width 36 height 36
click at [298, 41] on button "Options menu" at bounding box center [290, 43] width 36 height 36
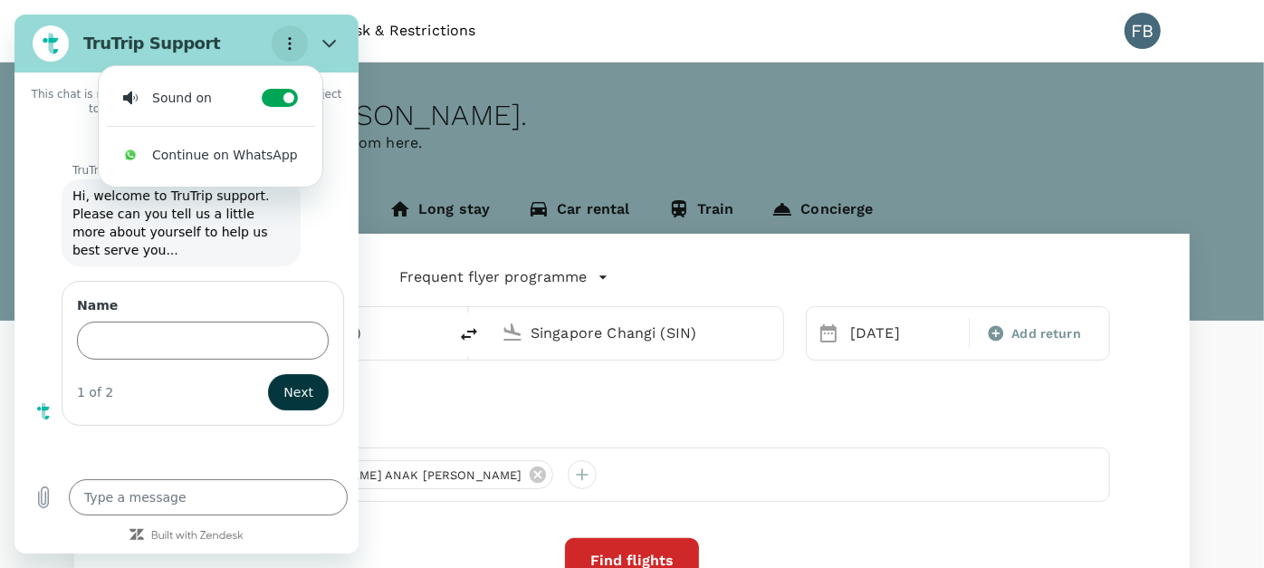
click at [297, 43] on icon "Options menu" at bounding box center [289, 43] width 14 height 14
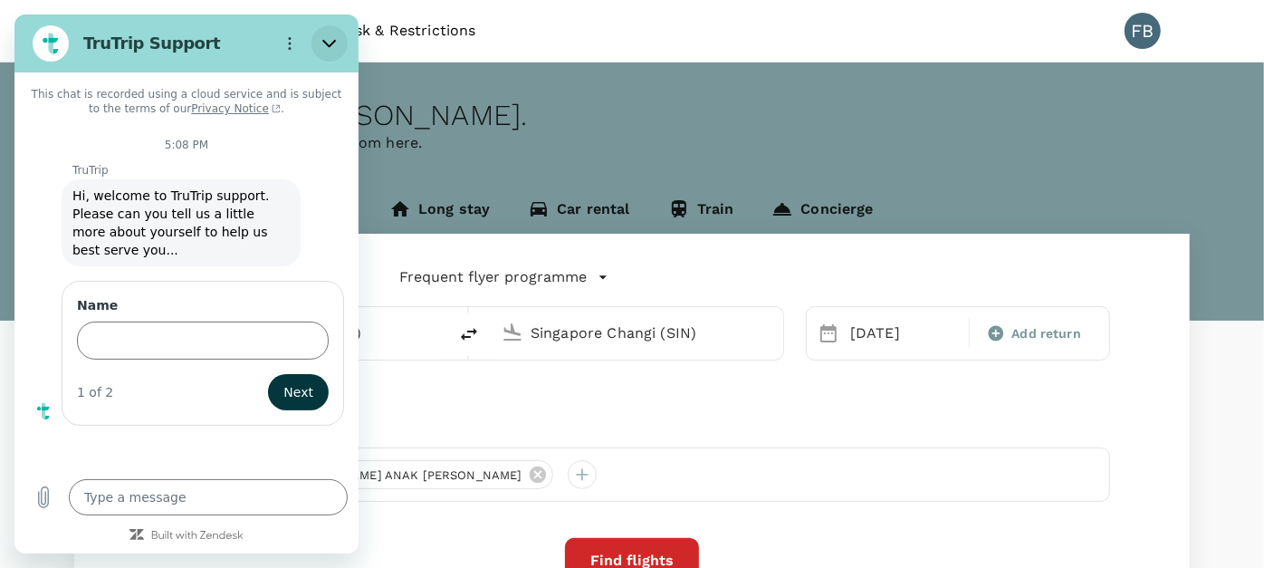
click at [330, 36] on icon "Close" at bounding box center [329, 43] width 14 height 14
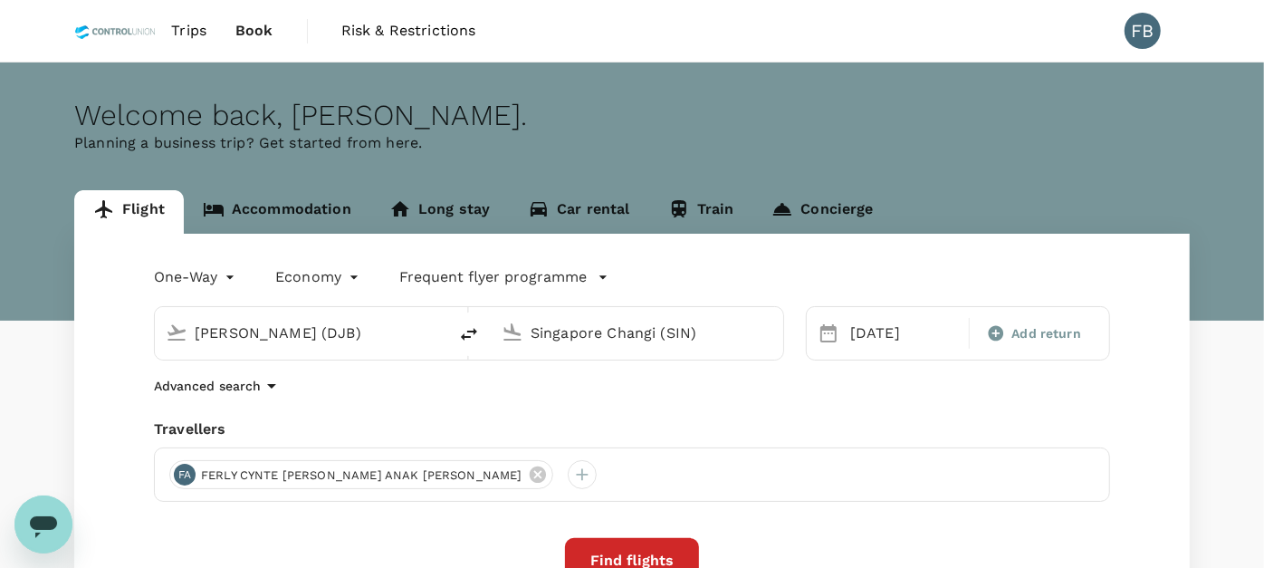
click at [979, 99] on div "Welcome back , [PERSON_NAME] ." at bounding box center [631, 115] width 1115 height 33
click at [27, 530] on icon "Open messaging window" at bounding box center [43, 523] width 33 height 33
type textarea "x"
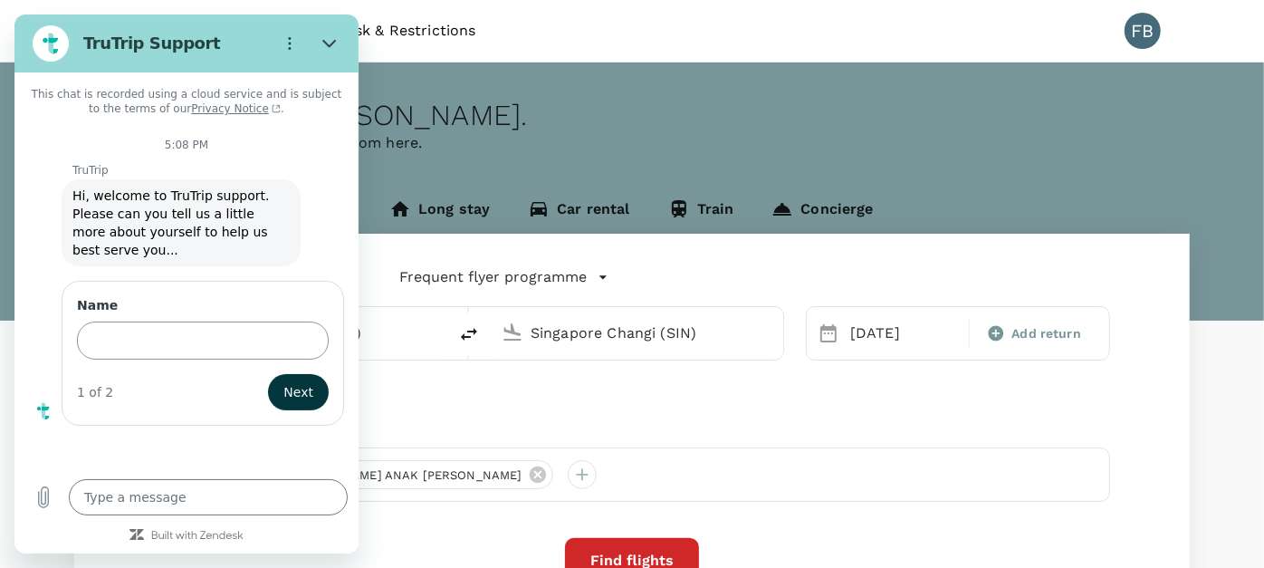
click at [139, 323] on input "Name" at bounding box center [203, 340] width 252 height 38
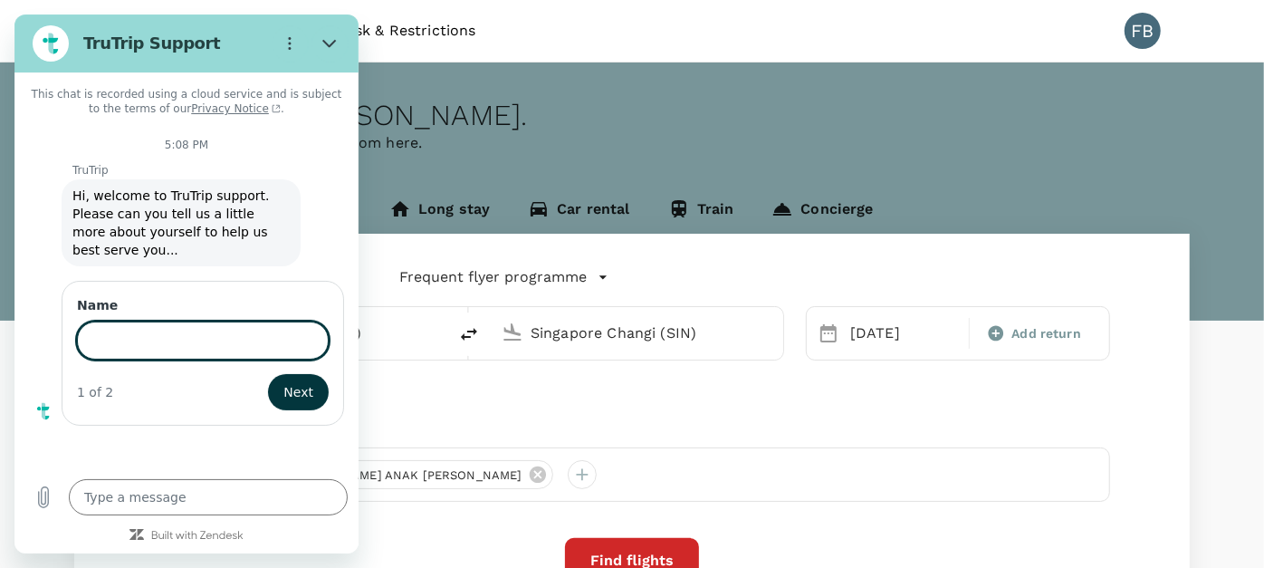
type input "[PERSON_NAME] BT MAHHADI"
click at [295, 381] on span "Next" at bounding box center [298, 392] width 30 height 22
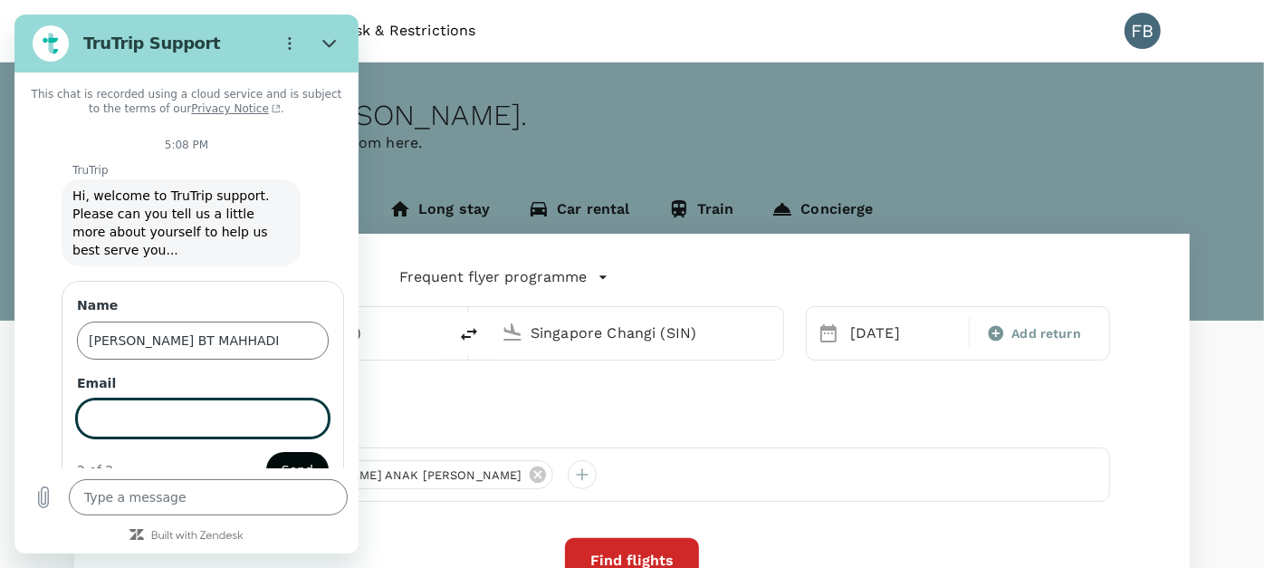
scroll to position [34, 0]
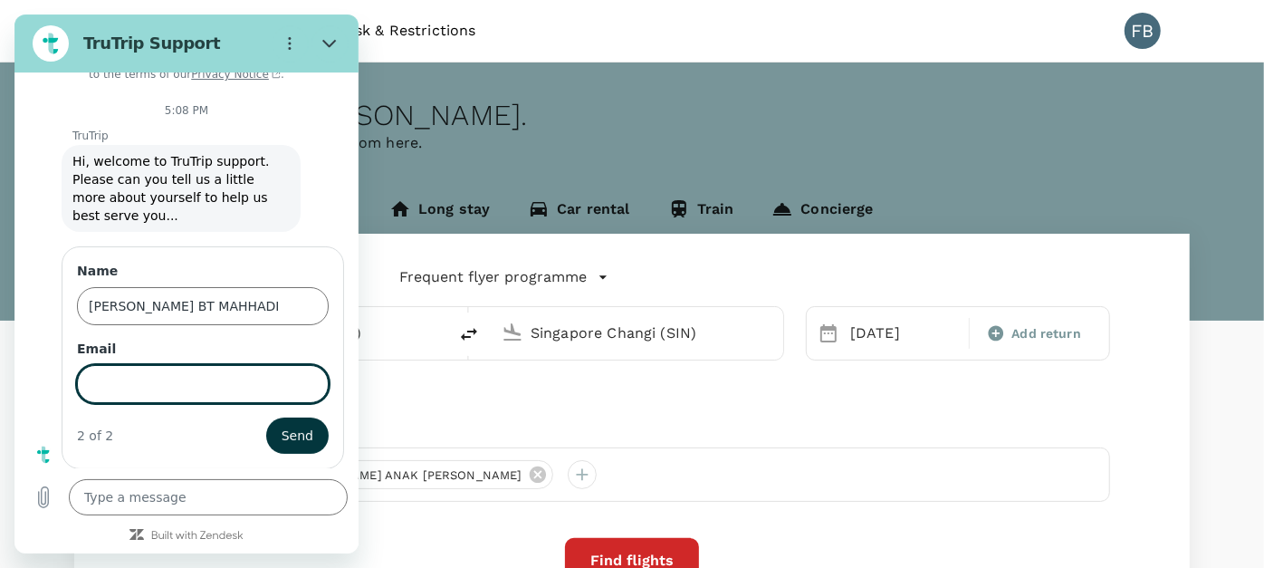
click at [240, 390] on input "Email" at bounding box center [203, 384] width 252 height 38
type input "[EMAIL_ADDRESS][DOMAIN_NAME]"
click at [266, 429] on button "Send" at bounding box center [297, 435] width 62 height 36
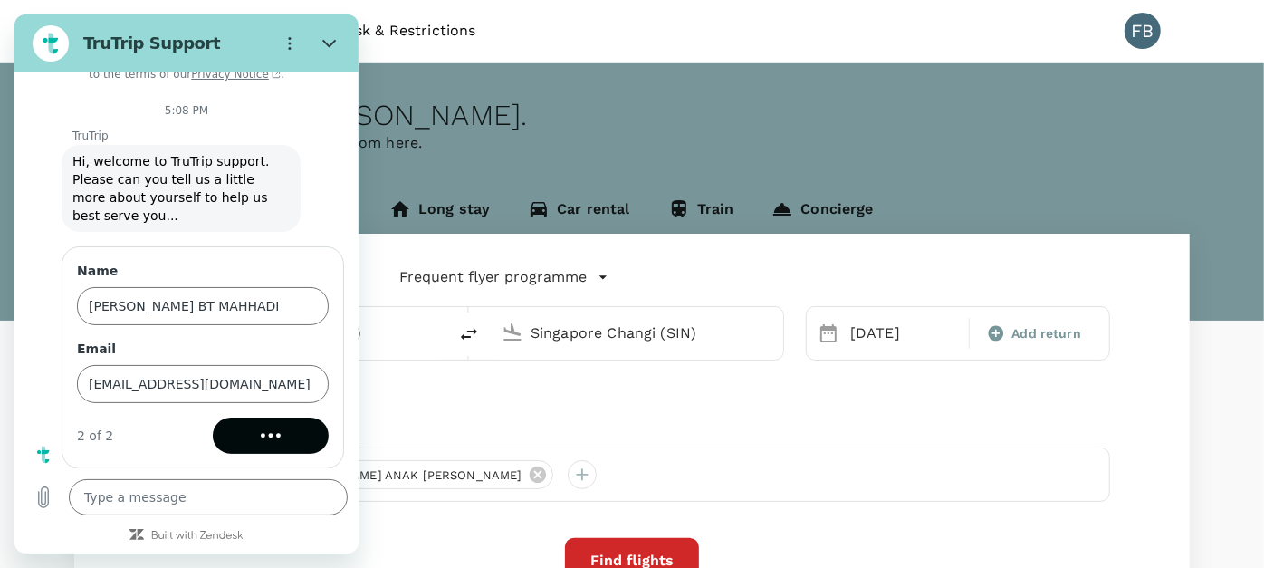
scroll to position [0, 0]
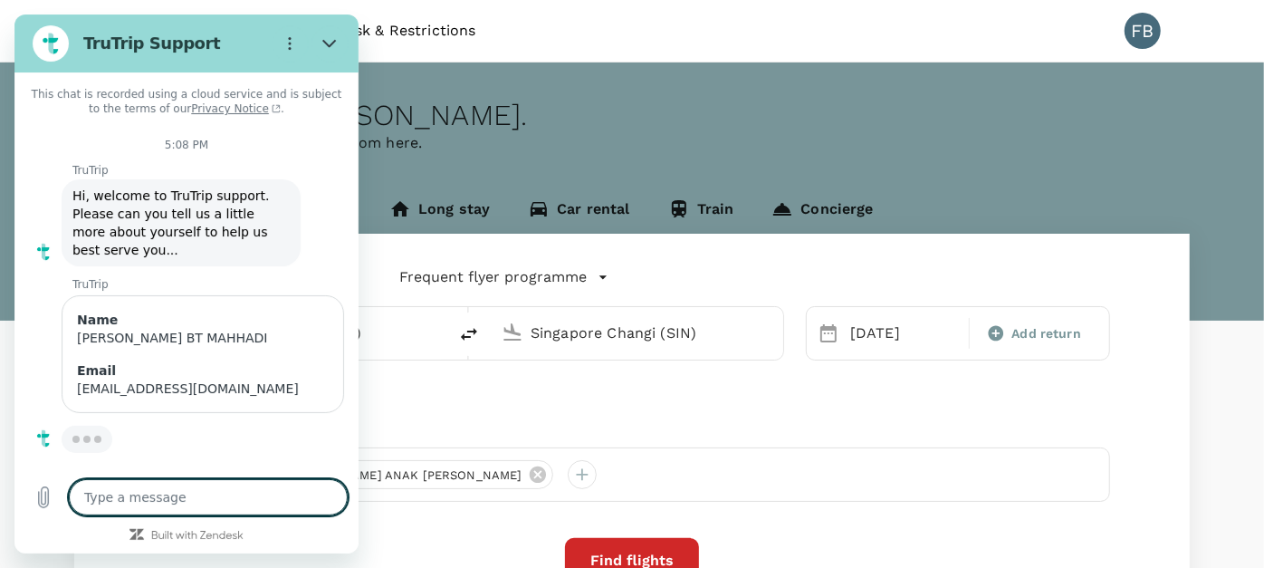
type textarea "x"
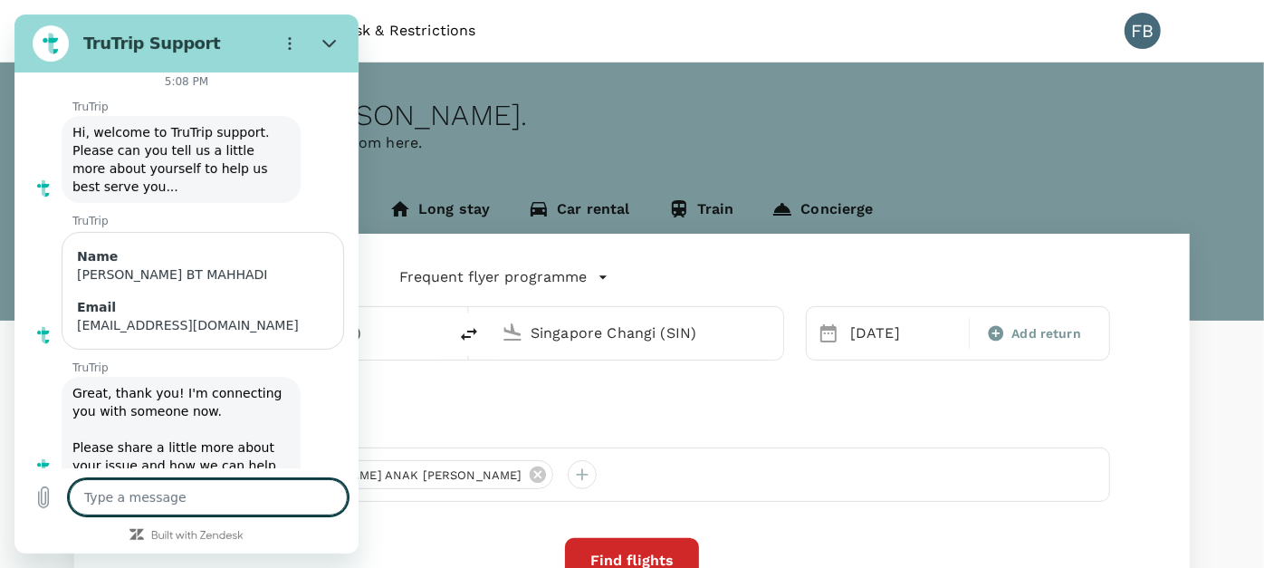
click at [186, 492] on textarea at bounding box center [208, 497] width 279 height 36
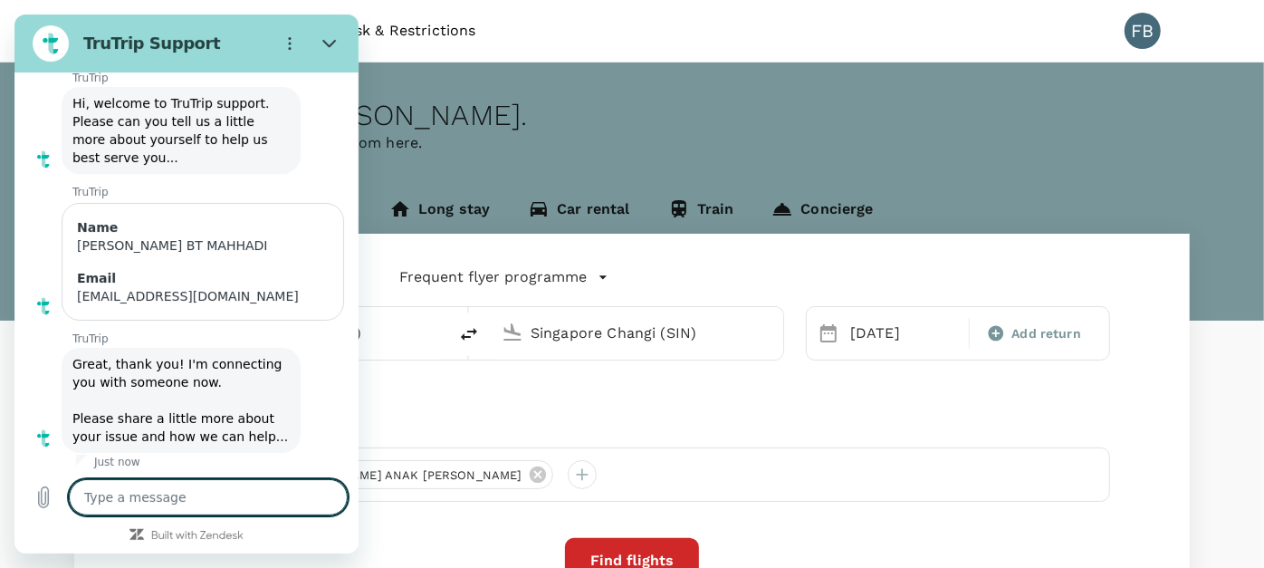
scroll to position [97, 0]
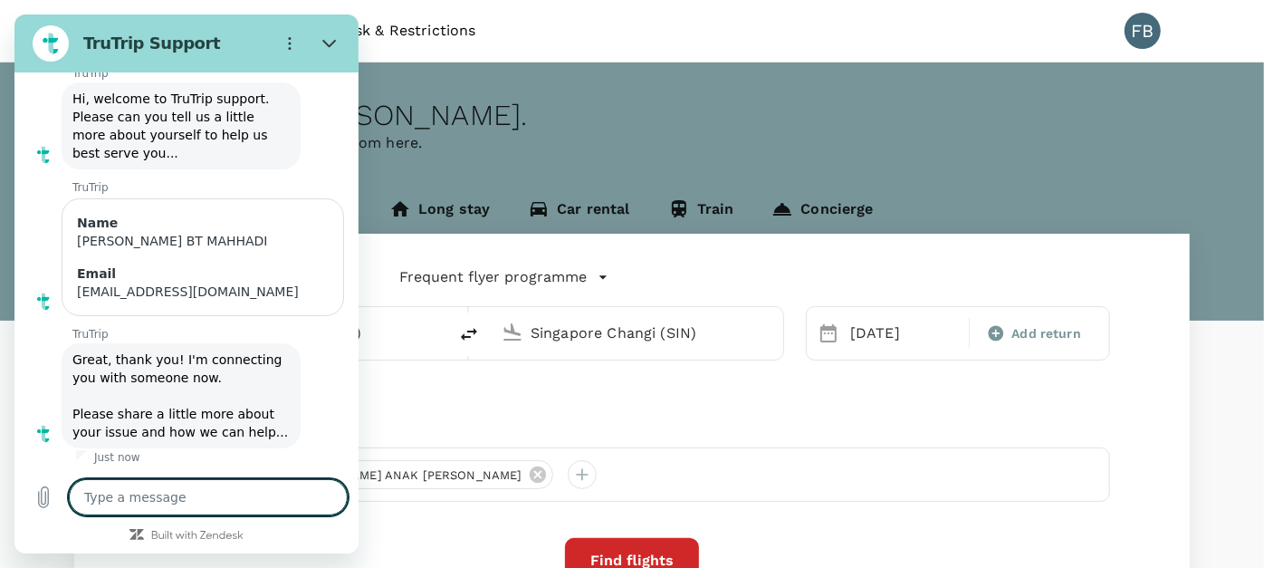
type textarea "w"
type textarea "x"
type textarea "wr"
type textarea "x"
type textarea "wro"
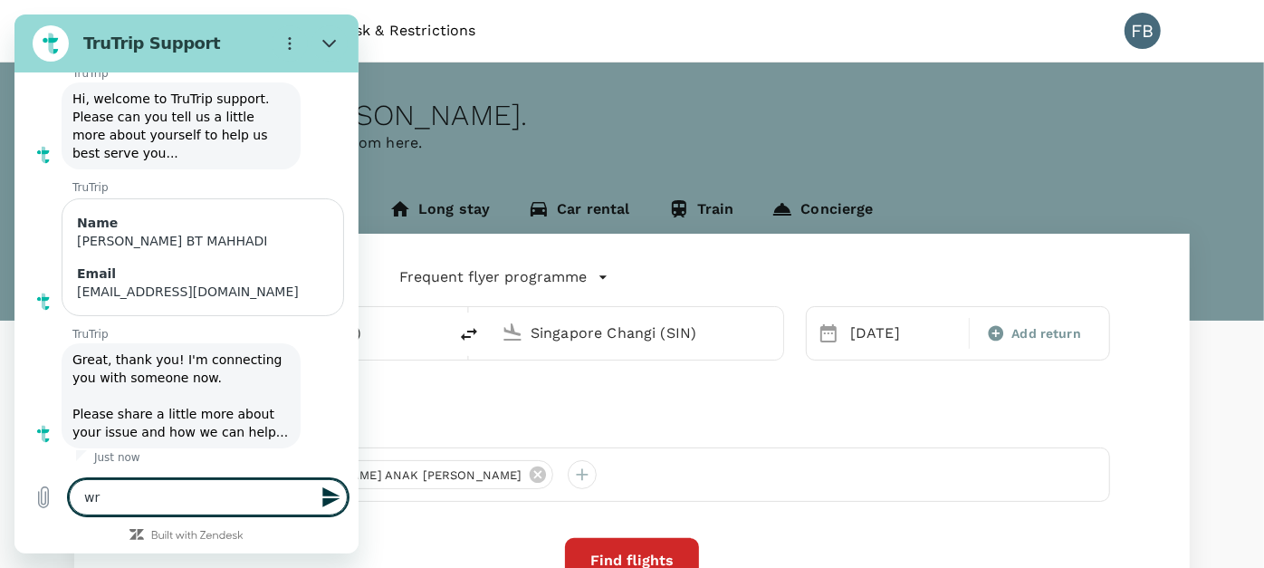
type textarea "x"
type textarea "wron"
type textarea "x"
type textarea "wrong"
type textarea "x"
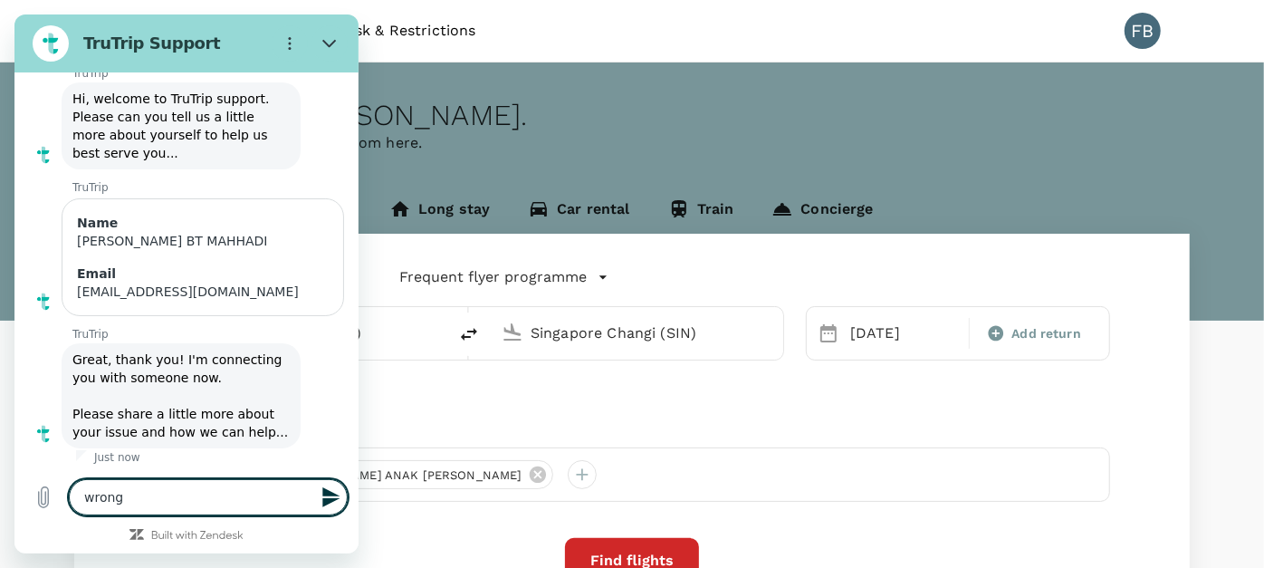
type textarea "wrong"
type textarea "x"
type textarea "wrong a"
type textarea "x"
type textarea "wrong ad"
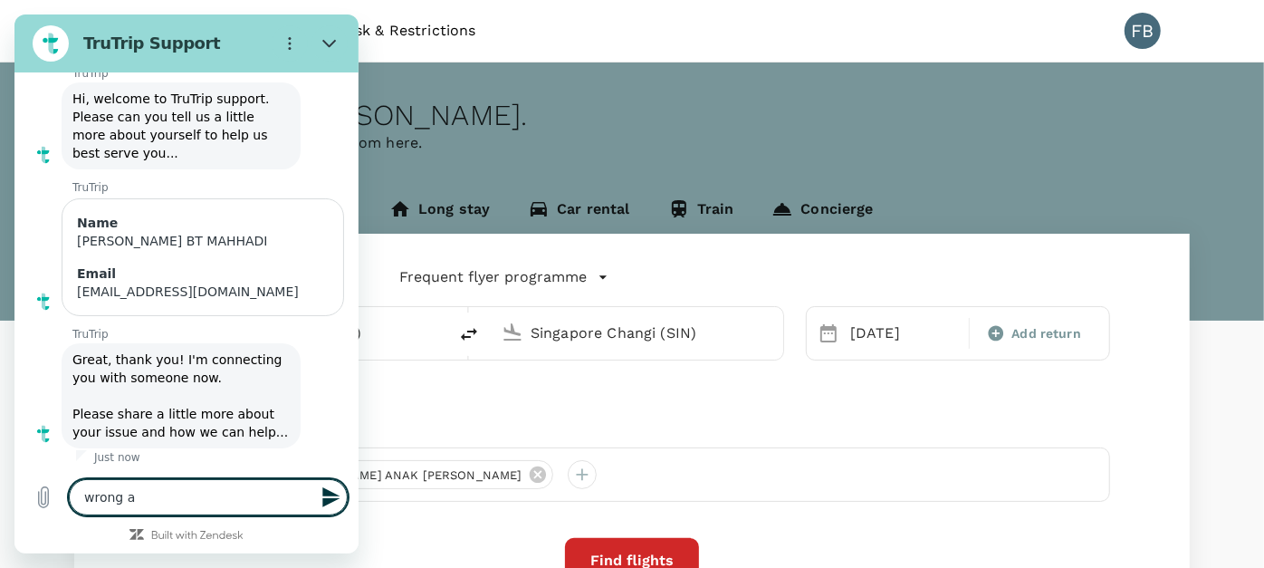
type textarea "x"
type textarea "wrong adr"
type textarea "x"
type textarea "wrong adre"
type textarea "x"
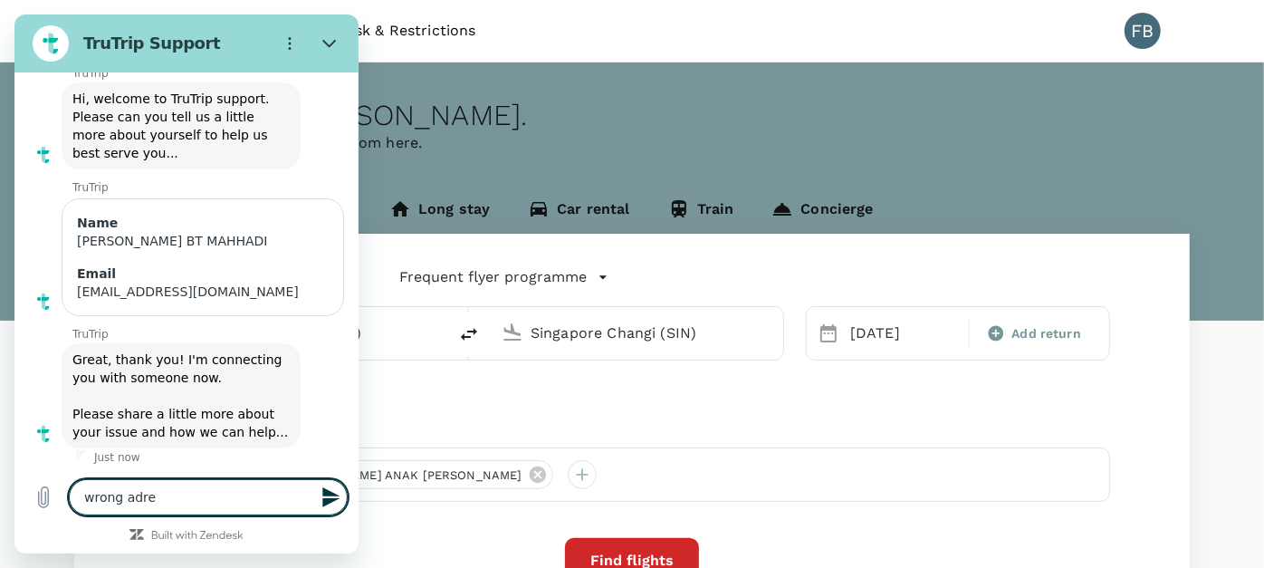
type textarea "wrong adres"
type textarea "x"
type textarea "wrong adress"
type textarea "x"
type textarea "wrong adres"
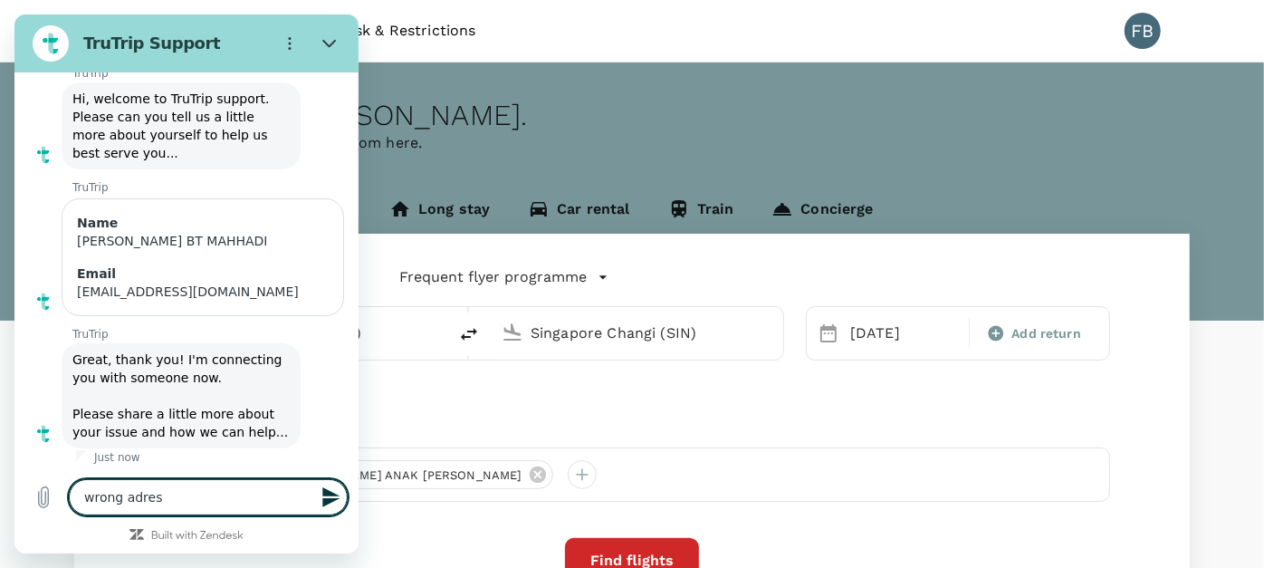
type textarea "x"
type textarea "wrong adre"
type textarea "x"
type textarea "wrong adr"
type textarea "x"
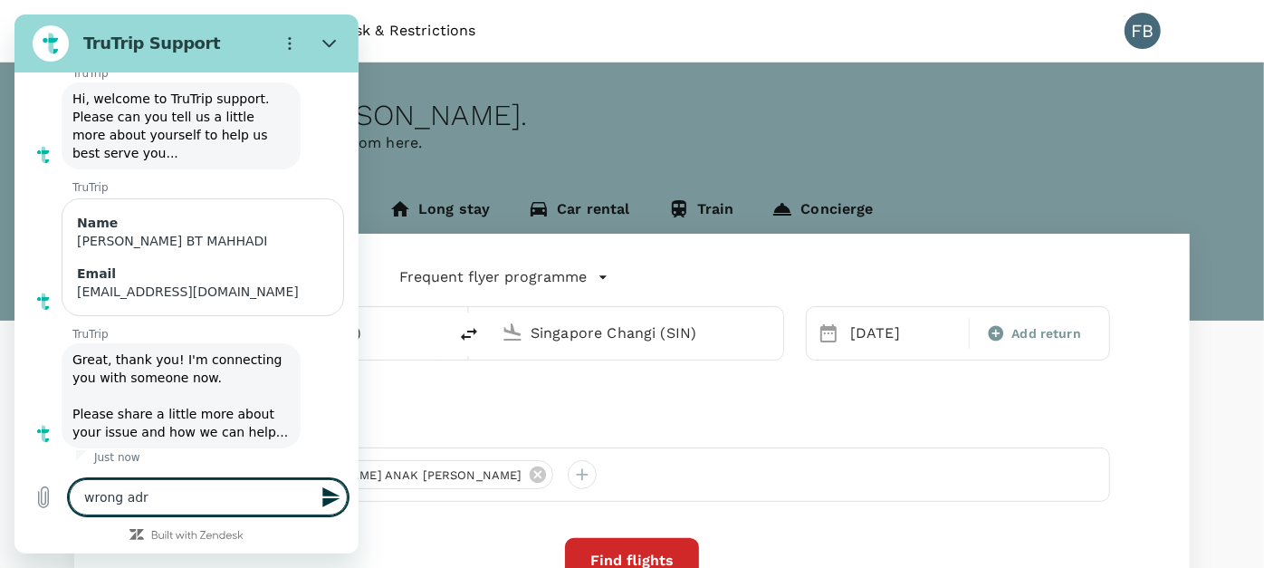
type textarea "wrong ad"
type textarea "x"
type textarea "wrong a"
type textarea "x"
type textarea "wrong"
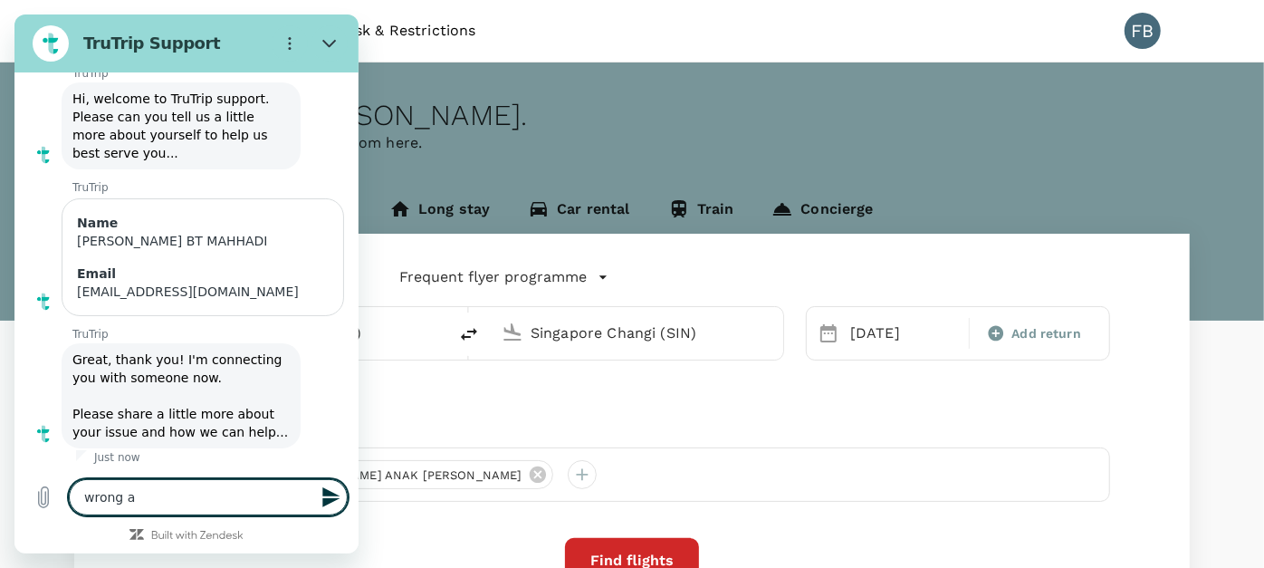
type textarea "x"
type textarea "wrong e"
type textarea "x"
type textarea "wrong em"
type textarea "x"
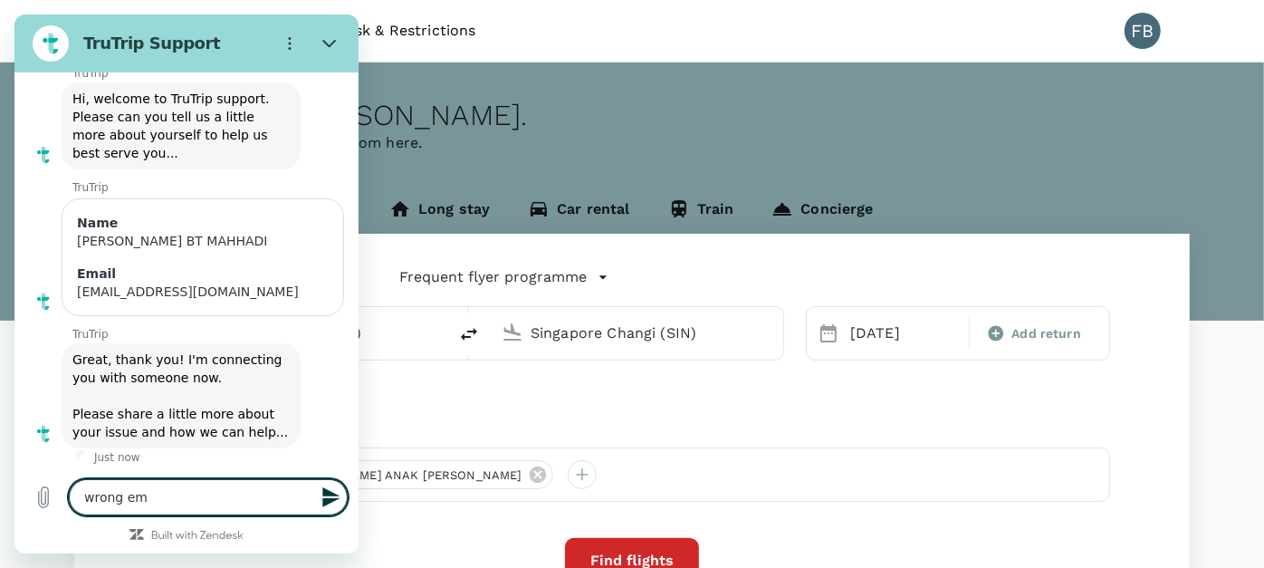
type textarea "wrong ema"
type textarea "x"
type textarea "wrong emai"
type textarea "x"
type textarea "wrong email"
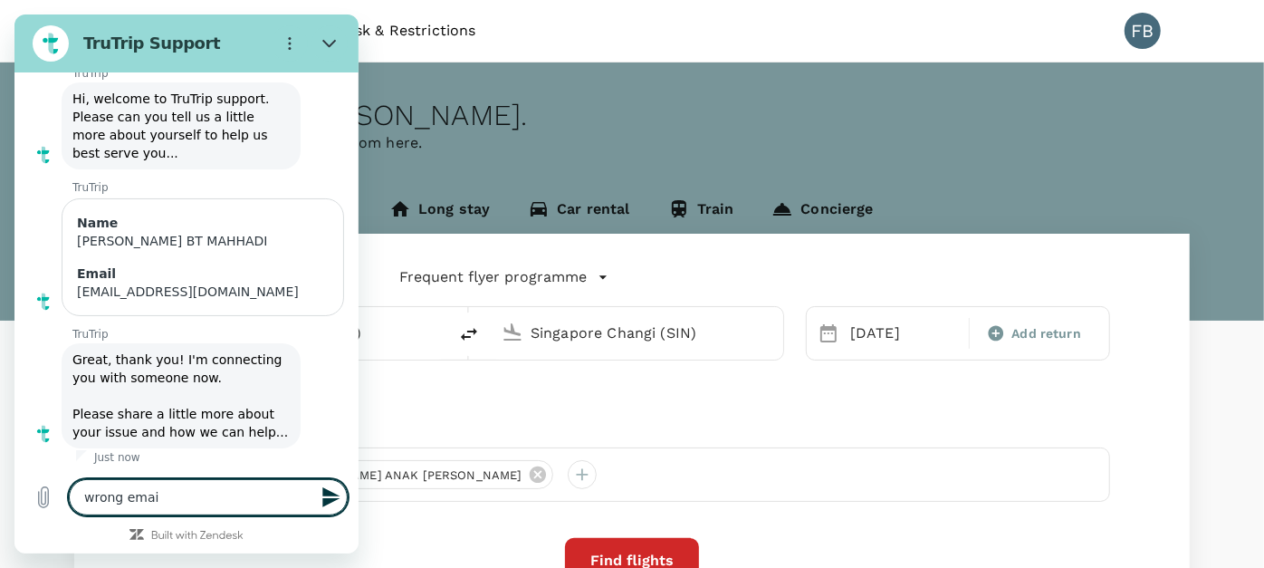
type textarea "x"
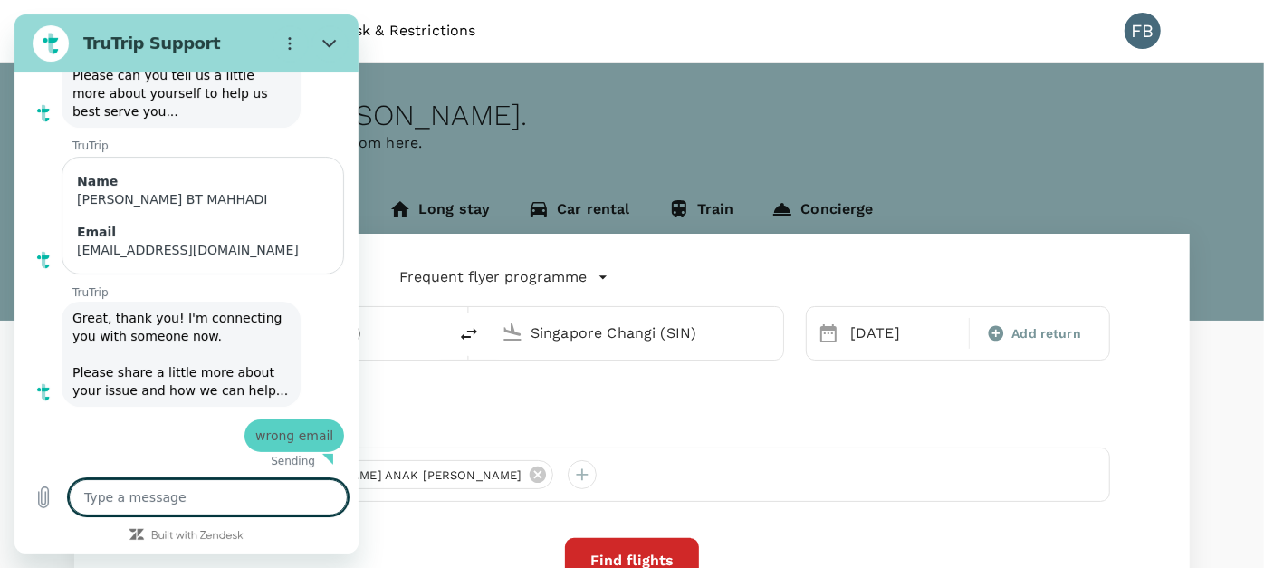
type textarea "x"
type textarea "c"
type textarea "x"
type textarea "ca"
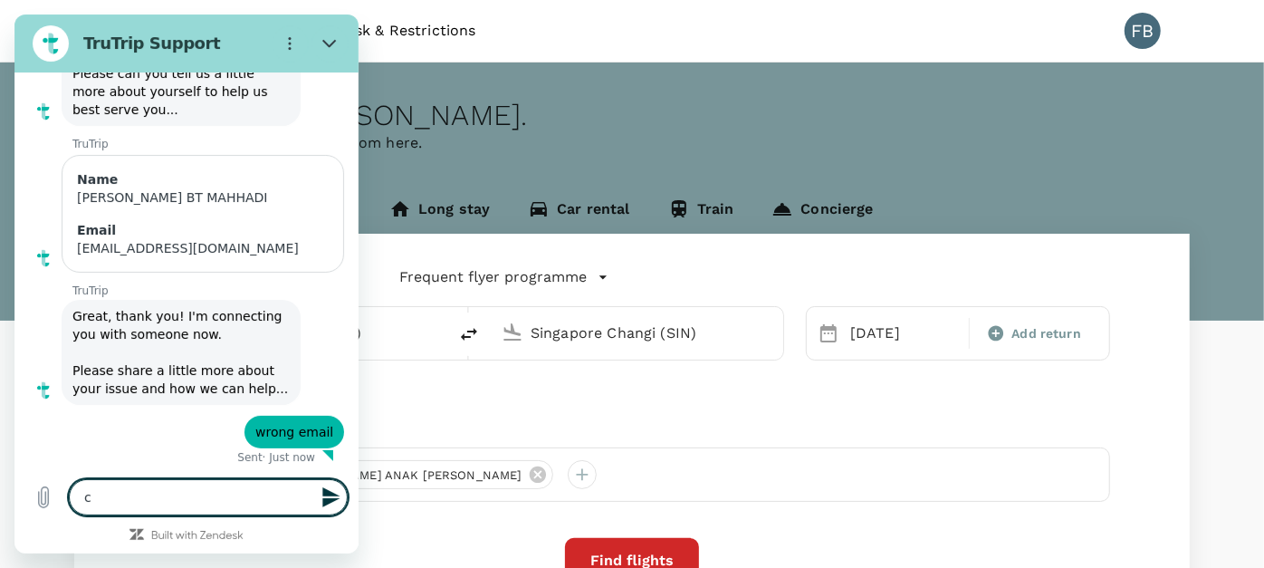
type textarea "x"
type textarea "can"
type textarea "x"
type textarea "can"
type textarea "x"
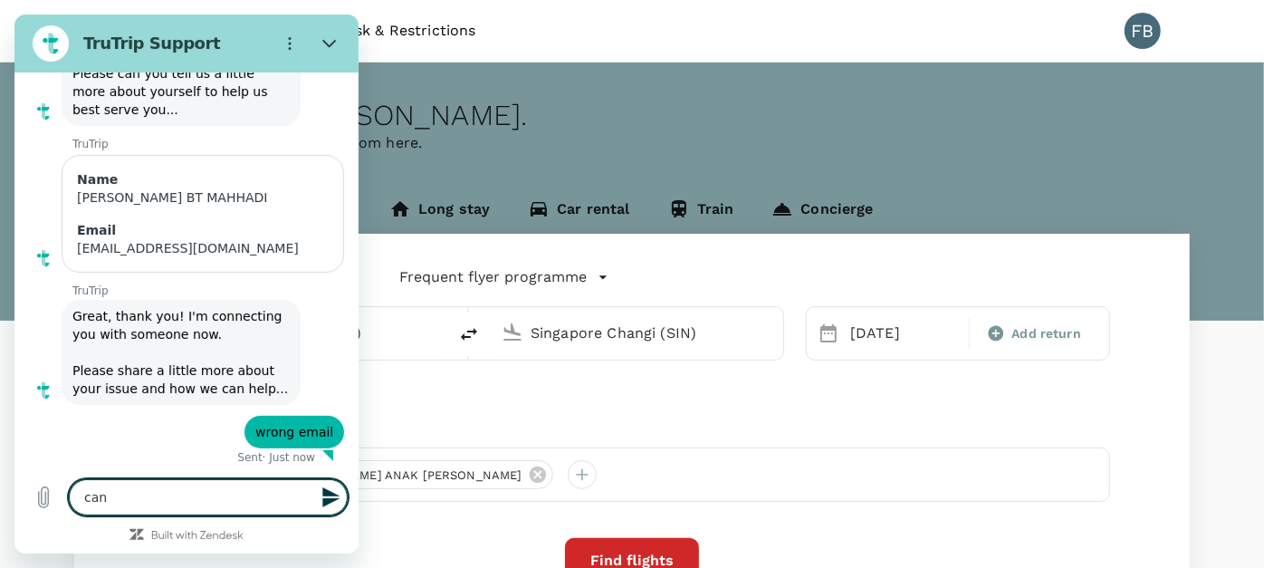
type textarea "can i"
type textarea "x"
type textarea "can i"
type textarea "x"
type textarea "can i c"
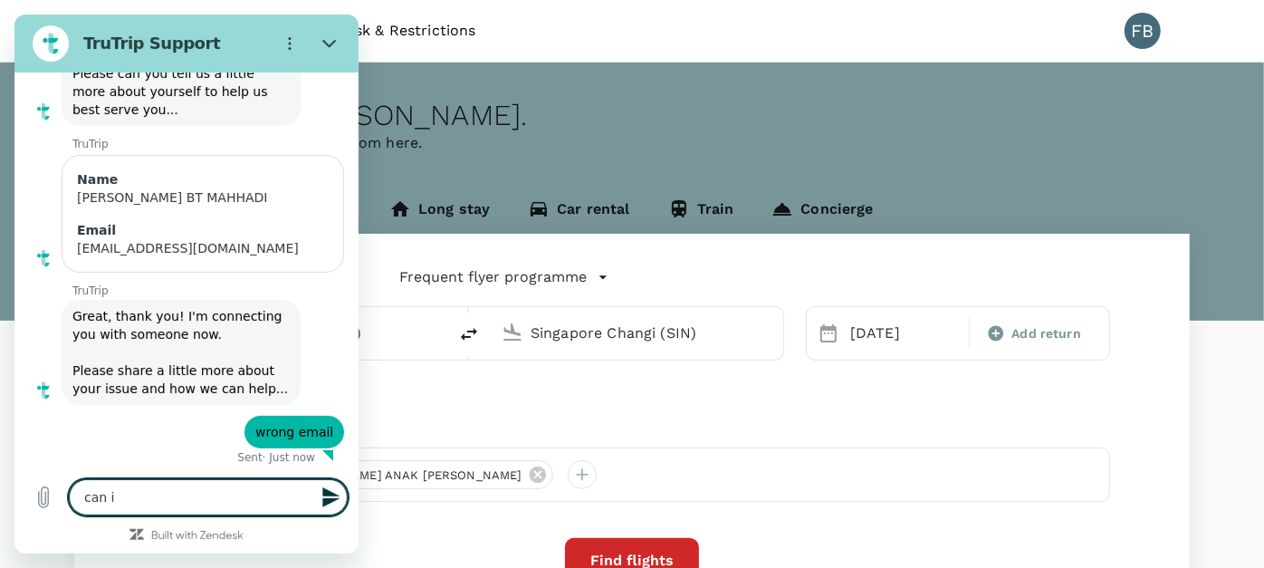
type textarea "x"
type textarea "can i ch"
type textarea "x"
type textarea "can i cha"
type textarea "x"
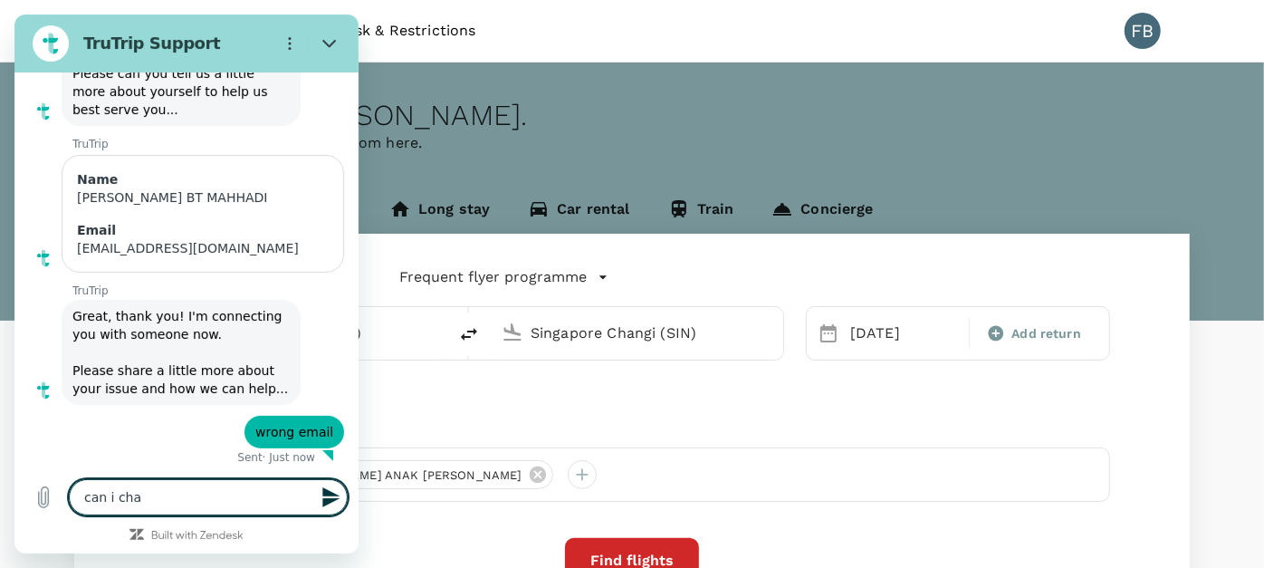
type textarea "can i chan"
type textarea "x"
type textarea "can i [PERSON_NAME]"
type textarea "x"
type textarea "can i change"
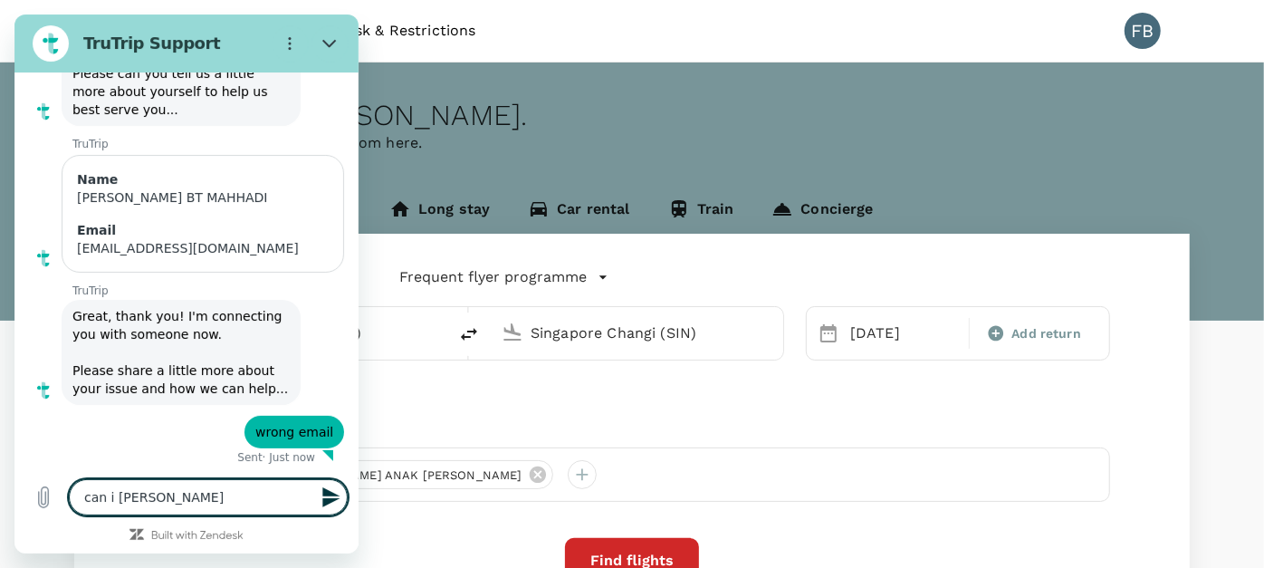
type textarea "x"
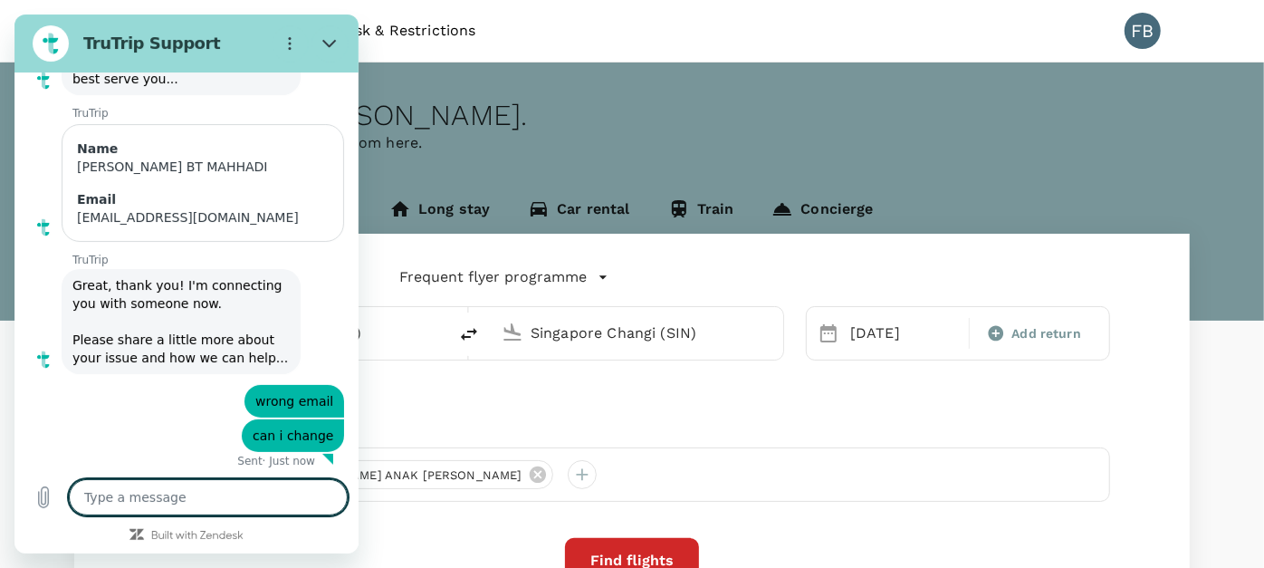
scroll to position [175, 0]
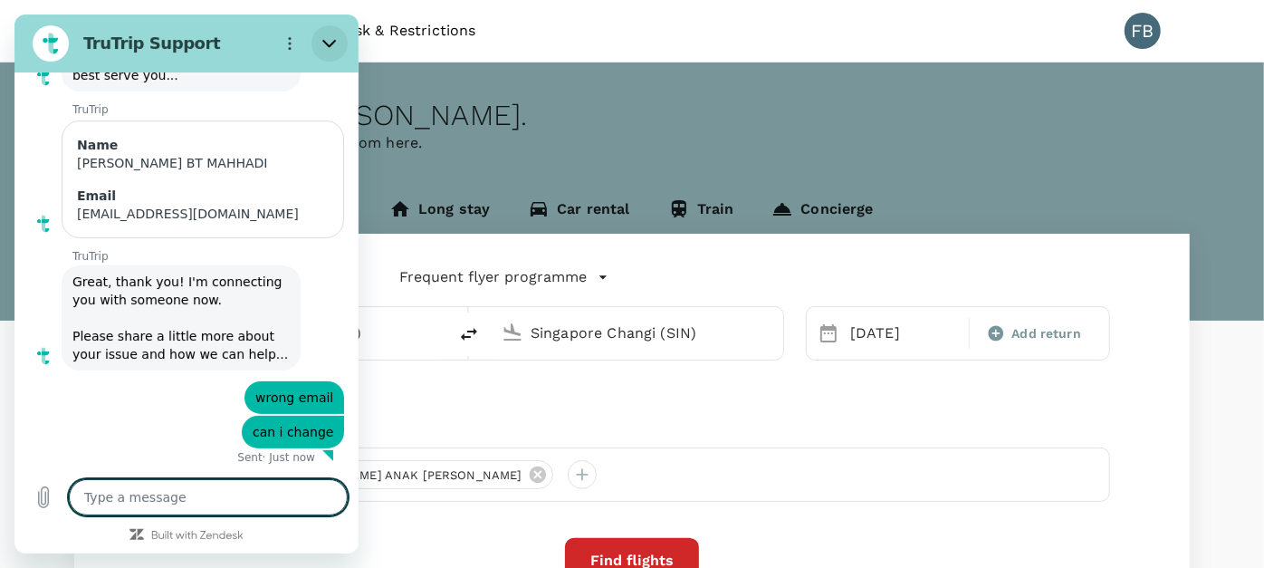
click at [323, 43] on icon "Close" at bounding box center [329, 43] width 14 height 14
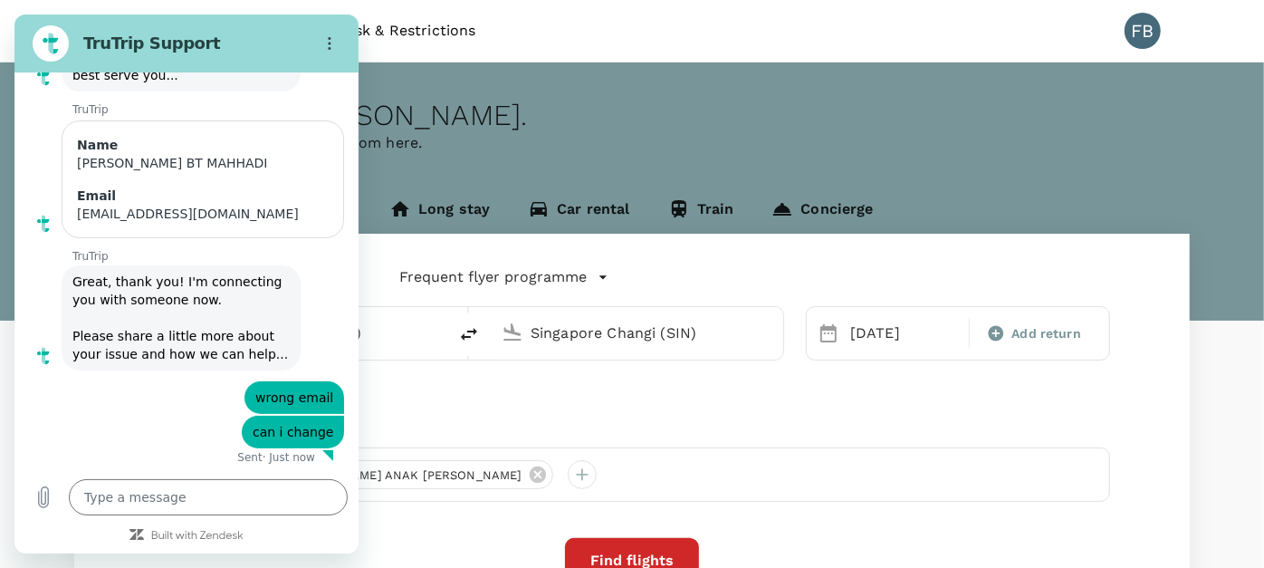
type textarea "x"
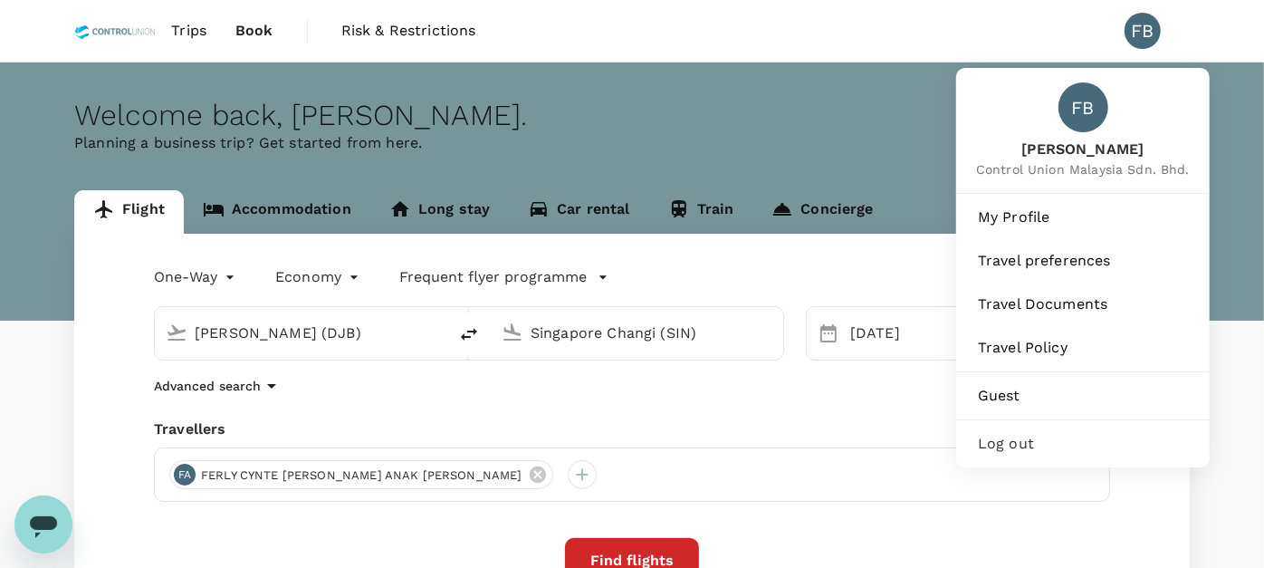
click at [1145, 37] on div "FB" at bounding box center [1142, 31] width 36 height 36
click at [1153, 31] on div "FB" at bounding box center [1142, 31] width 36 height 36
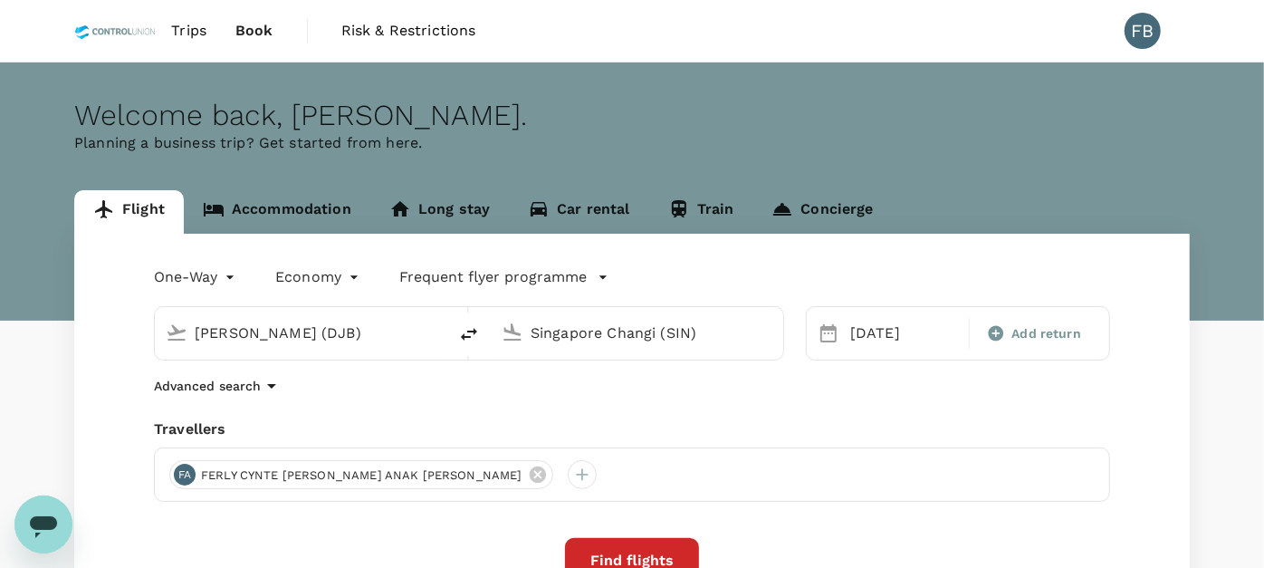
click at [1153, 31] on div "FB" at bounding box center [1142, 31] width 36 height 36
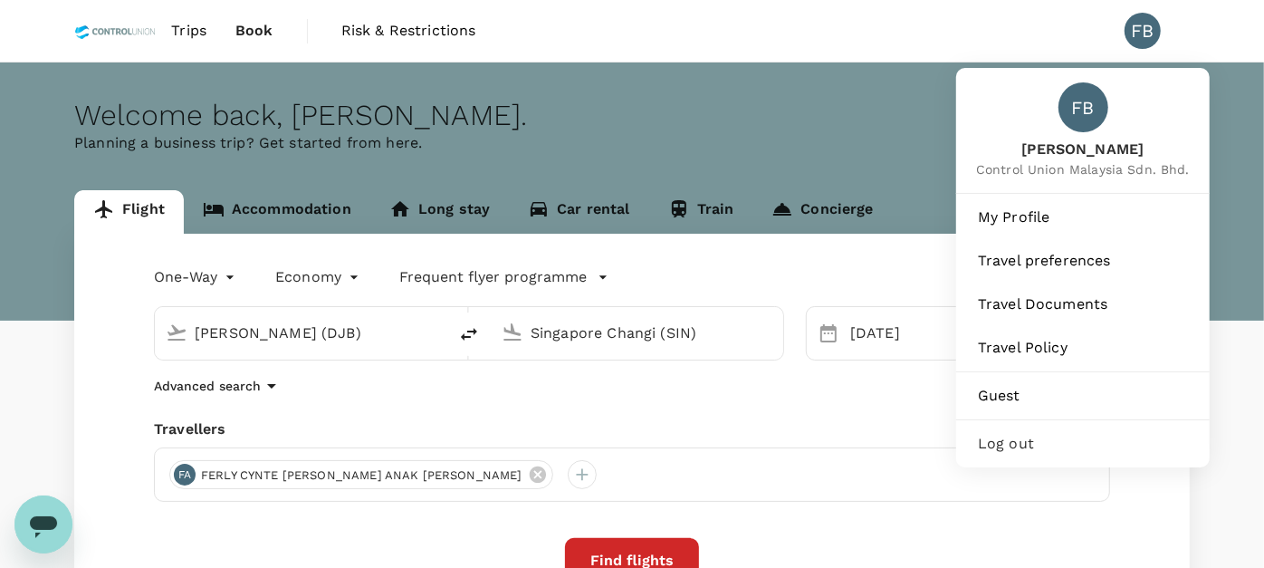
click at [1086, 459] on div "Log out" at bounding box center [1082, 444] width 239 height 40
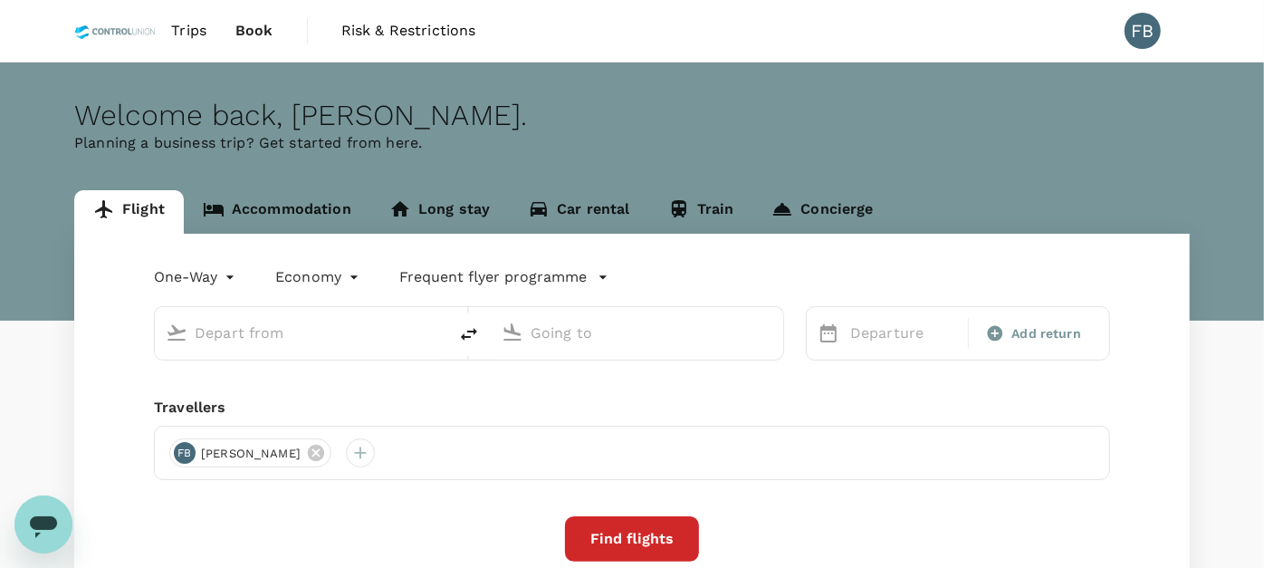
type input "[PERSON_NAME] (DJB)"
type input "Singapore Changi (SIN)"
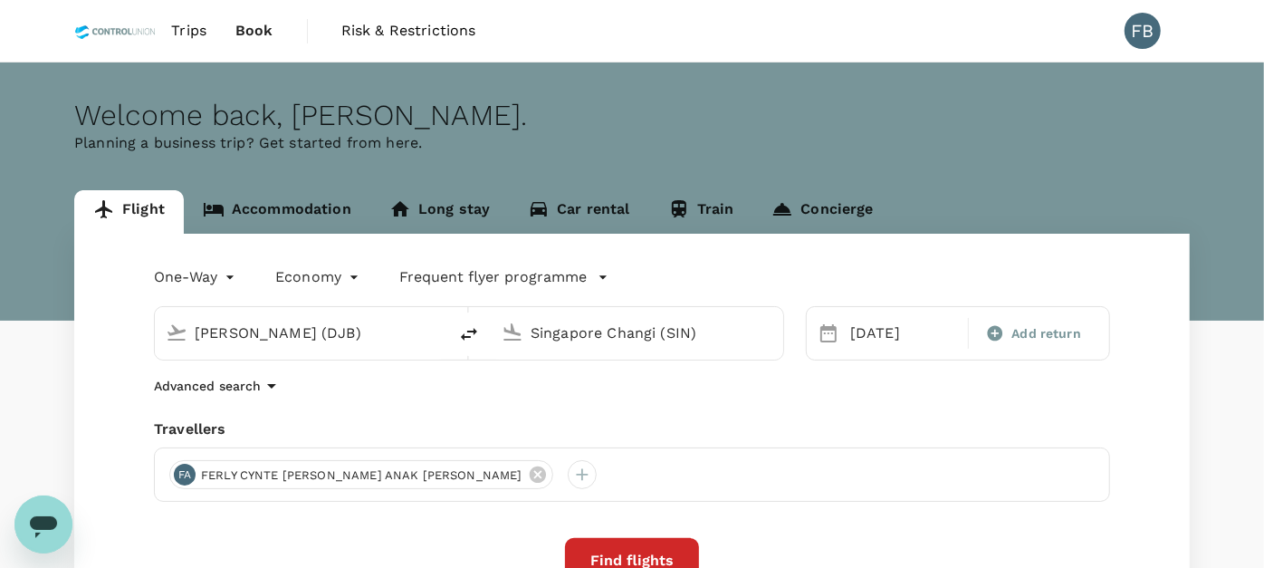
drag, startPoint x: 69, startPoint y: 1009, endPoint x: 52, endPoint y: 515, distance: 494.6
click at [52, 515] on icon "Open messaging window" at bounding box center [43, 526] width 27 height 22
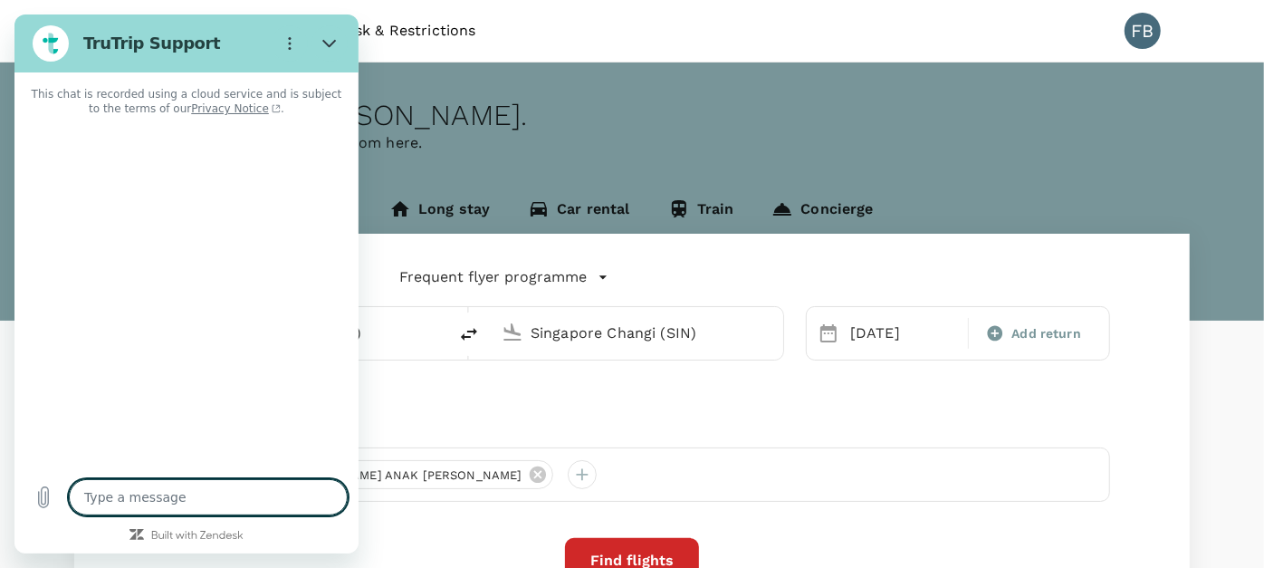
click at [331, 491] on textarea at bounding box center [208, 497] width 279 height 36
type textarea "x"
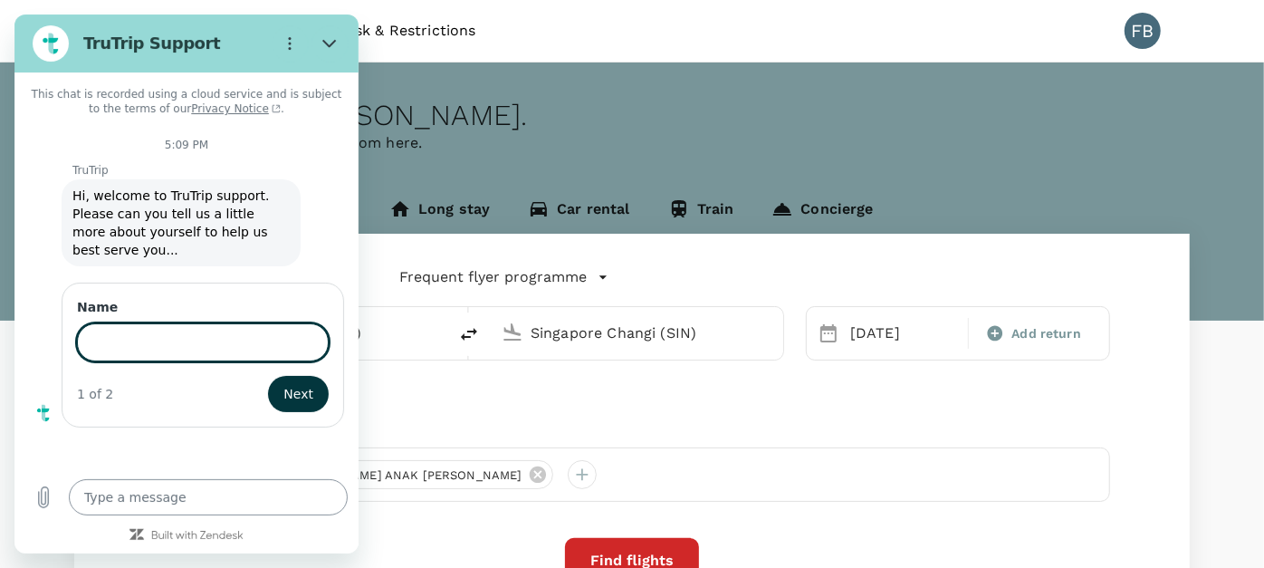
type input "g"
click at [216, 321] on input "Name" at bounding box center [203, 340] width 252 height 38
type input "[PERSON_NAME] BT MAHHADI"
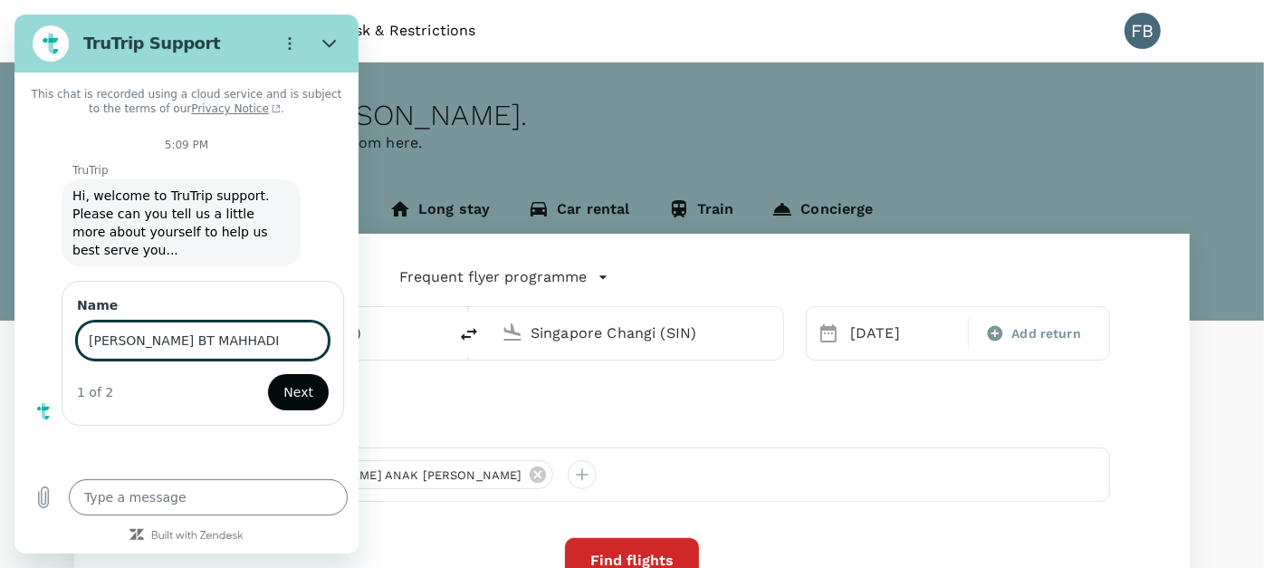
click at [307, 381] on span "Next" at bounding box center [298, 392] width 30 height 22
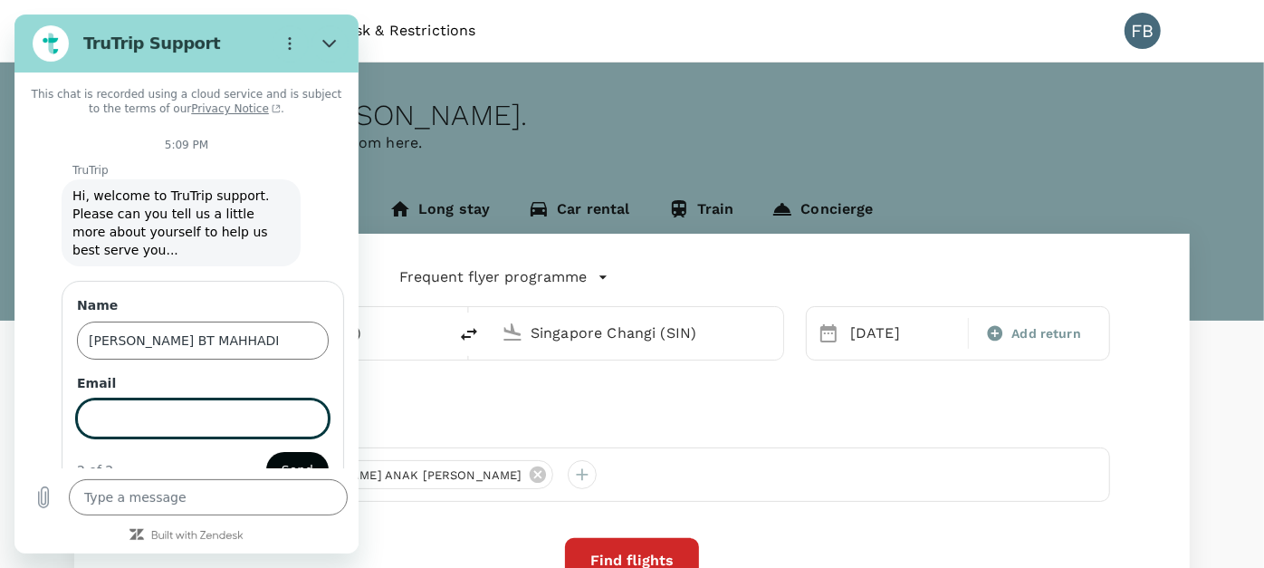
scroll to position [34, 0]
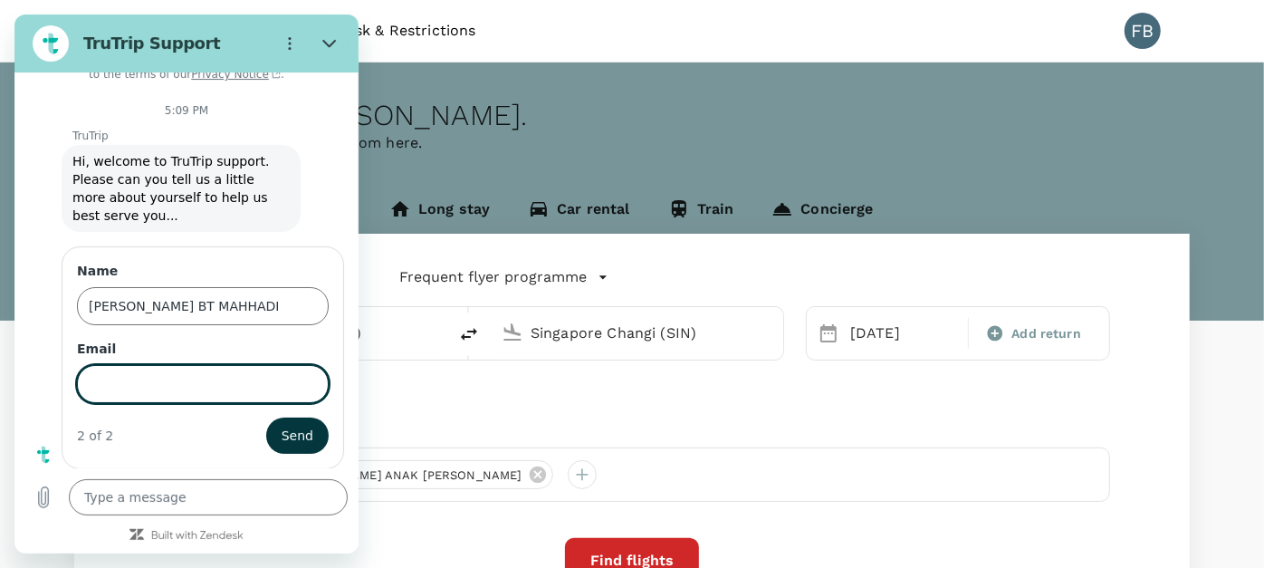
click at [153, 378] on input "Email" at bounding box center [203, 384] width 252 height 38
type input "[EMAIL_ADDRESS][DOMAIN_NAME]"
click at [284, 436] on span "Send" at bounding box center [298, 436] width 32 height 22
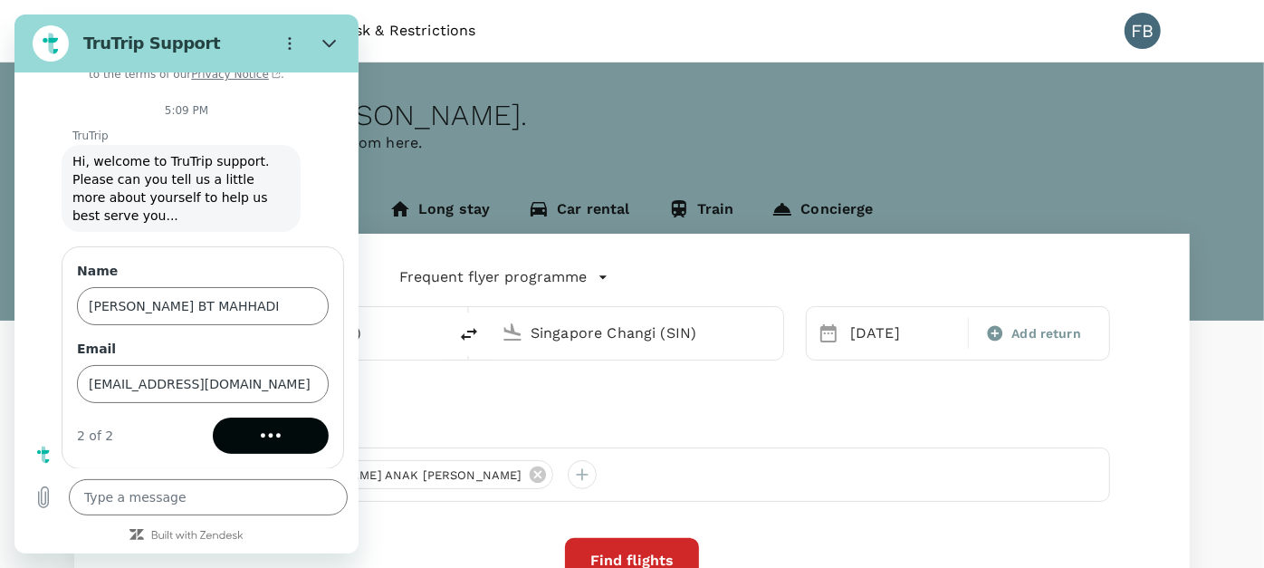
scroll to position [0, 0]
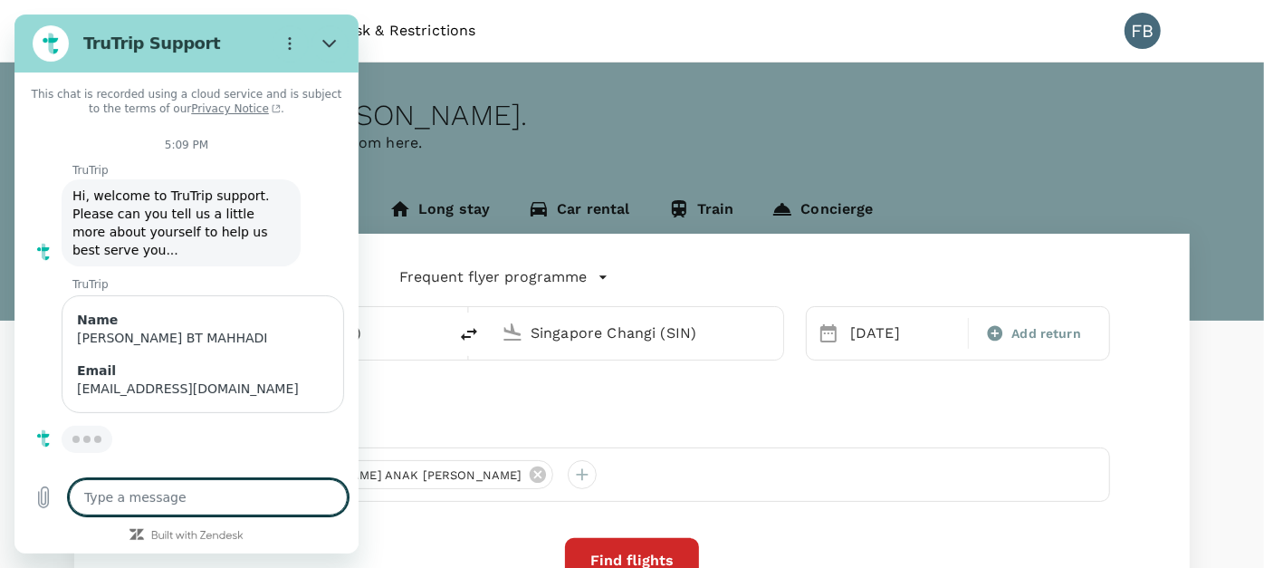
type textarea "x"
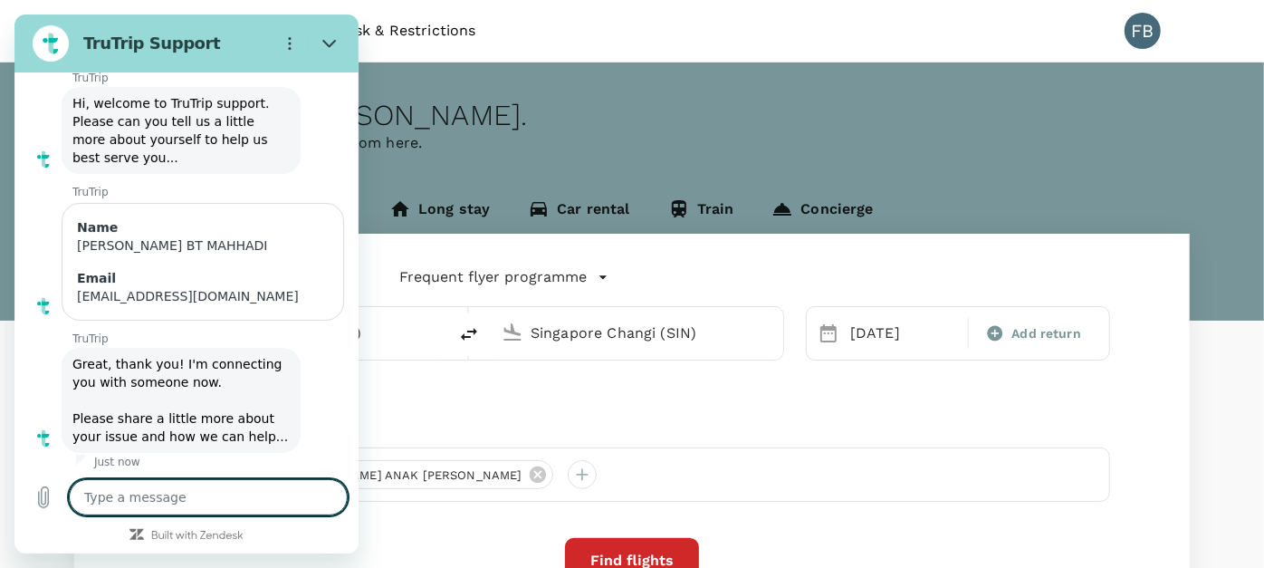
scroll to position [97, 0]
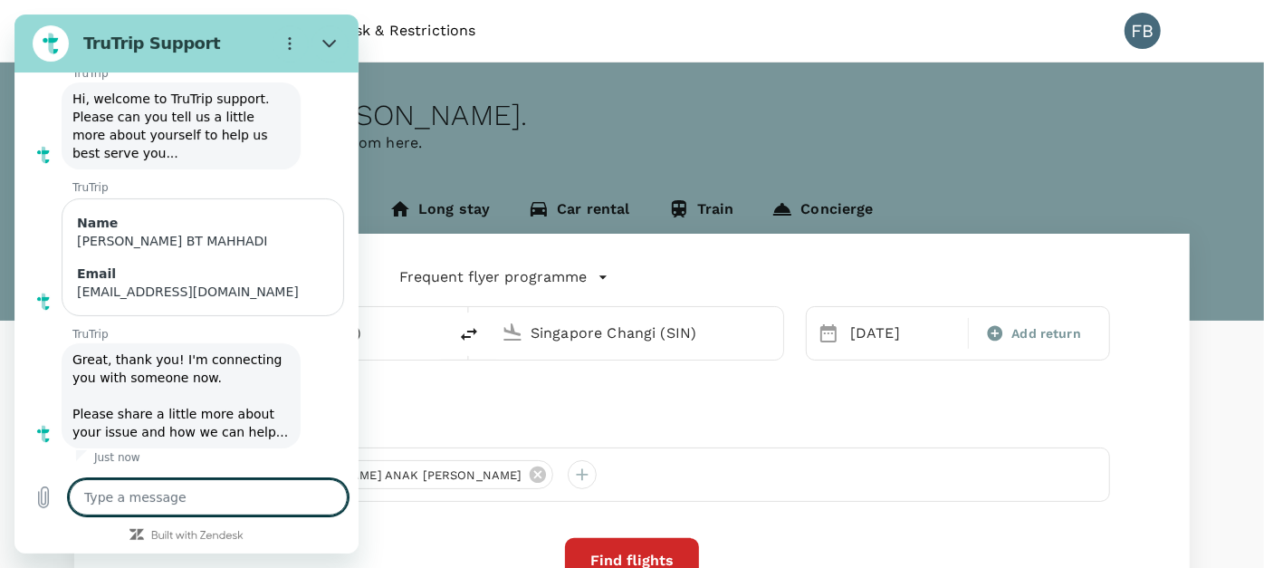
click at [296, 491] on textarea at bounding box center [208, 497] width 279 height 36
type textarea "p"
type textarea "x"
type textarea "ple"
type textarea "x"
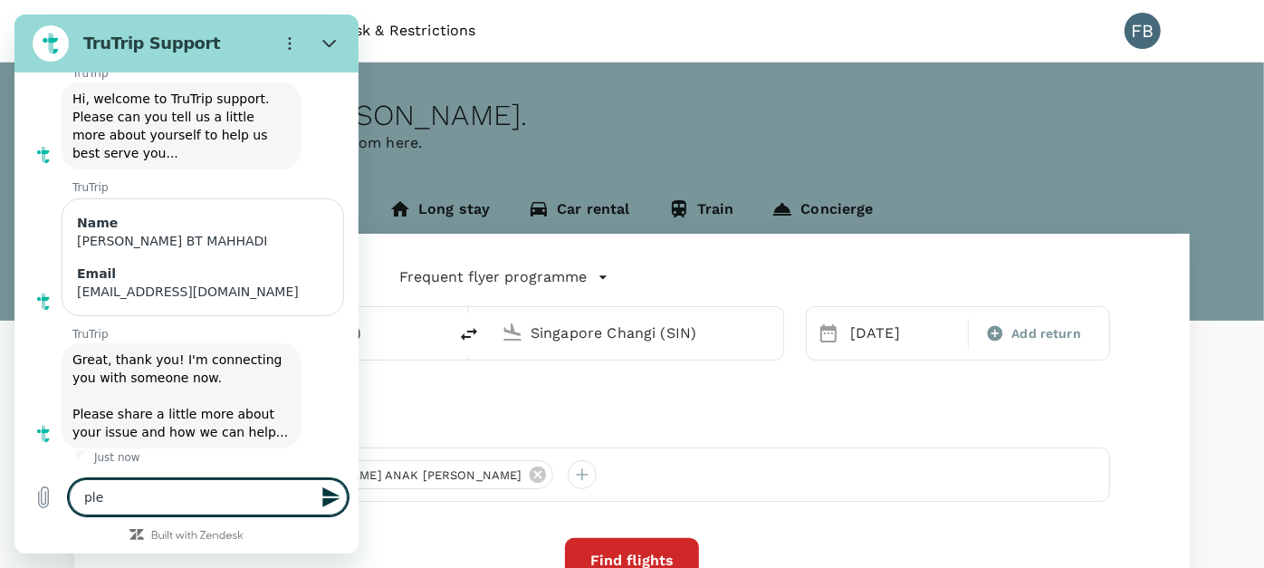
type textarea "plea"
type textarea "x"
type textarea "pleas"
type textarea "x"
type textarea "please"
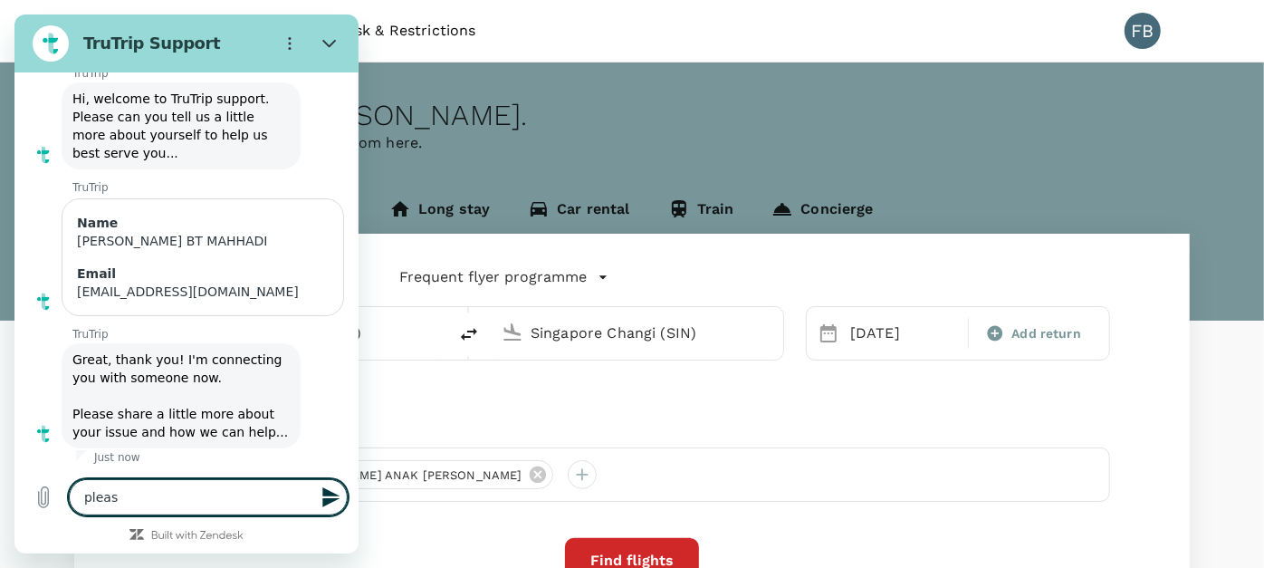
type textarea "x"
type textarea "please"
type textarea "x"
type textarea "please s"
type textarea "x"
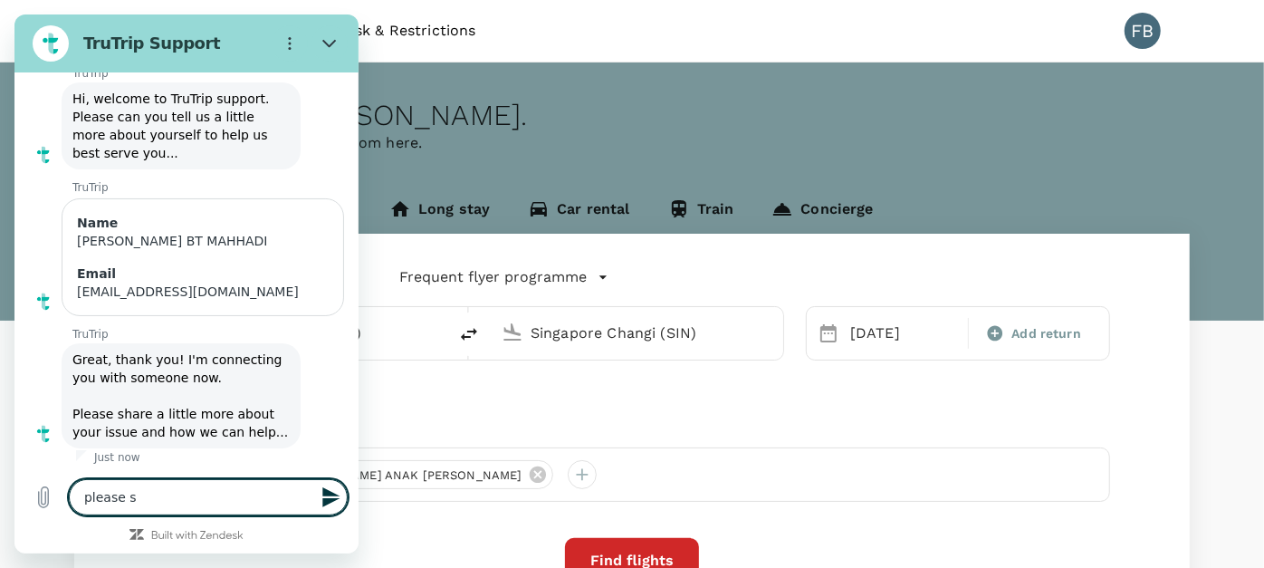
type textarea "please se"
type textarea "x"
type textarea "please sea"
type textarea "x"
type textarea "please seac"
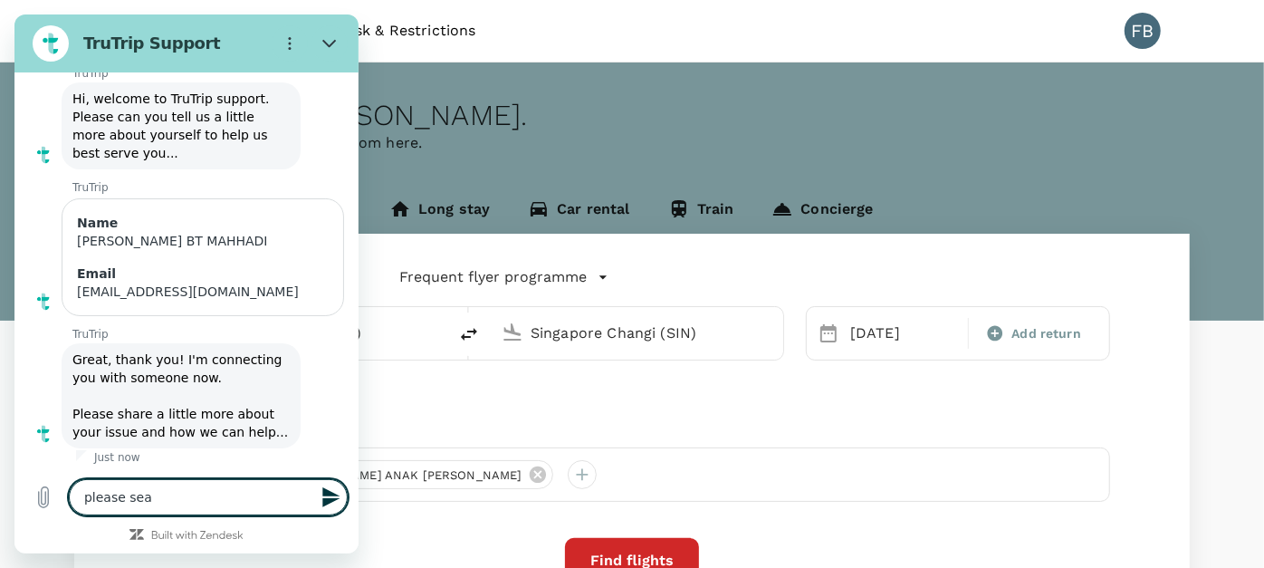
type textarea "x"
type textarea "please seacr"
type textarea "x"
type textarea "please seac"
type textarea "x"
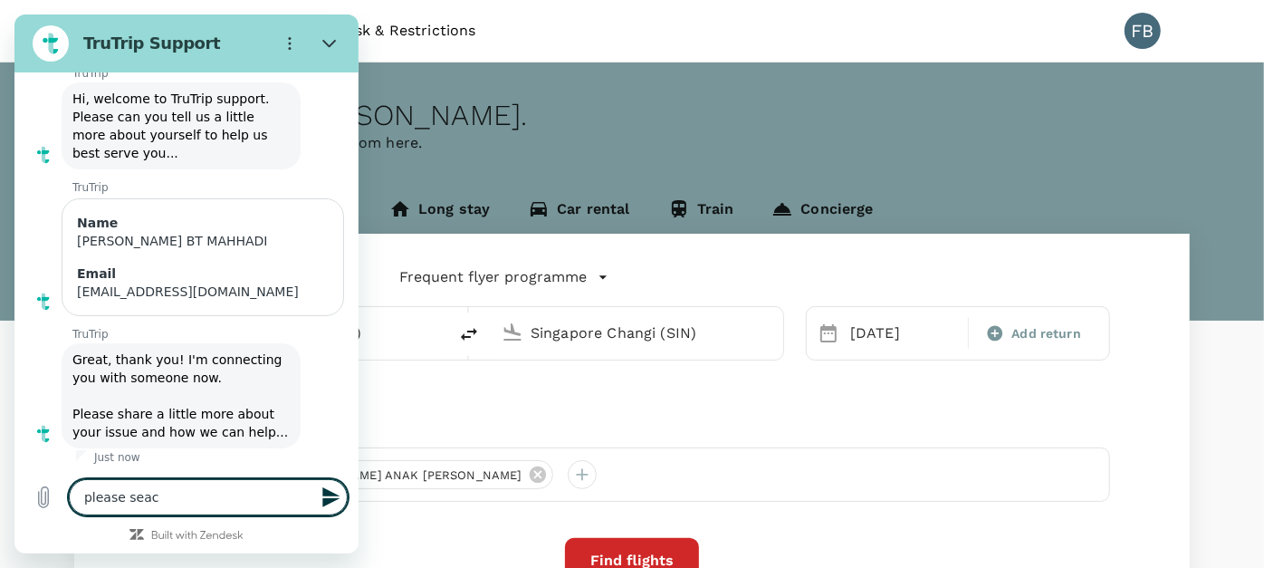
type textarea "please sea"
type textarea "x"
type textarea "please sear"
type textarea "x"
type textarea "please searc"
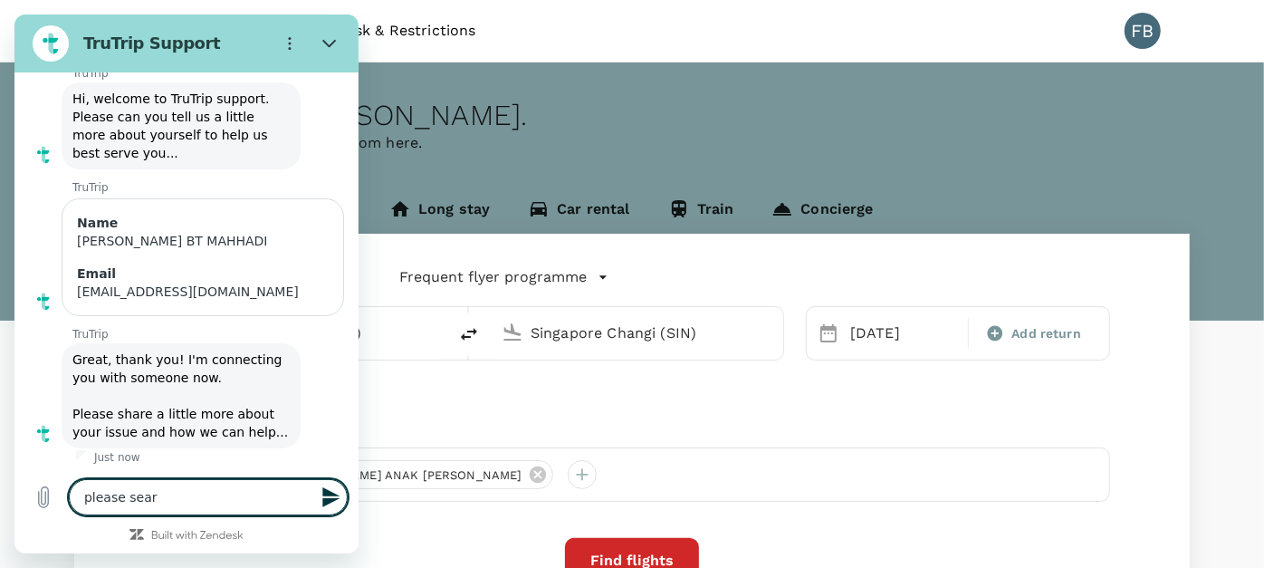
type textarea "x"
type textarea "please search"
type textarea "x"
type textarea "please search"
type textarea "x"
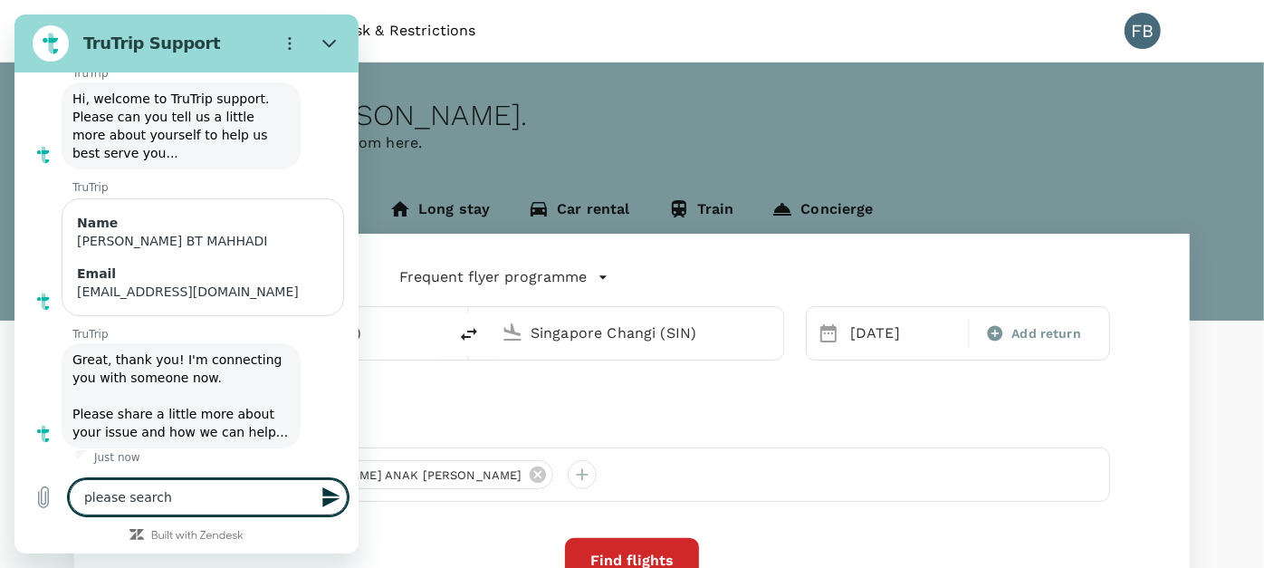
type textarea "please search f"
type textarea "x"
type textarea "please search fl"
type textarea "x"
type textarea "please search fli"
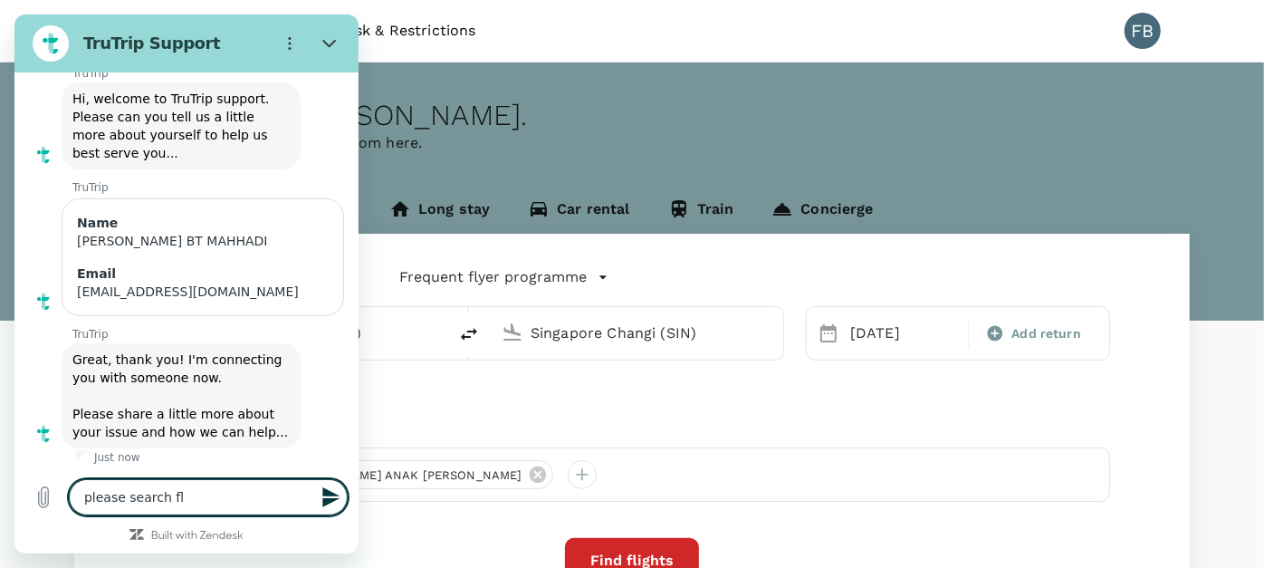
type textarea "x"
type textarea "please search flig"
type textarea "x"
type textarea "please search fligh"
type textarea "x"
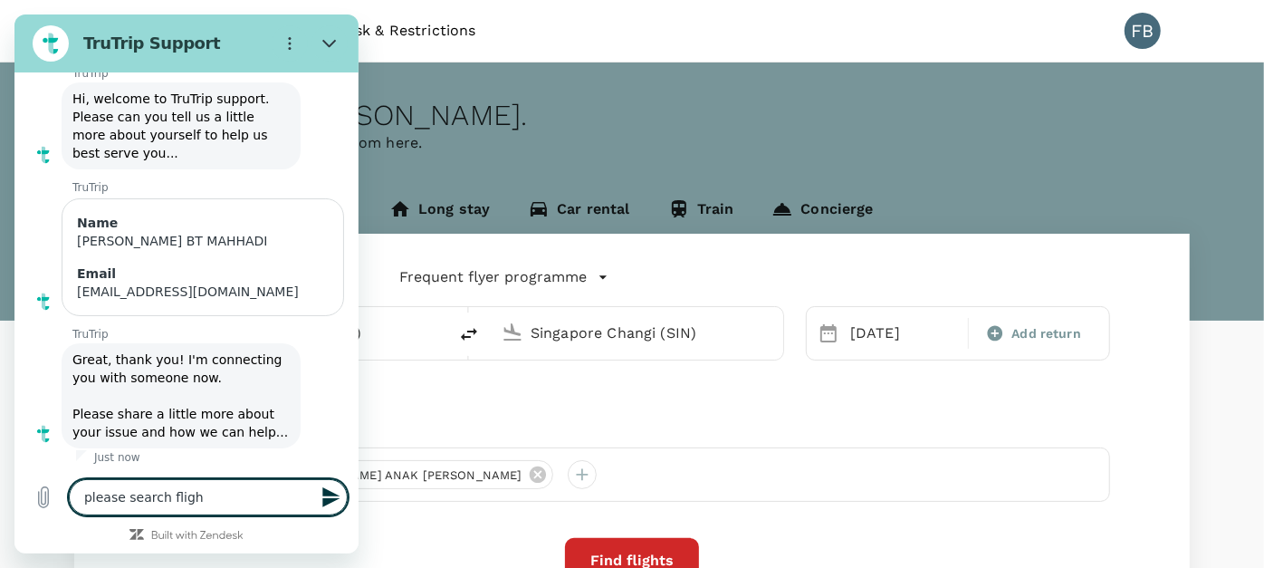
type textarea "please search flight"
type textarea "x"
type textarea "please search flight"
type textarea "x"
type textarea "please search flight f"
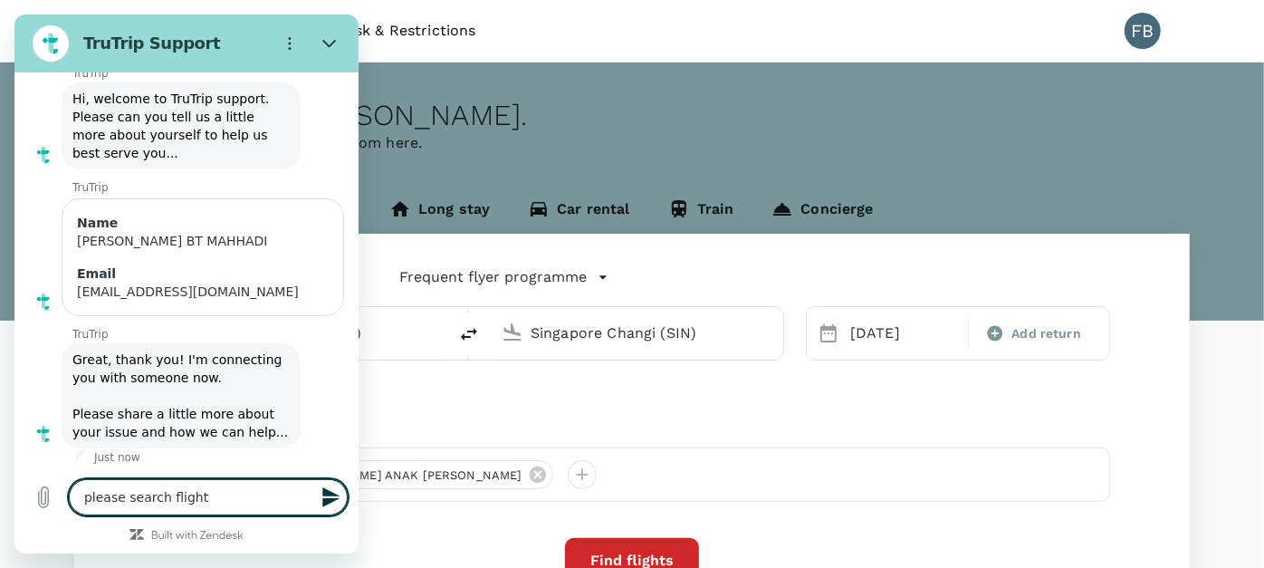
type textarea "x"
type textarea "please search flight fr"
type textarea "x"
type textarea "please search flight fro"
type textarea "x"
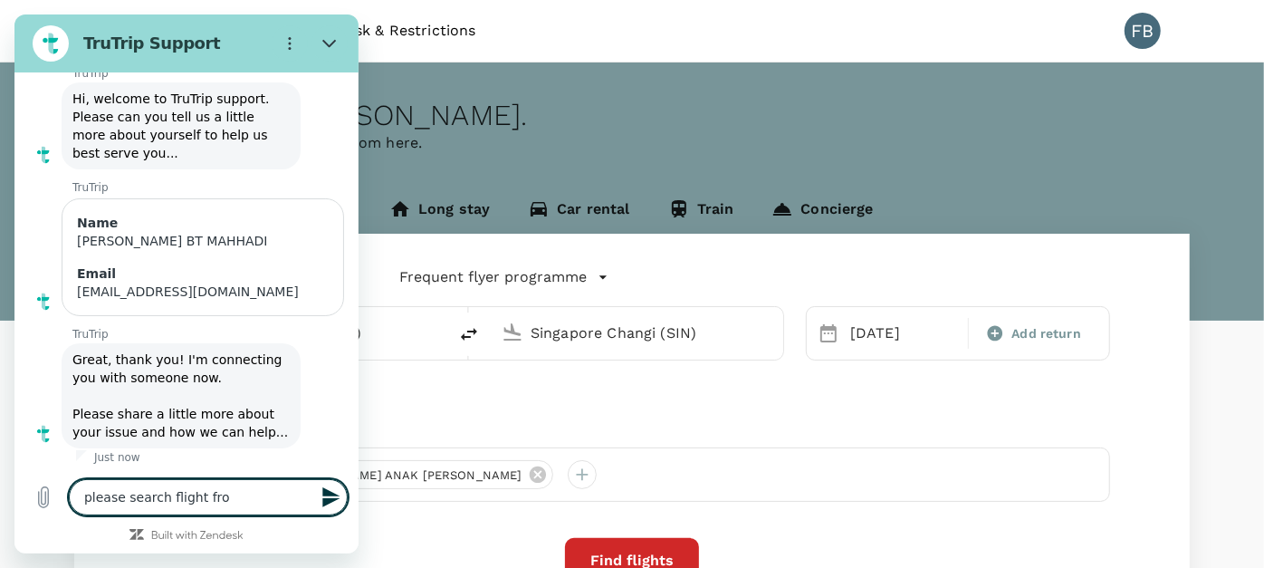
type textarea "please search flight from"
type textarea "x"
type textarea "please search flight from"
type textarea "x"
type textarea "please search flight from J"
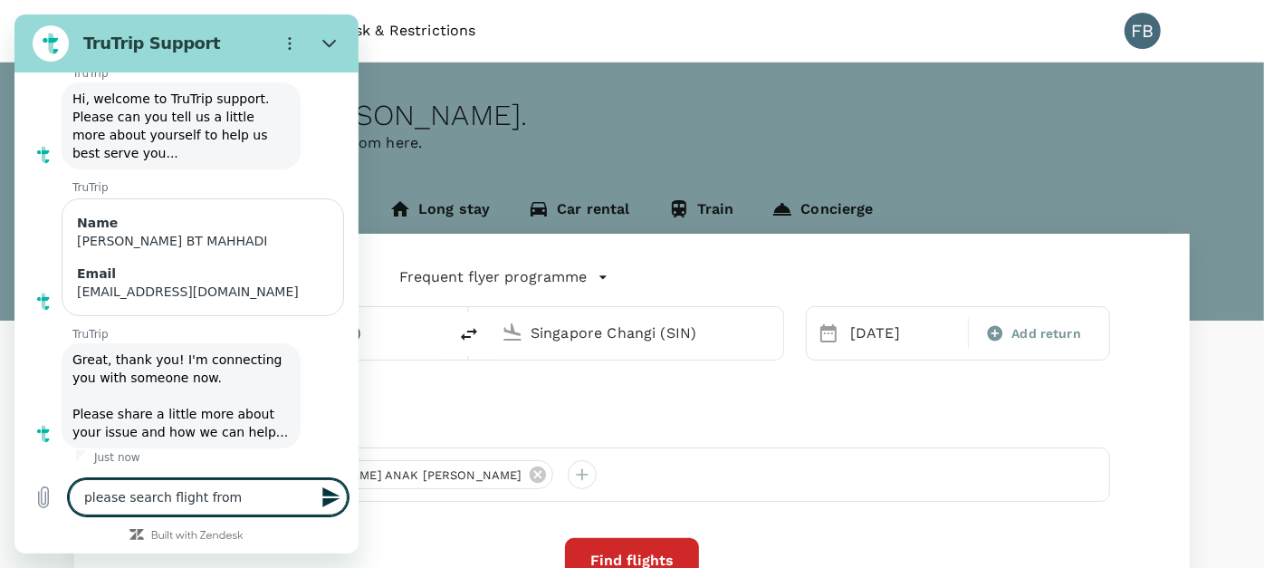
type textarea "x"
type textarea "please search flight from [GEOGRAPHIC_DATA]"
type textarea "x"
type textarea "please search flight from Jam"
type textarea "x"
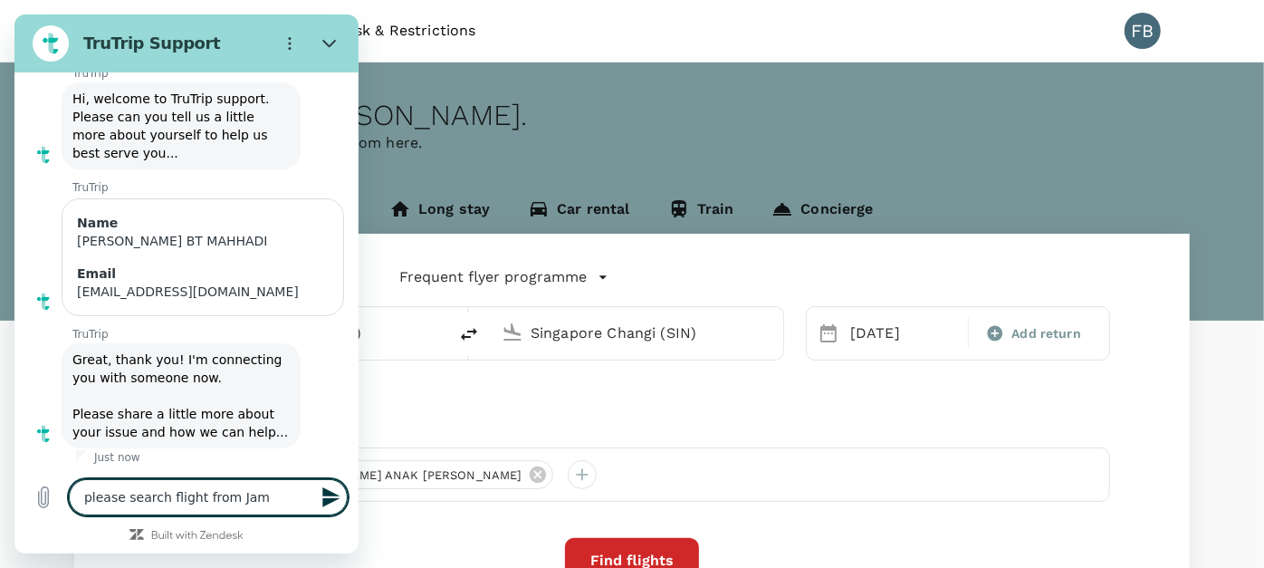
type textarea "please search flight from [GEOGRAPHIC_DATA]"
type textarea "x"
type textarea "please search flight from [GEOGRAPHIC_DATA]"
type textarea "x"
type textarea "please search flight from [GEOGRAPHIC_DATA]"
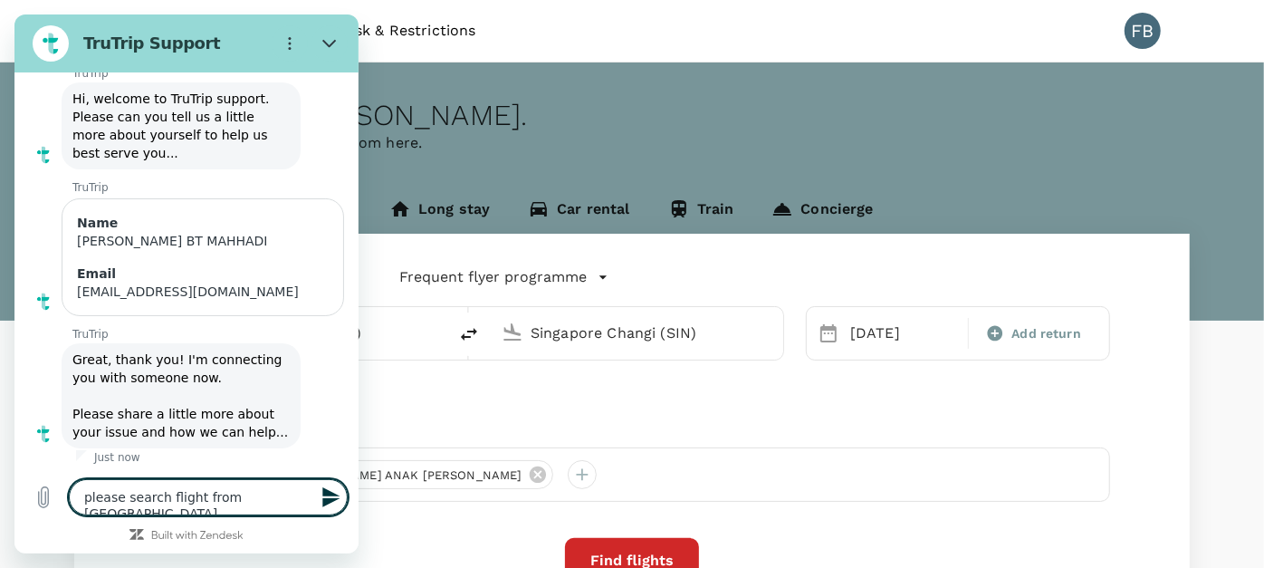
type textarea "x"
type textarea "please search flight from [GEOGRAPHIC_DATA] t"
type textarea "x"
type textarea "please search flight from [GEOGRAPHIC_DATA] to"
type textarea "x"
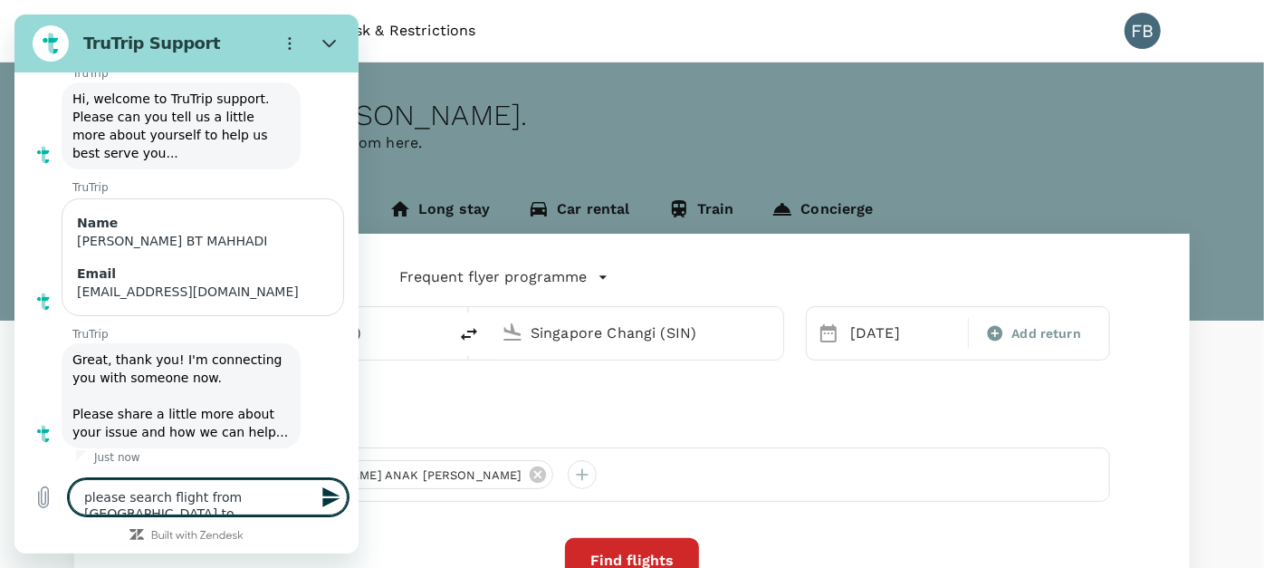
type textarea "please search flight from [GEOGRAPHIC_DATA] to"
type textarea "x"
type textarea "please search flight from [GEOGRAPHIC_DATA] to S"
type textarea "x"
type textarea "please search flight from [GEOGRAPHIC_DATA] to SI"
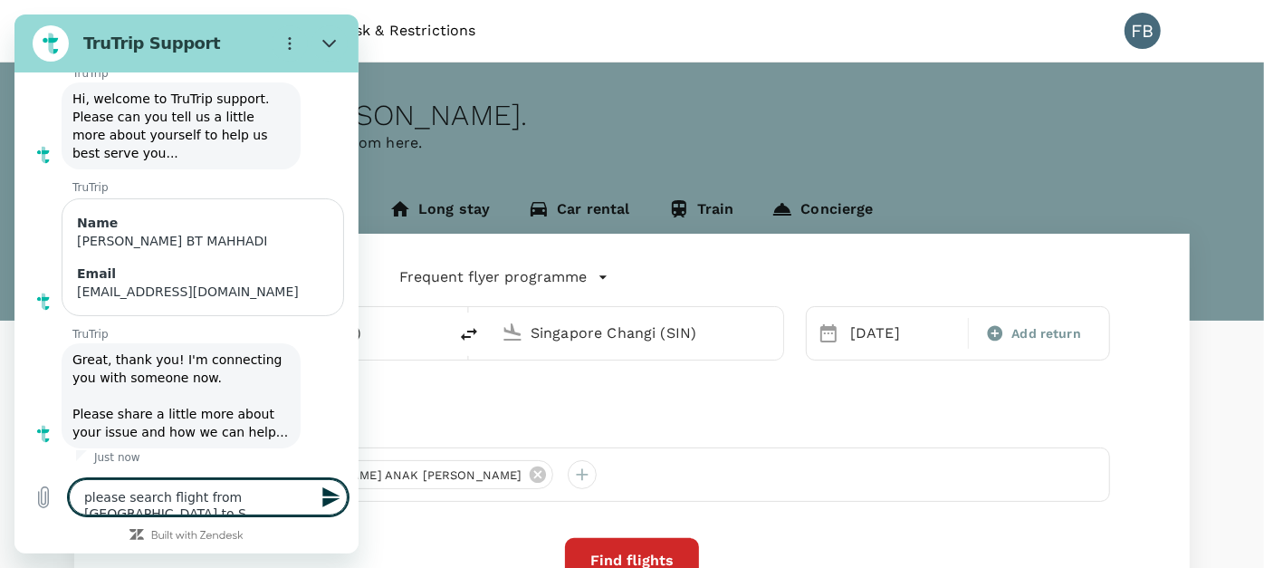
type textarea "x"
type textarea "please search flight from [GEOGRAPHIC_DATA] to [GEOGRAPHIC_DATA]"
type textarea "x"
type textarea "please search flight from [GEOGRAPHIC_DATA] to [GEOGRAPHIC_DATA]"
type textarea "x"
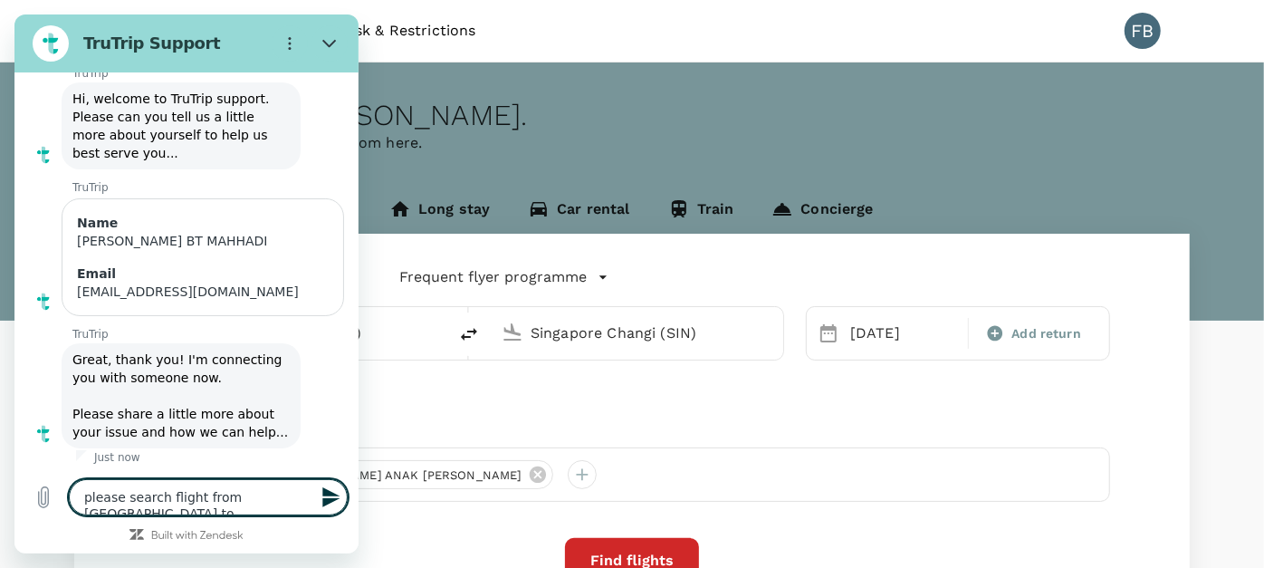
type textarea "please search flight from [GEOGRAPHIC_DATA] to [GEOGRAPHIC_DATA]"
type textarea "x"
type textarea "please search flight from [GEOGRAPHIC_DATA] to [GEOGRAPHIC_DATA]"
type textarea "x"
type textarea "please search flight from [GEOGRAPHIC_DATA] to [GEOGRAPHIC_DATA]"
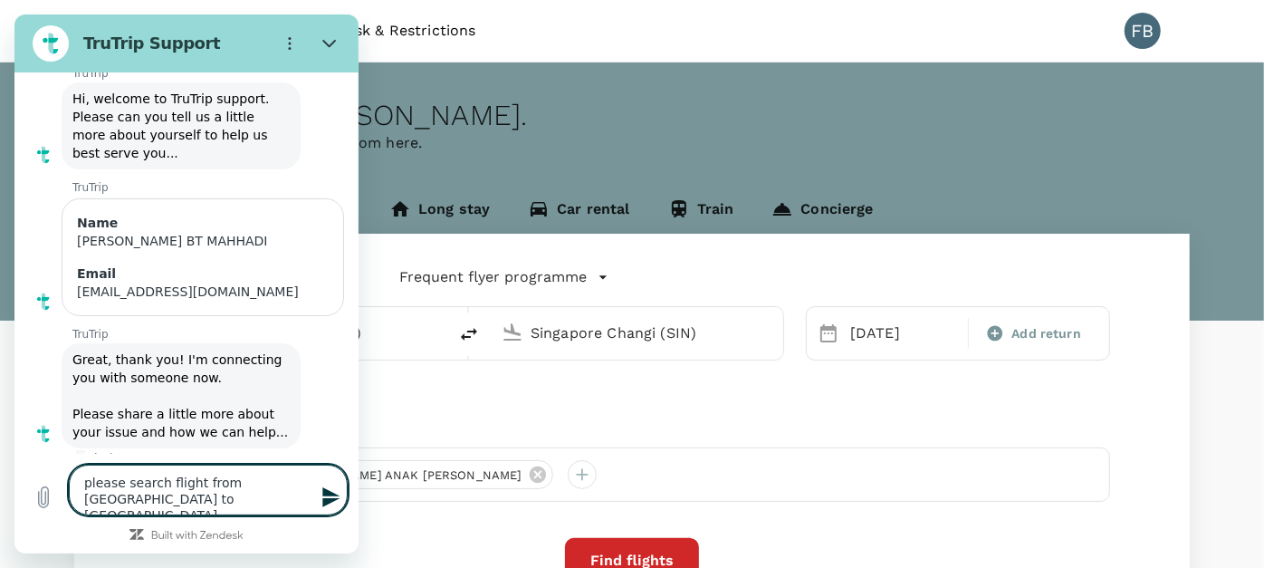
type textarea "x"
type textarea "please search flight from [GEOGRAPHIC_DATA] to [GEOGRAPHIC_DATA]"
type textarea "x"
type textarea "please search flight from [GEOGRAPHIC_DATA] to [GEOGRAPHIC_DATA]"
type textarea "x"
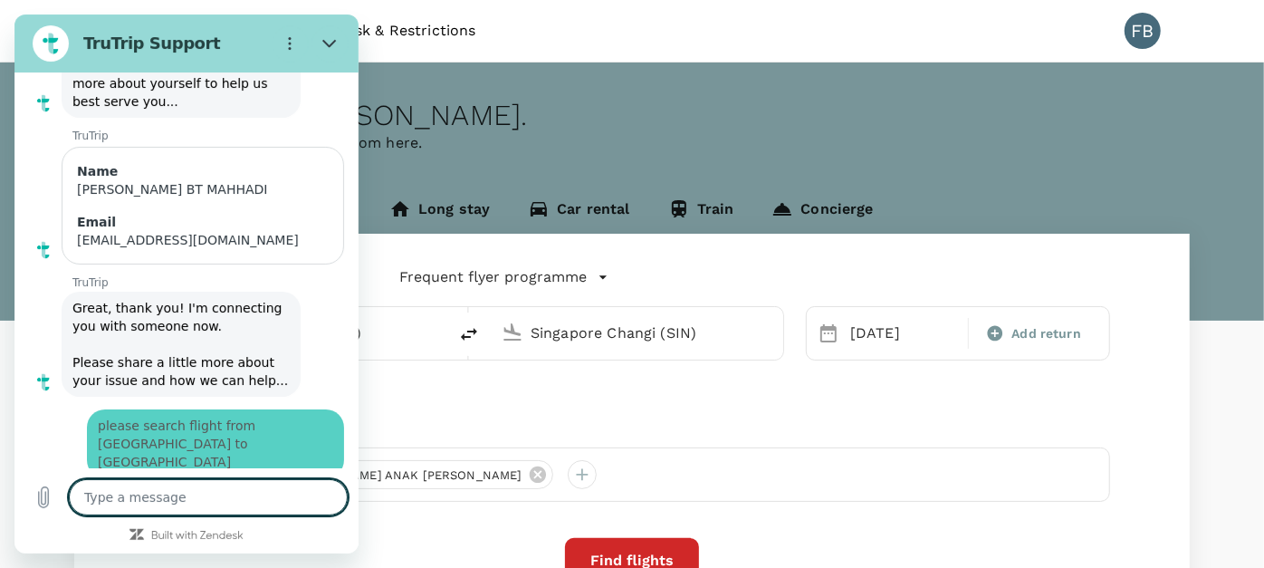
type textarea "x"
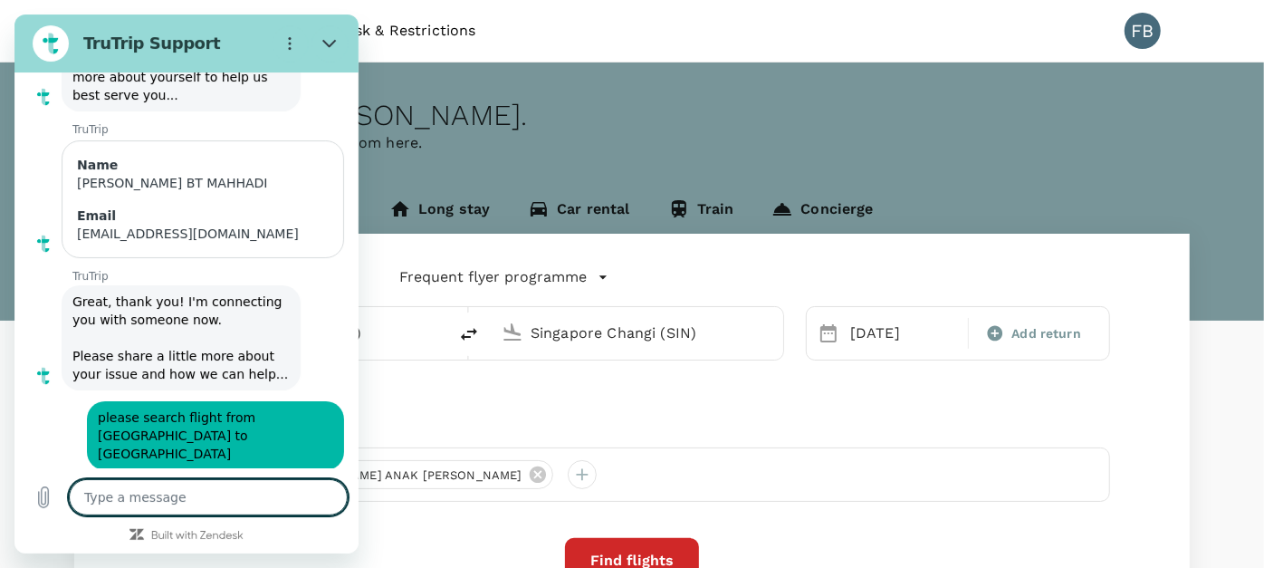
type textarea "1"
type textarea "x"
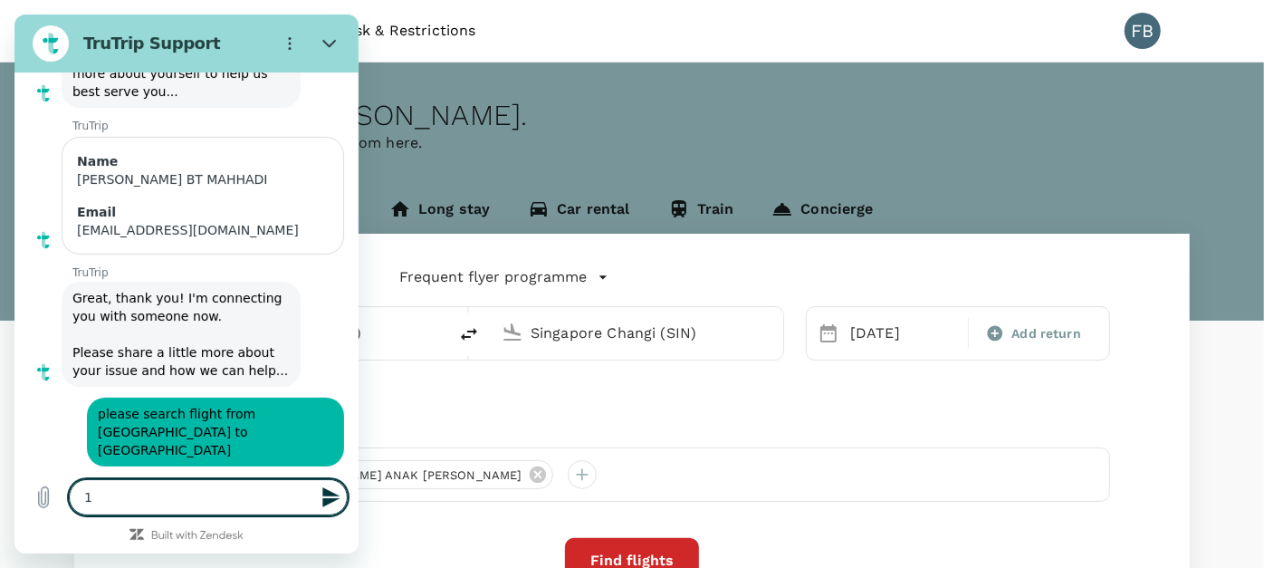
type textarea "18"
type textarea "x"
type textarea "18"
type textarea "x"
type textarea "18 S"
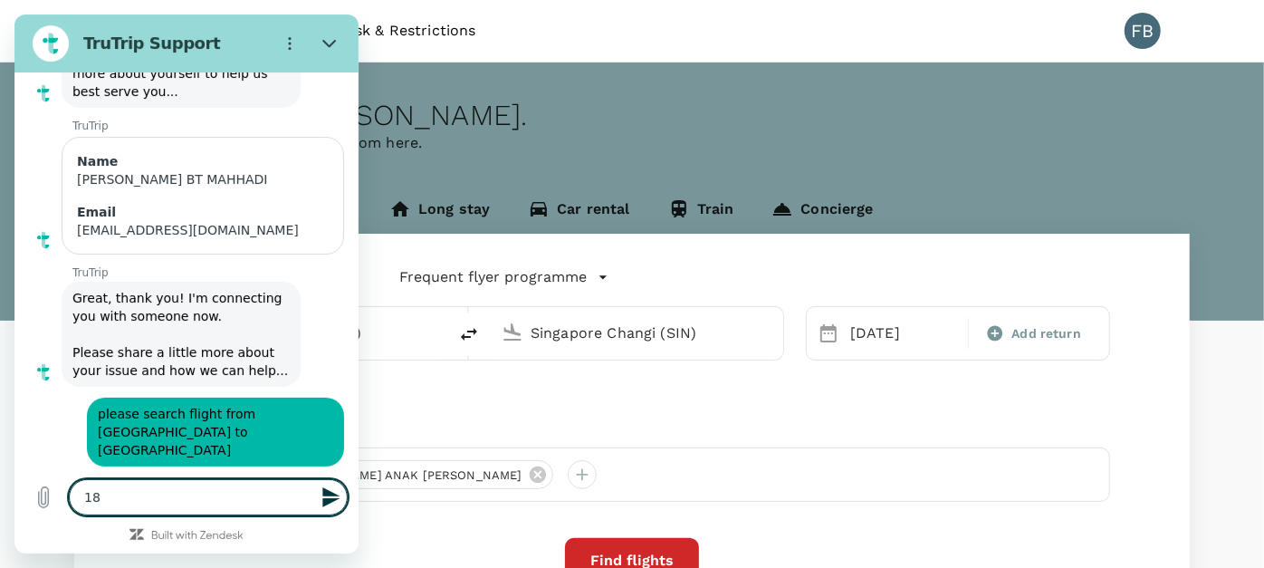
type textarea "x"
type textarea "18 Se"
type textarea "x"
type textarea "18 Se["
type textarea "x"
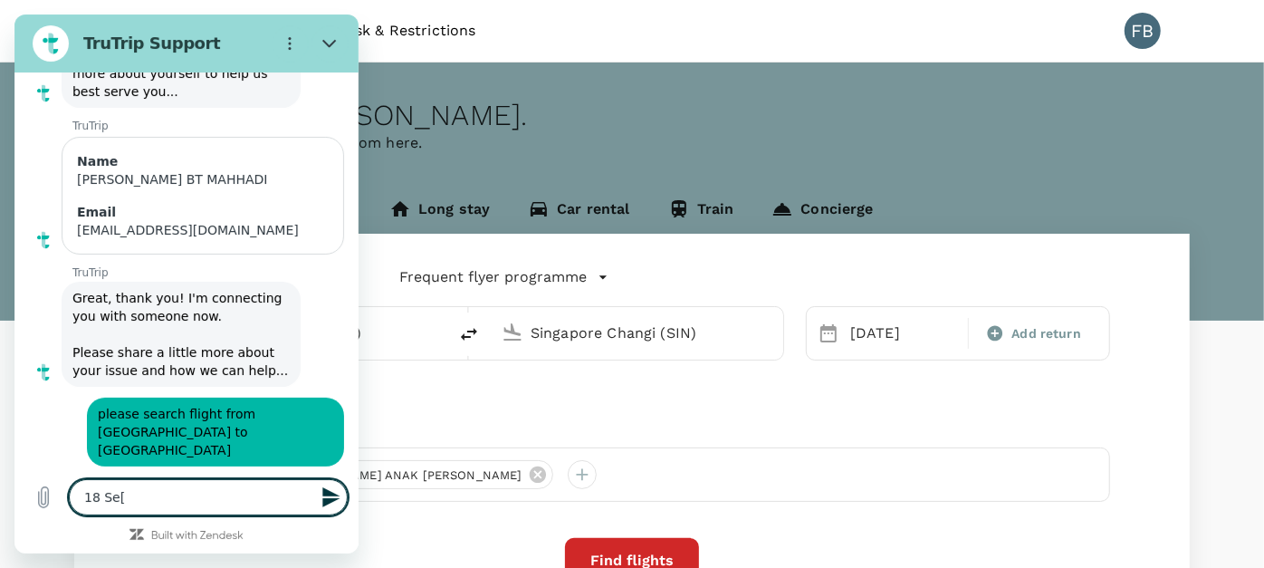
type textarea "18 Se"
type textarea "x"
type textarea "[DATE]"
type textarea "x"
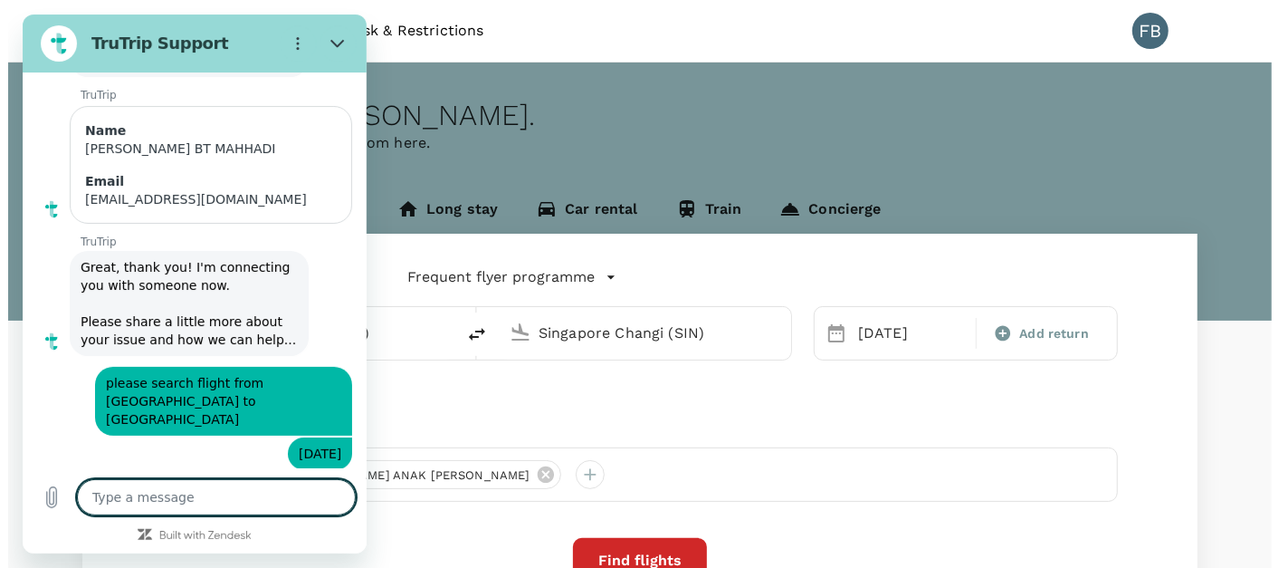
scroll to position [193, 0]
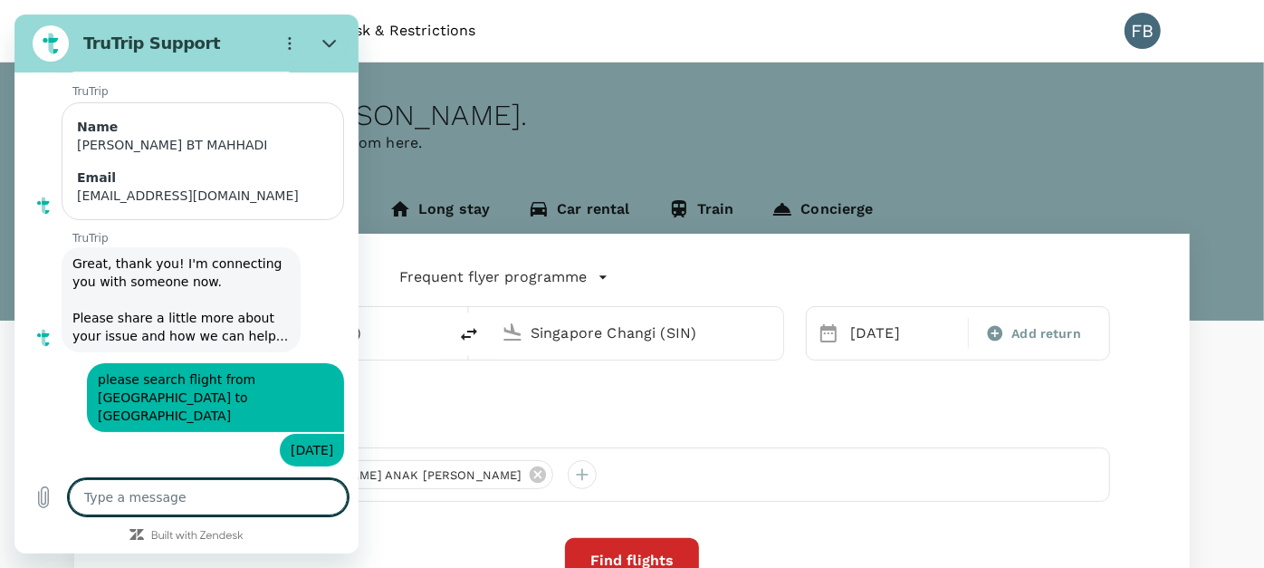
click at [597, 398] on div "One-Way oneway Economy economy Frequent flyer programme Sultan [PERSON_NAME] (D…" at bounding box center [631, 489] width 1115 height 511
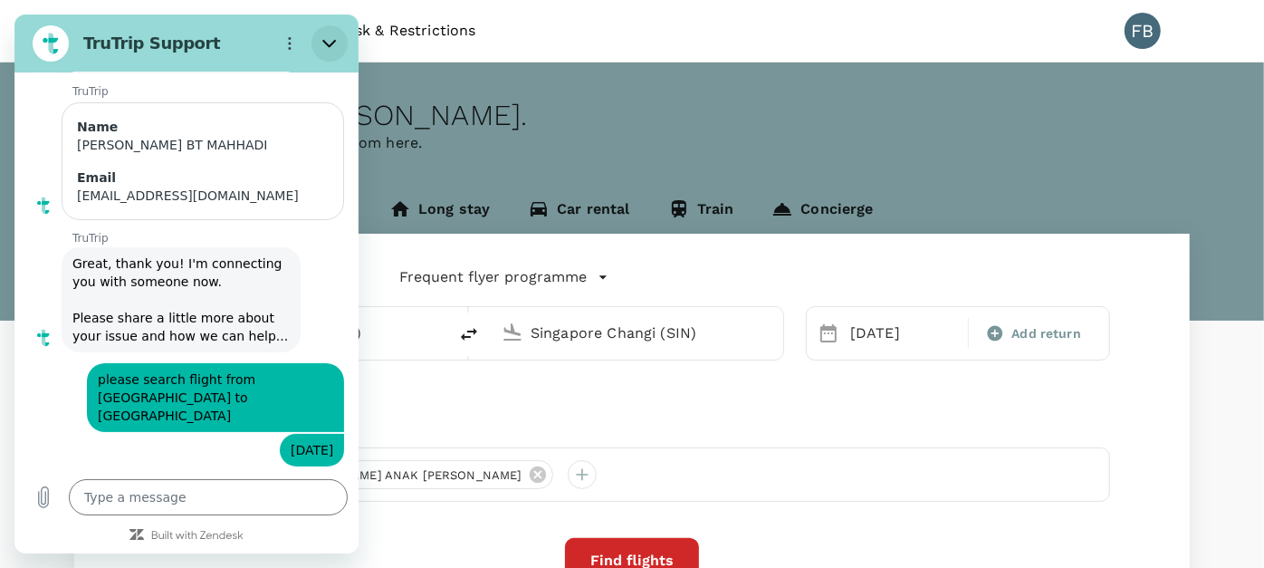
drag, startPoint x: 350, startPoint y: 76, endPoint x: 342, endPoint y: 36, distance: 40.7
click at [342, 36] on button "Close" at bounding box center [329, 43] width 36 height 36
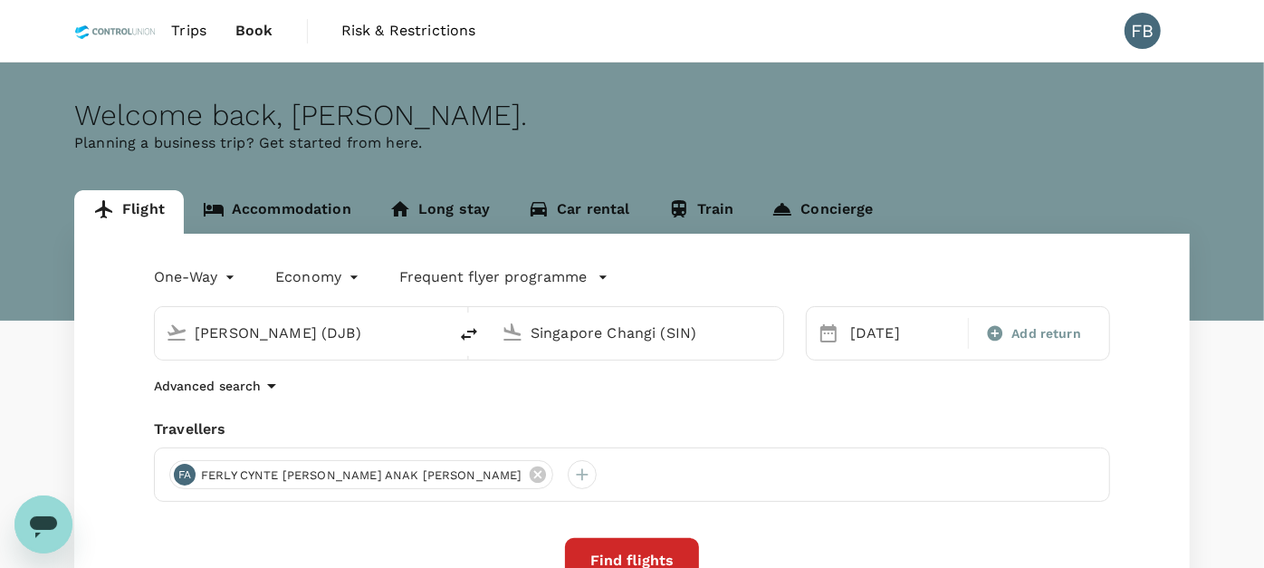
click at [339, 327] on input "[PERSON_NAME] (DJB)" at bounding box center [302, 333] width 215 height 28
click at [392, 337] on input "[PERSON_NAME] (DJB)" at bounding box center [302, 333] width 215 height 28
click at [656, 551] on button "Find flights" at bounding box center [632, 560] width 134 height 45
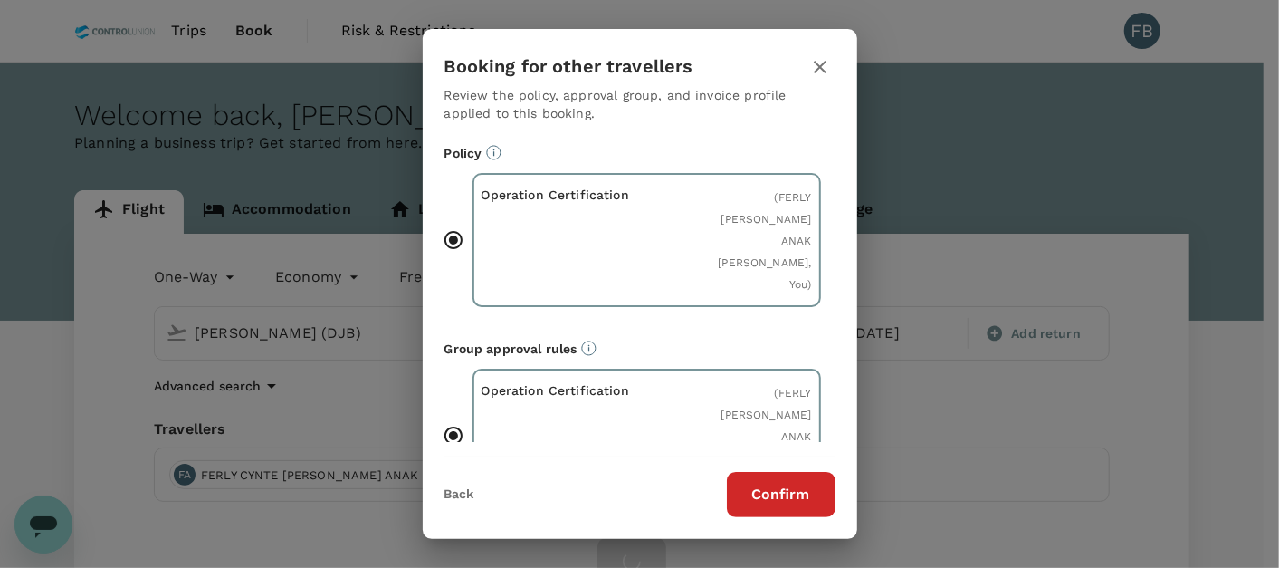
click at [759, 496] on button "Confirm" at bounding box center [781, 494] width 109 height 45
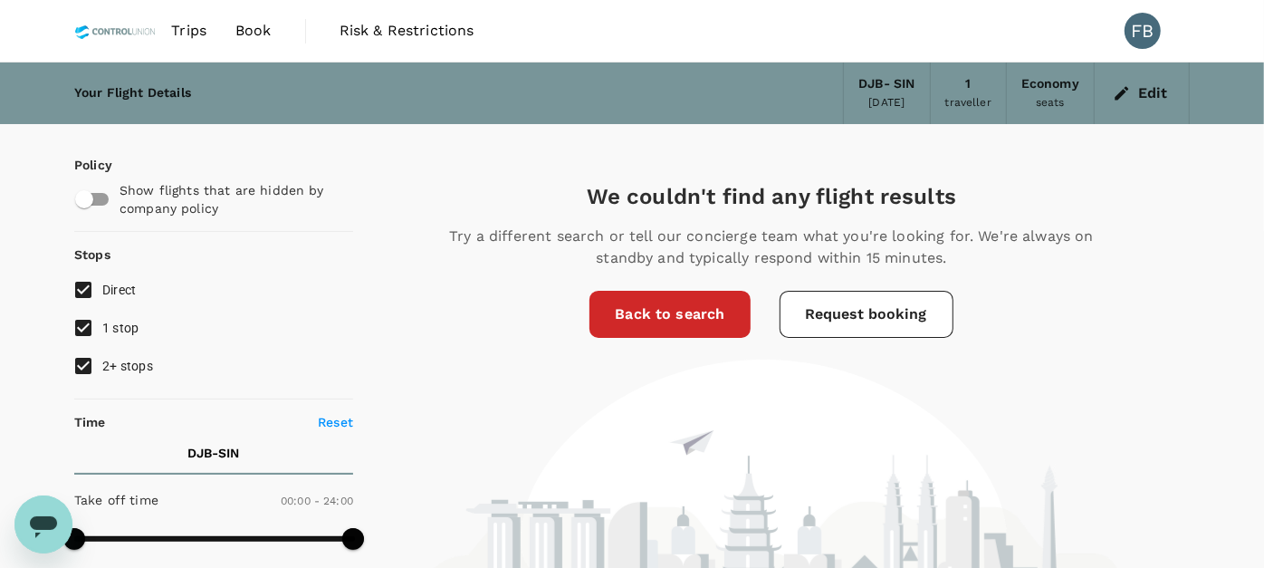
click at [54, 517] on icon "Open messaging window" at bounding box center [43, 526] width 27 height 22
type textarea "x"
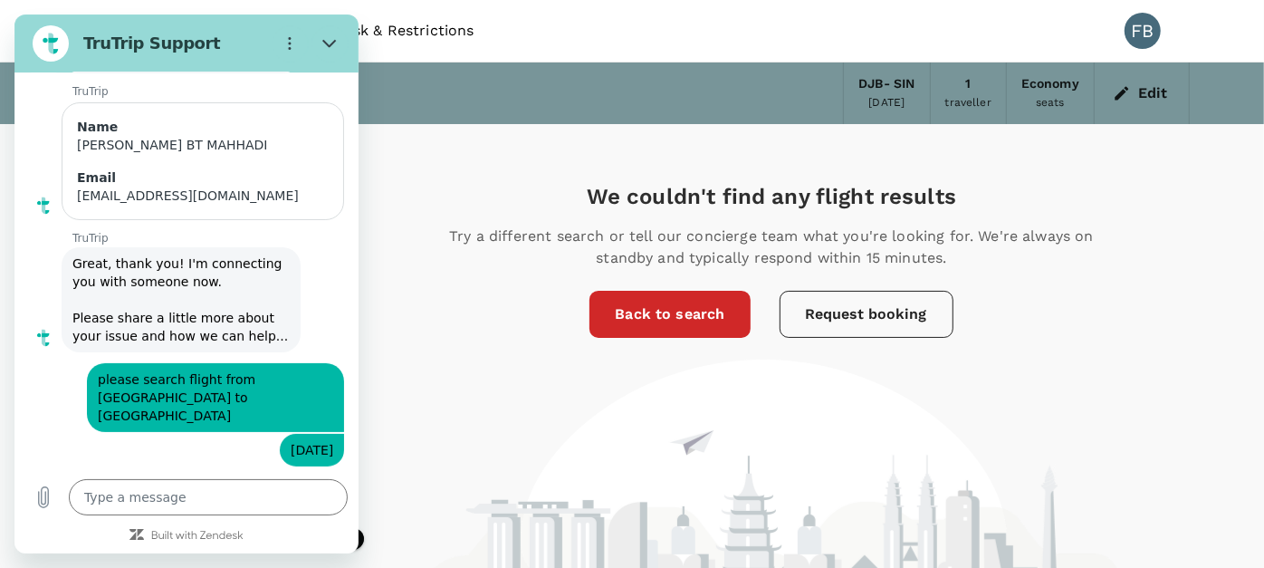
click at [911, 323] on button "Request booking" at bounding box center [866, 314] width 174 height 47
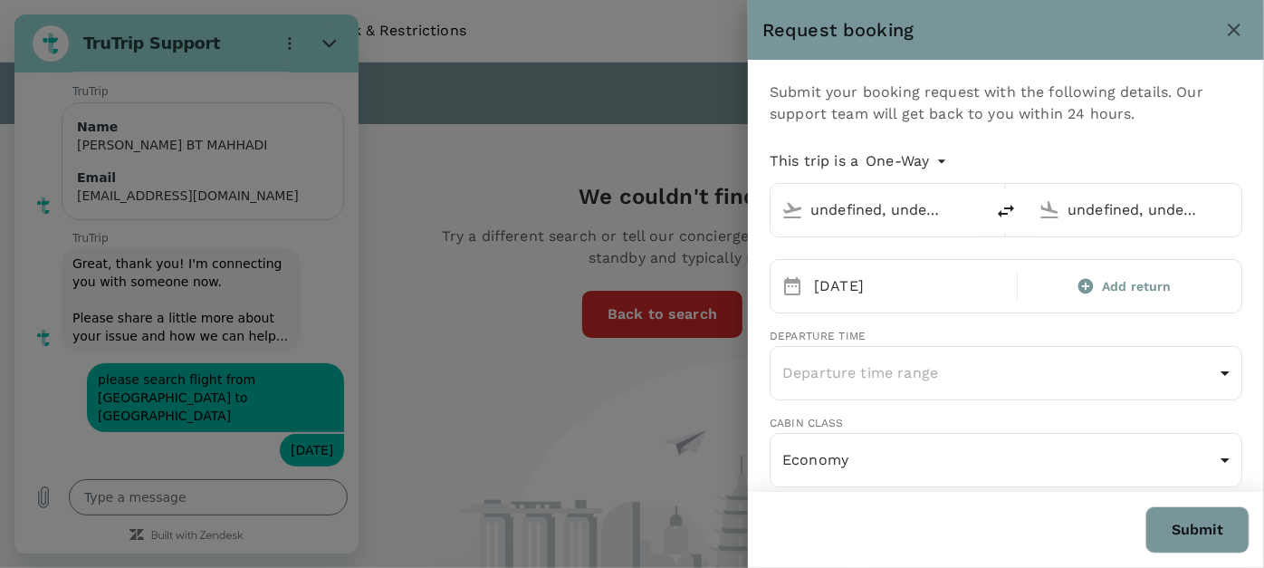
type input "[PERSON_NAME] (DJB)"
type input "Singapore Changi (SIN)"
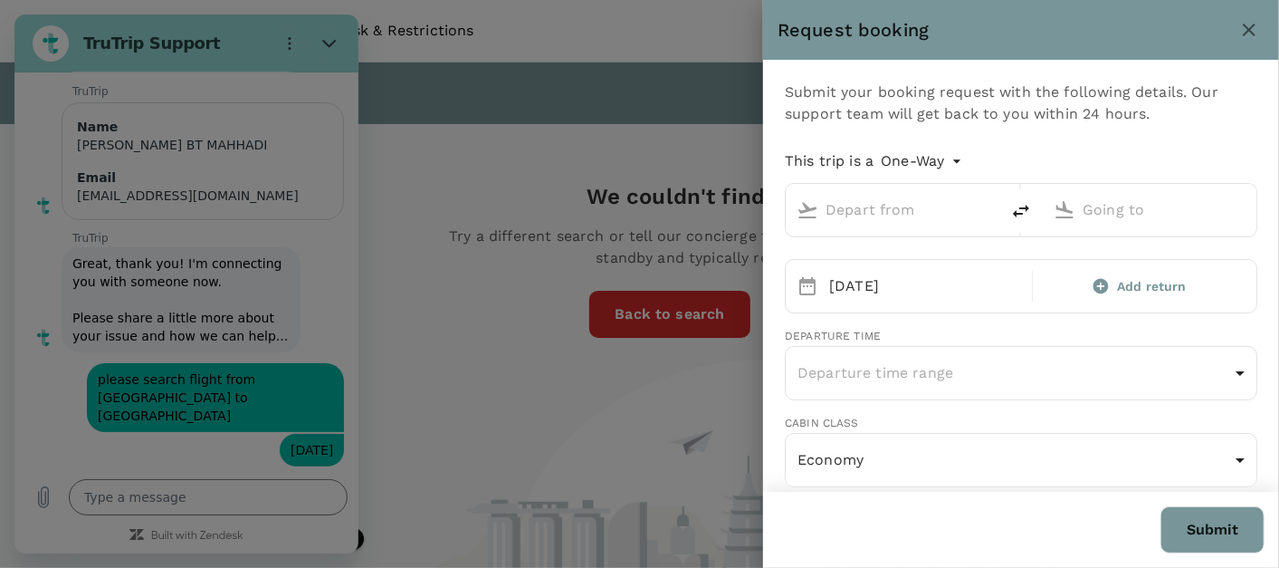
type input "[PERSON_NAME] (DJB)"
type input "Singapore Changi (SIN)"
type input "[EMAIL_ADDRESS][DOMAIN_NAME]"
type input "60"
type input "176404771"
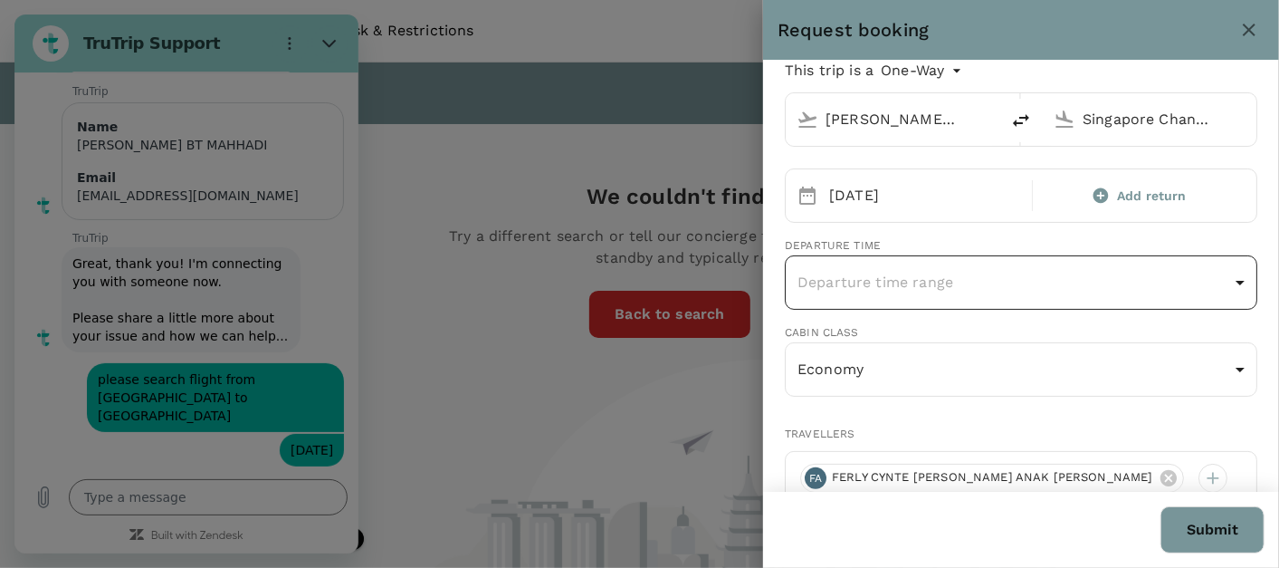
scroll to position [100, 0]
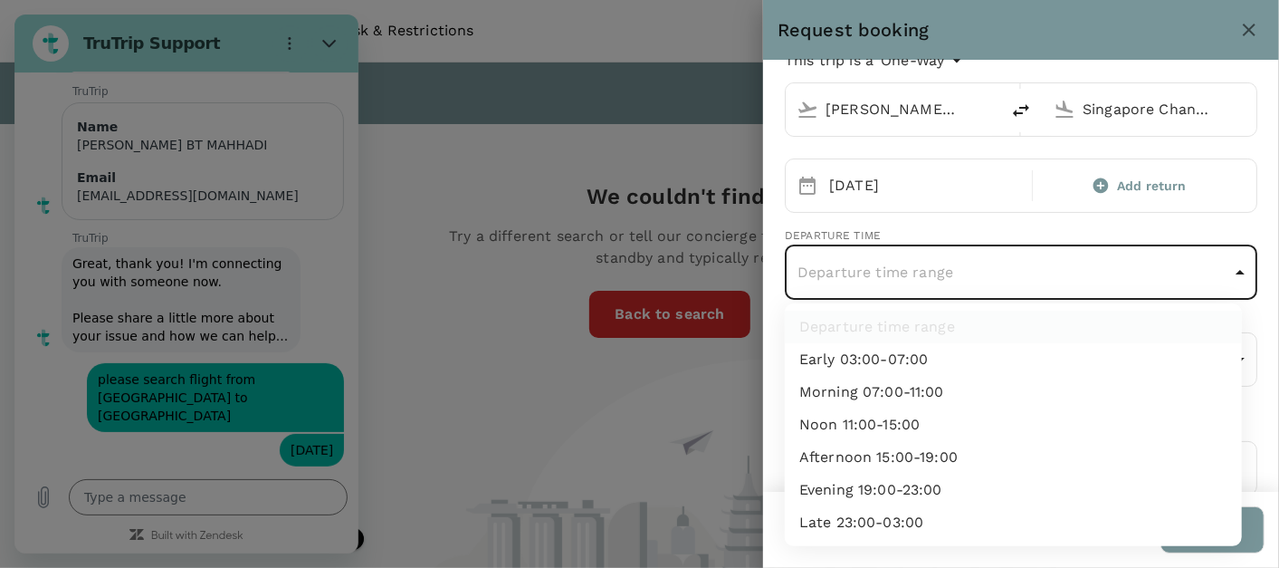
click at [934, 398] on li "Morning 07:00-11:00" at bounding box center [1013, 392] width 457 height 33
type input "morning"
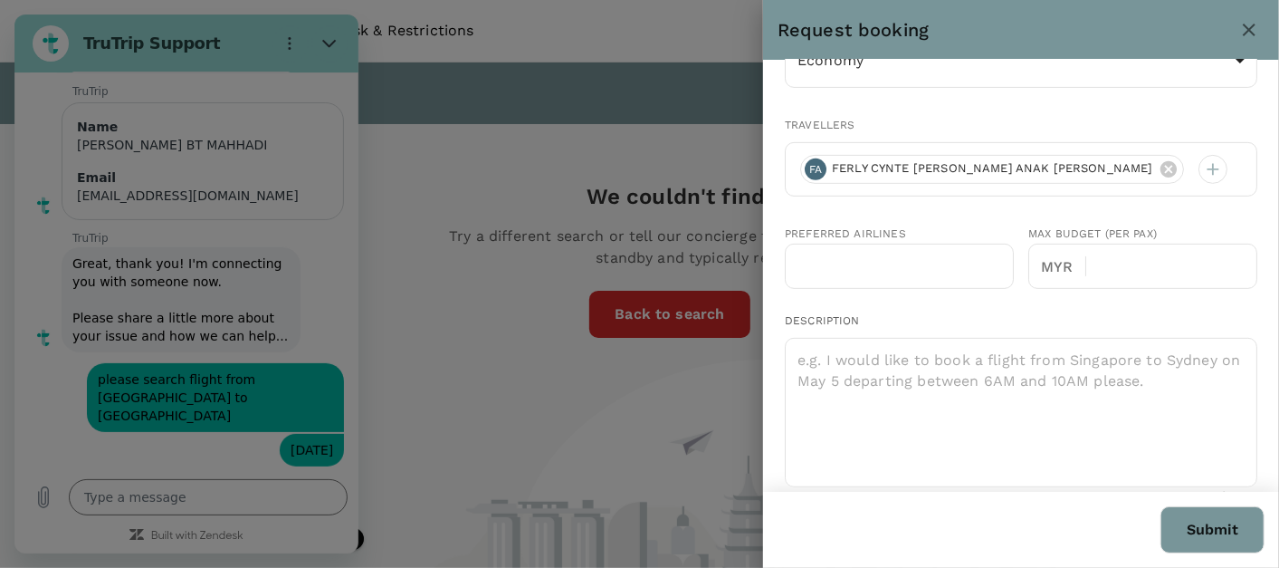
scroll to position [402, 0]
click at [907, 263] on input "text" at bounding box center [899, 263] width 229 height 45
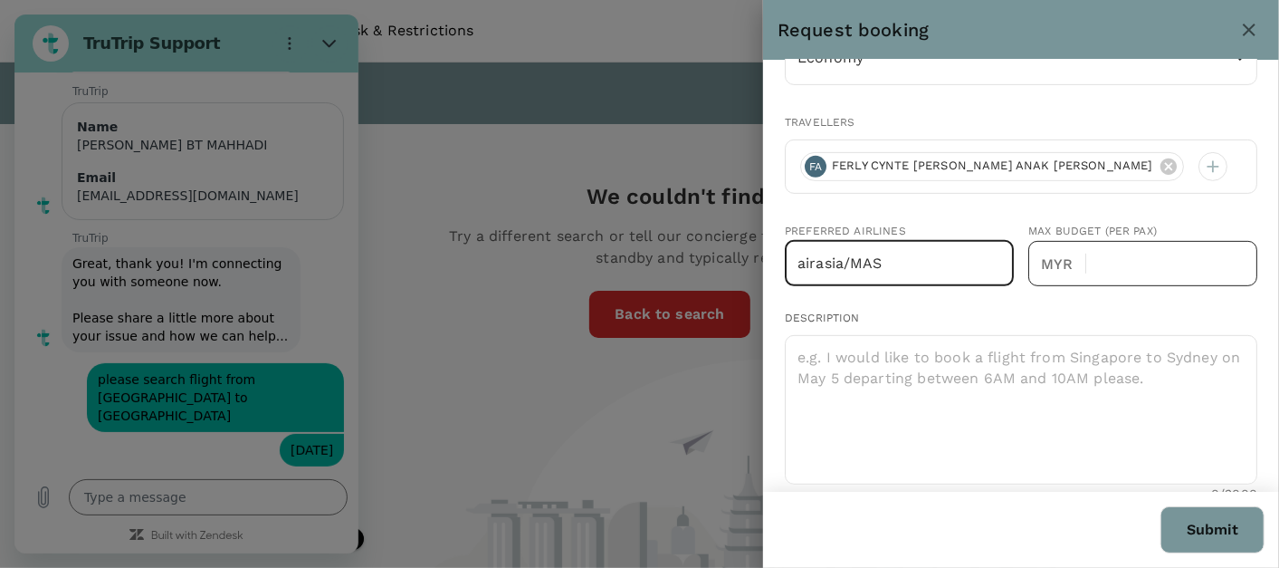
type input "airasia/MAS"
click at [1168, 268] on input "text" at bounding box center [1179, 263] width 157 height 45
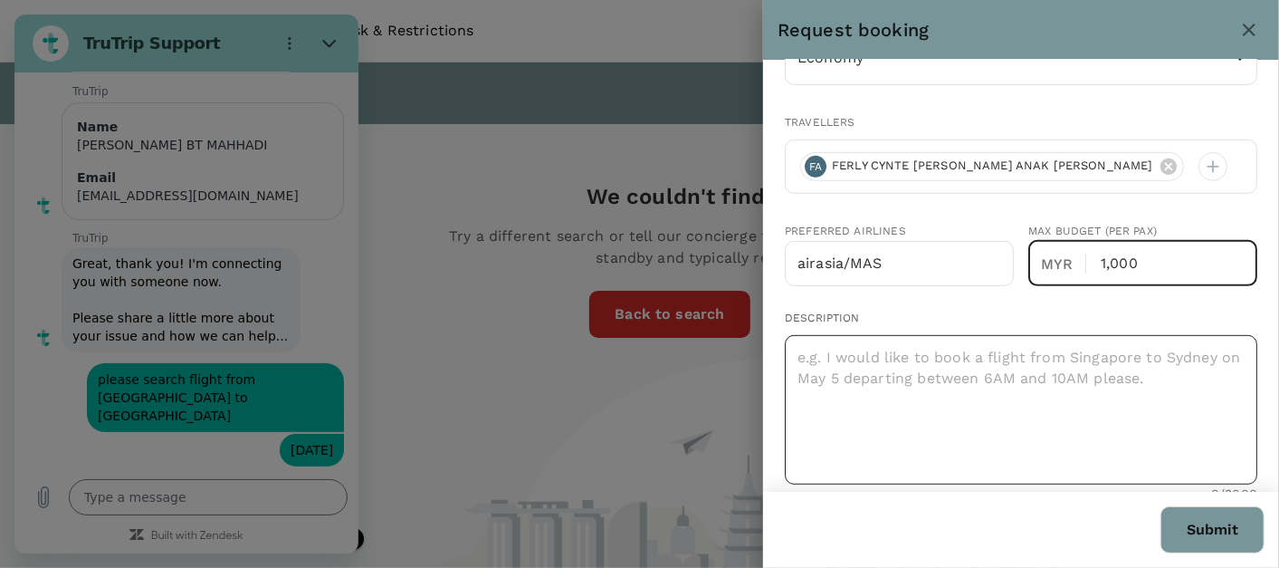
type input "1,000"
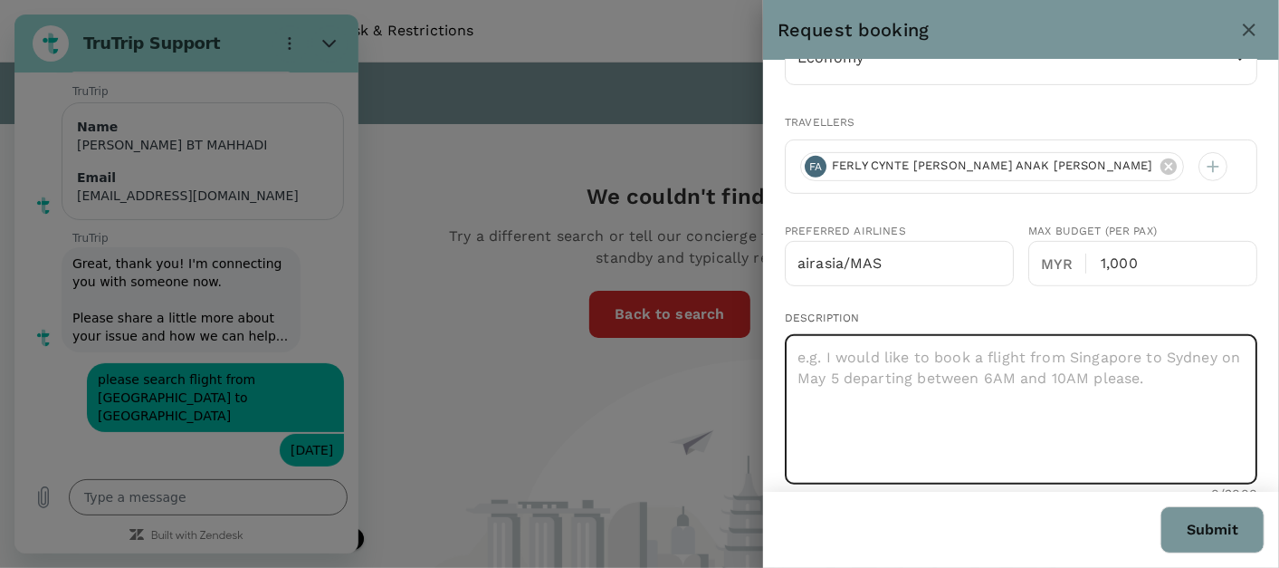
click at [949, 382] on textarea at bounding box center [1021, 409] width 473 height 149
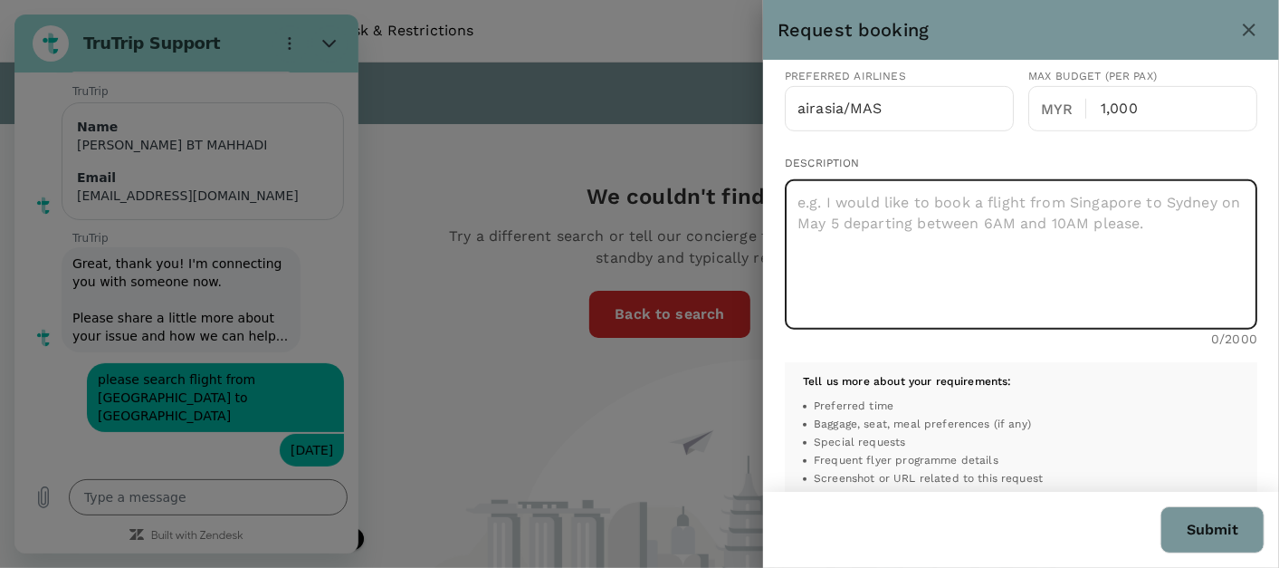
scroll to position [603, 0]
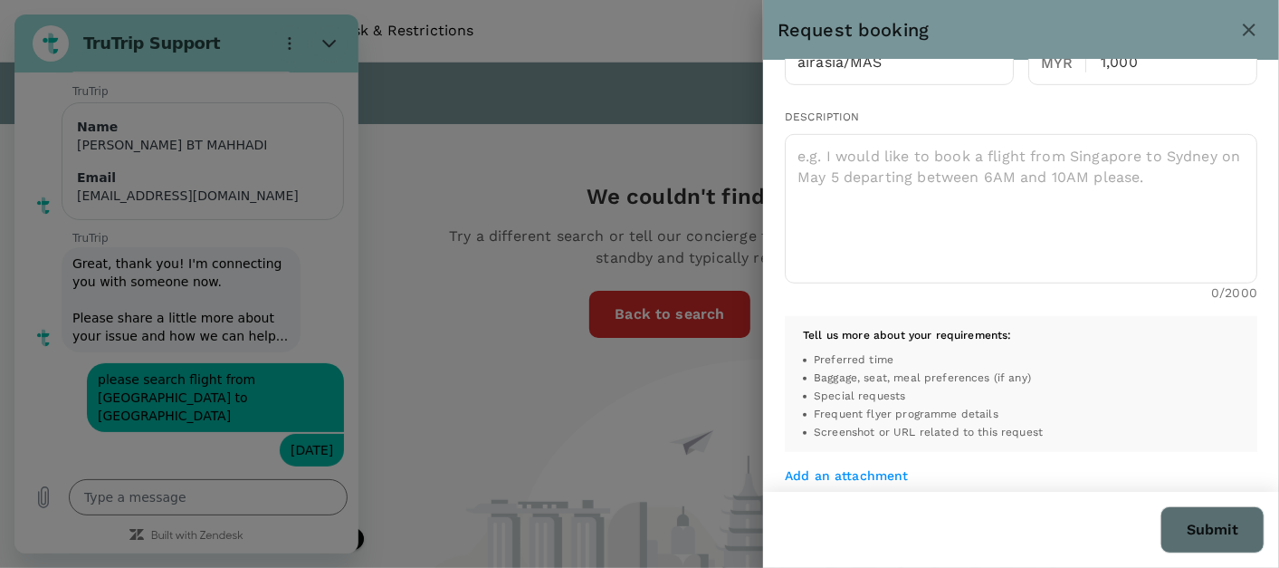
click at [1232, 529] on button "Submit" at bounding box center [1213, 529] width 104 height 47
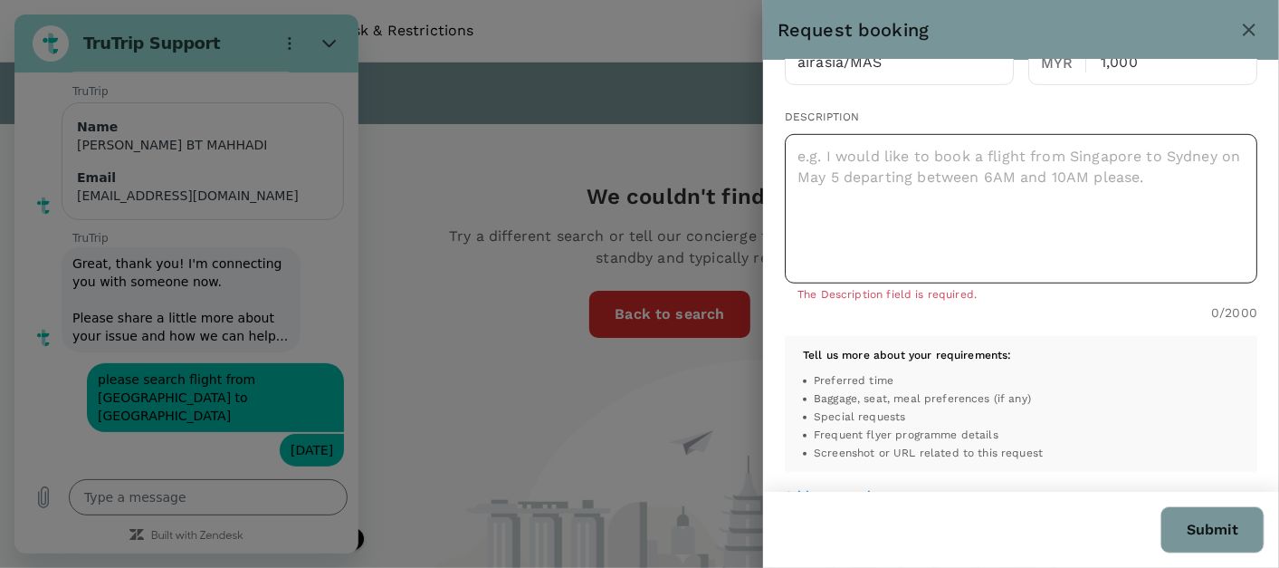
click at [968, 203] on textarea at bounding box center [1021, 208] width 473 height 149
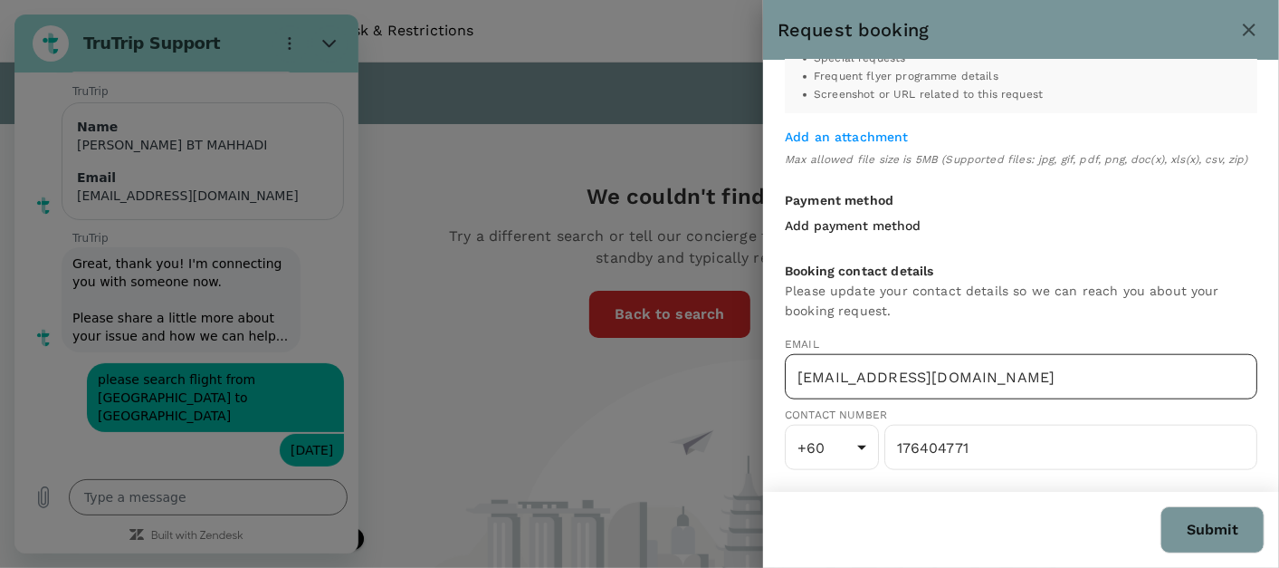
scroll to position [979, 0]
type textarea "I would like to search for this options"
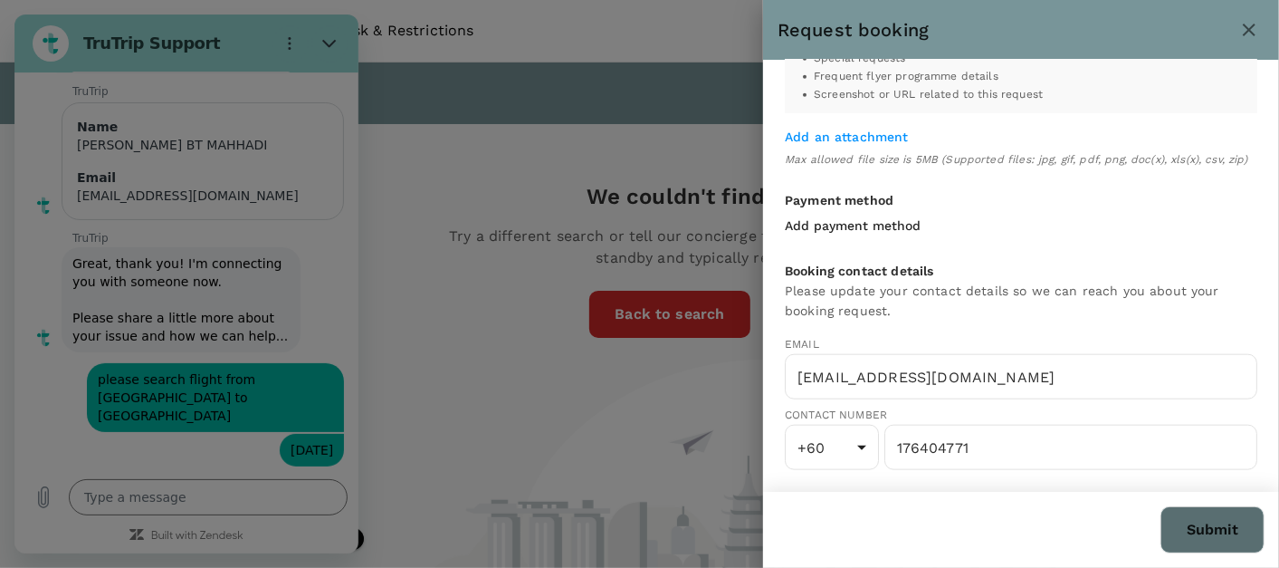
click at [1223, 527] on button "Submit" at bounding box center [1213, 529] width 104 height 47
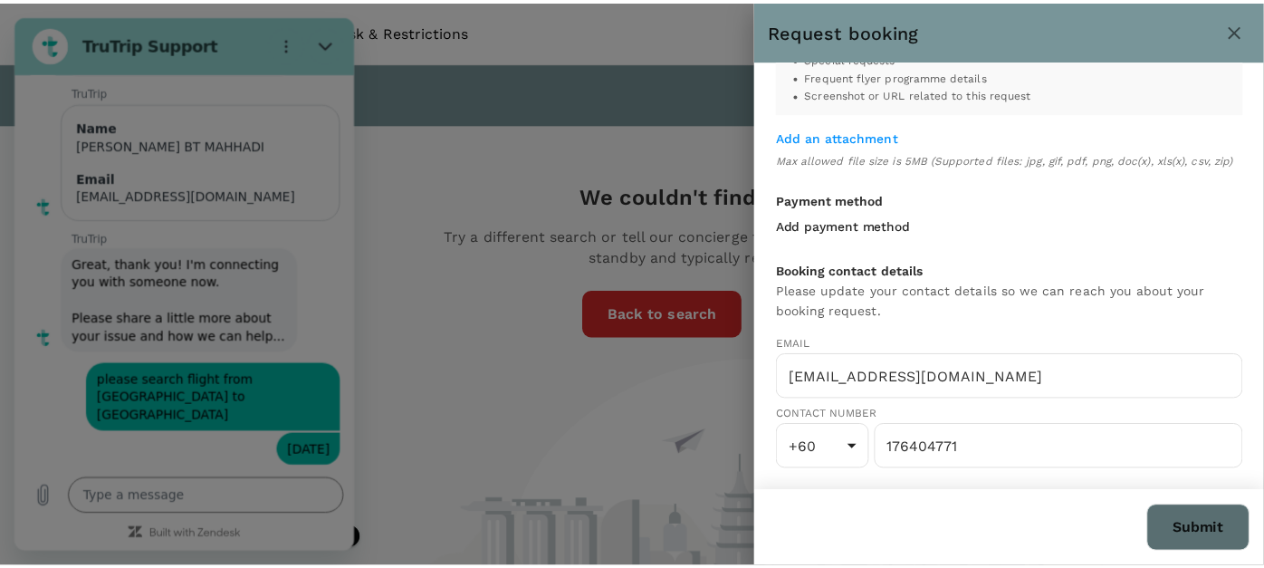
scroll to position [958, 0]
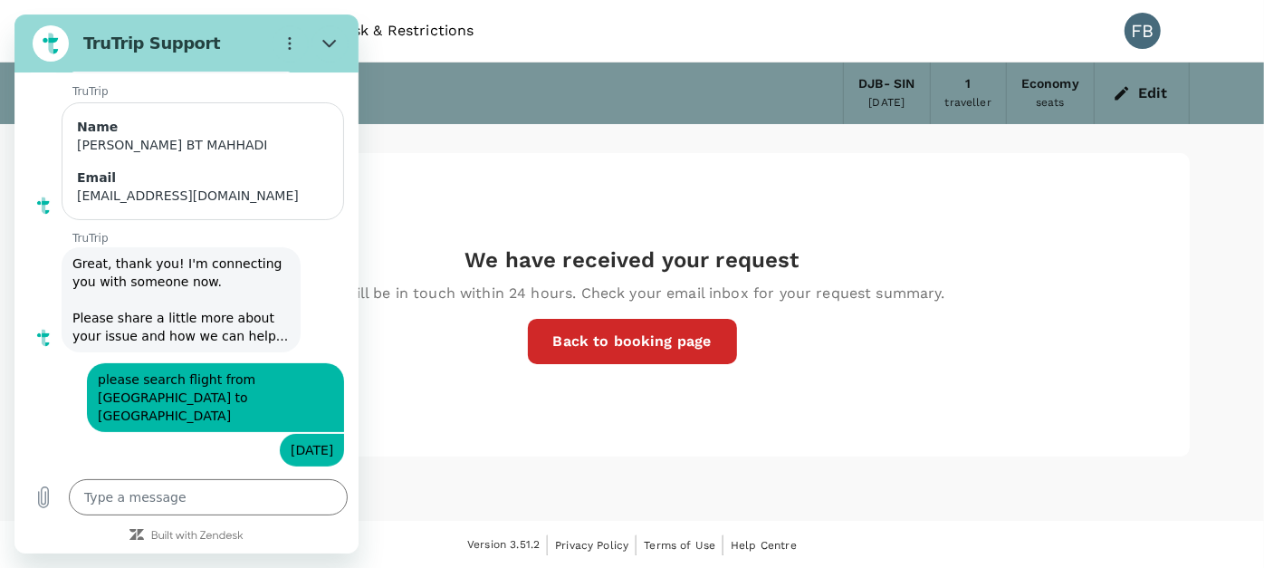
click at [913, 257] on div "We have received your request We will be in touch within 24 hours. Check your e…" at bounding box center [631, 304] width 1115 height 303
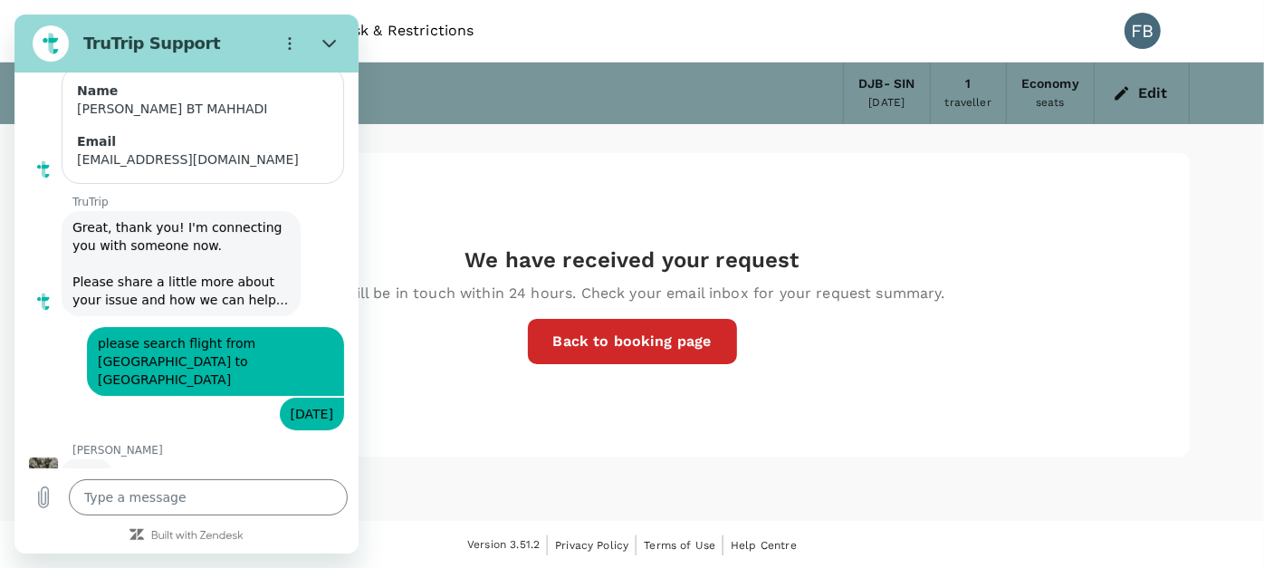
scroll to position [227, 0]
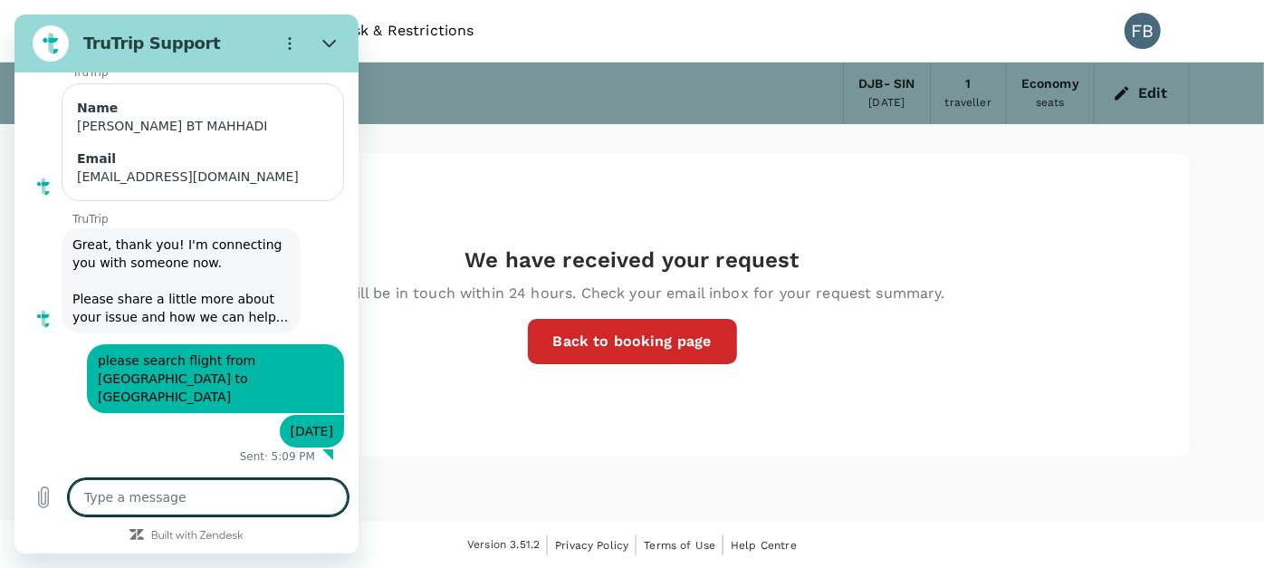
click at [151, 497] on textarea at bounding box center [208, 497] width 279 height 36
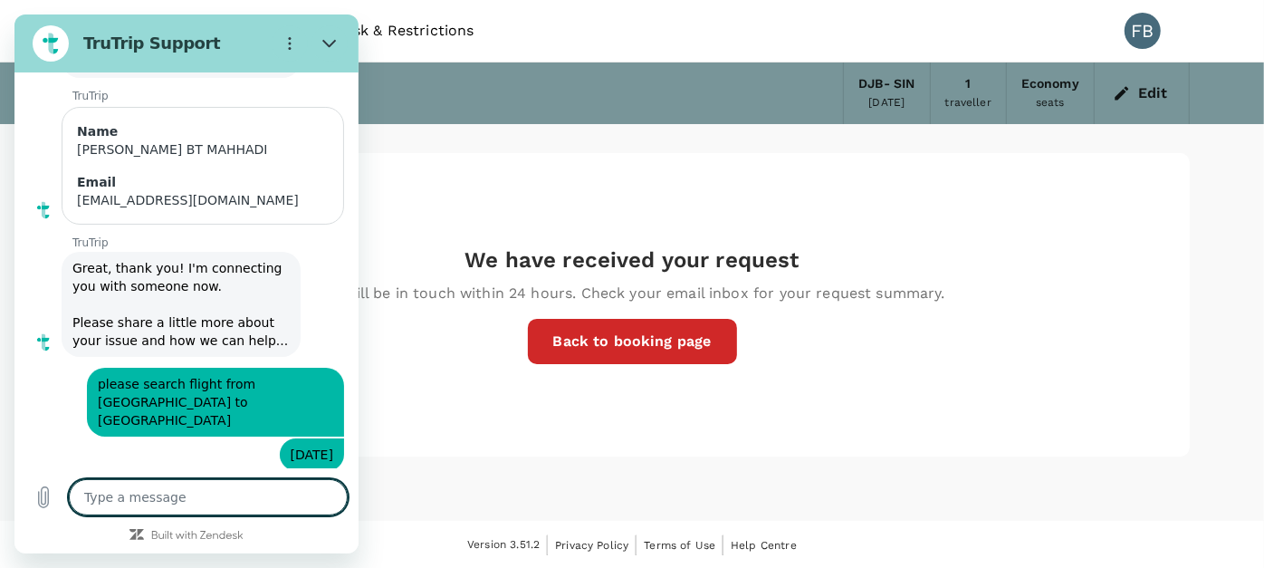
type textarea "x"
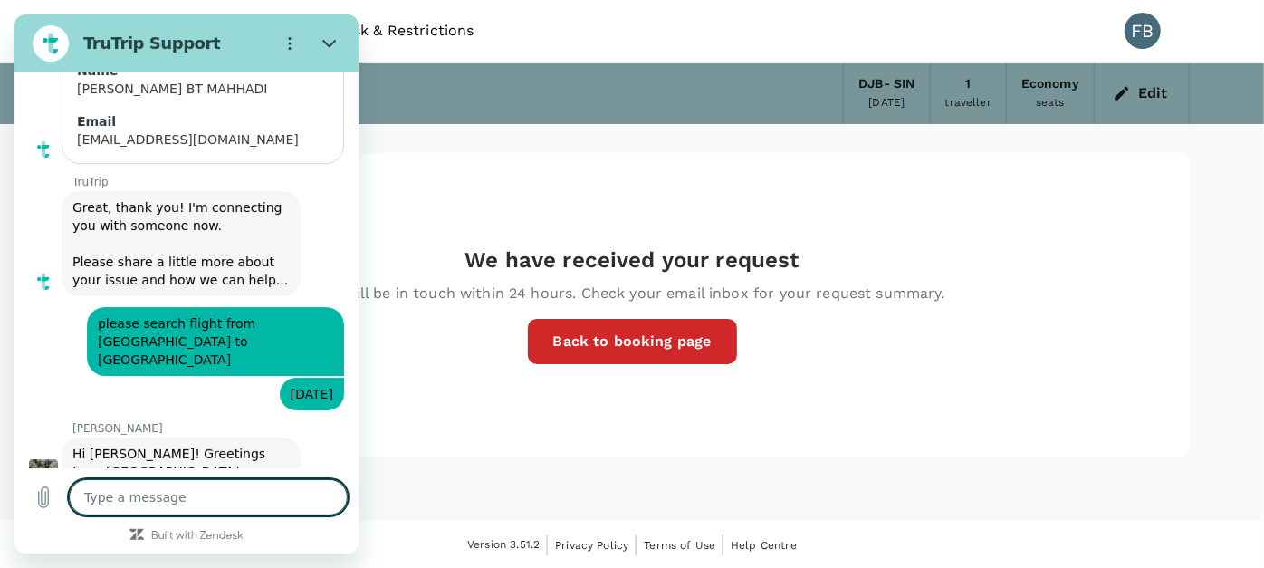
scroll to position [253, 0]
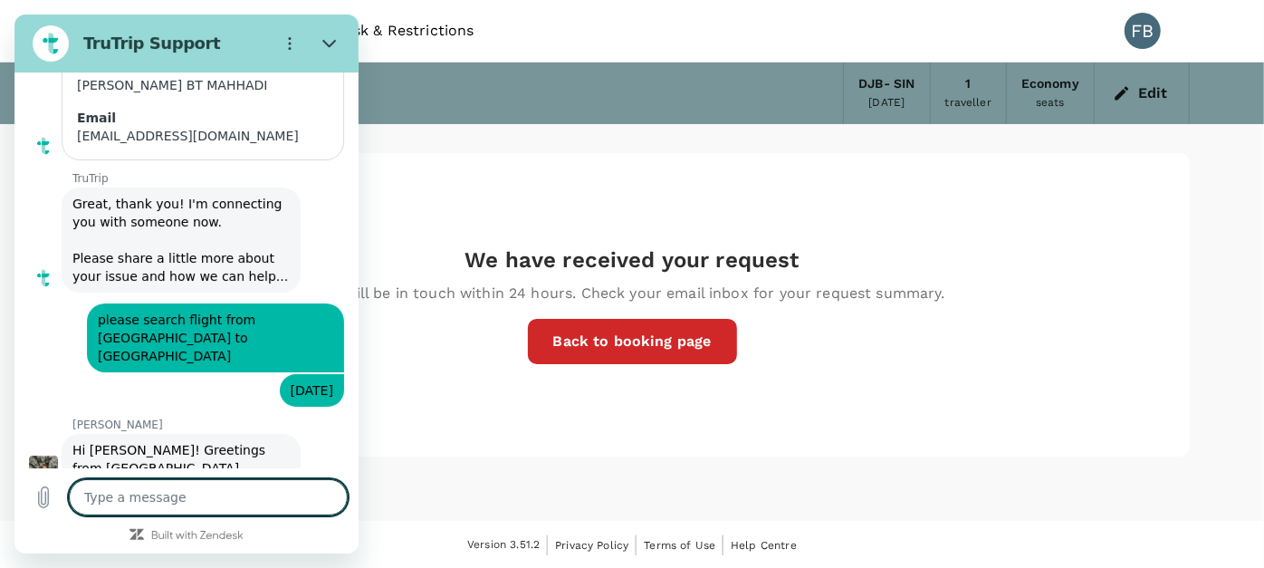
click at [151, 497] on textarea at bounding box center [208, 497] width 279 height 36
type textarea "h"
type textarea "x"
type textarea "hi"
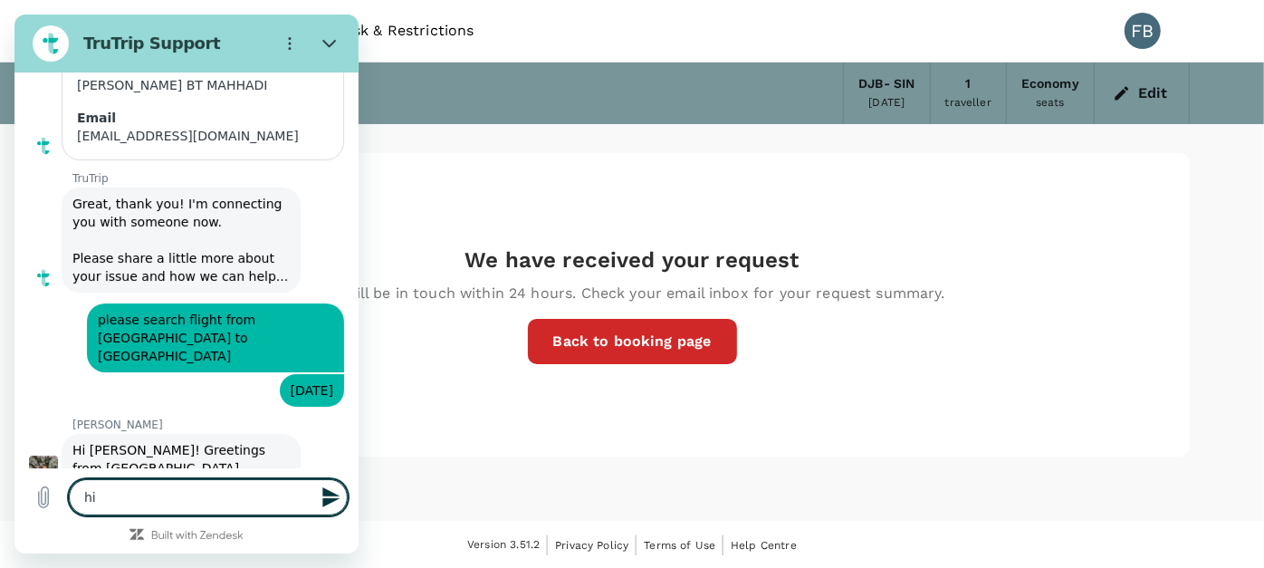
type textarea "x"
type textarea "hi"
type textarea "x"
type textarea "hi j"
type textarea "x"
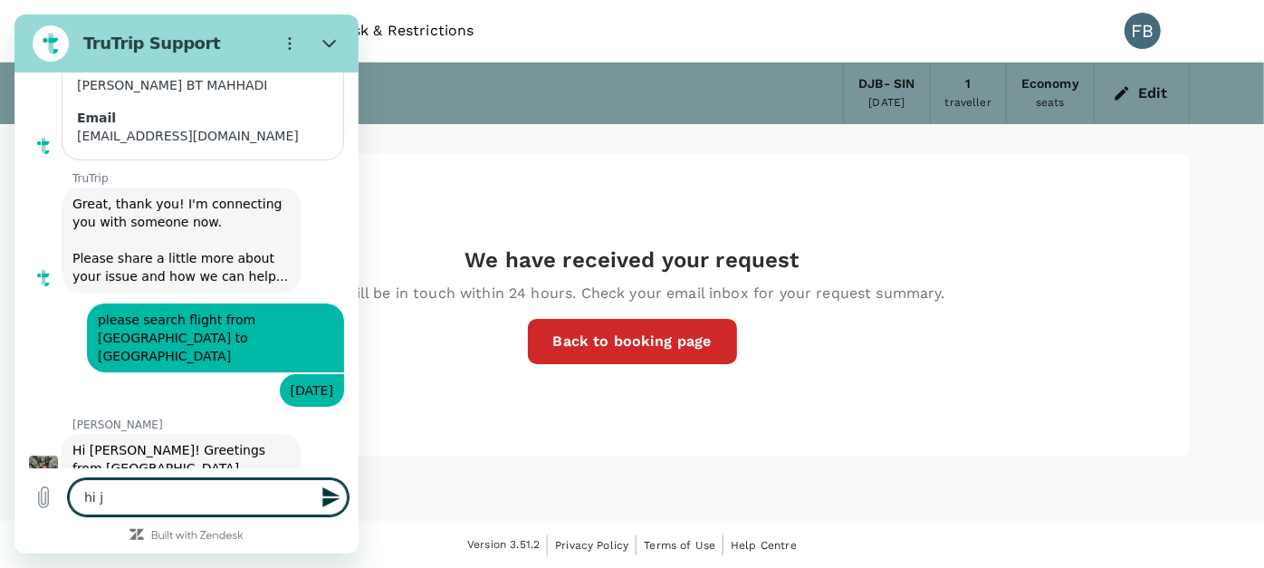
type textarea "hi [PERSON_NAME]"
type textarea "x"
type textarea "hi [PERSON_NAME]"
type textarea "x"
type textarea "hi [PERSON_NAME]"
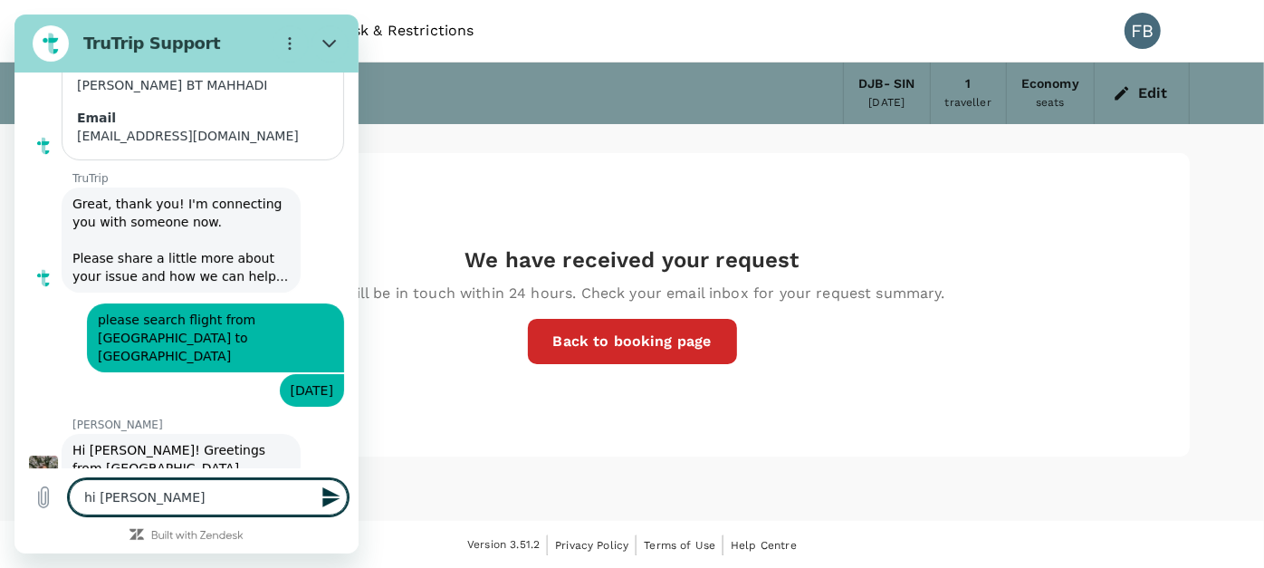
type textarea "x"
type textarea "hi [PERSON_NAME]"
type textarea "x"
type textarea "hi [PERSON_NAME]"
type textarea "x"
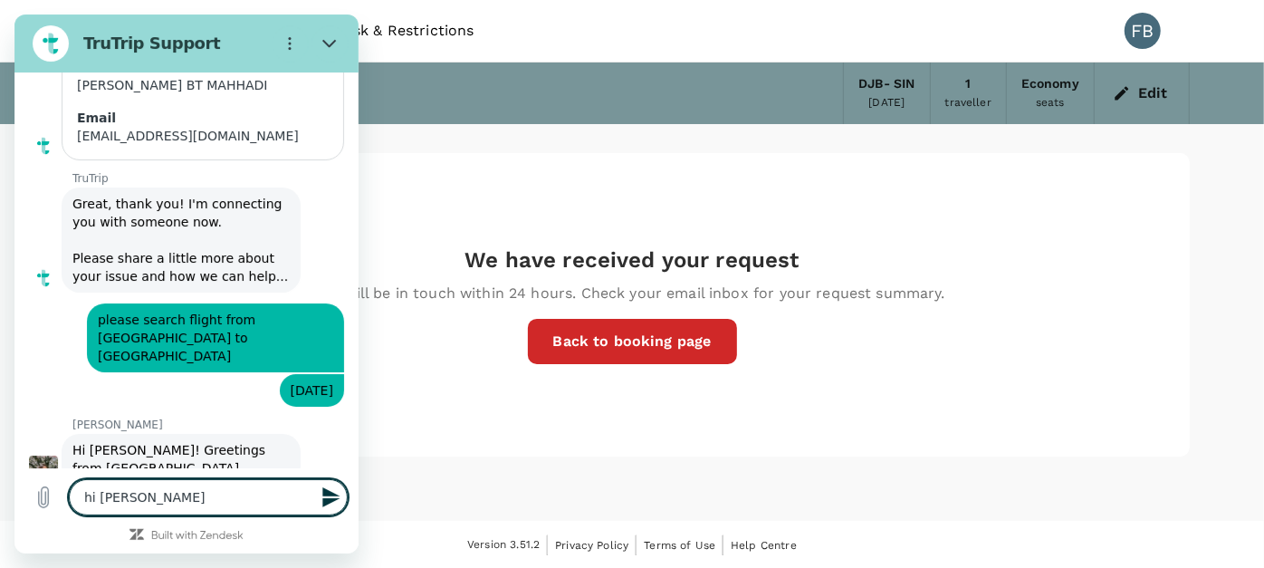
type textarea "hi [PERSON_NAME]"
type textarea "x"
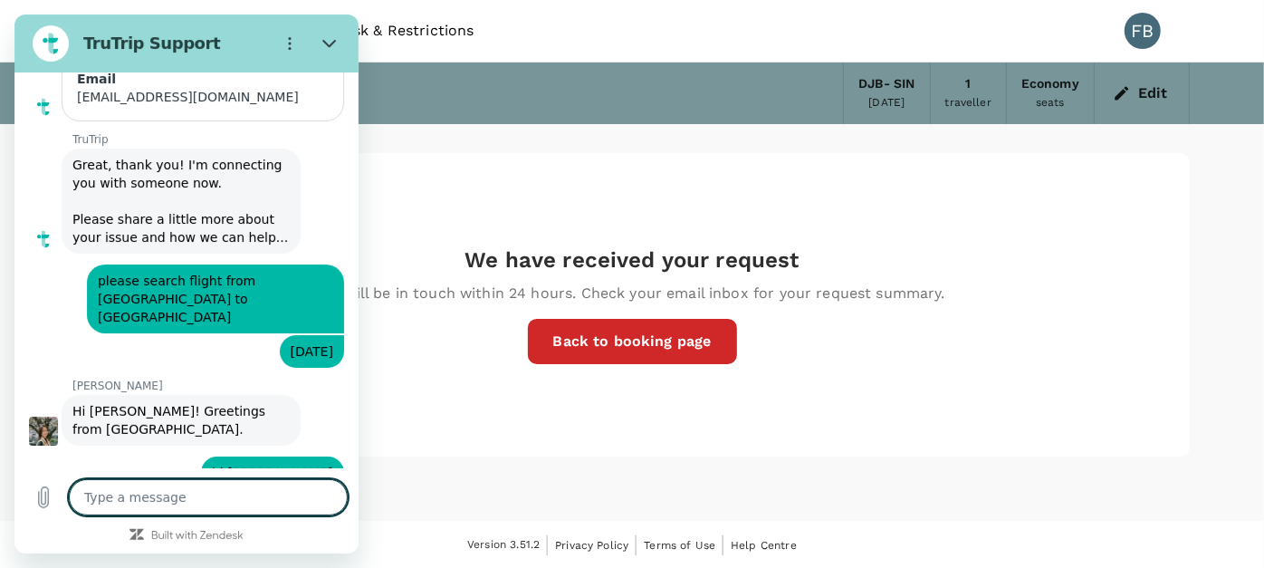
scroll to position [296, 0]
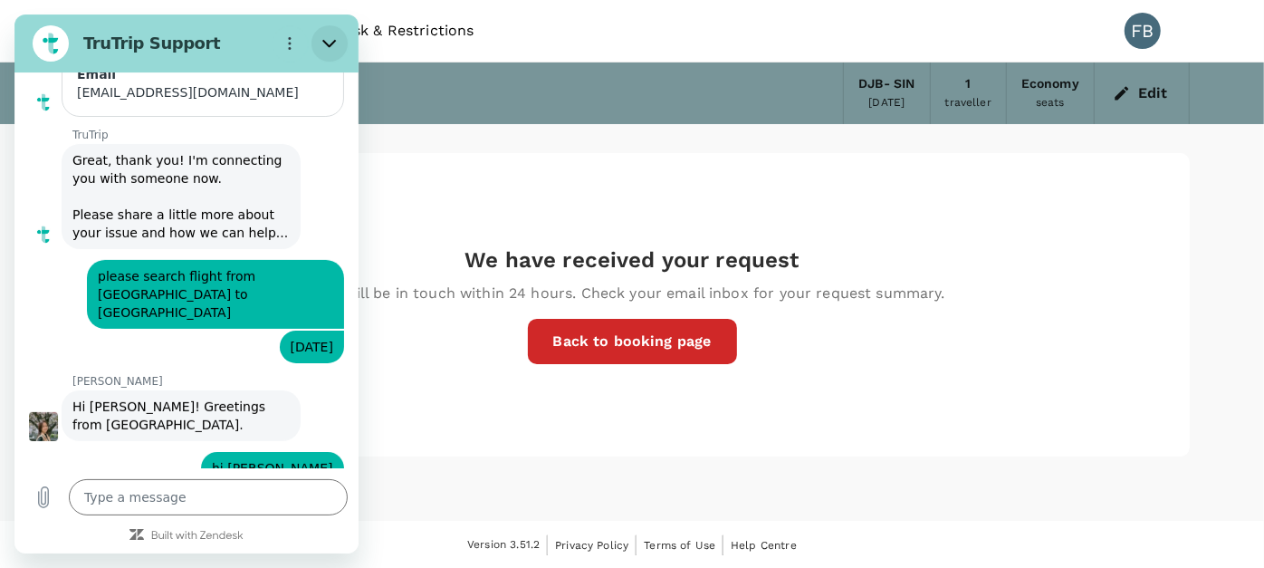
click at [332, 46] on icon "Close" at bounding box center [329, 43] width 14 height 14
type textarea "x"
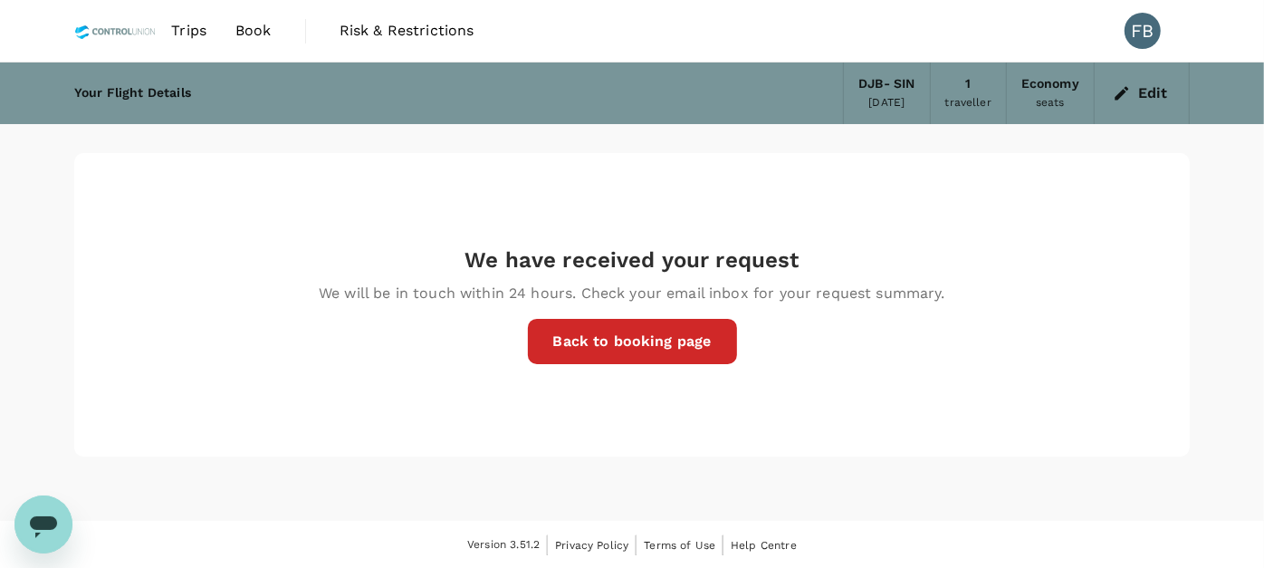
click at [618, 215] on div "We have received your request We will be in touch within 24 hours. Check your e…" at bounding box center [631, 304] width 1115 height 303
click at [626, 343] on link "Back to booking page" at bounding box center [632, 341] width 209 height 45
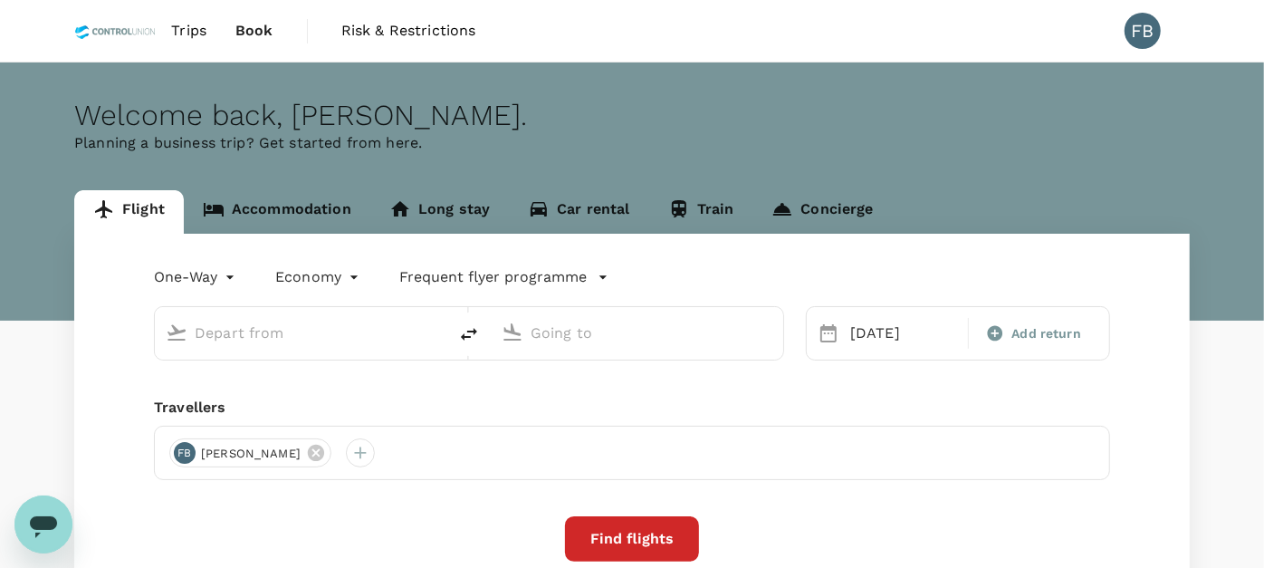
type input "[PERSON_NAME] (DJB)"
type input "Singapore Changi (SIN)"
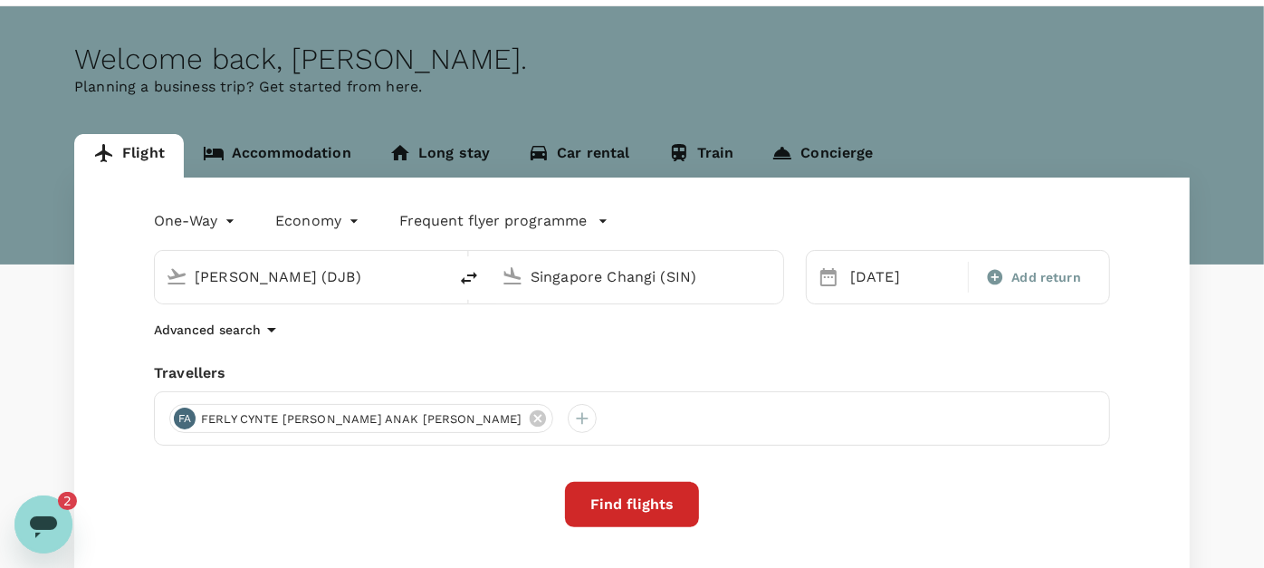
scroll to position [100, 0]
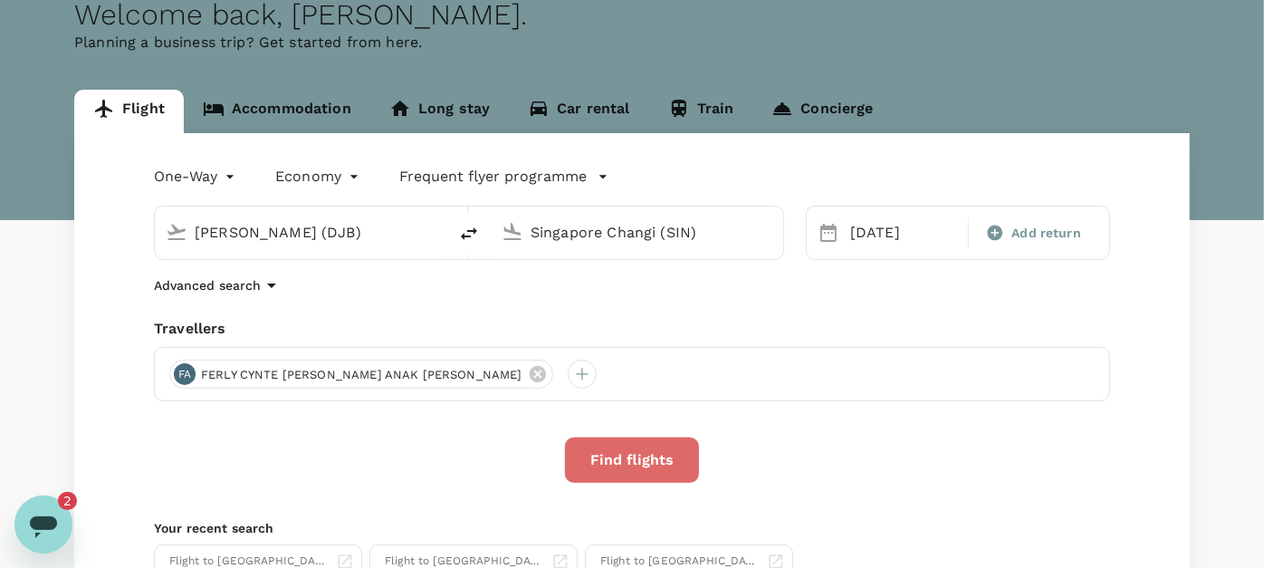
click at [661, 454] on button "Find flights" at bounding box center [632, 459] width 134 height 45
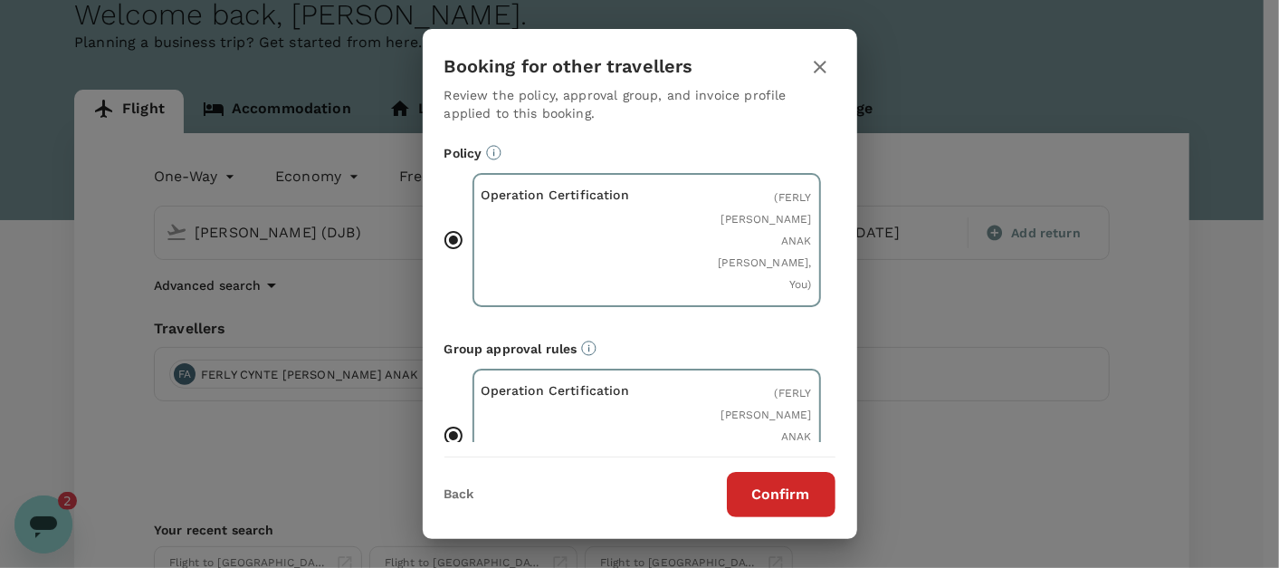
click at [790, 489] on button "Confirm" at bounding box center [781, 494] width 109 height 45
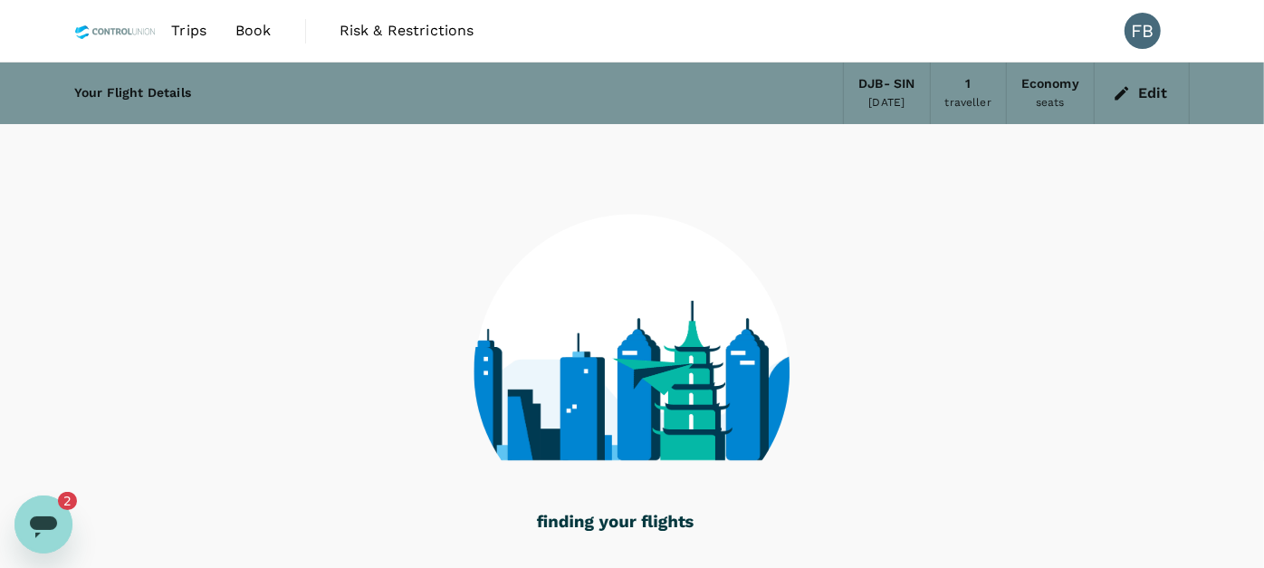
click at [66, 521] on div "Open messaging window, 2 unread messages" at bounding box center [43, 523] width 54 height 54
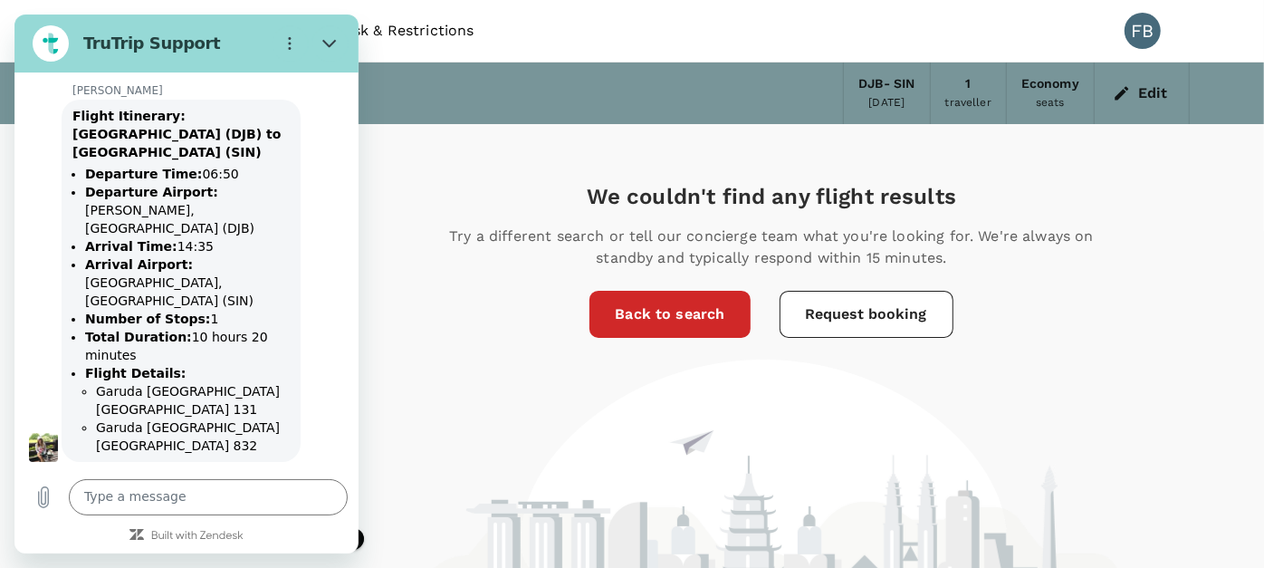
scroll to position [7219, 0]
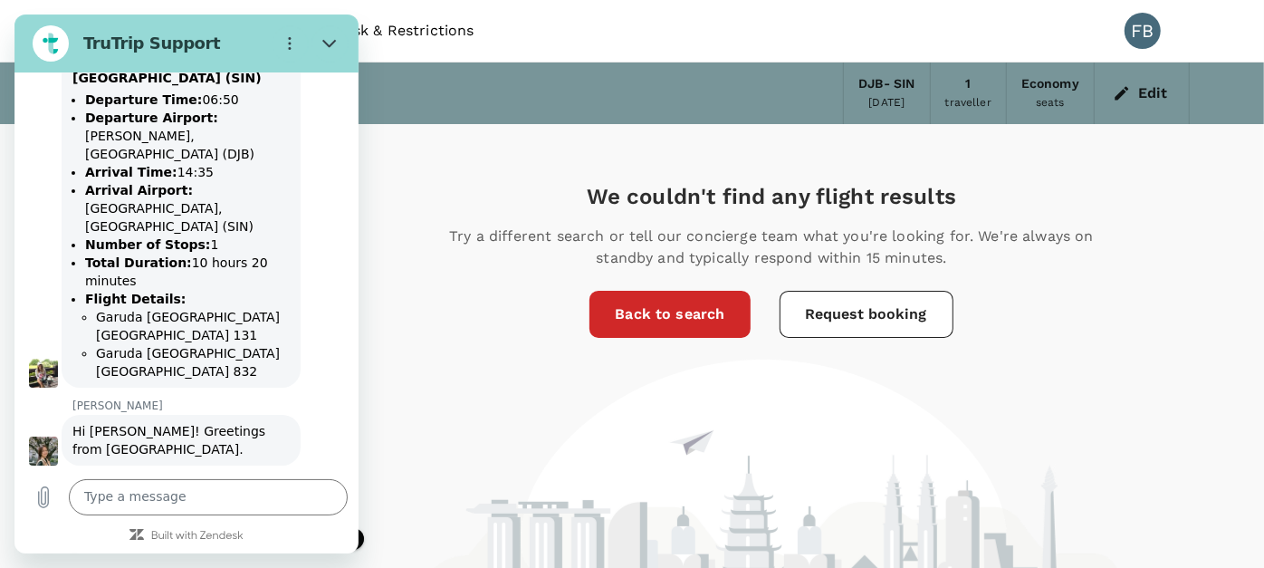
click at [275, 549] on p "[PERSON_NAME]" at bounding box center [215, 556] width 286 height 14
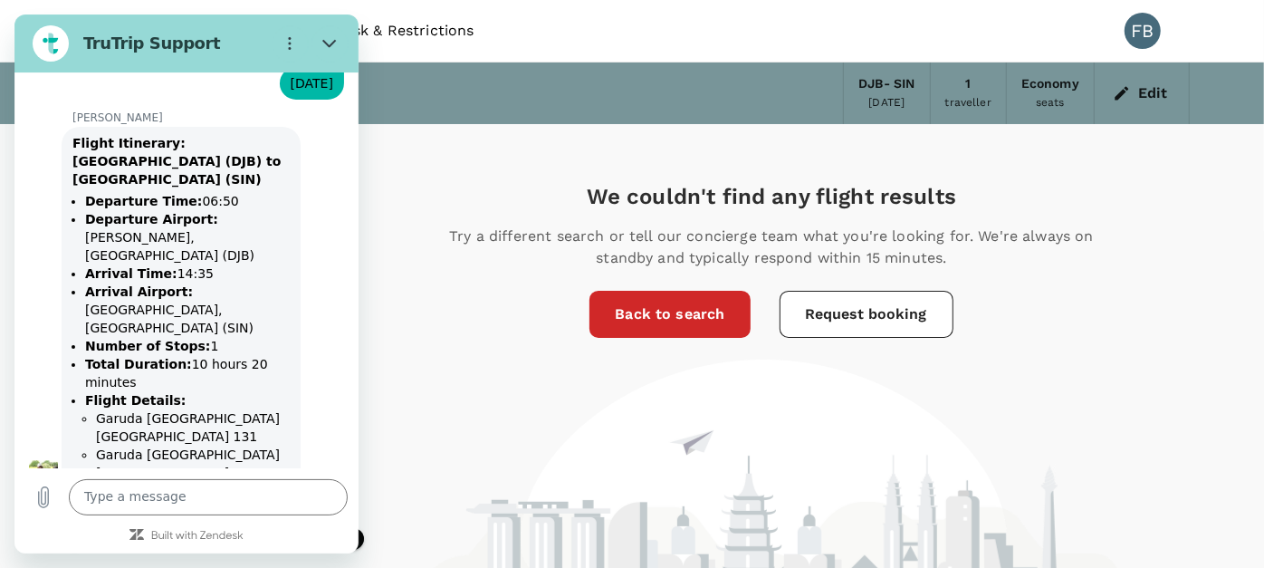
scroll to position [7017, 0]
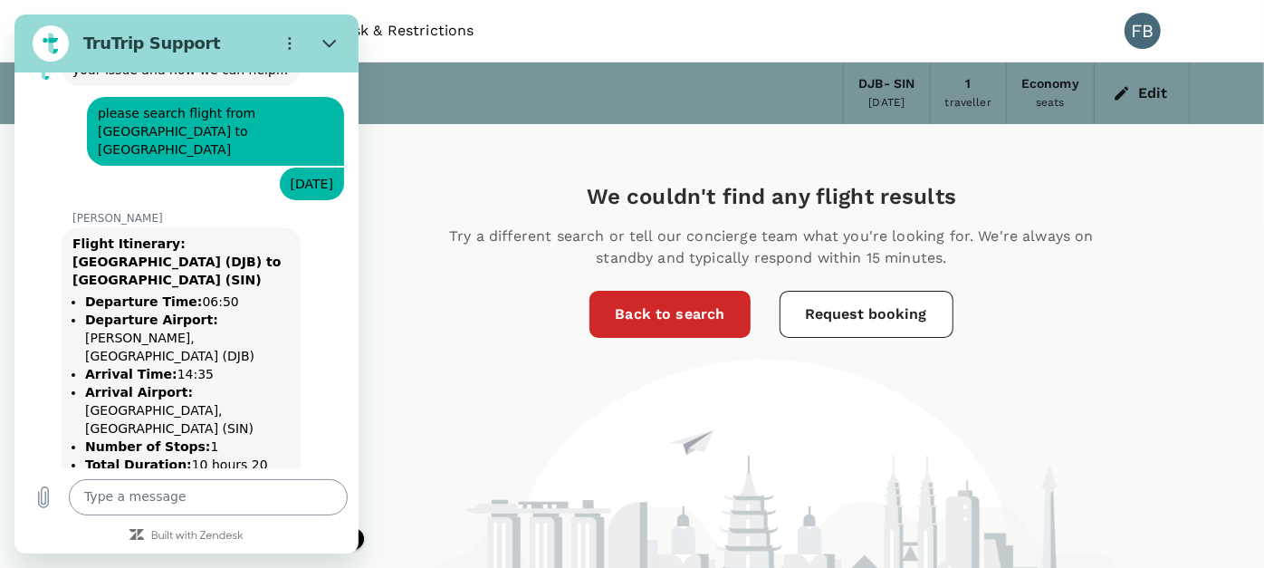
click at [197, 498] on textarea at bounding box center [208, 497] width 279 height 36
drag, startPoint x: 177, startPoint y: 315, endPoint x: 232, endPoint y: 343, distance: 61.9
click at [232, 343] on ul "Departure Time: 06:50 Departure Airport: [GEOGRAPHIC_DATA], [GEOGRAPHIC_DATA] (…" at bounding box center [180, 437] width 217 height 290
drag, startPoint x: 232, startPoint y: 343, endPoint x: 292, endPoint y: 387, distance: 75.1
click at [292, 387] on div "[PERSON_NAME] says: Flight Itinerary: [GEOGRAPHIC_DATA] (DJB) to [GEOGRAPHIC_DA…" at bounding box center [194, 407] width 330 height 364
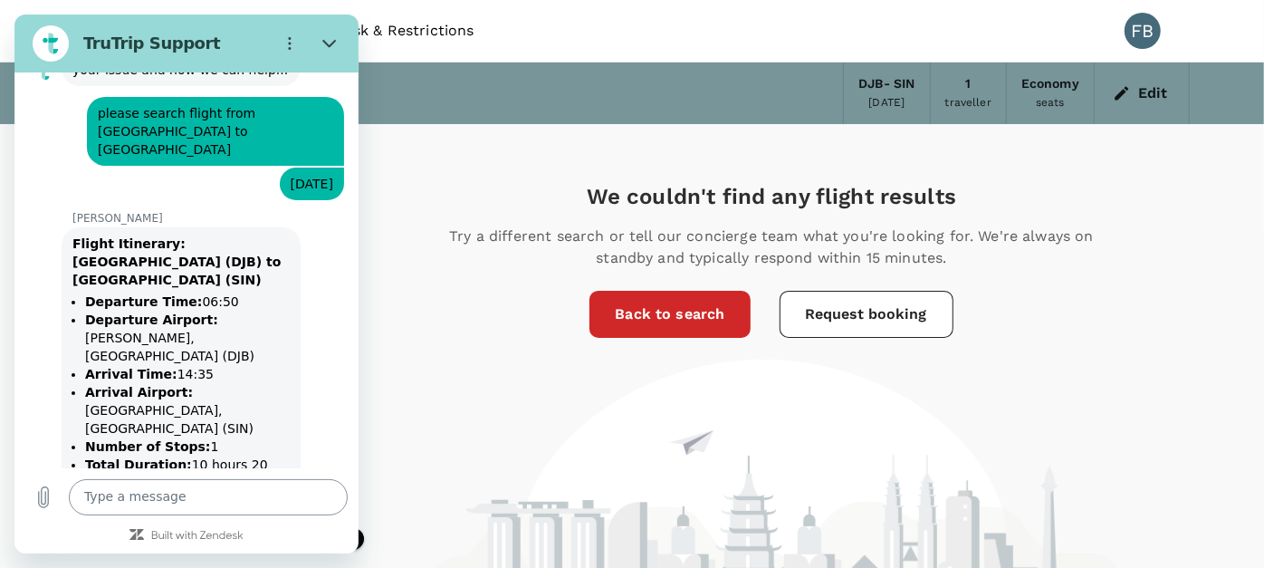
click at [167, 492] on textarea at bounding box center [208, 497] width 279 height 36
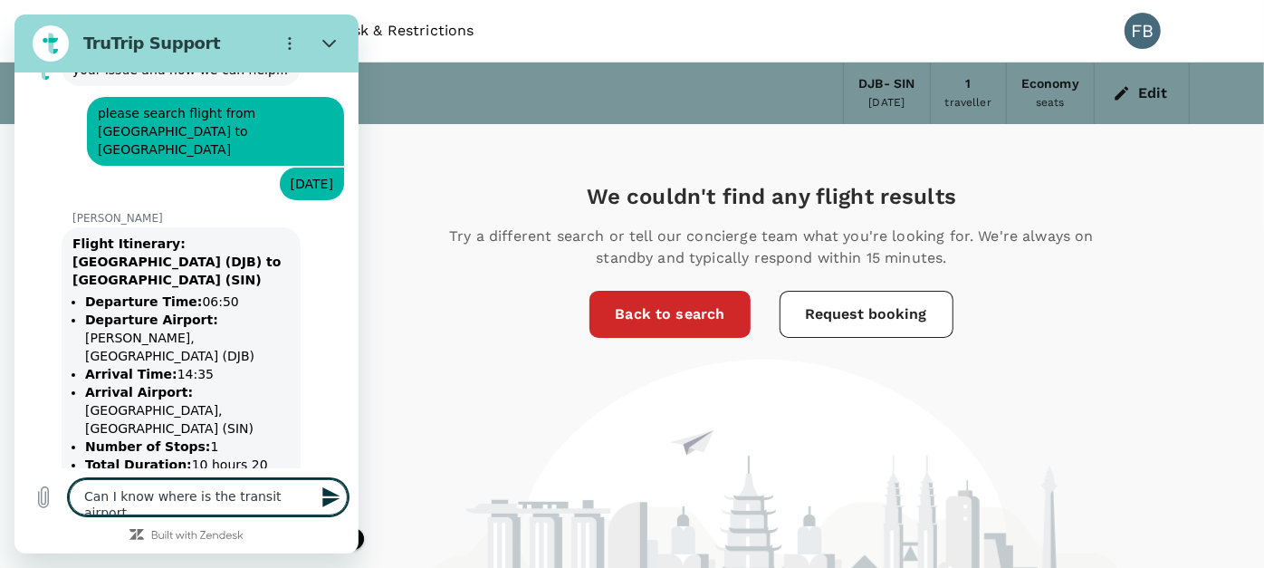
type textarea "Can I know where is the transit airport?"
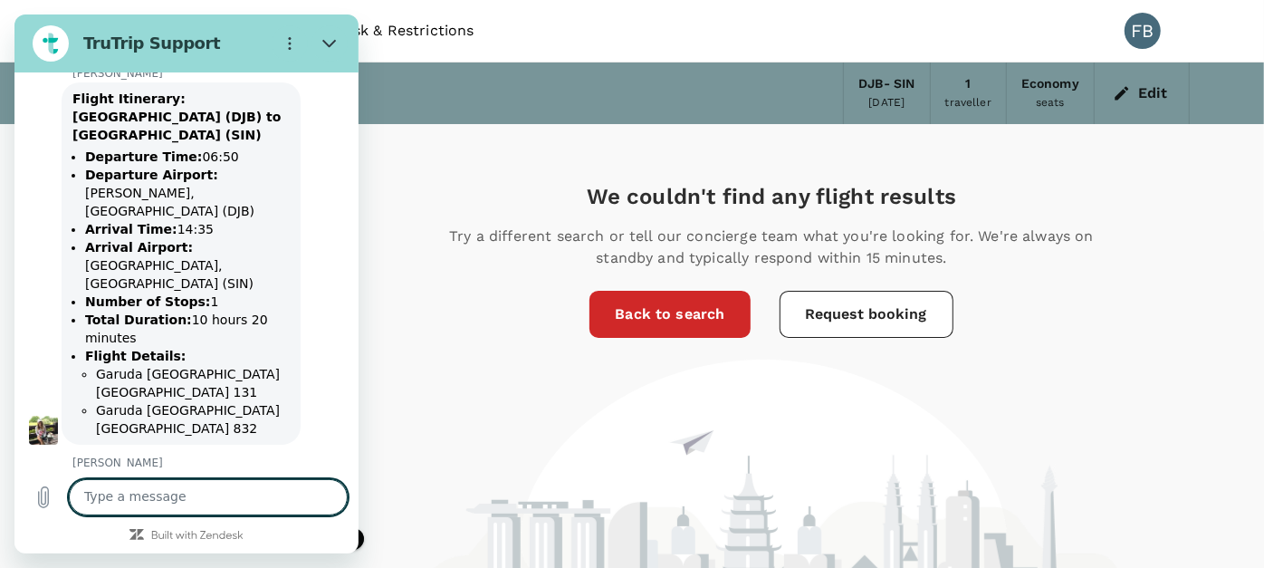
scroll to position [7262, 0]
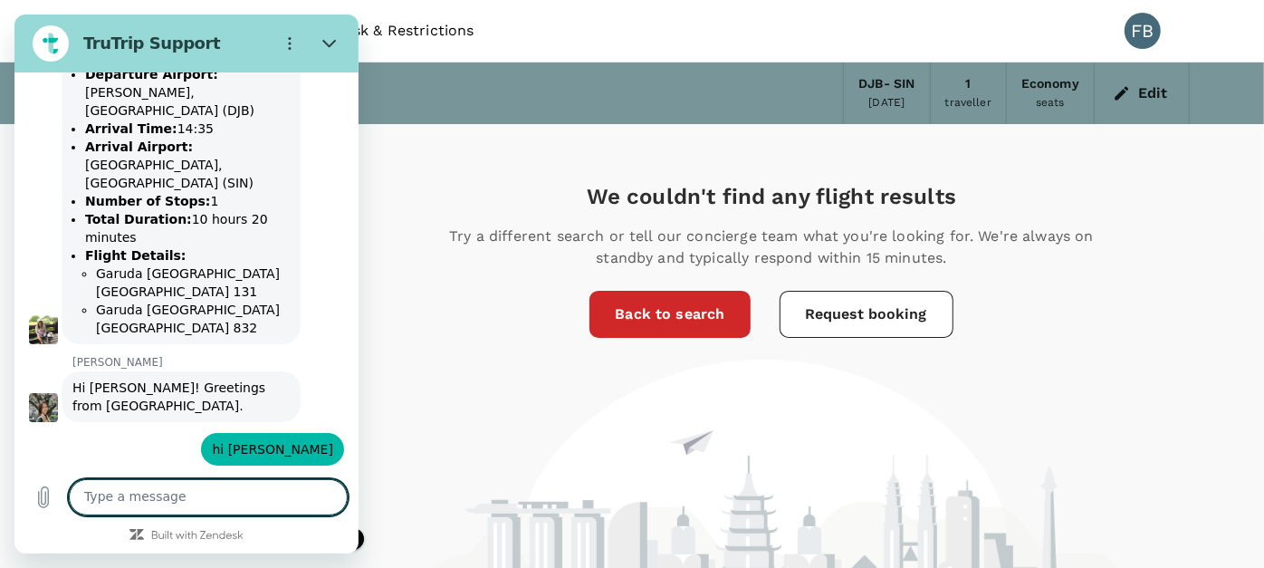
click at [178, 506] on textarea at bounding box center [208, 497] width 279 height 36
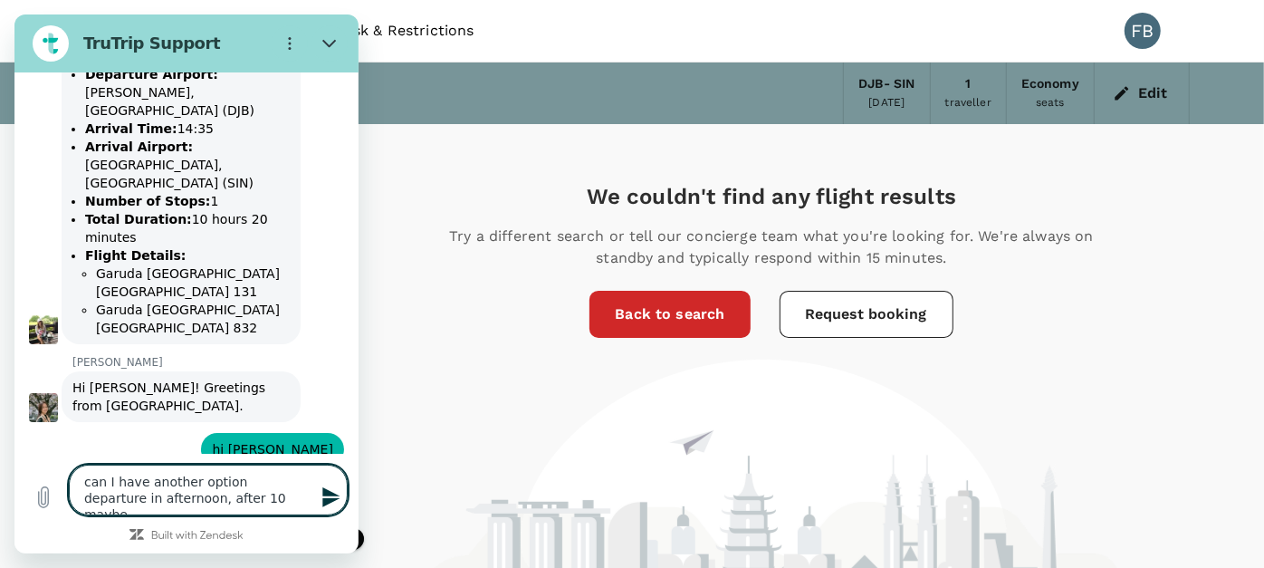
type textarea "can I have another option departure in afternoon, after 10 maybe?"
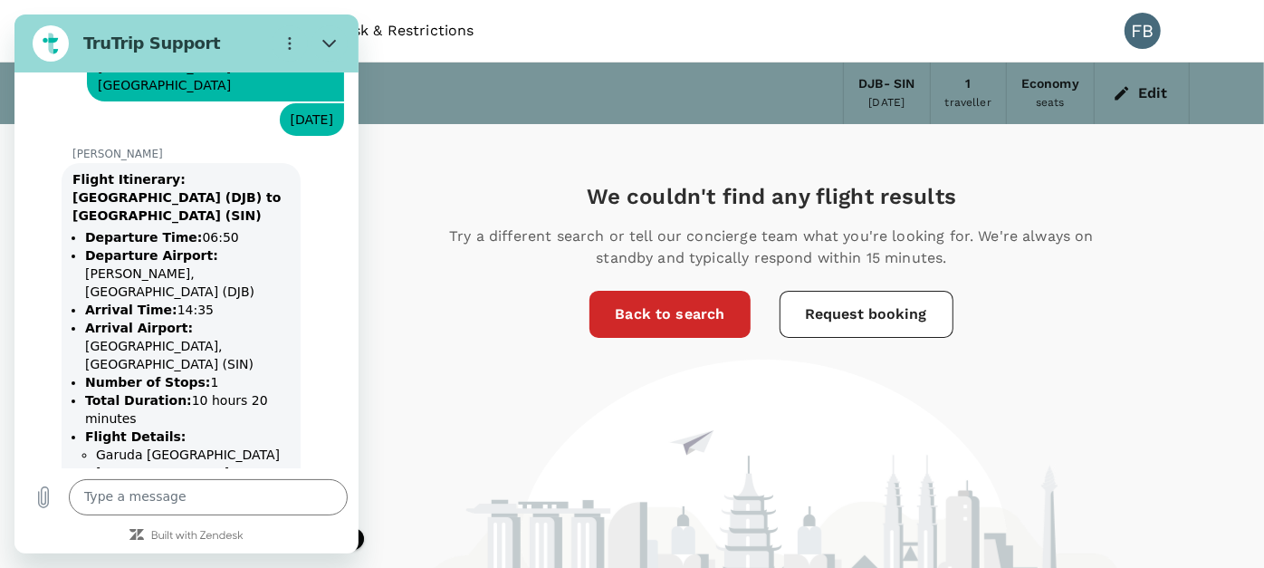
scroll to position [7373, 0]
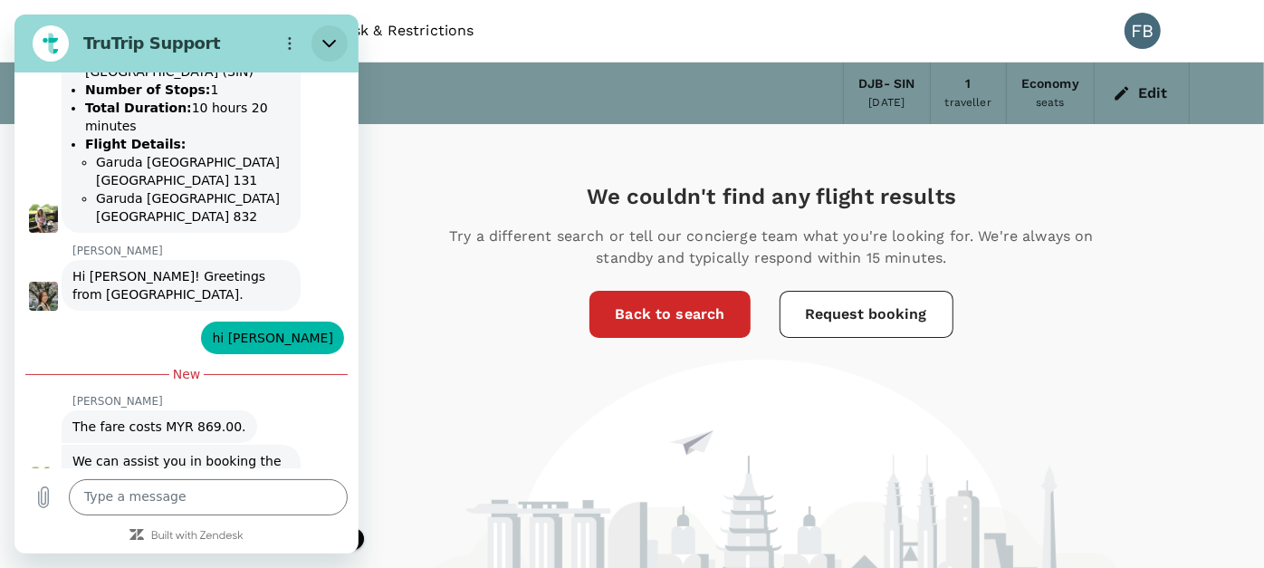
click at [339, 43] on button "Close" at bounding box center [329, 43] width 36 height 36
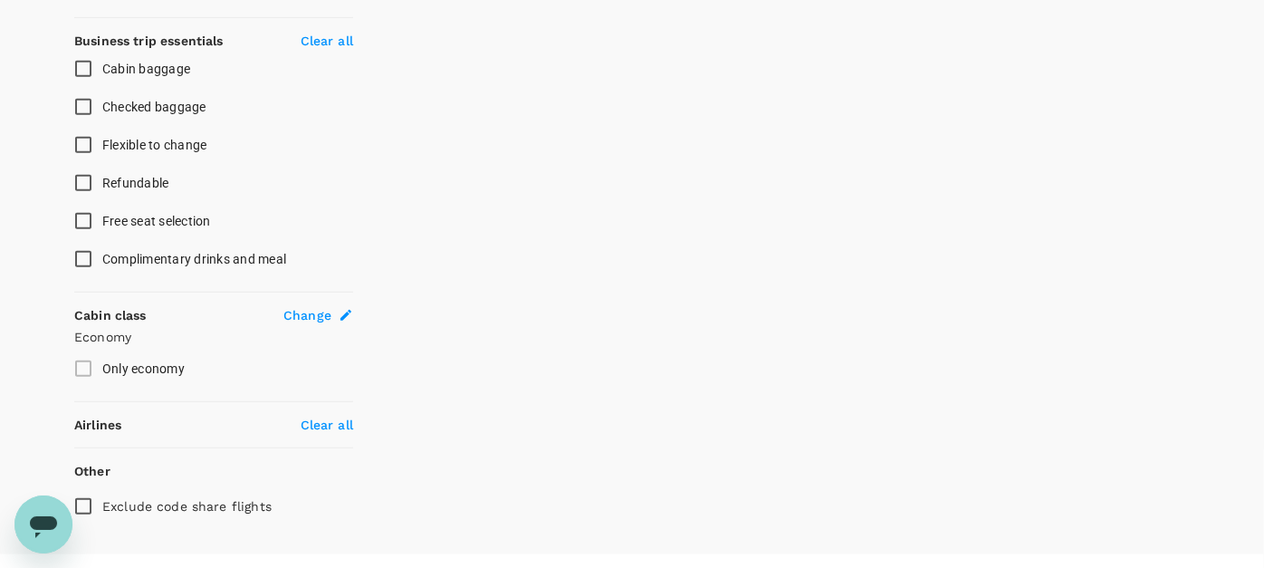
scroll to position [734, 0]
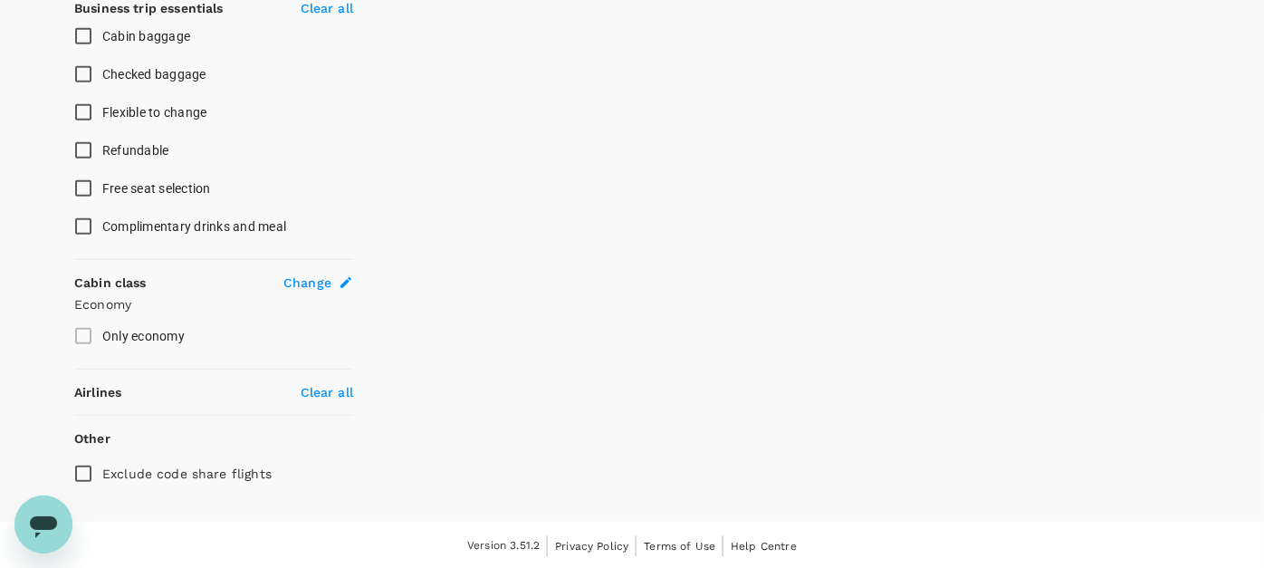
click at [59, 514] on icon "Open messaging window" at bounding box center [43, 523] width 33 height 33
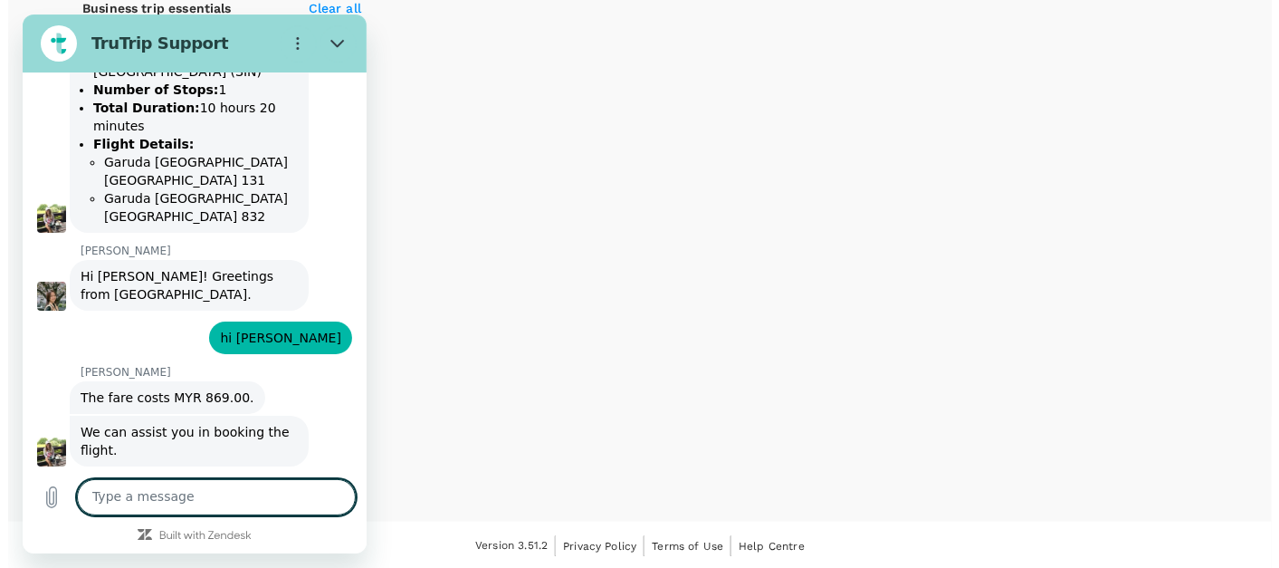
scroll to position [7345, 0]
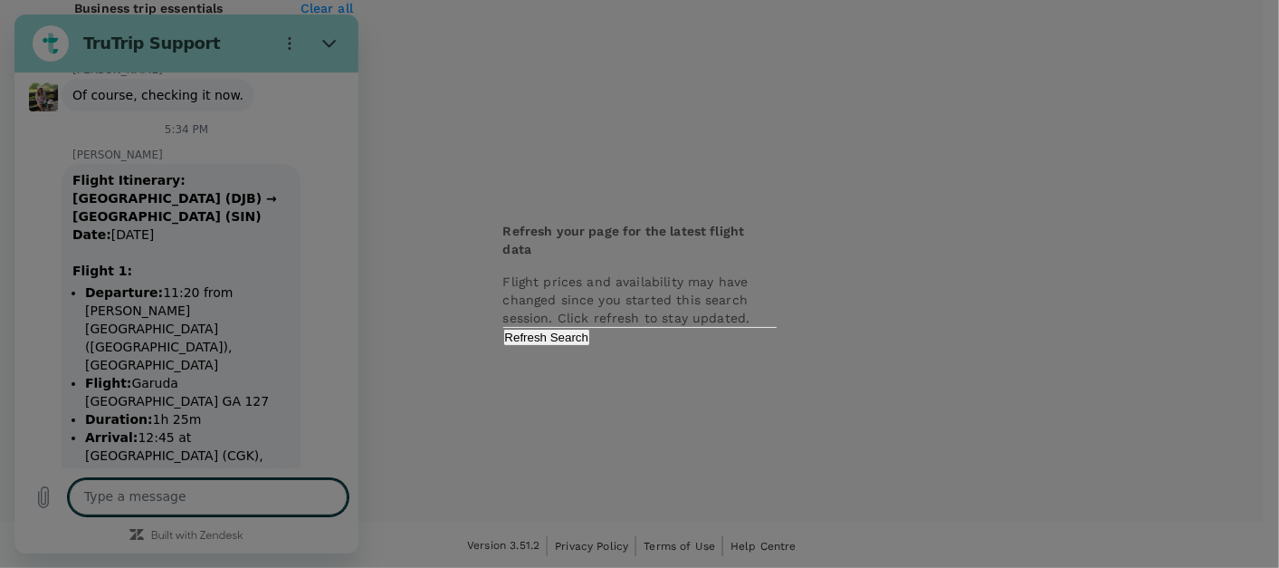
scroll to position [7907, 0]
click at [591, 346] on button "Refresh Search" at bounding box center [547, 337] width 88 height 17
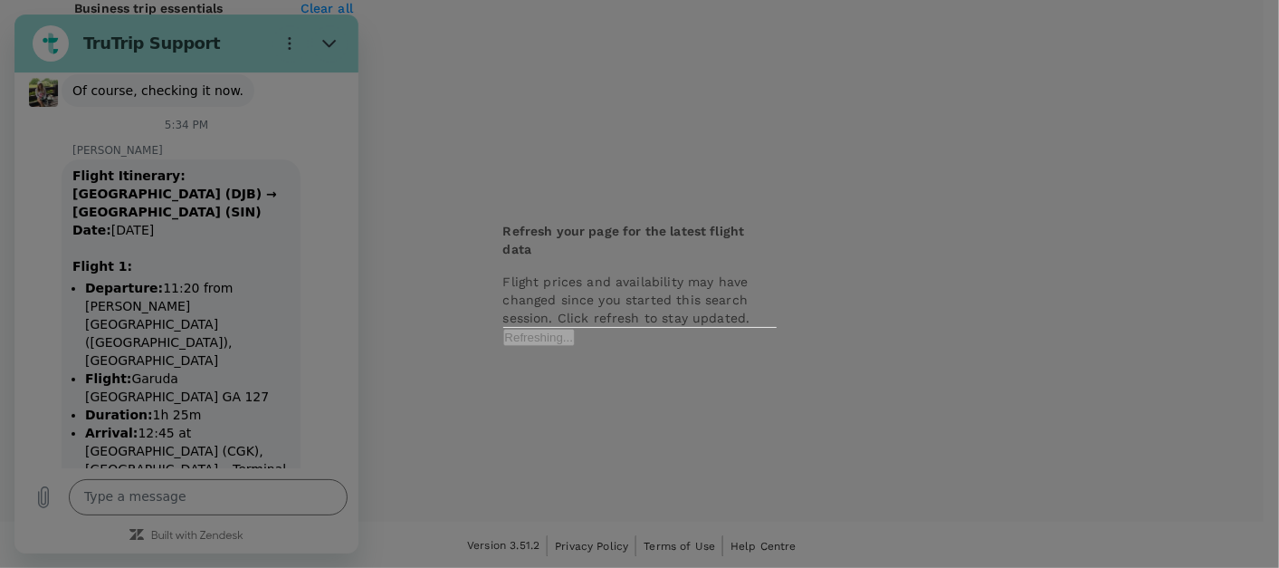
click at [722, 346] on div "Refreshing..." at bounding box center [639, 337] width 273 height 18
click at [212, 502] on div "Refresh your page for the latest flight data Flight prices and availability may…" at bounding box center [639, 284] width 1279 height 568
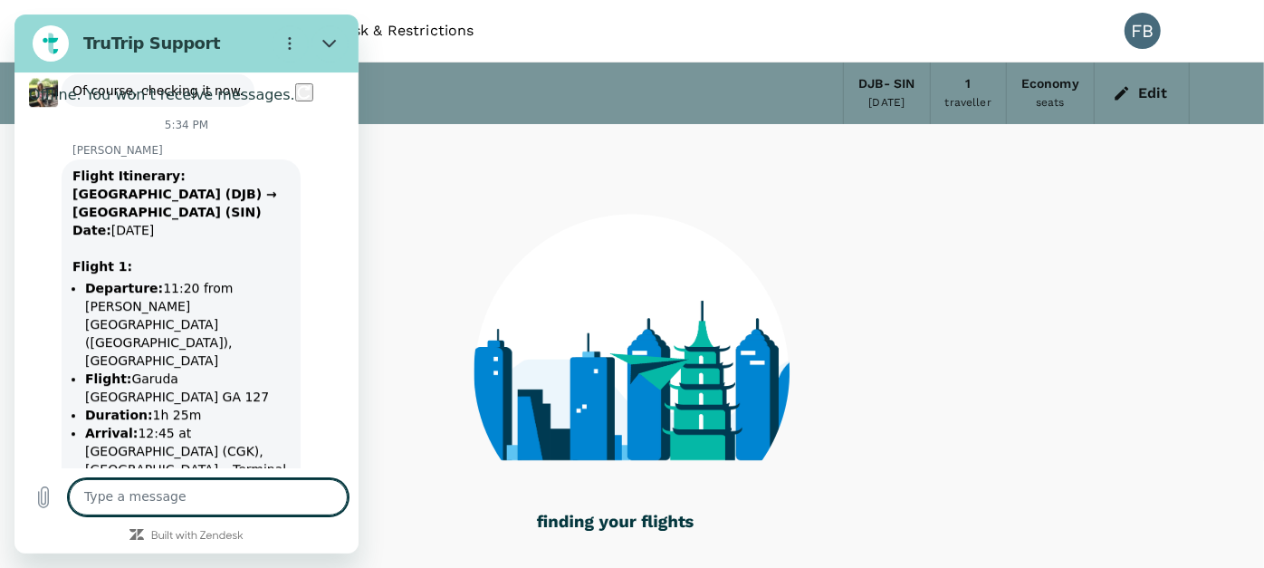
click at [194, 505] on textarea at bounding box center [208, 497] width 279 height 36
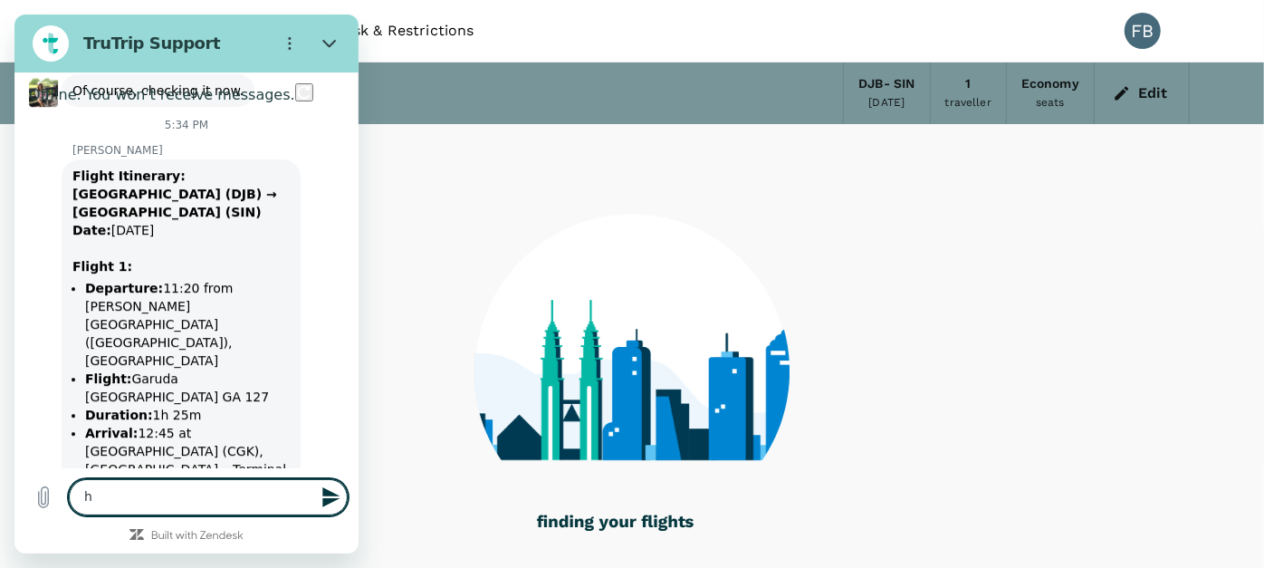
type textarea "hi"
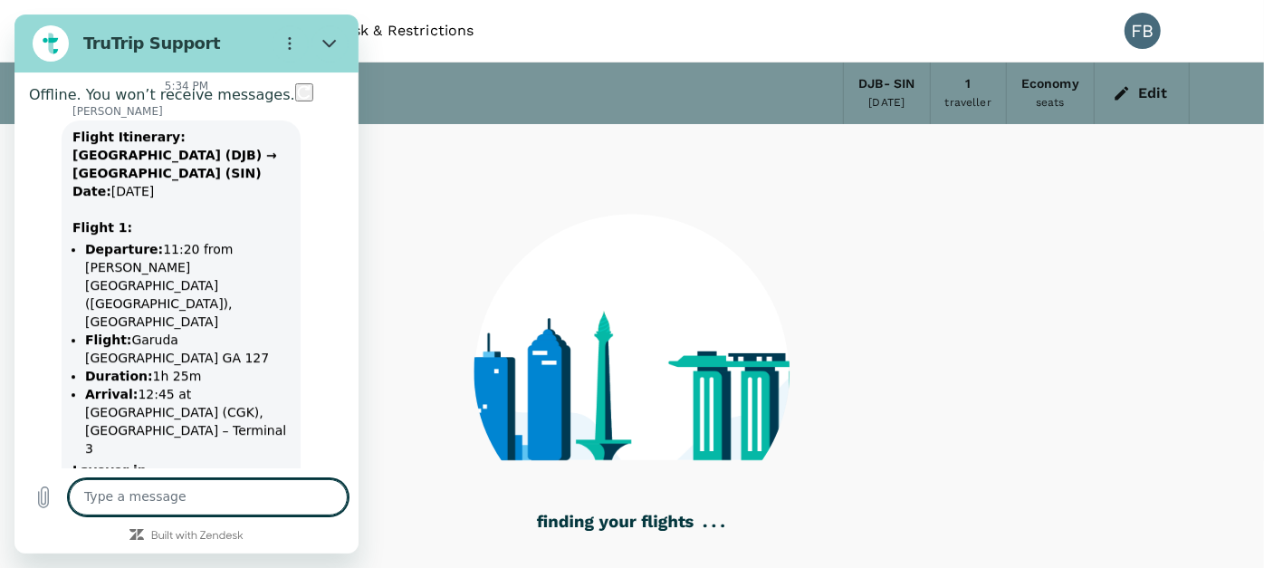
scroll to position [7949, 0]
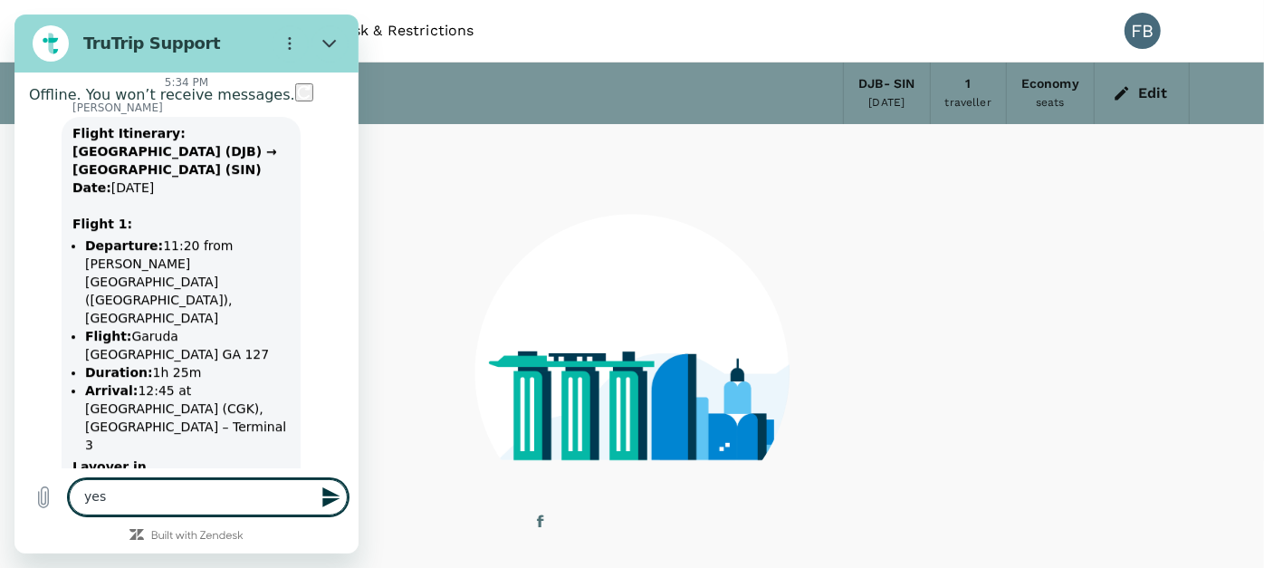
type textarea "yess"
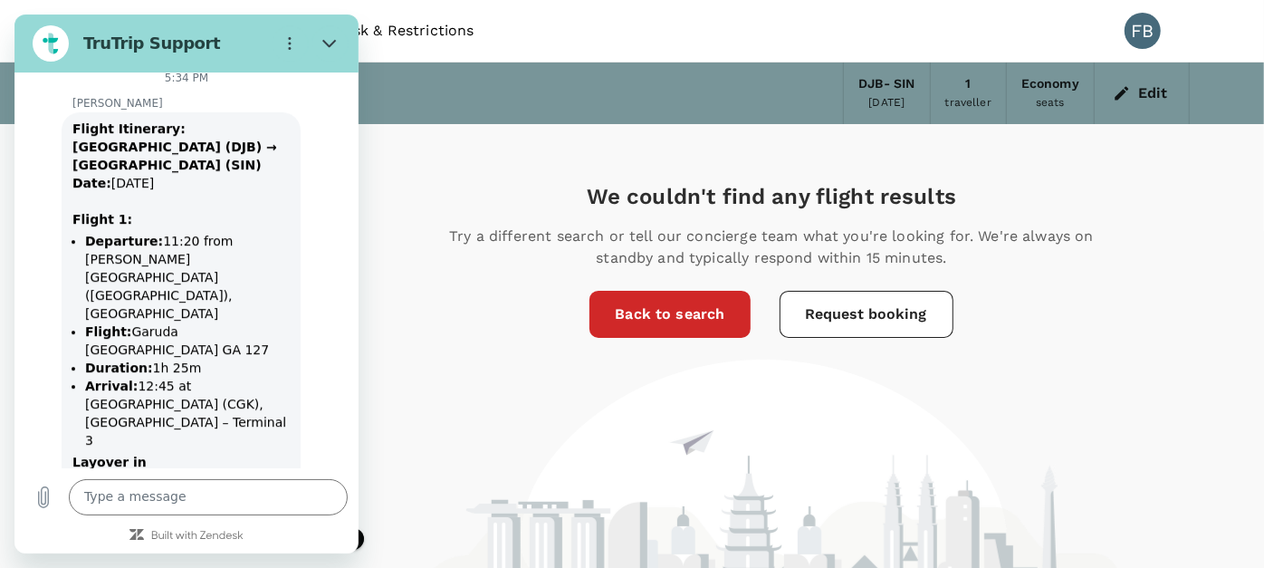
scroll to position [7984, 0]
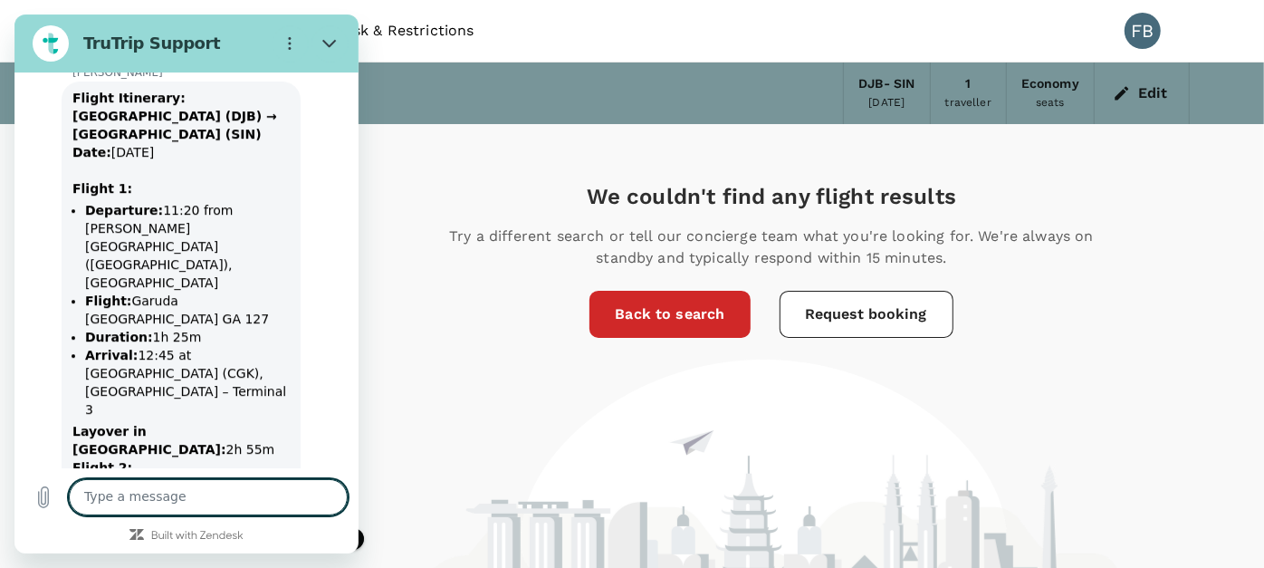
click at [207, 505] on textarea at bounding box center [208, 497] width 279 height 36
type textarea "i"
type textarea "wait a minute because i need to confirm"
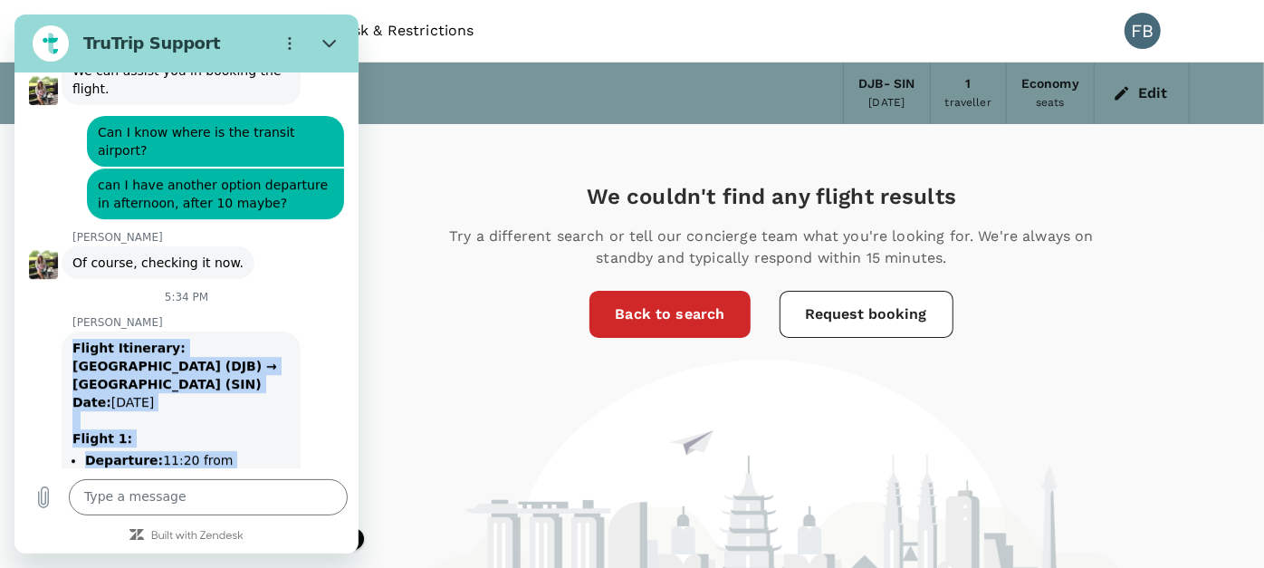
scroll to position [7936, 0]
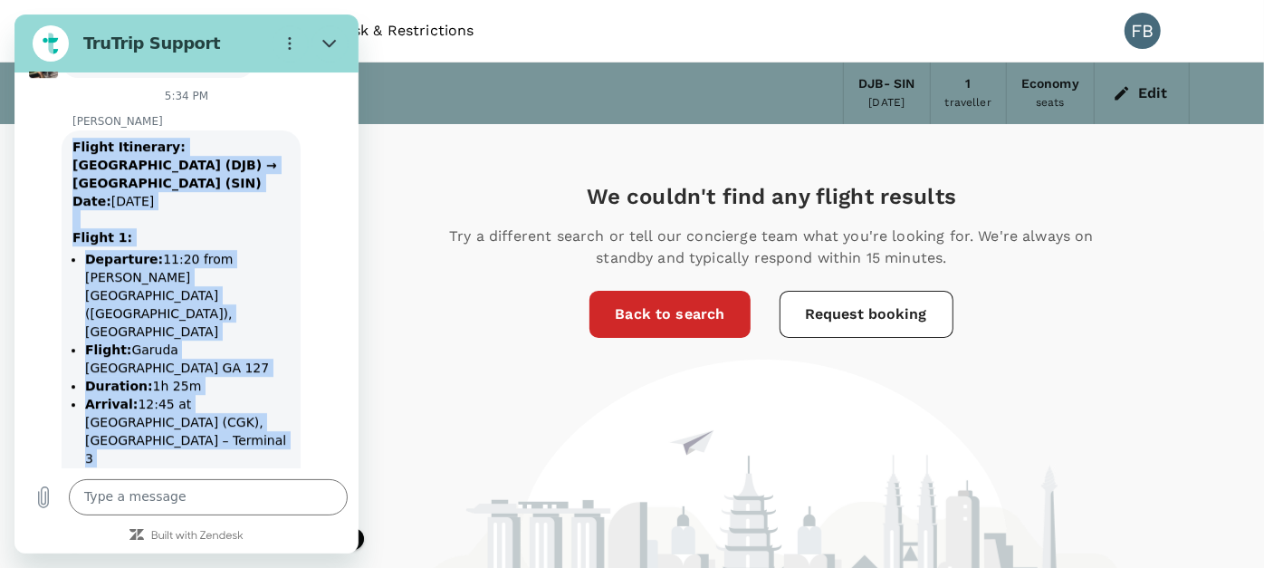
drag, startPoint x: 74, startPoint y: 131, endPoint x: 271, endPoint y: 315, distance: 269.0
click at [271, 315] on div "Flight Itinerary: [GEOGRAPHIC_DATA] ([GEOGRAPHIC_DATA]) → [GEOGRAPHIC_DATA] (SI…" at bounding box center [180, 433] width 217 height 590
copy div "Flight Itinerary: [GEOGRAPHIC_DATA] ([GEOGRAPHIC_DATA]) → [GEOGRAPHIC_DATA] (SI…"
click at [221, 492] on textarea at bounding box center [208, 497] width 279 height 36
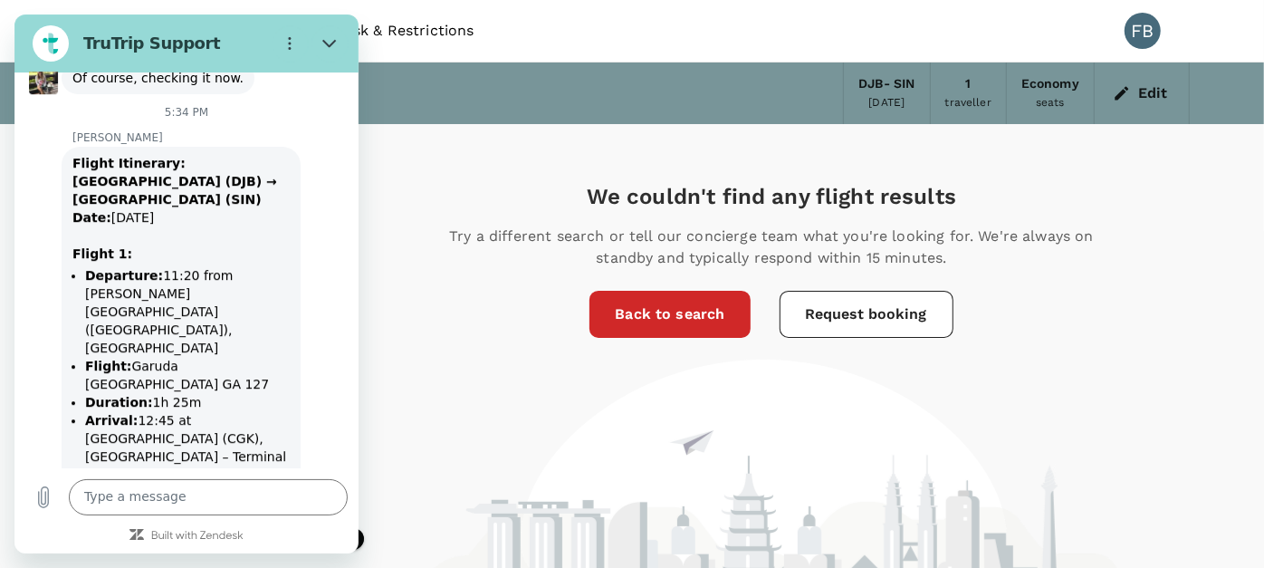
scroll to position [8168, 0]
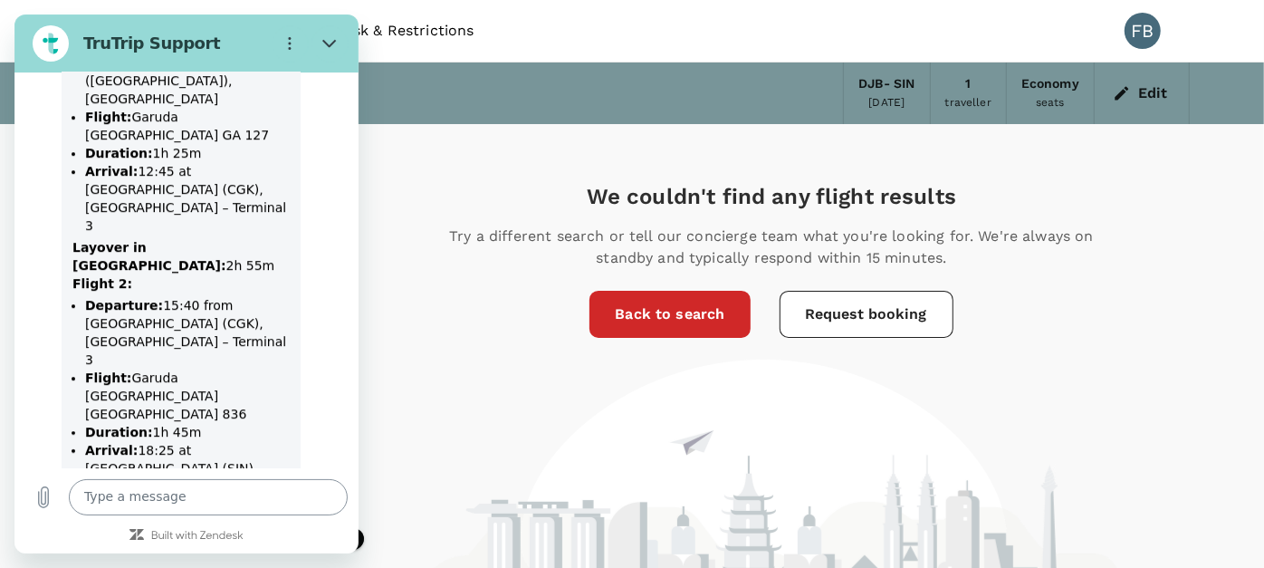
click at [180, 497] on textarea at bounding box center [208, 497] width 279 height 36
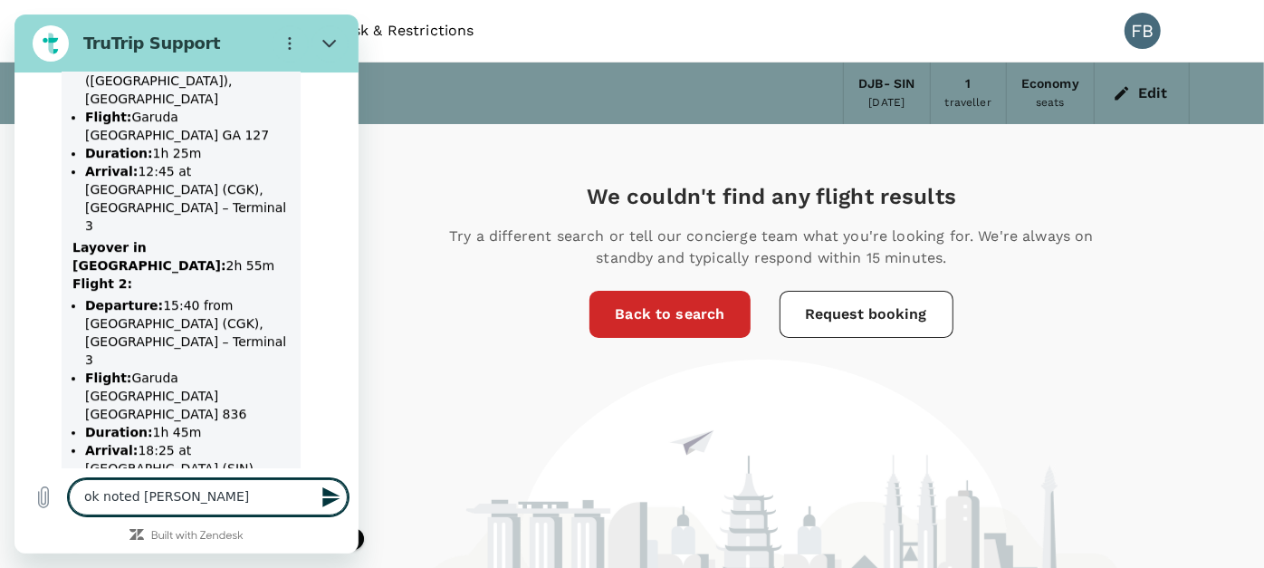
type textarea "ok noted [PERSON_NAME]"
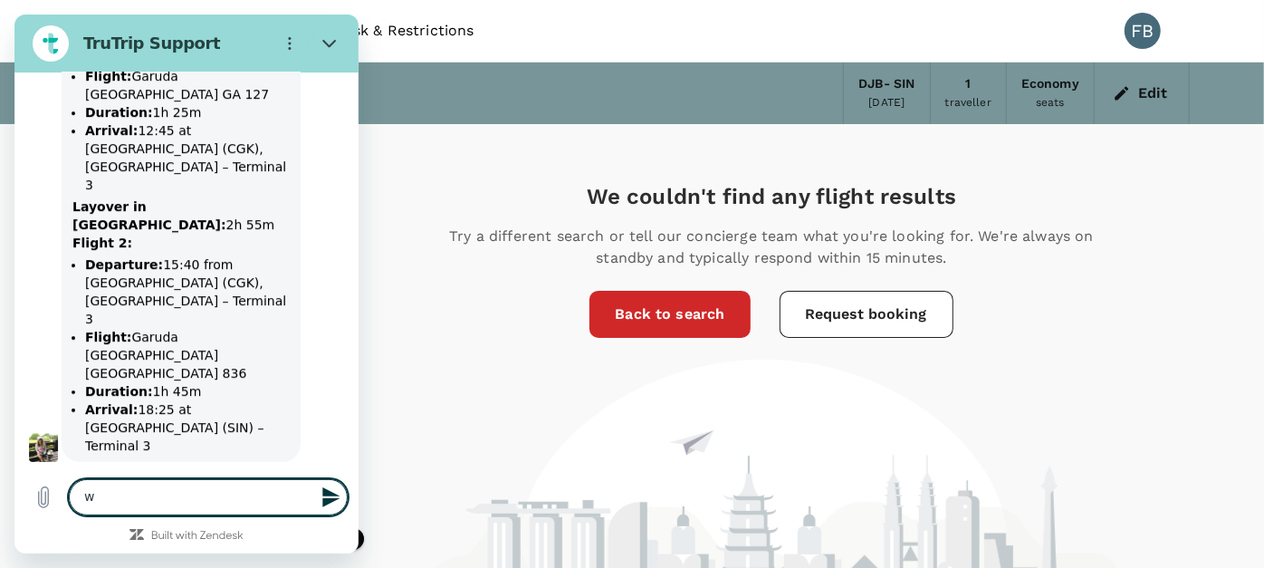
scroll to position [8212, 0]
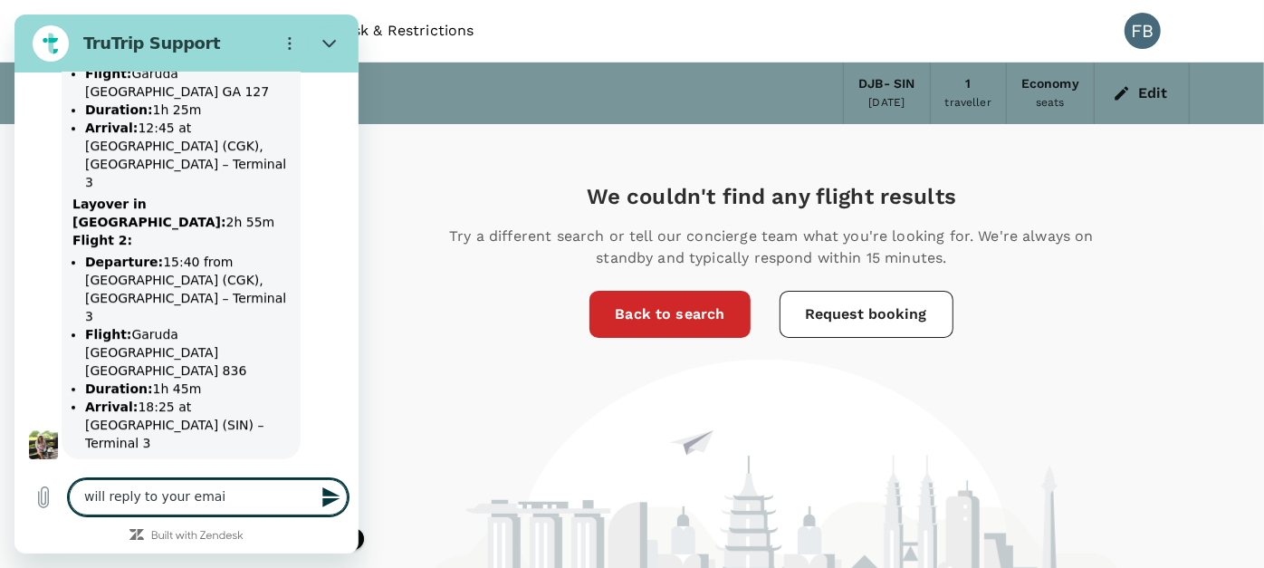
type textarea "will reply to your email"
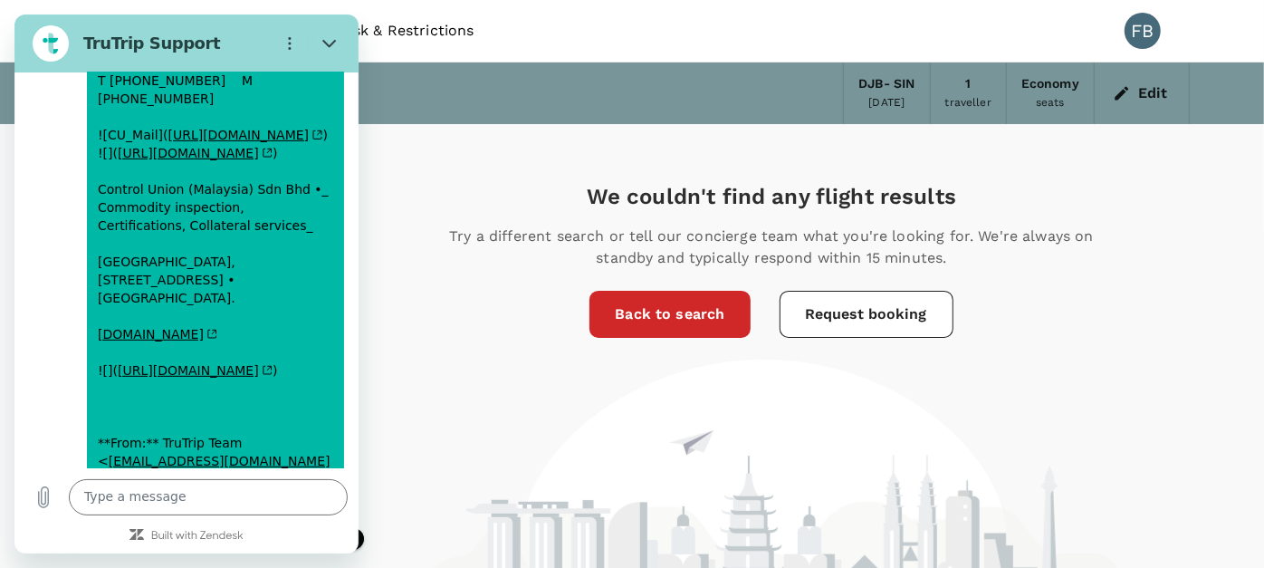
scroll to position [9607, 0]
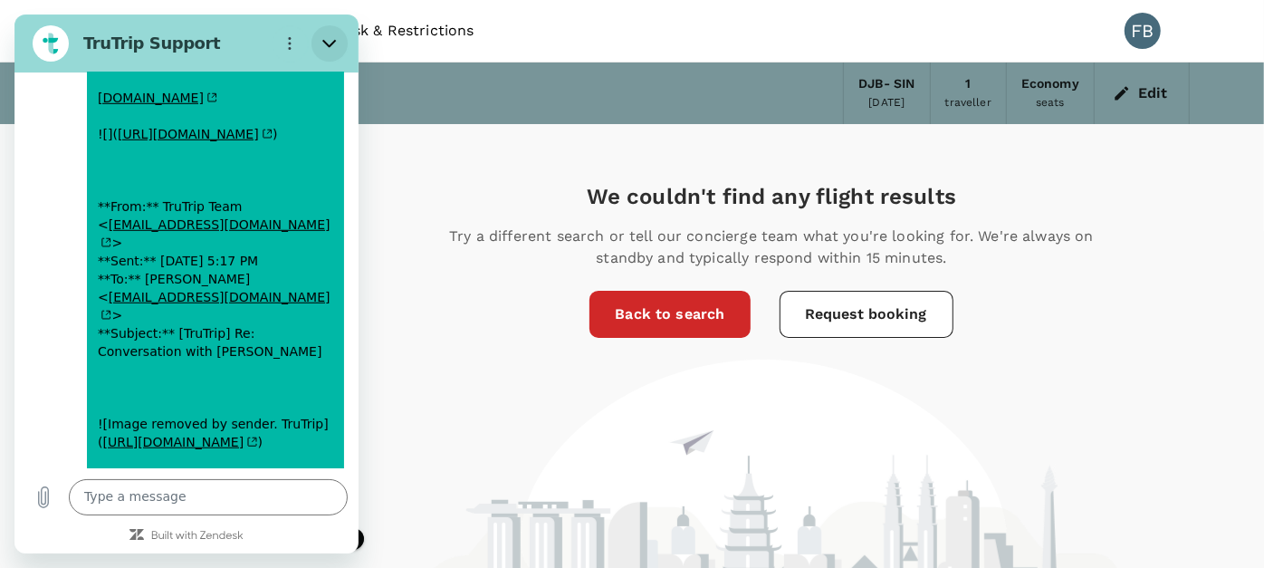
click at [323, 43] on icon "Close" at bounding box center [329, 43] width 14 height 14
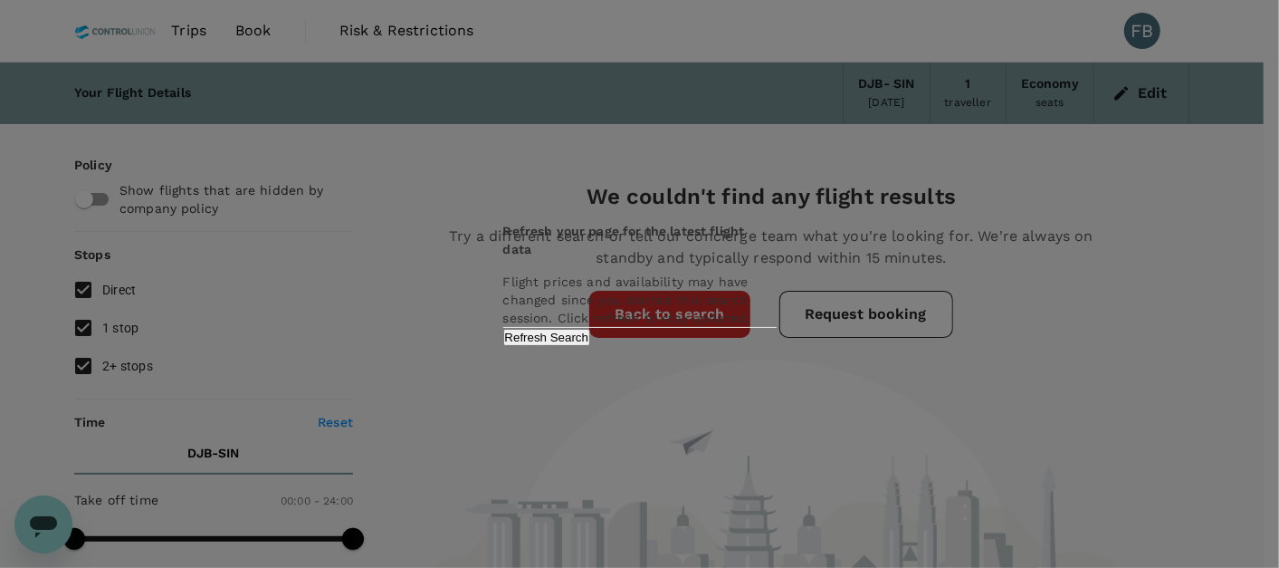
click at [729, 364] on div "Refresh your page for the latest flight data Flight prices and availability may…" at bounding box center [640, 284] width 317 height 160
click at [591, 346] on button "Refresh Search" at bounding box center [547, 337] width 88 height 17
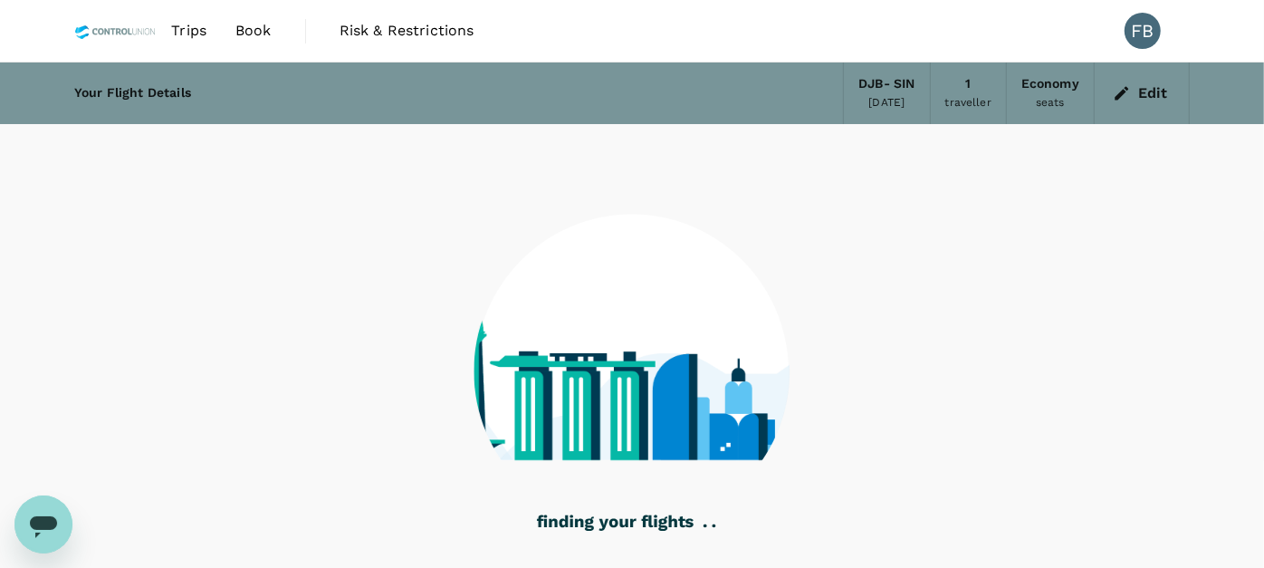
click at [43, 507] on icon "Open messaging window" at bounding box center [43, 523] width 33 height 33
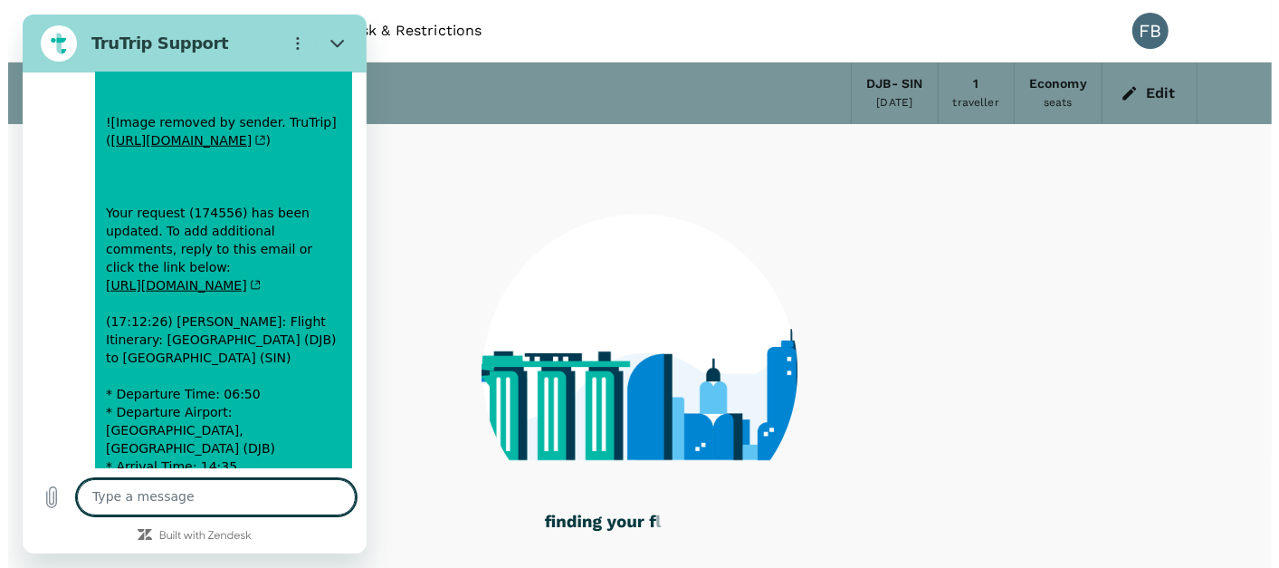
scroll to position [10109, 0]
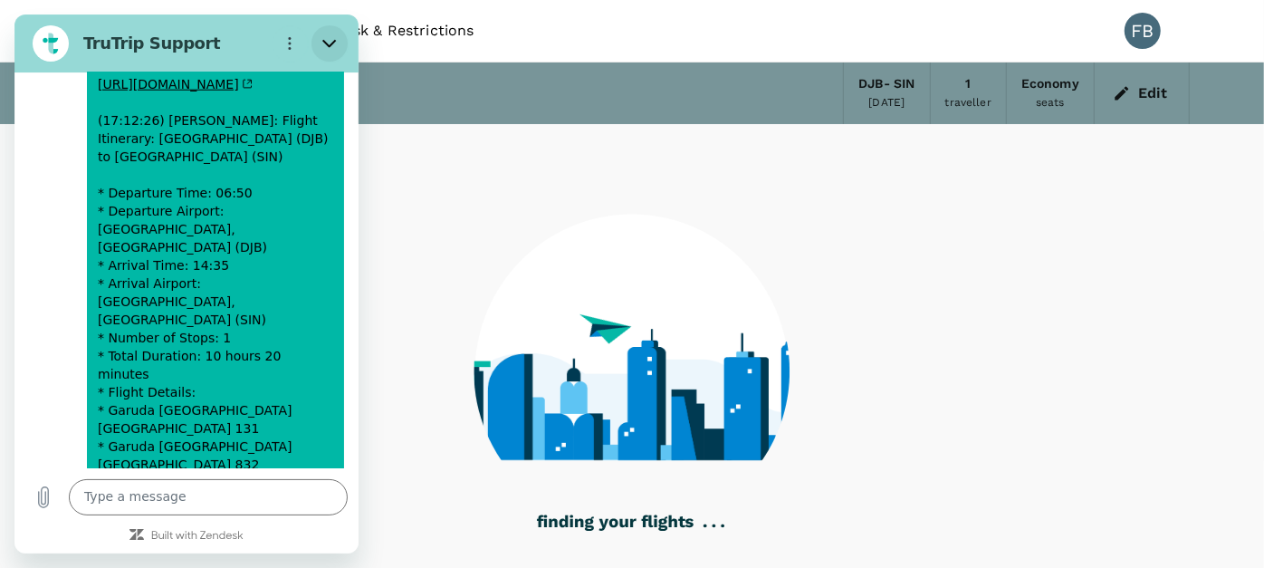
click at [332, 41] on icon "Close" at bounding box center [329, 43] width 14 height 14
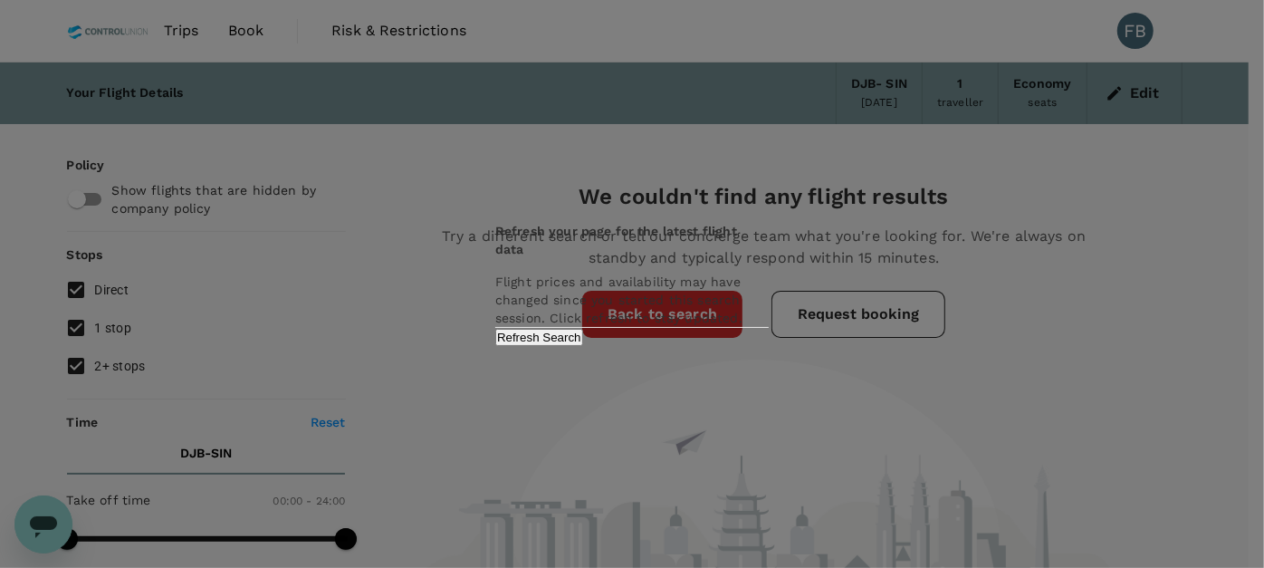
scroll to position [10461, 0]
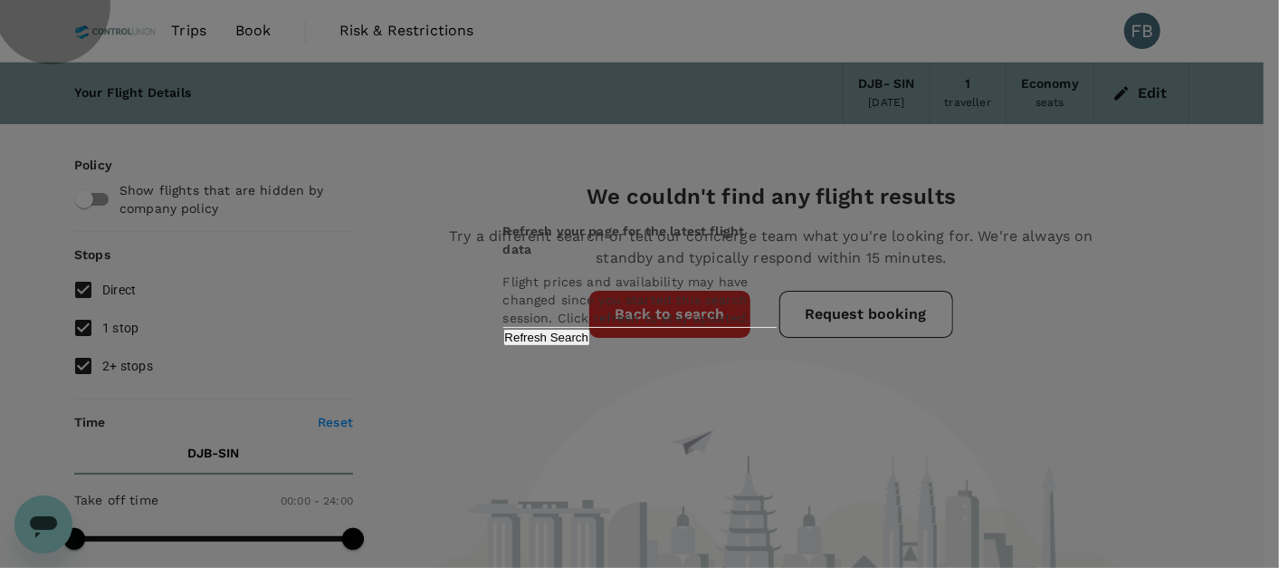
click at [591, 346] on button "Refresh Search" at bounding box center [547, 337] width 88 height 17
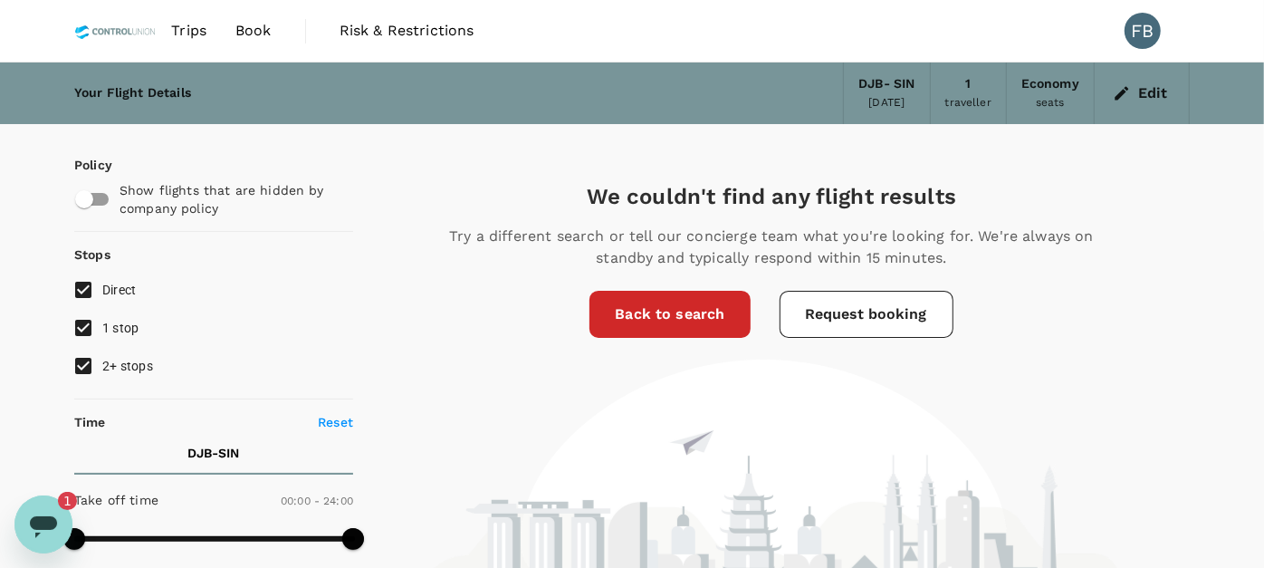
scroll to position [10461, 0]
